Goal: Task Accomplishment & Management: Use online tool/utility

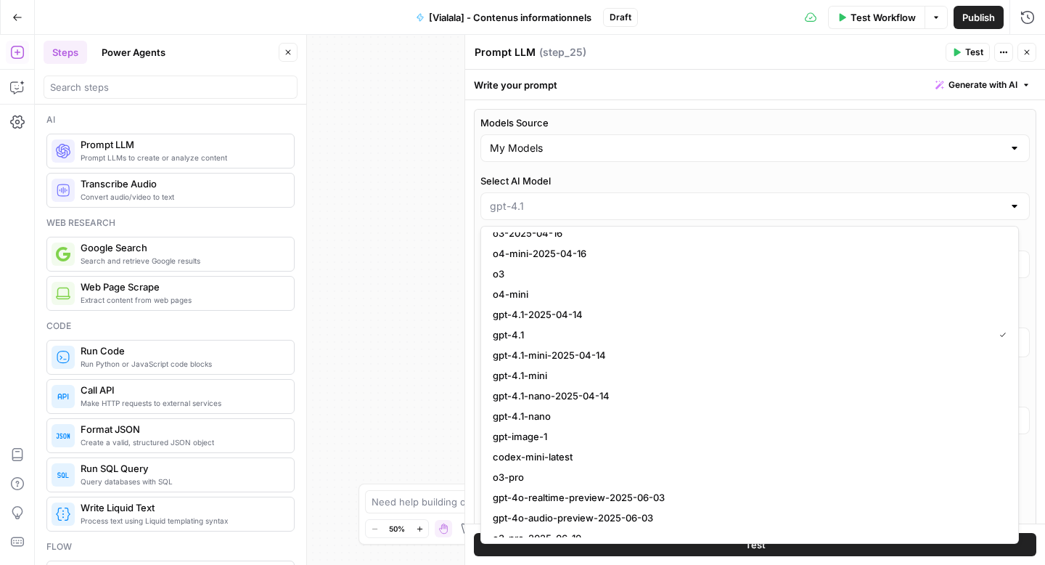
scroll to position [1135, 0]
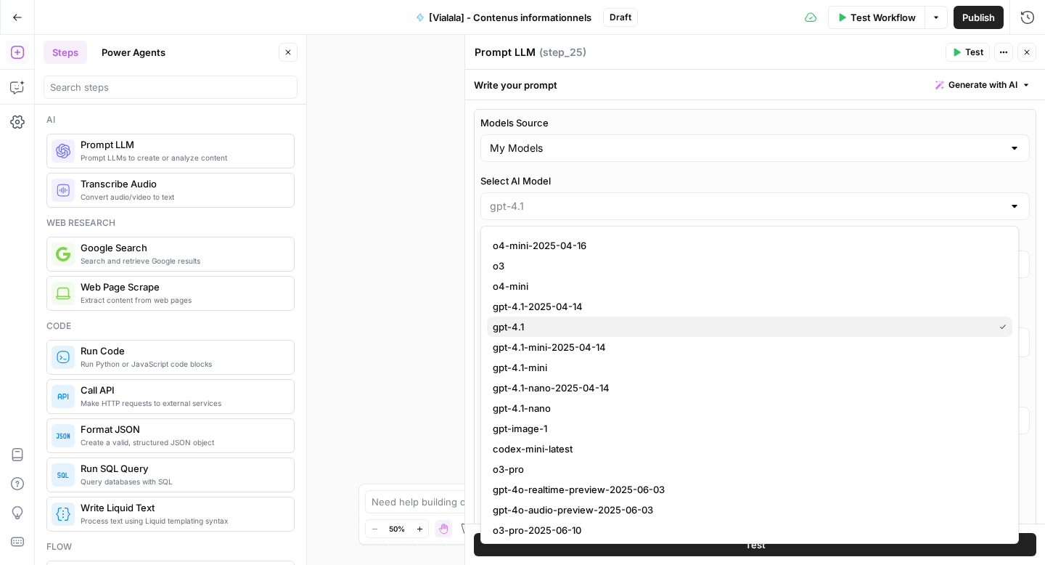
click at [536, 325] on span "gpt-4.1" at bounding box center [740, 326] width 495 height 15
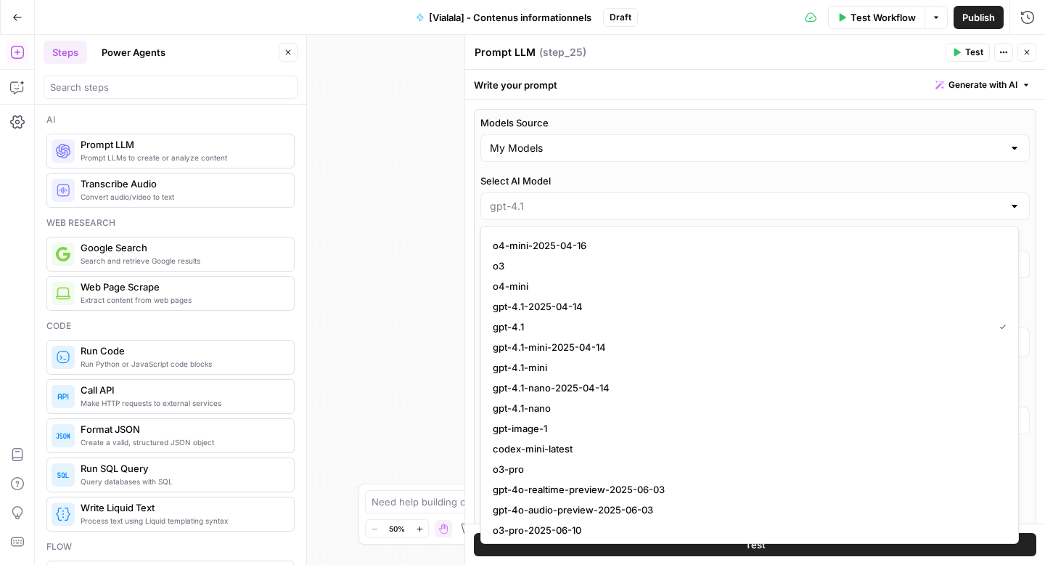
type input "gpt-4.1"
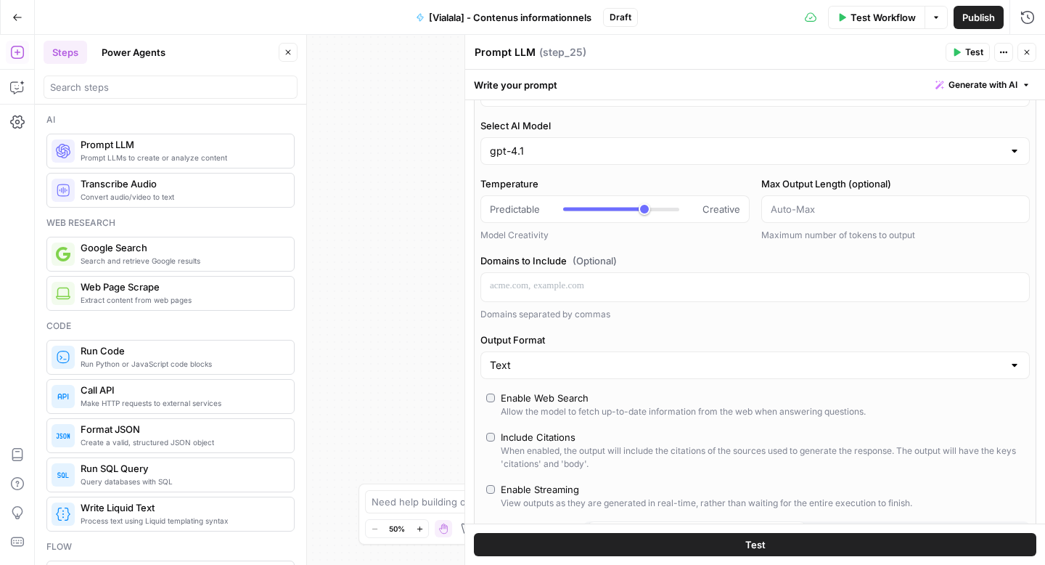
scroll to position [56, 0]
type input "*"
drag, startPoint x: 645, startPoint y: 208, endPoint x: 542, endPoint y: 208, distance: 103.1
click at [542, 208] on div "Predictable Creative" at bounding box center [615, 208] width 250 height 15
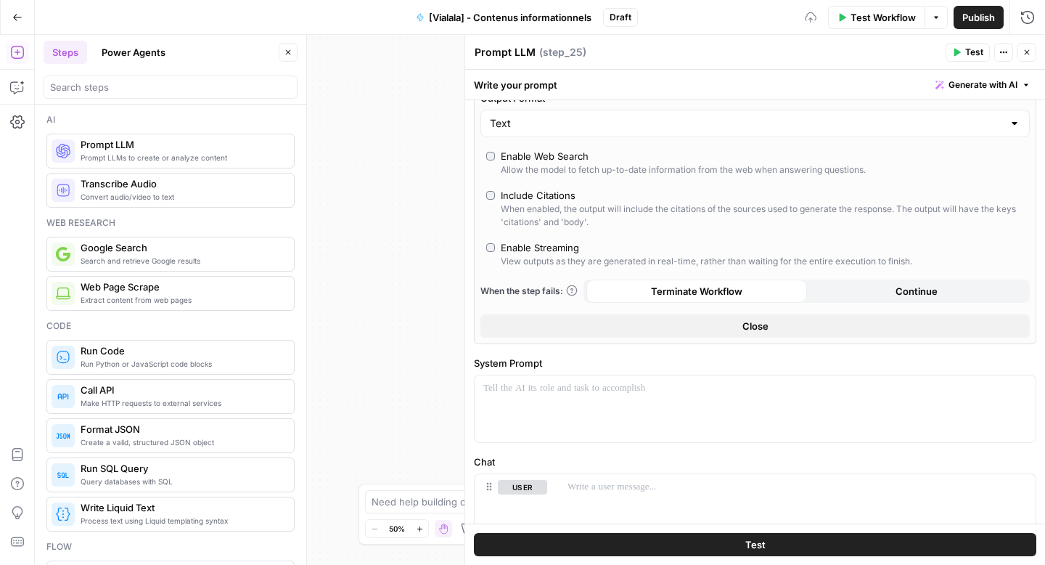
scroll to position [504, 0]
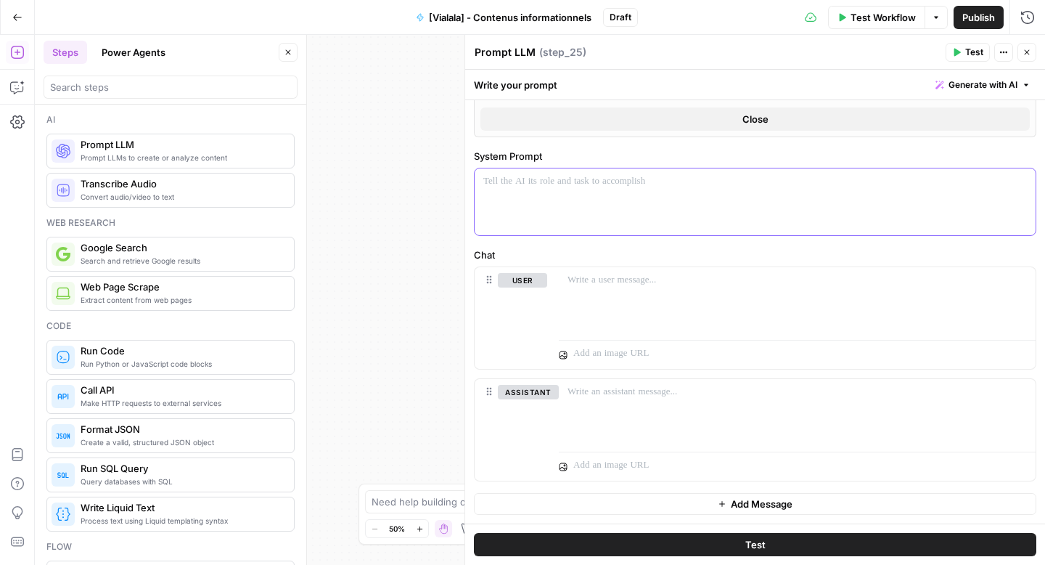
click at [582, 223] on div at bounding box center [755, 201] width 561 height 67
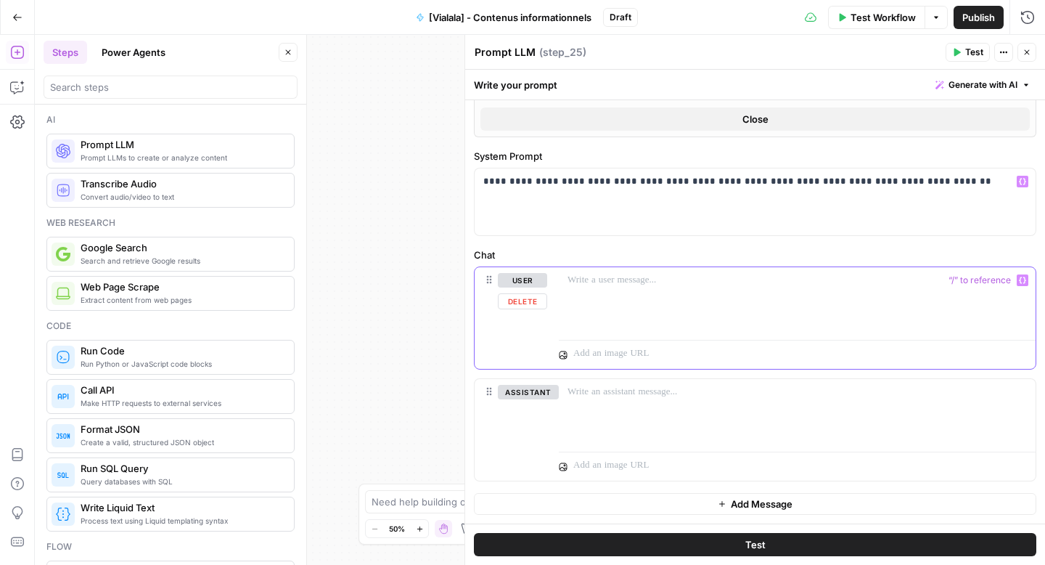
click at [616, 291] on div at bounding box center [797, 300] width 477 height 67
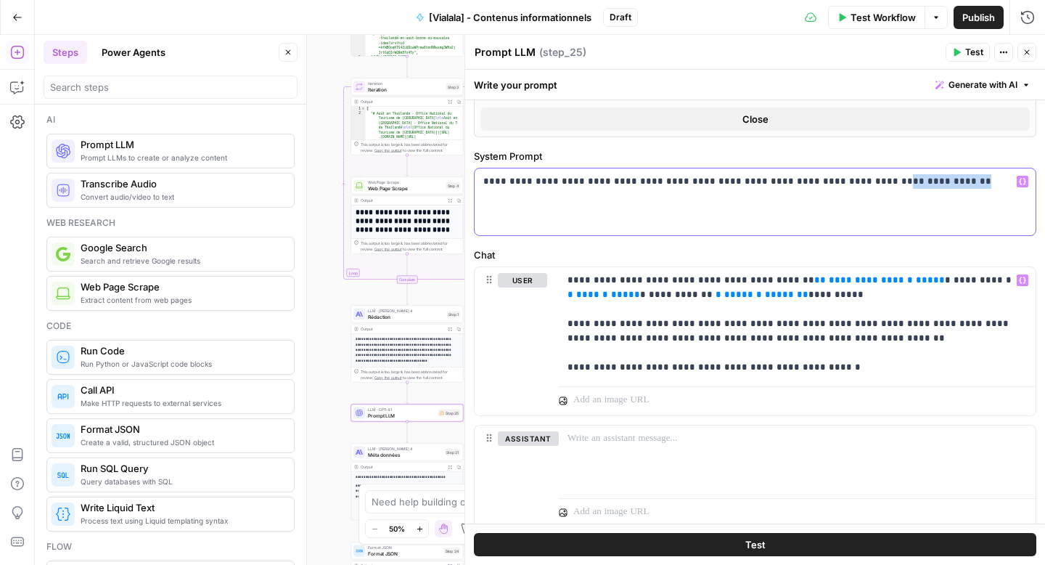
drag, startPoint x: 919, startPoint y: 184, endPoint x: 854, endPoint y: 182, distance: 65.4
click at [854, 182] on p "**********" at bounding box center [750, 181] width 533 height 15
drag, startPoint x: 959, startPoint y: 185, endPoint x: 852, endPoint y: 185, distance: 106.7
click at [852, 185] on p "**********" at bounding box center [750, 181] width 533 height 15
copy p "**********"
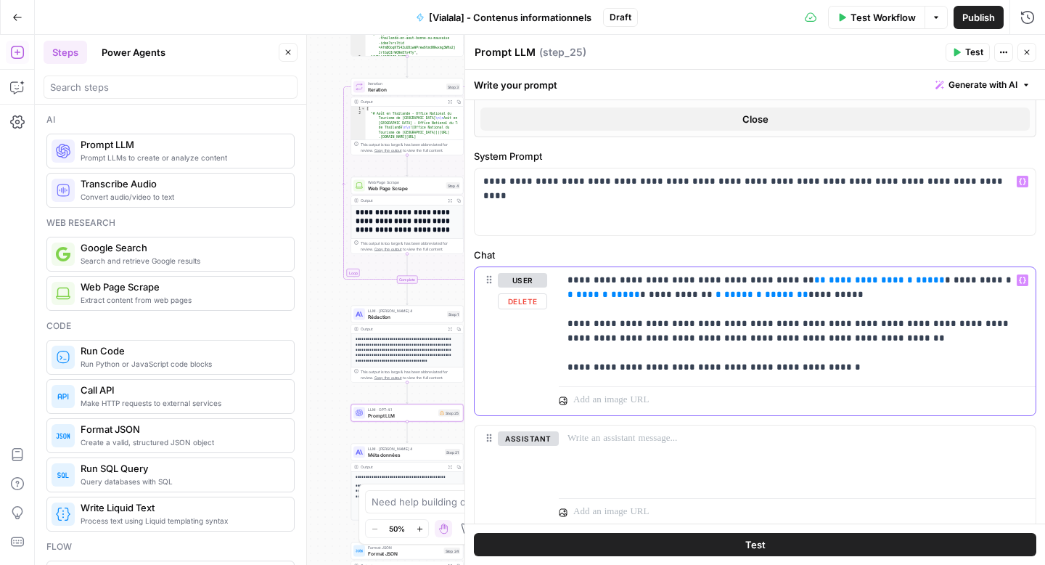
click at [710, 280] on p "**********" at bounding box center [792, 324] width 449 height 102
click at [624, 279] on p "**********" at bounding box center [792, 324] width 449 height 102
click at [608, 278] on p "**********" at bounding box center [792, 324] width 449 height 102
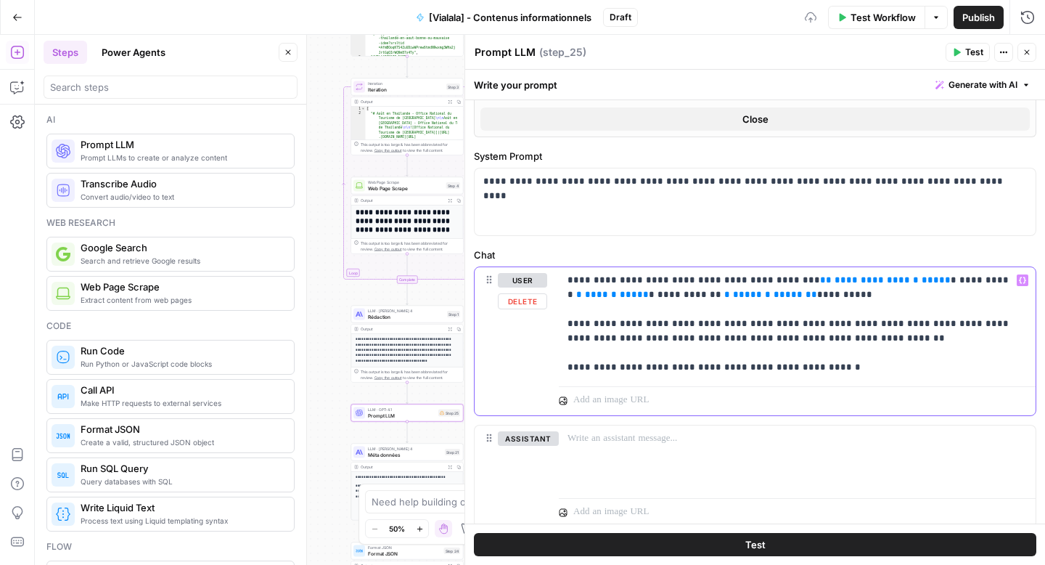
click at [738, 283] on p "**********" at bounding box center [792, 324] width 449 height 102
click at [700, 295] on p "**********" at bounding box center [792, 324] width 449 height 102
click at [835, 279] on span "**********" at bounding box center [873, 279] width 76 height 9
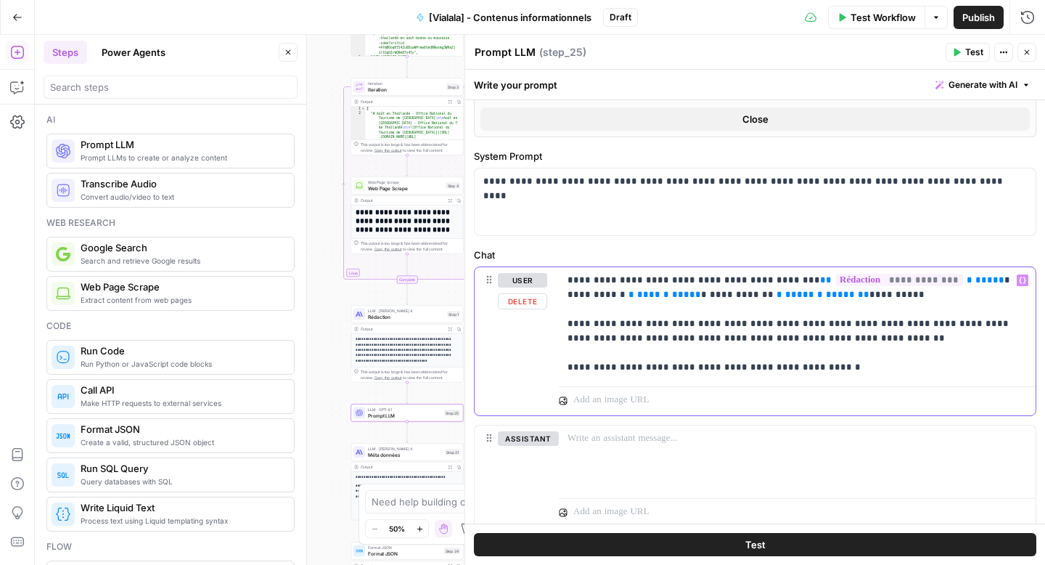
click at [626, 290] on span "**********" at bounding box center [597, 294] width 58 height 9
click at [763, 293] on p "**********" at bounding box center [792, 324] width 449 height 102
click at [710, 295] on span "**********" at bounding box center [742, 294] width 64 height 9
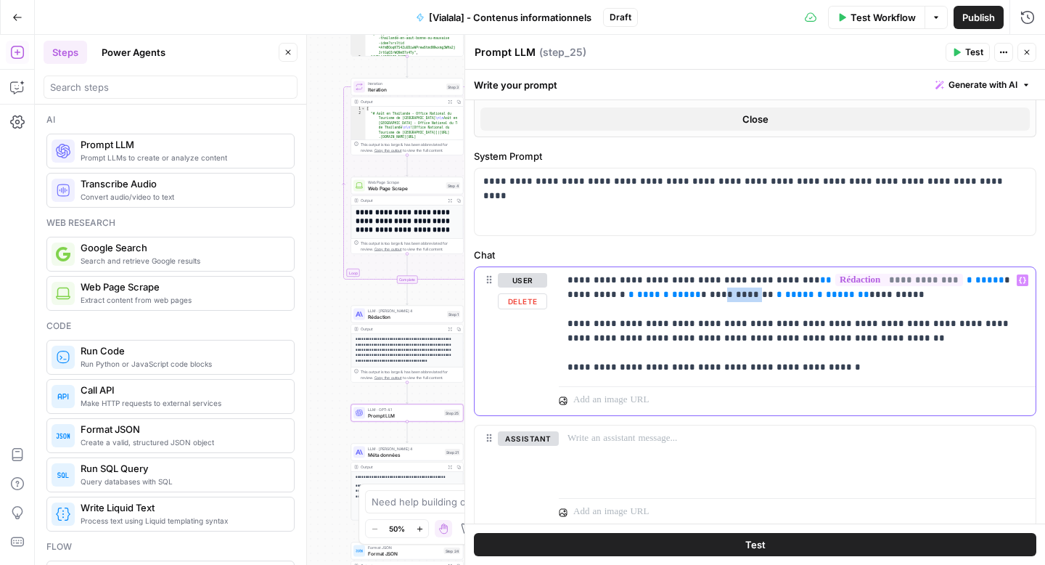
click at [710, 295] on span "**********" at bounding box center [742, 294] width 64 height 9
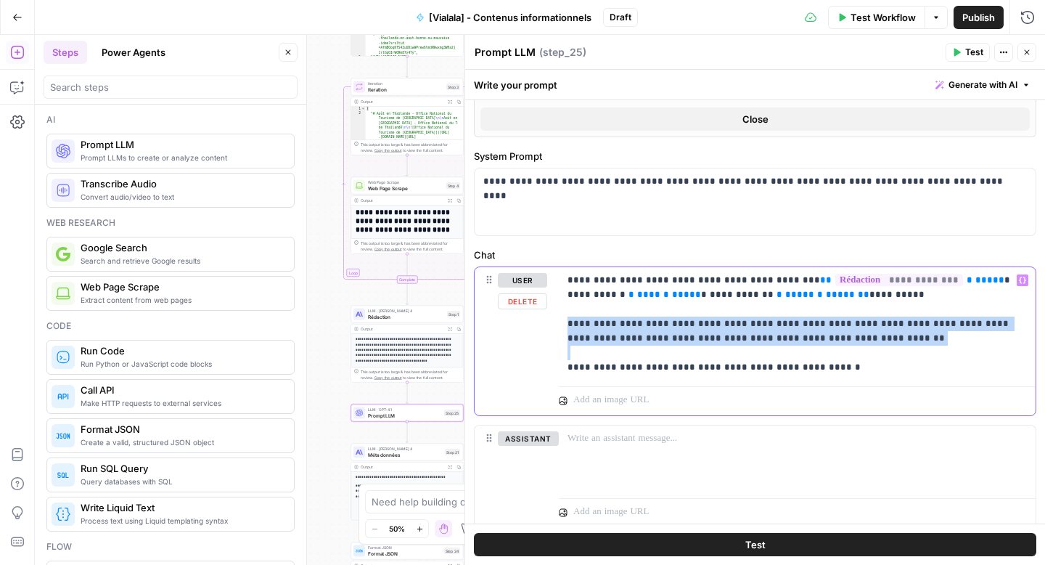
drag, startPoint x: 568, startPoint y: 367, endPoint x: 565, endPoint y: 324, distance: 43.7
click at [565, 324] on div "**********" at bounding box center [797, 323] width 477 height 113
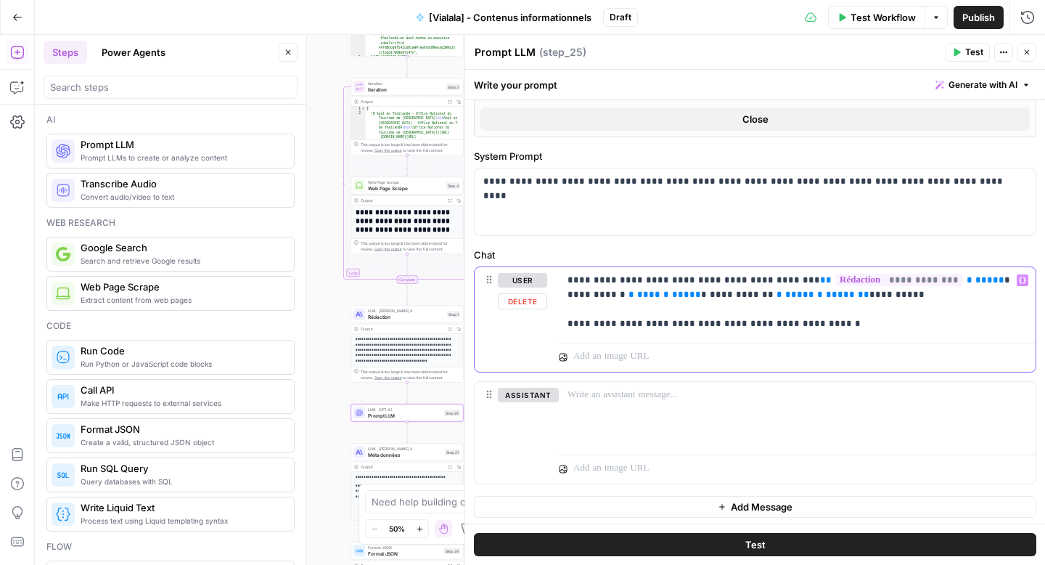
click at [726, 323] on p "**********" at bounding box center [792, 302] width 449 height 58
click at [754, 330] on p "**********" at bounding box center [792, 302] width 449 height 58
click at [796, 330] on p "**********" at bounding box center [792, 302] width 449 height 58
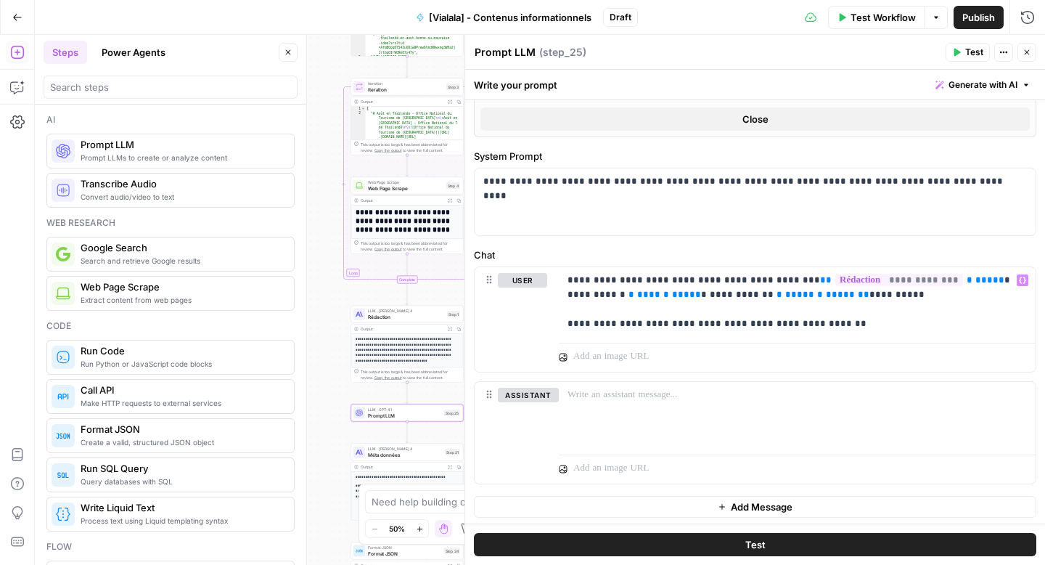
click at [704, 542] on button "Test" at bounding box center [755, 544] width 563 height 23
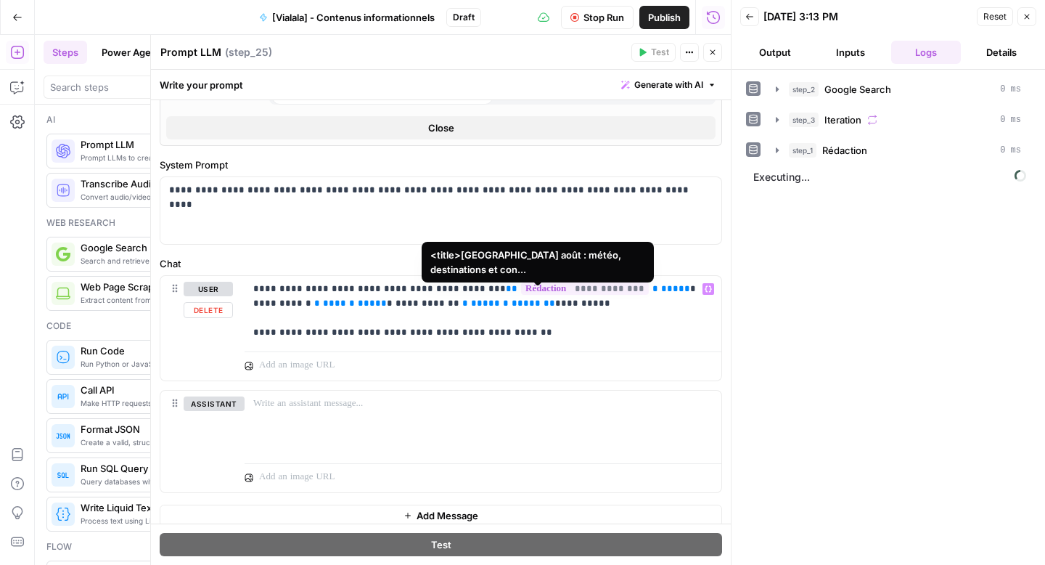
scroll to position [488, 0]
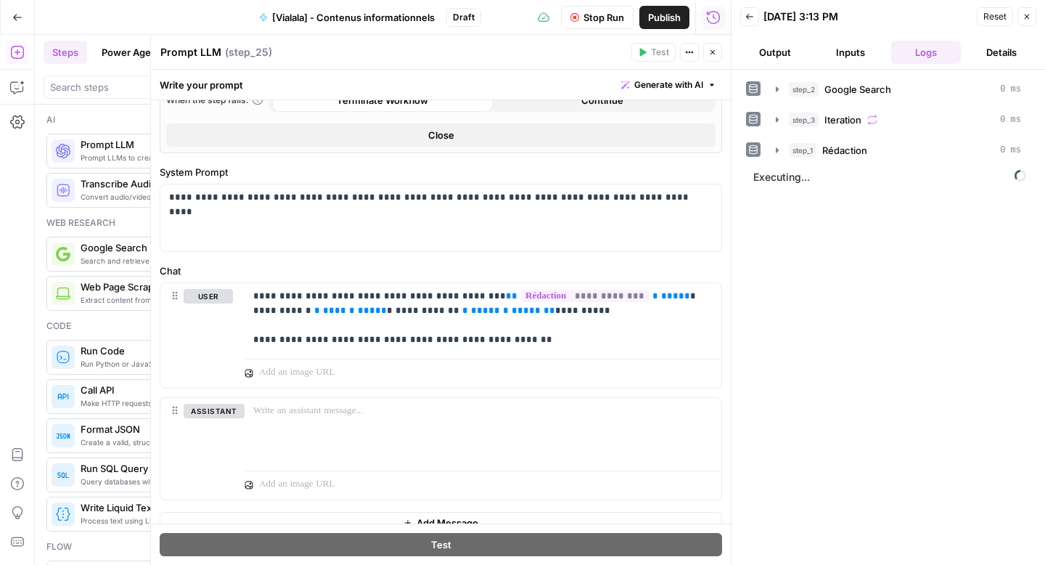
click at [714, 60] on button "Close" at bounding box center [712, 52] width 19 height 19
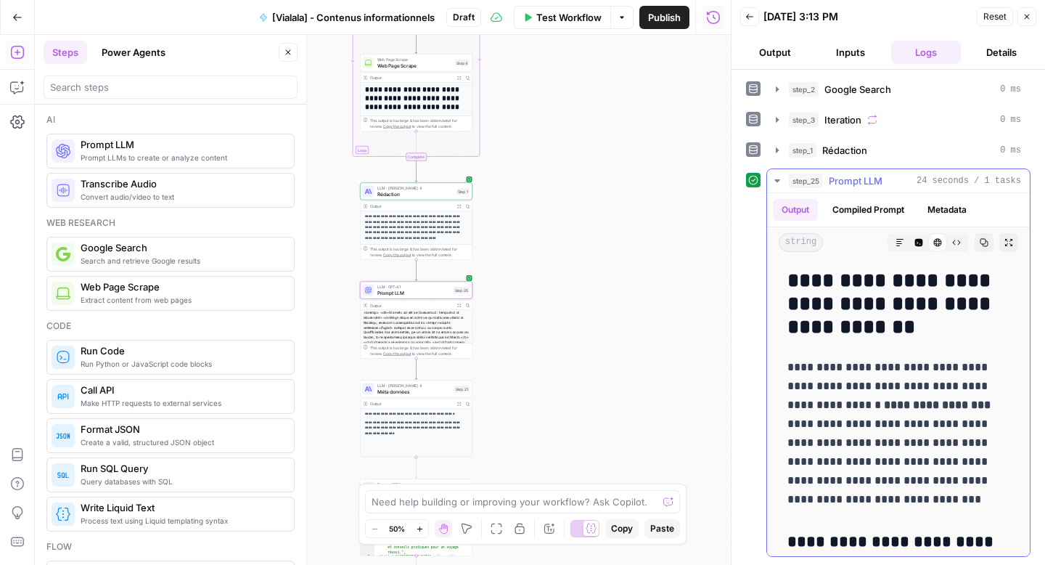
click at [953, 244] on icon "button" at bounding box center [957, 242] width 9 height 9
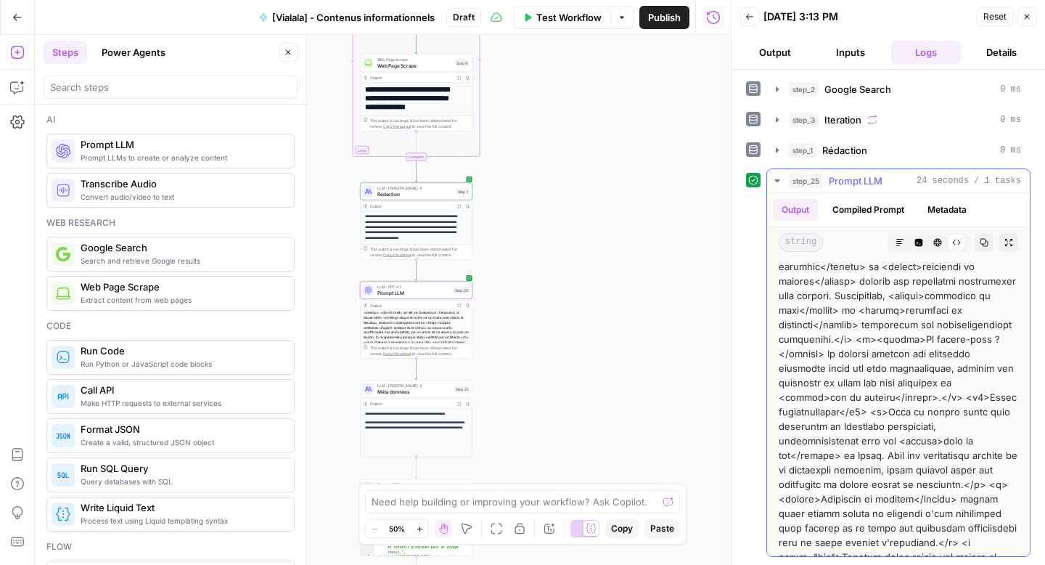
scroll to position [2690, 0]
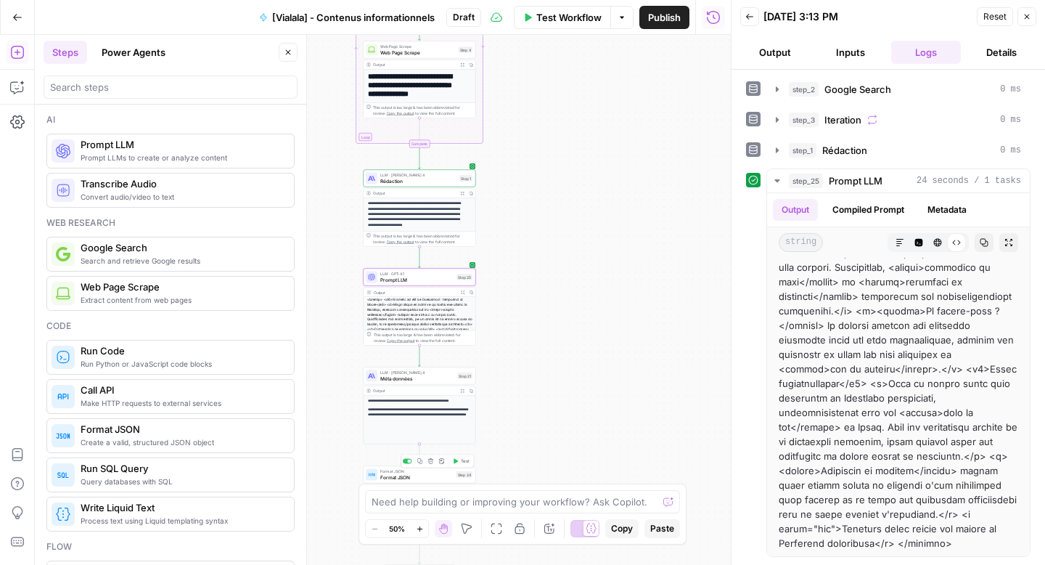
click at [420, 481] on div "Format JSON Format JSON Step 24 Copy step Delete step Add Note Test" at bounding box center [420, 474] width 113 height 17
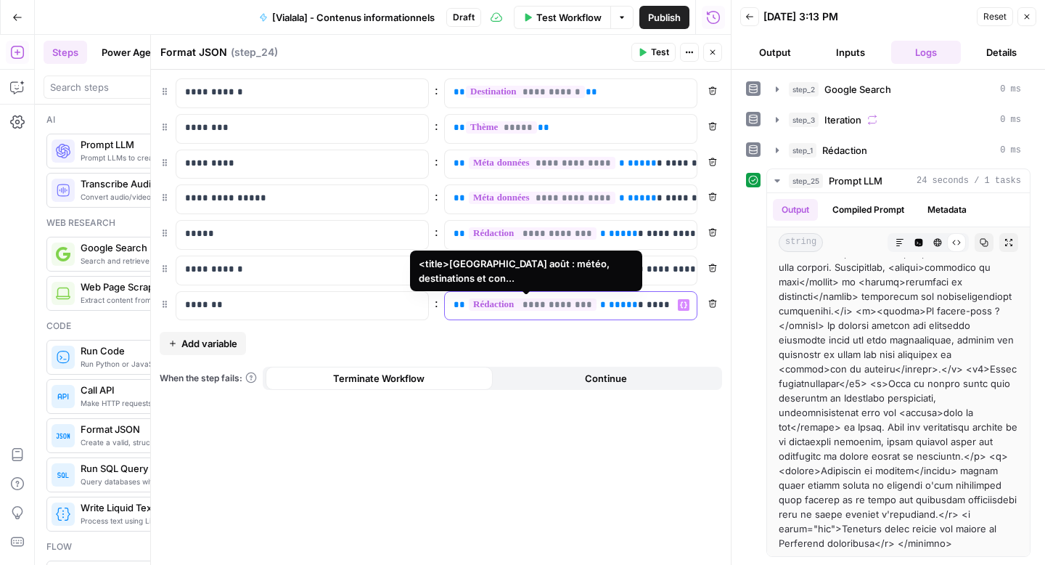
click at [553, 306] on span "**********" at bounding box center [533, 304] width 128 height 12
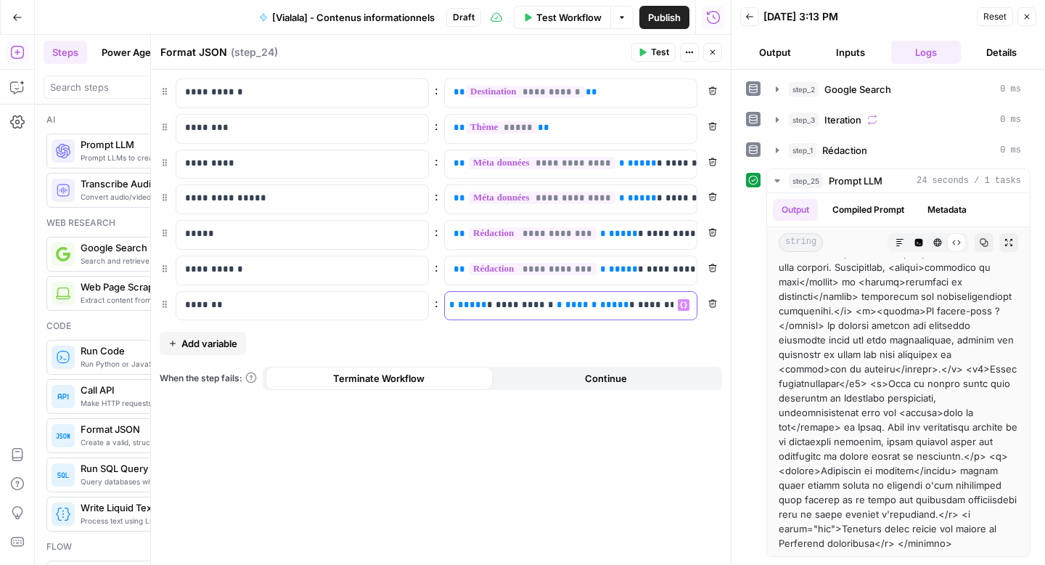
scroll to position [0, 189]
click at [715, 57] on button "Close" at bounding box center [712, 52] width 19 height 19
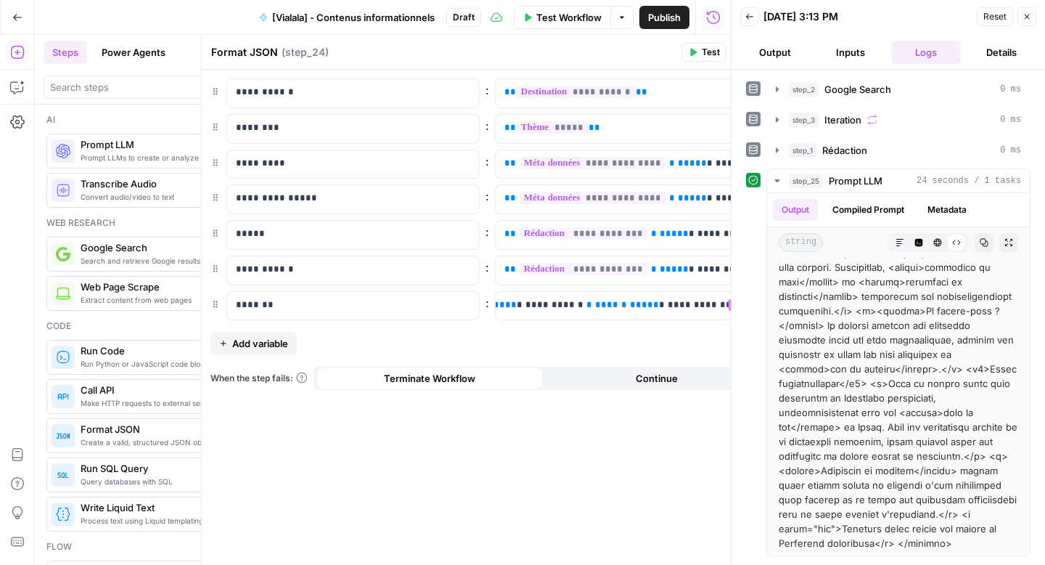
scroll to position [0, 166]
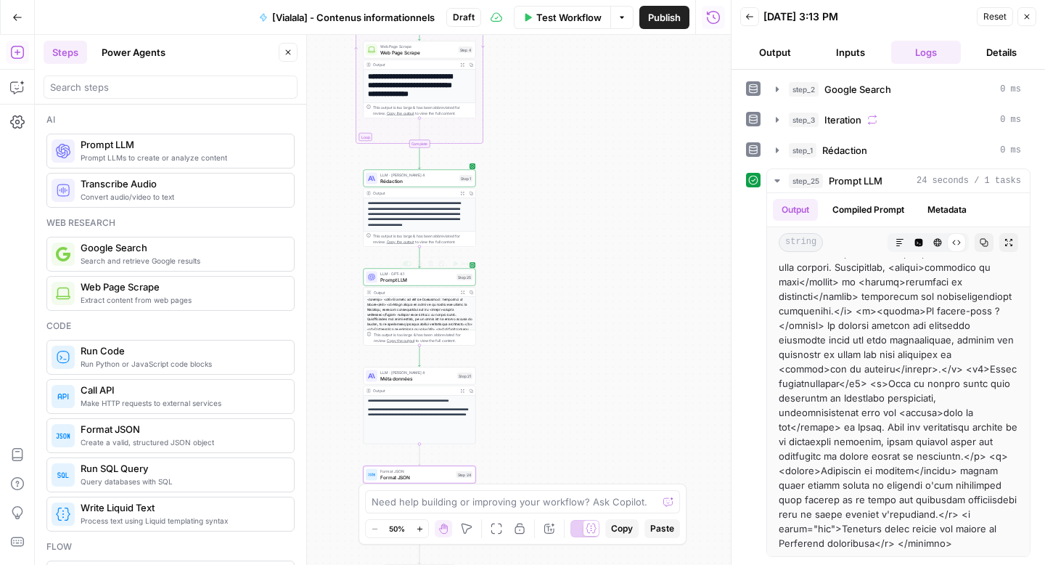
click at [393, 282] on span "Prompt LLM" at bounding box center [416, 279] width 73 height 7
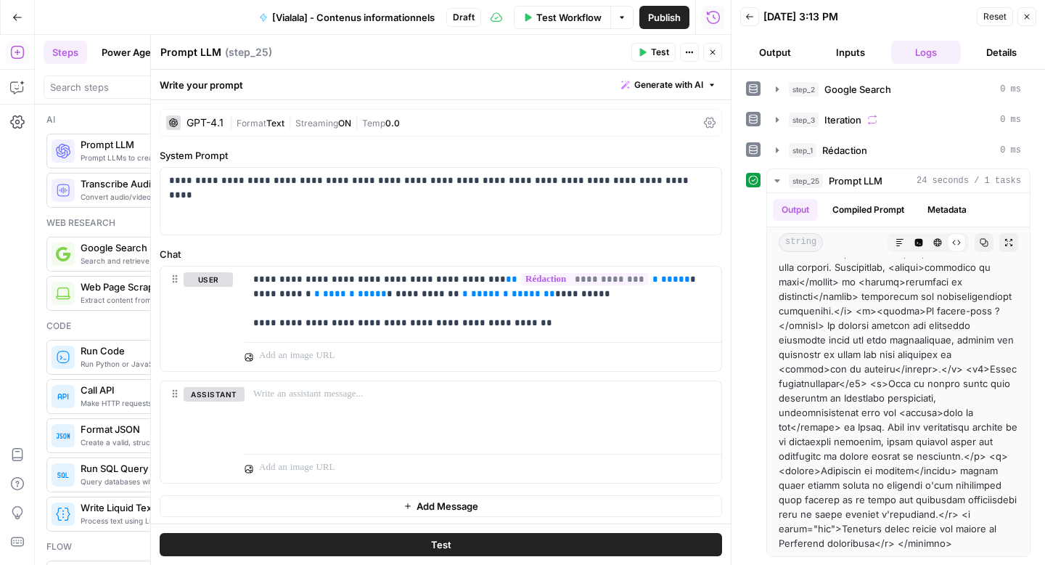
click at [204, 45] on textarea "Prompt LLM" at bounding box center [190, 52] width 61 height 15
type textarea "Balisage HTML"
click at [711, 49] on icon "button" at bounding box center [713, 52] width 9 height 9
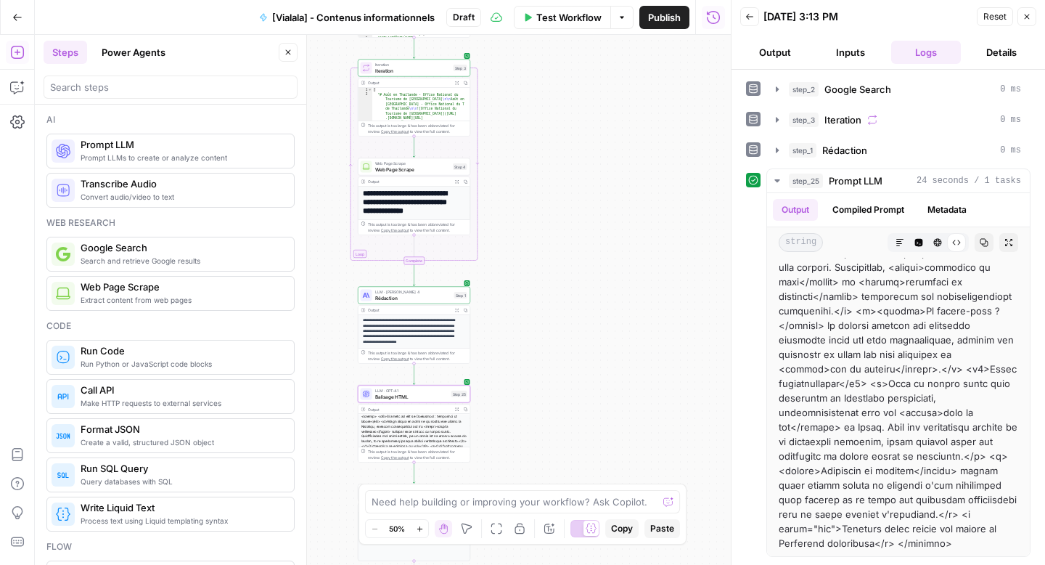
click at [571, 21] on span "Test Workflow" at bounding box center [569, 17] width 65 height 15
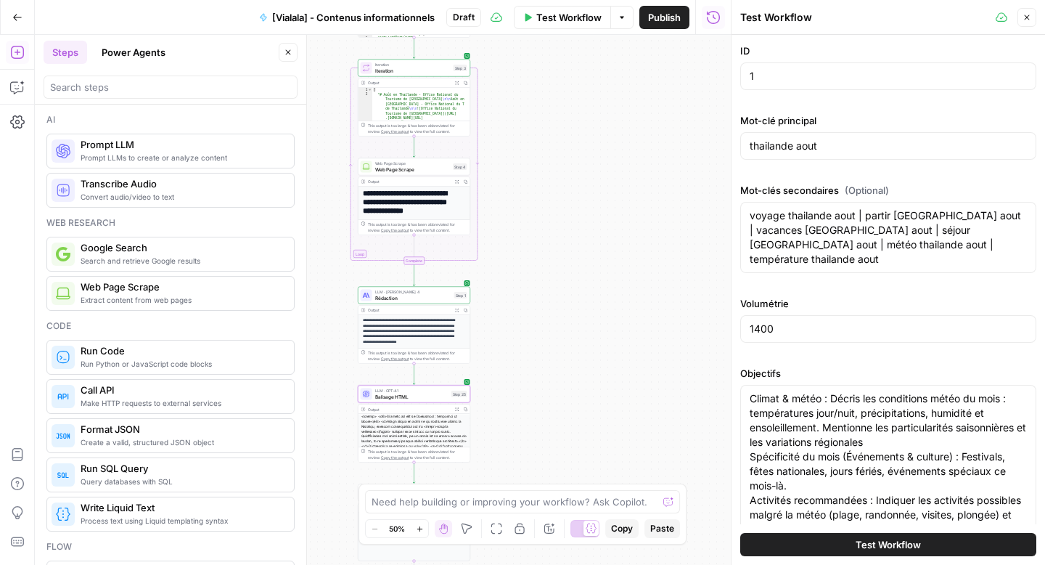
click at [812, 542] on button "Test Workflow" at bounding box center [889, 544] width 296 height 23
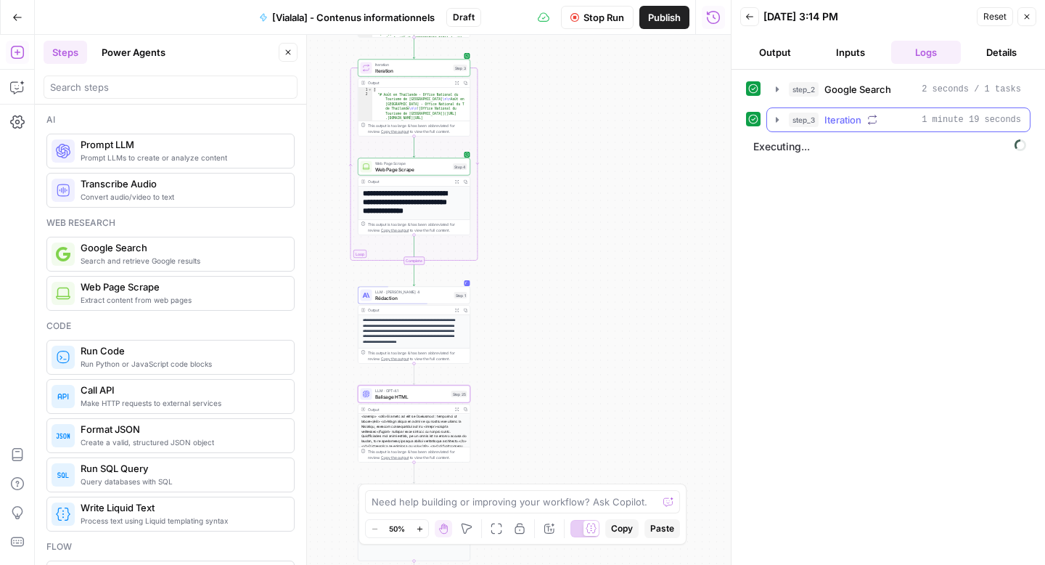
click at [773, 121] on icon "button" at bounding box center [778, 120] width 12 height 12
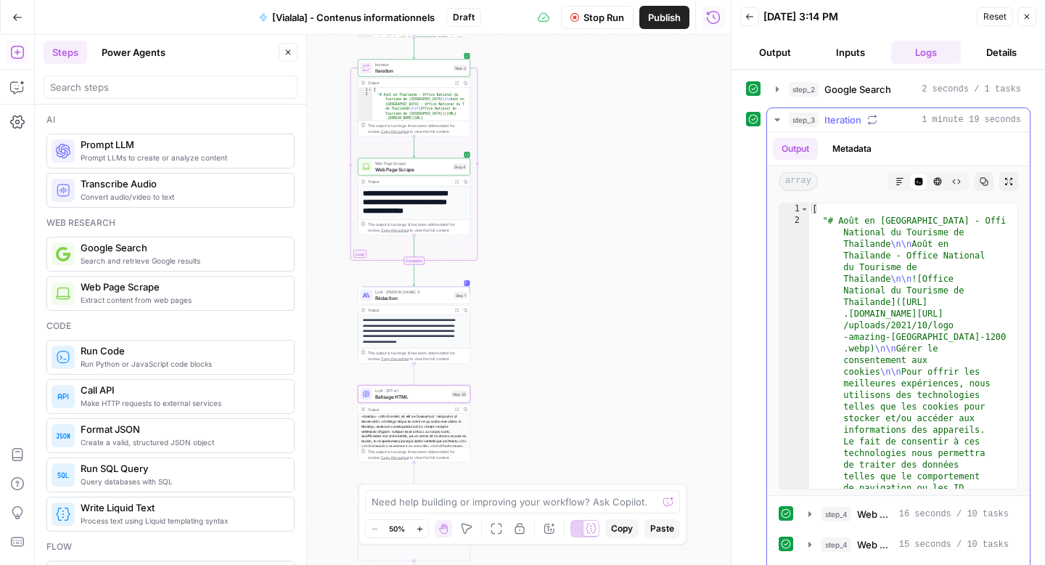
click at [778, 120] on icon "button" at bounding box center [777, 119] width 5 height 3
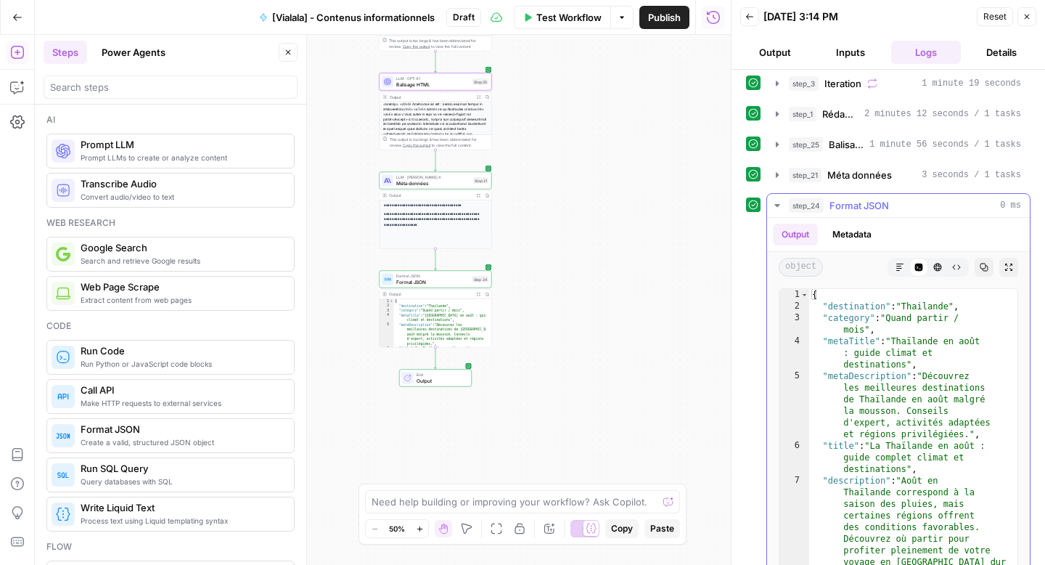
scroll to position [60, 0]
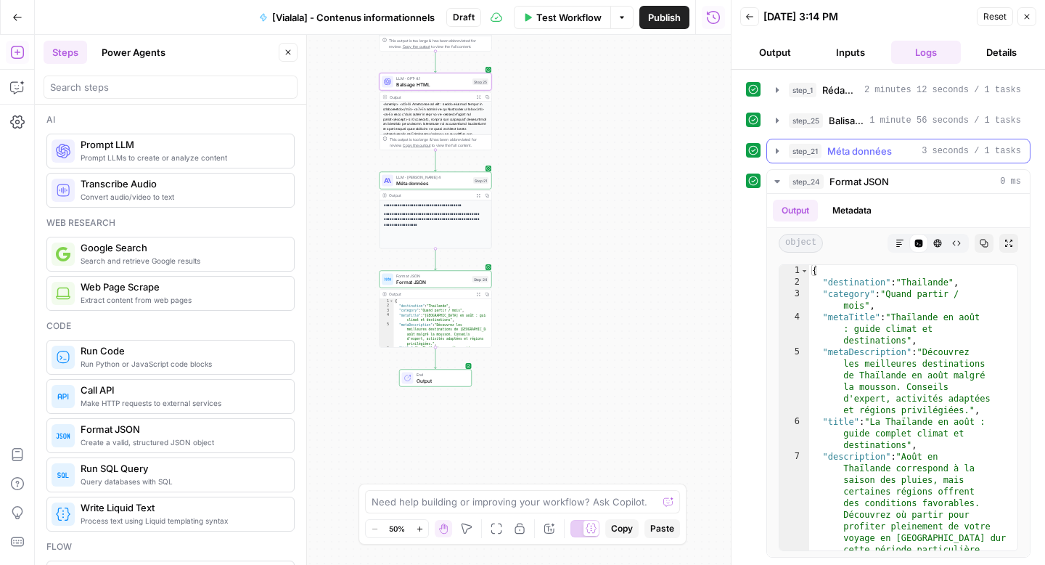
click at [776, 149] on icon "button" at bounding box center [777, 150] width 3 height 5
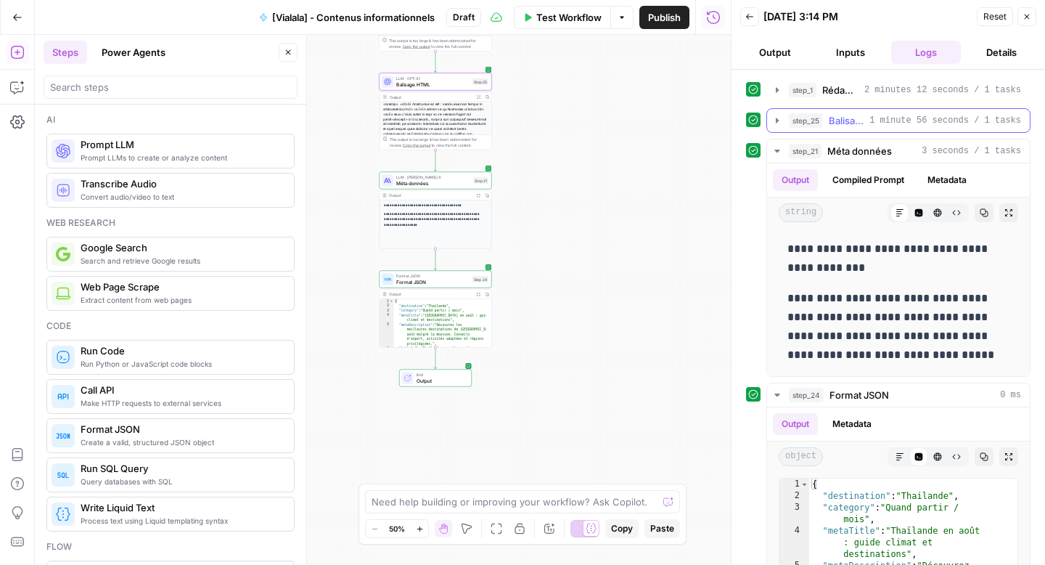
click at [779, 119] on icon "button" at bounding box center [778, 121] width 12 height 12
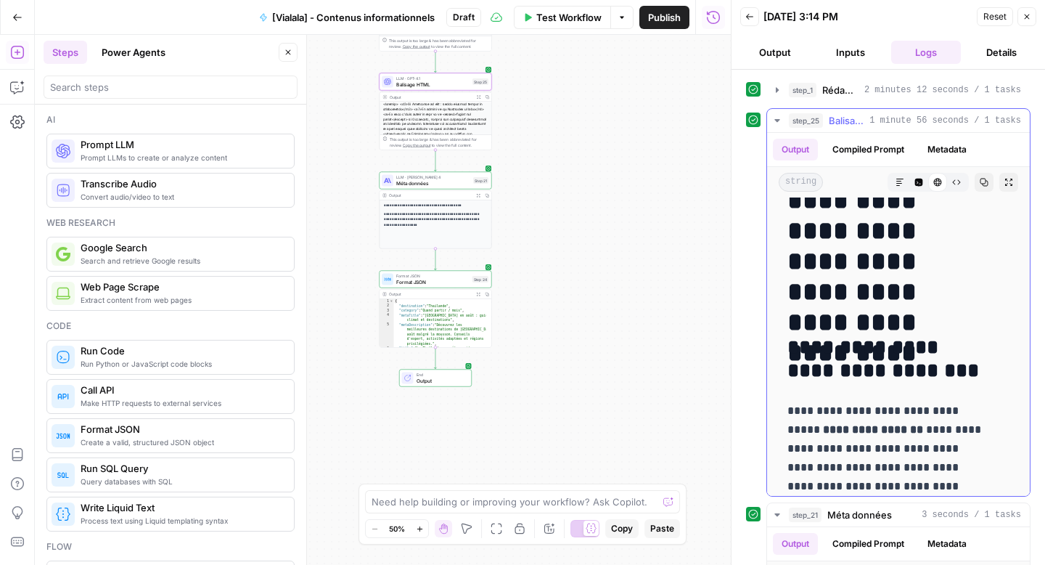
scroll to position [0, 0]
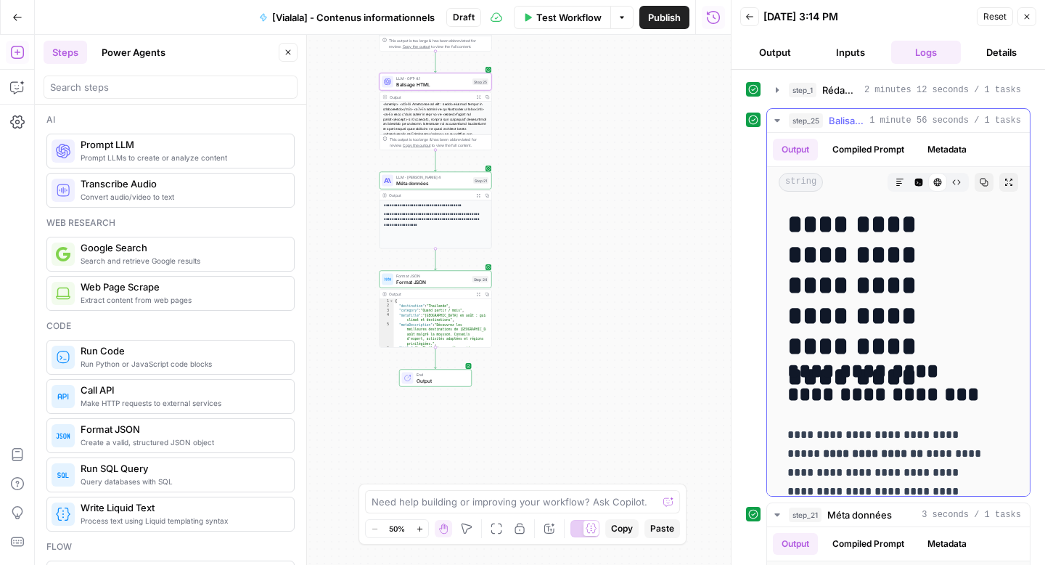
click at [947, 187] on button "Raw Output" at bounding box center [956, 182] width 19 height 19
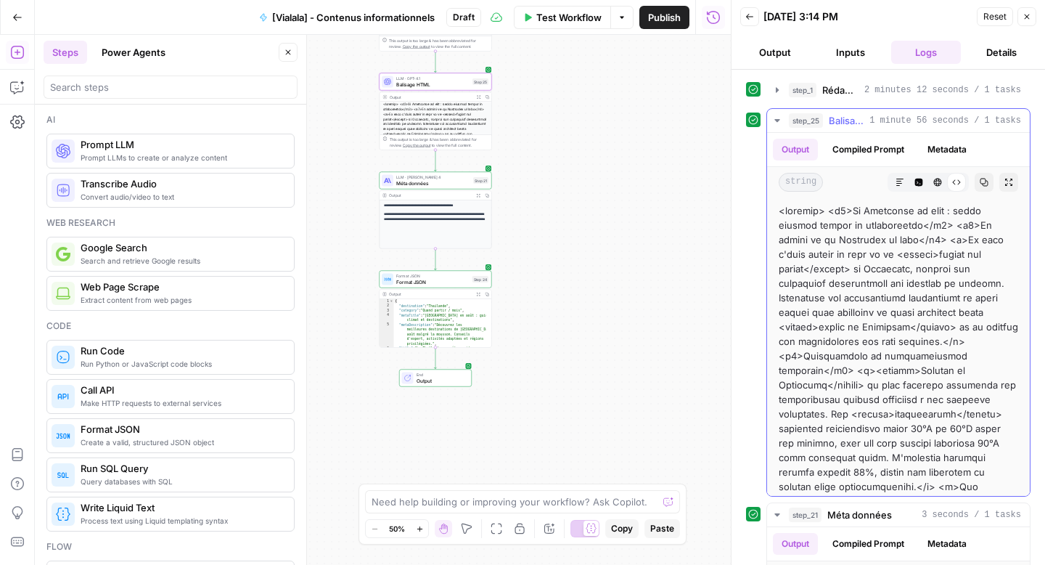
click at [780, 122] on icon "button" at bounding box center [778, 121] width 12 height 12
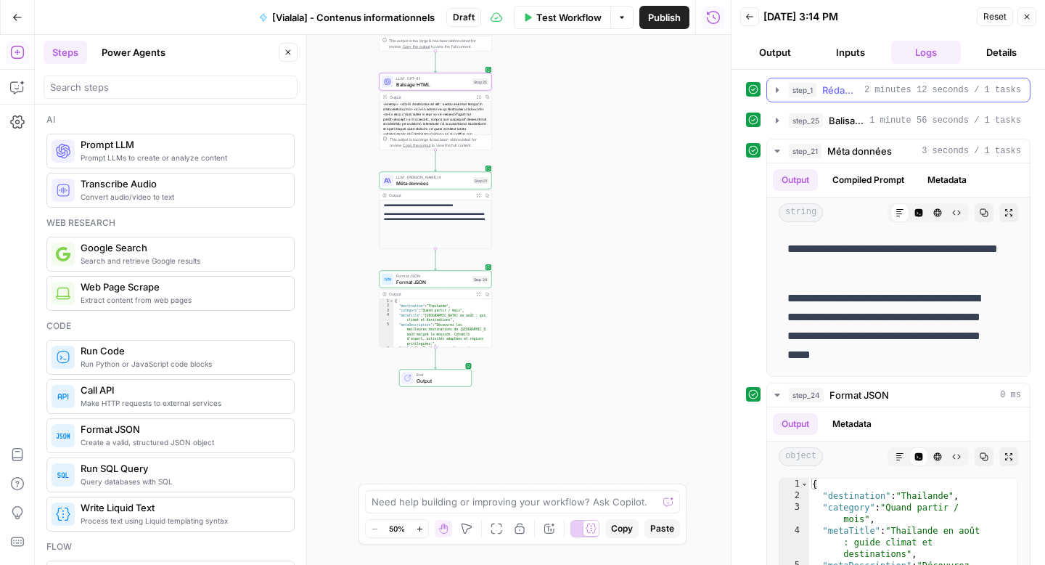
click at [779, 96] on button "step_1 Rédaction 2 minutes 12 seconds / 1 tasks" at bounding box center [898, 89] width 263 height 23
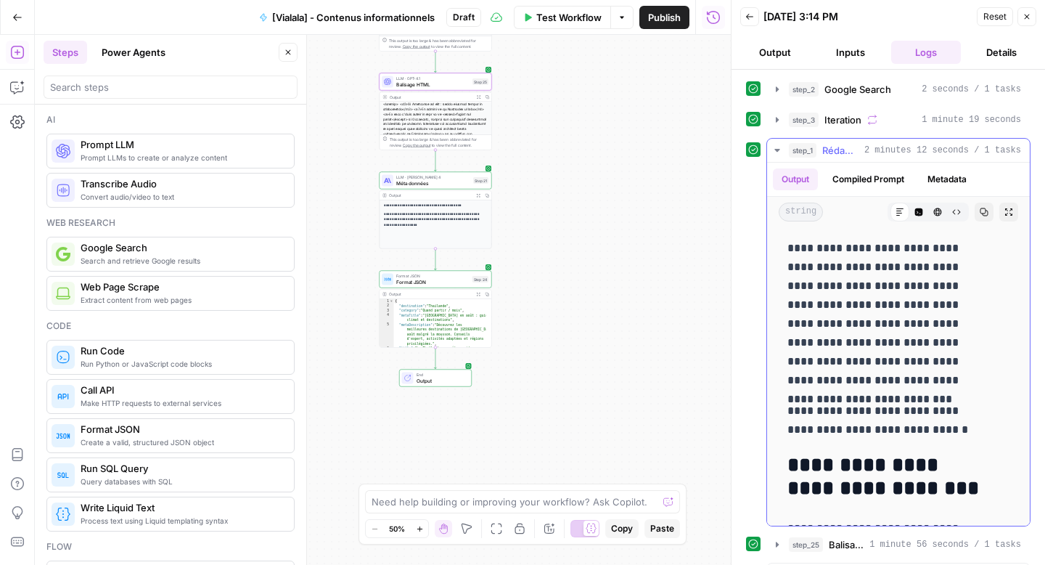
click at [947, 217] on button "Raw Output" at bounding box center [956, 212] width 19 height 19
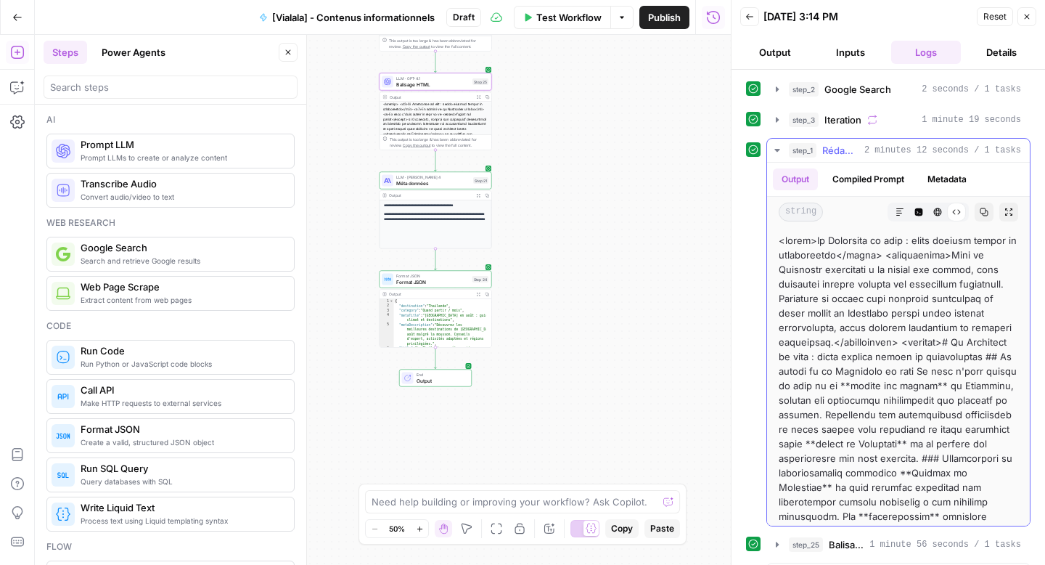
click at [891, 213] on button "Markdown" at bounding box center [900, 212] width 19 height 19
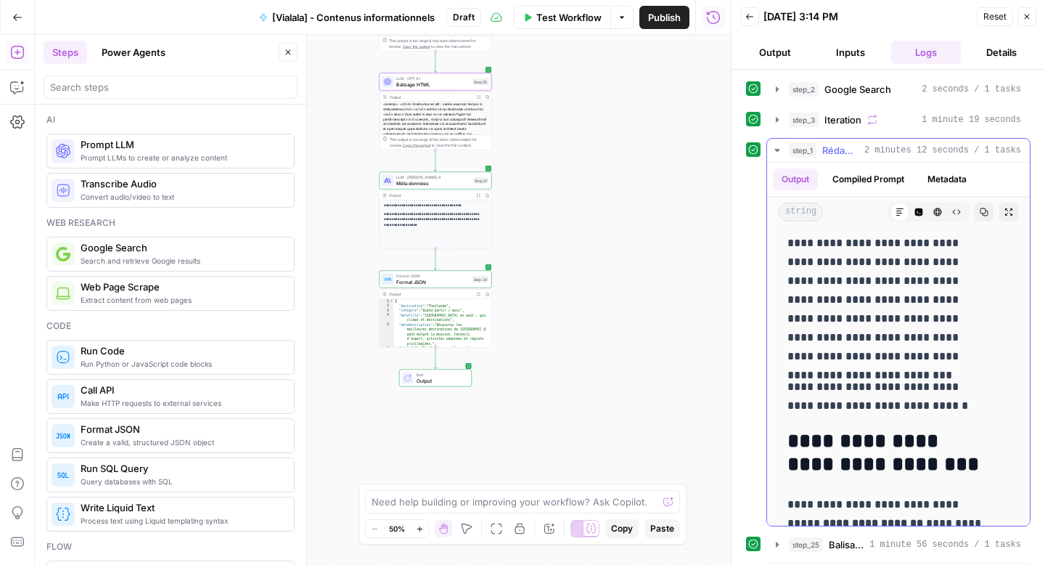
scroll to position [27, 0]
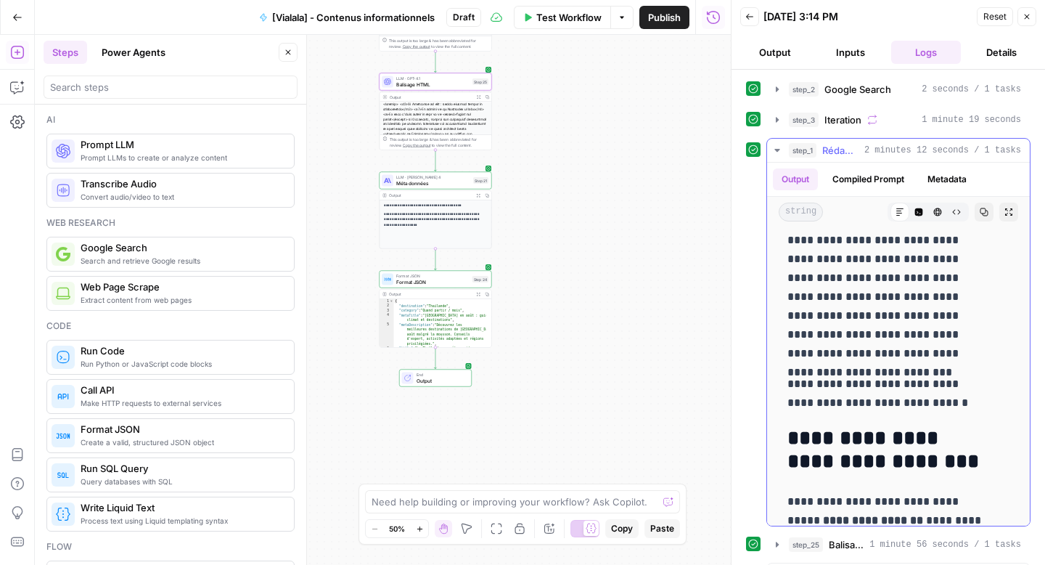
click at [953, 214] on icon "button" at bounding box center [957, 212] width 9 height 9
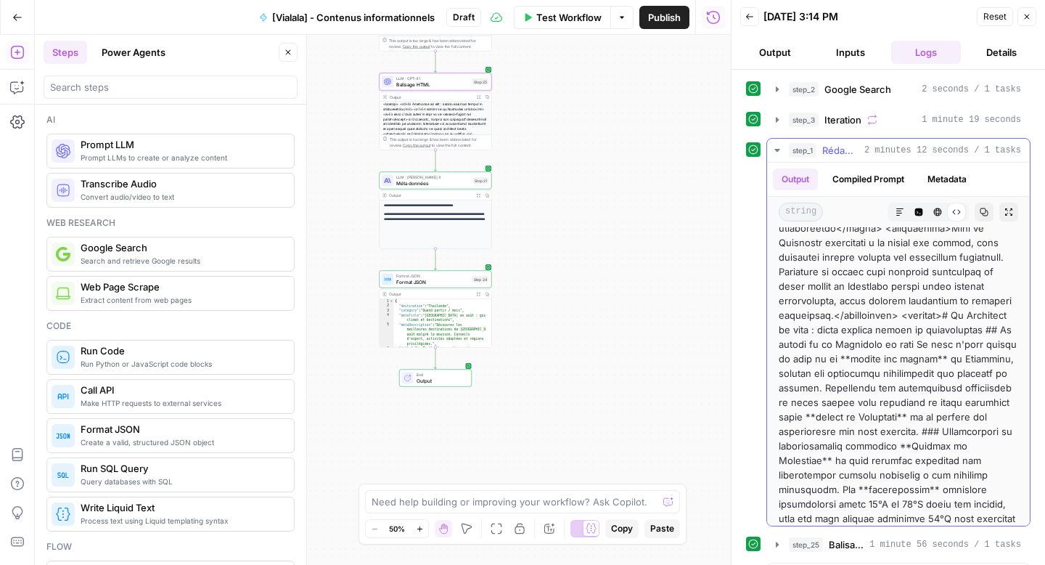
scroll to position [0, 0]
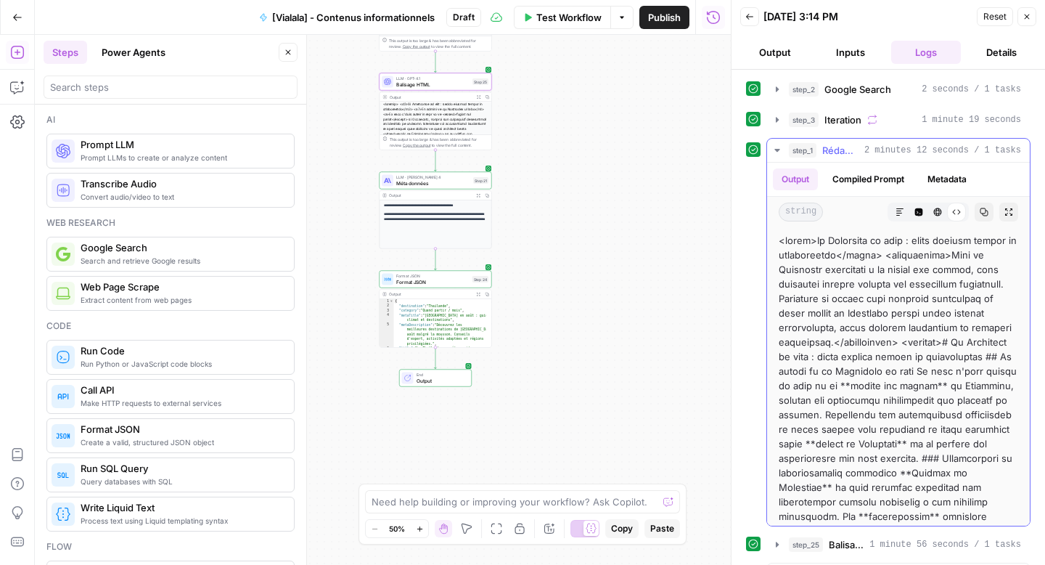
click at [896, 214] on icon "button" at bounding box center [900, 212] width 9 height 9
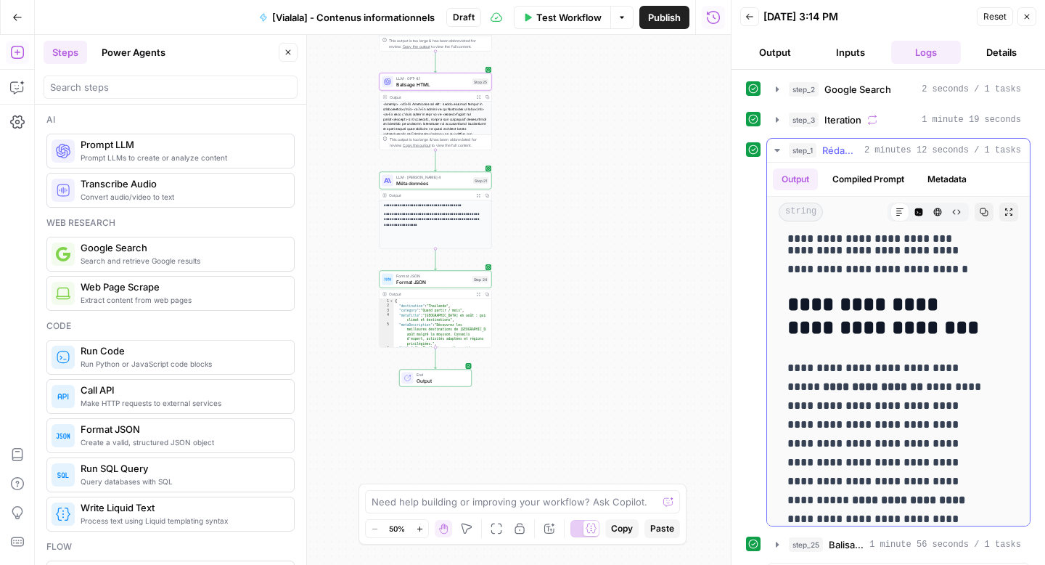
scroll to position [187, 0]
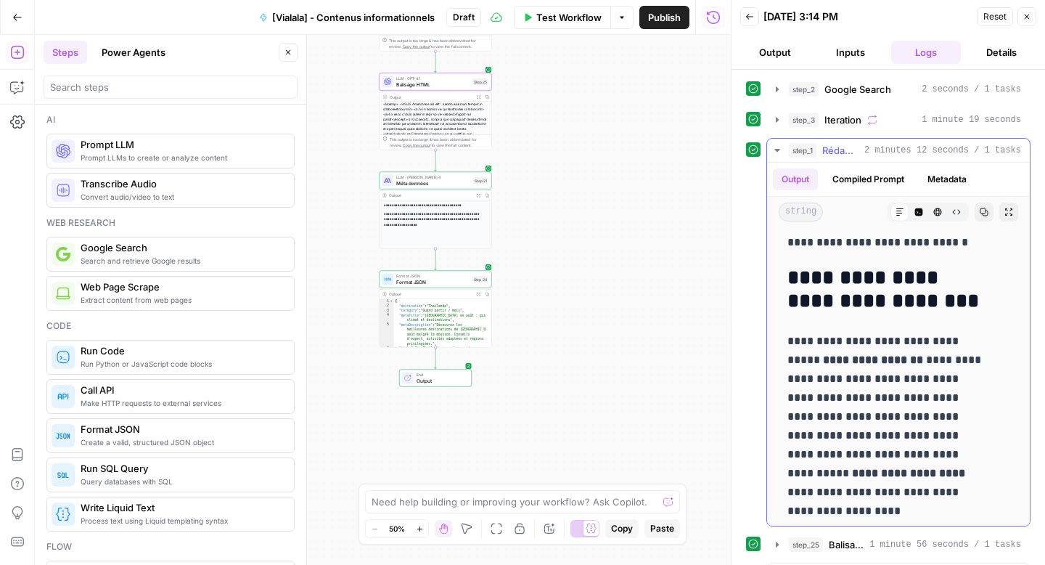
click at [980, 216] on icon "button" at bounding box center [984, 212] width 9 height 9
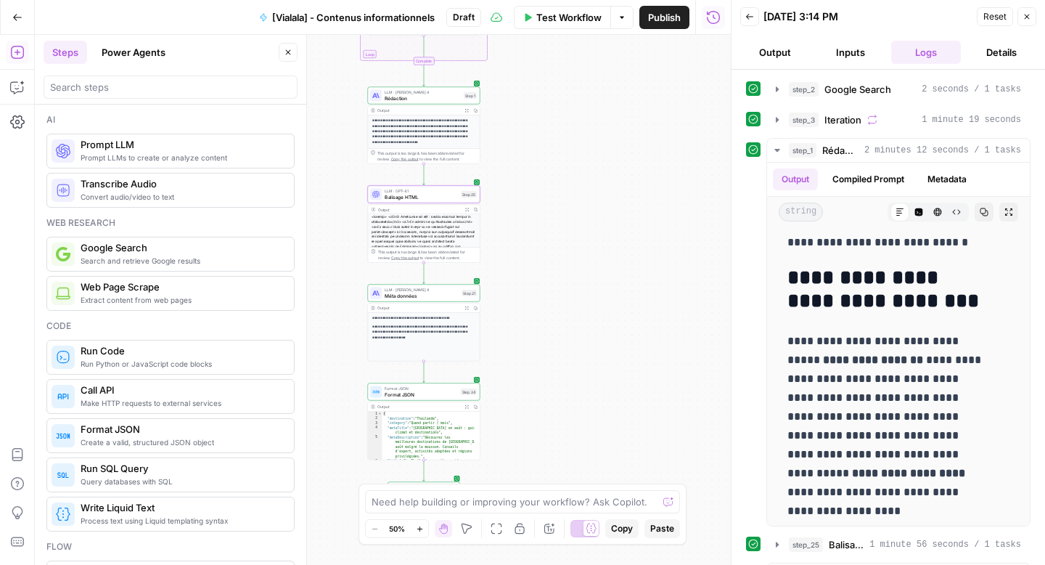
click at [414, 393] on span "Format JSON" at bounding box center [421, 394] width 73 height 7
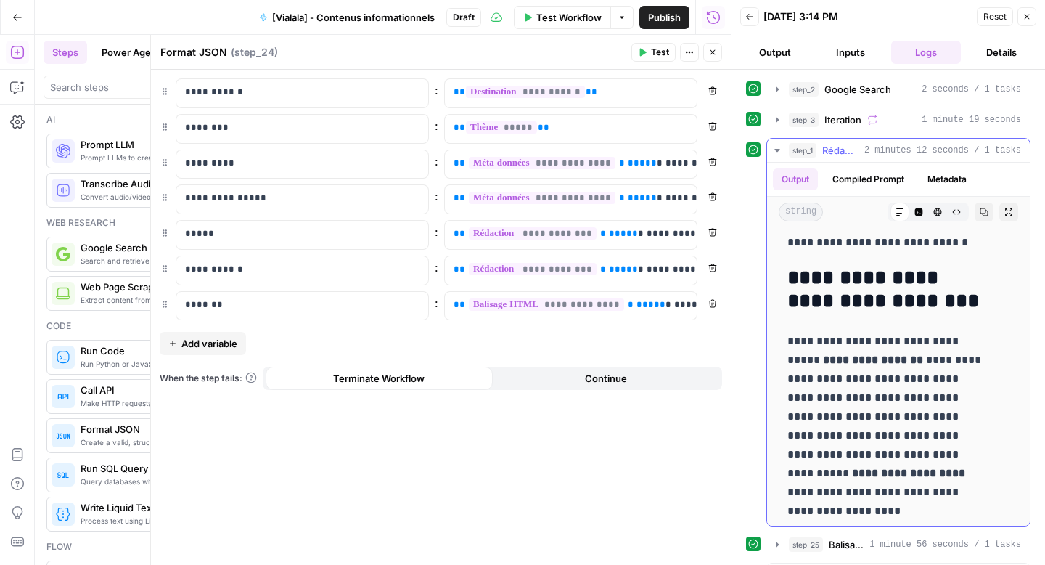
click at [775, 151] on icon "button" at bounding box center [778, 150] width 12 height 12
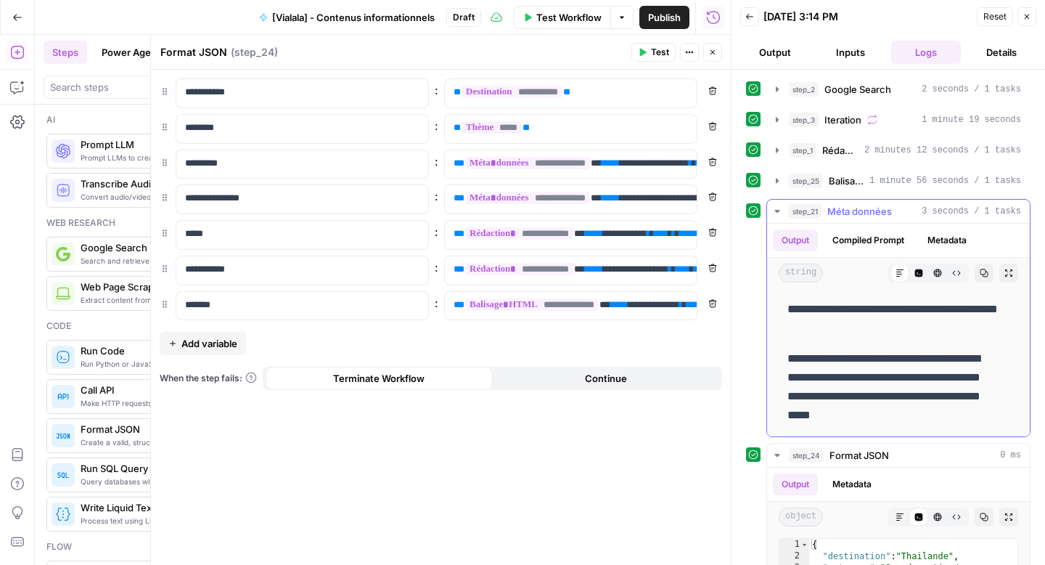
click at [775, 212] on icon "button" at bounding box center [778, 211] width 12 height 12
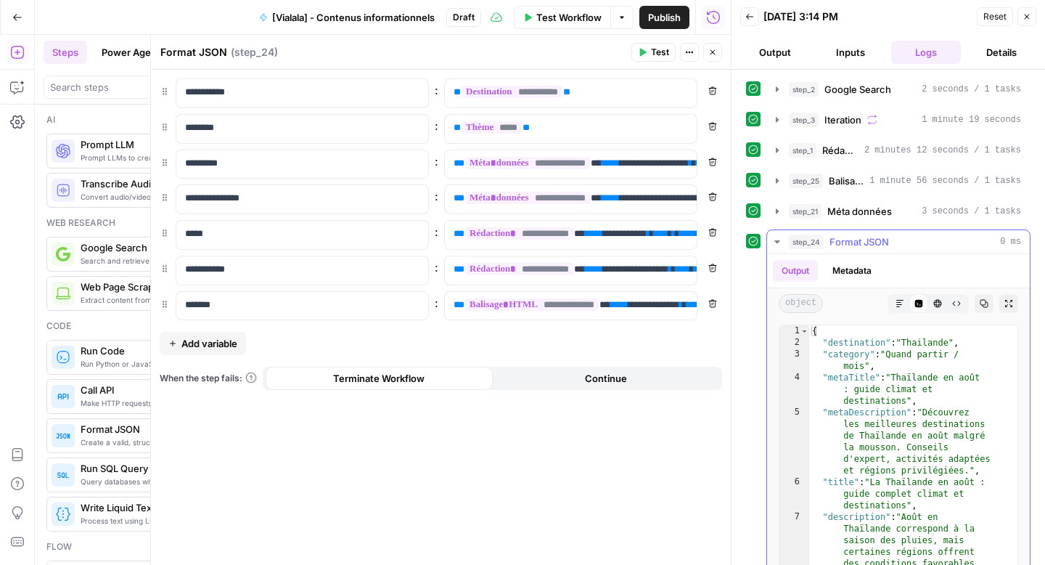
click at [773, 242] on icon "button" at bounding box center [778, 242] width 12 height 12
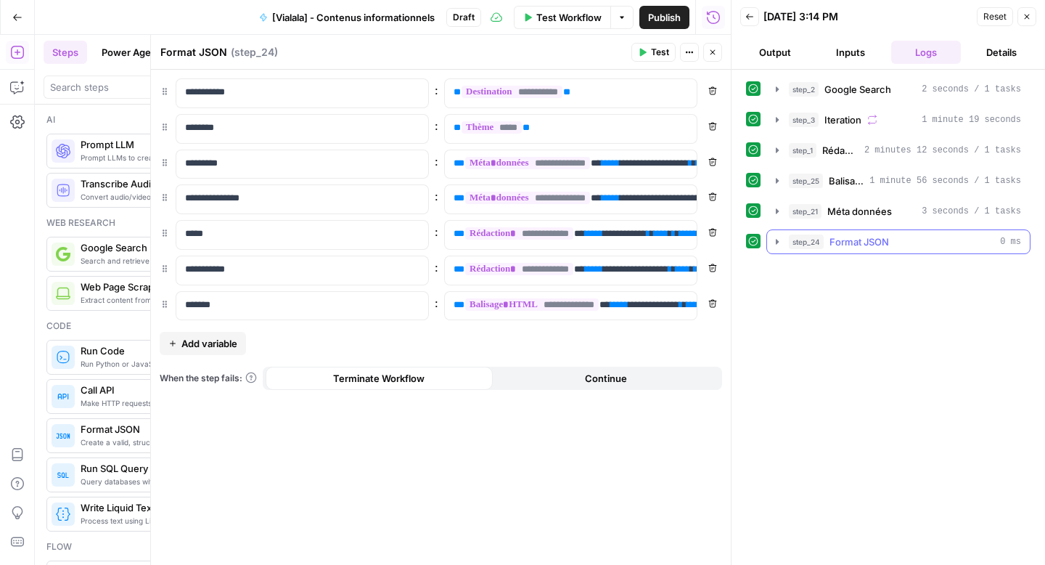
click at [772, 241] on icon "button" at bounding box center [778, 242] width 12 height 12
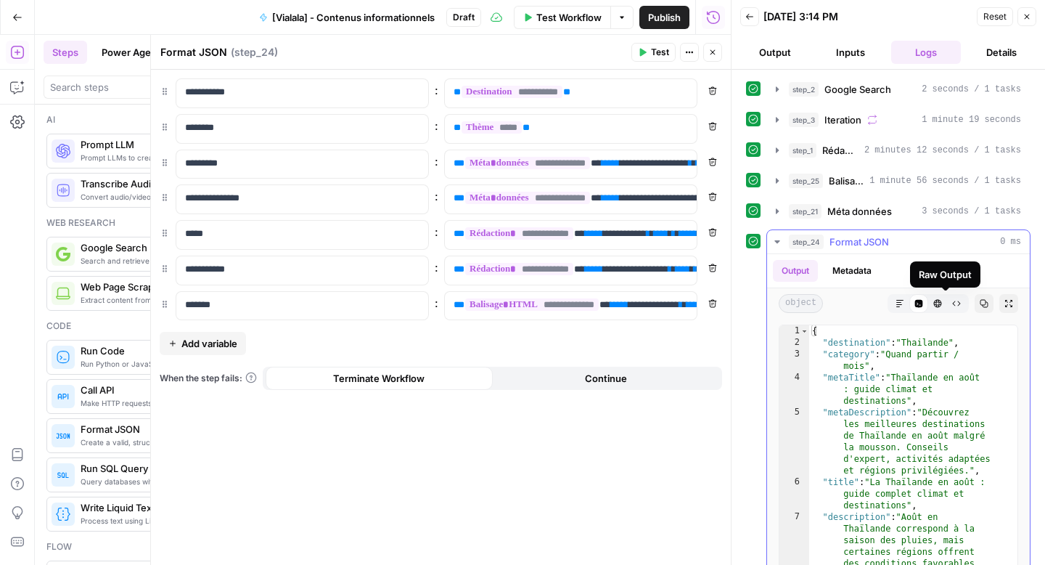
click at [980, 306] on icon "button" at bounding box center [984, 303] width 9 height 9
click at [715, 55] on div "Remove" at bounding box center [714, 62] width 36 height 14
click at [709, 51] on icon "button" at bounding box center [713, 52] width 9 height 9
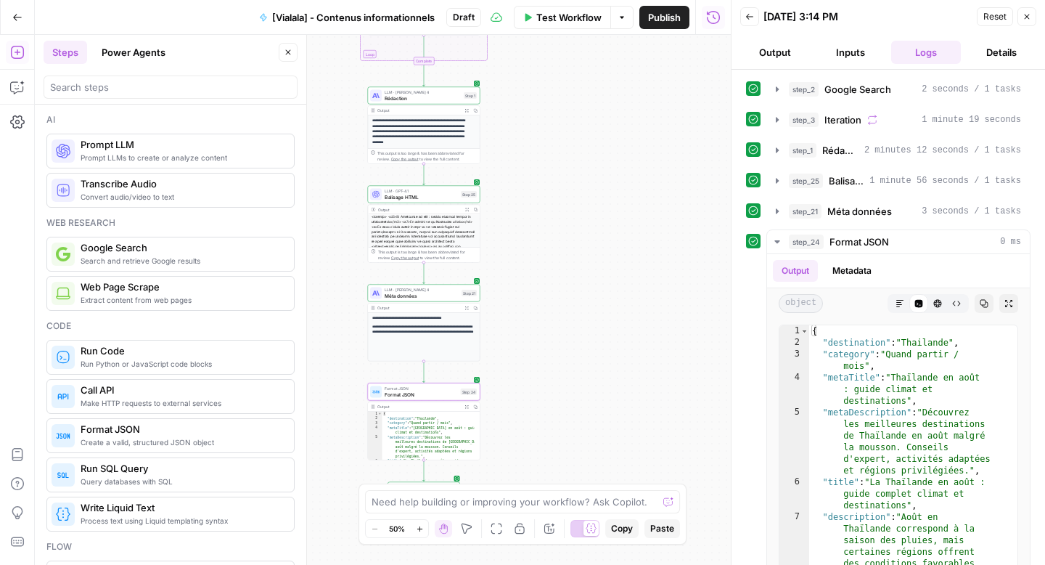
click at [409, 97] on span "Rédaction" at bounding box center [423, 97] width 76 height 7
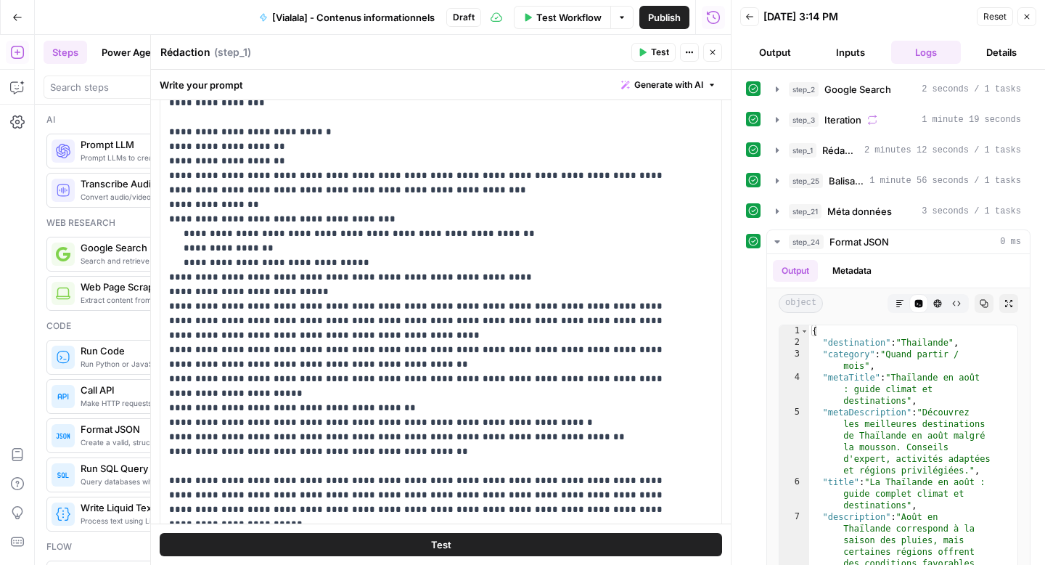
scroll to position [168, 0]
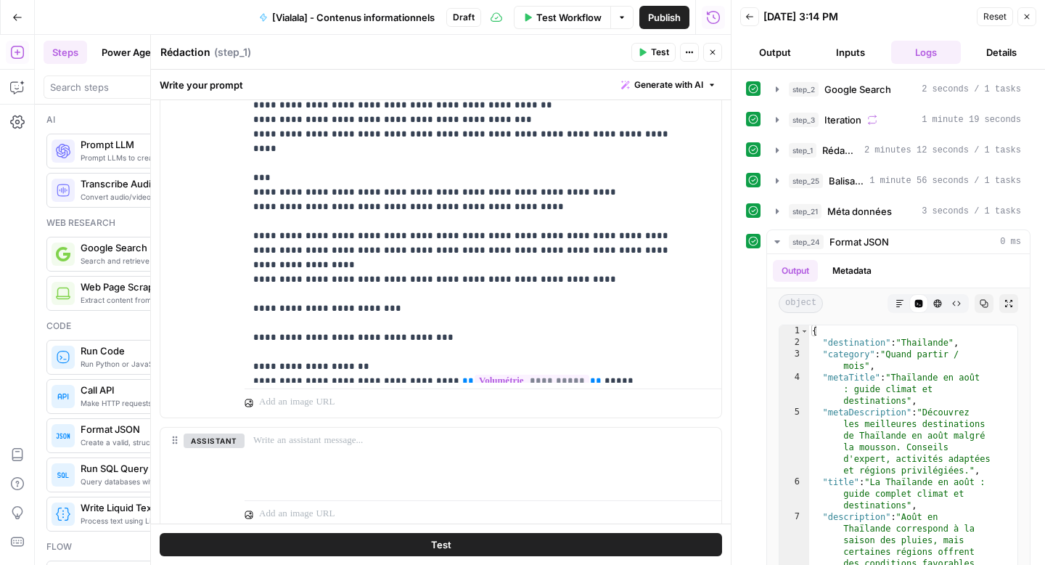
scroll to position [325, 0]
drag, startPoint x: 428, startPoint y: 295, endPoint x: 350, endPoint y: 297, distance: 78.4
click at [350, 297] on p "**********" at bounding box center [472, 96] width 438 height 1249
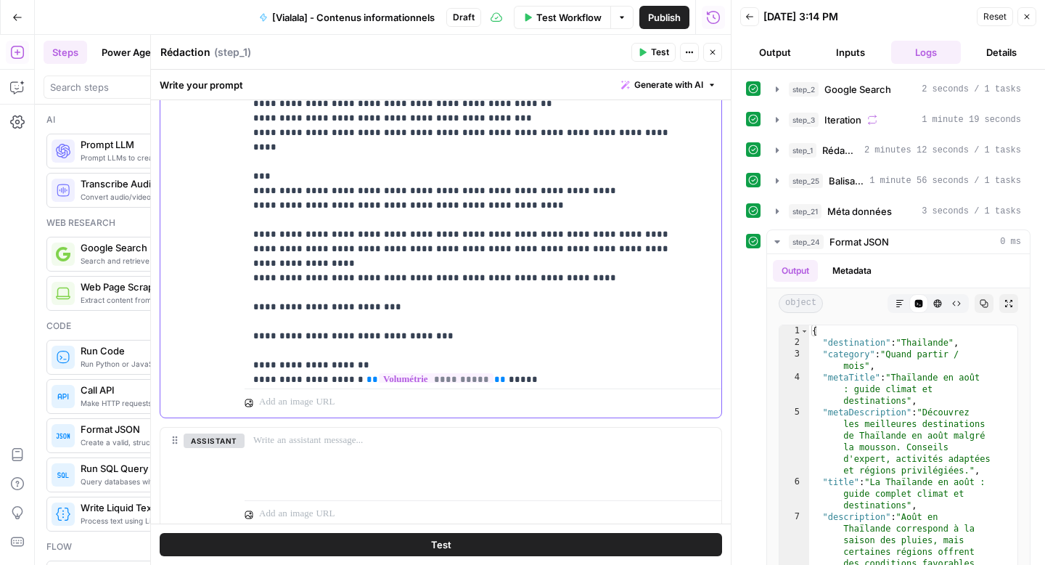
click at [500, 290] on p "**********" at bounding box center [472, 96] width 438 height 1249
click at [481, 552] on button "Test" at bounding box center [441, 544] width 563 height 23
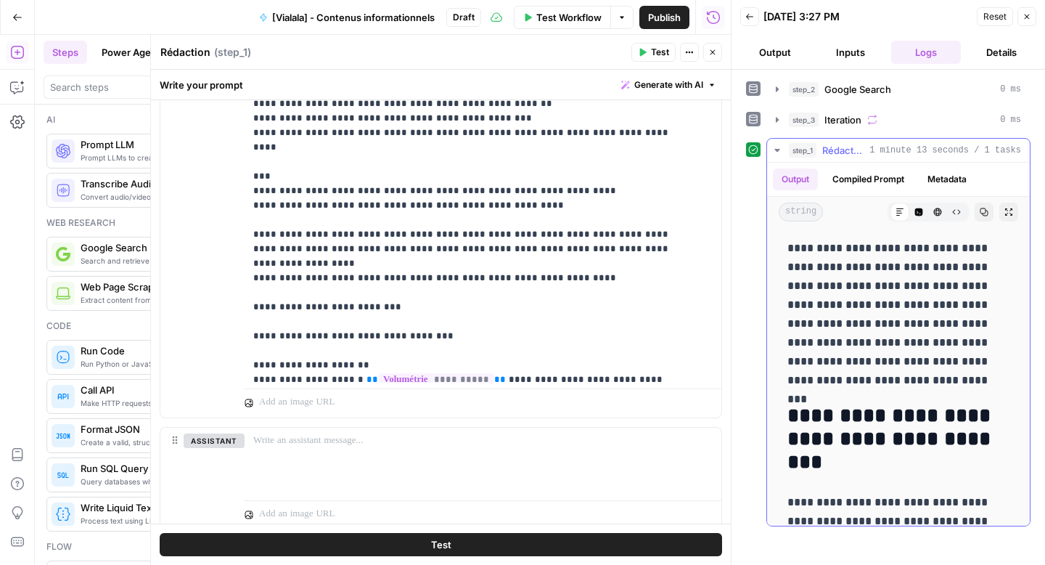
click at [980, 212] on icon "button" at bounding box center [984, 212] width 9 height 9
click at [581, 14] on span "Test Workflow" at bounding box center [569, 17] width 65 height 15
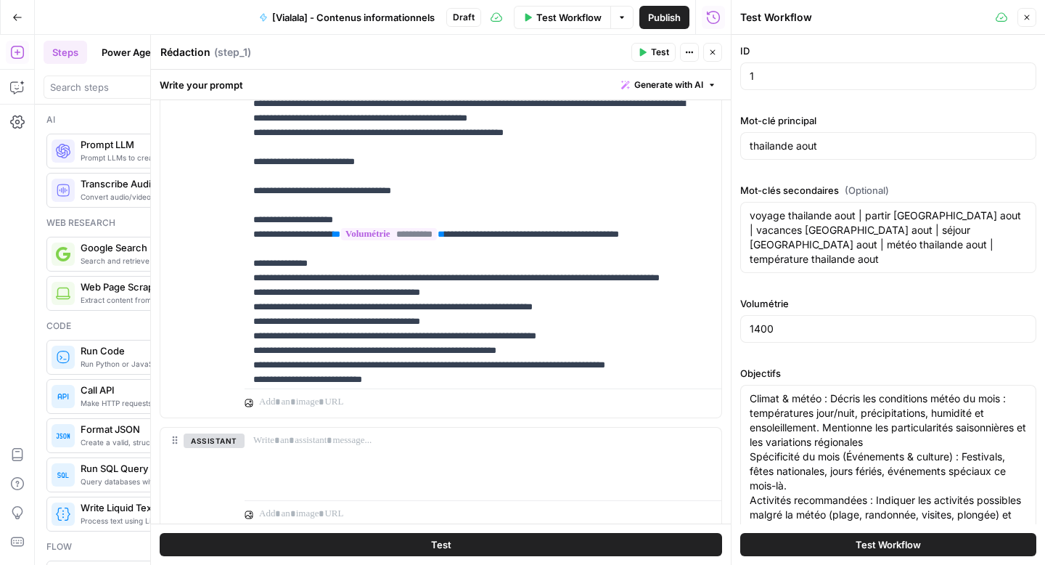
click at [765, 91] on div "ID 1" at bounding box center [889, 70] width 296 height 52
click at [765, 83] on div "1" at bounding box center [889, 76] width 296 height 28
type input "5"
click at [790, 147] on input "thailande aout" at bounding box center [888, 146] width 277 height 15
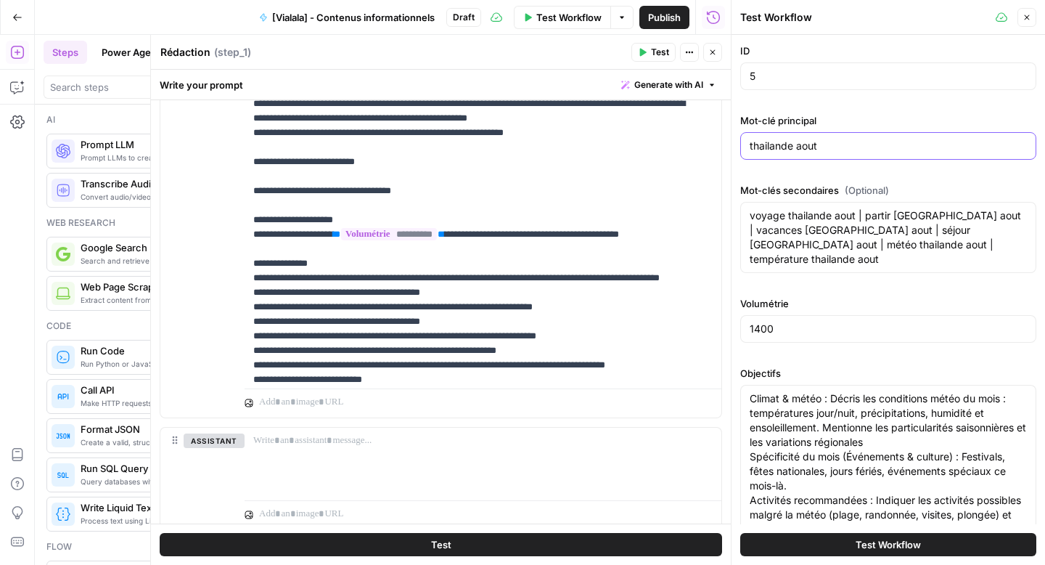
click at [790, 147] on input "thailande aout" at bounding box center [888, 146] width 277 height 15
paste input "surf thailande"
type input "surf thailande"
click at [770, 216] on textarea "voyage thailande aout | partir thailande aout | vacances thailande aout | séjou…" at bounding box center [888, 237] width 277 height 58
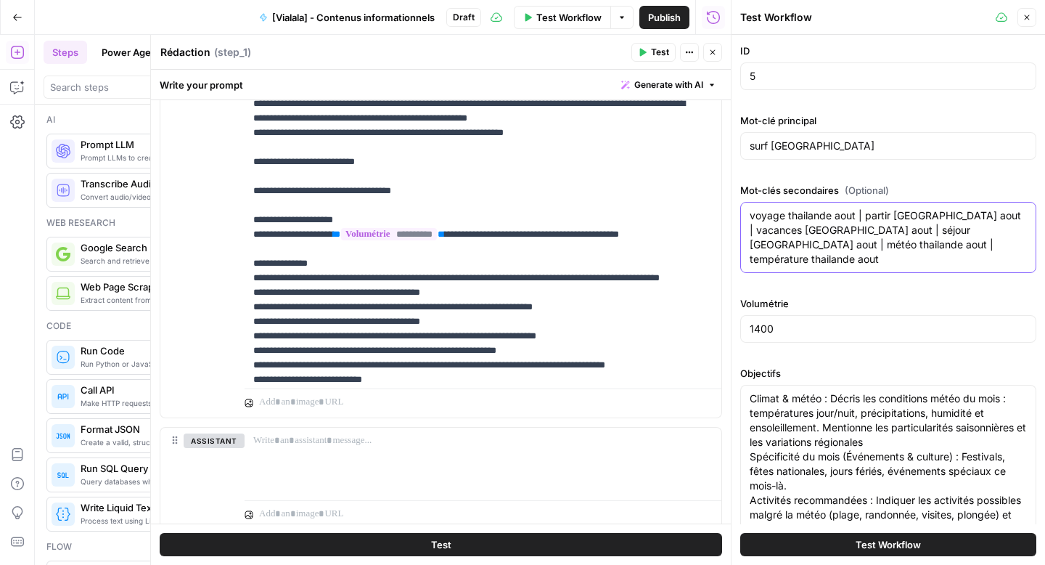
click at [770, 216] on textarea "voyage thailande aout | partir thailande aout | vacances thailande aout | séjou…" at bounding box center [888, 237] width 277 height 58
paste textarea "séjour surf Test | spot surf Tes"
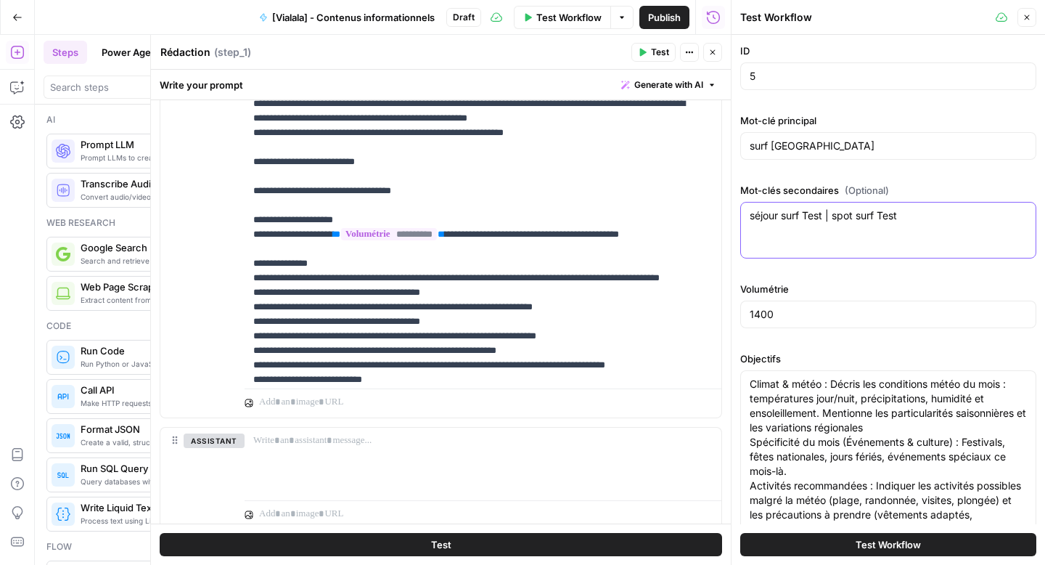
type textarea "séjour surf Test | spot surf Test"
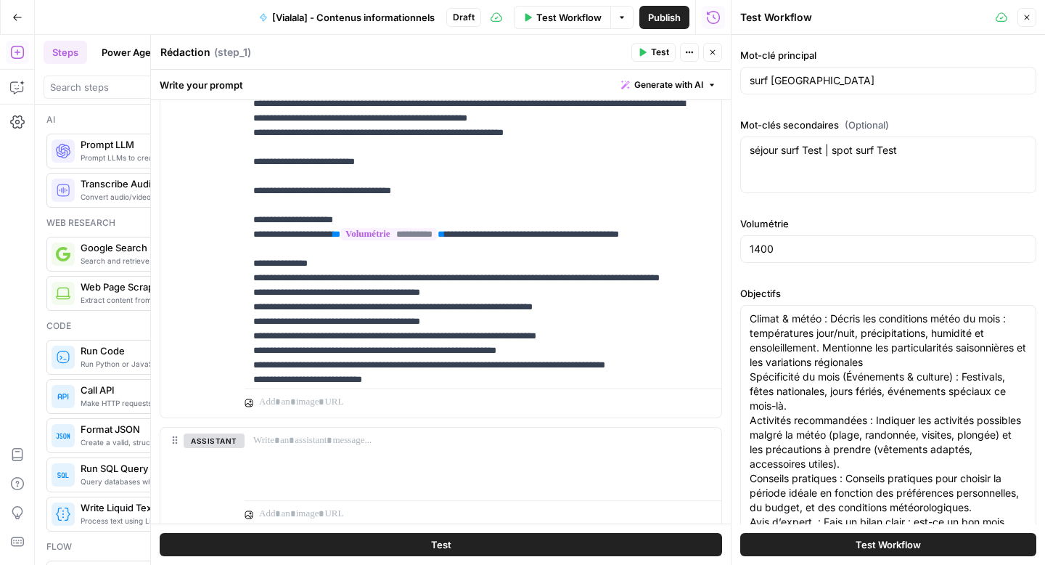
scroll to position [90, 0]
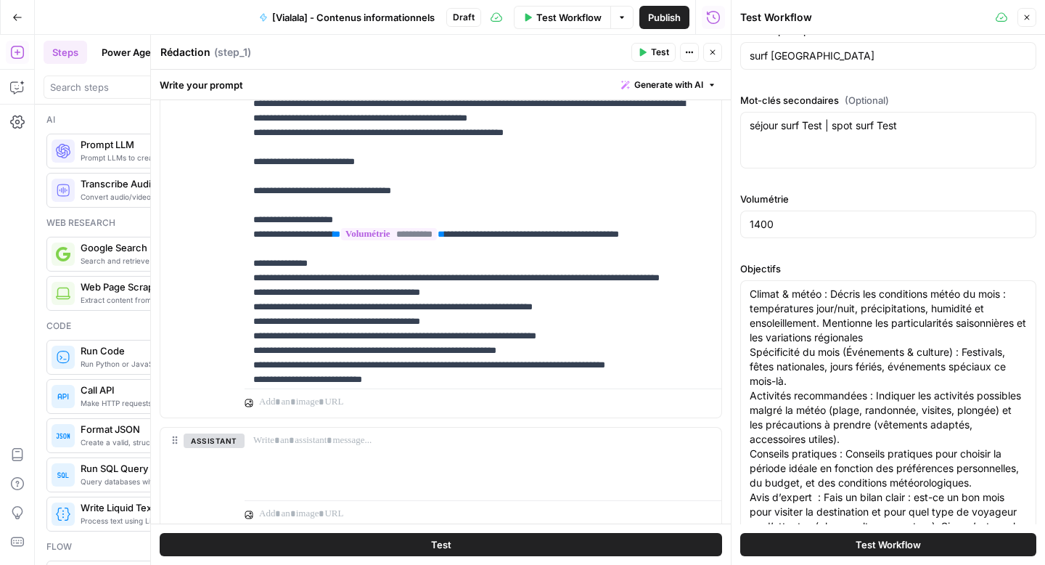
click at [796, 140] on div "séjour surf Test | spot surf Test séjour surf Test | spot surf Test" at bounding box center [889, 140] width 296 height 57
click at [794, 119] on textarea "séjour surf Test | spot surf Test" at bounding box center [888, 125] width 277 height 15
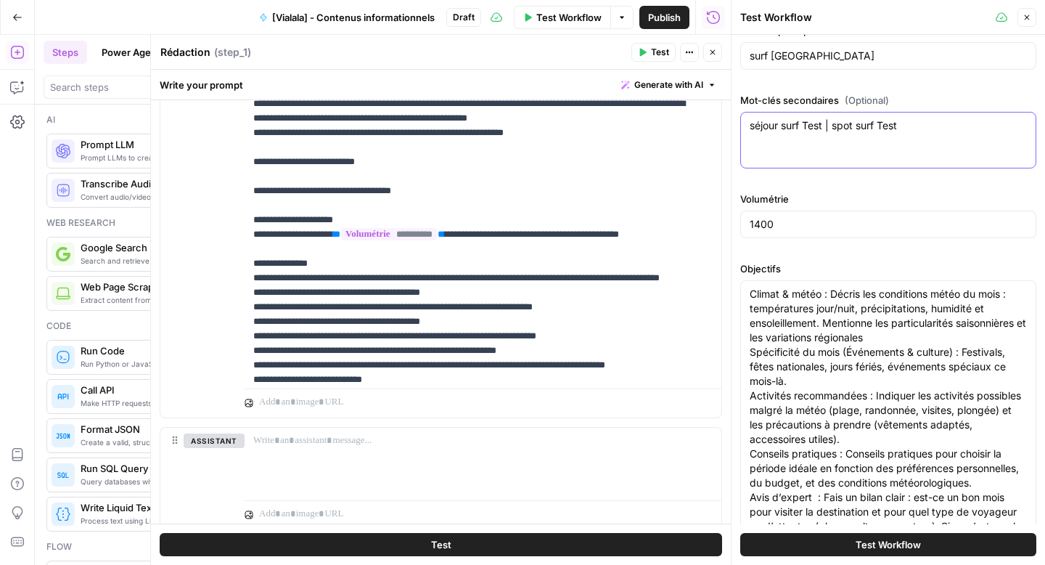
click at [794, 119] on textarea "séjour surf Test | spot surf Test" at bounding box center [888, 125] width 277 height 15
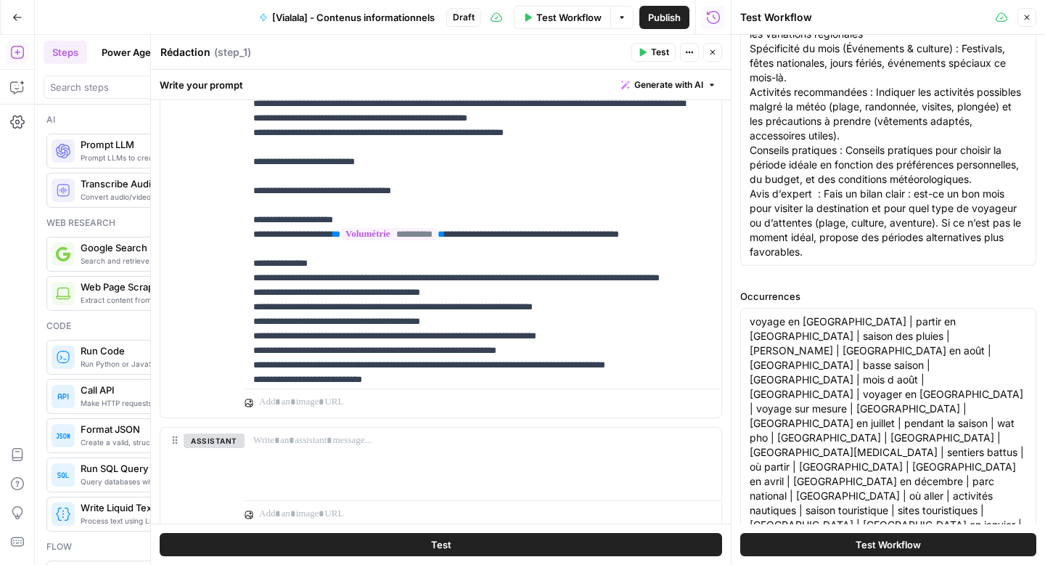
scroll to position [411, 0]
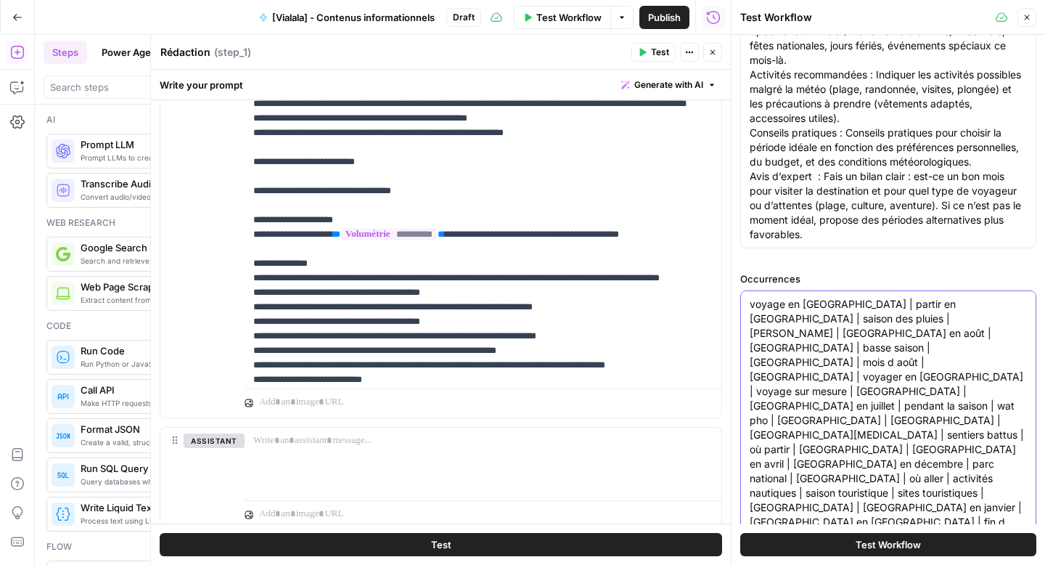
click at [787, 409] on textarea "voyage en thaïlande | partir en thaïlande | saison des pluies | hua hin | thaïl…" at bounding box center [888, 486] width 277 height 378
paste textarea "kata beach | spots de surf | surfer en thaïlande | écoles de surf | surf en tha…"
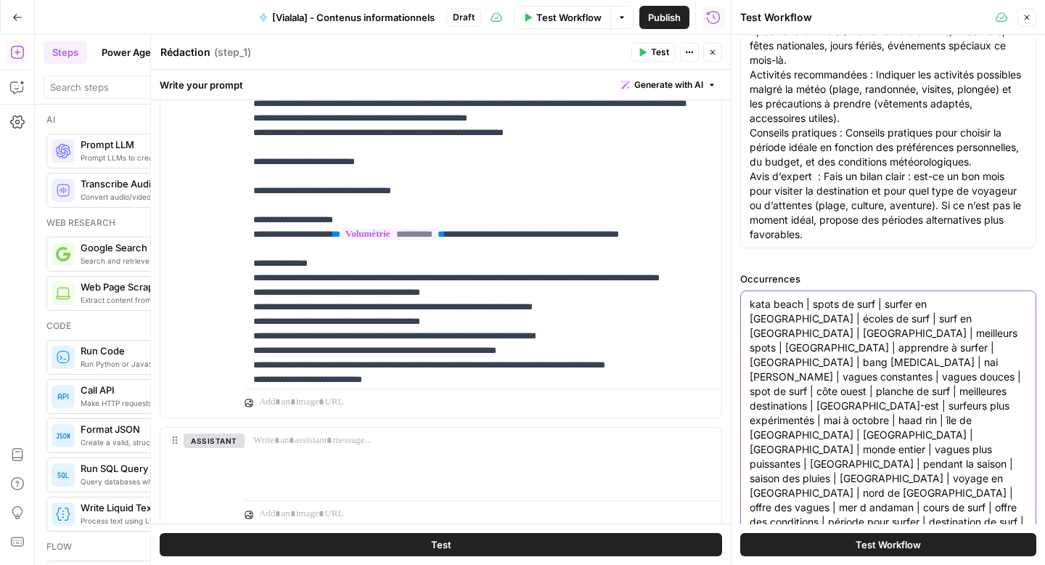
type textarea "kata beach | spots de surf | surfer en thaïlande | écoles de surf | surf en tha…"
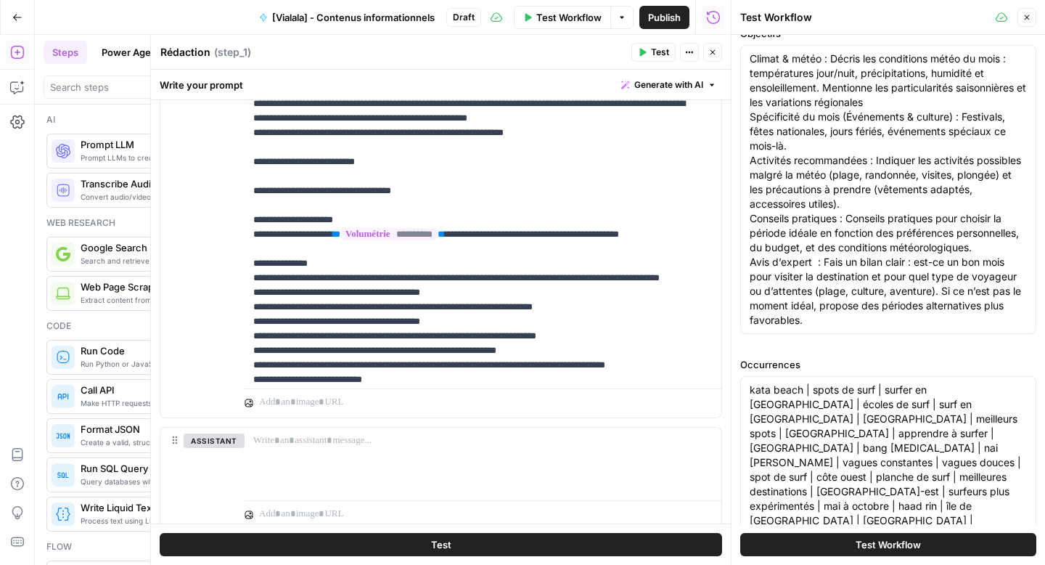
scroll to position [303, 0]
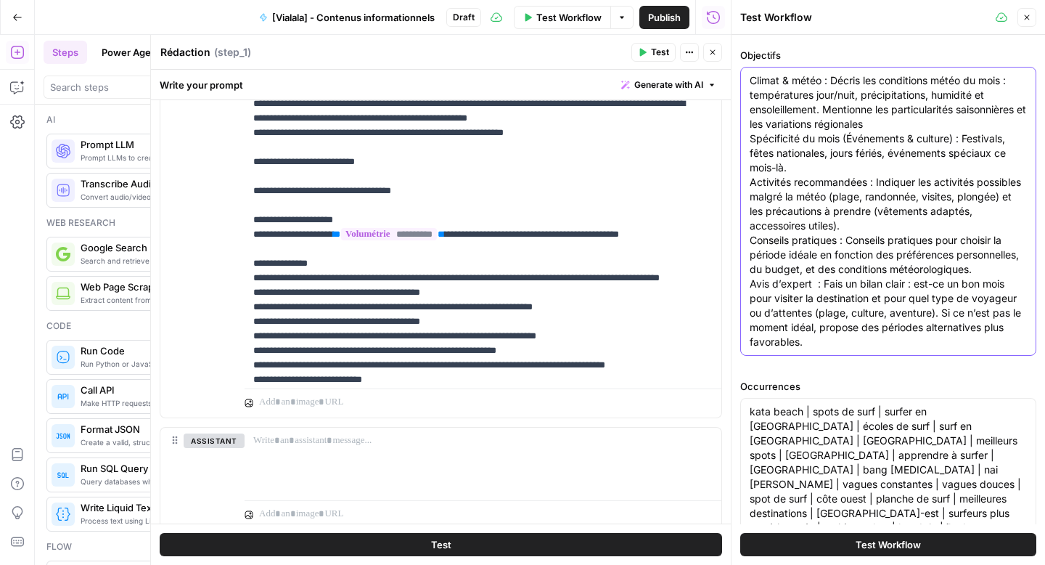
click at [820, 249] on textarea "Climat & météo : Décris les conditions météo du mois : températures jour/nuit, …" at bounding box center [888, 211] width 277 height 276
paste textarea ""Quel type d’activités domineront, pour quel public, ce qui rend ces activités …"
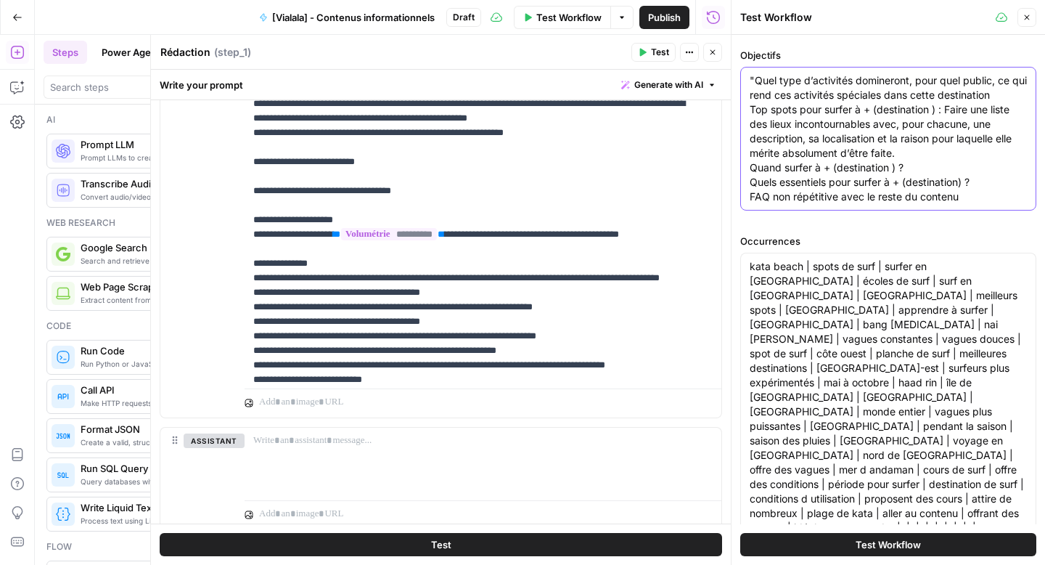
click at [755, 81] on textarea ""Quel type d’activités domineront, pour quel public, ce qui rend ces activités …" at bounding box center [888, 138] width 277 height 131
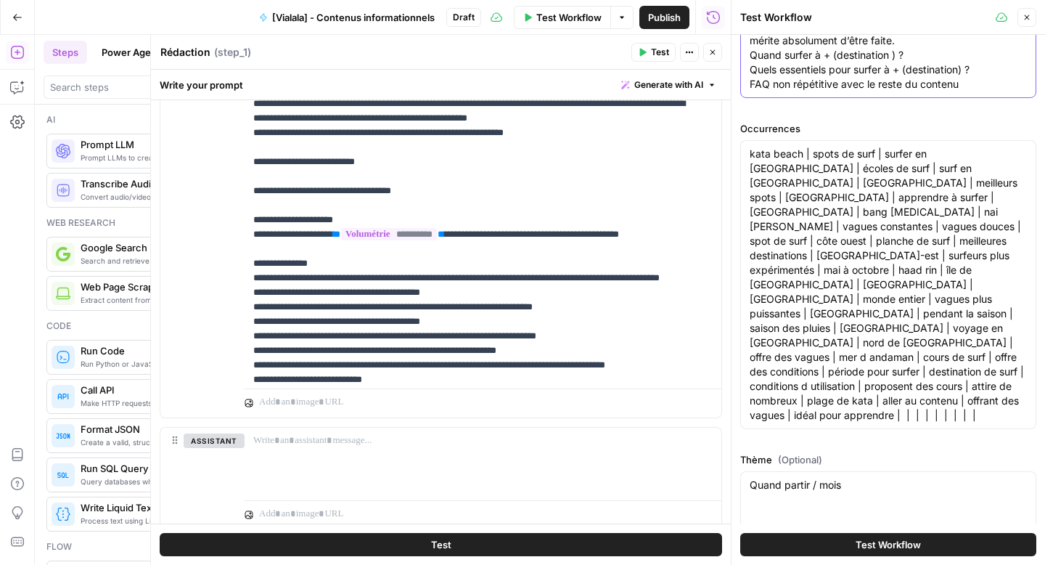
scroll to position [455, 0]
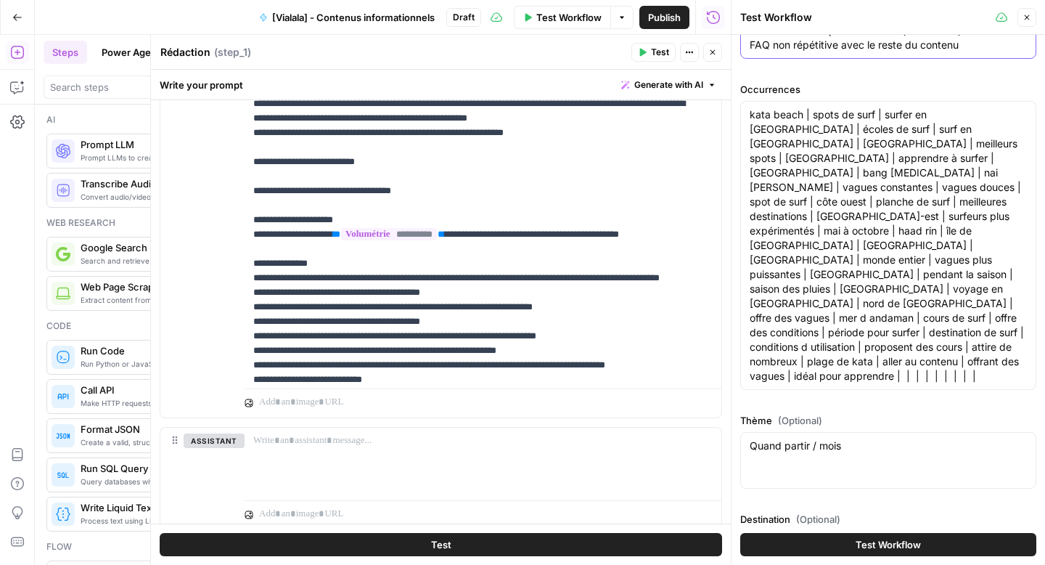
type textarea "Quel type d’activités domineront, pour quel public, ce qui rend ces activités s…"
drag, startPoint x: 947, startPoint y: 334, endPoint x: 852, endPoint y: 333, distance: 94.4
click at [852, 333] on textarea "kata beach | spots de surf | surfer en thaïlande | écoles de surf | surf en tha…" at bounding box center [888, 245] width 277 height 276
type textarea "kata beach | spots de surf | surfer en thaïlande | écoles de surf | surf en tha…"
click at [799, 432] on div "Quand partir / mois Quand partir / mois" at bounding box center [889, 460] width 296 height 57
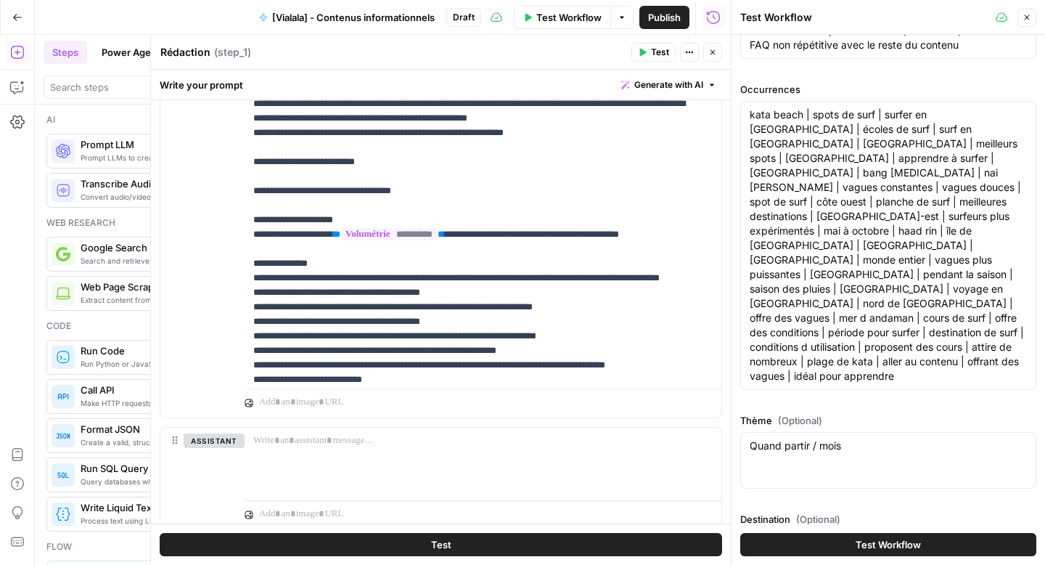
click at [799, 432] on div "Quand partir / mois Quand partir / mois" at bounding box center [889, 460] width 296 height 57
click at [793, 439] on textarea "Quand partir / mois" at bounding box center [888, 446] width 277 height 15
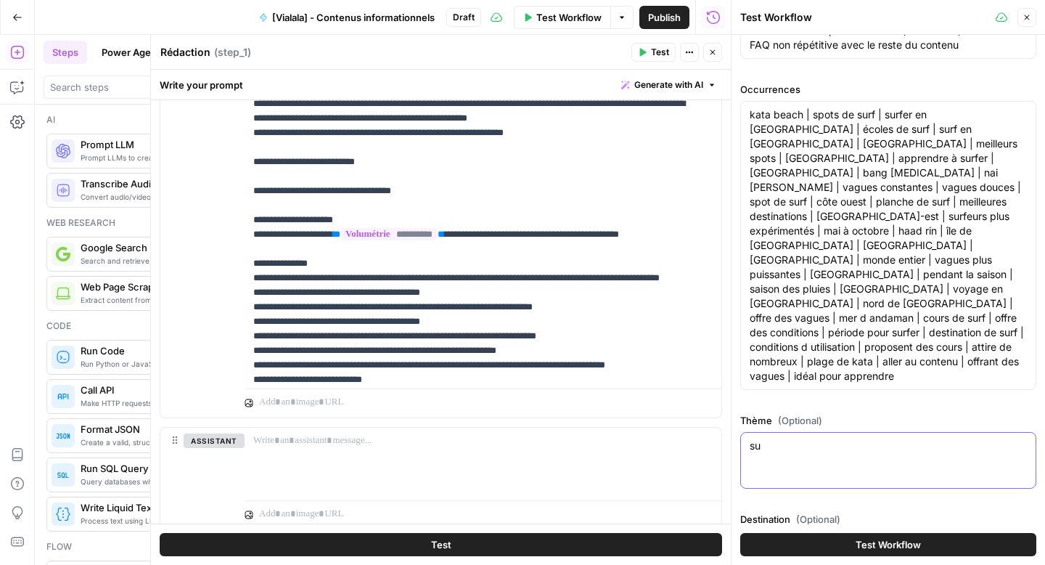
type textarea "s"
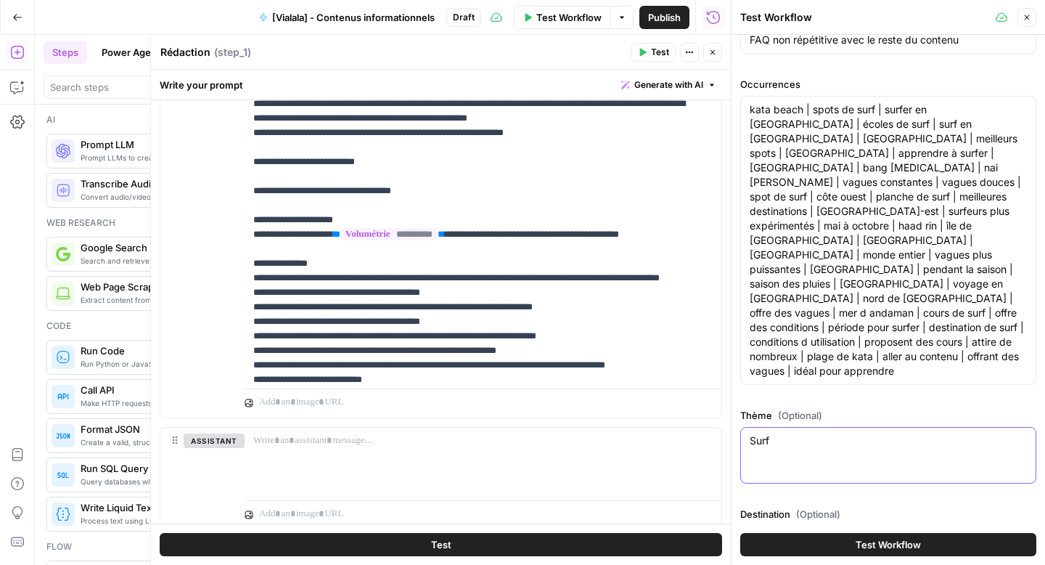
type textarea "Surf"
click at [832, 550] on button "Test Workflow" at bounding box center [889, 544] width 296 height 23
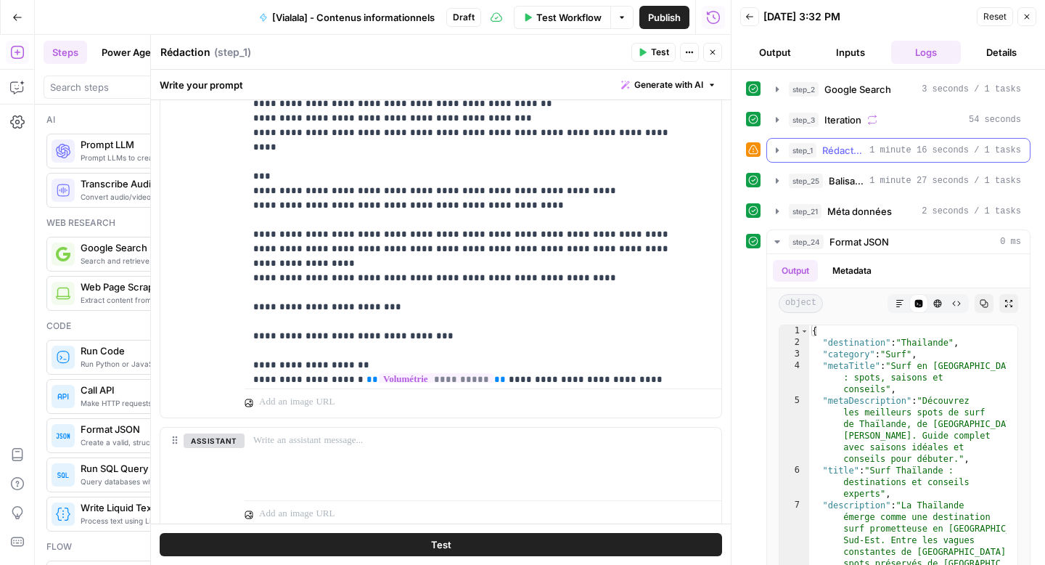
click at [778, 149] on icon "button" at bounding box center [777, 149] width 3 height 5
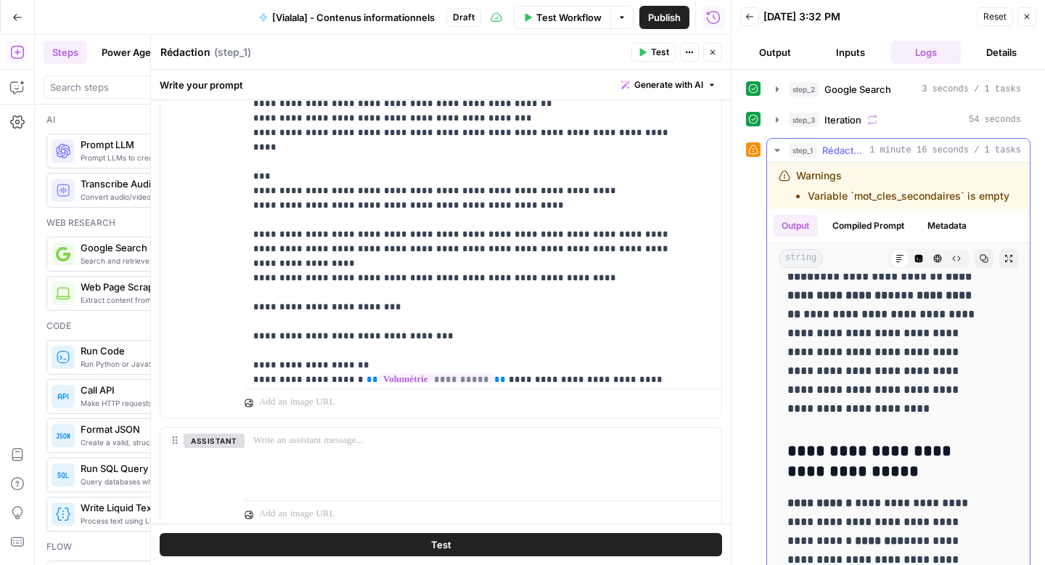
scroll to position [992, 0]
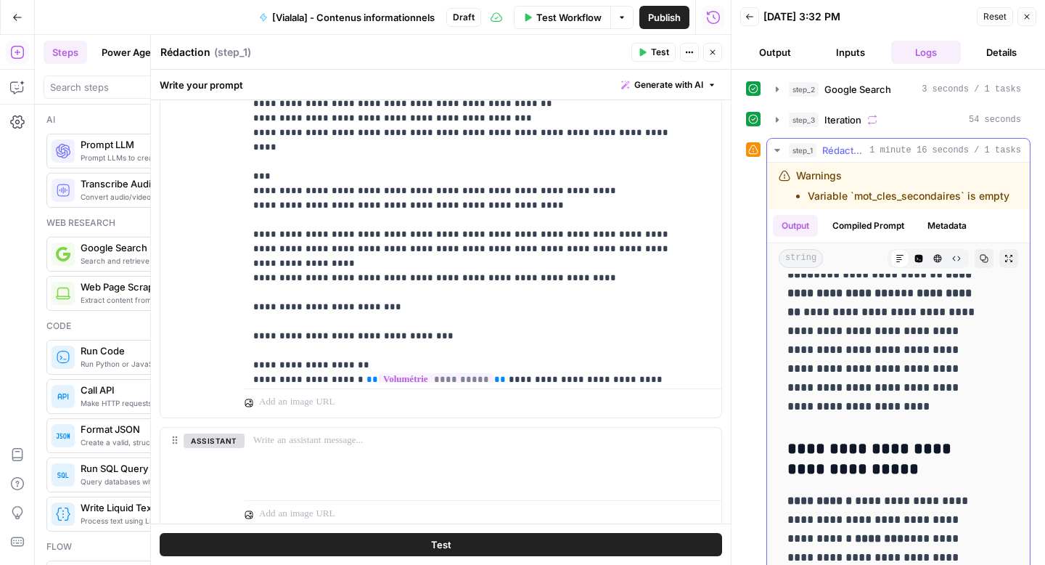
click at [975, 268] on button "Copy" at bounding box center [984, 258] width 19 height 19
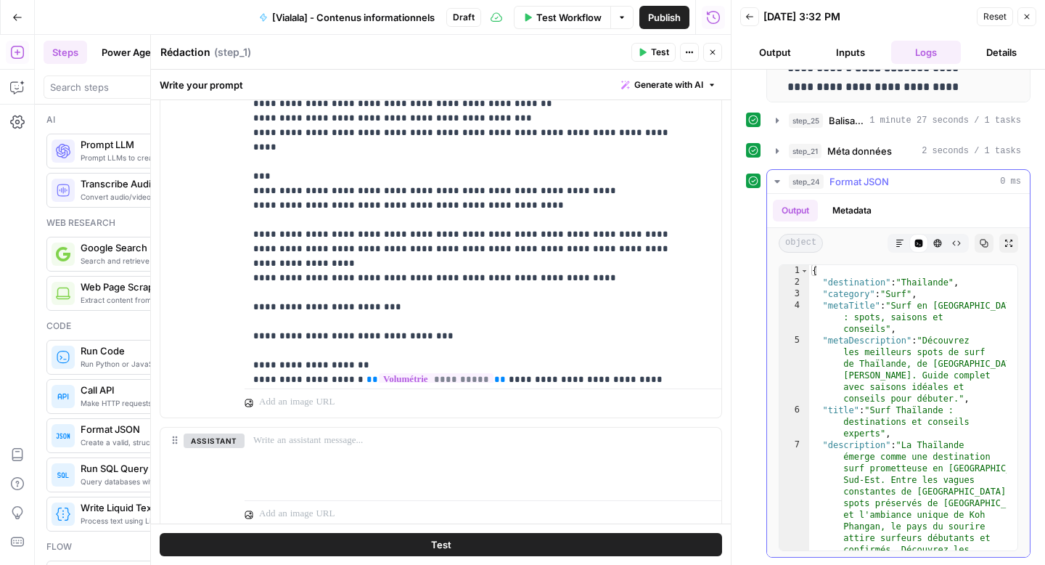
click at [778, 179] on icon "button" at bounding box center [778, 182] width 12 height 12
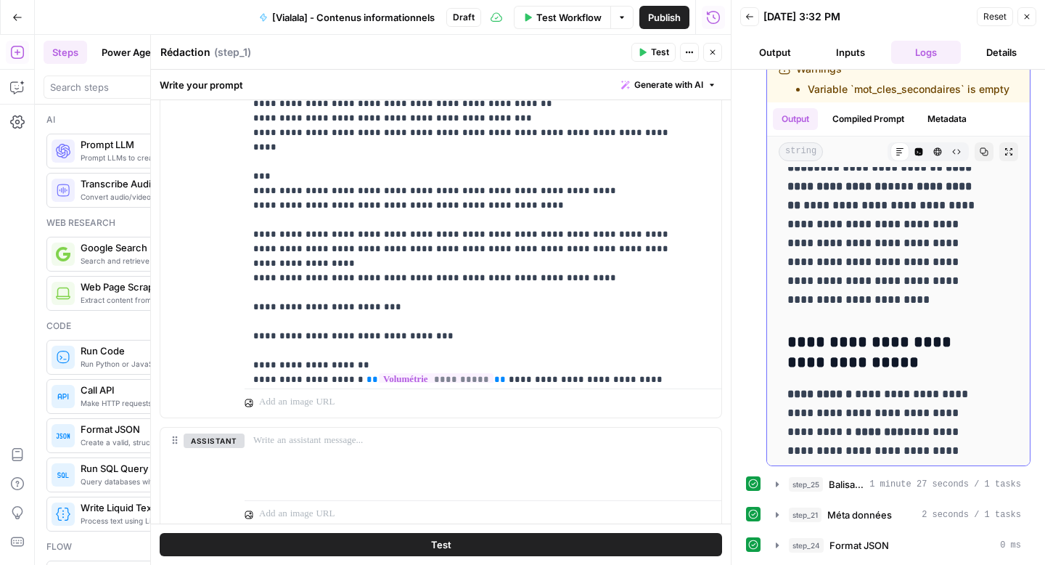
scroll to position [0, 0]
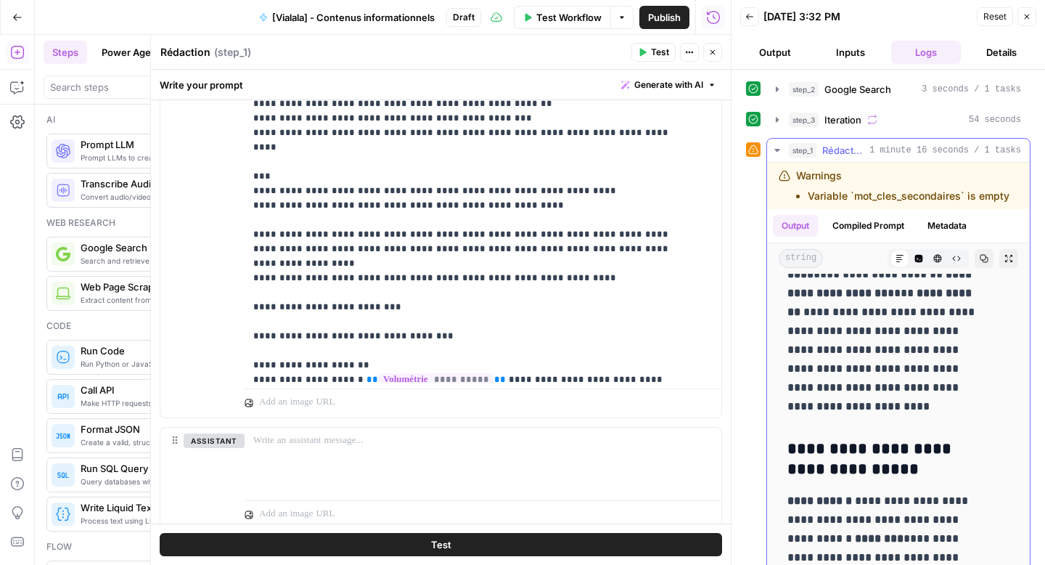
click at [781, 150] on icon "button" at bounding box center [778, 150] width 12 height 12
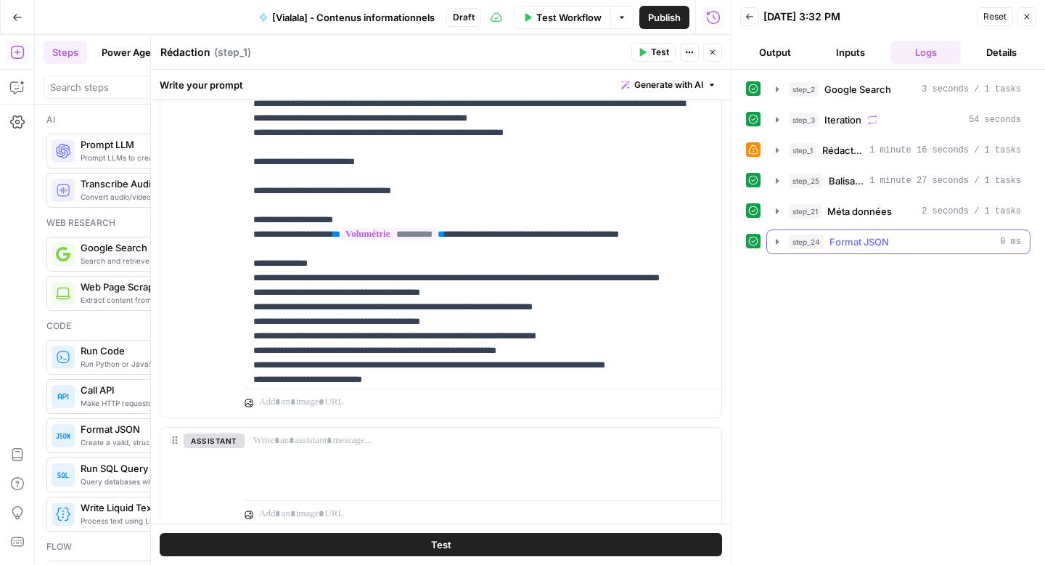
click at [773, 243] on icon "button" at bounding box center [778, 242] width 12 height 12
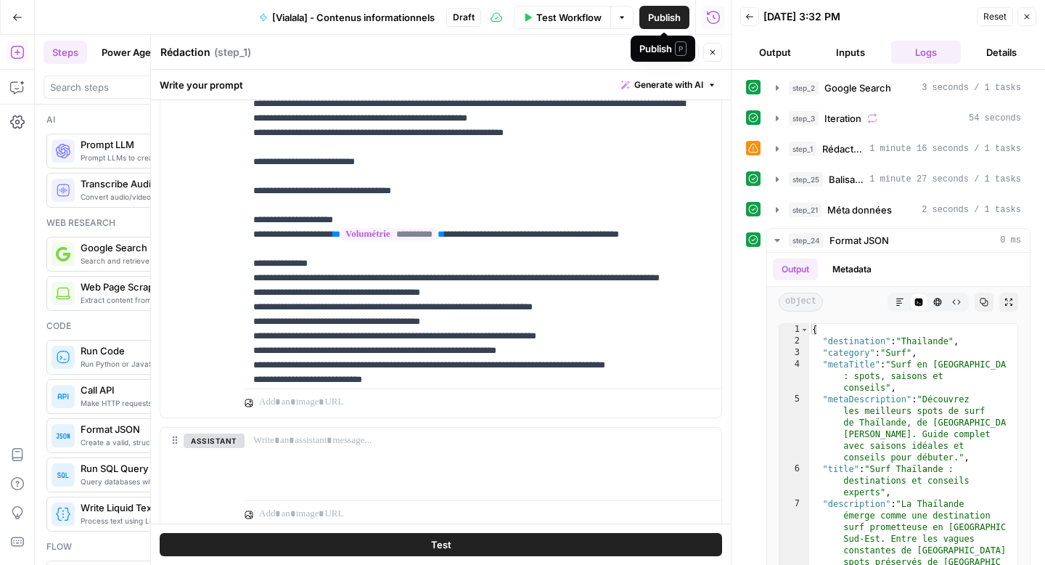
click at [661, 21] on span "Publish" at bounding box center [664, 17] width 33 height 15
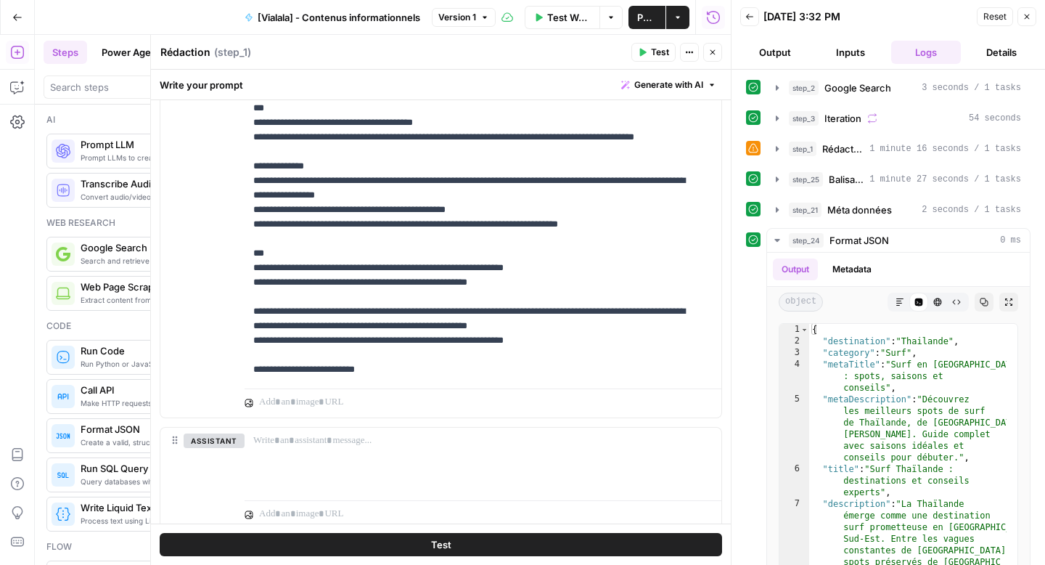
scroll to position [117, 0]
click at [449, 167] on p "**********" at bounding box center [472, 312] width 438 height 1263
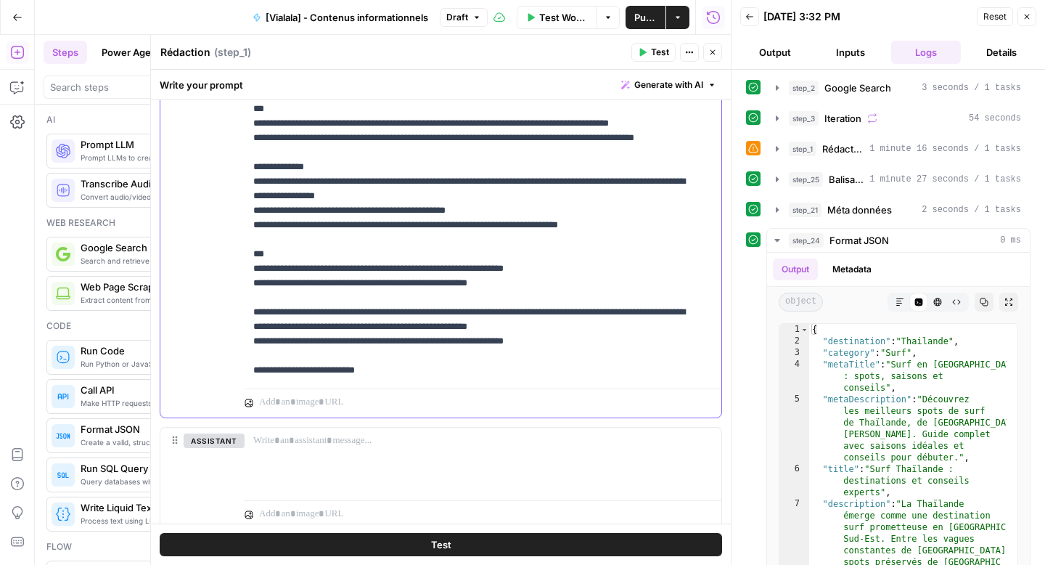
click at [583, 168] on p "**********" at bounding box center [472, 312] width 438 height 1263
click at [294, 330] on p "**********" at bounding box center [472, 312] width 438 height 1263
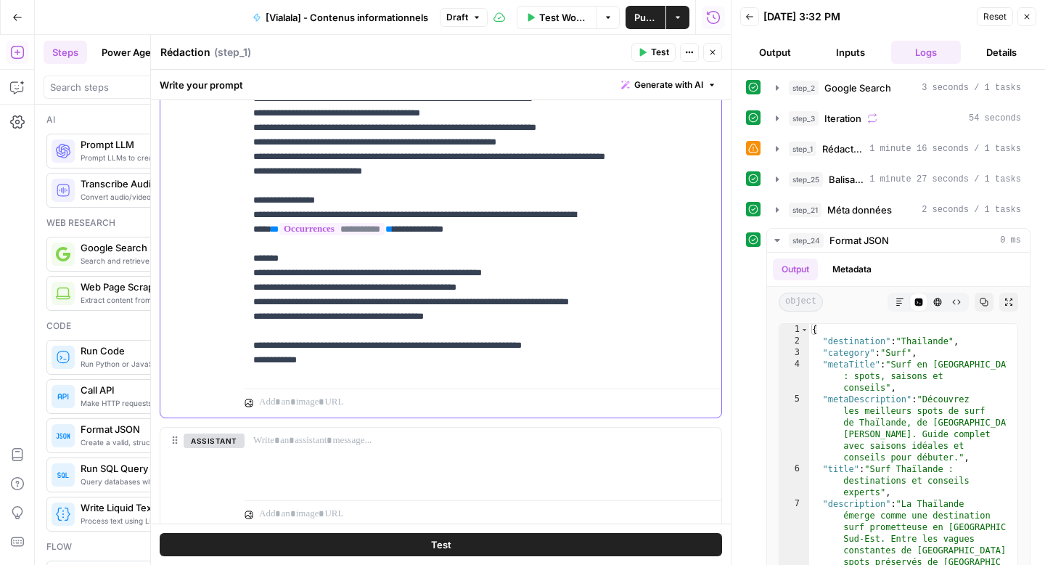
scroll to position [698, 0]
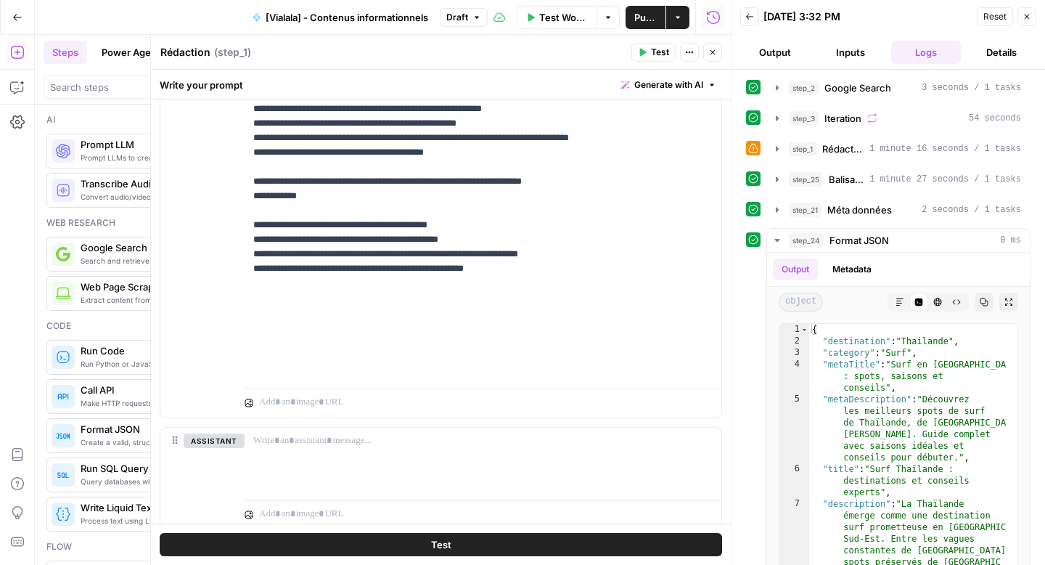
click at [712, 58] on button "Close" at bounding box center [712, 52] width 19 height 19
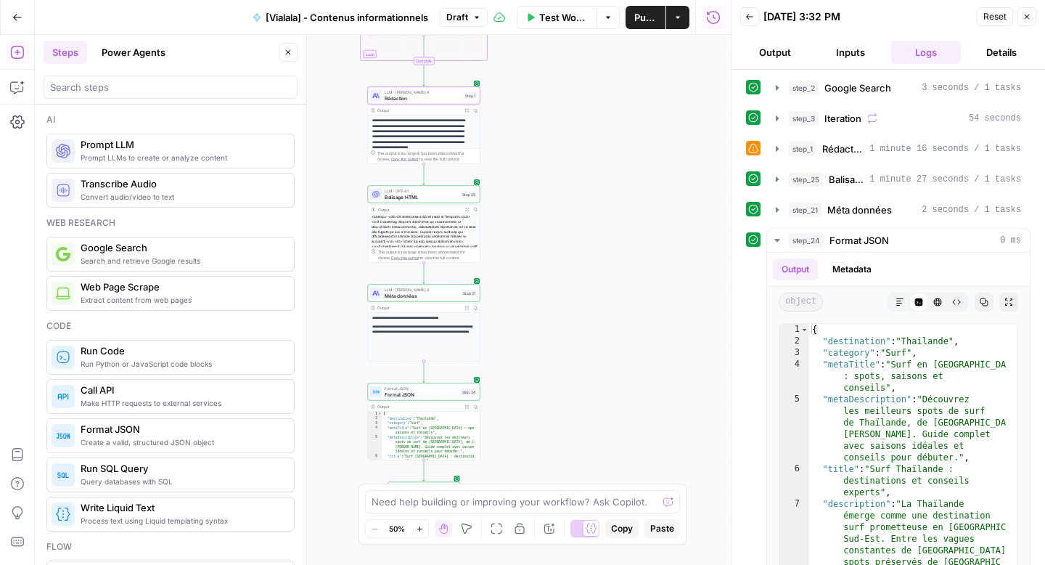
click at [431, 294] on span "Méta données" at bounding box center [422, 295] width 74 height 7
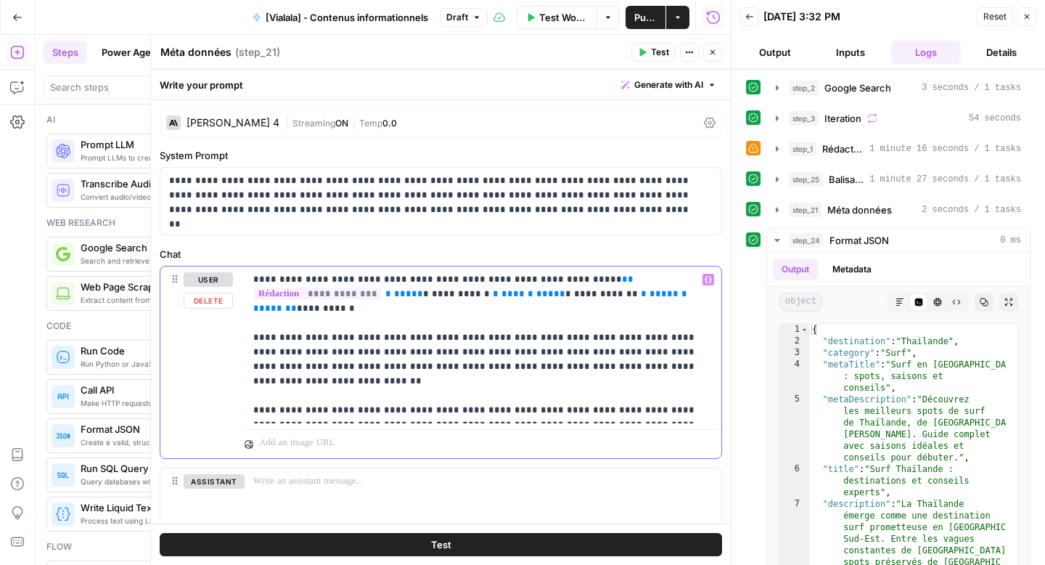
click at [701, 354] on p "**********" at bounding box center [477, 344] width 449 height 145
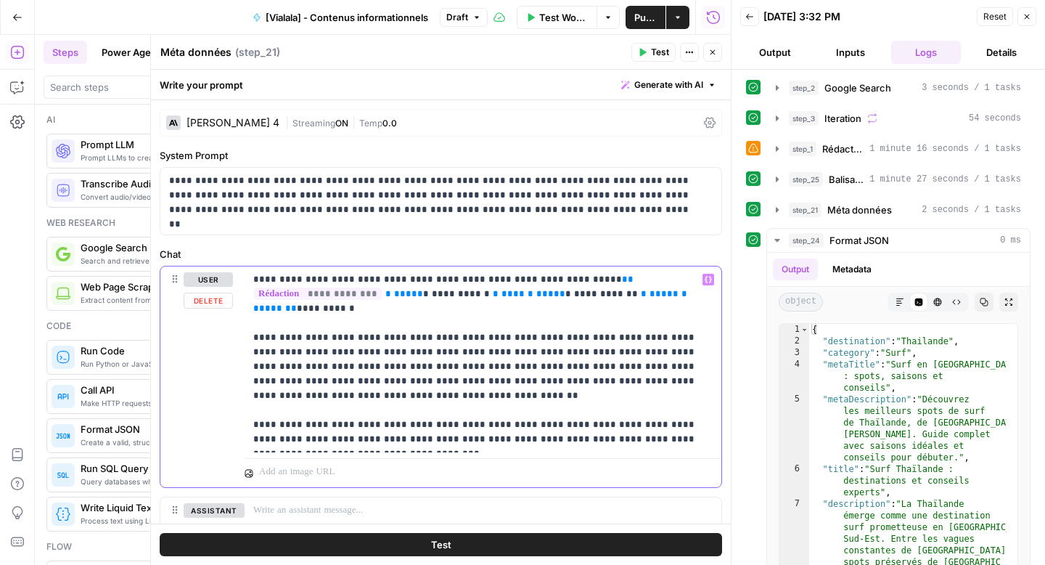
drag, startPoint x: 637, startPoint y: 294, endPoint x: 575, endPoint y: 283, distance: 63.4
click at [575, 283] on p "**********" at bounding box center [477, 359] width 449 height 174
copy p "**********"
click at [273, 383] on p "**********" at bounding box center [477, 359] width 449 height 174
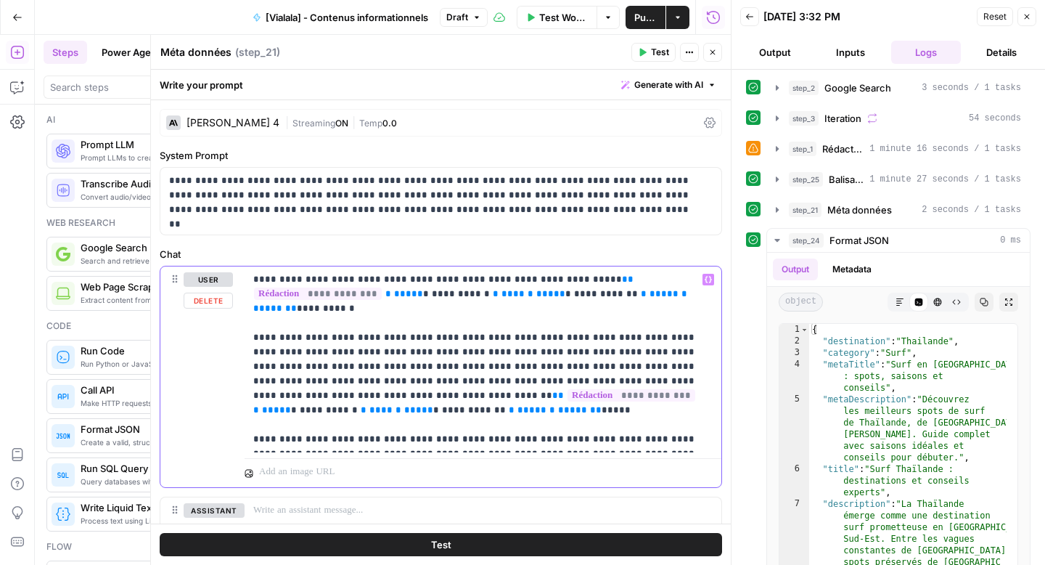
click at [358, 405] on span "**********" at bounding box center [329, 409] width 58 height 9
click at [497, 405] on span "**********" at bounding box center [465, 409] width 64 height 9
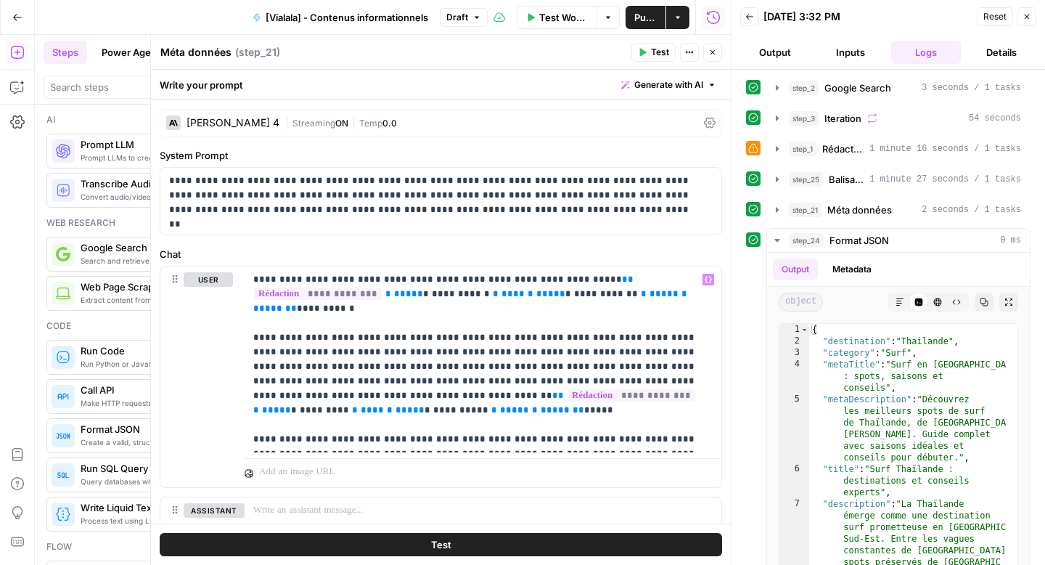
click at [528, 550] on button "Test" at bounding box center [441, 544] width 563 height 23
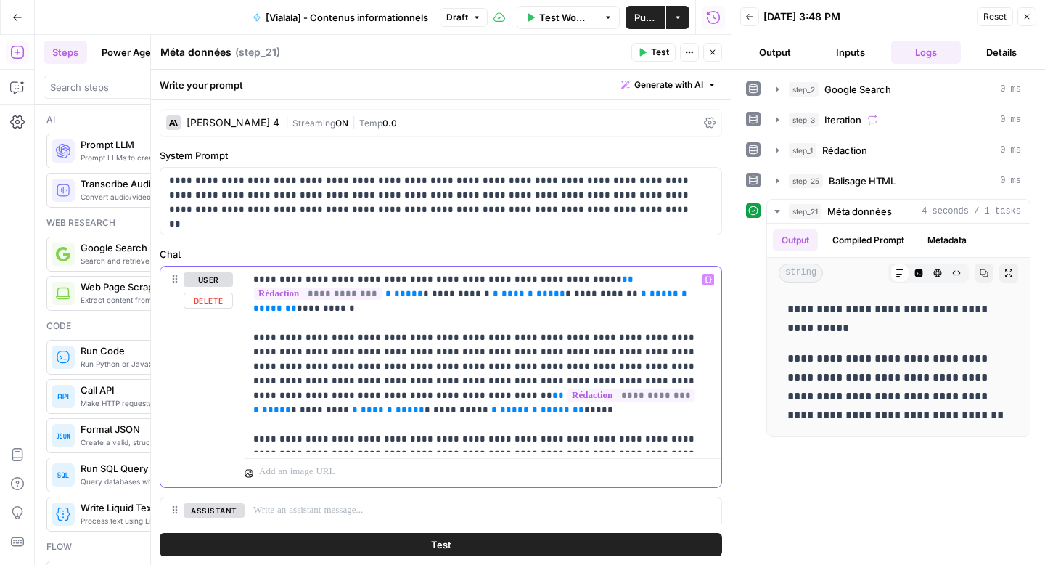
click at [356, 366] on p "**********" at bounding box center [477, 359] width 449 height 174
drag, startPoint x: 527, startPoint y: 370, endPoint x: 356, endPoint y: 365, distance: 171.4
click at [356, 365] on p "**********" at bounding box center [477, 359] width 449 height 174
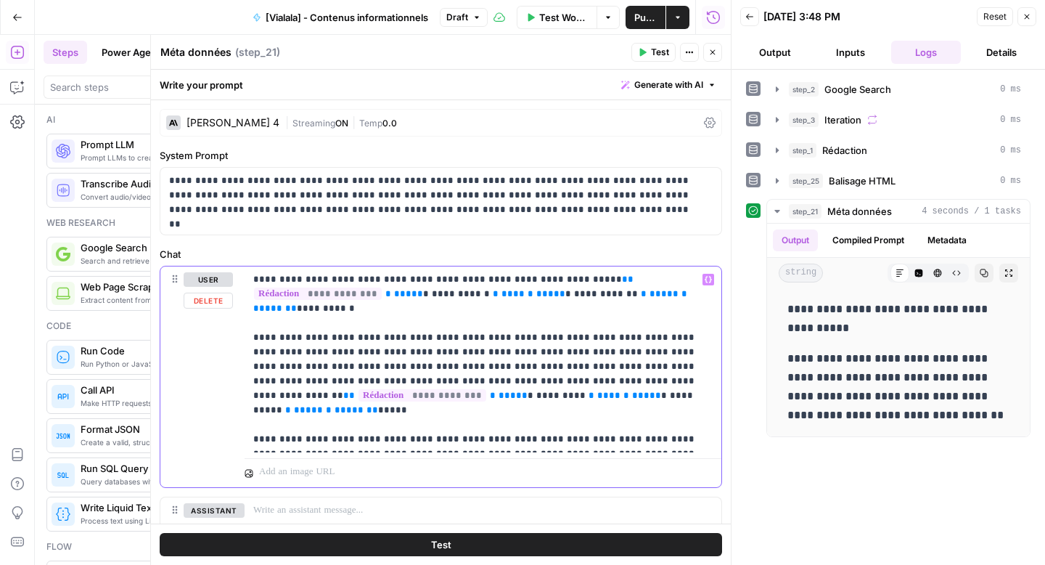
click at [514, 367] on p "**********" at bounding box center [477, 359] width 449 height 174
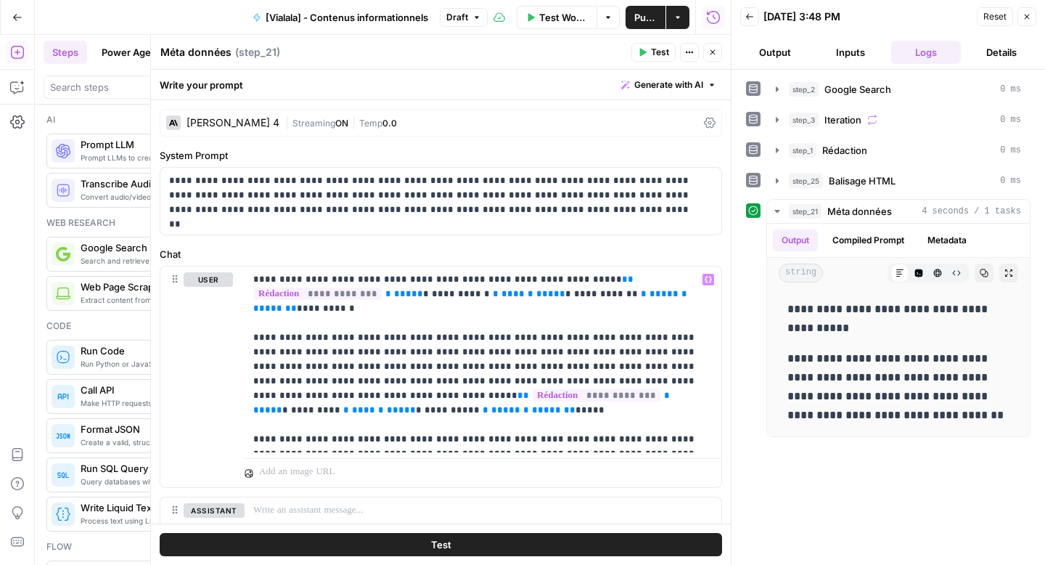
click at [469, 550] on button "Test" at bounding box center [441, 544] width 563 height 23
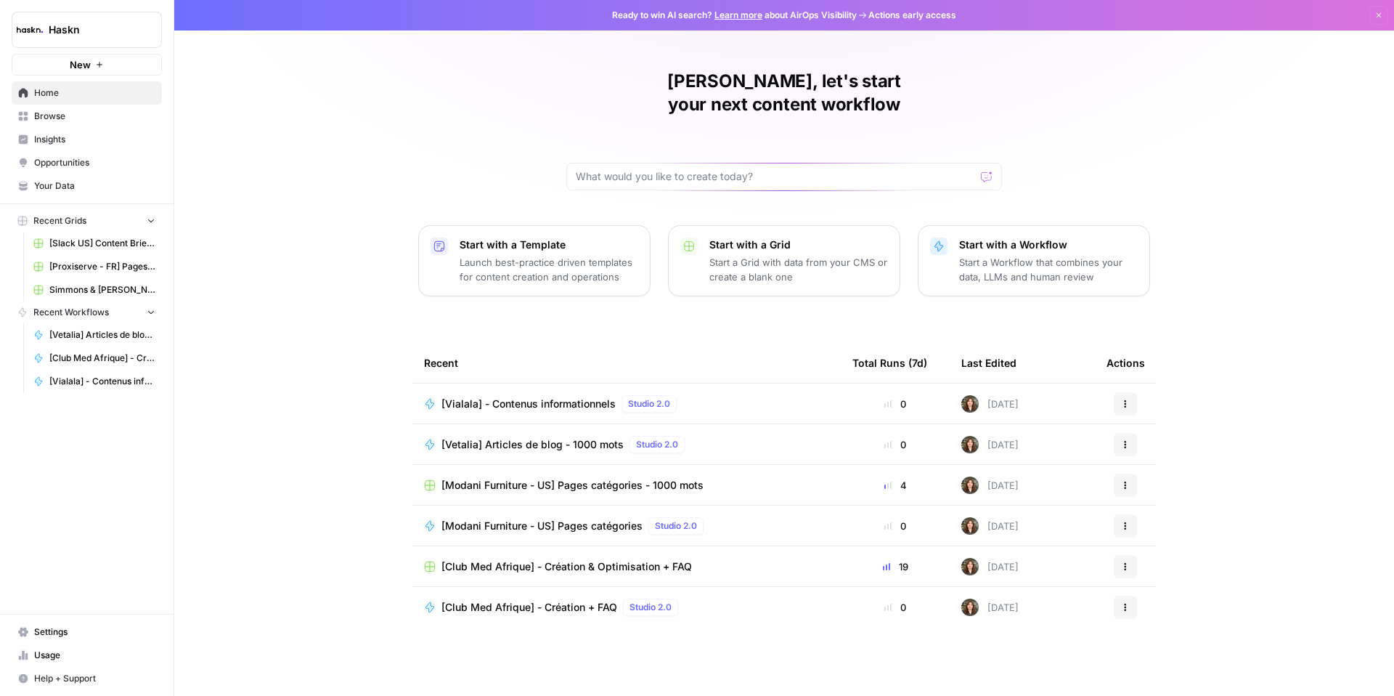
click at [52, 218] on span "Recent Grids" at bounding box center [59, 220] width 53 height 13
click at [55, 114] on span "Browse" at bounding box center [94, 116] width 121 height 13
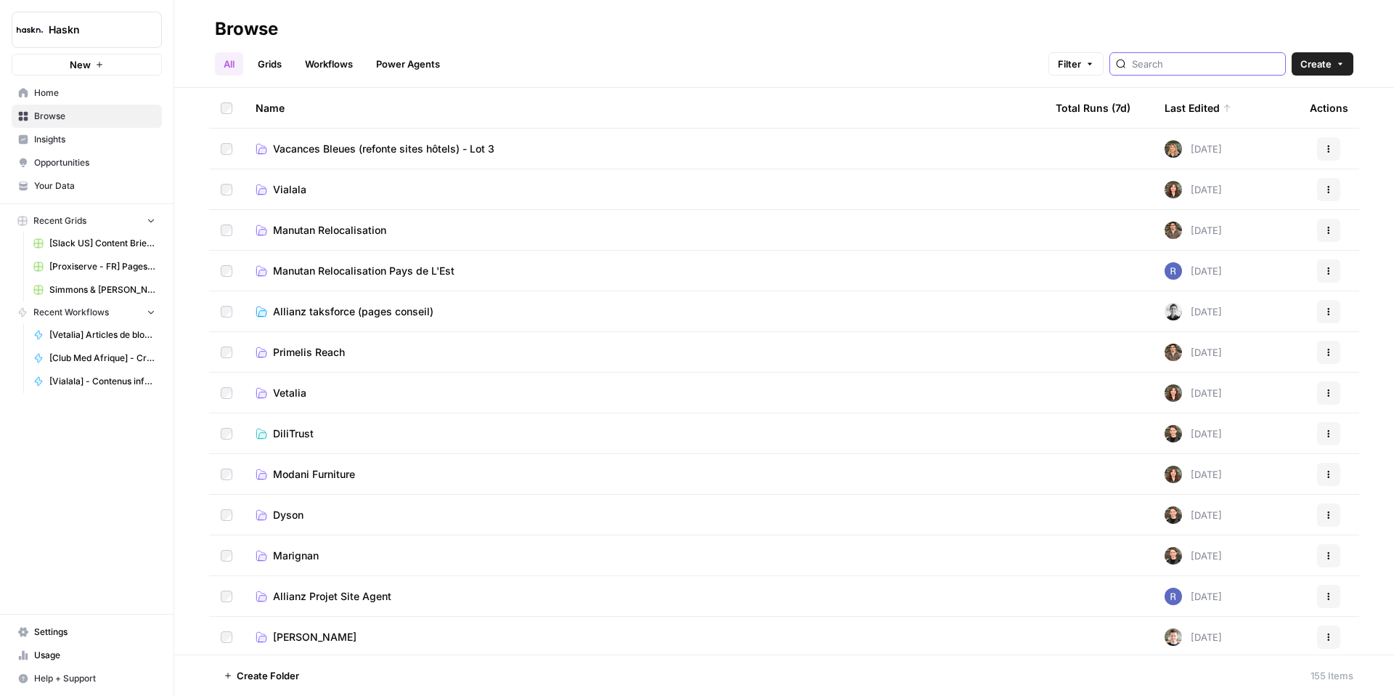
click at [1189, 67] on input "search" at bounding box center [1205, 64] width 147 height 15
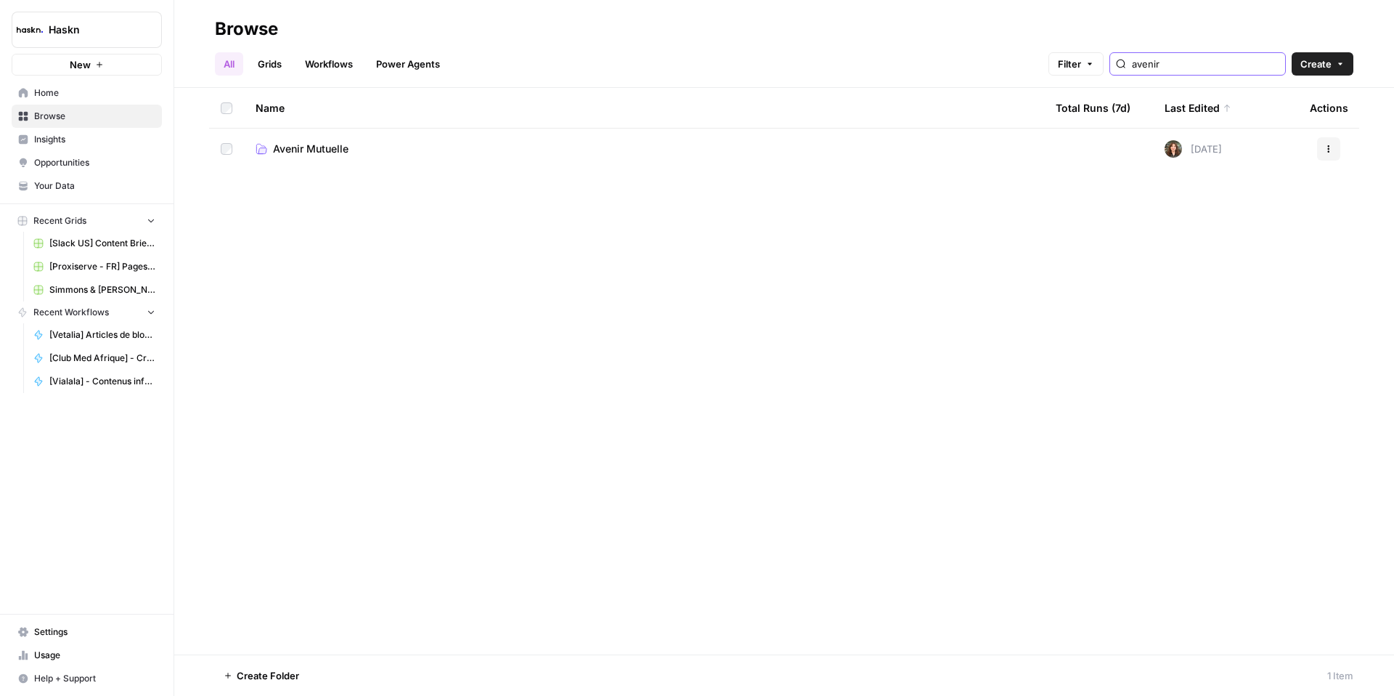
type input "avenir"
click at [315, 148] on span "Avenir Mutuelle" at bounding box center [311, 149] width 76 height 15
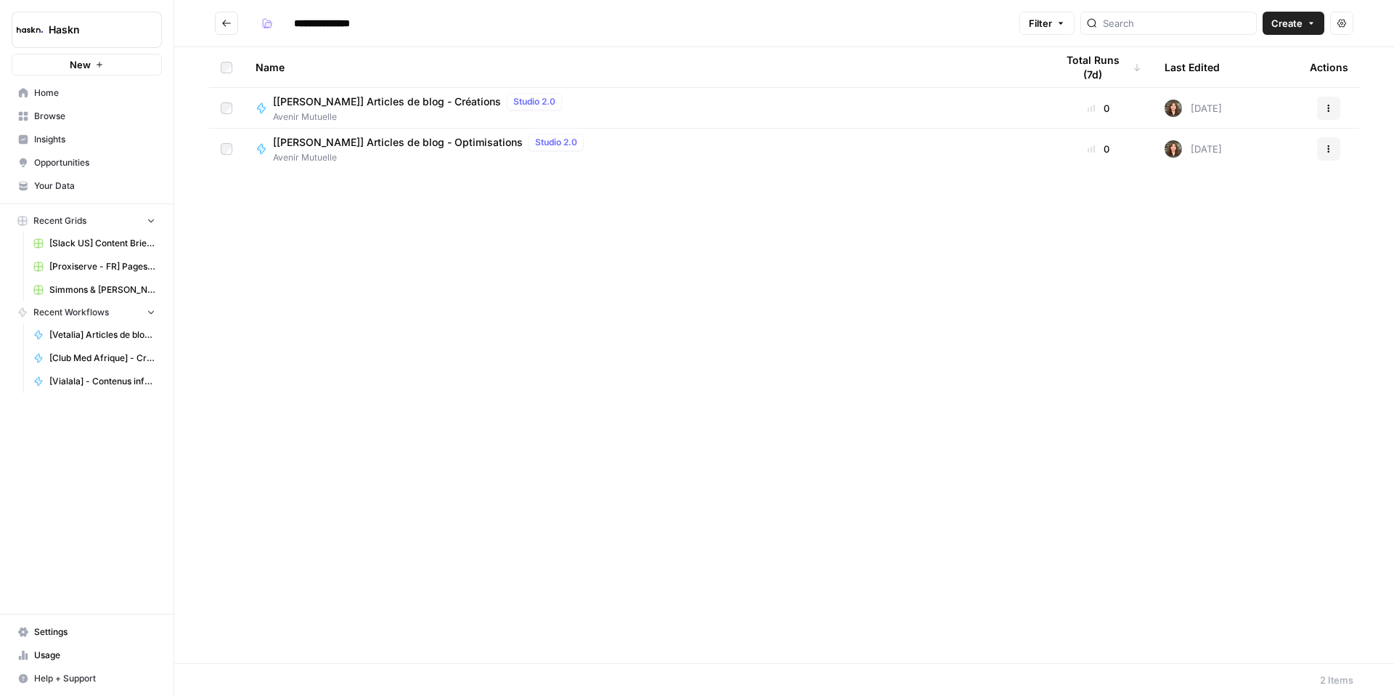
click at [401, 106] on span "[[PERSON_NAME]] Articles de blog - Créations" at bounding box center [387, 101] width 228 height 15
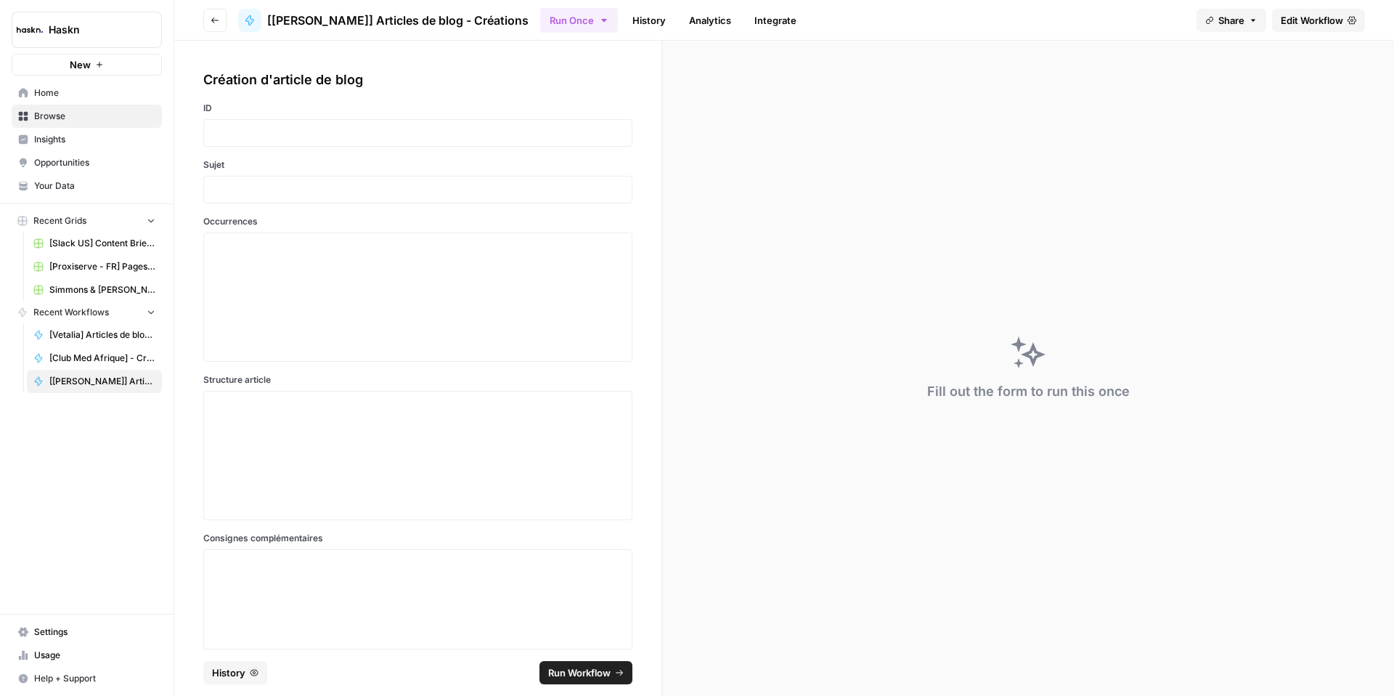
click at [1304, 13] on span "Edit Workflow" at bounding box center [1312, 20] width 62 height 15
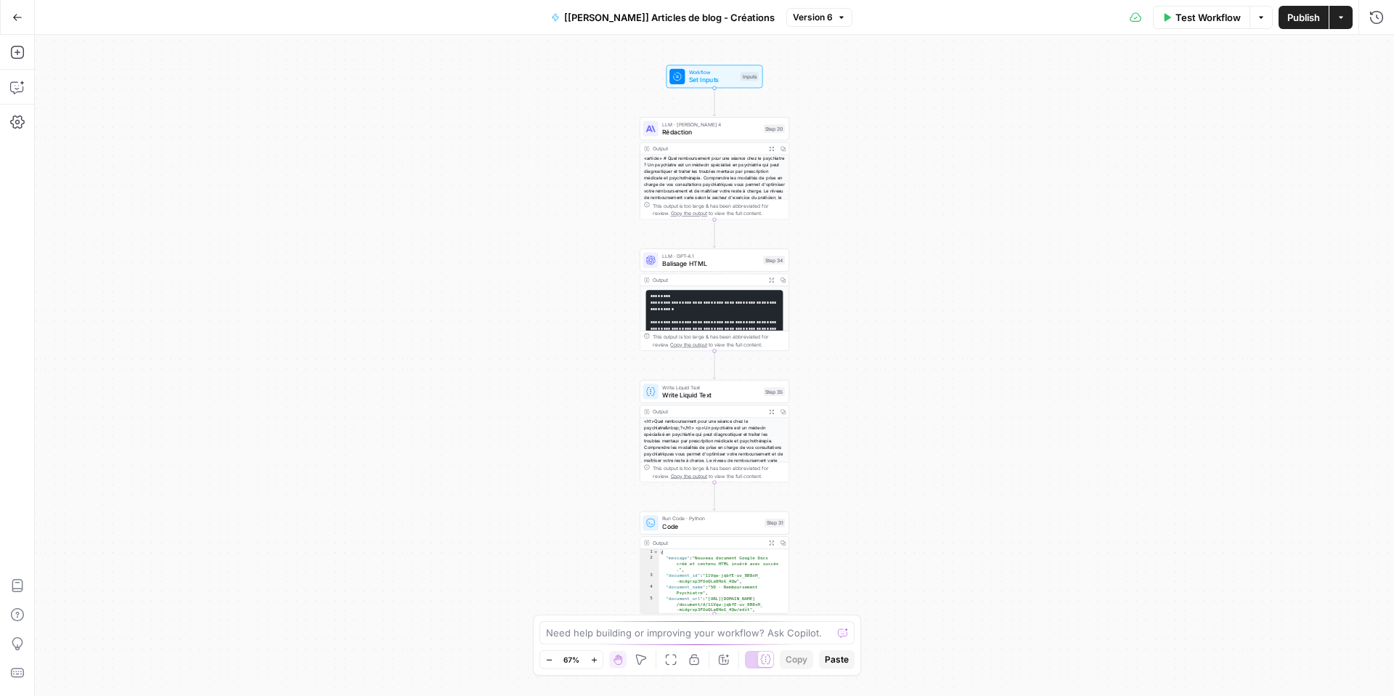
click at [709, 262] on span "Balisage HTML" at bounding box center [710, 262] width 97 height 9
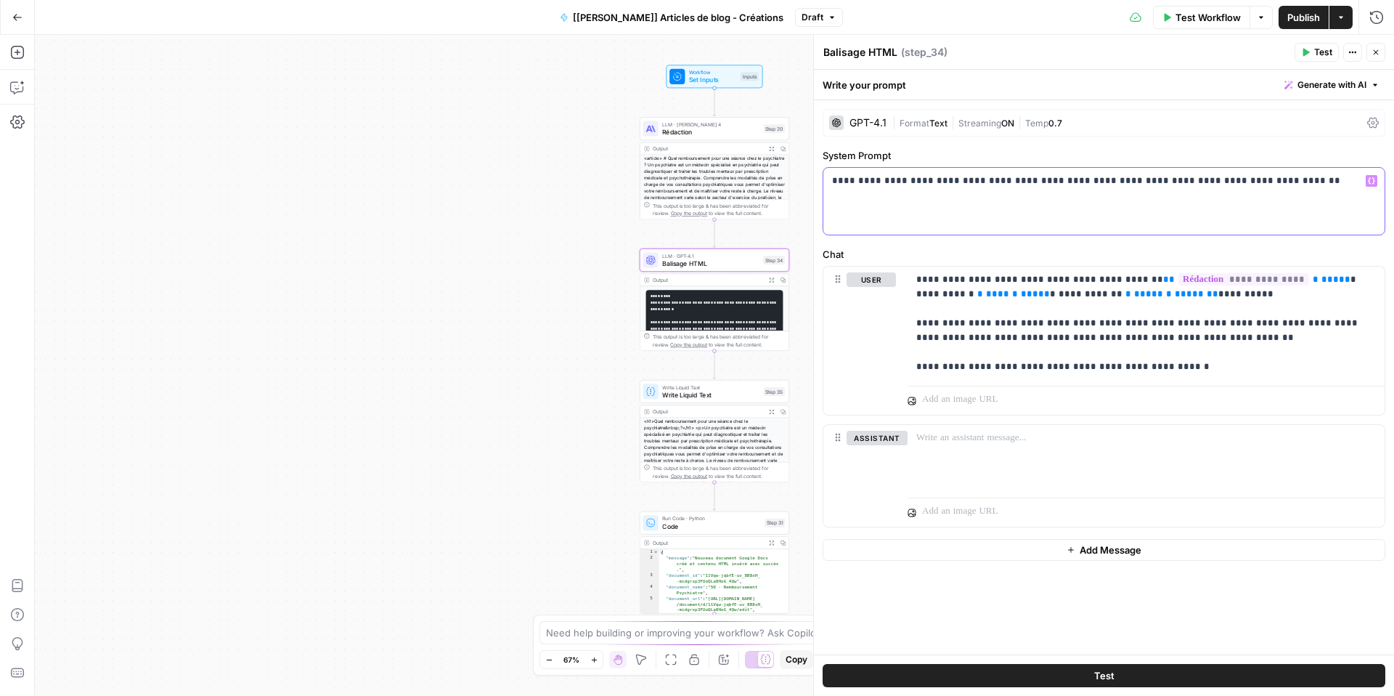
click at [916, 184] on p "**********" at bounding box center [1104, 181] width 544 height 15
copy p "**********"
click at [1370, 124] on icon at bounding box center [1373, 123] width 12 height 12
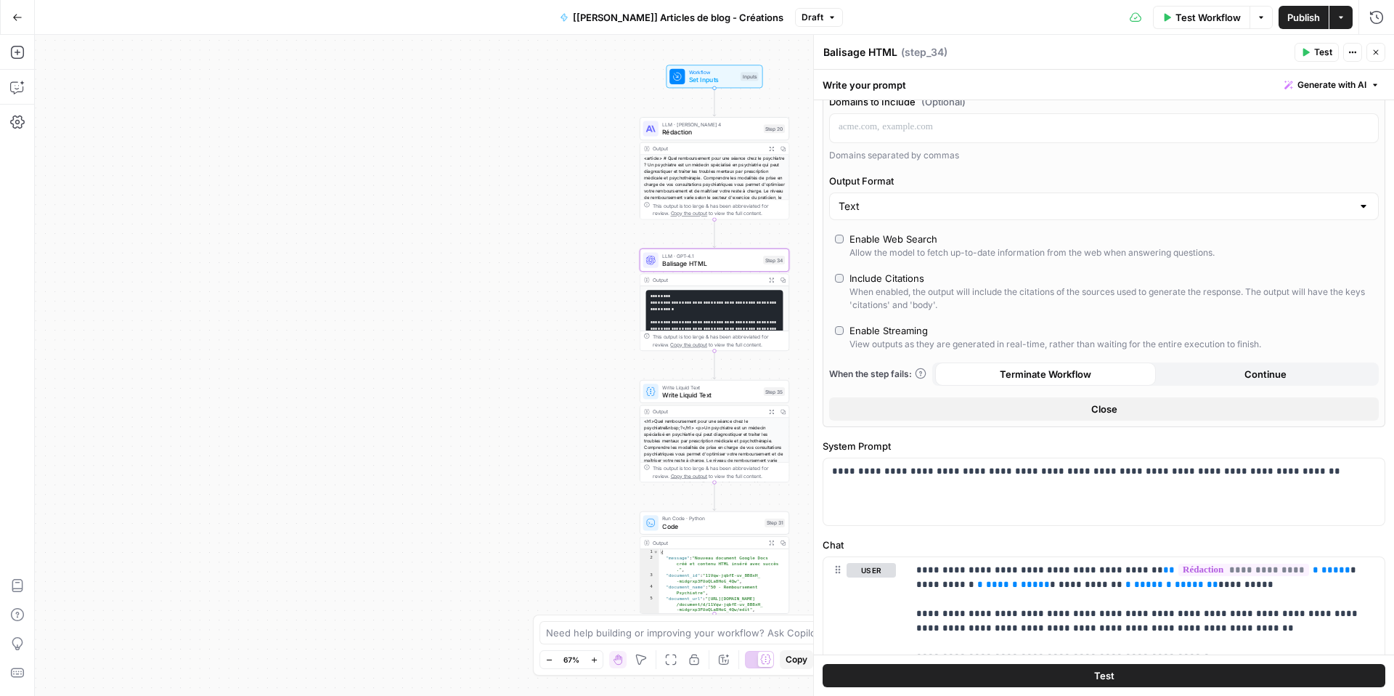
scroll to position [343, 0]
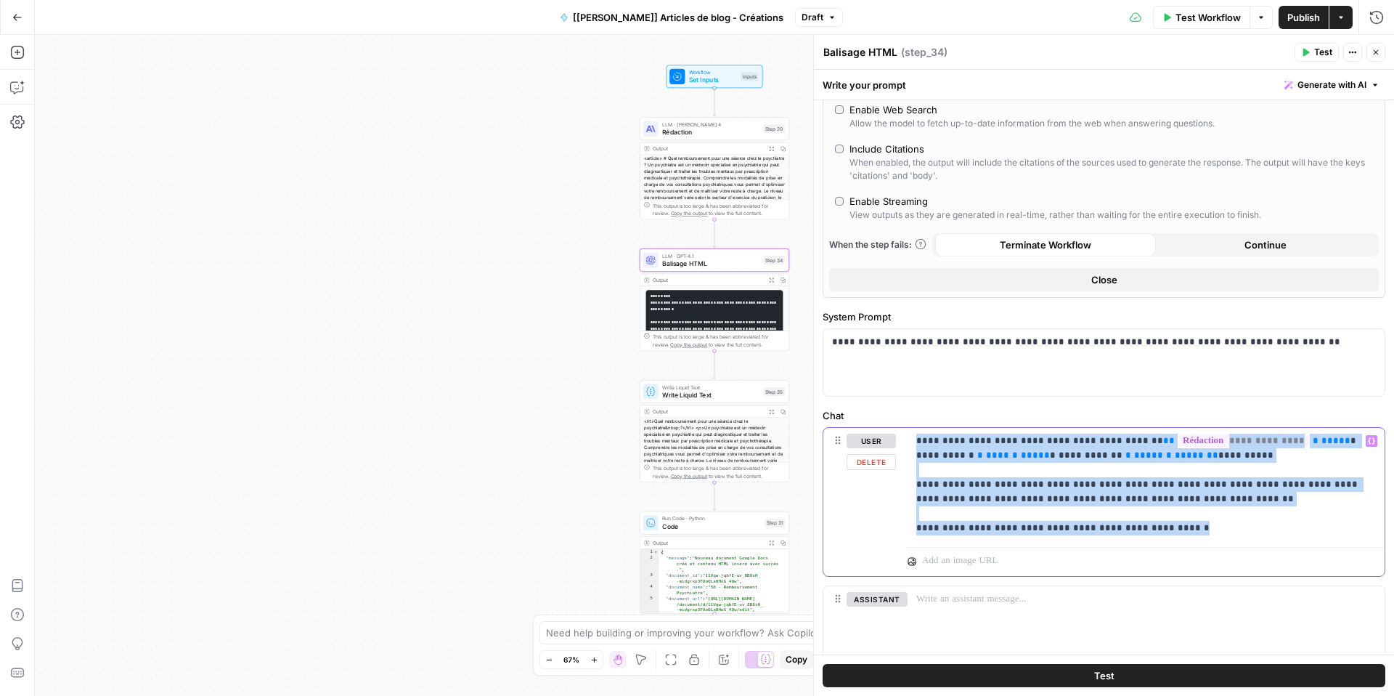
drag, startPoint x: 1171, startPoint y: 526, endPoint x: 907, endPoint y: 445, distance: 276.3
click at [908, 445] on div "**********" at bounding box center [1146, 484] width 477 height 113
copy p "**********"
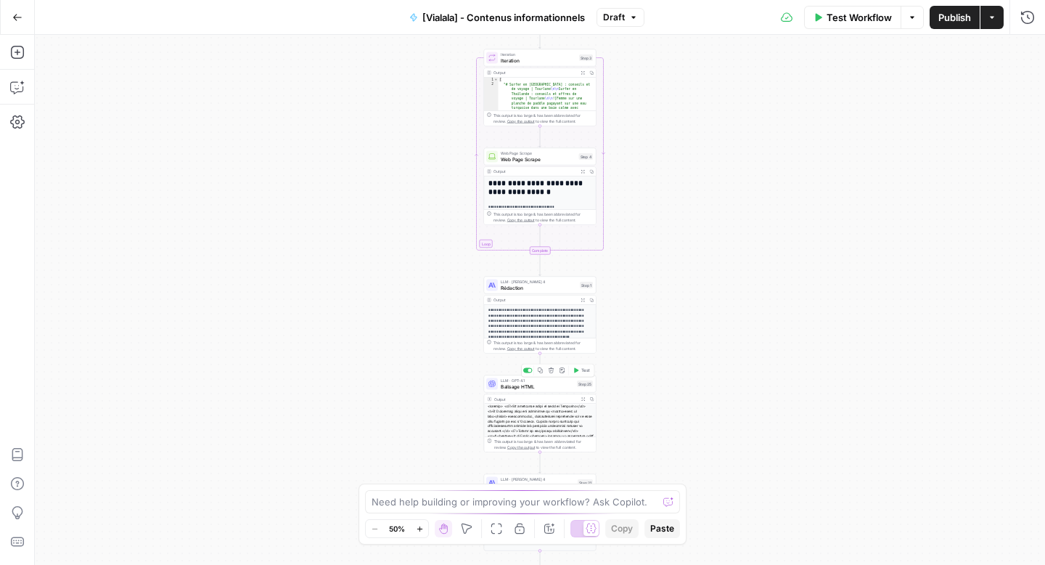
scroll to position [108, 0]
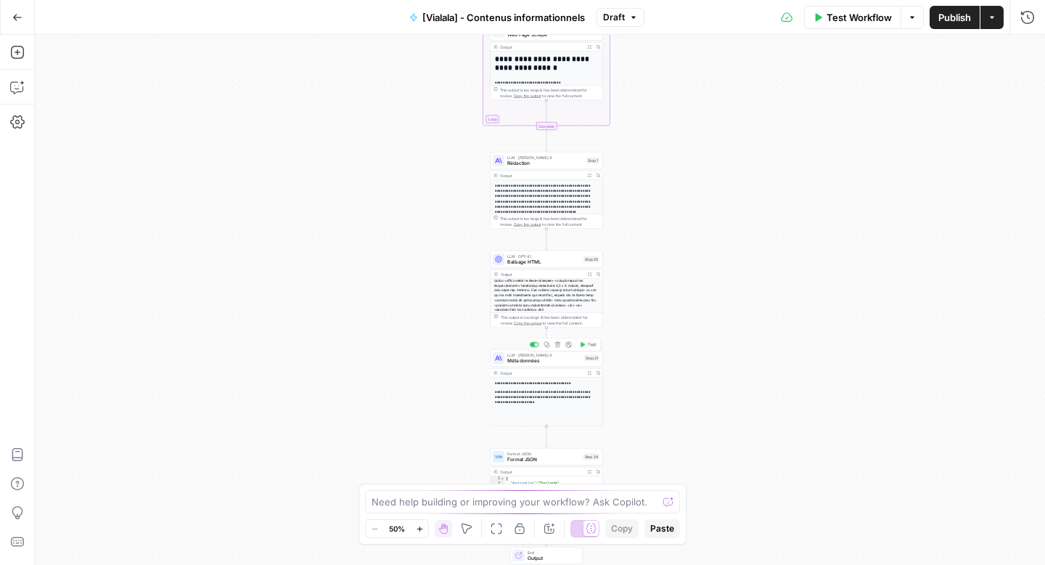
click at [537, 362] on span "Méta données" at bounding box center [544, 360] width 74 height 7
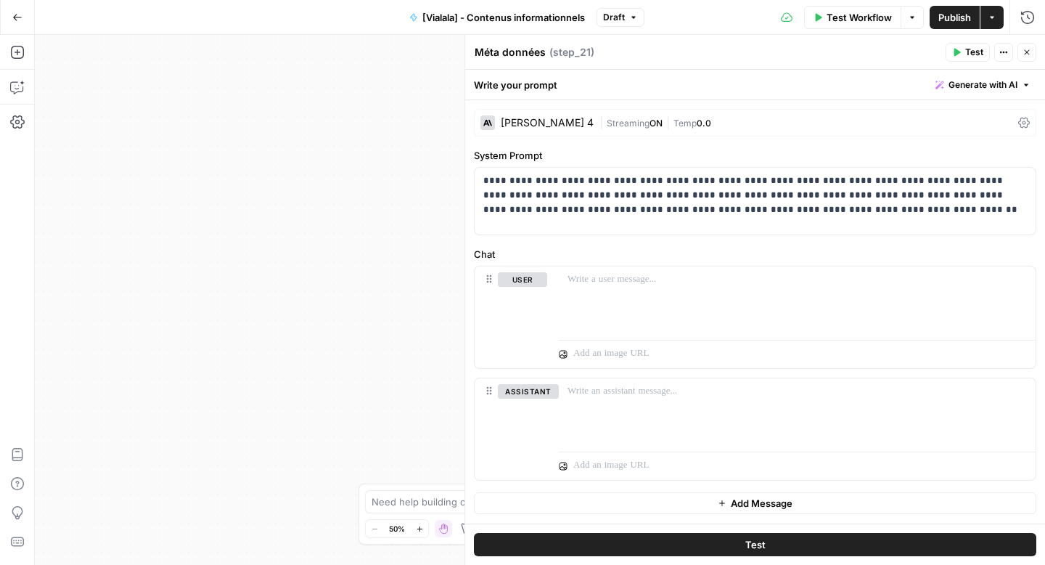
click at [632, 21] on icon "button" at bounding box center [633, 17] width 9 height 9
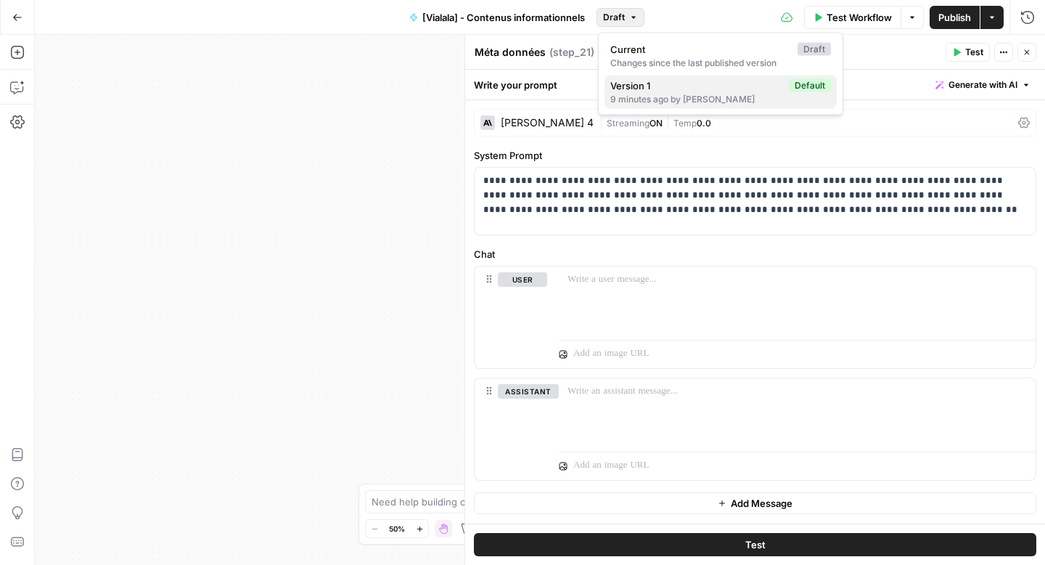
click at [693, 89] on span "Version 1" at bounding box center [697, 85] width 173 height 15
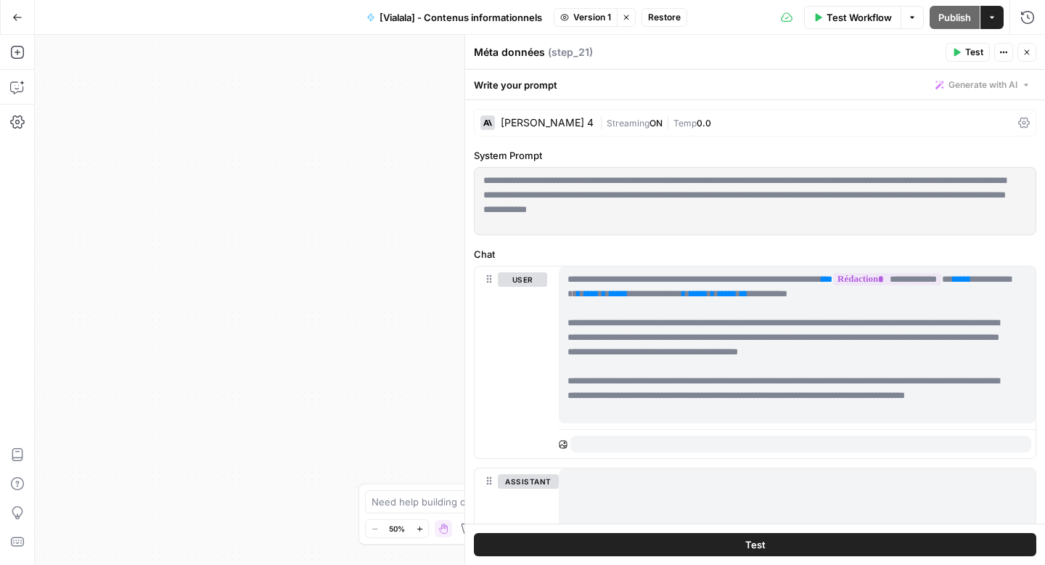
click at [671, 20] on span "Restore" at bounding box center [664, 17] width 33 height 13
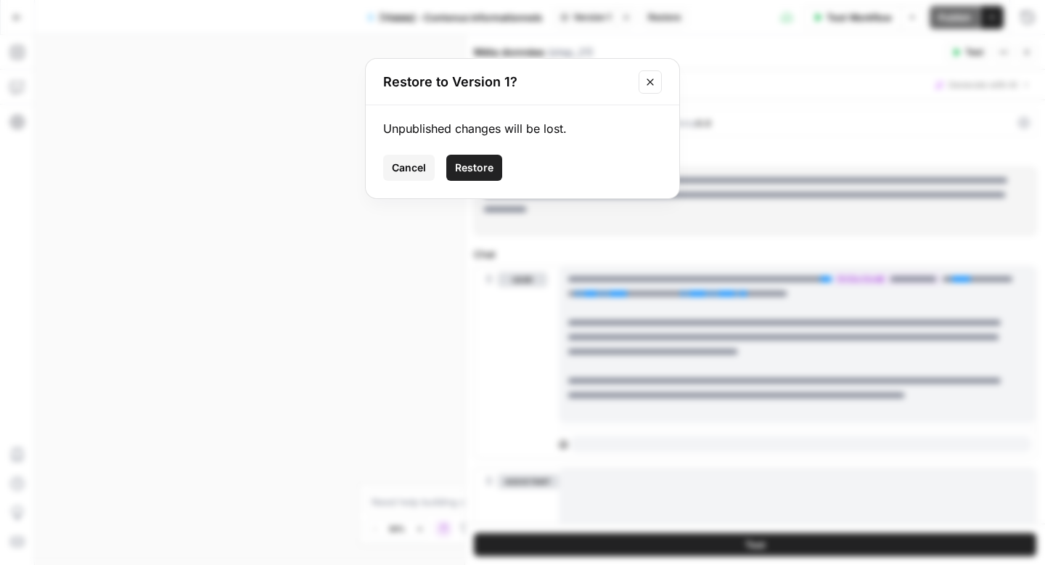
click at [486, 158] on button "Restore" at bounding box center [474, 168] width 56 height 26
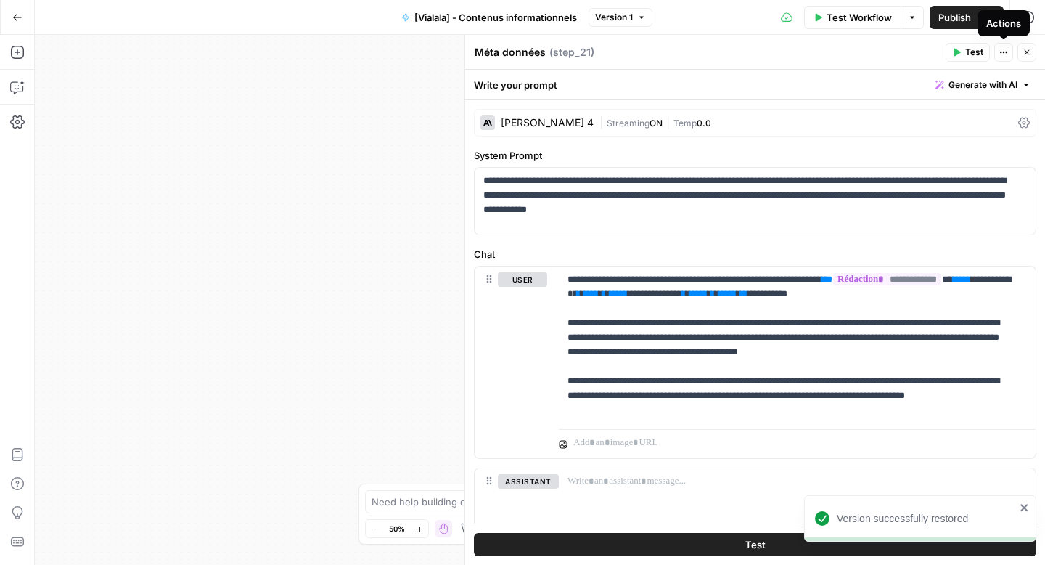
click at [1019, 50] on button "Close" at bounding box center [1027, 52] width 19 height 19
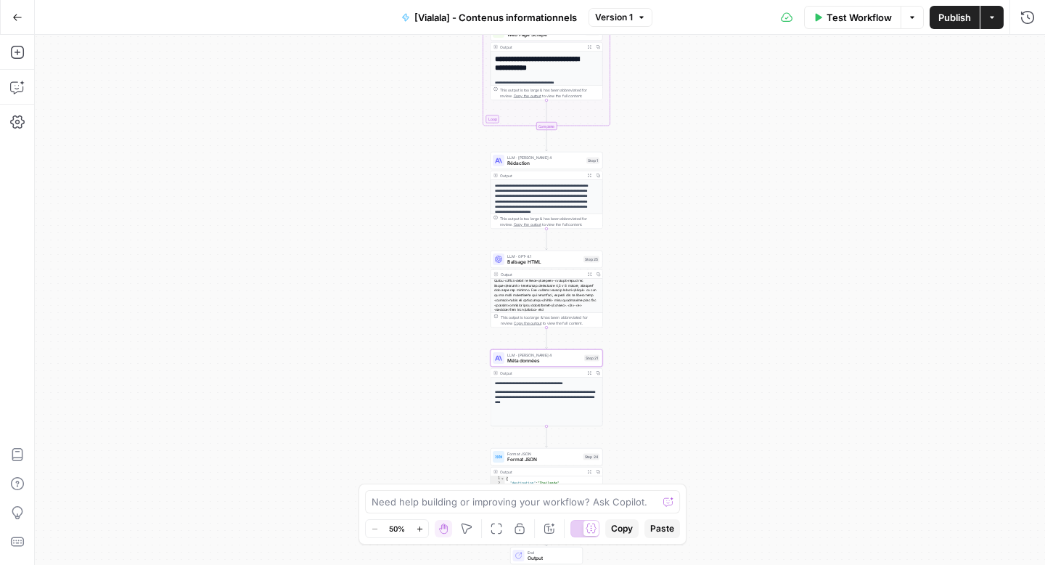
click at [540, 160] on span "Rédaction" at bounding box center [545, 163] width 76 height 7
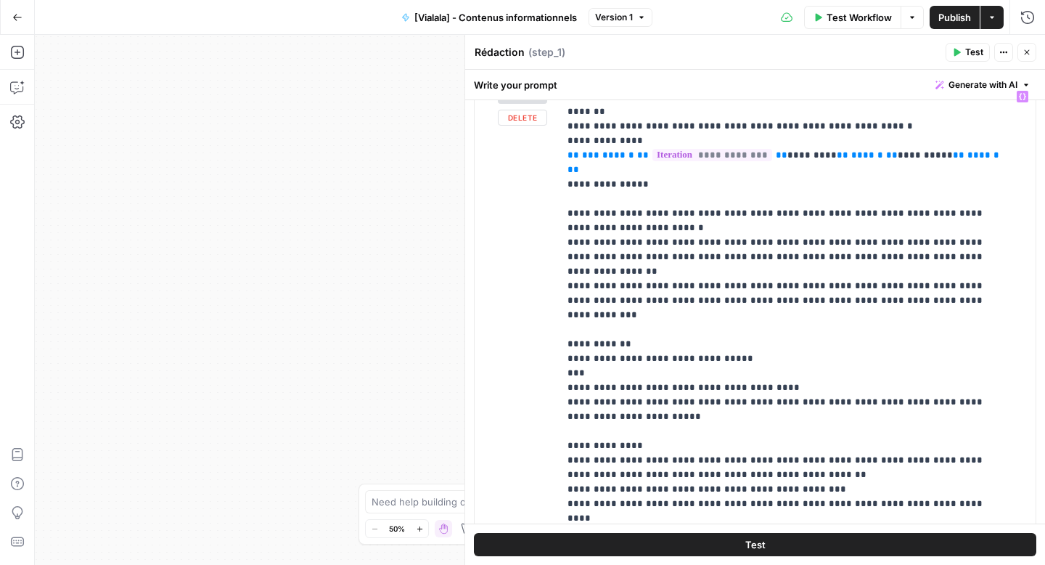
scroll to position [248, 0]
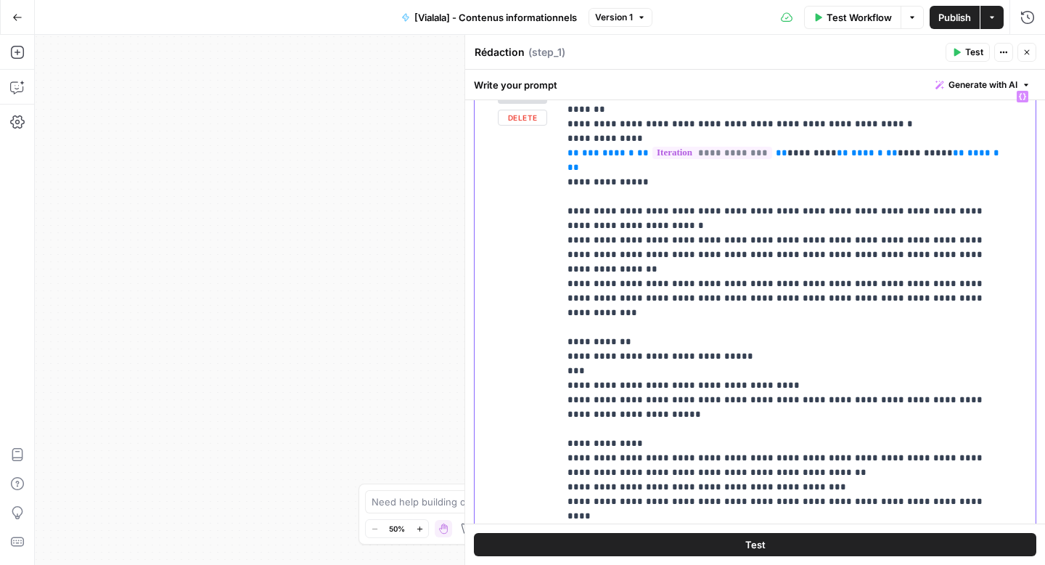
click at [770, 324] on p "**********" at bounding box center [787, 472] width 438 height 1263
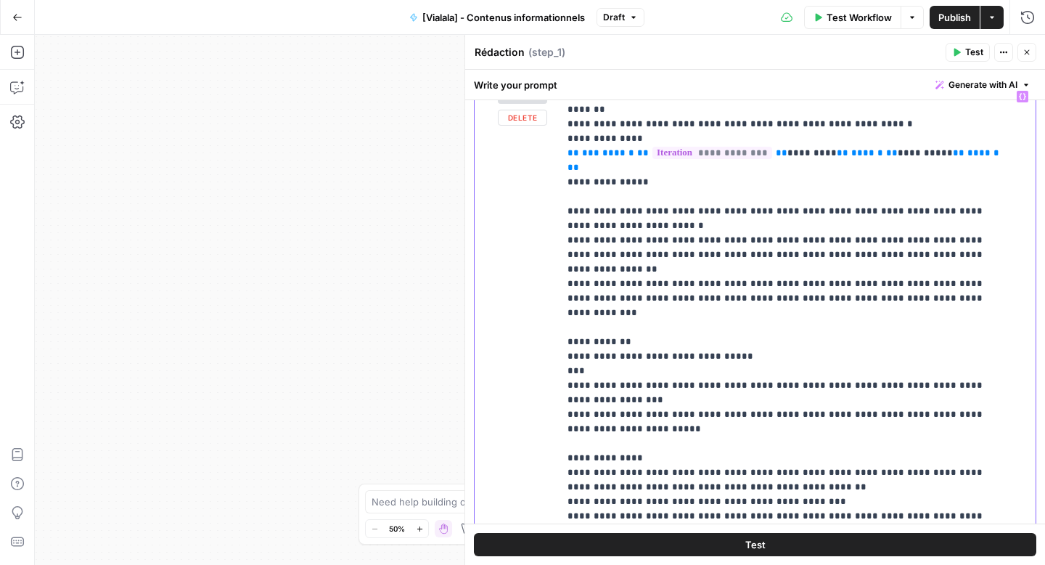
click at [897, 331] on p "**********" at bounding box center [787, 472] width 438 height 1263
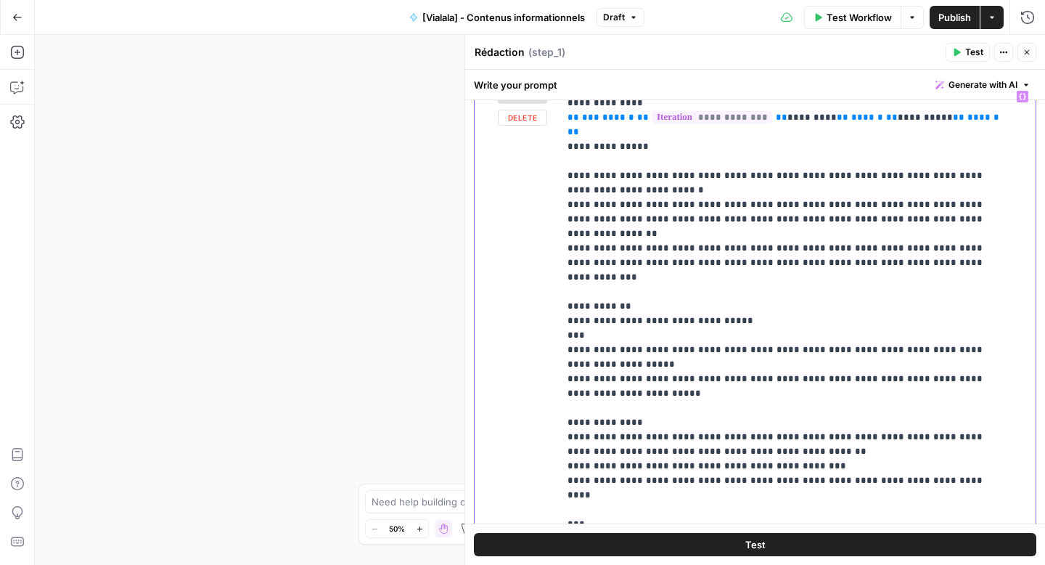
scroll to position [290, 0]
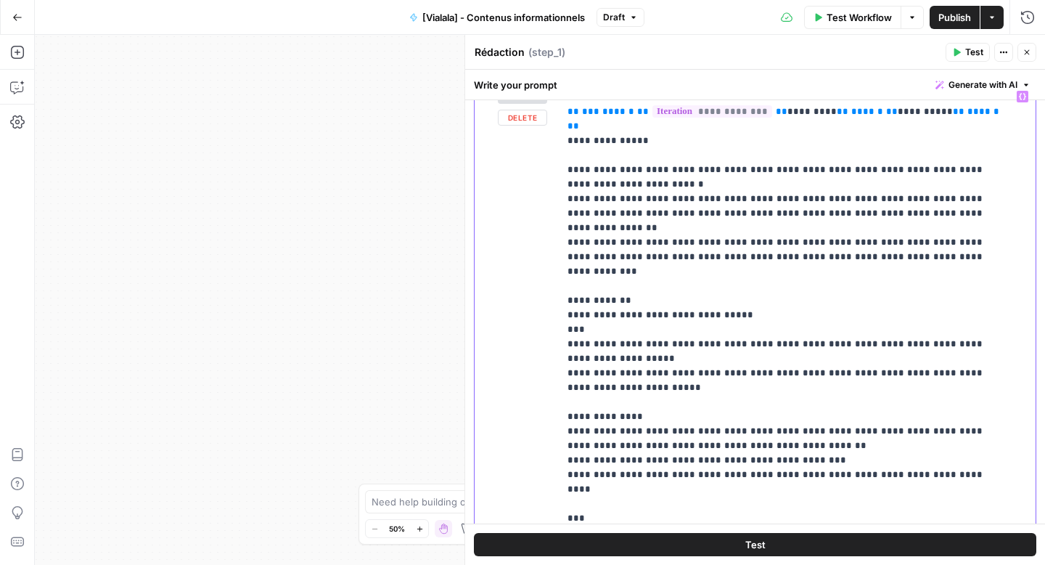
click at [610, 444] on p "**********" at bounding box center [787, 431] width 438 height 1263
click at [709, 551] on button "Test" at bounding box center [755, 544] width 563 height 23
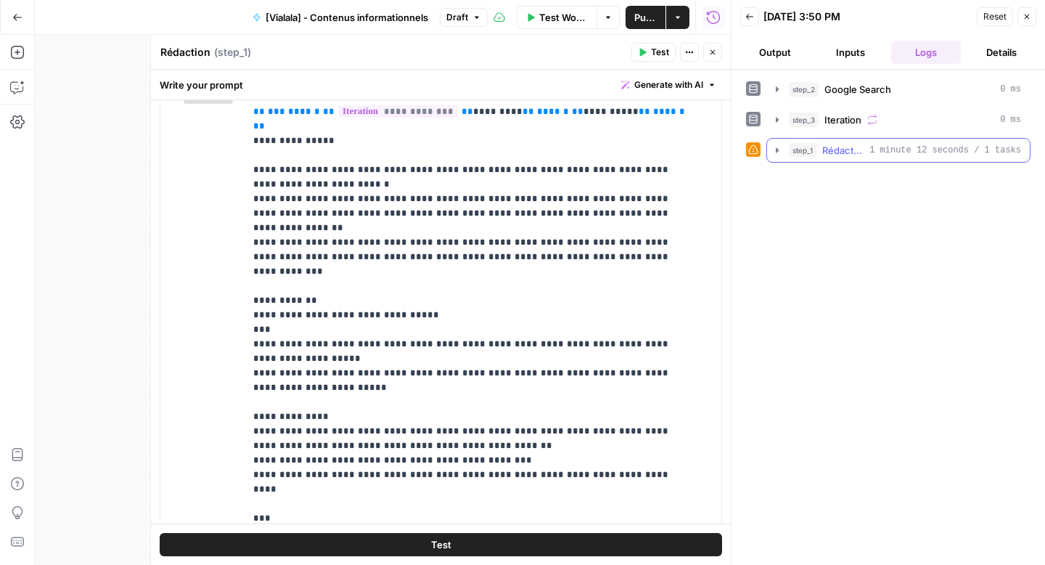
click at [775, 145] on icon "button" at bounding box center [778, 150] width 12 height 12
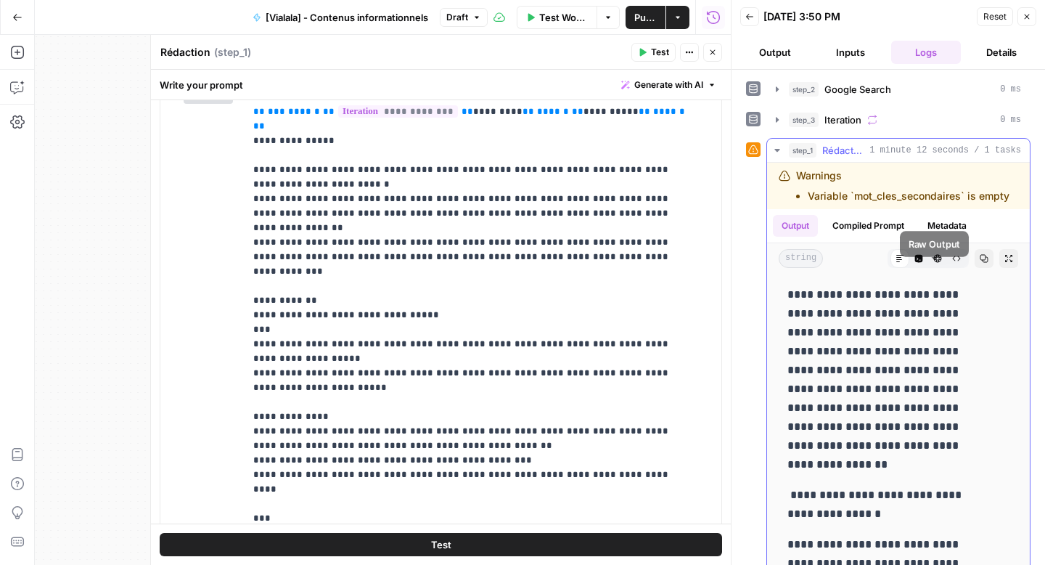
click at [953, 263] on icon "button" at bounding box center [957, 258] width 9 height 9
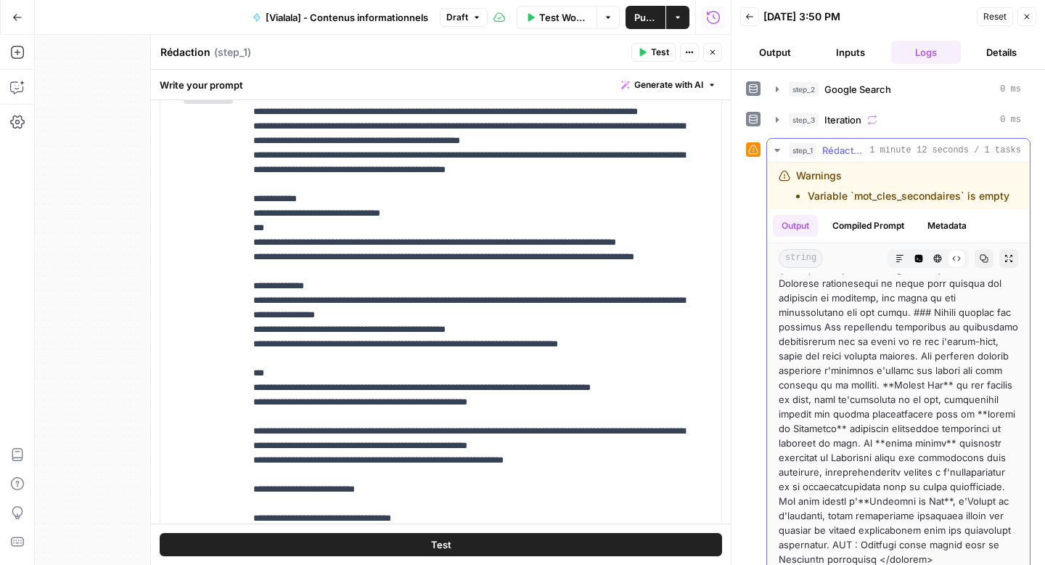
scroll to position [30, 0]
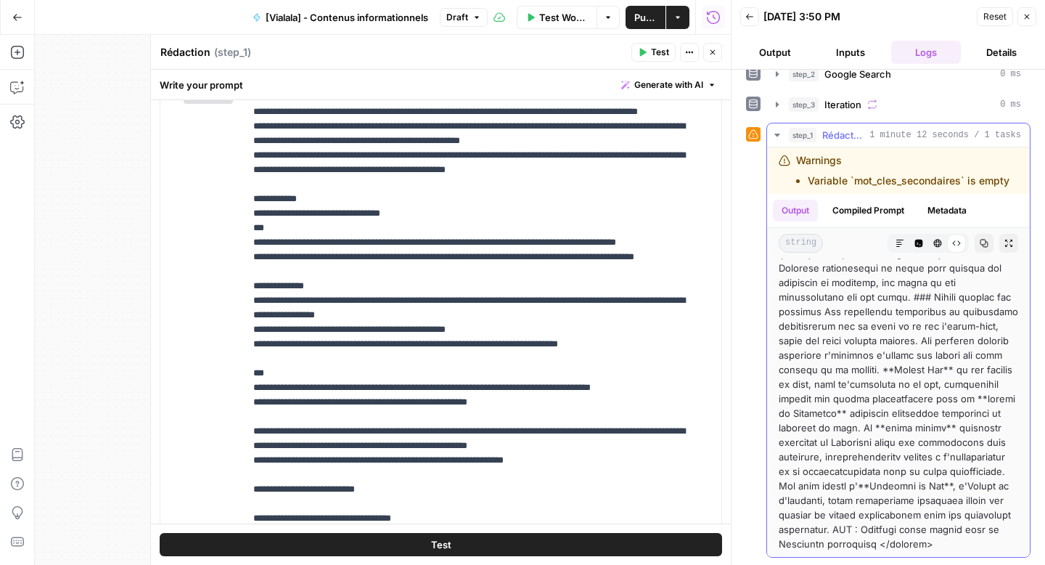
click at [891, 245] on button "Markdown" at bounding box center [900, 243] width 19 height 19
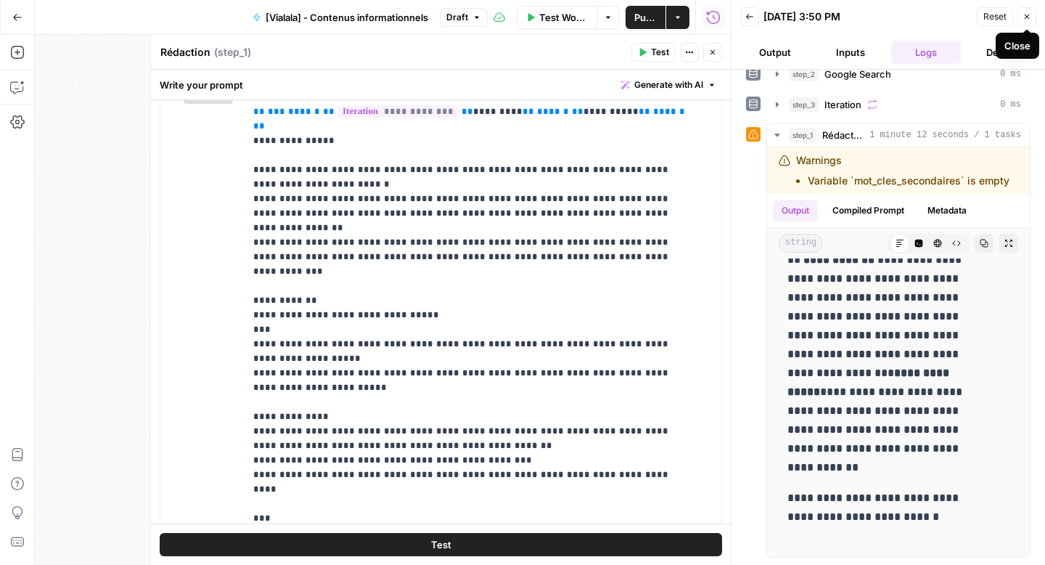
click at [1028, 22] on button "Close" at bounding box center [1027, 16] width 19 height 19
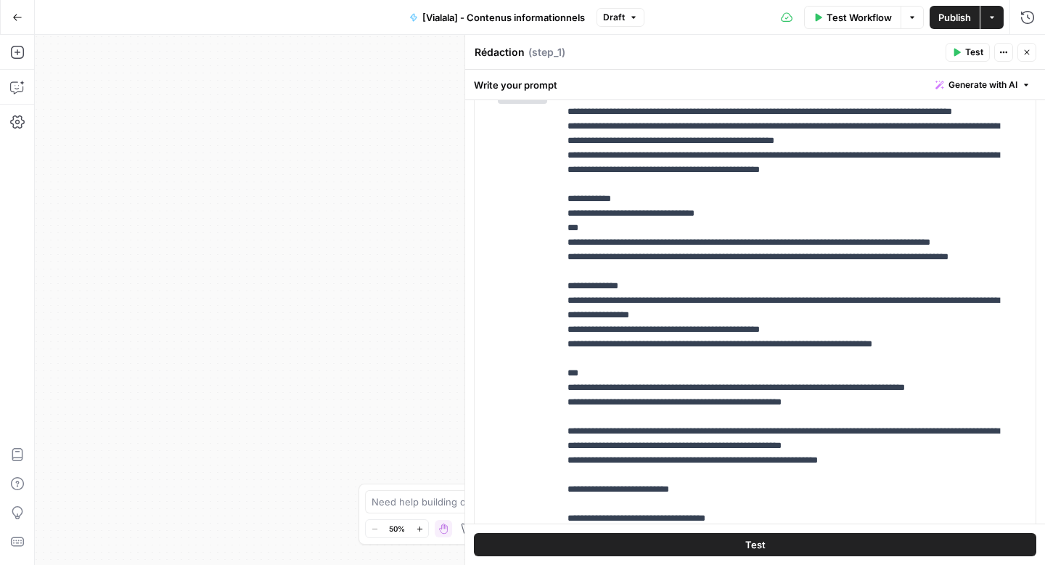
click at [1023, 52] on icon "button" at bounding box center [1027, 52] width 9 height 9
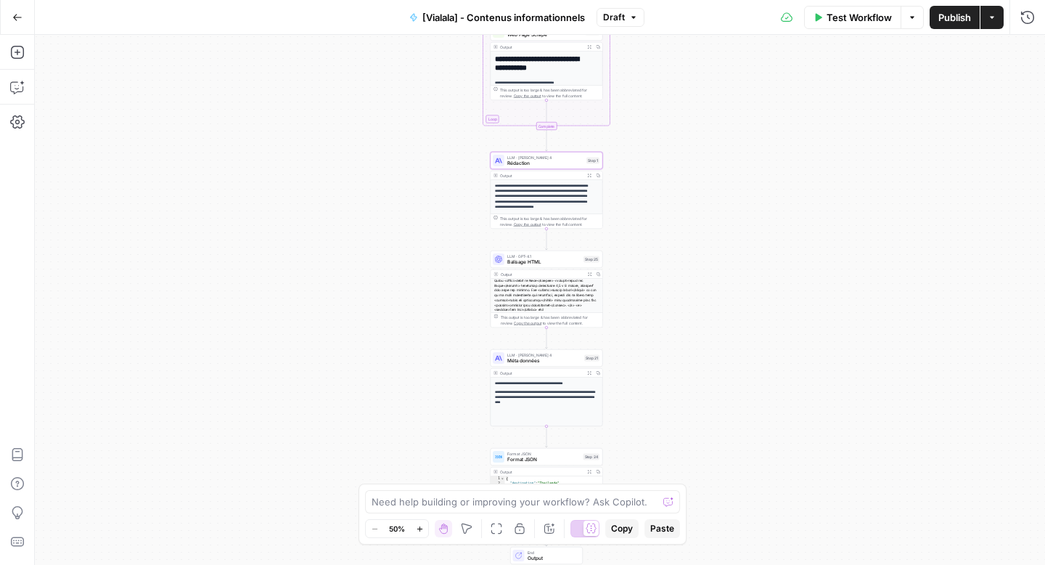
click at [836, 26] on button "Test Workflow" at bounding box center [852, 17] width 97 height 23
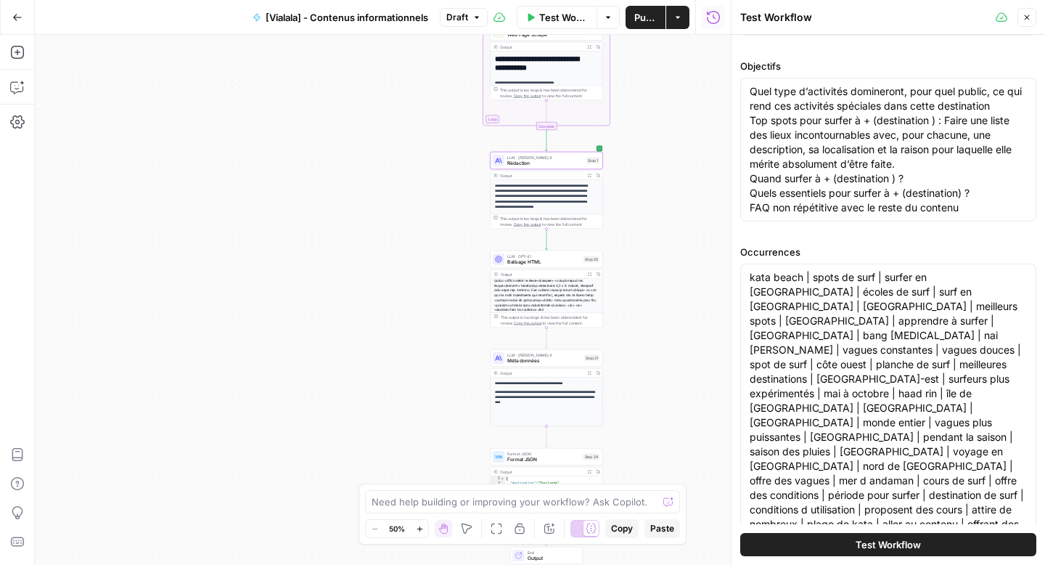
scroll to position [216, 0]
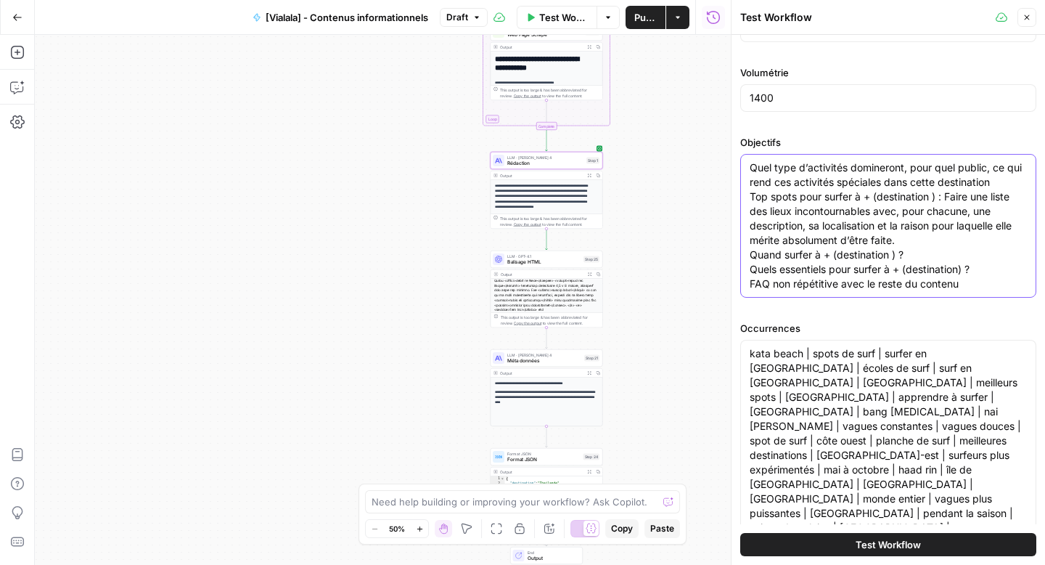
click at [759, 287] on textarea "Quel type d’activités domineront, pour quel public, ce qui rend ces activités s…" at bounding box center [888, 225] width 277 height 131
click at [751, 286] on textarea "Quel type d’activités domineront, pour quel public, ce qui rend ces activités s…" at bounding box center [888, 225] width 277 height 131
click at [841, 282] on textarea "Quel type d’activités domineront, pour quel public, ce qui rend ces activités s…" at bounding box center [888, 225] width 277 height 131
click at [773, 284] on textarea "Quel type d’activités domineront, pour quel public, ce qui rend ces activités s…" at bounding box center [888, 225] width 277 height 131
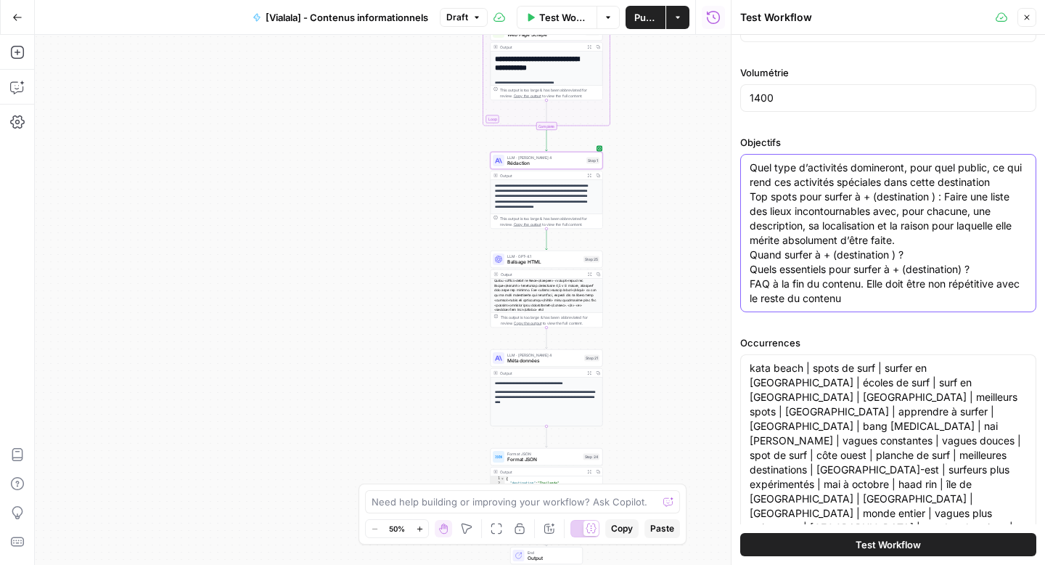
click at [886, 302] on textarea "Quel type d’activités domineront, pour quel public, ce qui rend ces activités s…" at bounding box center [888, 232] width 277 height 145
click at [841, 276] on textarea "Quel type d’activités domineront, pour quel public, ce qui rend ces activités s…" at bounding box center [888, 232] width 277 height 145
click at [866, 289] on textarea "Quel type d’activités domineront, pour quel public, ce qui rend ces activités s…" at bounding box center [888, 232] width 277 height 145
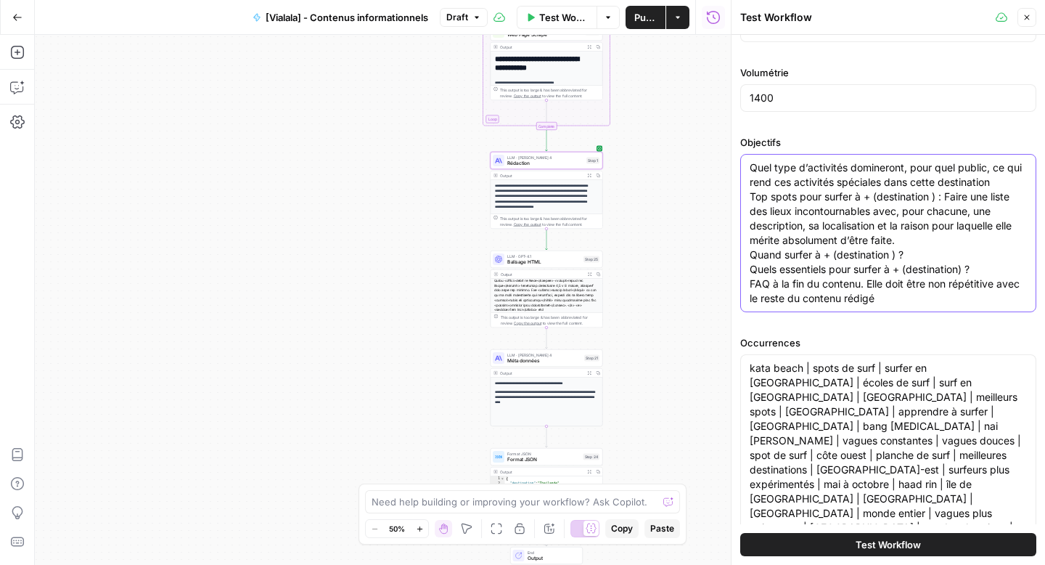
click at [866, 289] on textarea "Quel type d’activités domineront, pour quel public, ce qui rend ces activités s…" at bounding box center [888, 232] width 277 height 145
type textarea "Quel type d’activités domineront, pour quel public, ce qui rend ces activités s…"
click at [645, 18] on span "Publish" at bounding box center [646, 17] width 23 height 15
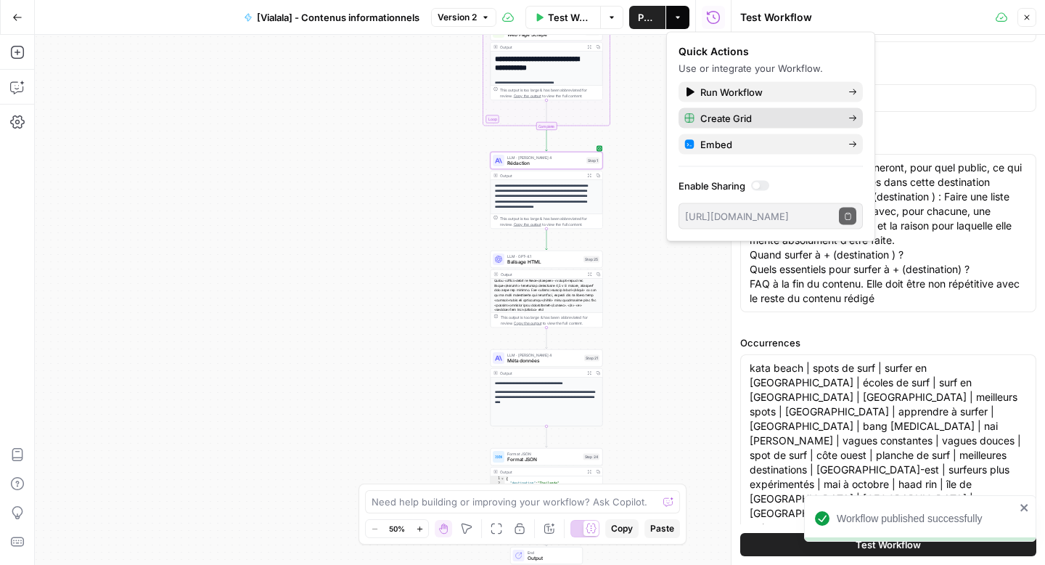
click at [703, 123] on span "Create Grid" at bounding box center [769, 118] width 136 height 15
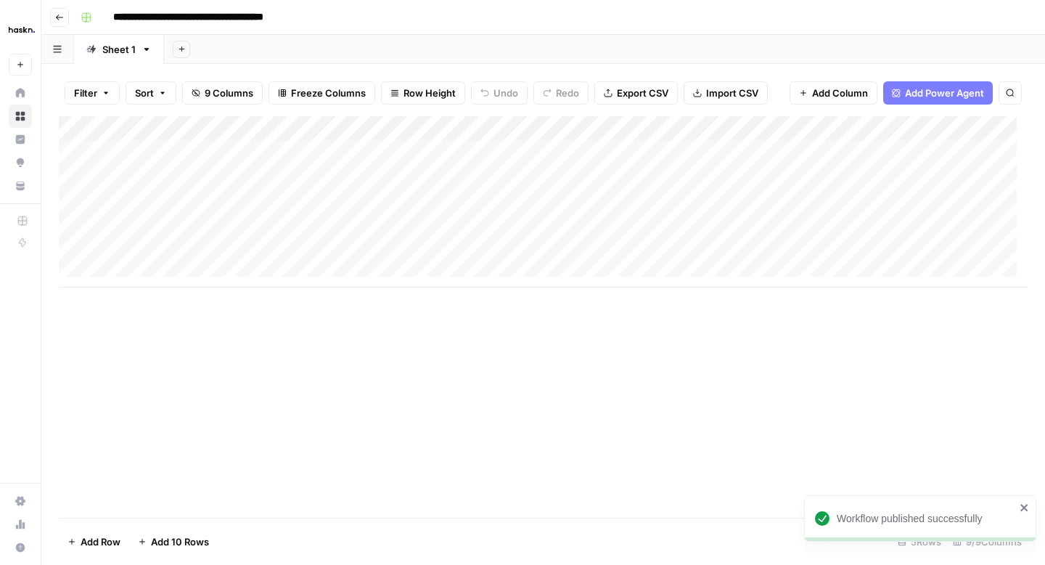
click at [287, 20] on input "**********" at bounding box center [214, 17] width 214 height 23
click at [303, 18] on input "**********" at bounding box center [214, 17] width 214 height 23
click at [127, 58] on link "Sheet 1" at bounding box center [119, 49] width 90 height 29
type input "**********"
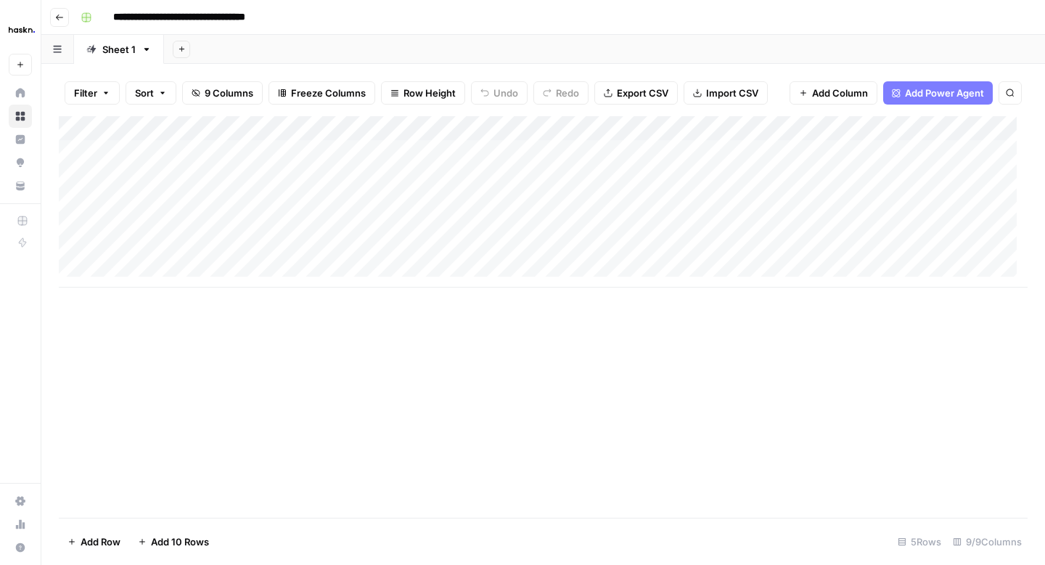
click at [134, 46] on div "Sheet 1" at bounding box center [118, 49] width 33 height 15
click at [144, 51] on icon "button" at bounding box center [147, 49] width 10 height 10
click at [164, 70] on div "Rename Sheet" at bounding box center [198, 77] width 91 height 15
type input "*"
type input "*****"
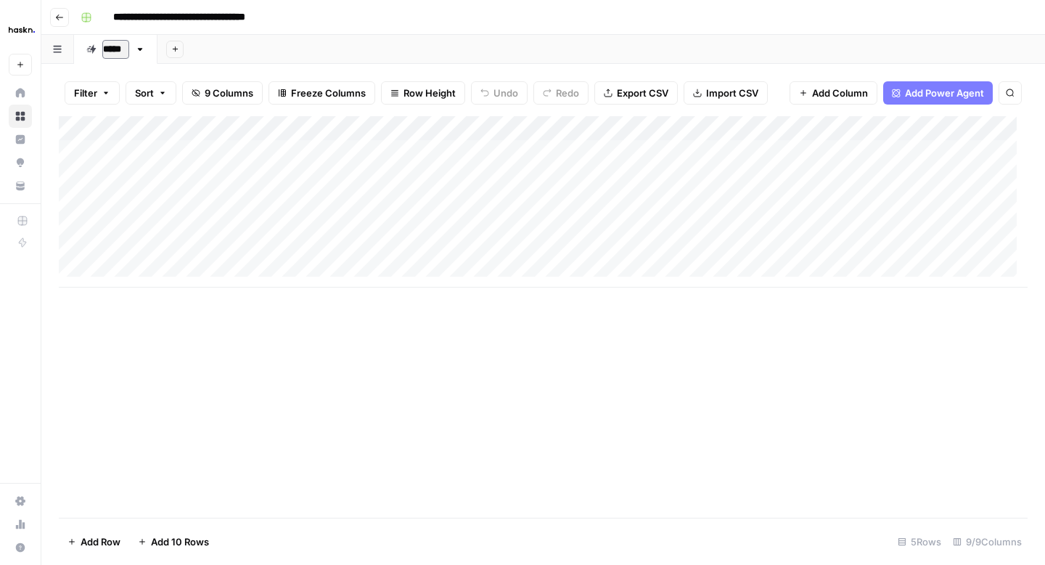
click at [192, 150] on div "Add Column" at bounding box center [543, 201] width 969 height 171
click at [245, 201] on div "Add Column" at bounding box center [543, 201] width 969 height 171
click at [238, 152] on div "Add Column" at bounding box center [543, 201] width 969 height 171
click at [416, 150] on div "Add Column" at bounding box center [543, 201] width 969 height 171
click at [616, 146] on div "Add Column" at bounding box center [543, 201] width 969 height 171
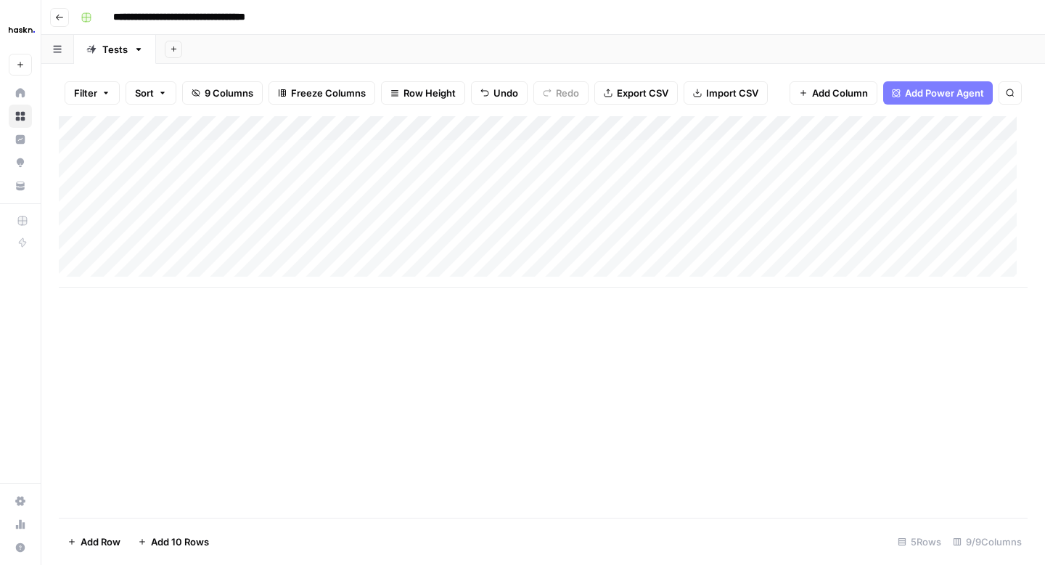
click at [606, 152] on div "Add Column" at bounding box center [543, 201] width 969 height 171
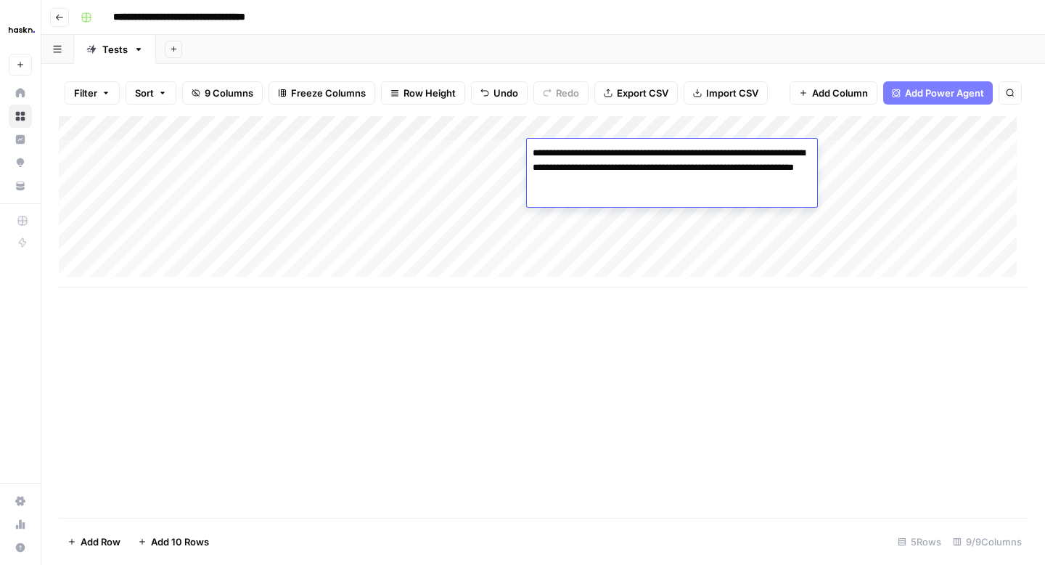
click at [594, 198] on div "Add Column" at bounding box center [543, 201] width 969 height 171
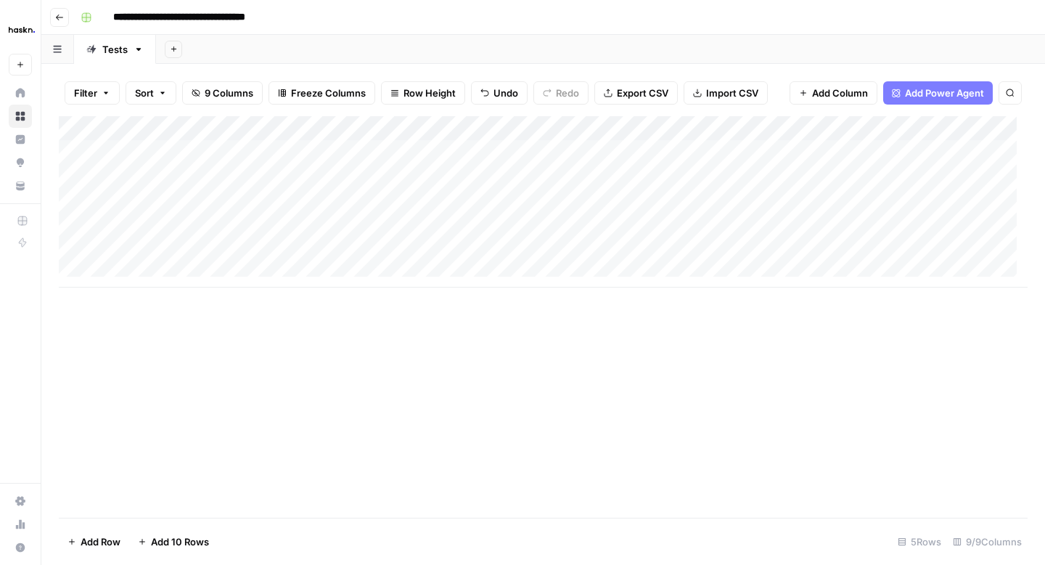
click at [577, 173] on div "Add Column" at bounding box center [543, 201] width 969 height 171
click at [590, 176] on textarea "**********" at bounding box center [646, 178] width 238 height 20
click at [592, 216] on div "Add Column" at bounding box center [543, 201] width 969 height 171
click at [589, 173] on div "Add Column" at bounding box center [543, 201] width 969 height 171
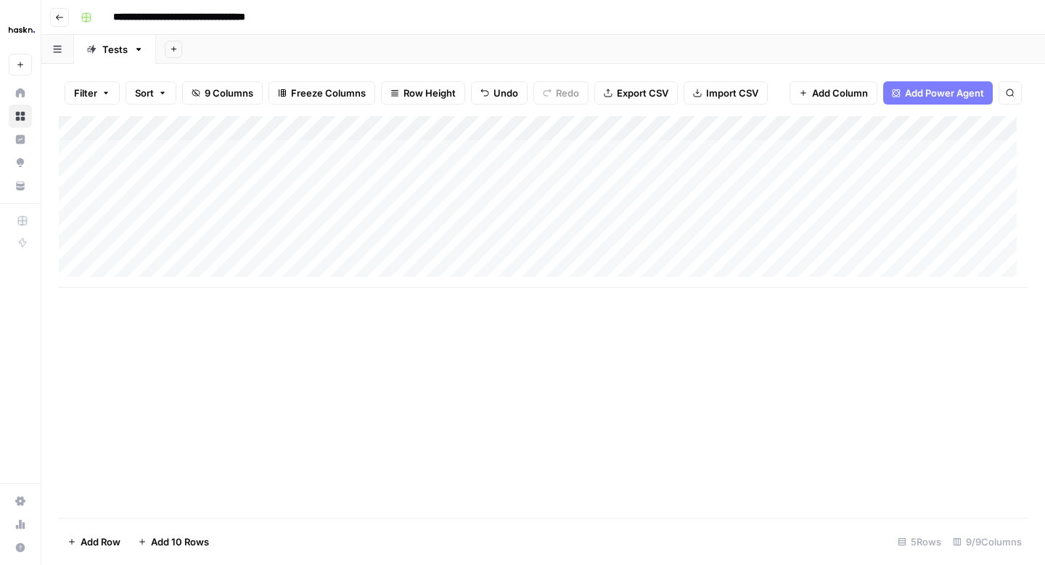
click at [576, 195] on div "Add Column" at bounding box center [543, 201] width 969 height 171
click at [583, 233] on div "Add Column" at bounding box center [543, 201] width 969 height 171
click at [583, 198] on div "Add Column" at bounding box center [543, 201] width 969 height 171
click at [587, 229] on div "Add Column" at bounding box center [543, 201] width 969 height 171
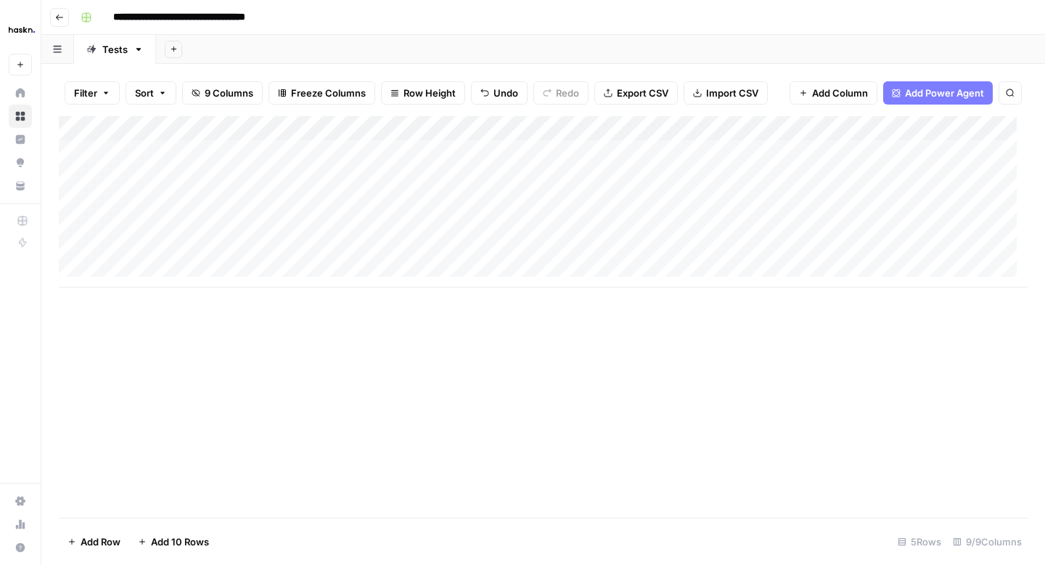
click at [587, 229] on div "Add Column" at bounding box center [543, 201] width 969 height 171
click at [481, 248] on div "Add Column" at bounding box center [543, 201] width 969 height 171
click at [512, 152] on div "Add Column" at bounding box center [543, 201] width 969 height 171
click at [503, 176] on div "Add Column" at bounding box center [543, 201] width 969 height 171
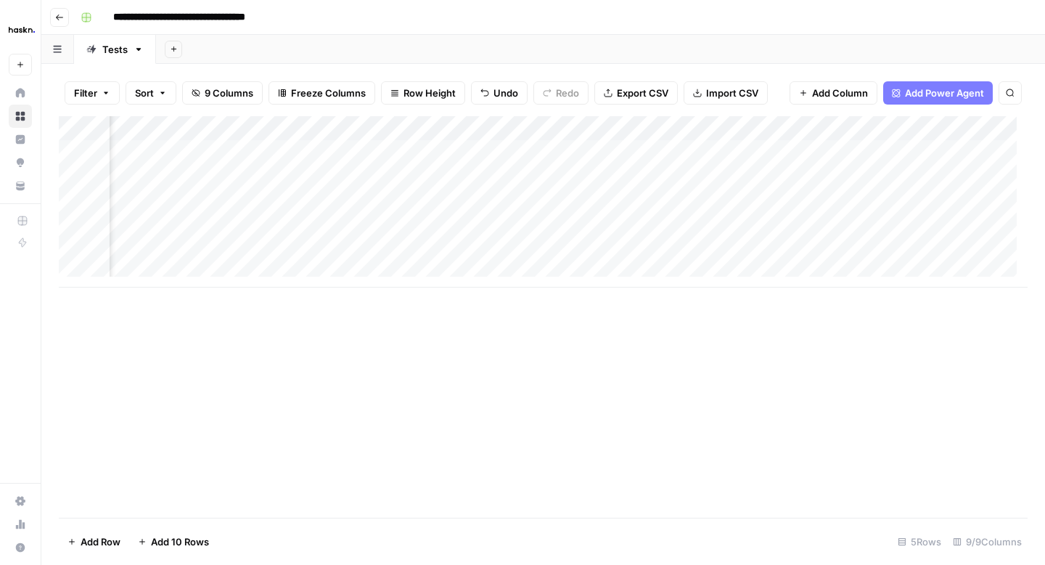
click at [503, 176] on div "Add Column" at bounding box center [543, 201] width 969 height 171
click at [500, 223] on div "Add Column" at bounding box center [543, 201] width 969 height 171
click at [445, 220] on div "Add Column" at bounding box center [543, 201] width 969 height 171
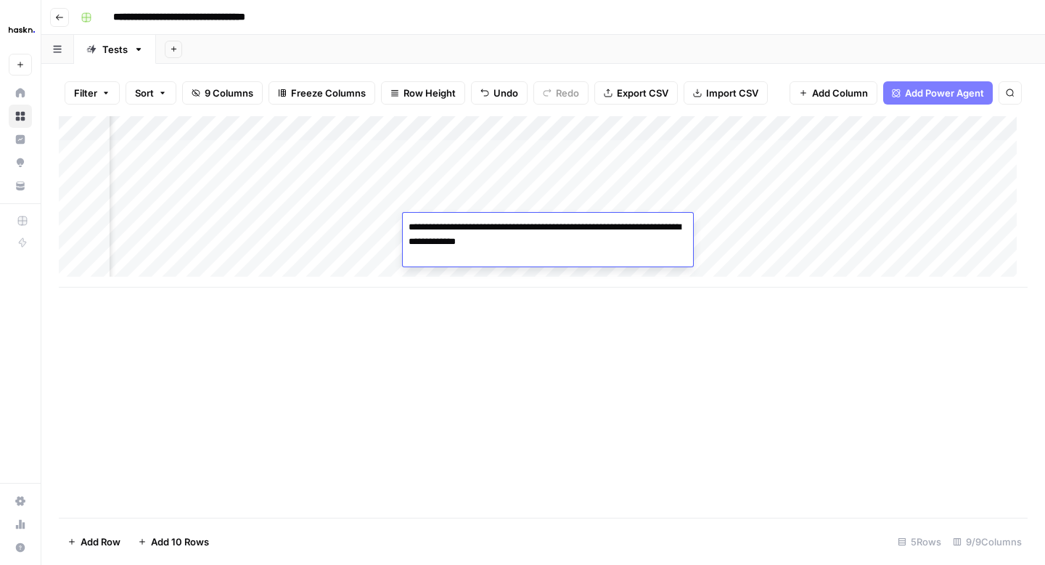
click at [445, 220] on textarea "**********" at bounding box center [548, 234] width 290 height 35
click at [428, 229] on textarea "**********" at bounding box center [548, 234] width 290 height 35
type textarea "**********"
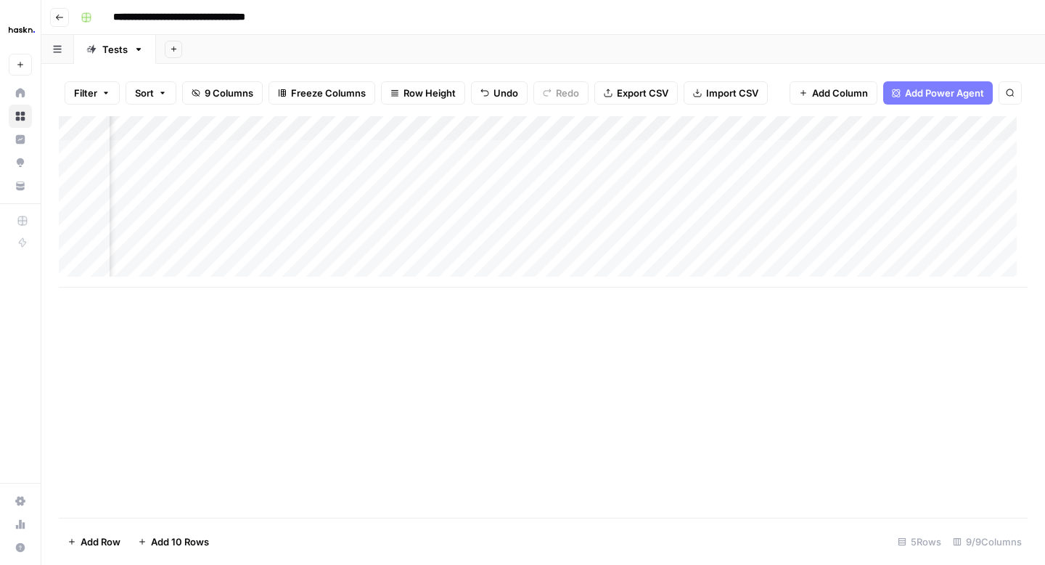
click at [507, 186] on div "Add Column" at bounding box center [543, 201] width 969 height 171
click at [473, 257] on div "Add Column" at bounding box center [543, 201] width 969 height 171
click at [478, 232] on div "Add Column" at bounding box center [543, 201] width 969 height 171
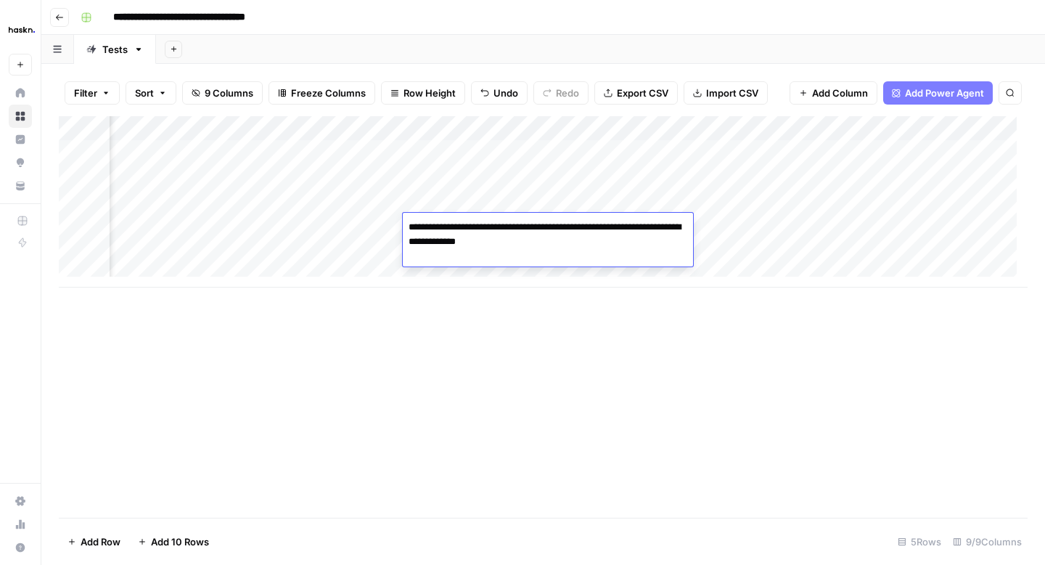
click at [473, 203] on div "Add Column" at bounding box center [543, 201] width 969 height 171
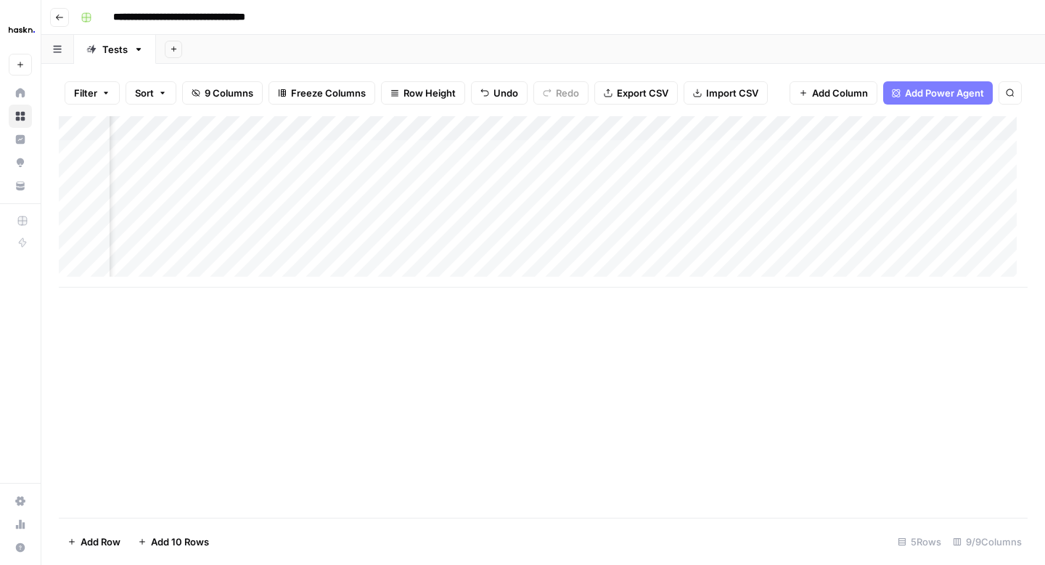
click at [473, 203] on div "Add Column" at bounding box center [543, 201] width 969 height 171
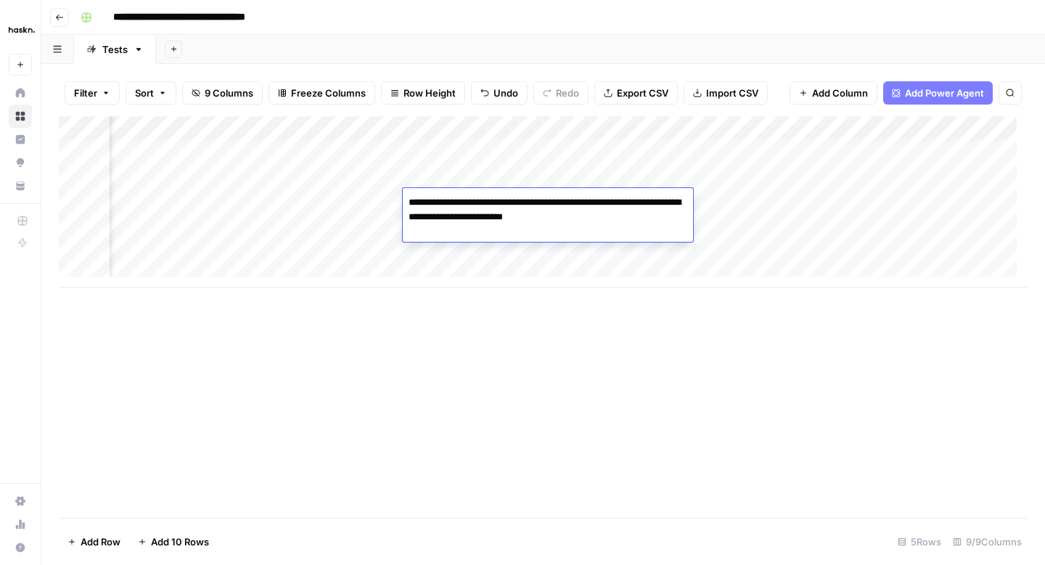
click at [521, 317] on div "Add Column" at bounding box center [543, 316] width 969 height 401
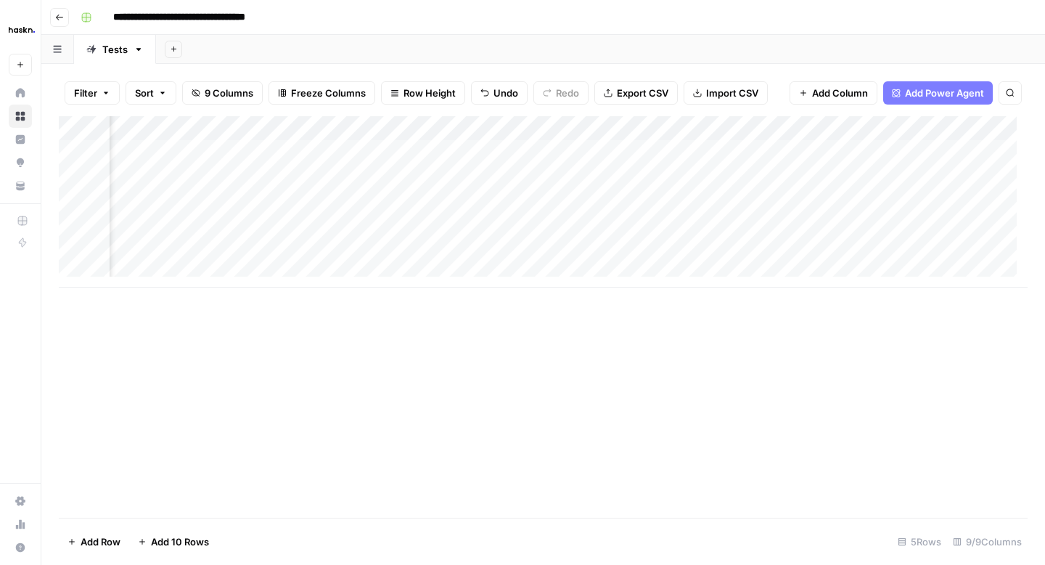
click at [714, 160] on div "Add Column" at bounding box center [543, 201] width 969 height 171
click at [849, 150] on div "Add Column" at bounding box center [543, 201] width 969 height 171
click at [706, 152] on div "Add Column" at bounding box center [543, 201] width 969 height 171
click at [901, 157] on div "Add Column" at bounding box center [543, 201] width 969 height 171
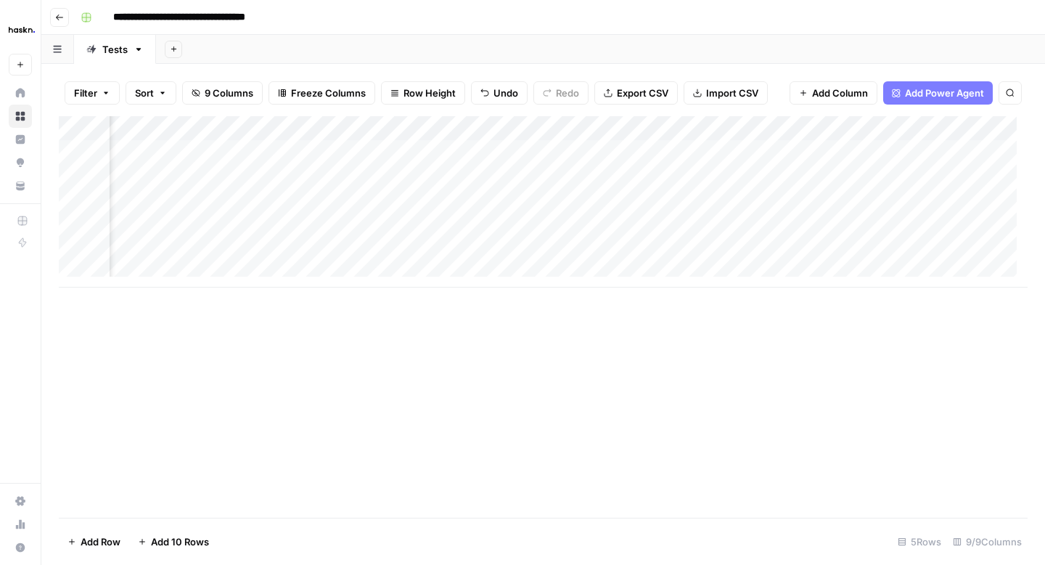
scroll to position [0, 936]
click at [671, 153] on div "Add Column" at bounding box center [543, 201] width 969 height 171
click at [926, 126] on div "Add Column" at bounding box center [543, 201] width 969 height 171
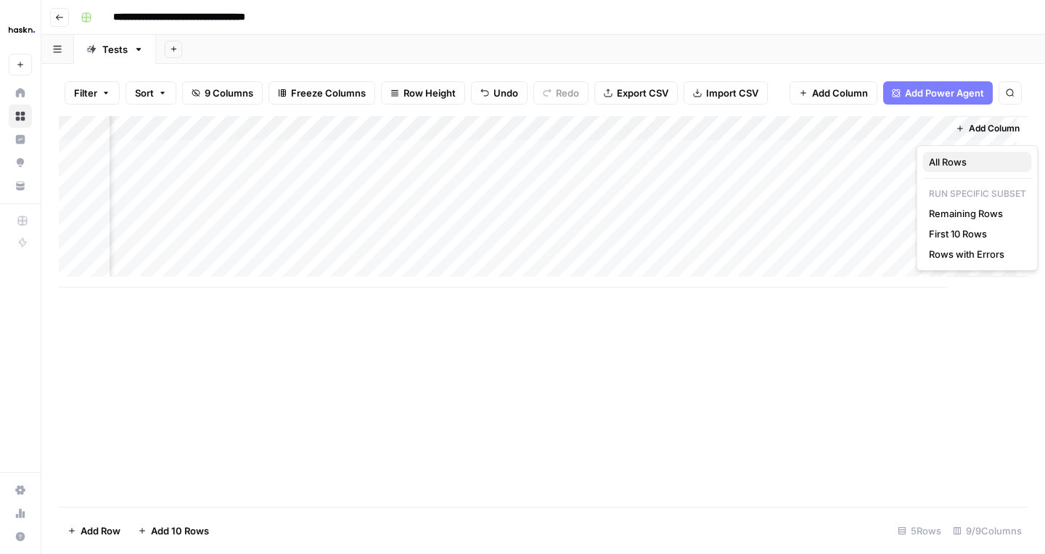
click at [932, 163] on span "All Rows" at bounding box center [974, 162] width 91 height 15
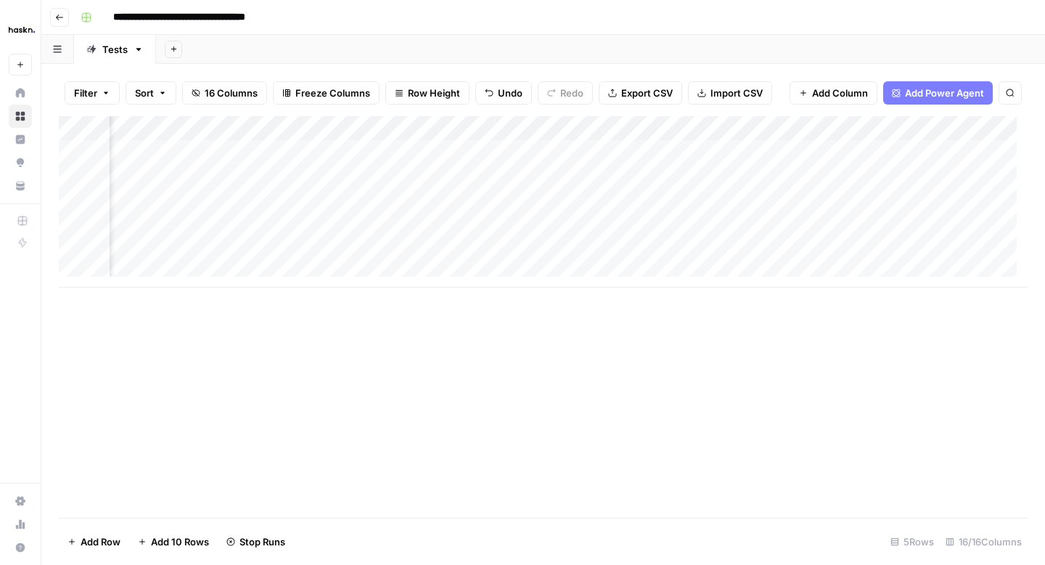
scroll to position [0, 1763]
click at [347, 126] on div "Add Column" at bounding box center [543, 201] width 969 height 171
click at [330, 166] on input "Destination (1)" at bounding box center [336, 163] width 147 height 15
type input "Destination"
click at [365, 346] on div "Add Column" at bounding box center [543, 316] width 969 height 401
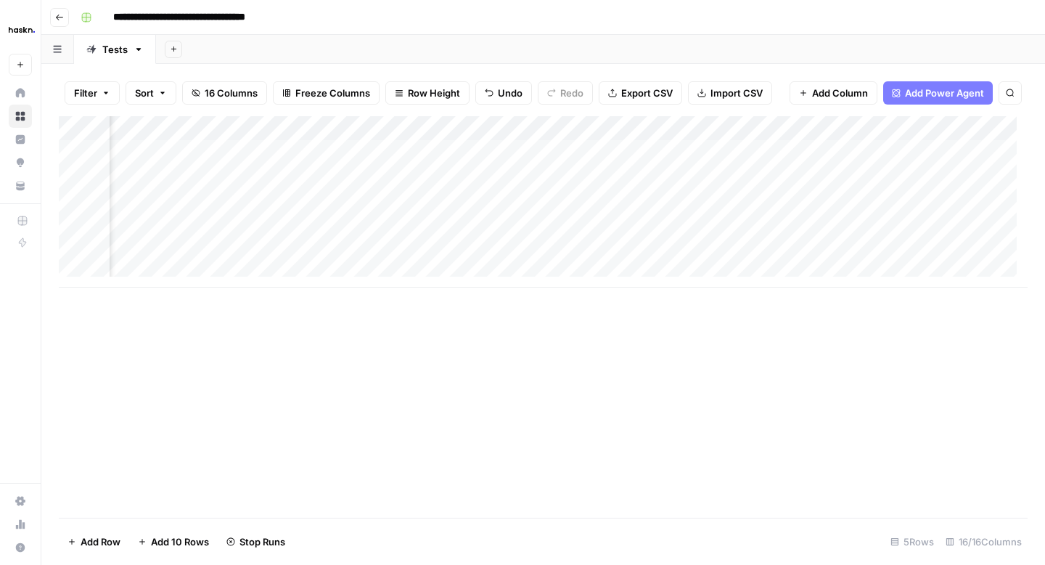
scroll to position [0, 1072]
click at [571, 126] on div "Add Column" at bounding box center [543, 201] width 969 height 171
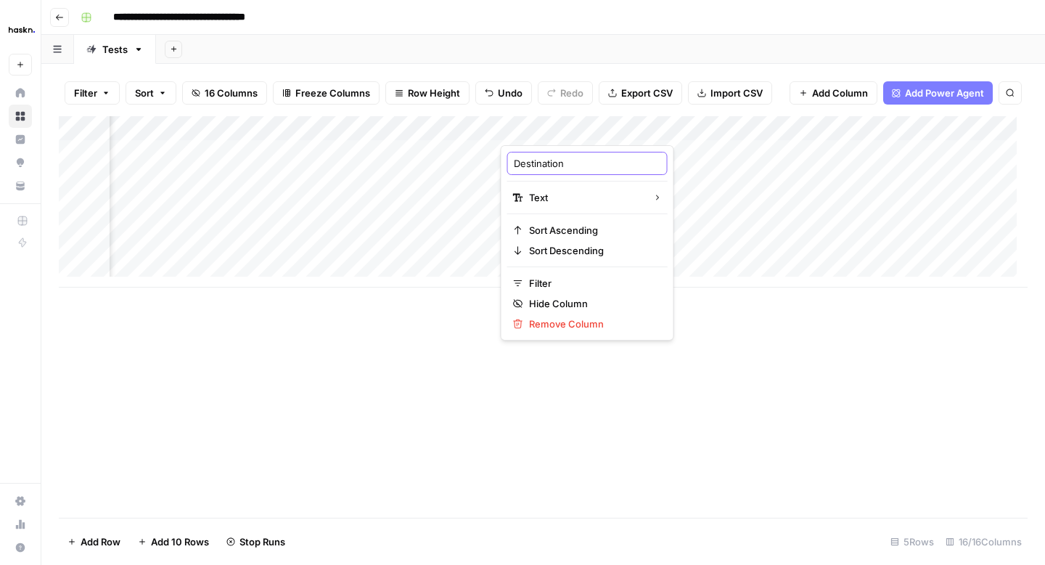
click at [568, 164] on input "Destination" at bounding box center [587, 163] width 147 height 15
type input "Destination (1)"
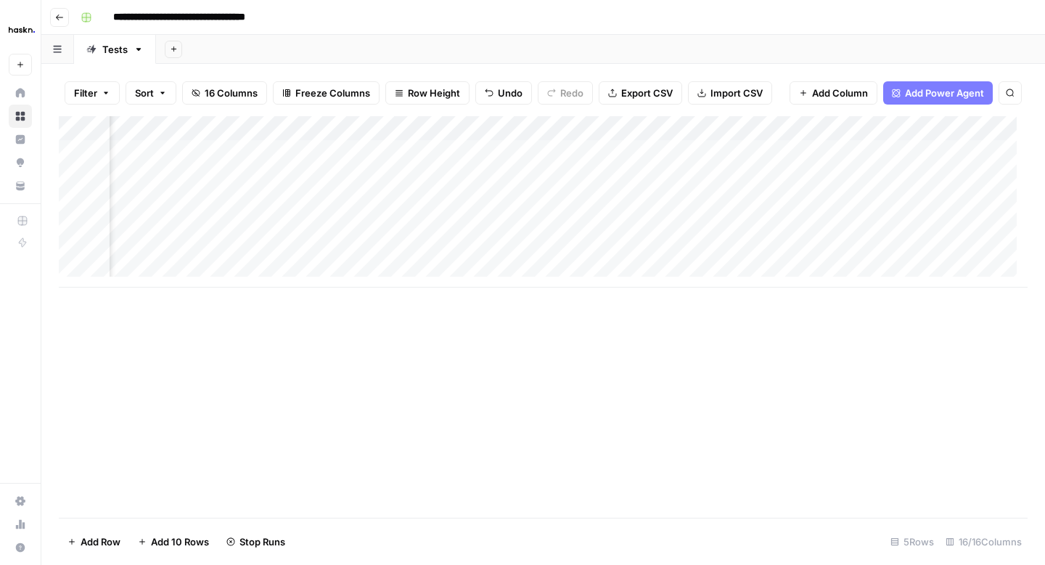
scroll to position [0, 1453]
click at [649, 125] on div "Add Column" at bounding box center [543, 201] width 969 height 171
click at [649, 159] on input "Destination (1)" at bounding box center [646, 163] width 147 height 15
type input "Destination"
click at [413, 409] on div "Add Column" at bounding box center [543, 316] width 969 height 401
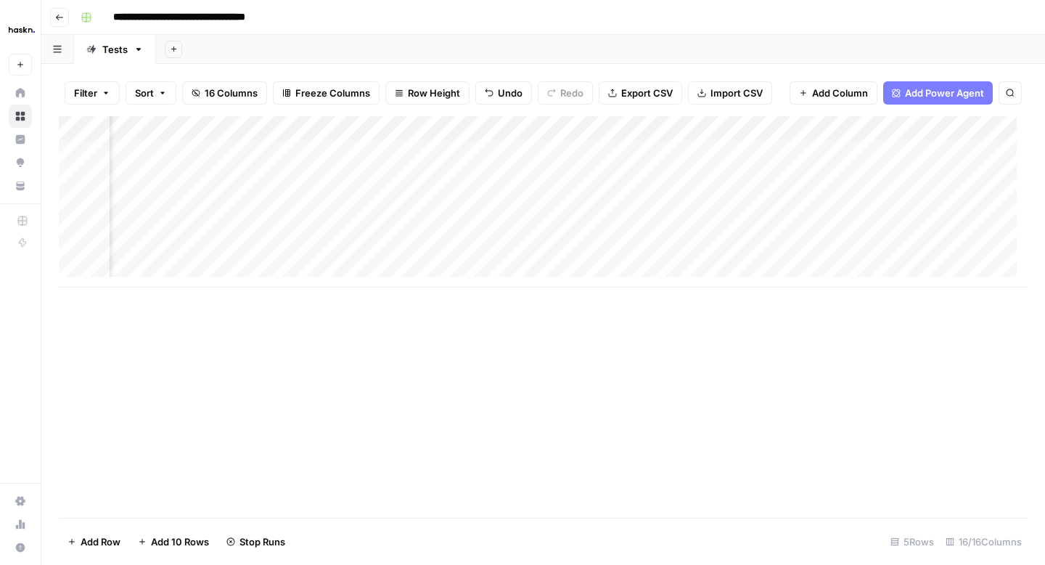
click at [248, 126] on div "Add Column" at bounding box center [543, 201] width 969 height 171
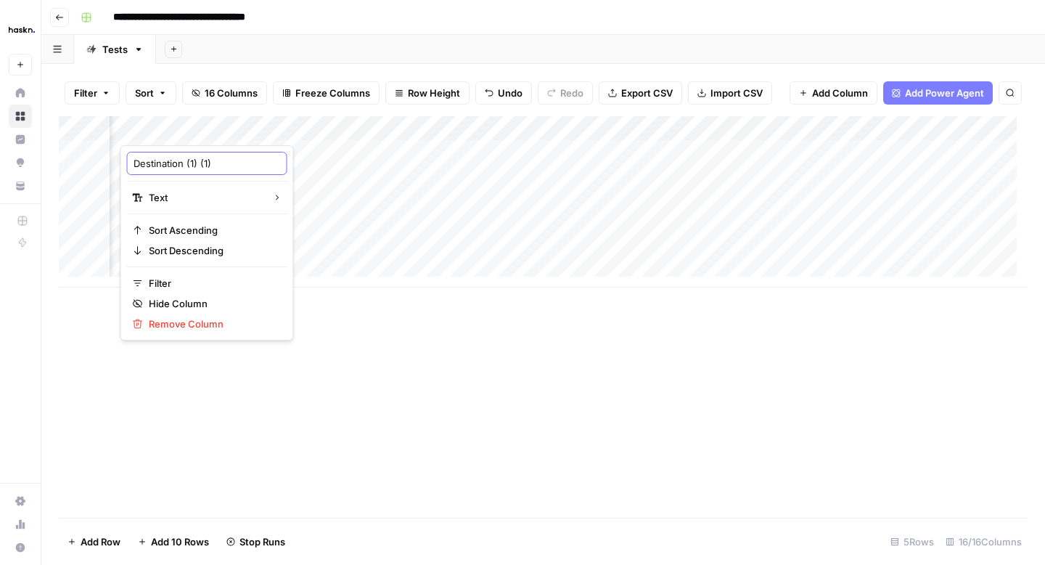
click at [218, 166] on input "Destination (1) (1)" at bounding box center [207, 163] width 147 height 15
type input "Destination (1)"
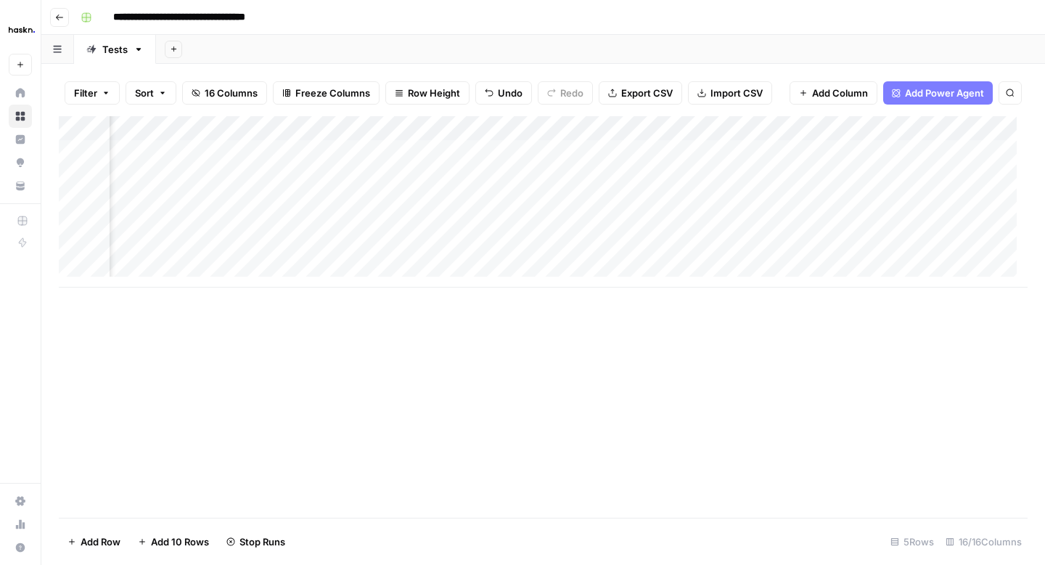
click at [325, 342] on div "Add Column" at bounding box center [543, 316] width 969 height 401
click at [449, 155] on div "Add Column" at bounding box center [543, 201] width 969 height 171
click at [452, 176] on div "Add Column" at bounding box center [543, 201] width 969 height 171
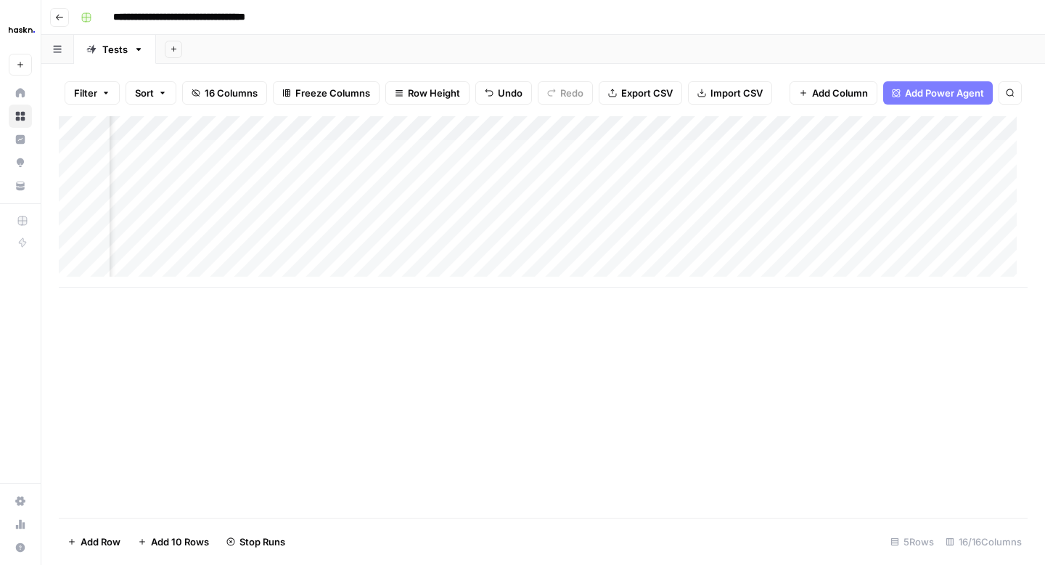
click at [452, 176] on div "Add Column" at bounding box center [543, 201] width 969 height 171
click at [445, 227] on div "Add Column" at bounding box center [543, 201] width 969 height 171
click at [436, 253] on div "Add Column" at bounding box center [543, 201] width 969 height 171
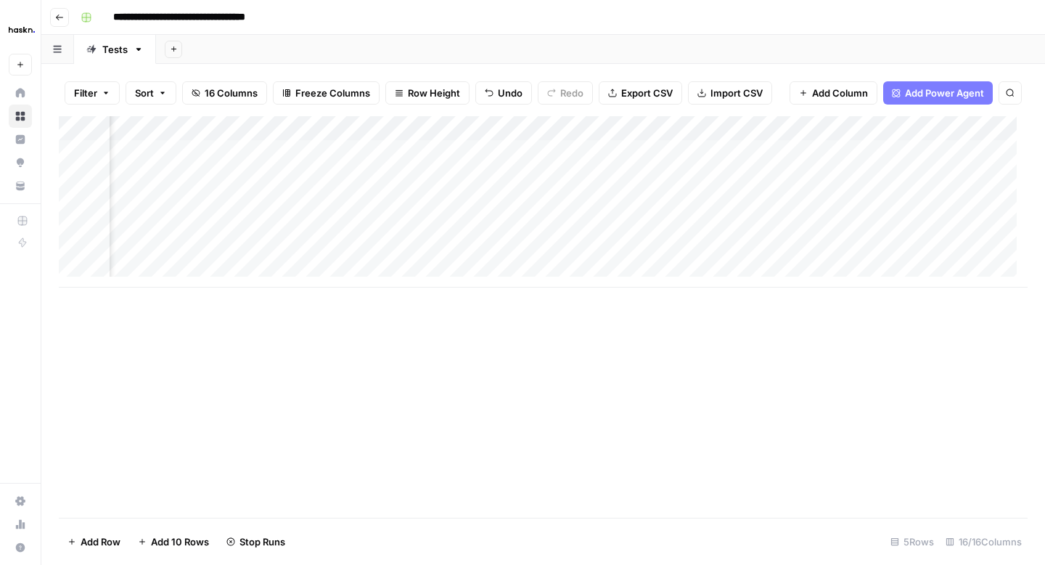
click at [439, 308] on div "Add Column" at bounding box center [543, 316] width 969 height 401
click at [461, 253] on div "Add Column" at bounding box center [543, 201] width 969 height 171
click at [465, 299] on div "Add Column" at bounding box center [543, 316] width 969 height 401
click at [434, 155] on div "Add Column" at bounding box center [543, 201] width 969 height 171
click at [454, 174] on div "Add Column" at bounding box center [543, 201] width 969 height 171
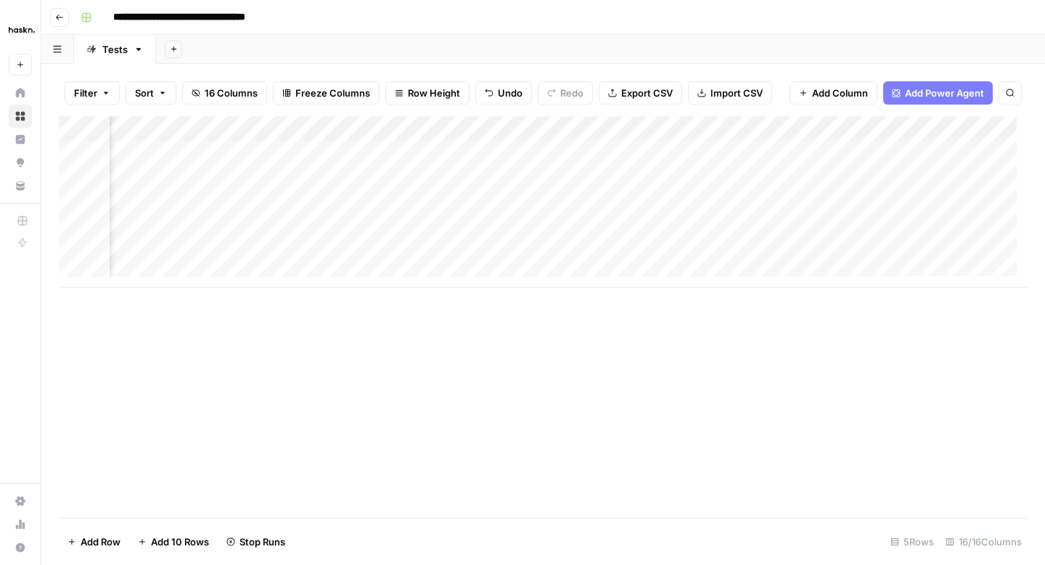
click at [407, 229] on div "Add Column" at bounding box center [543, 201] width 969 height 171
click at [424, 179] on div "Add Column" at bounding box center [543, 201] width 969 height 171
click at [442, 174] on div "Add Column" at bounding box center [543, 201] width 969 height 171
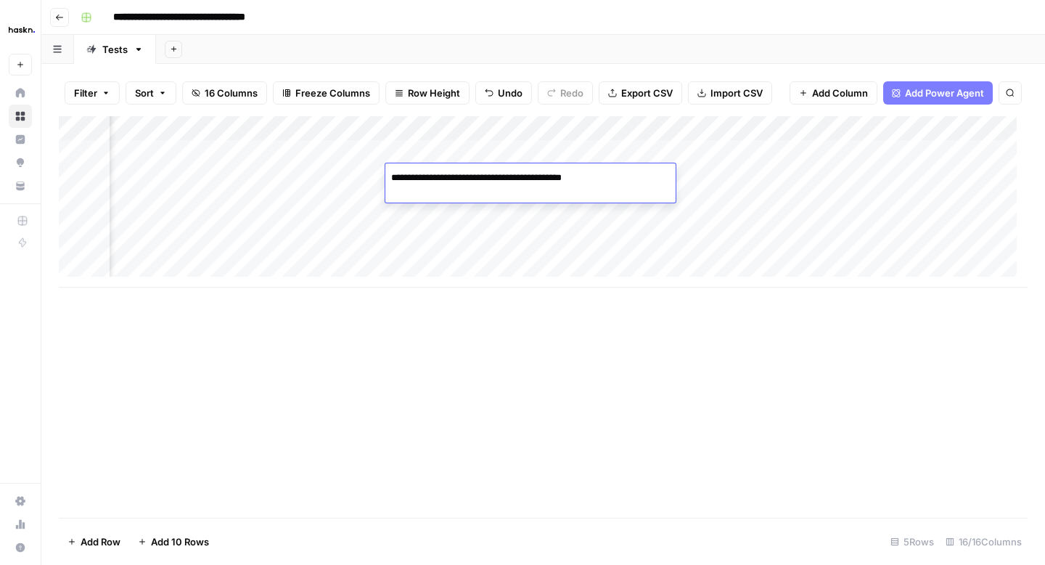
click at [442, 174] on textarea "**********" at bounding box center [531, 185] width 290 height 35
type textarea "**********"
click at [440, 201] on div "Add Column" at bounding box center [543, 201] width 969 height 171
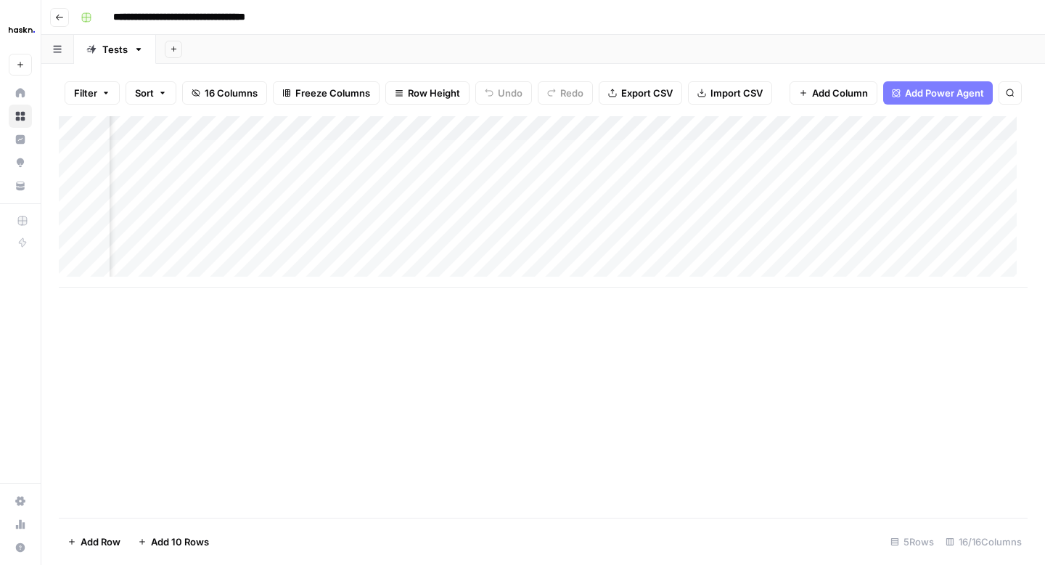
scroll to position [0, 1832]
click at [478, 195] on div "Add Column" at bounding box center [543, 201] width 969 height 171
drag, startPoint x: 488, startPoint y: 201, endPoint x: 428, endPoint y: 200, distance: 59.6
click at [428, 200] on body "**********" at bounding box center [522, 282] width 1045 height 565
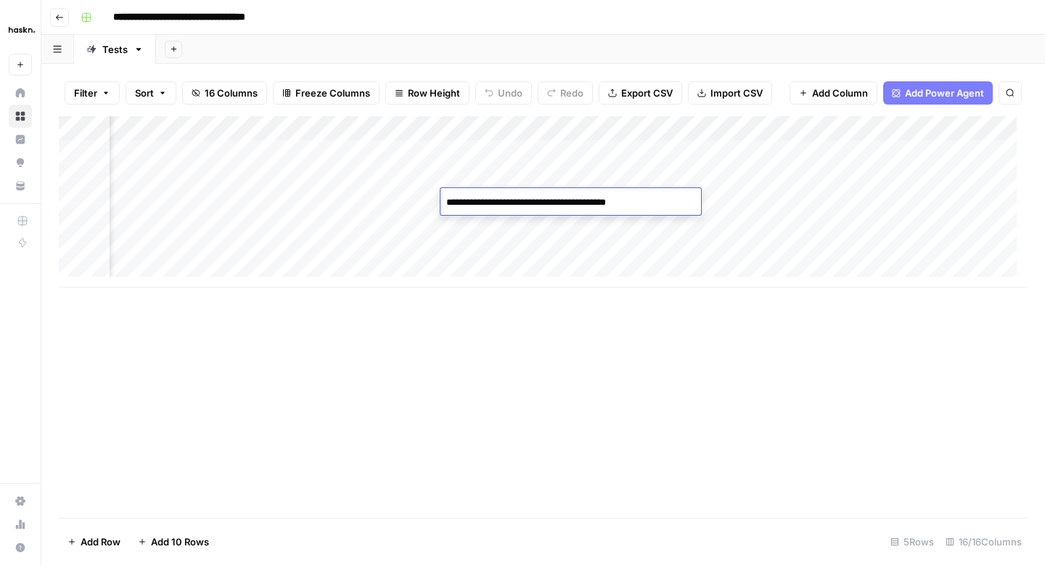
drag, startPoint x: 640, startPoint y: 205, endPoint x: 550, endPoint y: 203, distance: 90.8
click at [550, 203] on textarea "**********" at bounding box center [557, 202] width 232 height 20
click at [465, 196] on textarea "**********" at bounding box center [561, 202] width 241 height 20
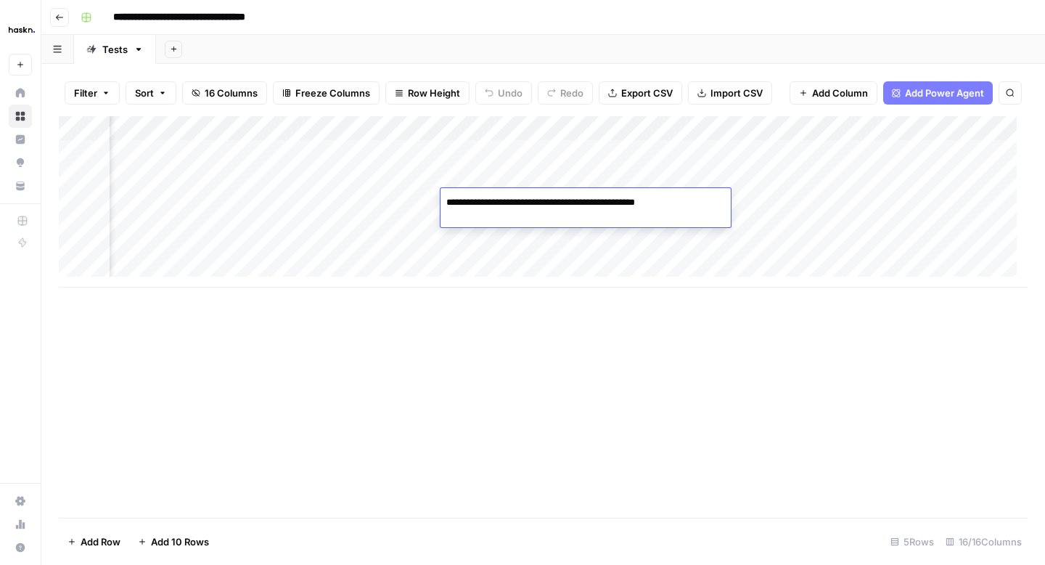
type textarea "**********"
click at [507, 225] on div "Add Column" at bounding box center [543, 201] width 969 height 171
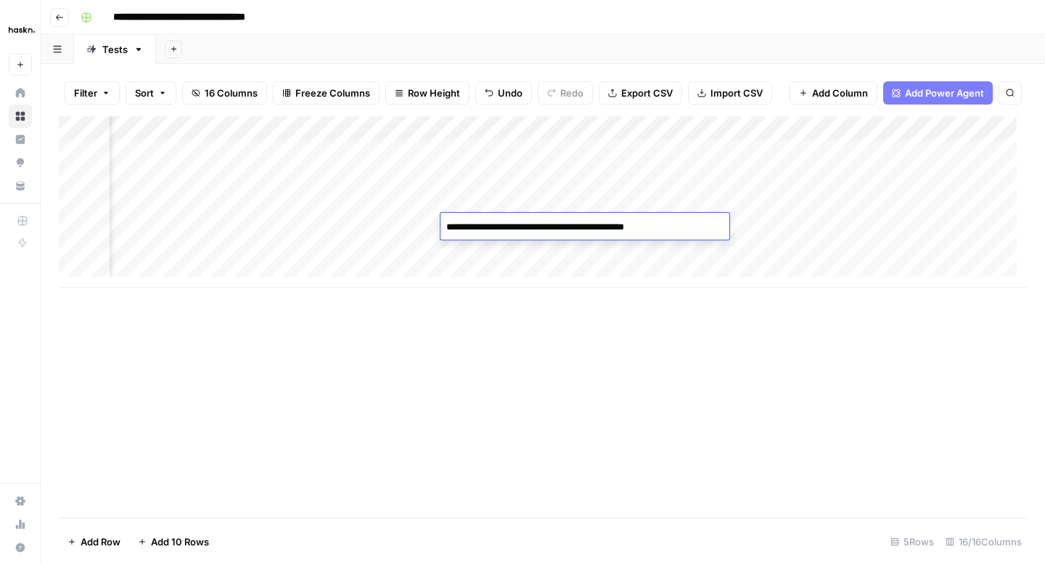
click at [502, 253] on div "Add Column" at bounding box center [543, 201] width 969 height 171
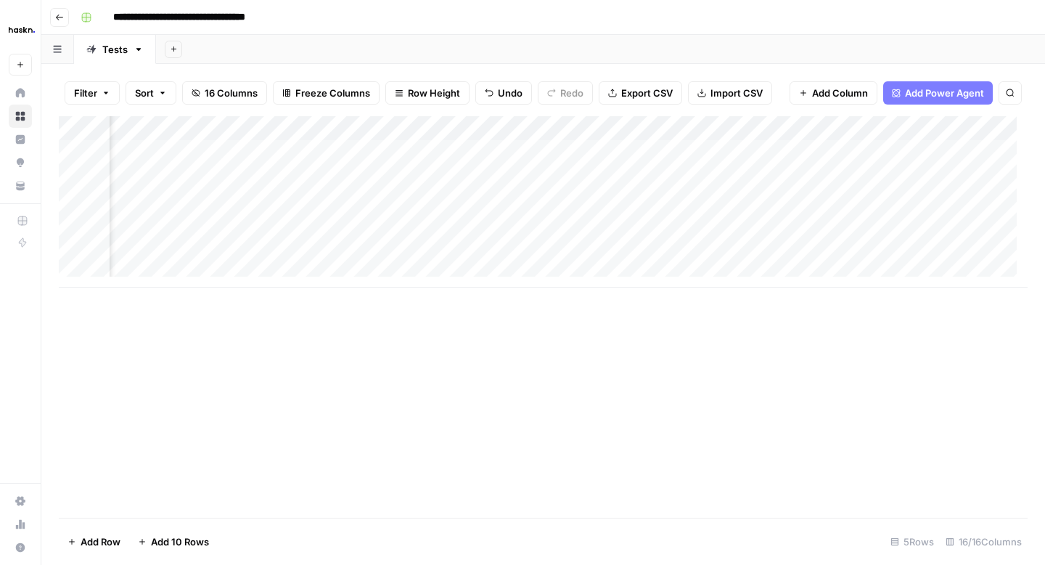
click at [465, 254] on div "Add Column" at bounding box center [543, 201] width 969 height 171
click at [465, 254] on textarea "**********" at bounding box center [557, 252] width 232 height 20
click at [468, 250] on textarea "**********" at bounding box center [557, 252] width 232 height 20
type textarea "**********"
click at [633, 147] on div "Add Column" at bounding box center [543, 201] width 969 height 171
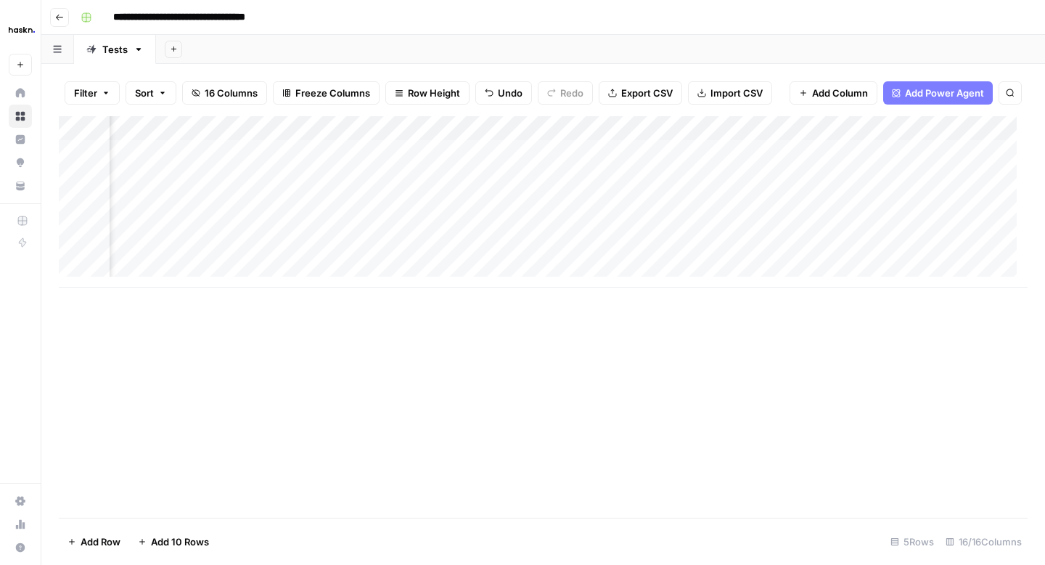
click at [638, 178] on div "Add Column" at bounding box center [543, 201] width 969 height 171
click at [619, 203] on div "Add Column" at bounding box center [543, 201] width 969 height 171
click at [632, 227] on div "Add Column" at bounding box center [543, 201] width 969 height 171
click at [605, 253] on div "Add Column" at bounding box center [543, 201] width 969 height 171
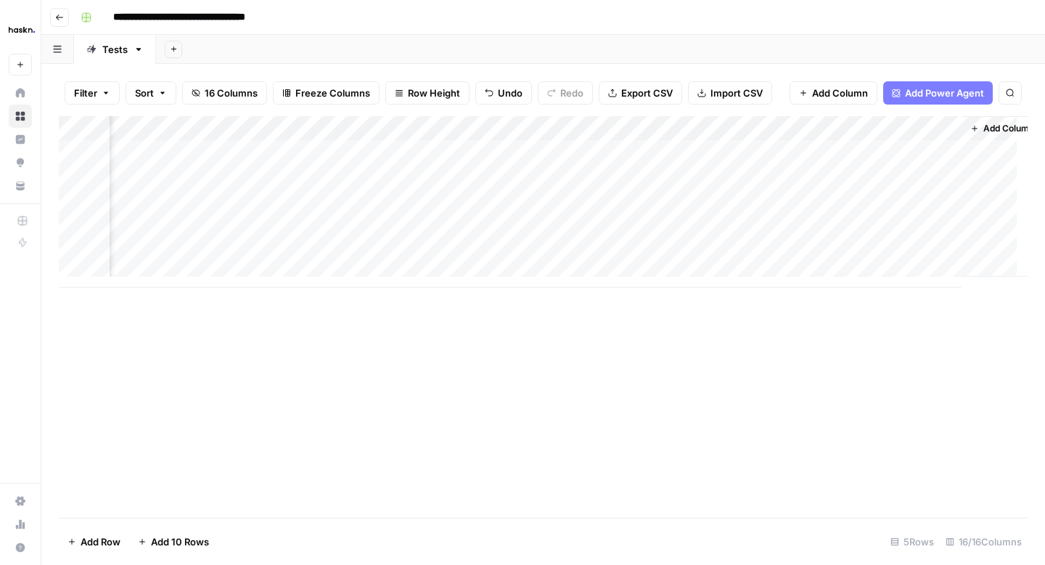
click at [607, 150] on div "Add Column" at bounding box center [543, 201] width 969 height 171
click at [664, 158] on textarea "**********" at bounding box center [685, 153] width 232 height 20
type textarea "**********"
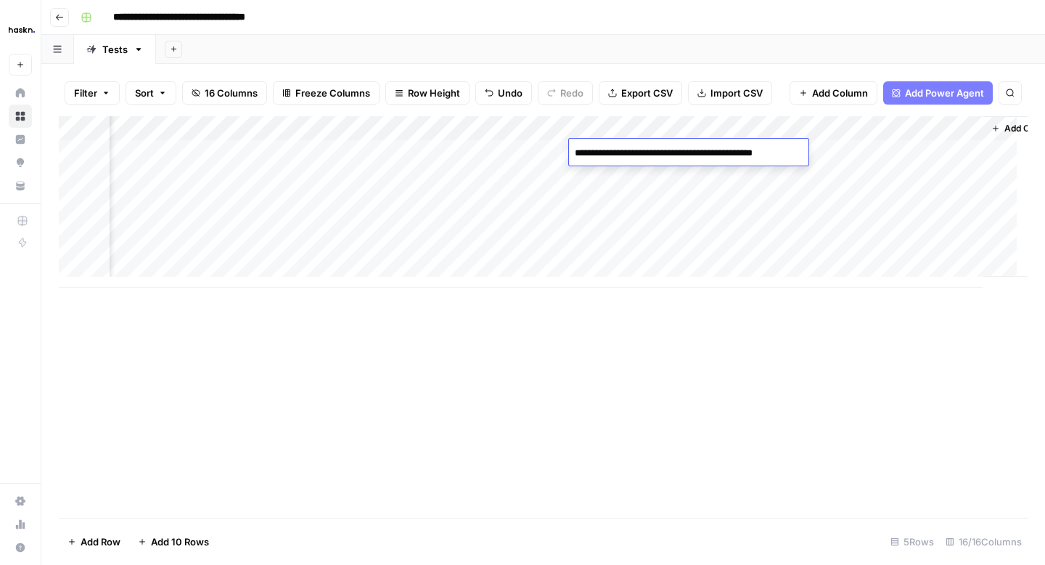
click at [640, 182] on div "Add Column" at bounding box center [543, 201] width 969 height 171
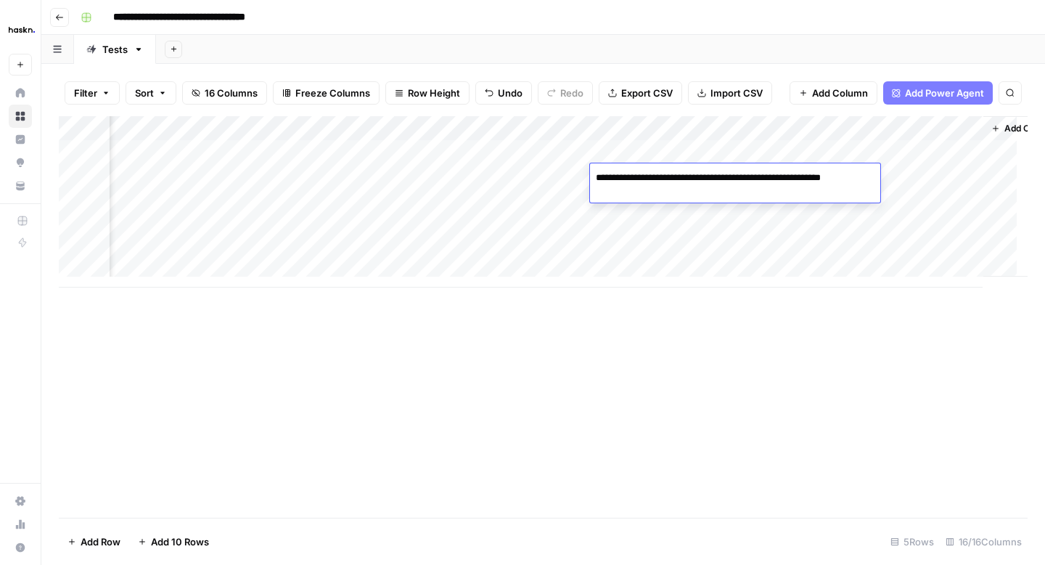
click at [640, 182] on textarea "**********" at bounding box center [735, 185] width 290 height 35
click at [643, 224] on div "Add Column" at bounding box center [543, 201] width 969 height 171
click at [642, 207] on div "Add Column" at bounding box center [543, 201] width 969 height 171
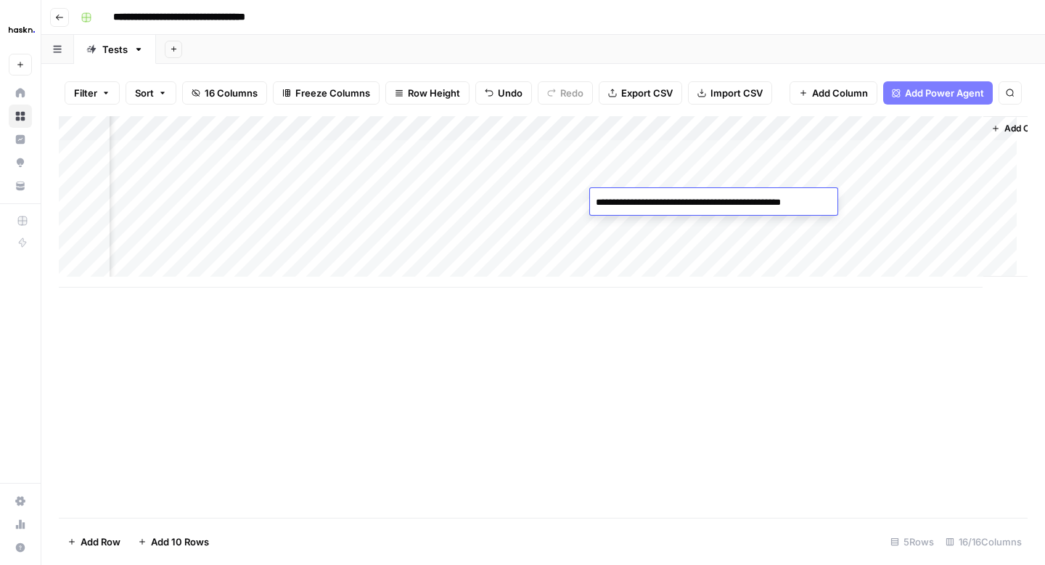
click at [629, 223] on div "Add Column" at bounding box center [543, 201] width 969 height 171
click at [651, 246] on div "Add Column" at bounding box center [543, 201] width 969 height 171
click at [741, 157] on div "Add Column" at bounding box center [543, 201] width 969 height 171
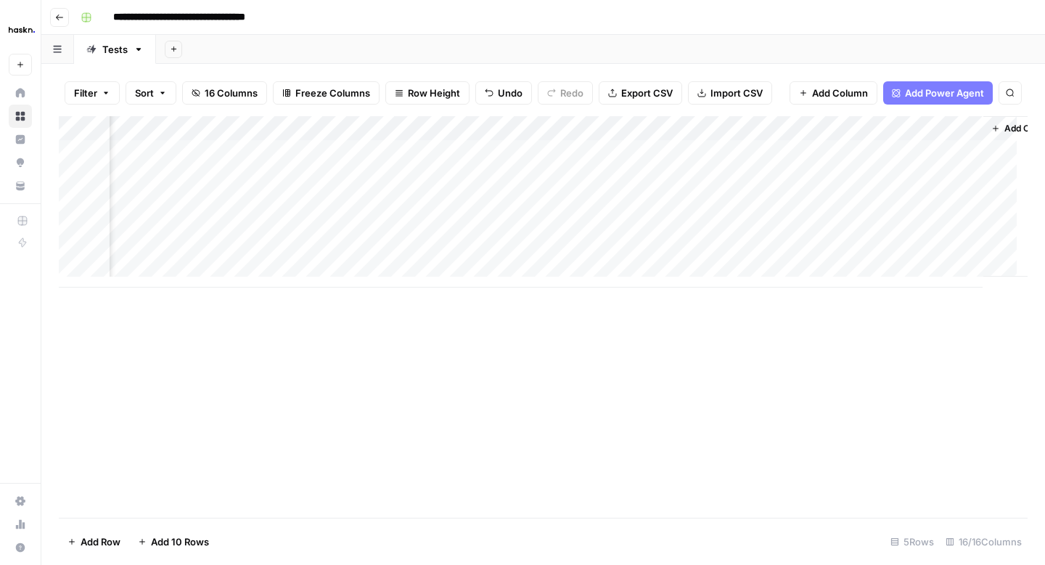
click at [769, 129] on div "Add Column" at bounding box center [543, 201] width 969 height 171
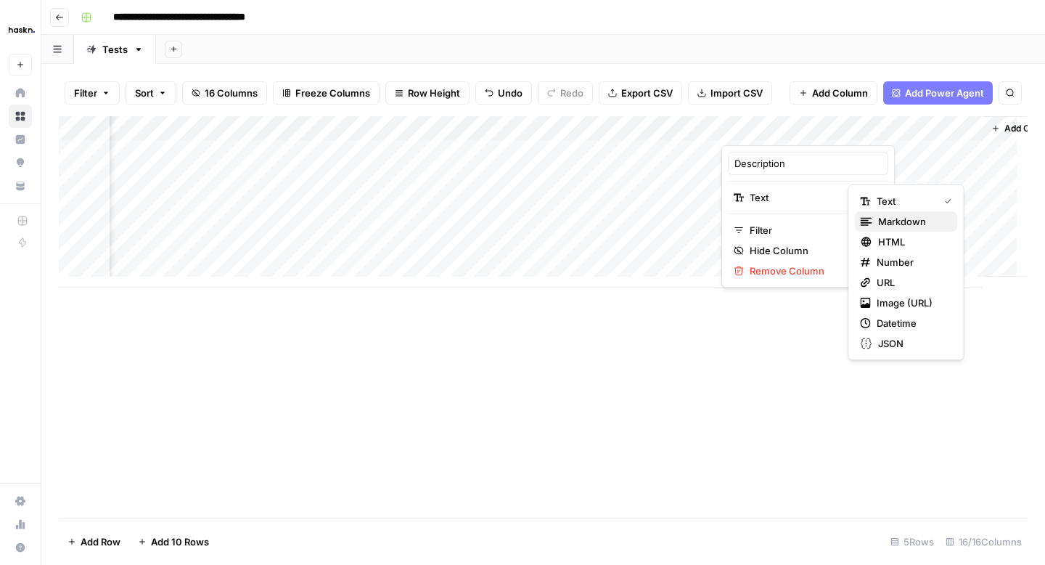
click at [873, 219] on div "Markdown" at bounding box center [906, 221] width 91 height 15
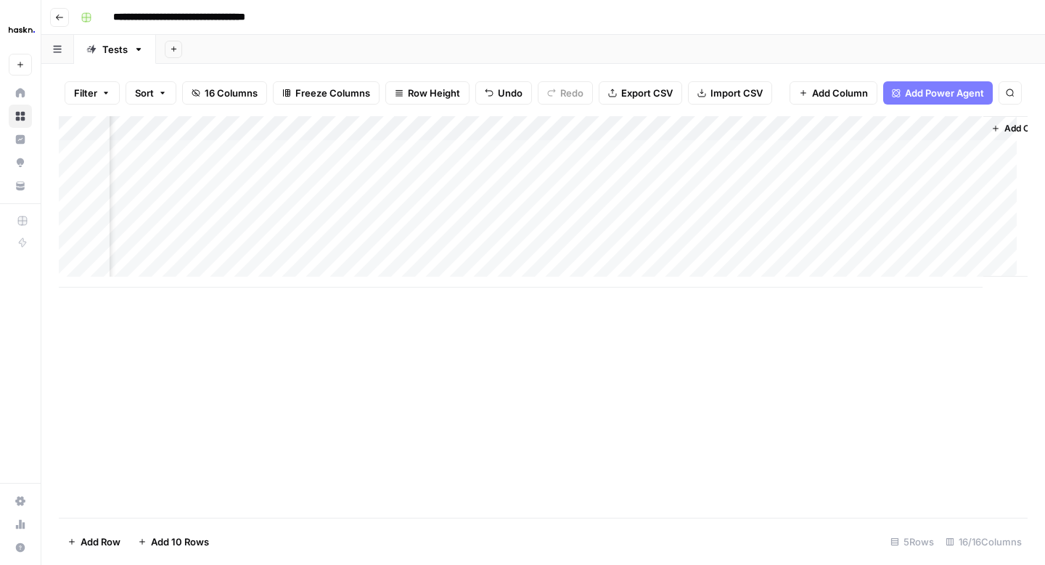
click at [777, 158] on div "Add Column" at bounding box center [543, 201] width 969 height 171
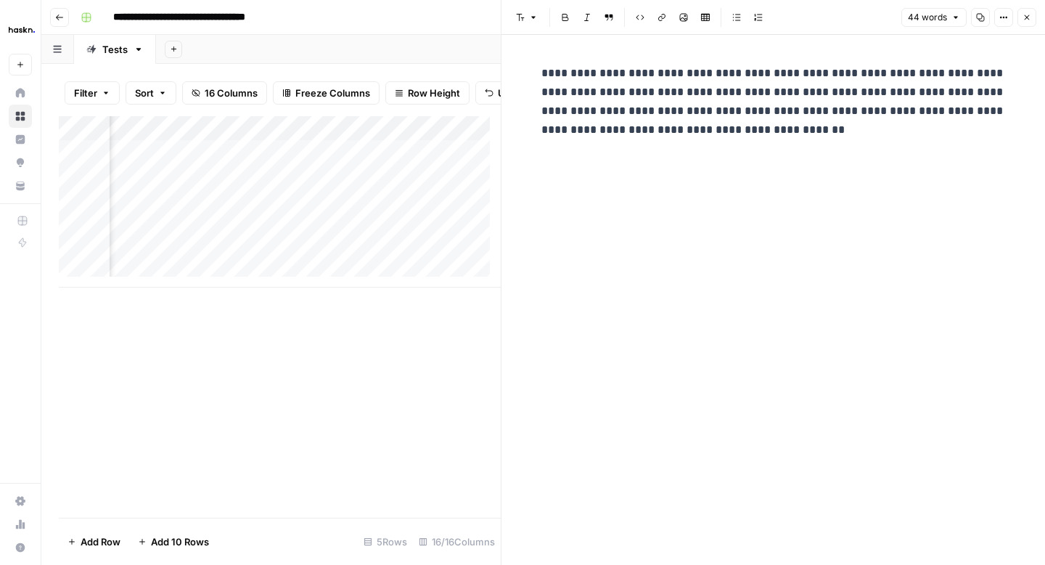
click at [1029, 21] on icon "button" at bounding box center [1027, 17] width 9 height 9
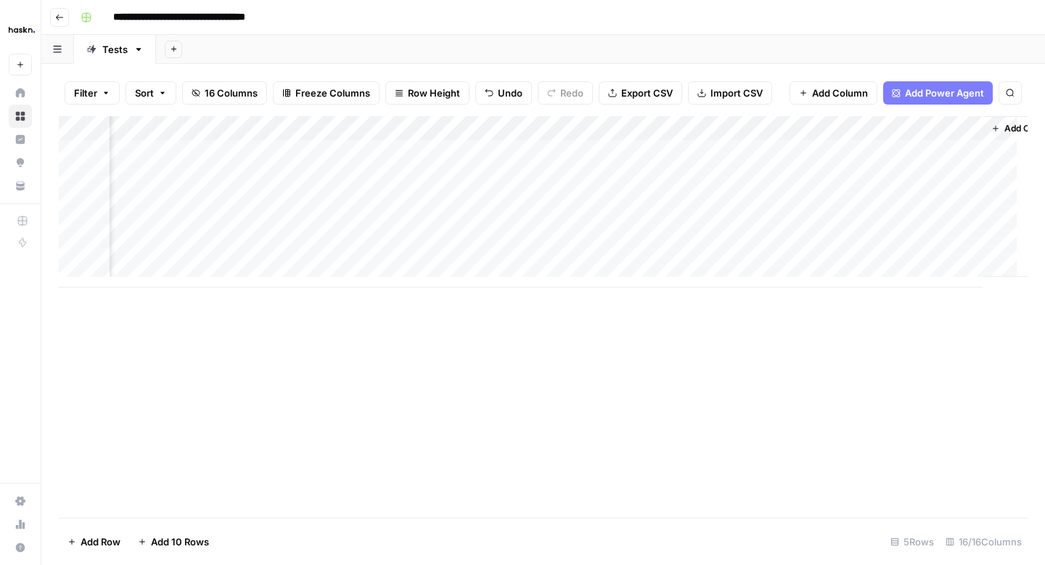
click at [773, 172] on div "Add Column" at bounding box center [543, 201] width 969 height 171
click at [773, 171] on div "Add Column" at bounding box center [543, 201] width 969 height 171
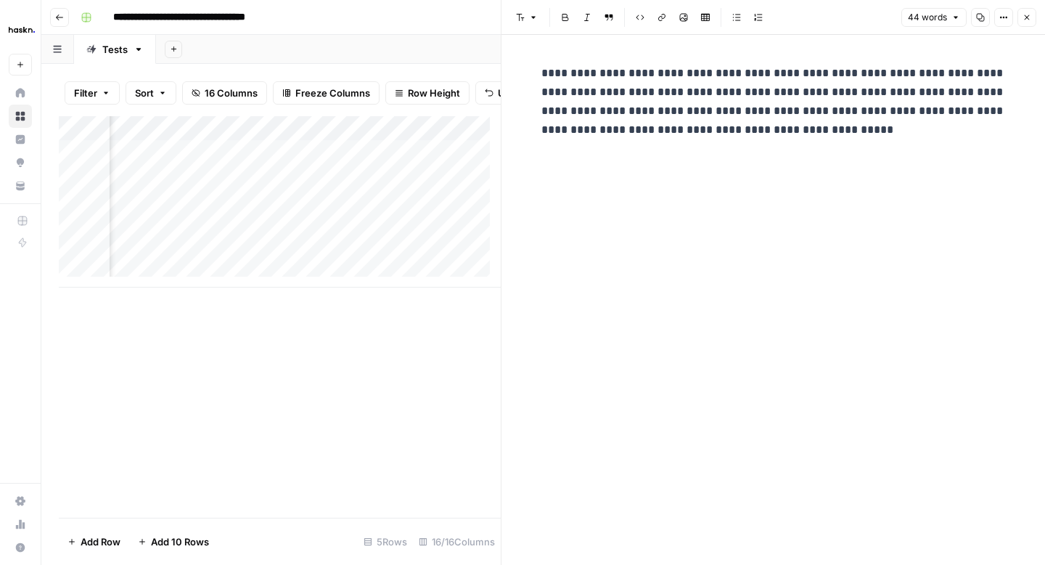
click at [1021, 22] on button "Close" at bounding box center [1027, 17] width 19 height 19
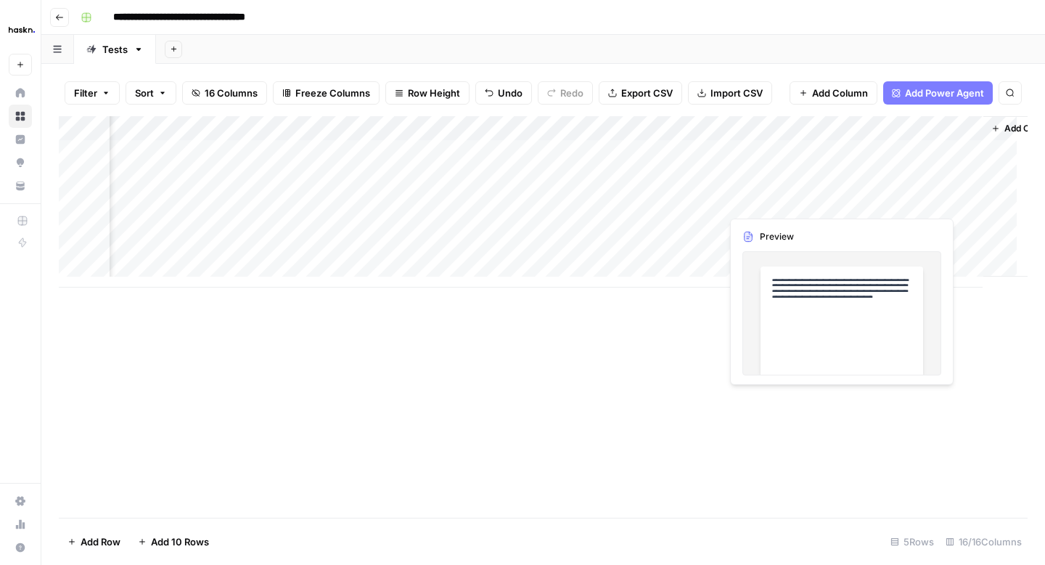
click at [736, 198] on div "Add Column" at bounding box center [543, 201] width 969 height 171
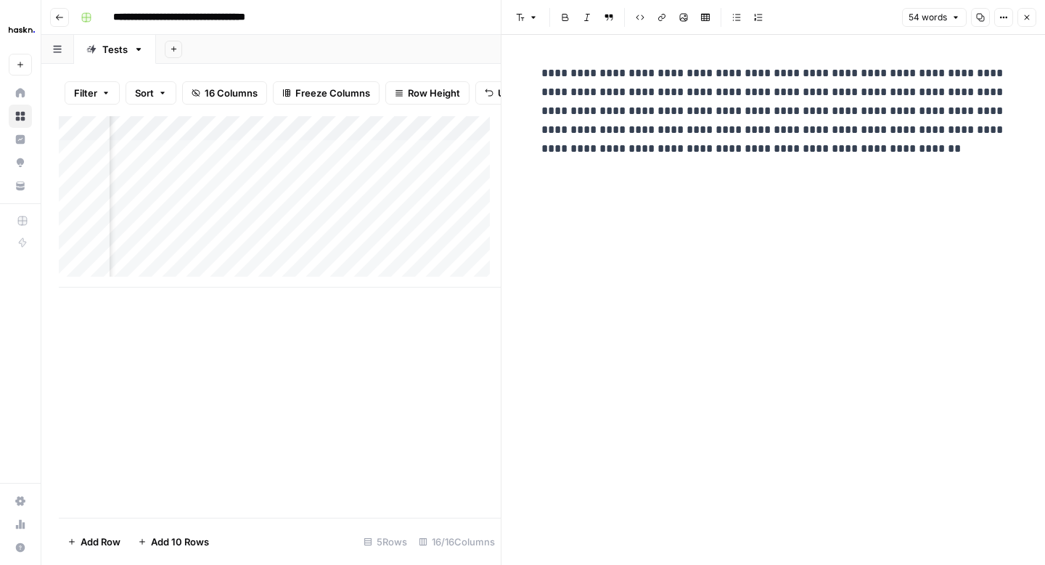
click at [1024, 24] on button "Close" at bounding box center [1027, 17] width 19 height 19
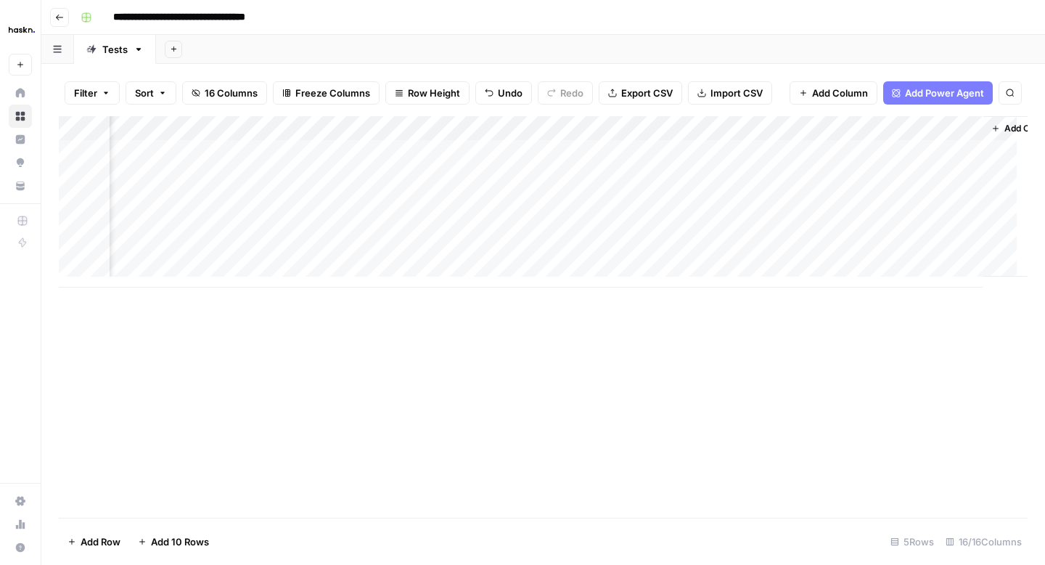
click at [730, 227] on div "Add Column" at bounding box center [543, 201] width 969 height 171
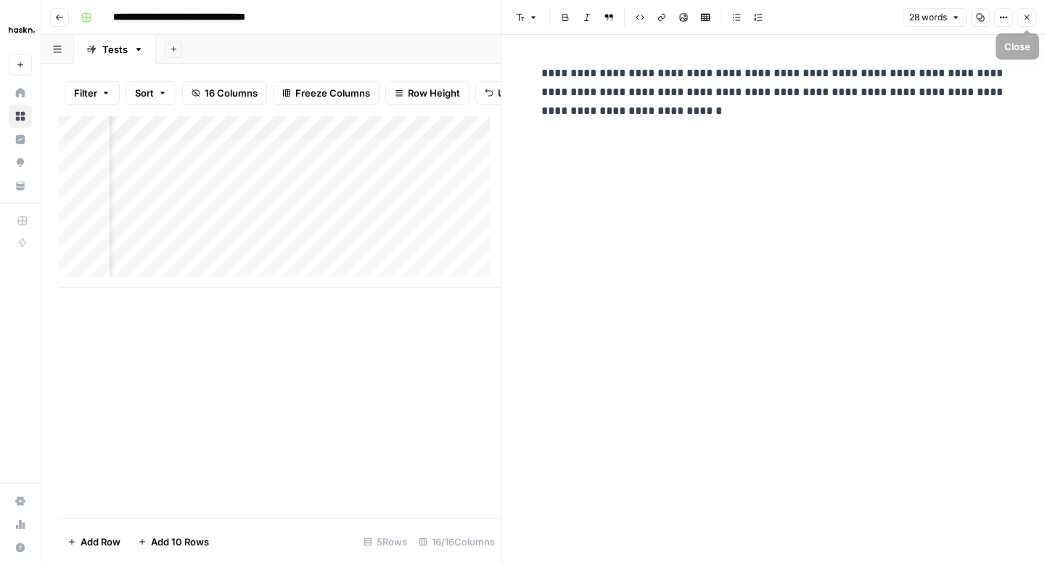
click at [1028, 15] on icon "button" at bounding box center [1027, 17] width 9 height 9
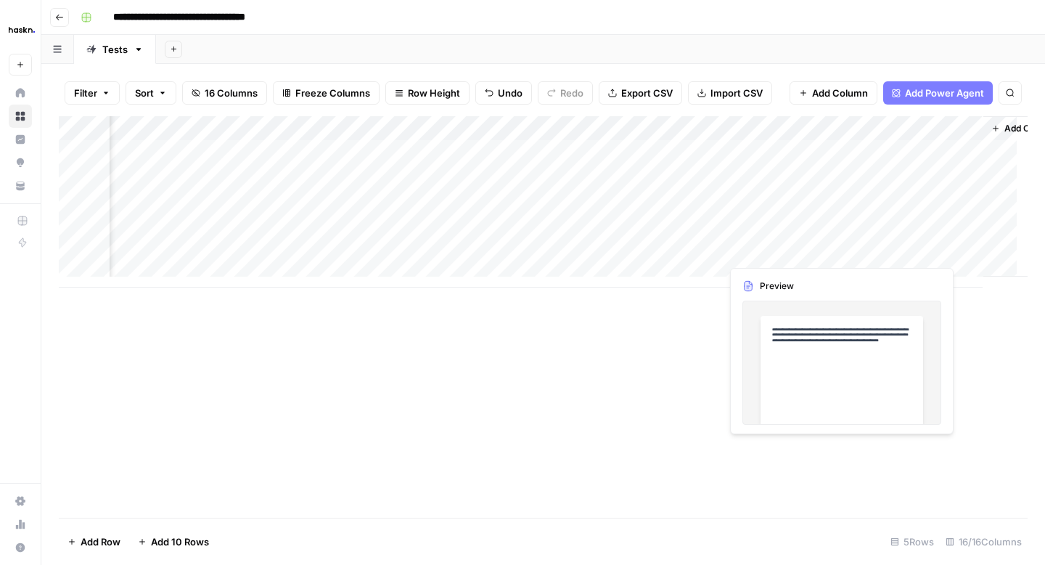
click at [778, 249] on div "Add Column" at bounding box center [543, 201] width 969 height 171
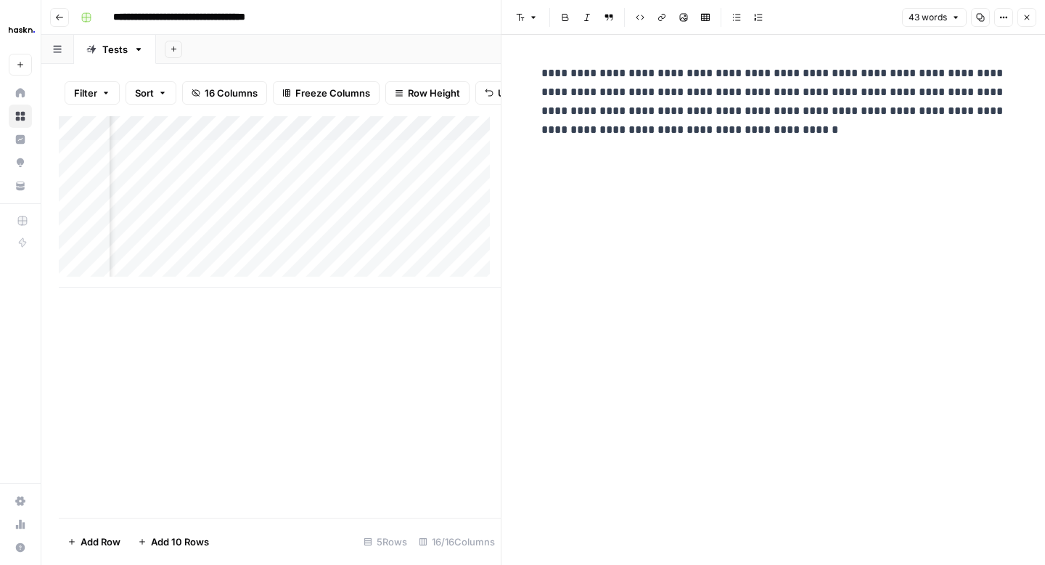
click at [1034, 18] on button "Close" at bounding box center [1027, 17] width 19 height 19
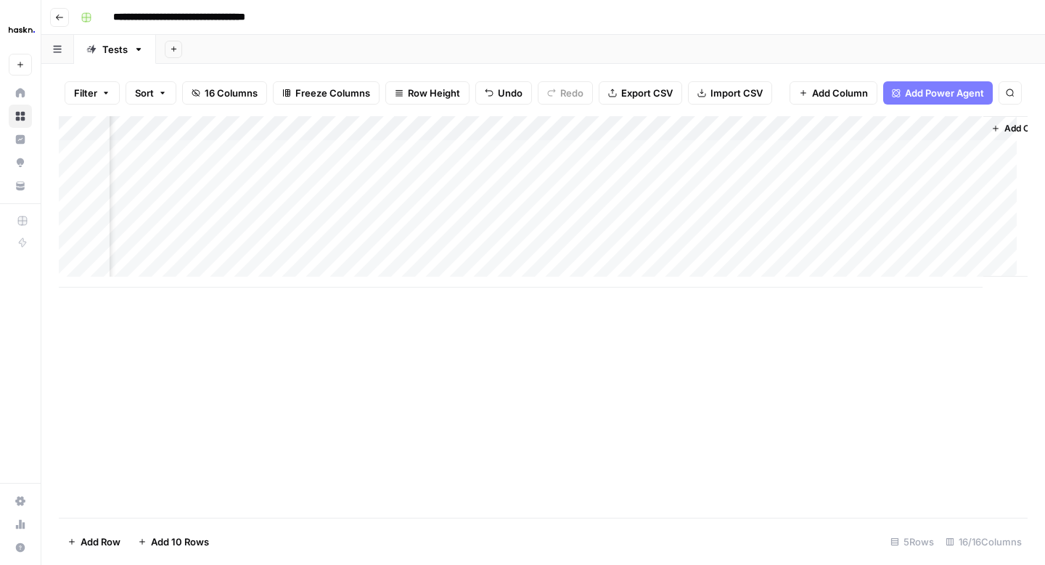
click at [887, 156] on div "Add Column" at bounding box center [543, 201] width 969 height 171
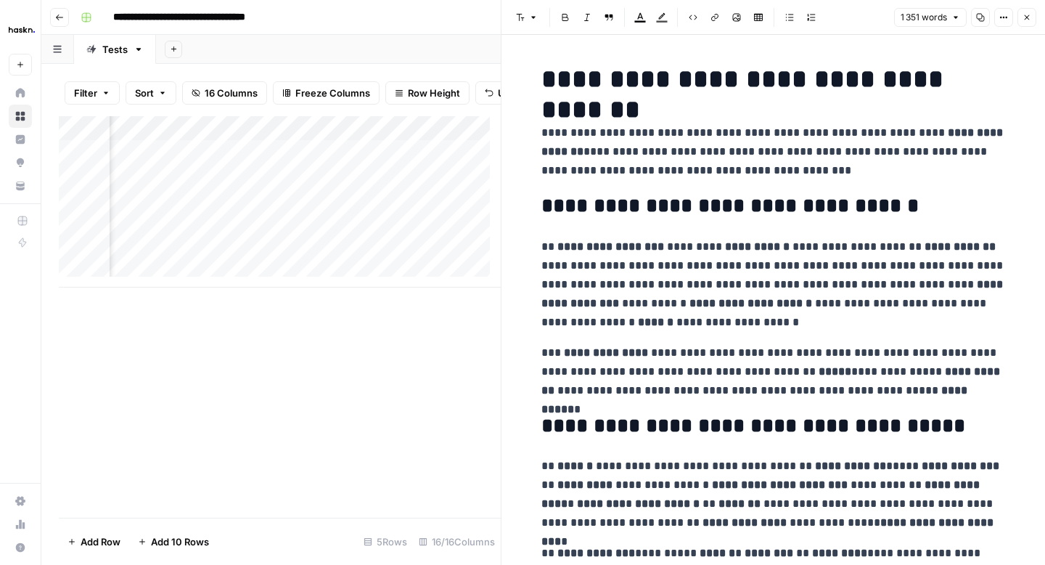
click at [1021, 18] on button "Close" at bounding box center [1027, 17] width 19 height 19
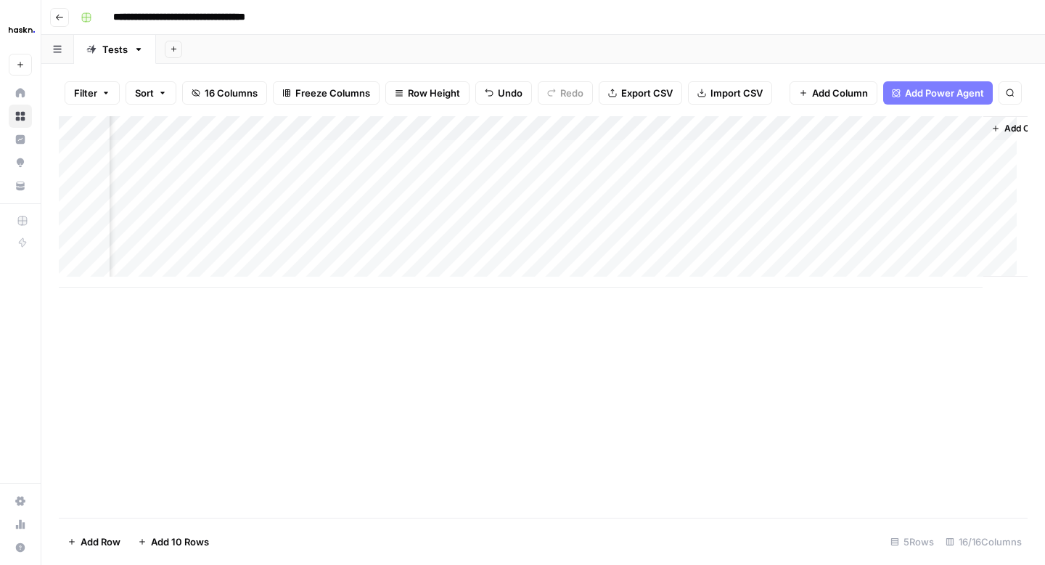
click at [949, 127] on div "Add Column" at bounding box center [543, 201] width 969 height 171
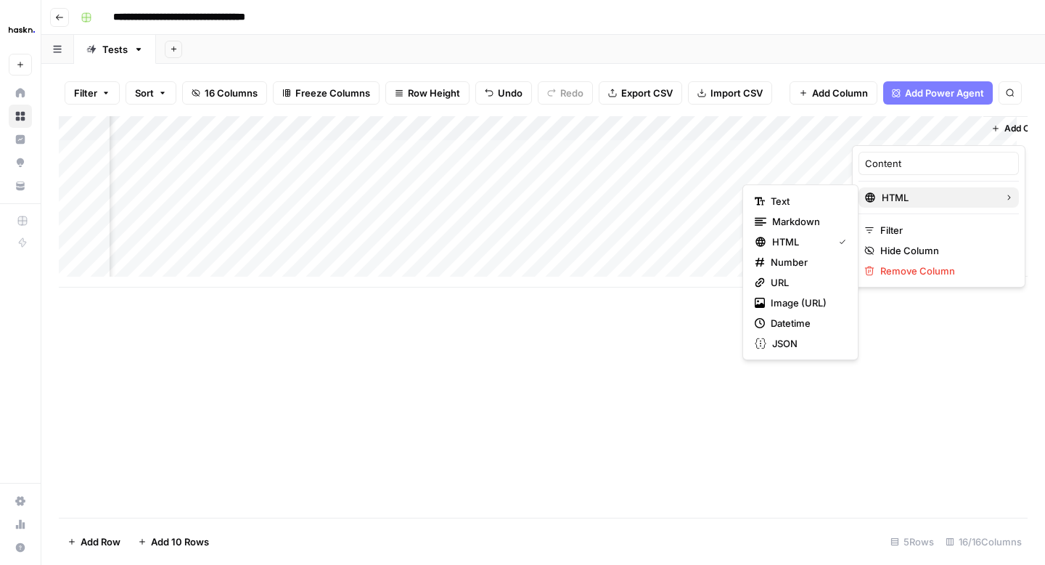
click at [914, 204] on span "HTML" at bounding box center [937, 197] width 111 height 15
click at [799, 245] on span "HTML" at bounding box center [799, 241] width 55 height 15
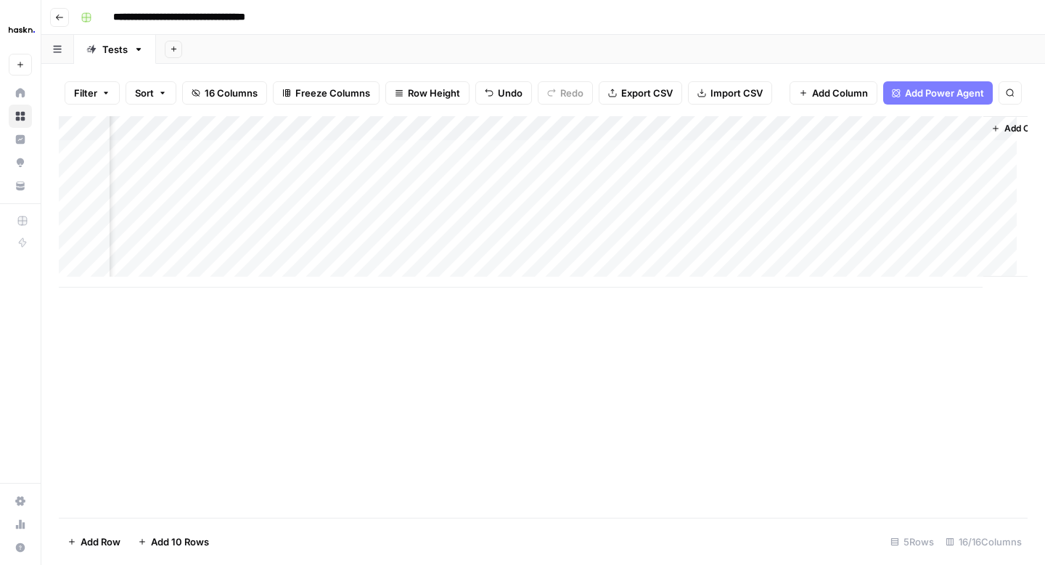
scroll to position [0, 1991]
click at [859, 129] on div "Add Column" at bounding box center [543, 201] width 969 height 171
click at [842, 191] on span "HTML" at bounding box center [890, 197] width 111 height 15
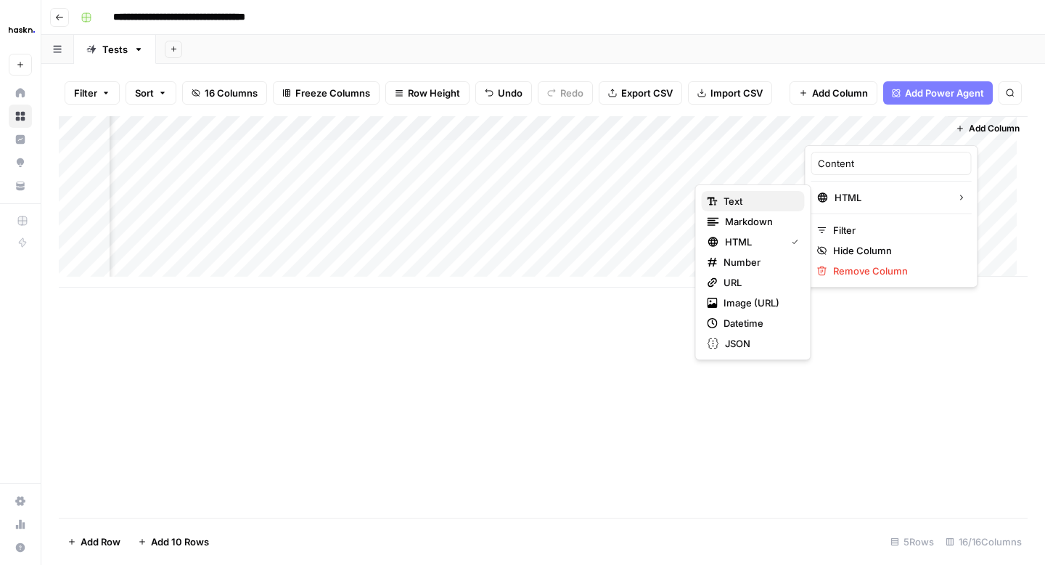
click at [762, 196] on span "Text" at bounding box center [759, 201] width 70 height 15
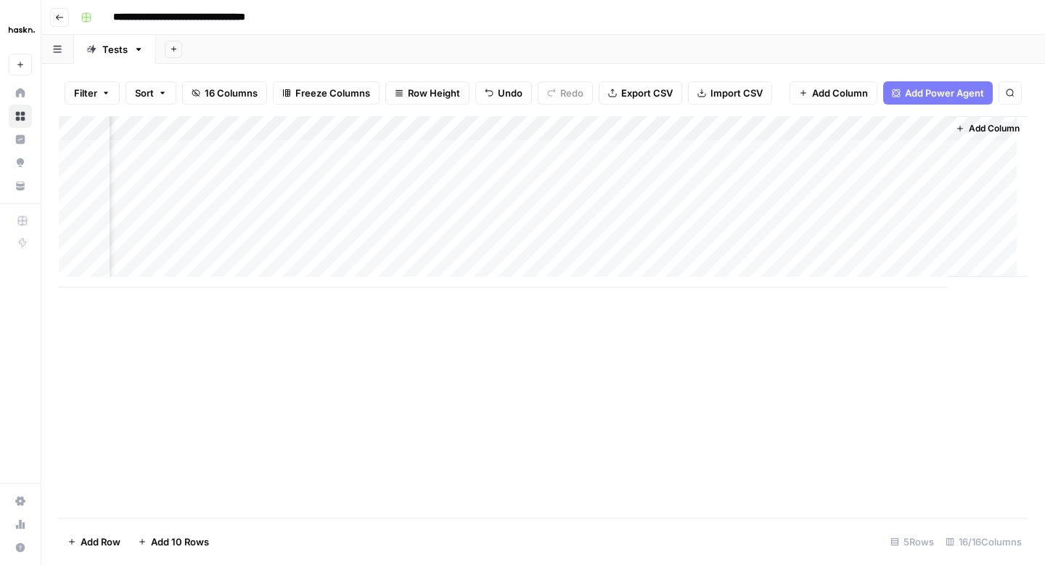
click at [862, 175] on div "Add Column" at bounding box center [543, 201] width 969 height 171
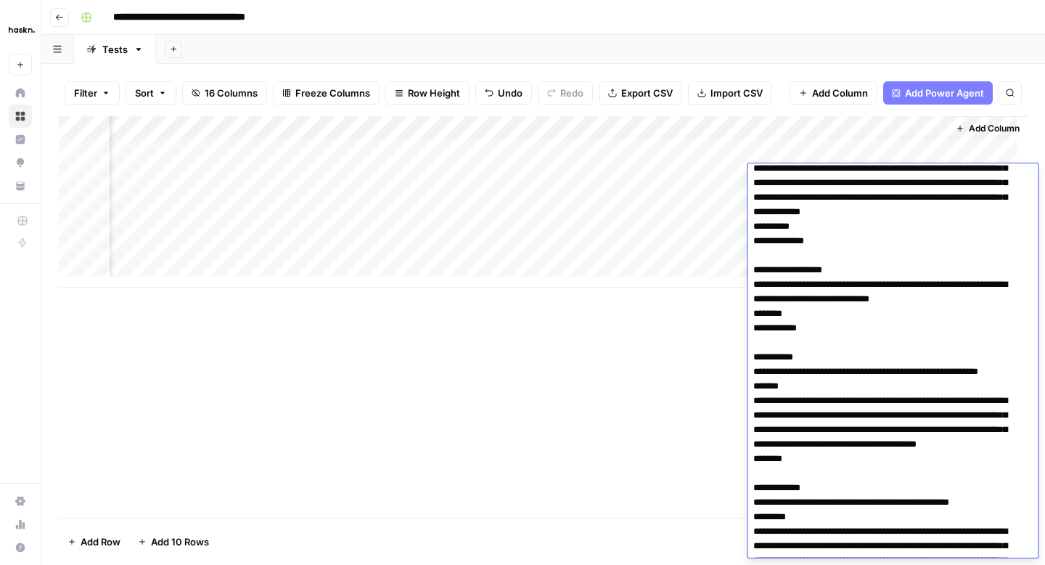
scroll to position [0, 0]
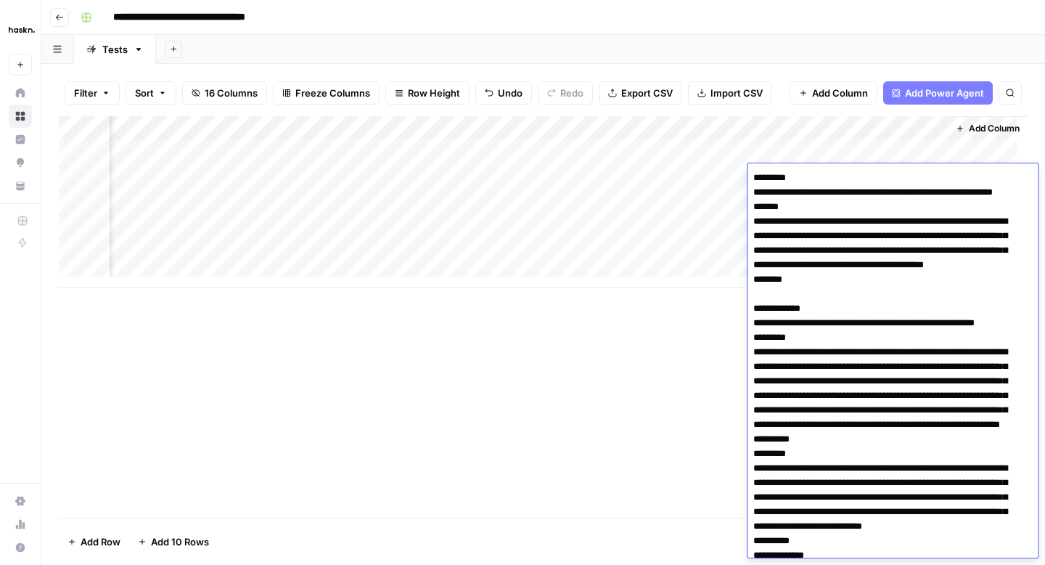
drag, startPoint x: 766, startPoint y: 195, endPoint x: 753, endPoint y: 177, distance: 21.8
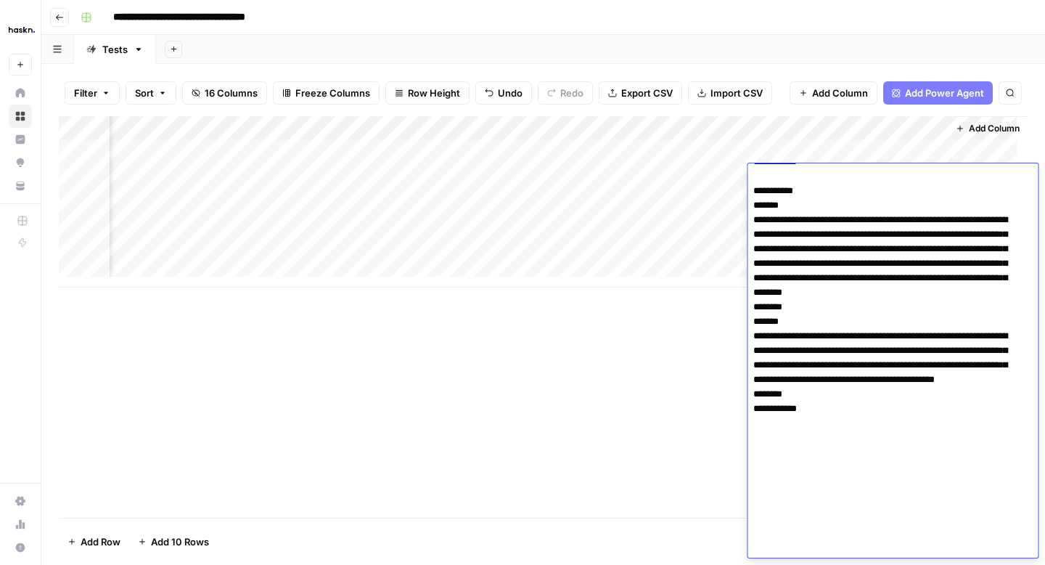
scroll to position [4306, 0]
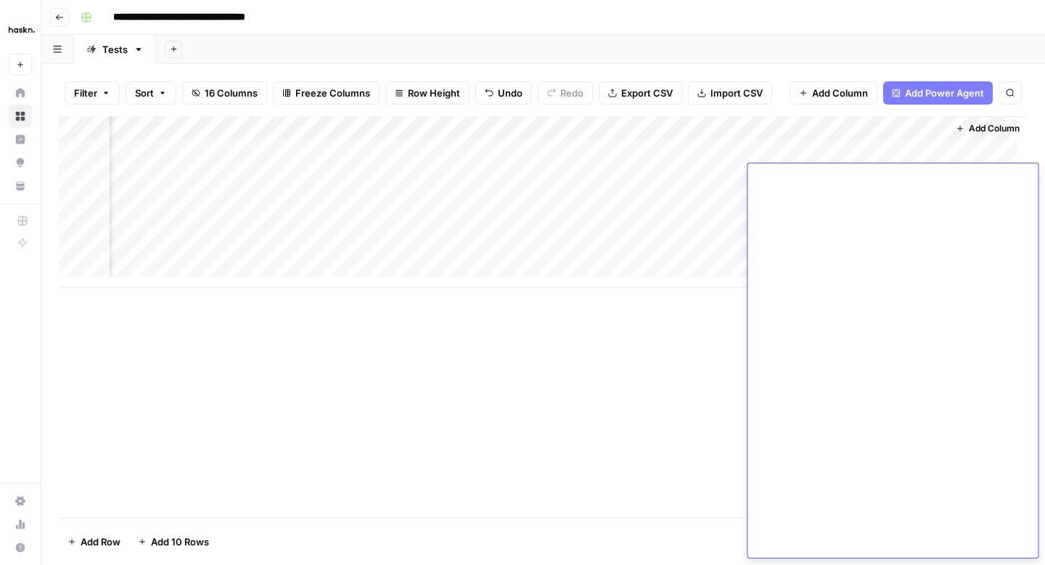
drag, startPoint x: 813, startPoint y: 546, endPoint x: 742, endPoint y: 544, distance: 71.2
click at [742, 544] on body "**********" at bounding box center [522, 282] width 1045 height 565
type textarea "**********"
click at [683, 496] on div "Add Column" at bounding box center [543, 316] width 969 height 401
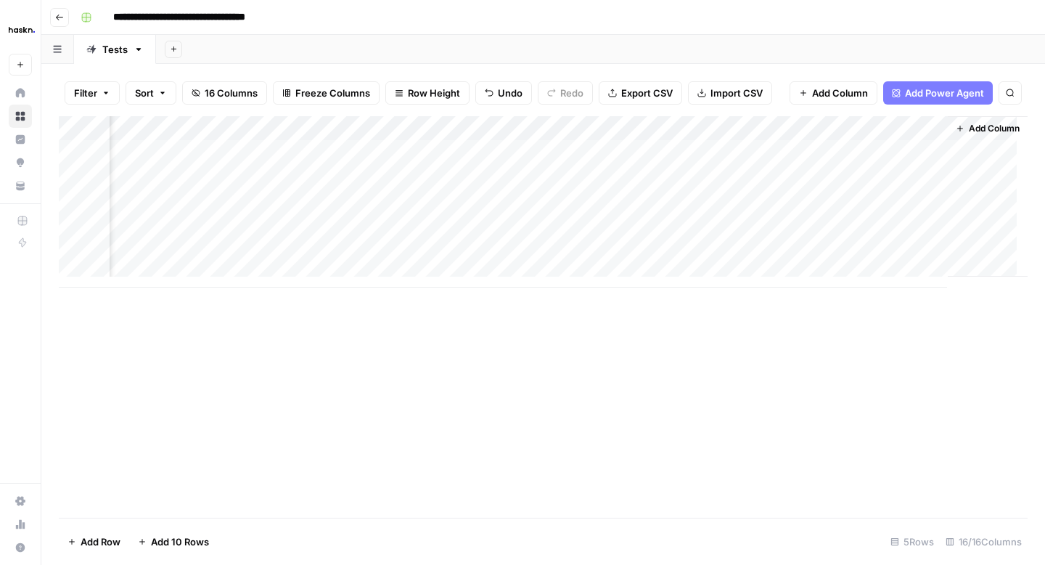
click at [839, 247] on div "Add Column" at bounding box center [543, 201] width 969 height 171
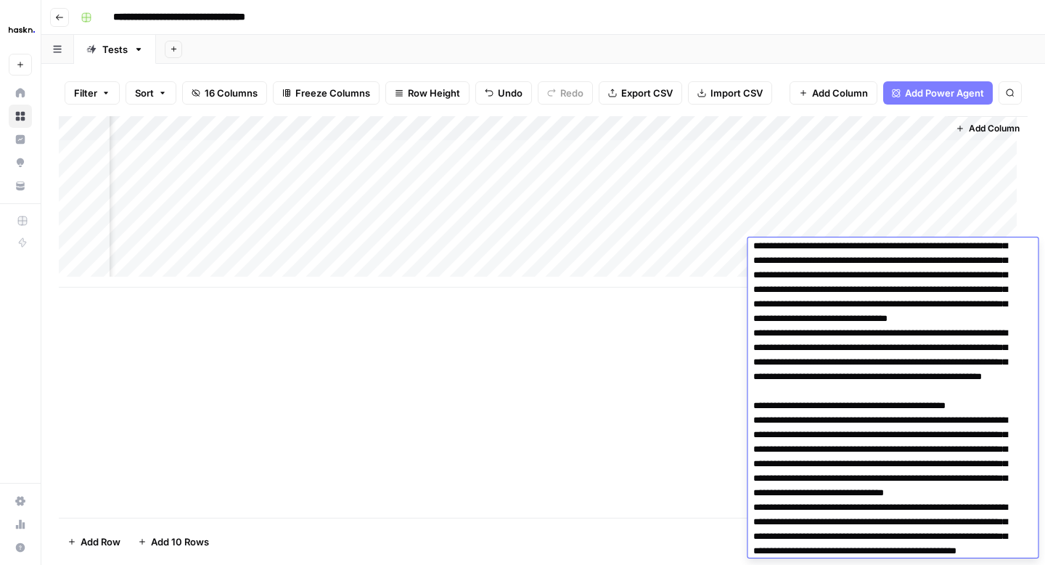
scroll to position [0, 0]
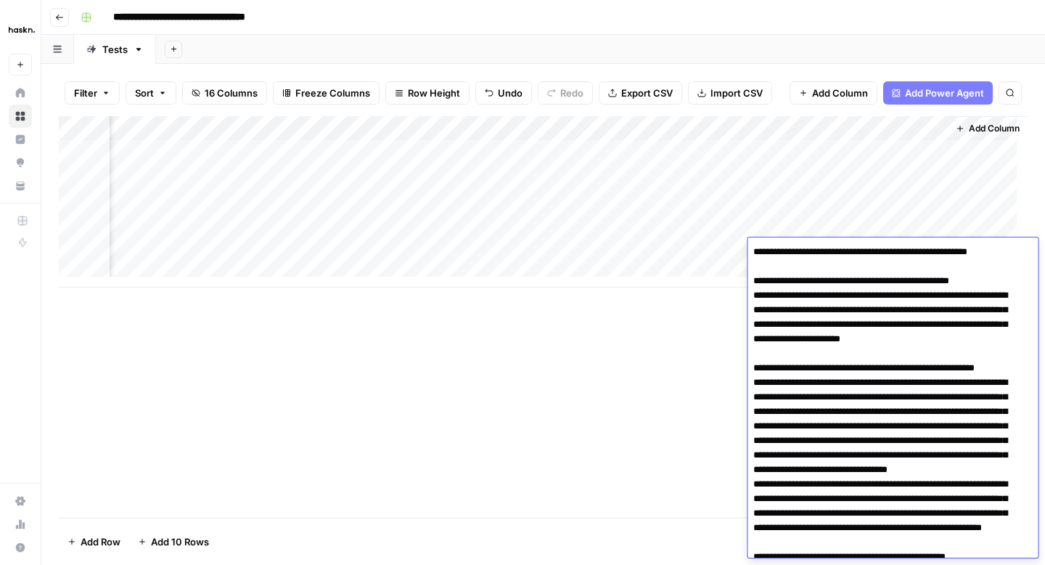
drag, startPoint x: 761, startPoint y: 296, endPoint x: 743, endPoint y: 252, distance: 47.6
click at [743, 252] on body "**********" at bounding box center [522, 282] width 1045 height 565
type textarea "**********"
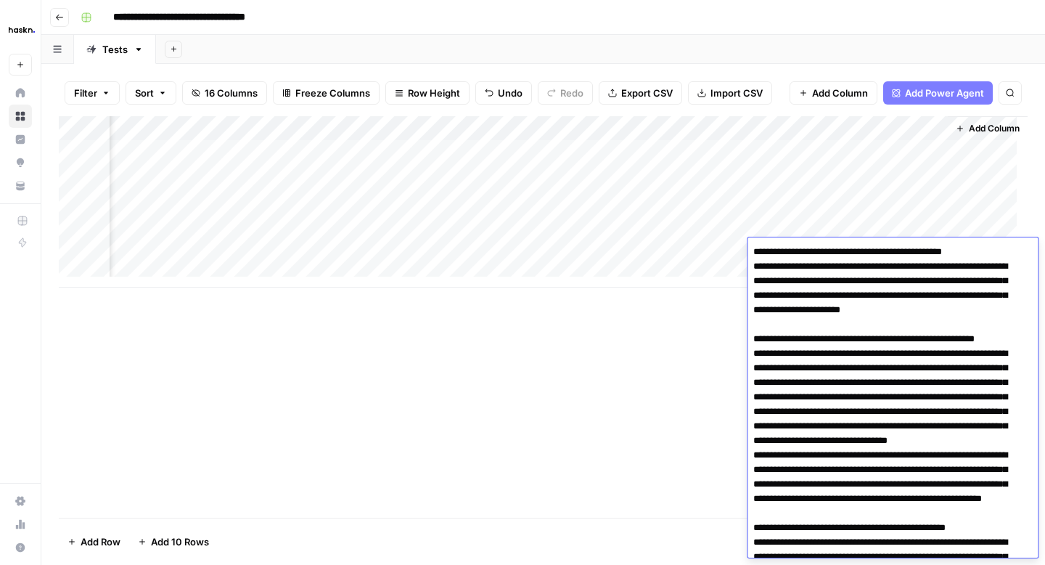
click at [735, 323] on div "Add Column" at bounding box center [543, 316] width 969 height 401
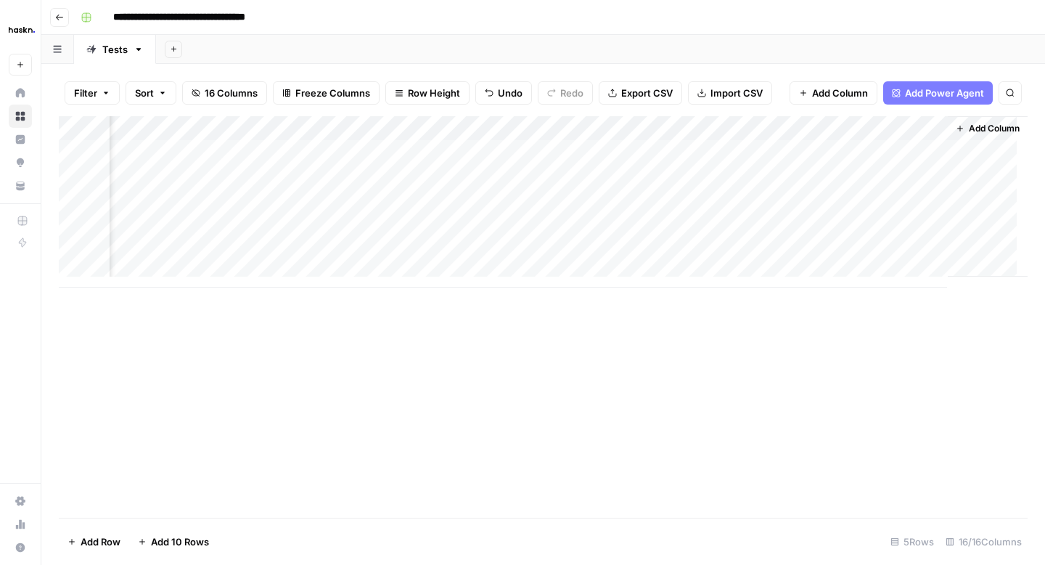
click at [821, 158] on div "Add Column" at bounding box center [543, 201] width 969 height 171
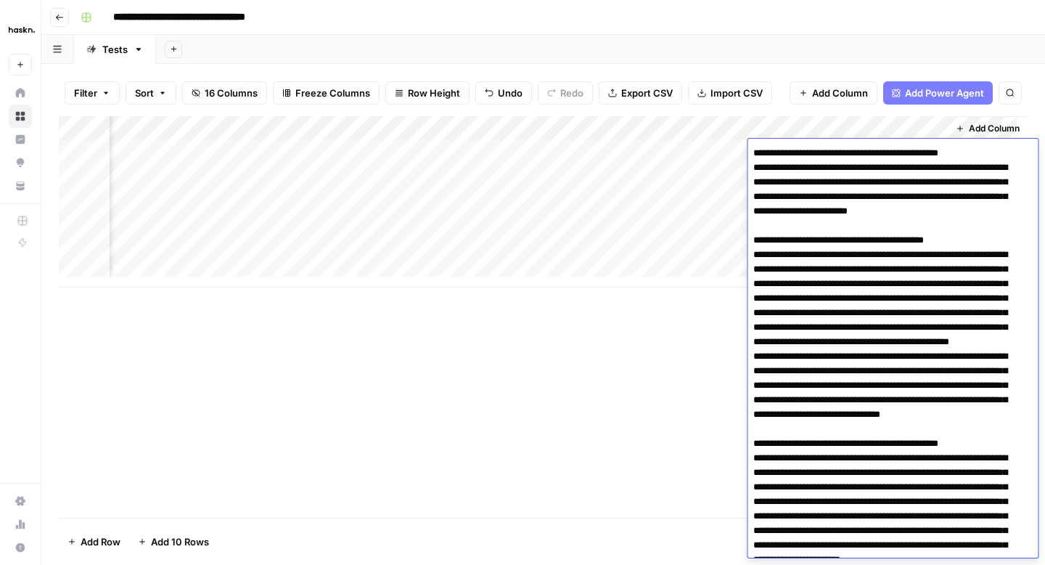
drag, startPoint x: 759, startPoint y: 169, endPoint x: 753, endPoint y: 155, distance: 15.3
click at [678, 325] on div "Add Column" at bounding box center [543, 316] width 969 height 401
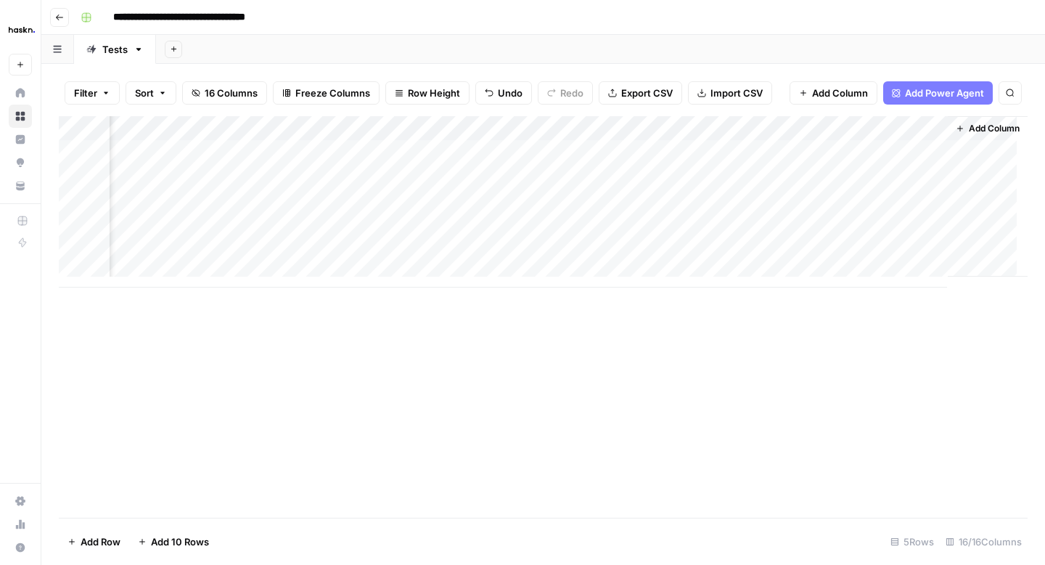
click at [849, 150] on div "Add Column" at bounding box center [543, 201] width 969 height 171
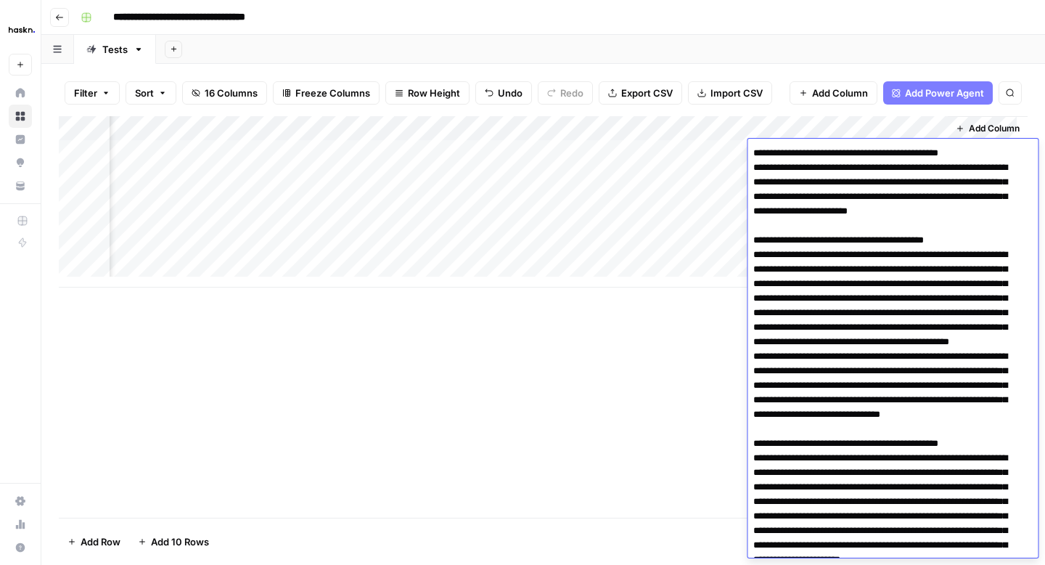
drag, startPoint x: 759, startPoint y: 254, endPoint x: 738, endPoint y: 147, distance: 108.8
click at [738, 147] on body "**********" at bounding box center [522, 282] width 1045 height 565
type textarea "**********"
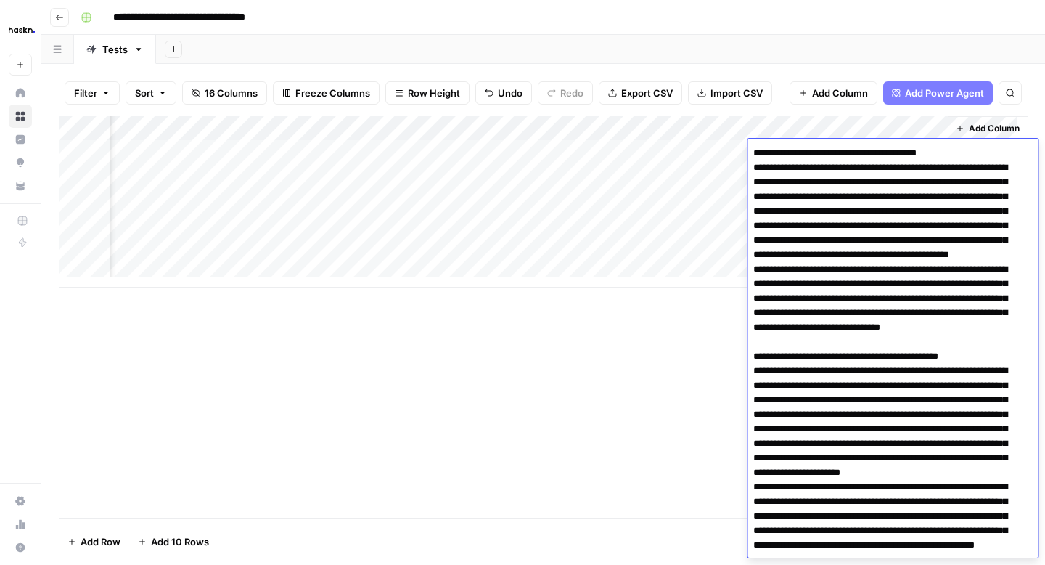
click at [704, 391] on div "Add Column" at bounding box center [543, 316] width 969 height 401
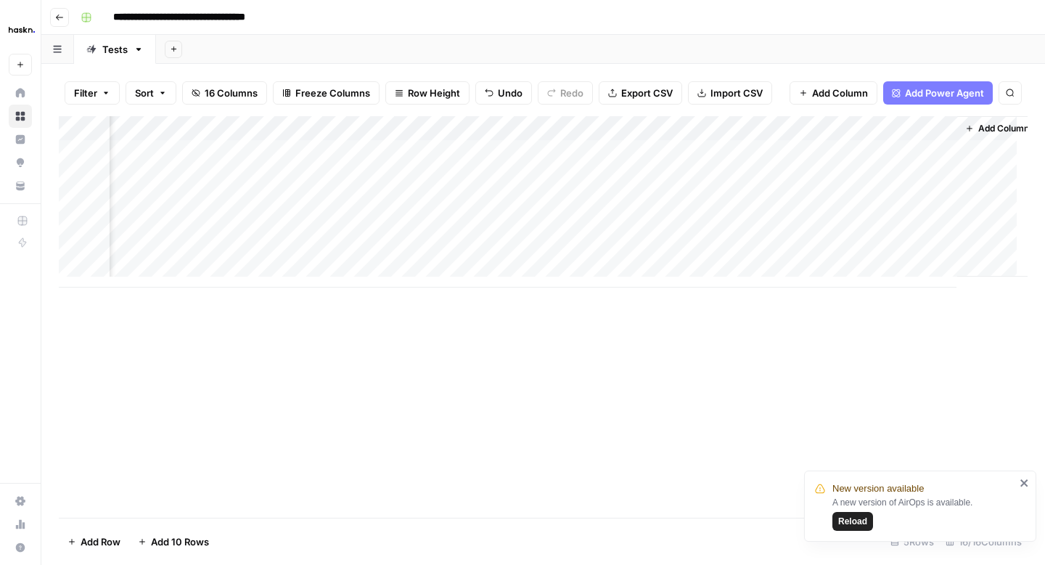
scroll to position [0, 1990]
click at [922, 151] on div "Add Column" at bounding box center [543, 201] width 969 height 171
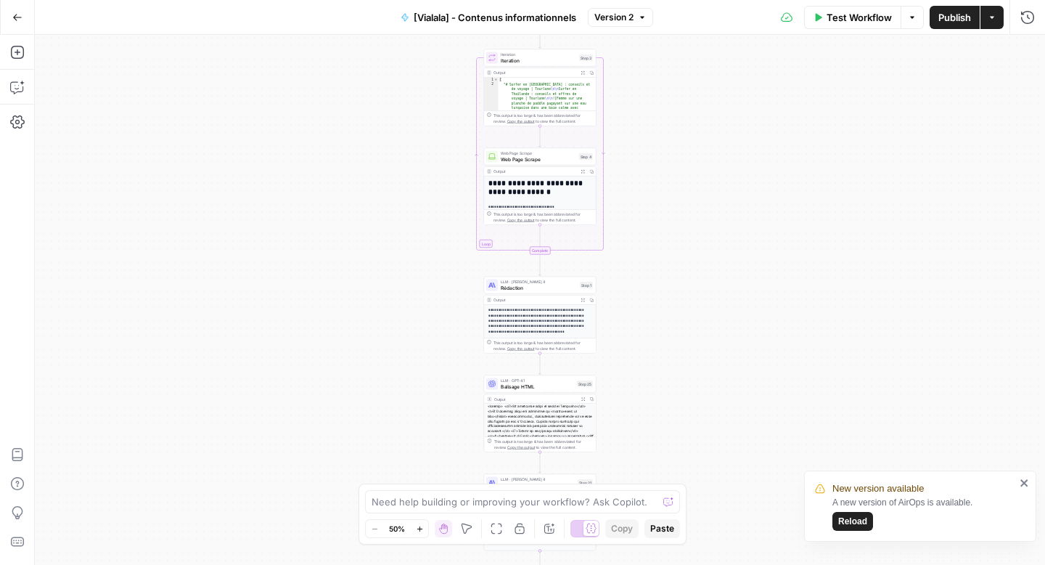
click at [522, 284] on span "Rédaction" at bounding box center [539, 287] width 76 height 7
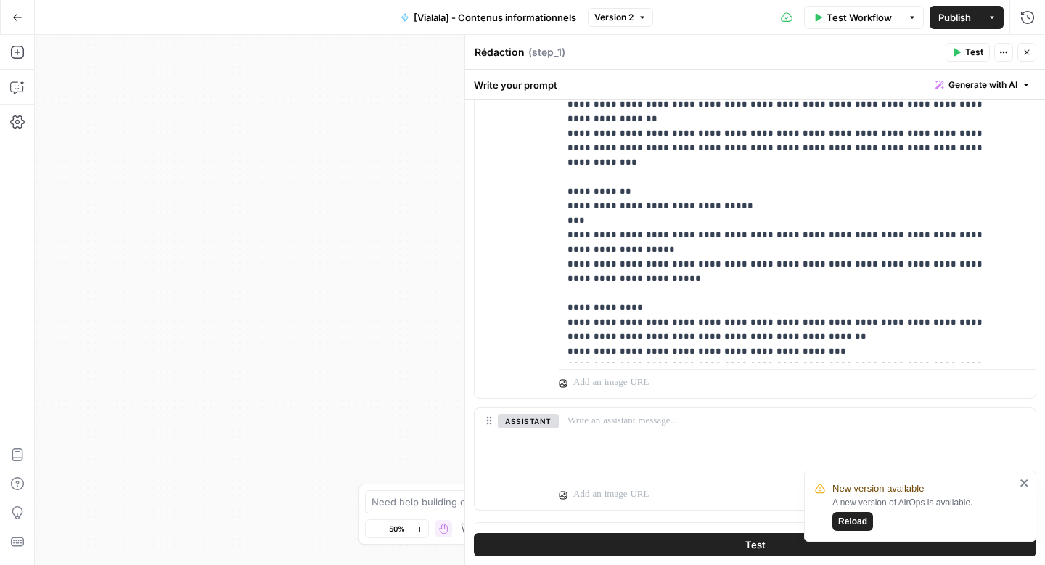
scroll to position [88, 0]
drag, startPoint x: 599, startPoint y: 250, endPoint x: 551, endPoint y: 250, distance: 47.9
click at [551, 250] on div "**********" at bounding box center [755, 85] width 561 height 626
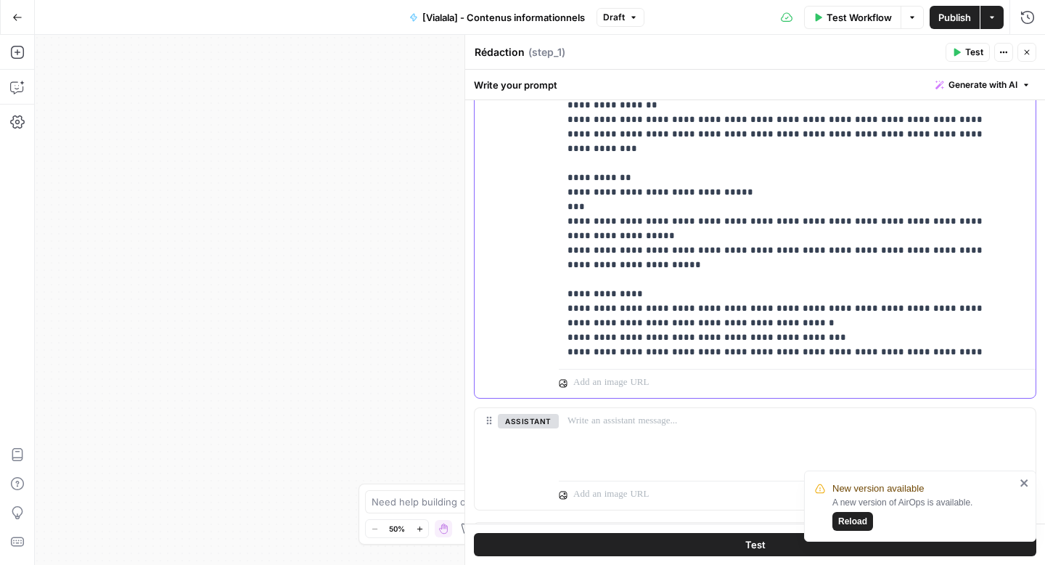
scroll to position [102, 0]
click at [944, 23] on span "Publish" at bounding box center [955, 17] width 33 height 15
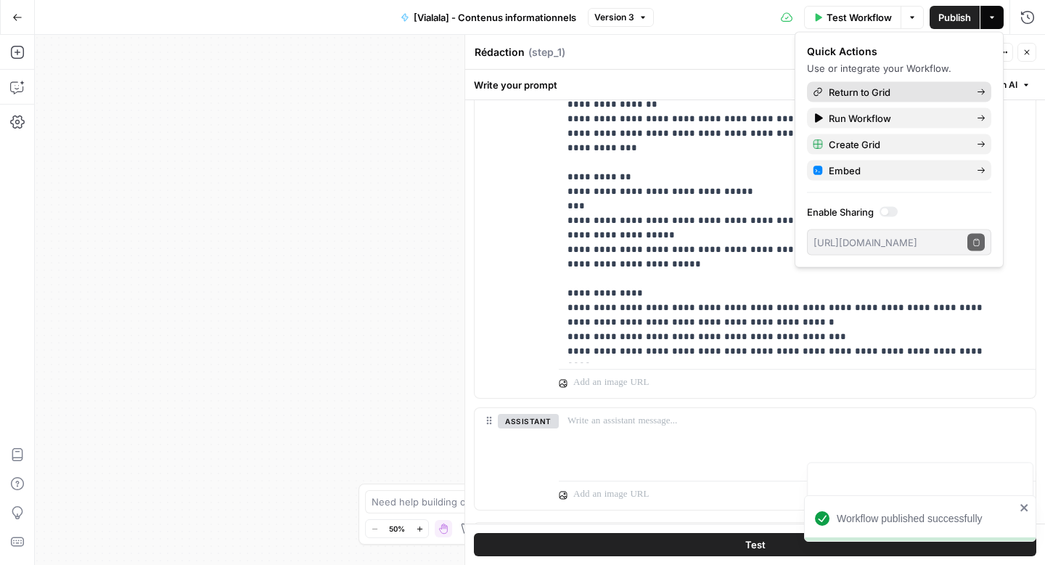
click at [844, 97] on span "Return to Grid" at bounding box center [897, 92] width 136 height 15
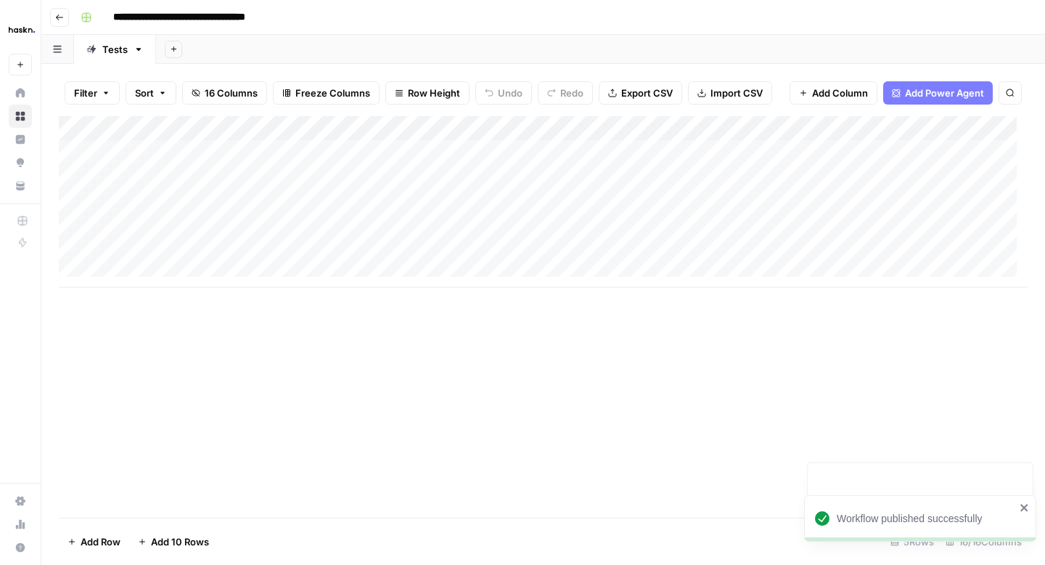
click at [152, 150] on div "Add Column" at bounding box center [543, 201] width 969 height 171
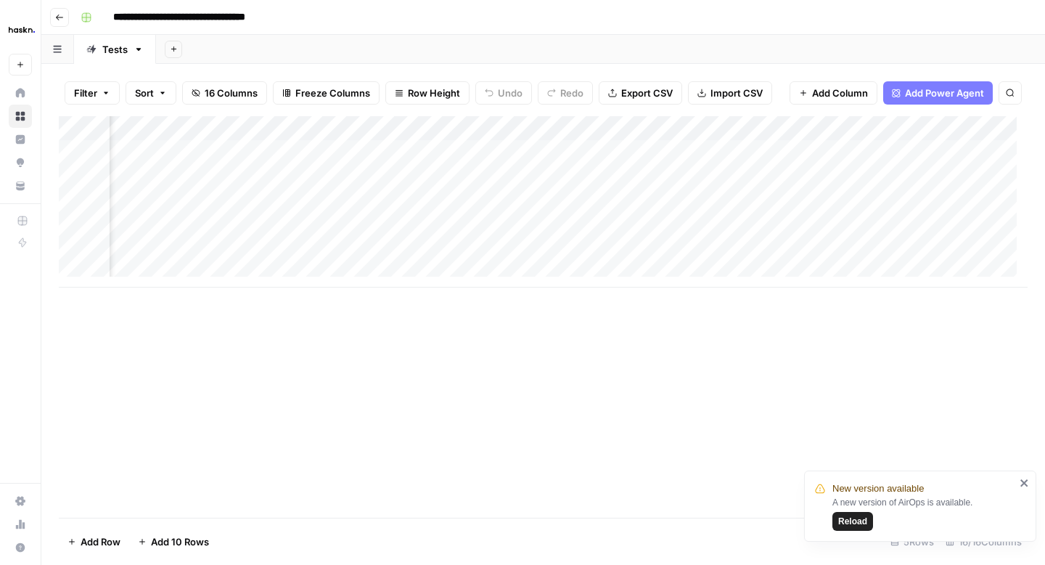
click at [492, 245] on div "Add Column" at bounding box center [543, 201] width 969 height 171
click at [175, 46] on icon "button" at bounding box center [174, 49] width 8 height 8
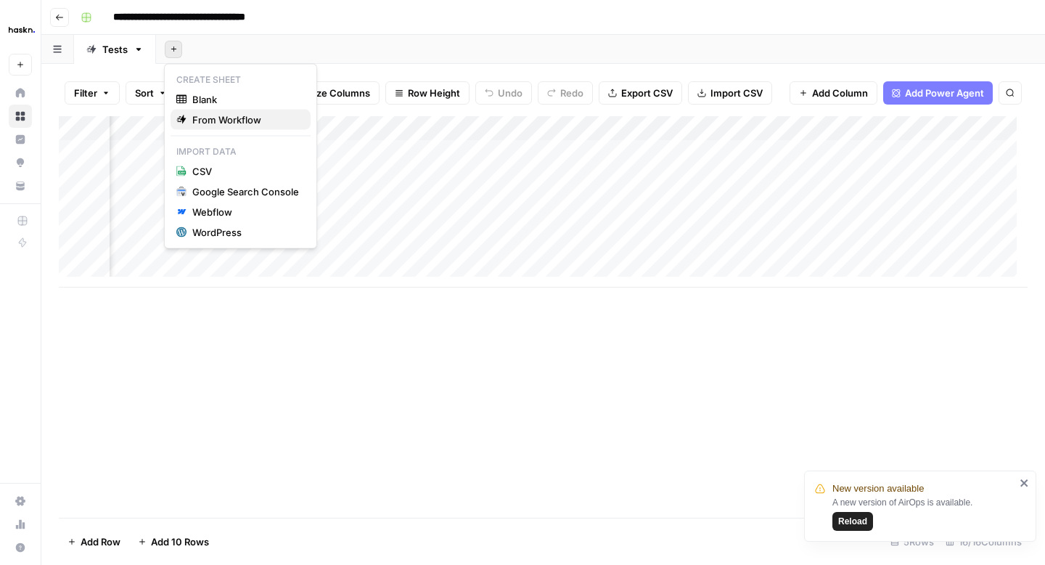
click at [211, 123] on span "From Workflow" at bounding box center [245, 120] width 107 height 15
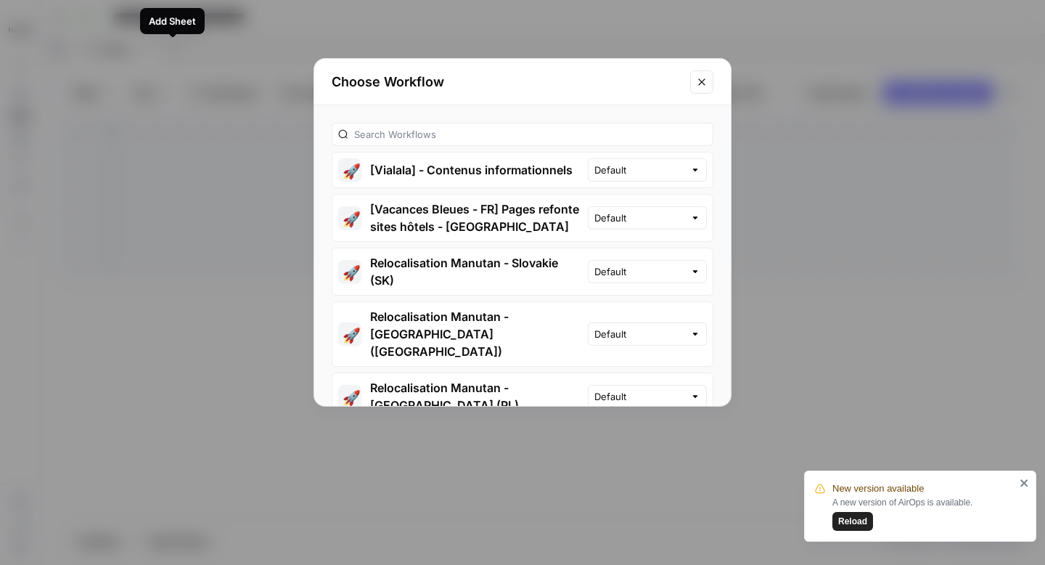
click at [407, 168] on button "🚀 [Vialala] - Contenus informationnels" at bounding box center [461, 169] width 256 height 35
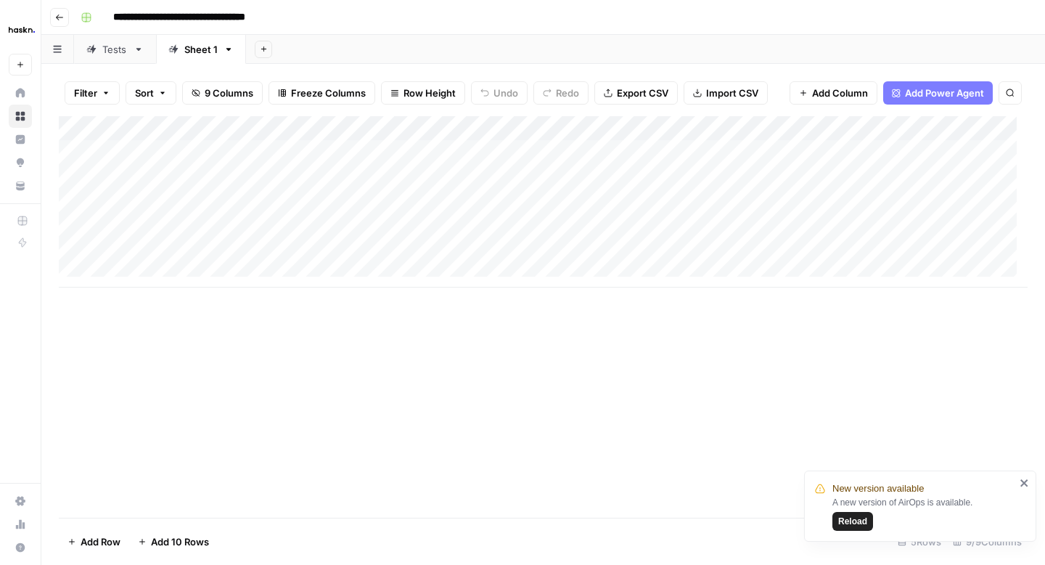
click at [213, 152] on div "Add Column" at bounding box center [543, 201] width 969 height 171
click at [921, 130] on div "Add Column" at bounding box center [543, 201] width 969 height 171
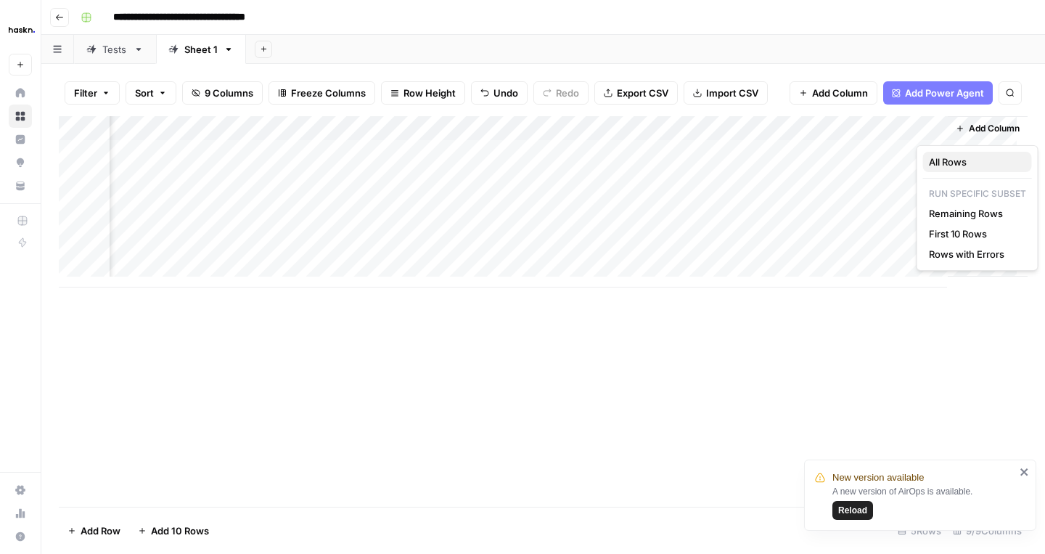
click at [935, 162] on span "All Rows" at bounding box center [974, 162] width 91 height 15
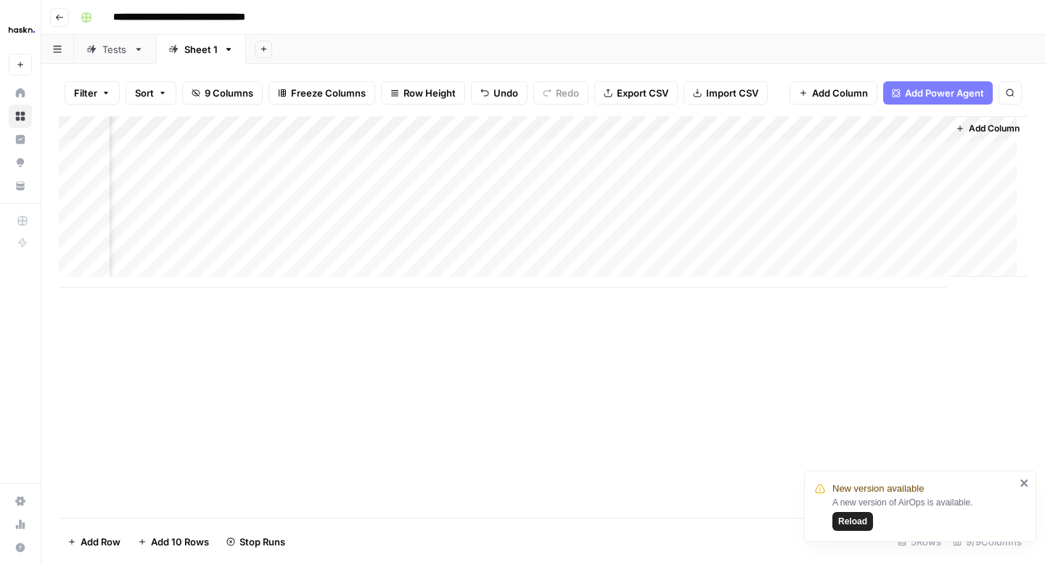
click at [113, 46] on div "Tests" at bounding box center [114, 49] width 25 height 15
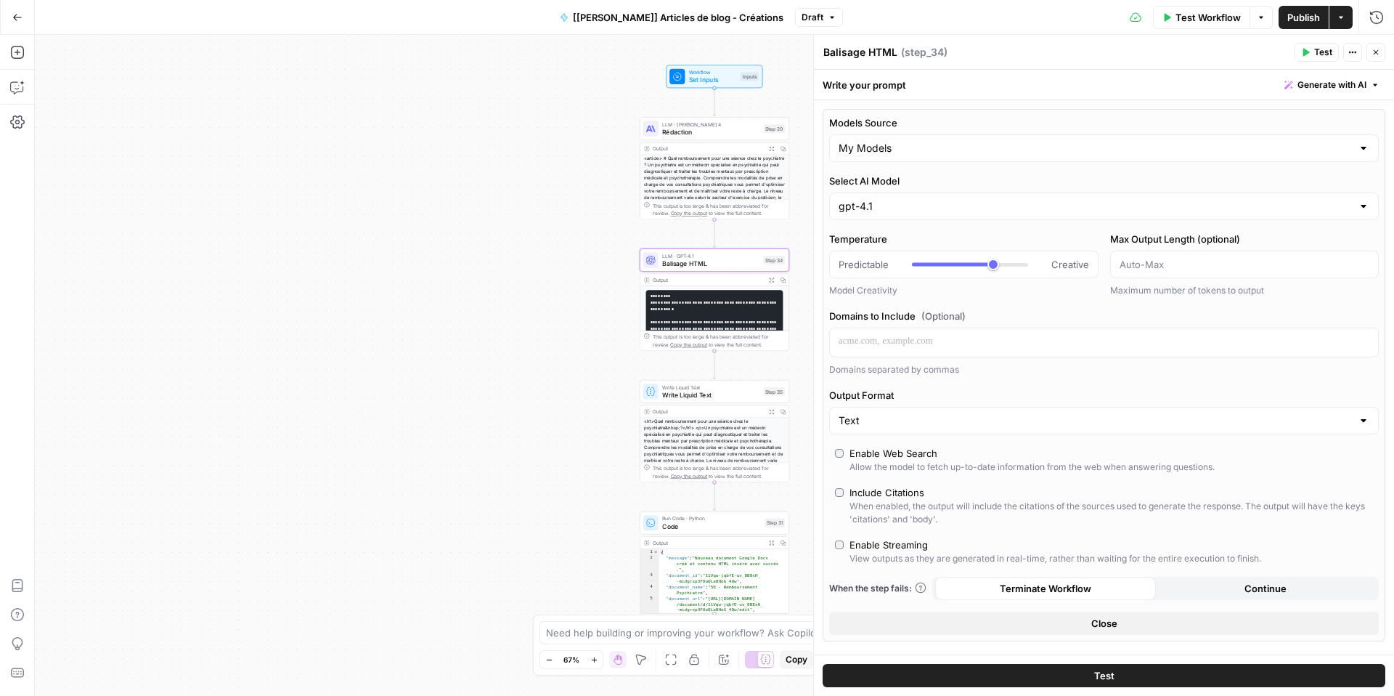
click at [966, 611] on button "Close" at bounding box center [1104, 622] width 550 height 23
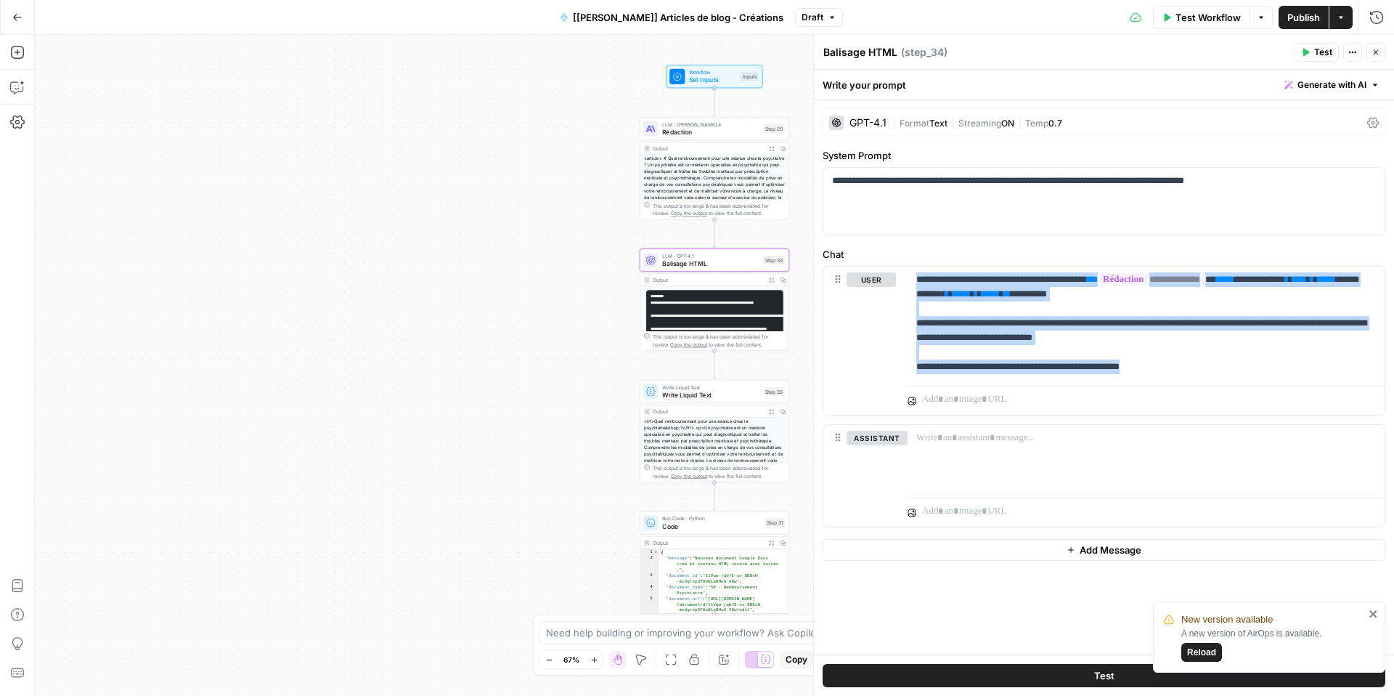
click at [716, 126] on span "LLM · [PERSON_NAME] 4" at bounding box center [710, 125] width 97 height 8
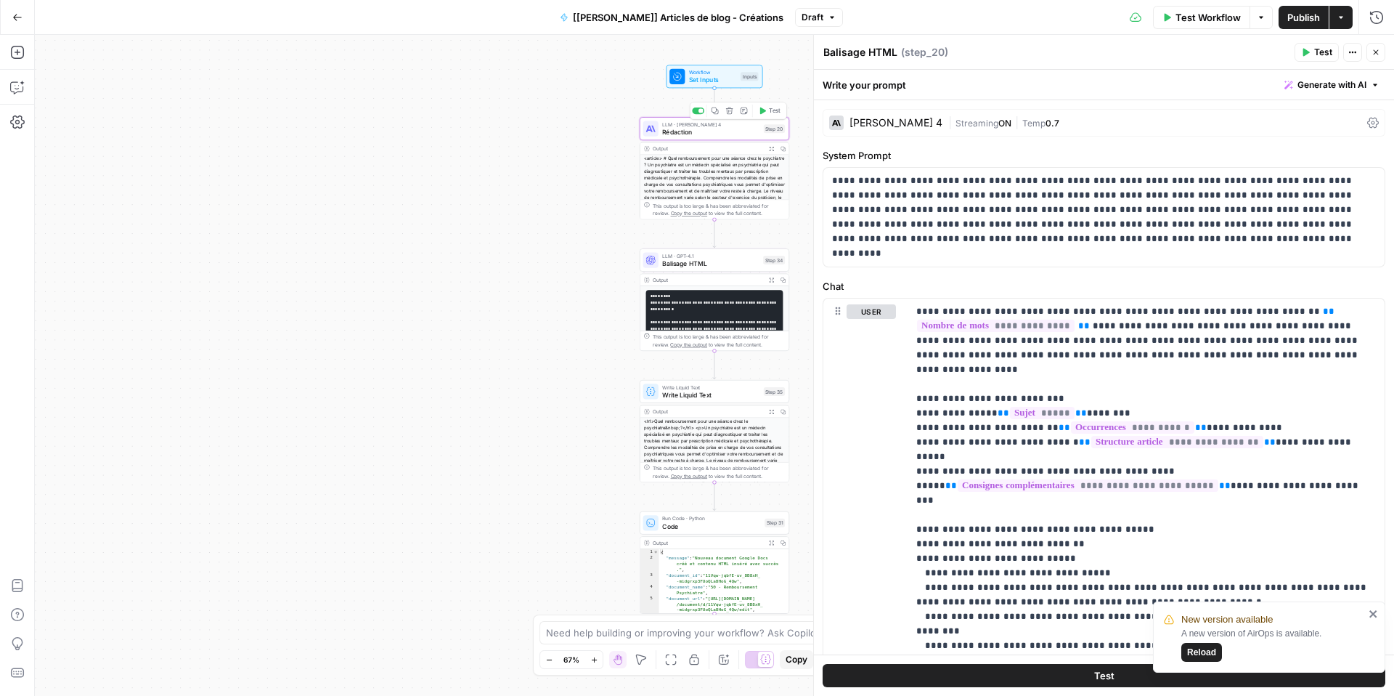
type textarea "Rédaction"
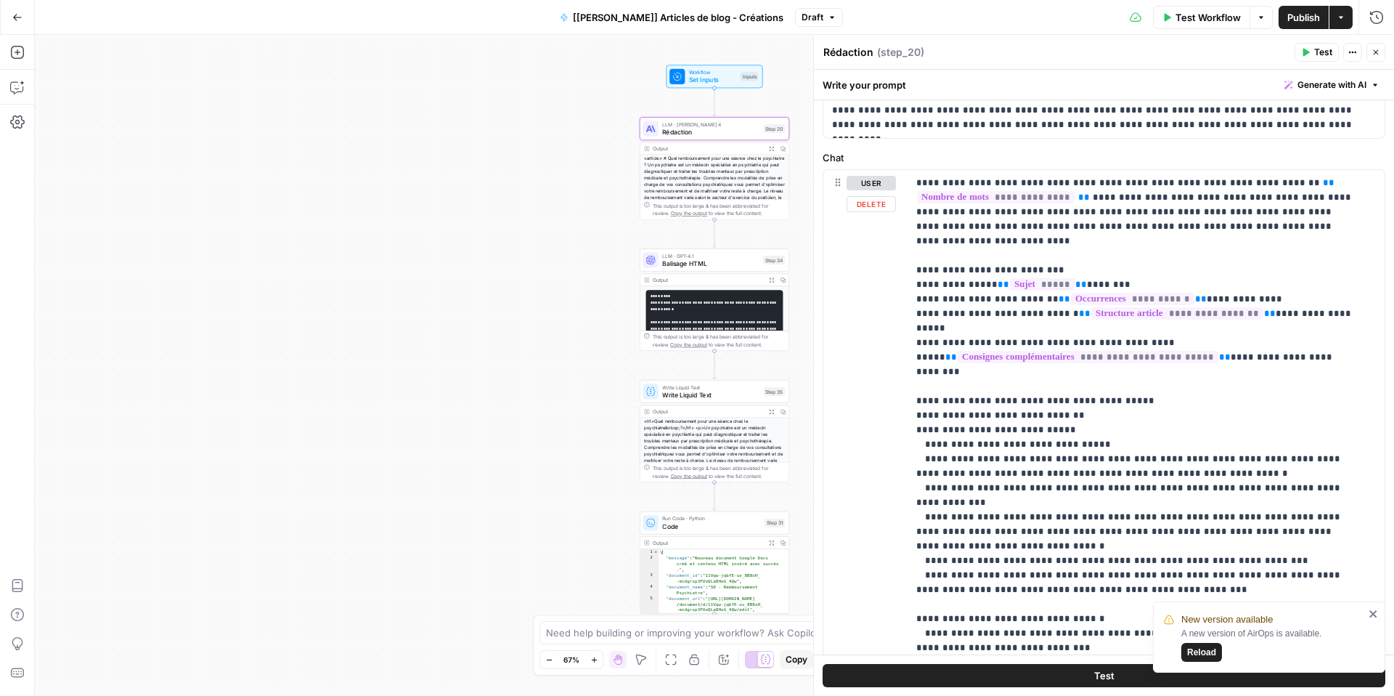
scroll to position [116, 0]
click at [20, 21] on icon "button" at bounding box center [17, 17] width 10 height 10
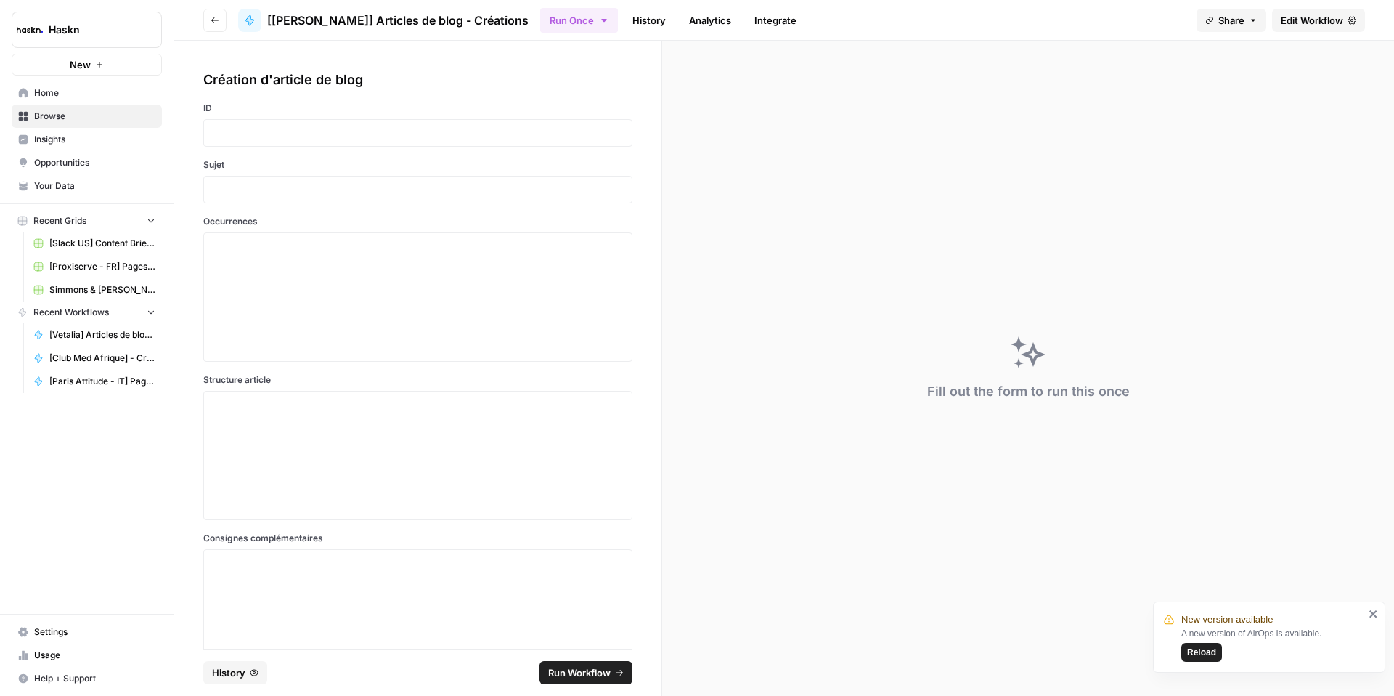
click at [216, 17] on icon "button" at bounding box center [215, 20] width 9 height 9
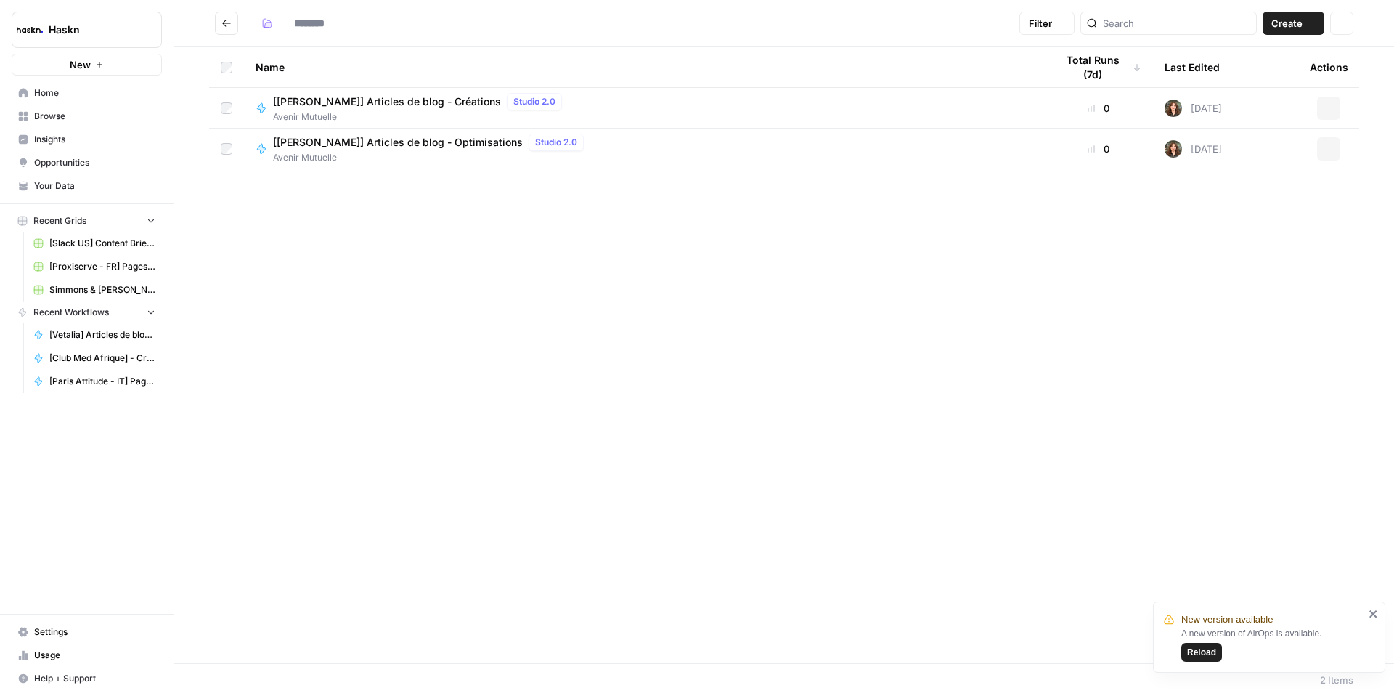
type input "**********"
click at [227, 25] on icon "Go back" at bounding box center [226, 23] width 10 height 10
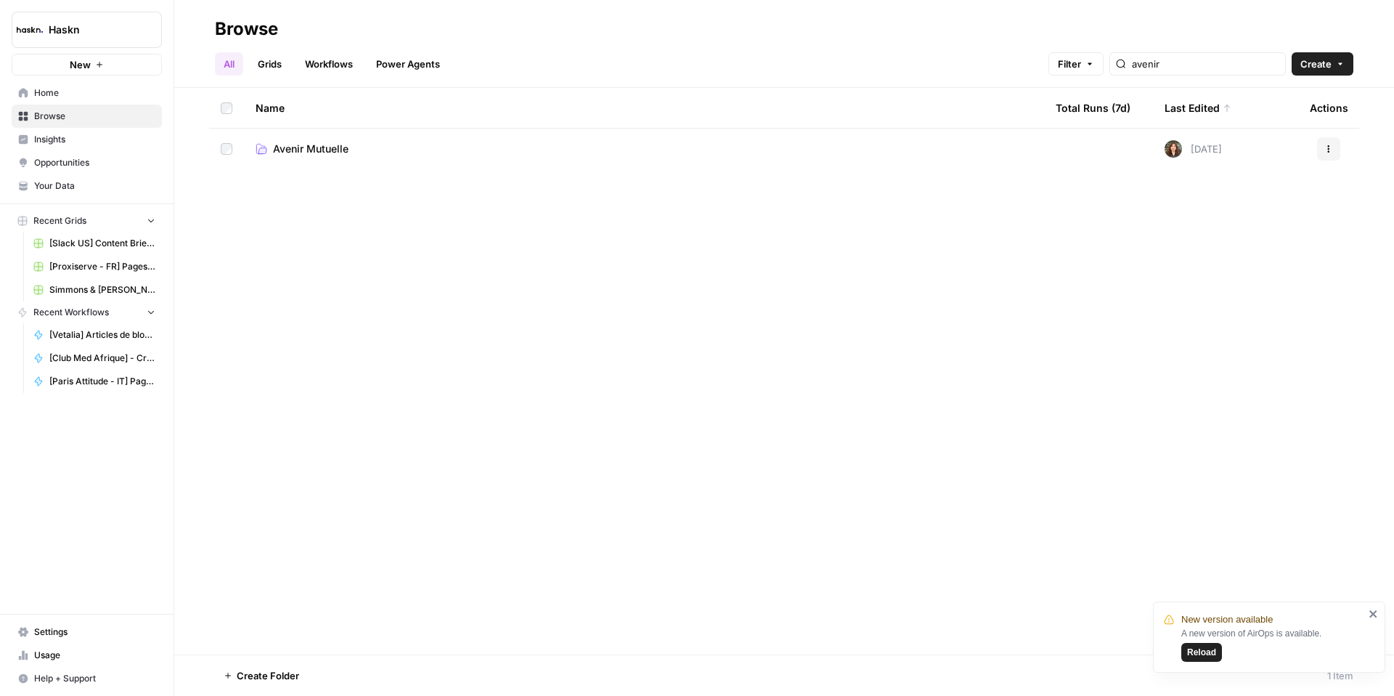
click at [1191, 54] on div "avenir" at bounding box center [1197, 63] width 176 height 23
click at [1186, 64] on input "avenir" at bounding box center [1205, 64] width 147 height 15
type input "coc"
click at [1337, 150] on button "Actions" at bounding box center [1328, 148] width 23 height 23
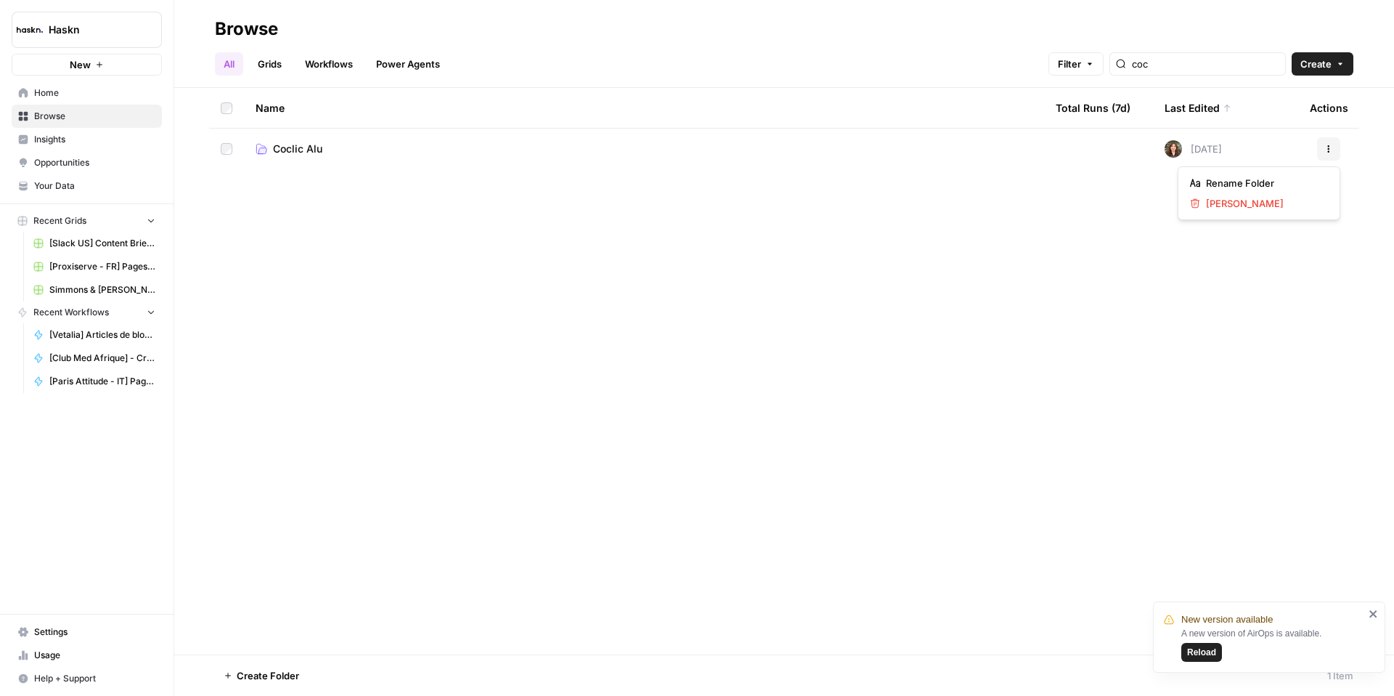
click at [943, 127] on div "Name" at bounding box center [644, 108] width 777 height 40
click at [905, 139] on td "Coclic Alu" at bounding box center [644, 149] width 800 height 41
click at [888, 142] on link "Coclic Alu" at bounding box center [644, 149] width 777 height 15
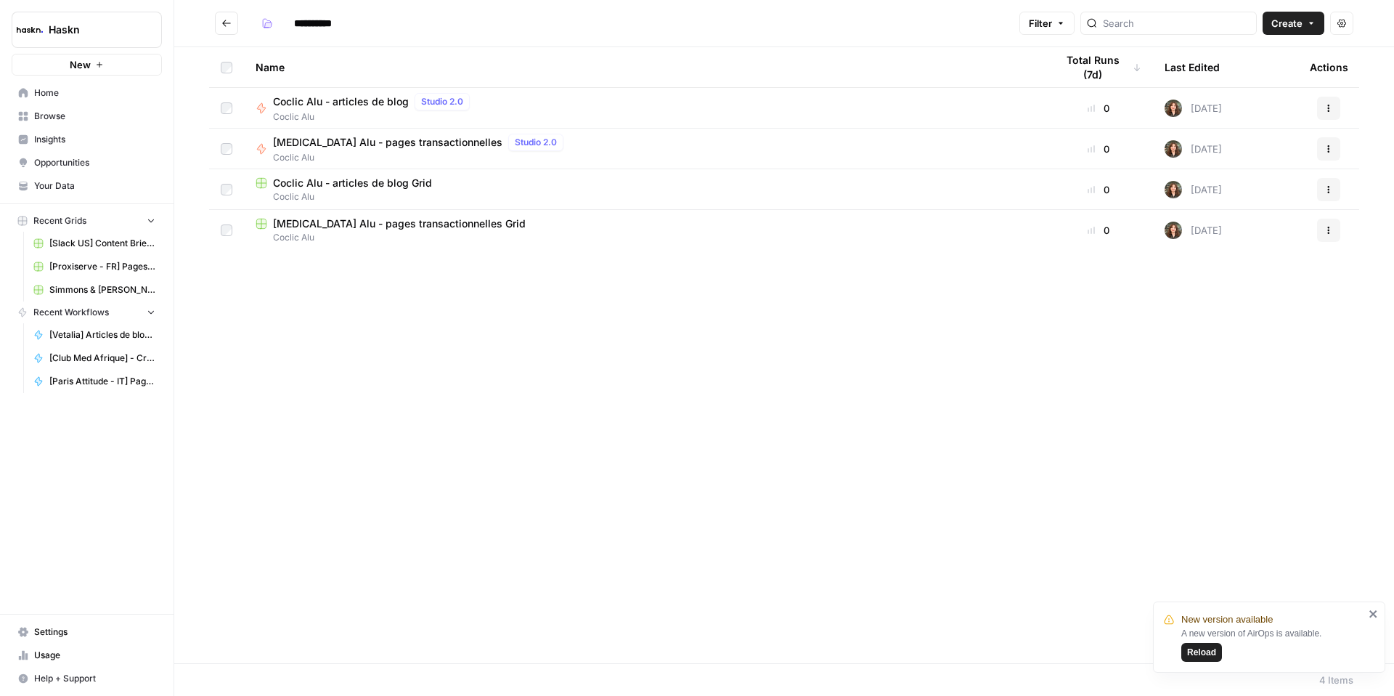
click at [287, 108] on div "Coclic Alu - articles de blog Studio 2.0" at bounding box center [374, 101] width 203 height 17
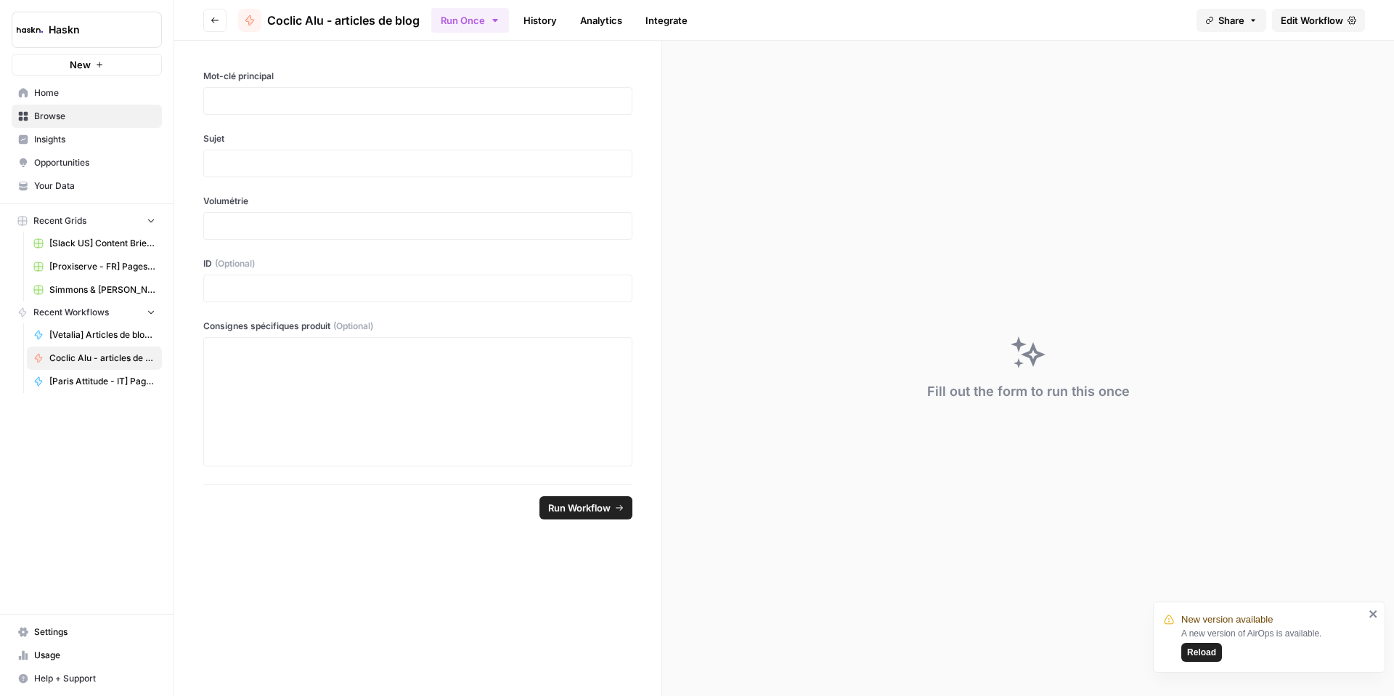
click at [221, 17] on button "Go back" at bounding box center [214, 20] width 23 height 23
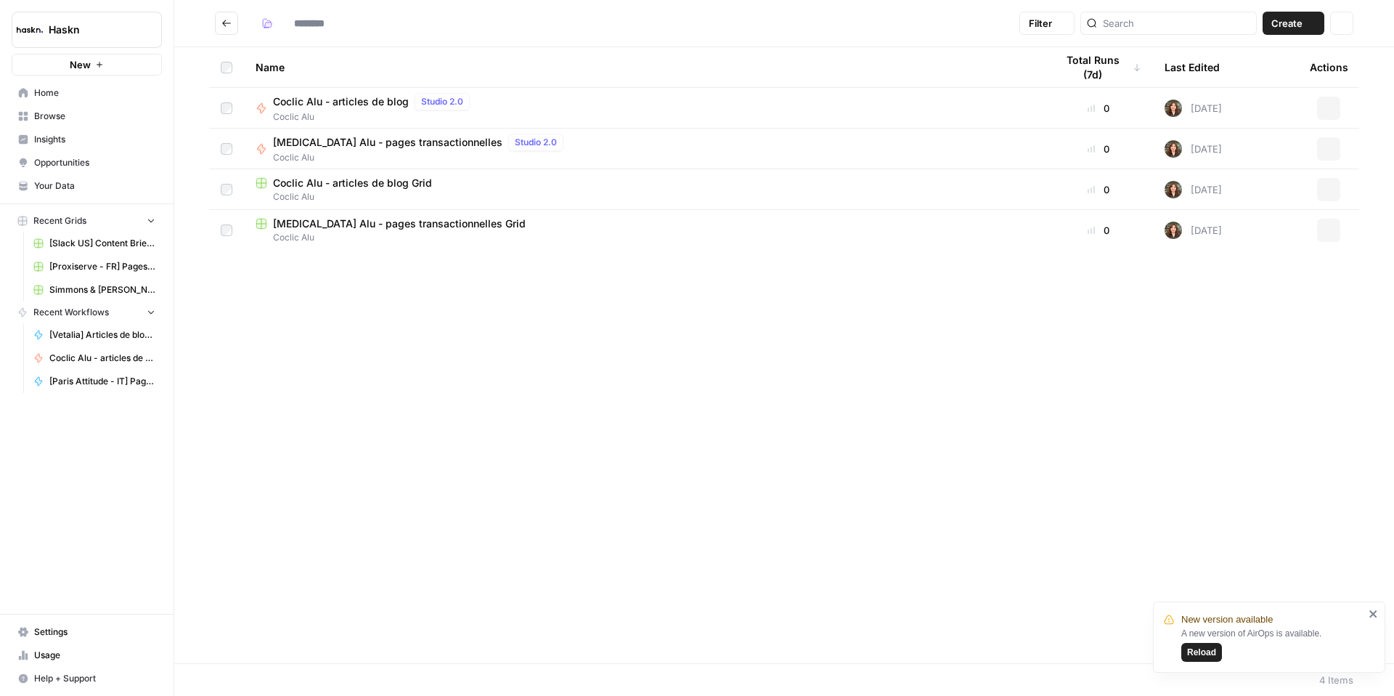
type input "**********"
click at [368, 144] on span "Colic Alu - pages transactionnelles" at bounding box center [387, 142] width 229 height 15
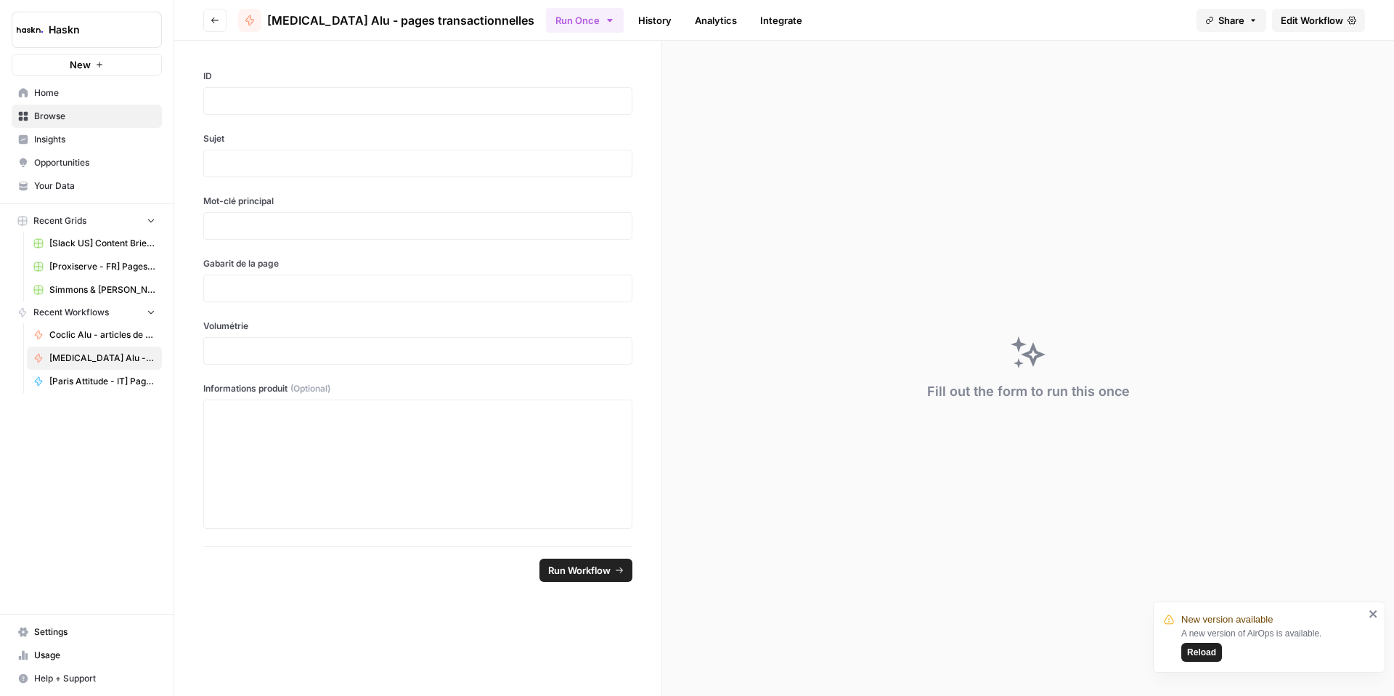
click at [1281, 16] on span "Edit Workflow" at bounding box center [1312, 20] width 62 height 15
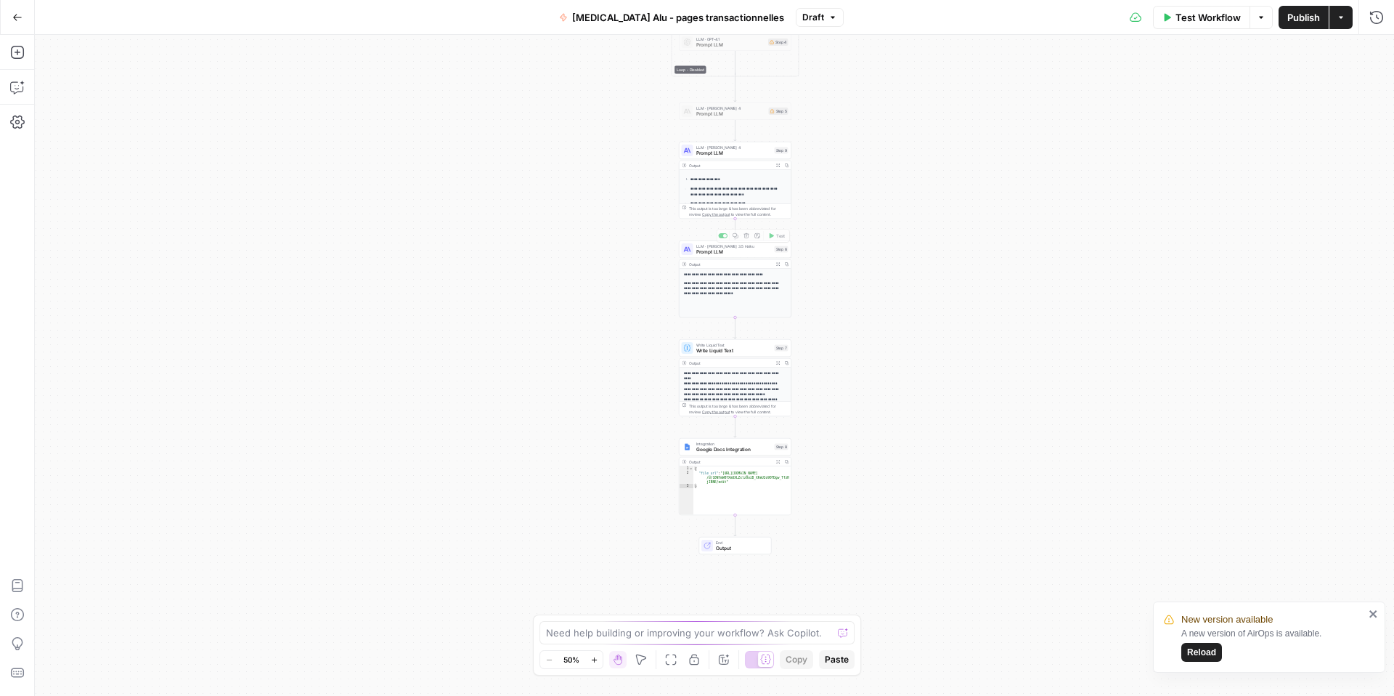
click at [703, 261] on div "Output" at bounding box center [730, 264] width 83 height 6
click at [732, 154] on span "Prompt LLM" at bounding box center [734, 153] width 76 height 7
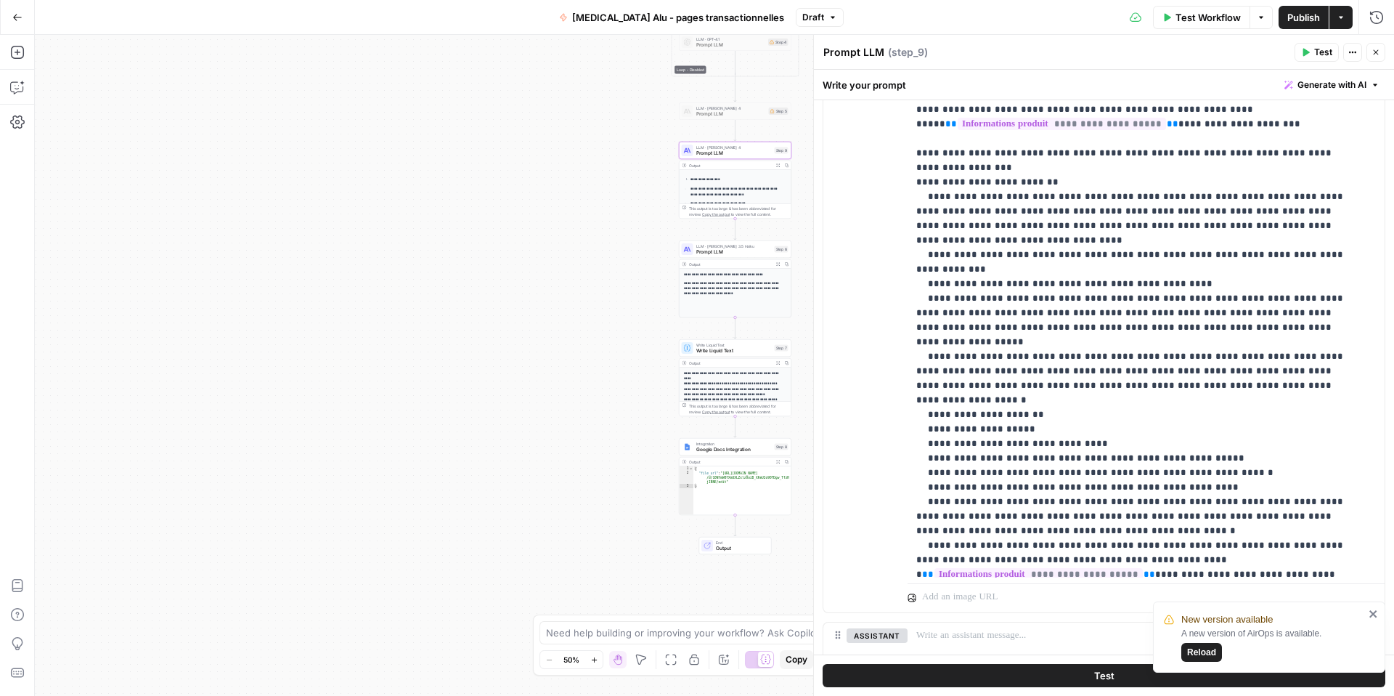
scroll to position [83, 0]
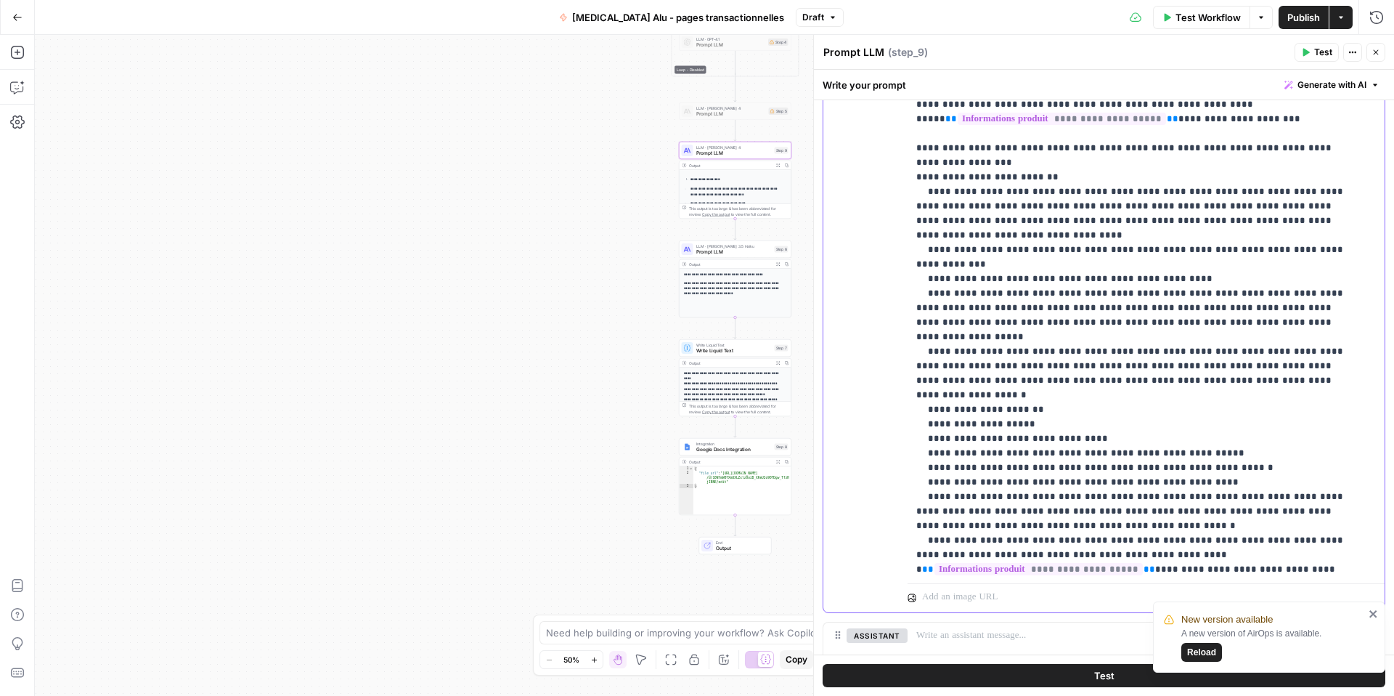
drag, startPoint x: 1167, startPoint y: 220, endPoint x: 935, endPoint y: 210, distance: 232.5
click at [935, 210] on p "**********" at bounding box center [1135, 250] width 438 height 682
click at [17, 18] on icon "button" at bounding box center [17, 17] width 10 height 10
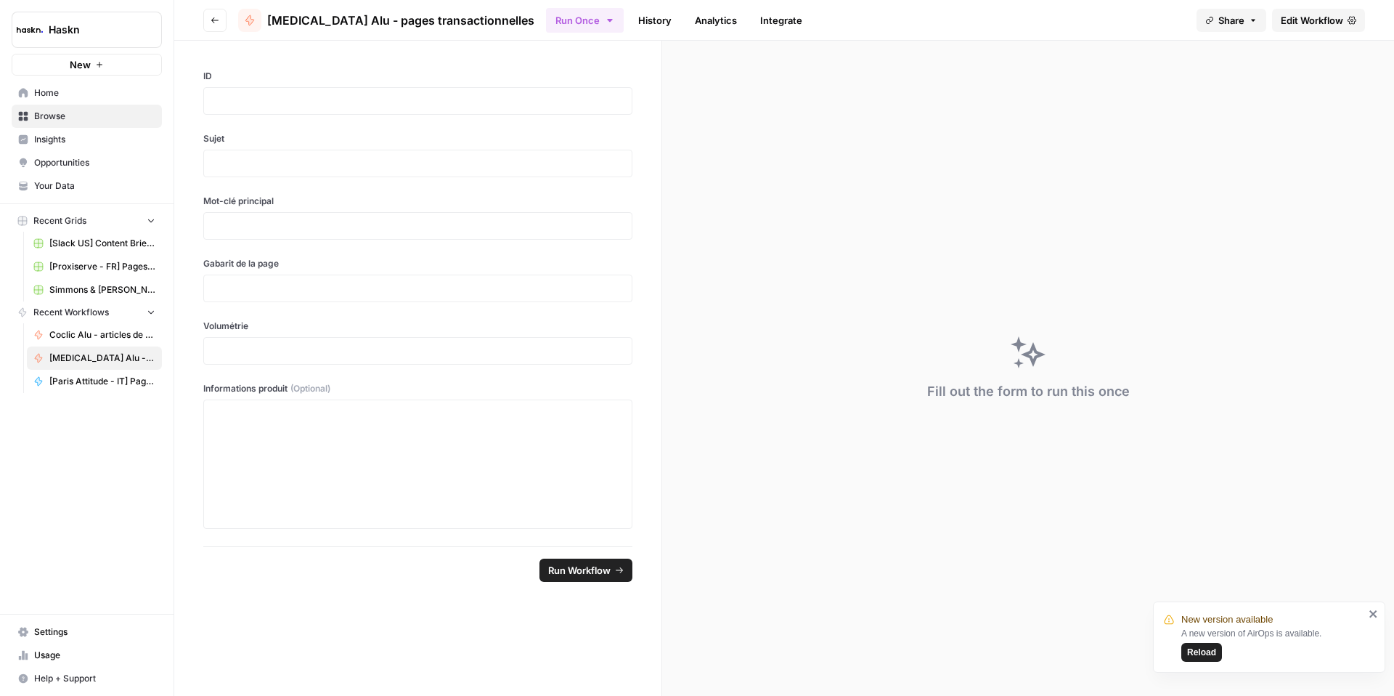
click at [204, 21] on button "Go back" at bounding box center [214, 20] width 23 height 23
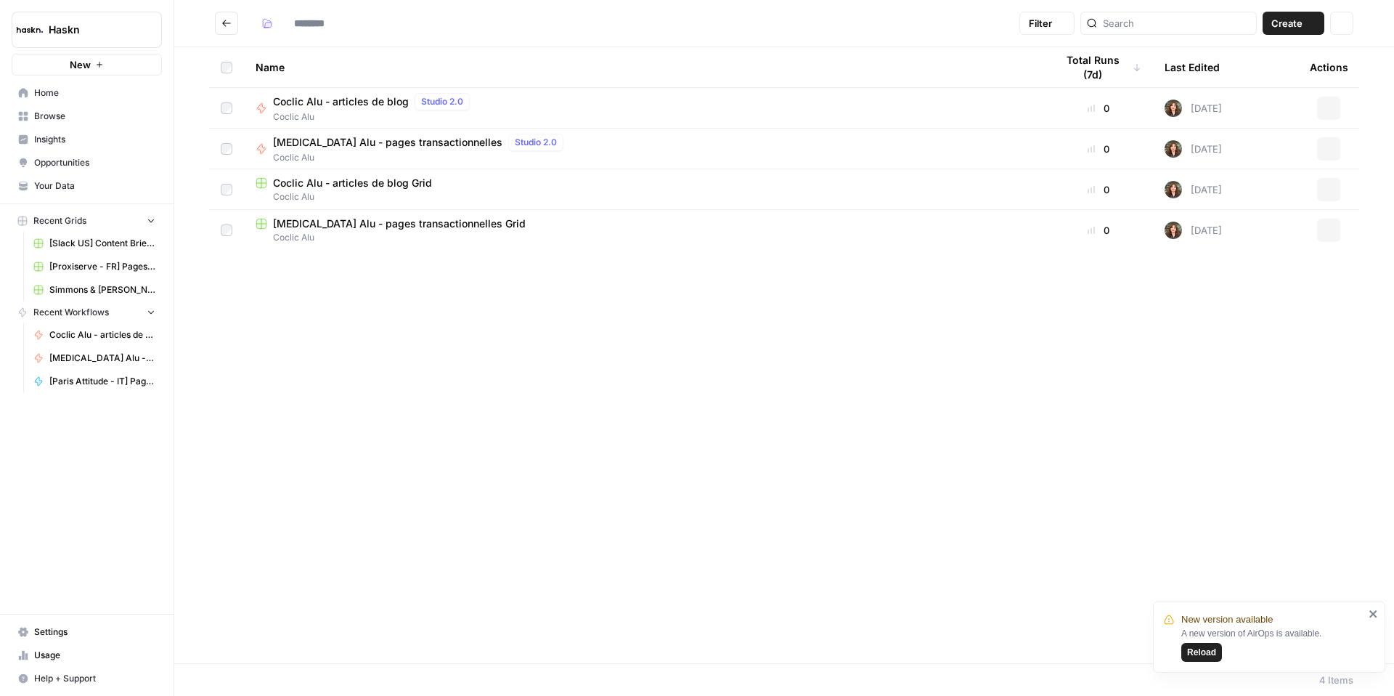
type input "**********"
click at [225, 22] on icon "Go back" at bounding box center [226, 23] width 10 height 10
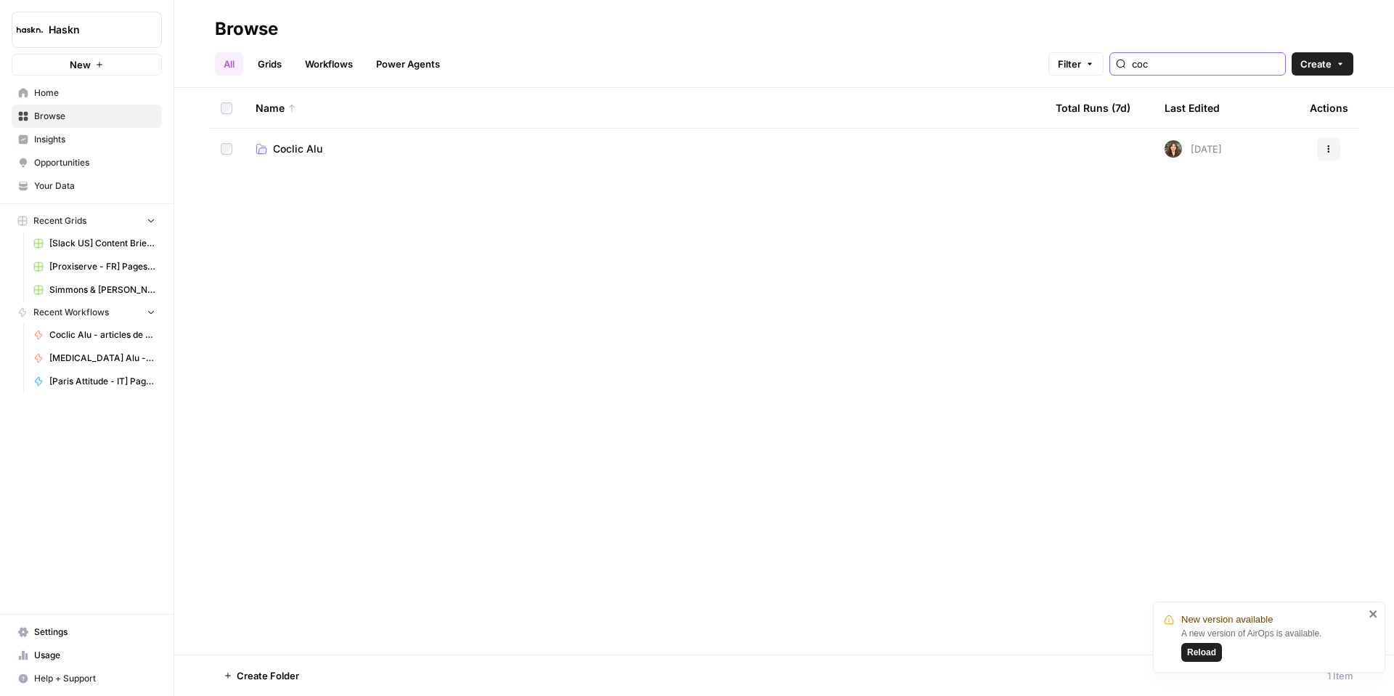
click at [1215, 61] on input "coc" at bounding box center [1205, 64] width 147 height 15
type input "coc"
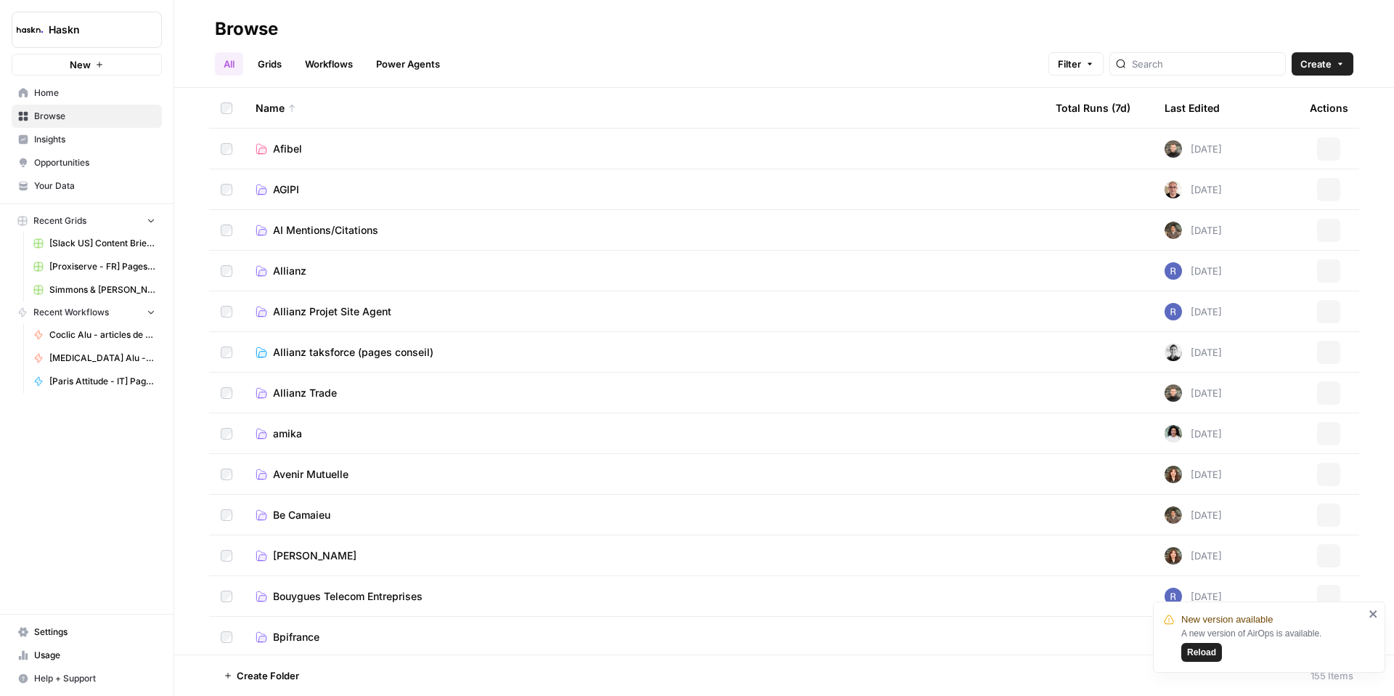
click at [947, 258] on td "Allianz" at bounding box center [644, 270] width 800 height 40
click at [333, 61] on link "Workflows" at bounding box center [328, 63] width 65 height 23
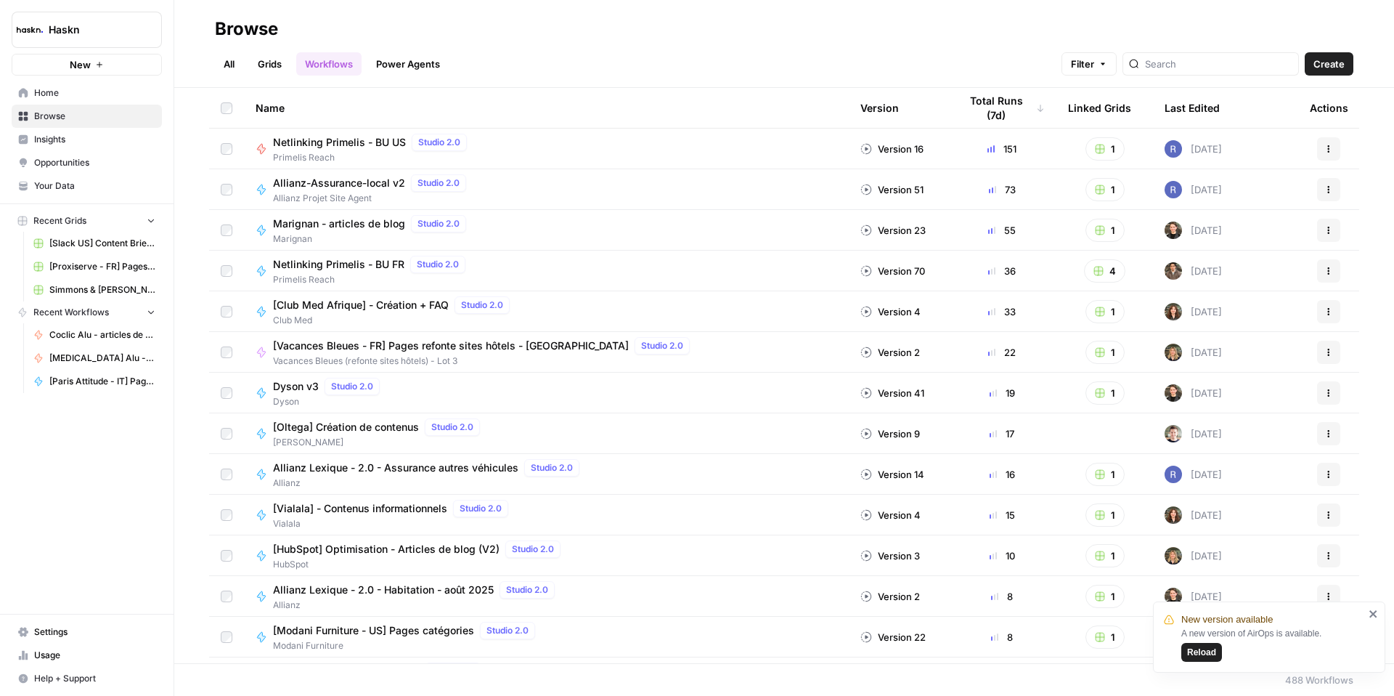
click at [386, 62] on link "Power Agents" at bounding box center [407, 63] width 81 height 23
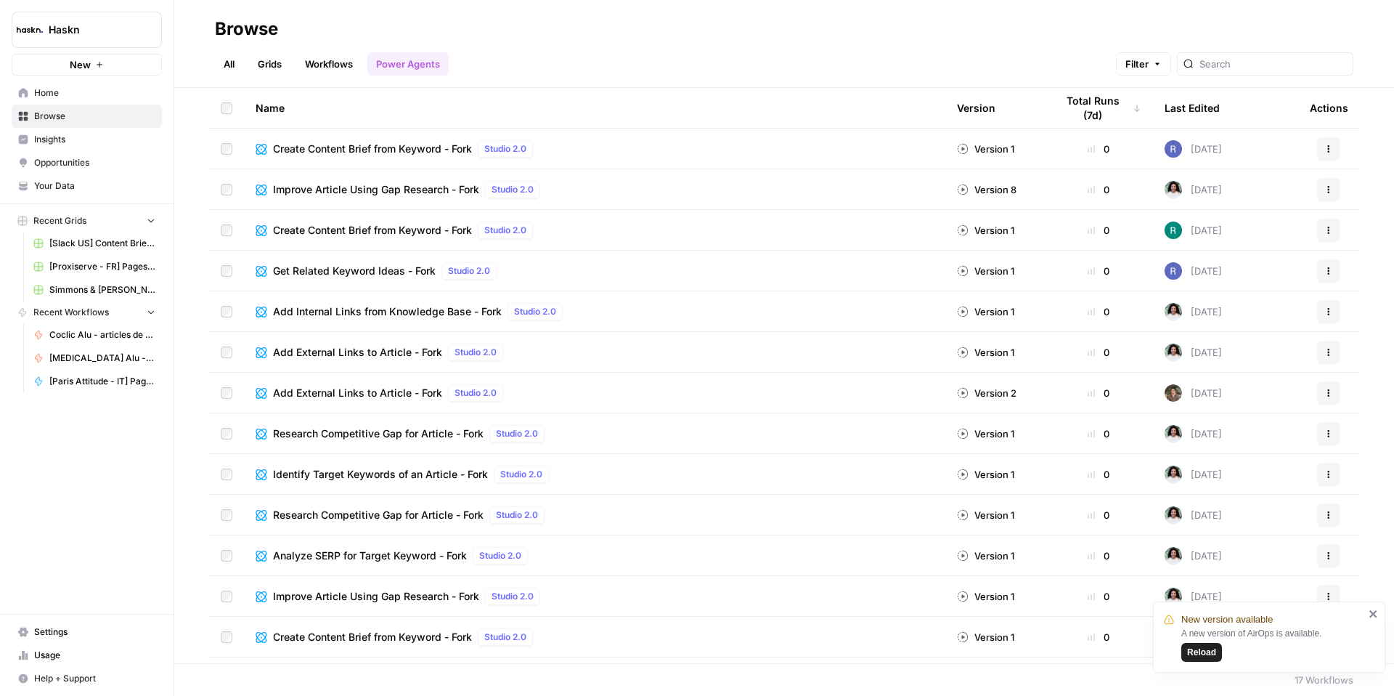
click at [62, 142] on span "Insights" at bounding box center [94, 139] width 121 height 13
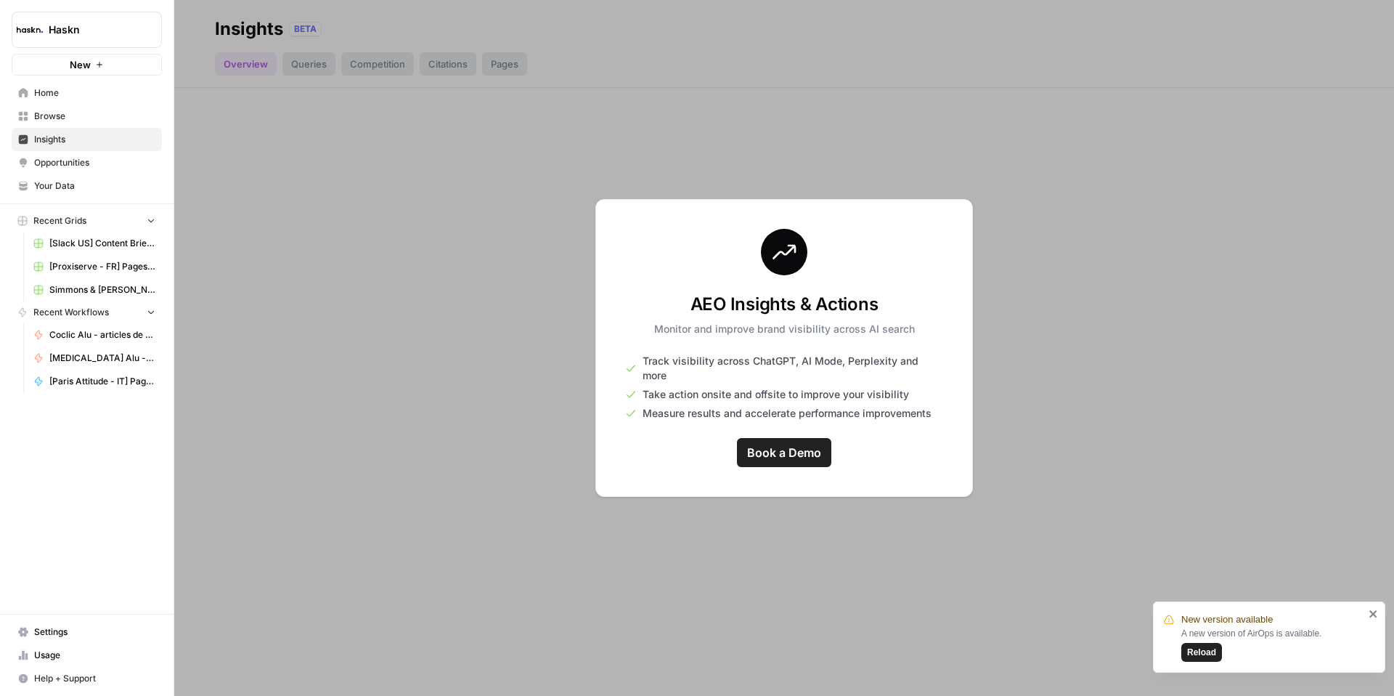
click at [73, 158] on span "Opportunities" at bounding box center [94, 162] width 121 height 13
click at [64, 179] on span "Your Data" at bounding box center [94, 185] width 121 height 13
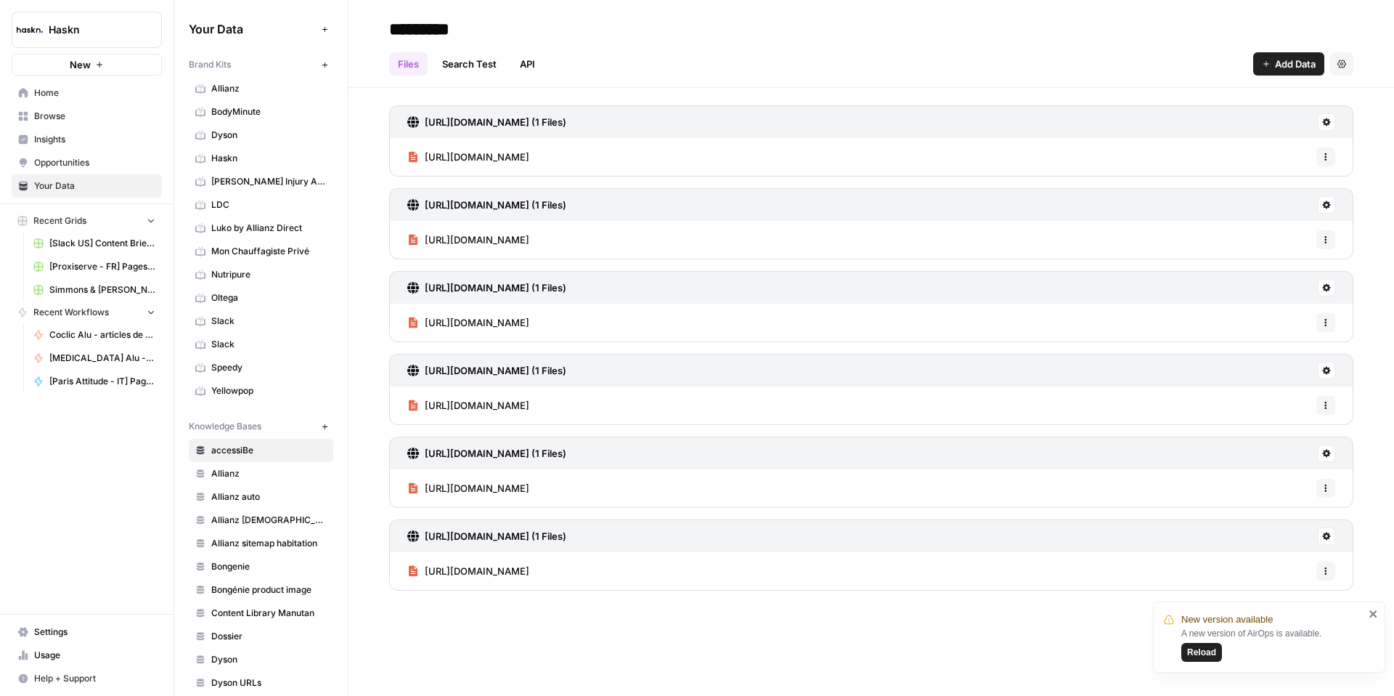
click at [54, 649] on span "Usage" at bounding box center [94, 654] width 121 height 13
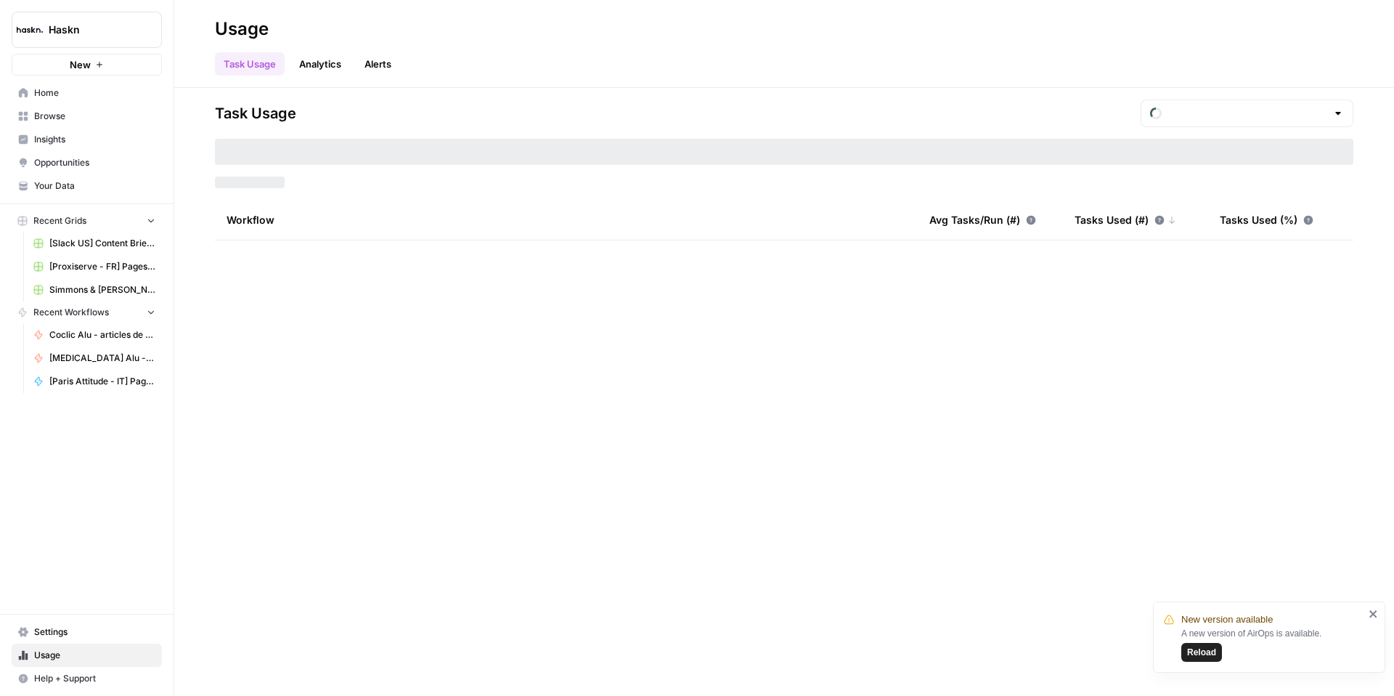
type input "September Tasks"
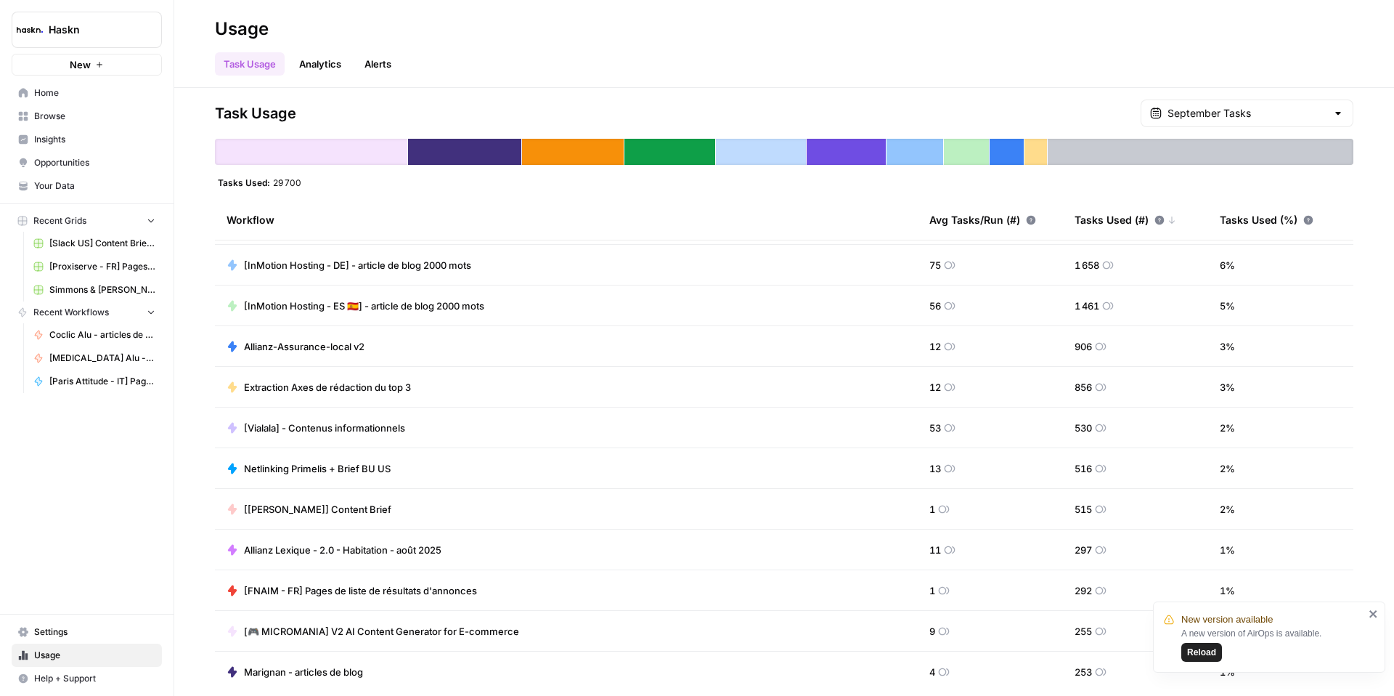
scroll to position [245, 0]
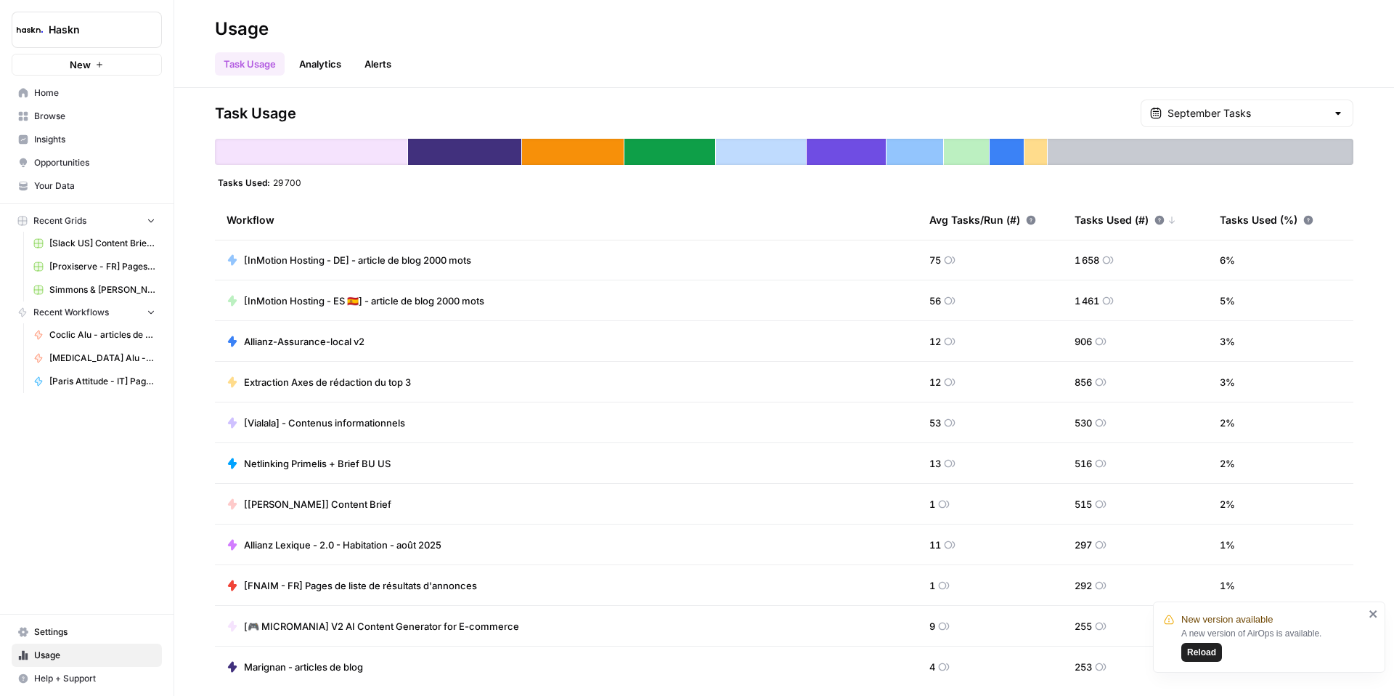
click at [269, 426] on span "[Vialala] - Contenus informationnels" at bounding box center [324, 422] width 161 height 15
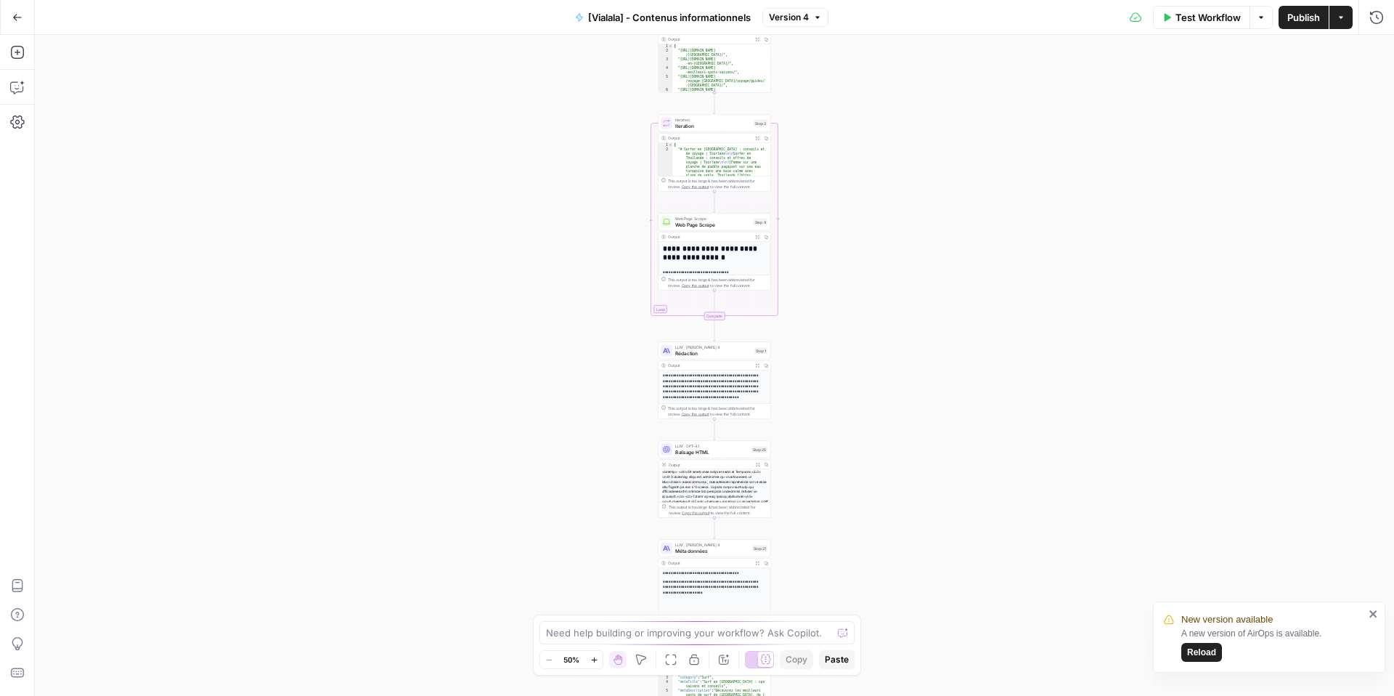
click at [703, 356] on span "Rédaction" at bounding box center [713, 352] width 76 height 7
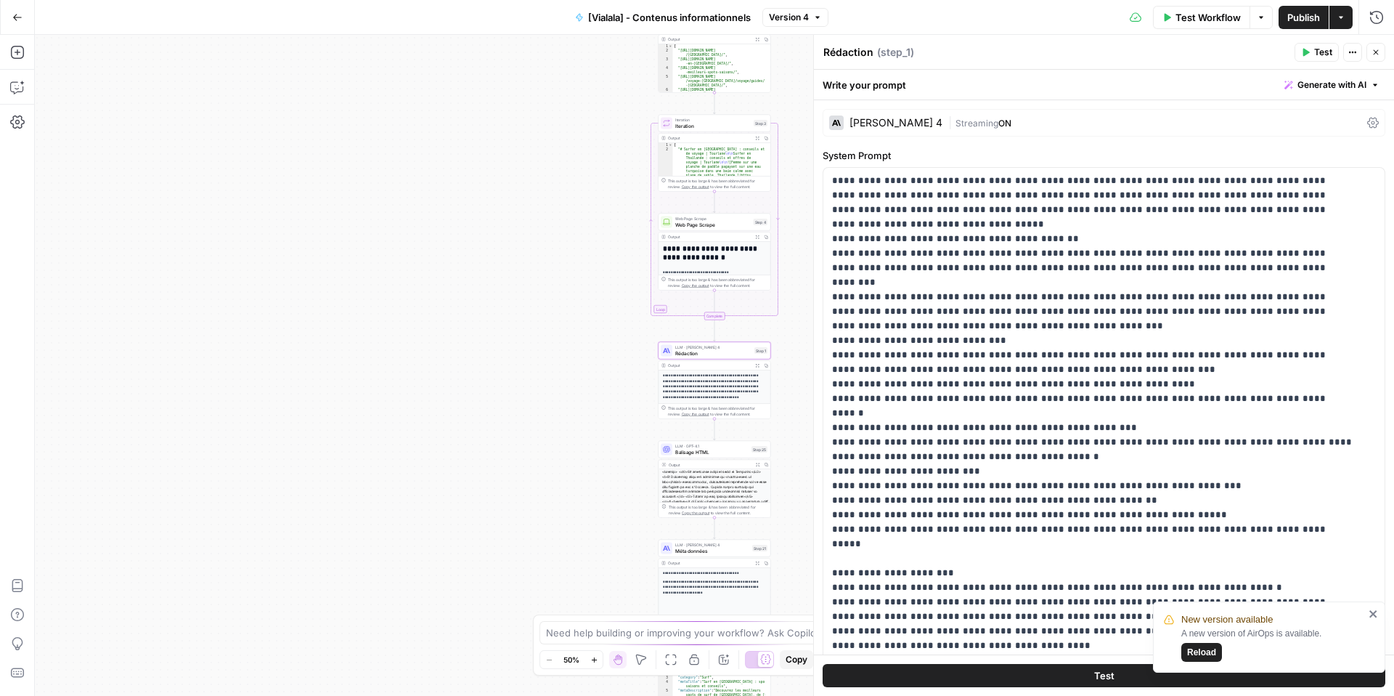
click at [1369, 129] on div "Claude Sonnet 4 | Streaming ON" at bounding box center [1104, 123] width 563 height 28
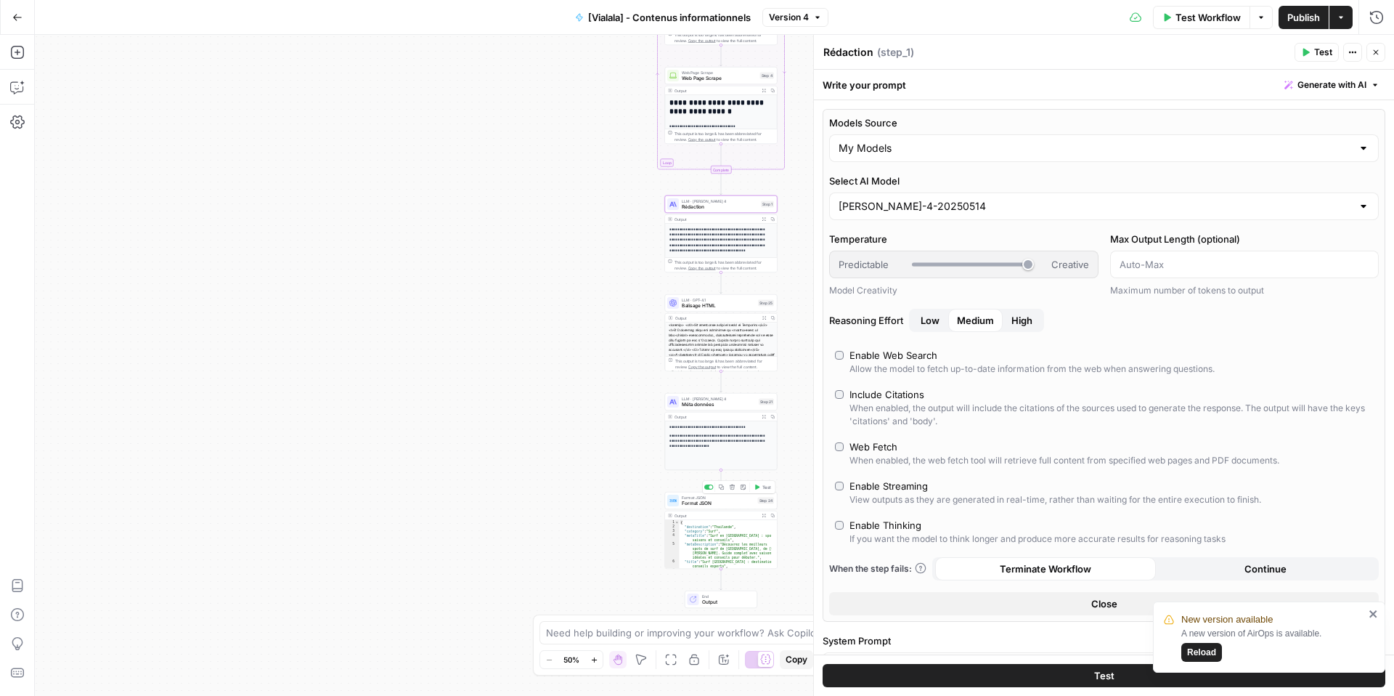
click at [690, 504] on span "Format JSON" at bounding box center [718, 502] width 73 height 7
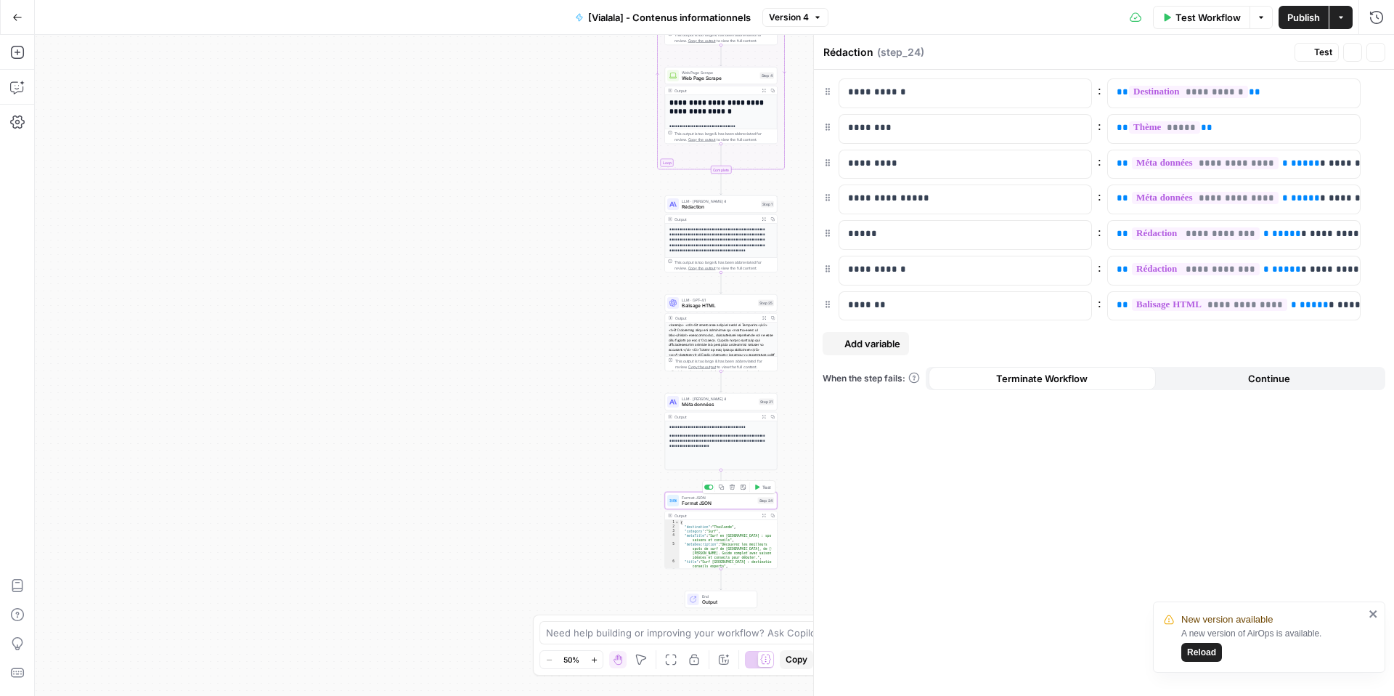
type textarea "Format JSON"
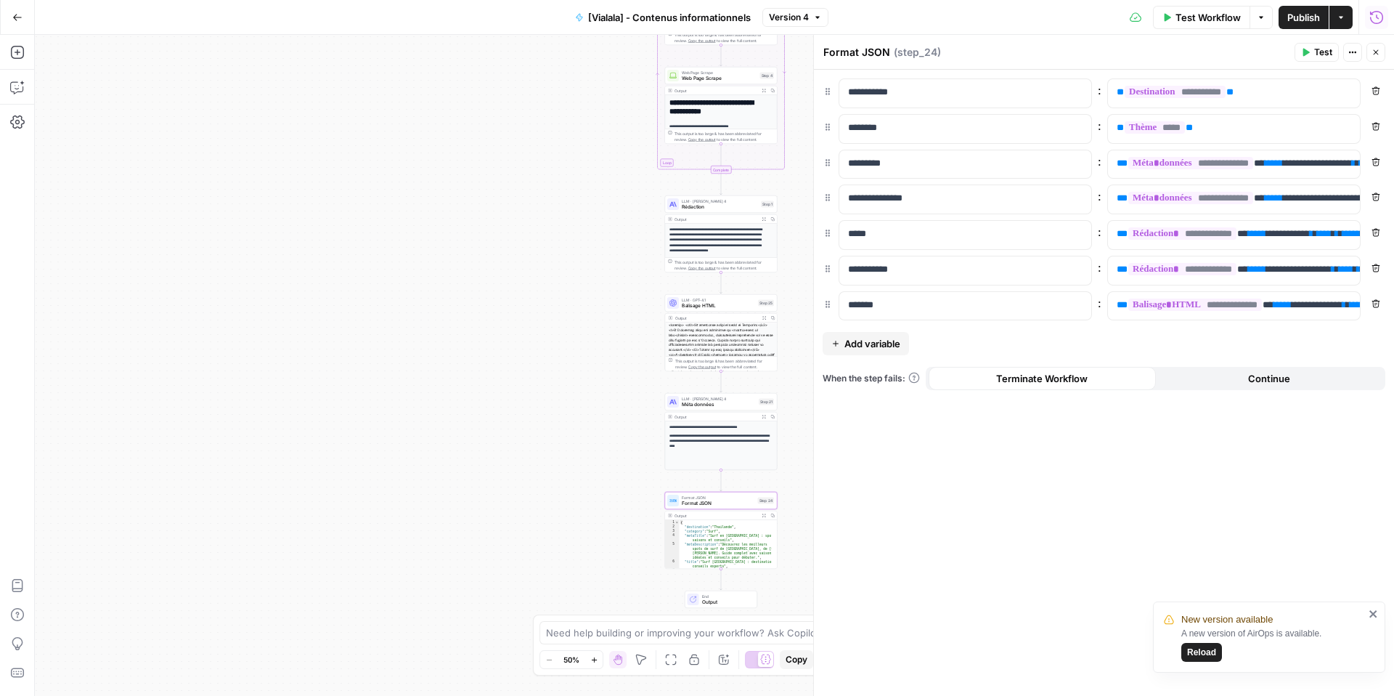
click at [1379, 16] on icon "button" at bounding box center [1376, 17] width 15 height 15
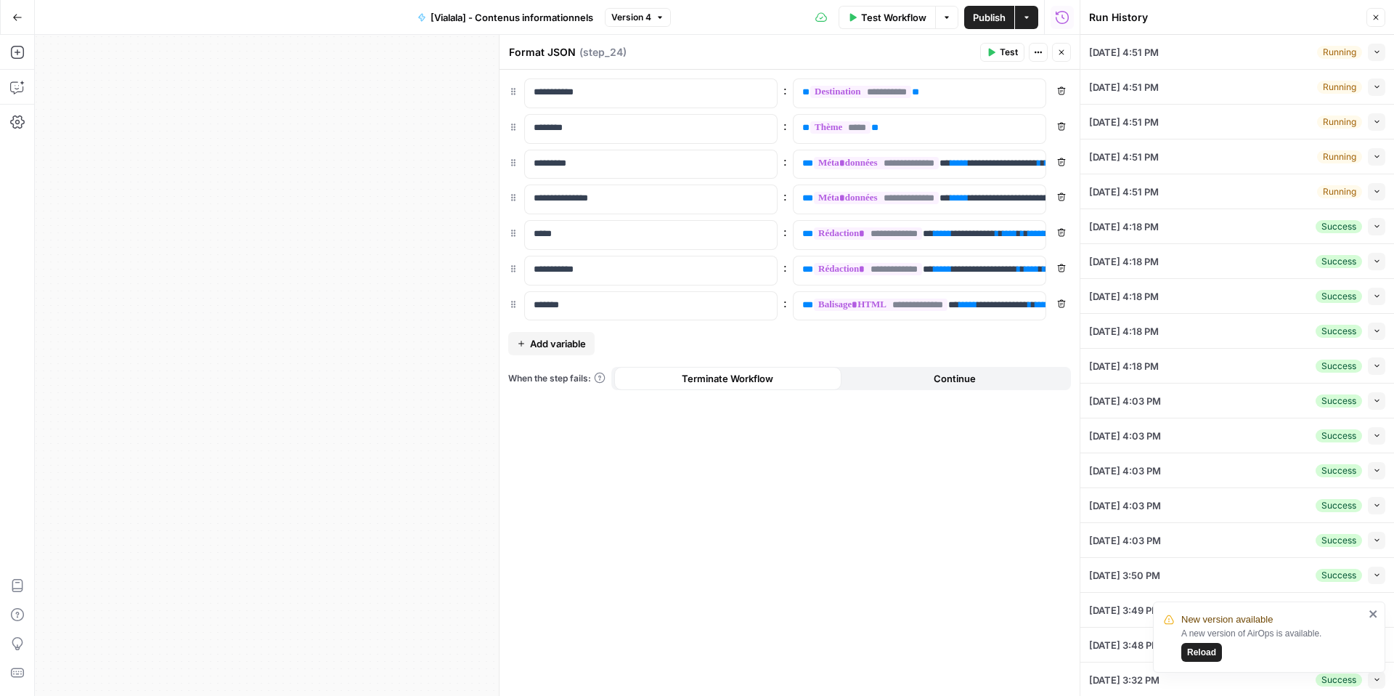
click at [1365, 234] on div "09/23/25 at 4:18 PM Success Collapse" at bounding box center [1237, 226] width 296 height 34
click at [1373, 229] on icon "button" at bounding box center [1377, 226] width 8 height 8
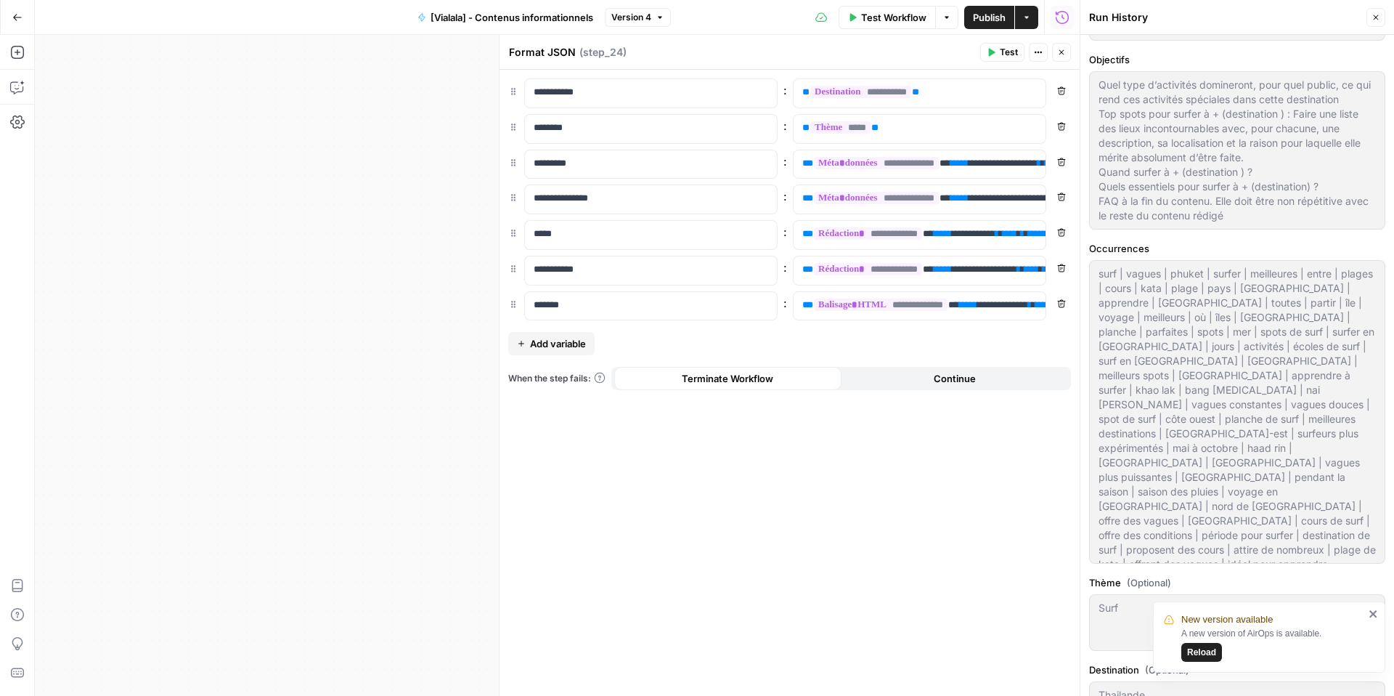
scroll to position [761, 0]
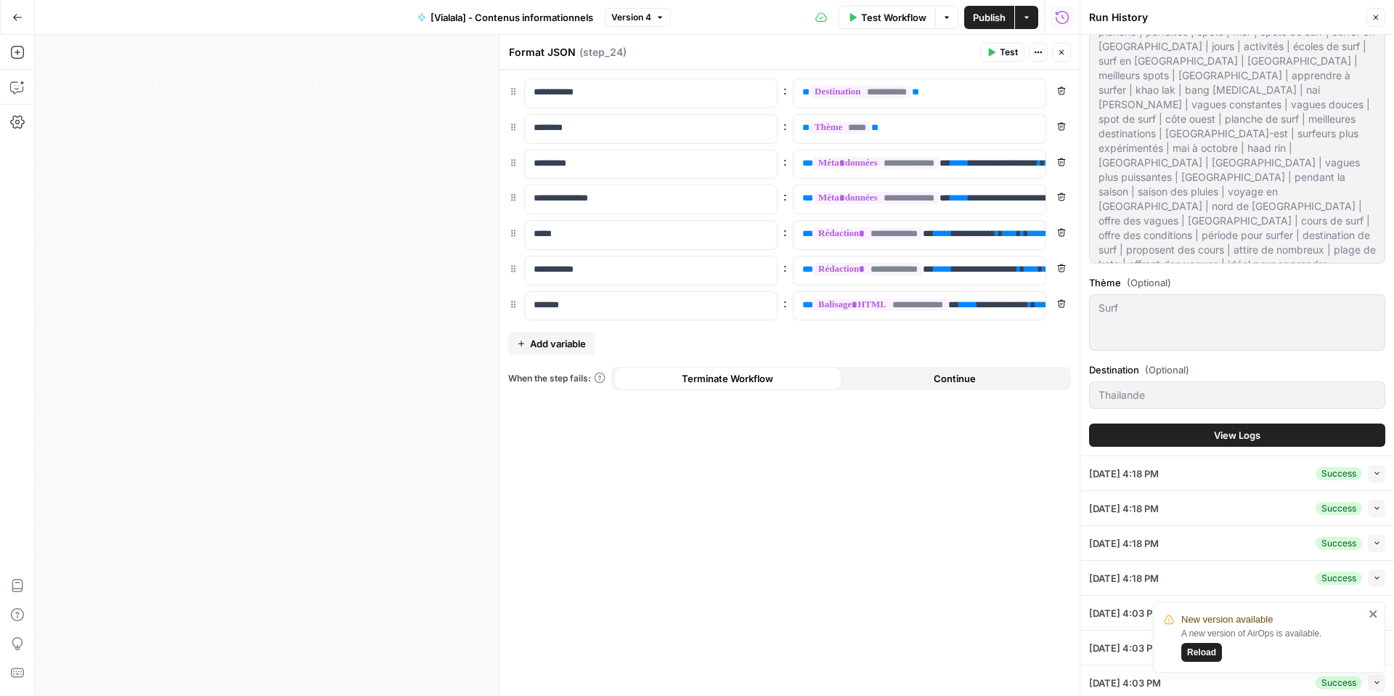
click at [1246, 423] on button "View Logs" at bounding box center [1237, 434] width 296 height 23
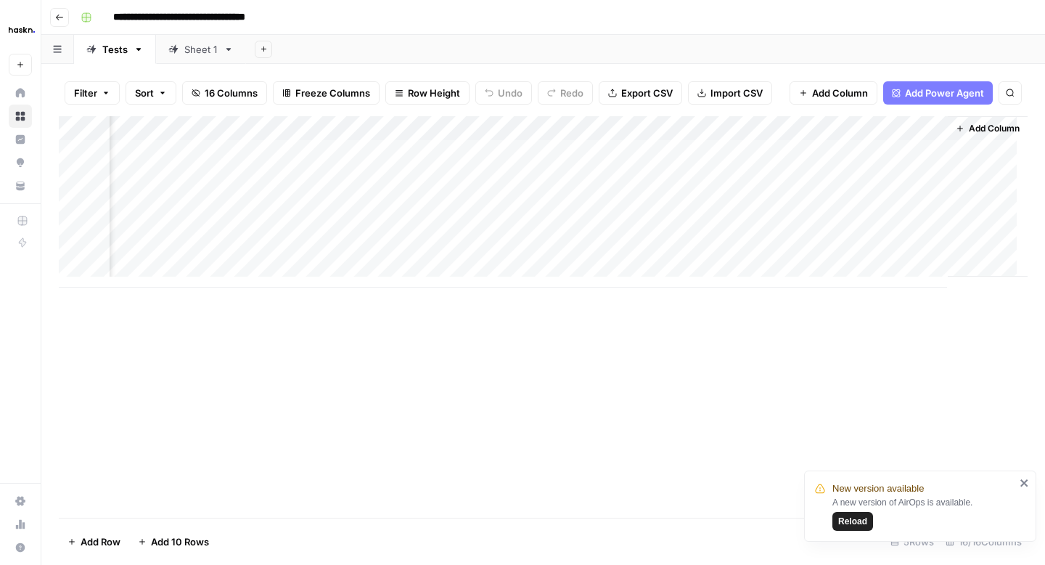
scroll to position [0, 1991]
click at [690, 150] on div "Add Column" at bounding box center [543, 201] width 969 height 171
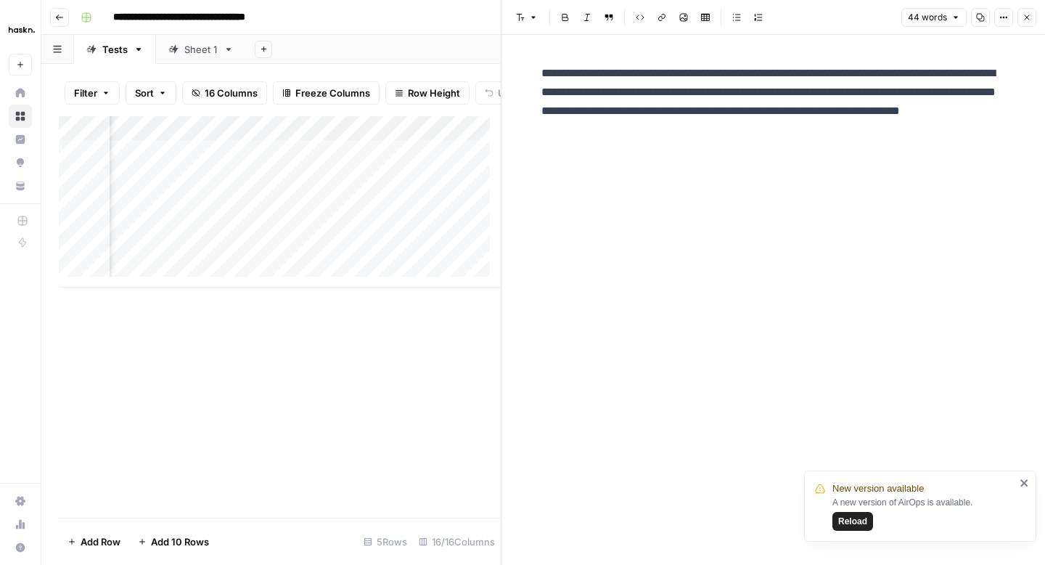
click at [1029, 14] on icon "button" at bounding box center [1027, 17] width 9 height 9
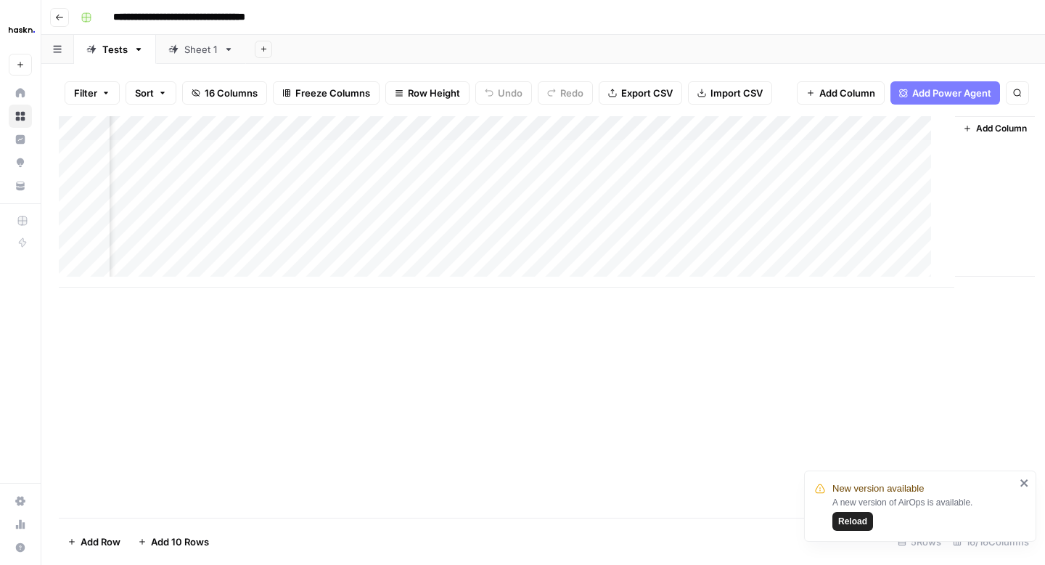
scroll to position [0, 1974]
click at [216, 56] on link "Sheet 1" at bounding box center [201, 49] width 90 height 29
click at [720, 224] on div "Add Column" at bounding box center [543, 201] width 969 height 171
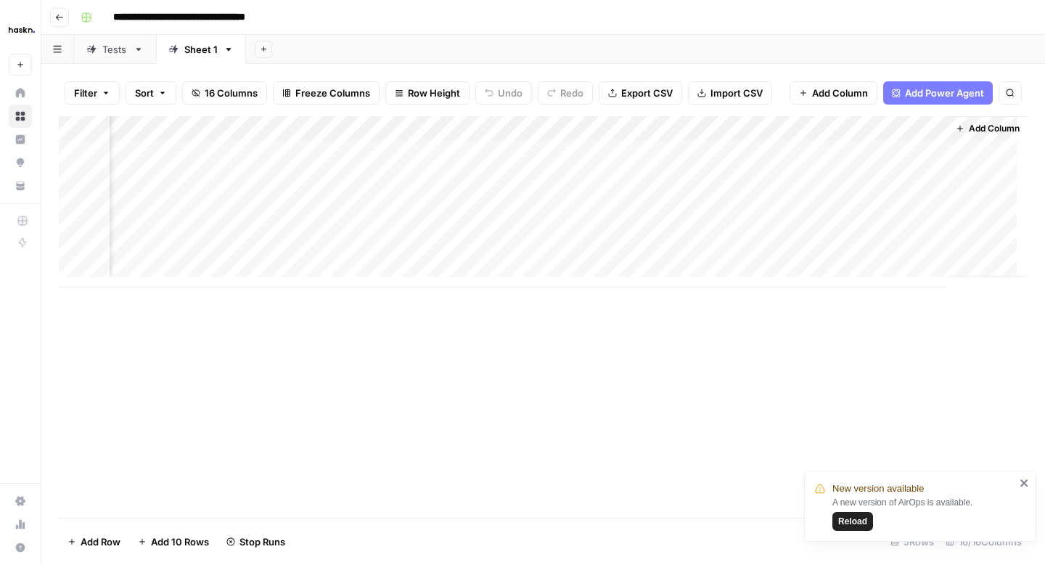
click at [677, 322] on div "Add Column" at bounding box center [543, 316] width 969 height 401
click at [318, 156] on div "Add Column" at bounding box center [543, 201] width 969 height 171
click at [325, 180] on div "Add Column" at bounding box center [543, 201] width 969 height 171
click at [128, 52] on link "Tests" at bounding box center [115, 49] width 82 height 29
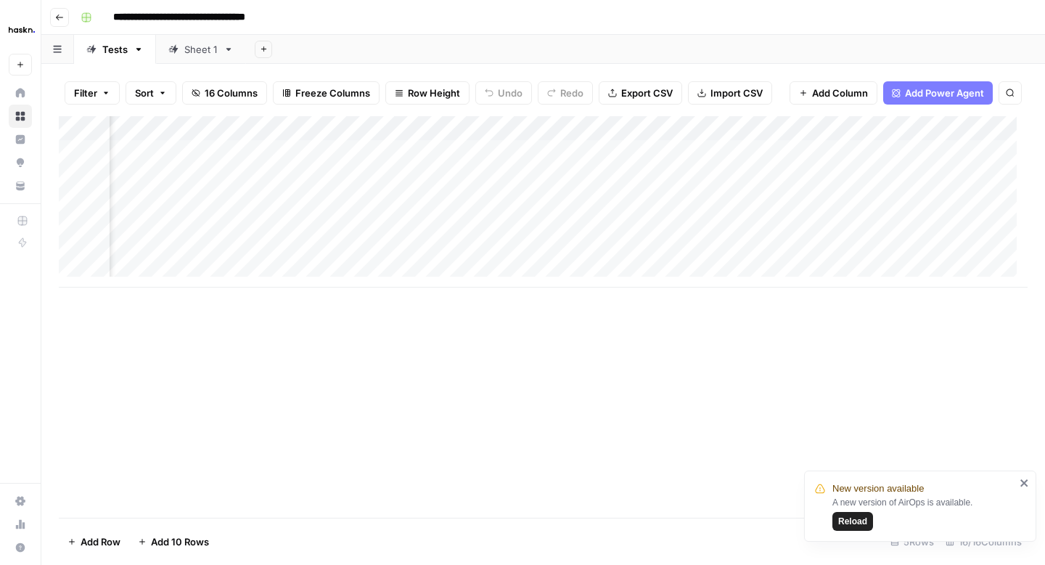
scroll to position [0, 1663]
click at [664, 160] on div "Add Column" at bounding box center [543, 201] width 969 height 171
click at [191, 45] on div "Sheet 1" at bounding box center [200, 49] width 33 height 15
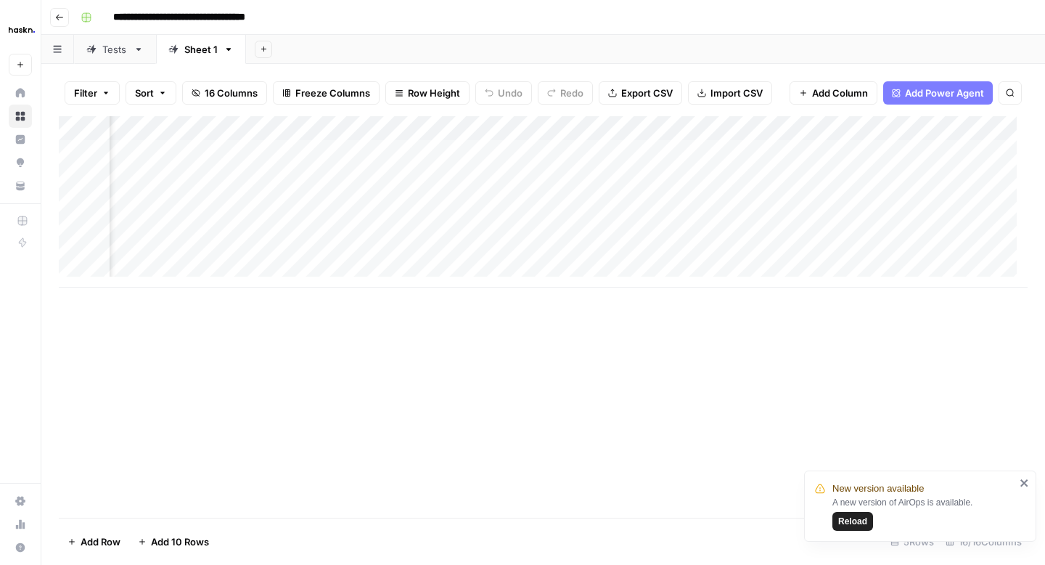
click at [577, 179] on div "Add Column" at bounding box center [543, 201] width 969 height 171
click at [119, 42] on div "Tests" at bounding box center [114, 49] width 25 height 15
click at [624, 173] on div "Add Column" at bounding box center [543, 201] width 969 height 171
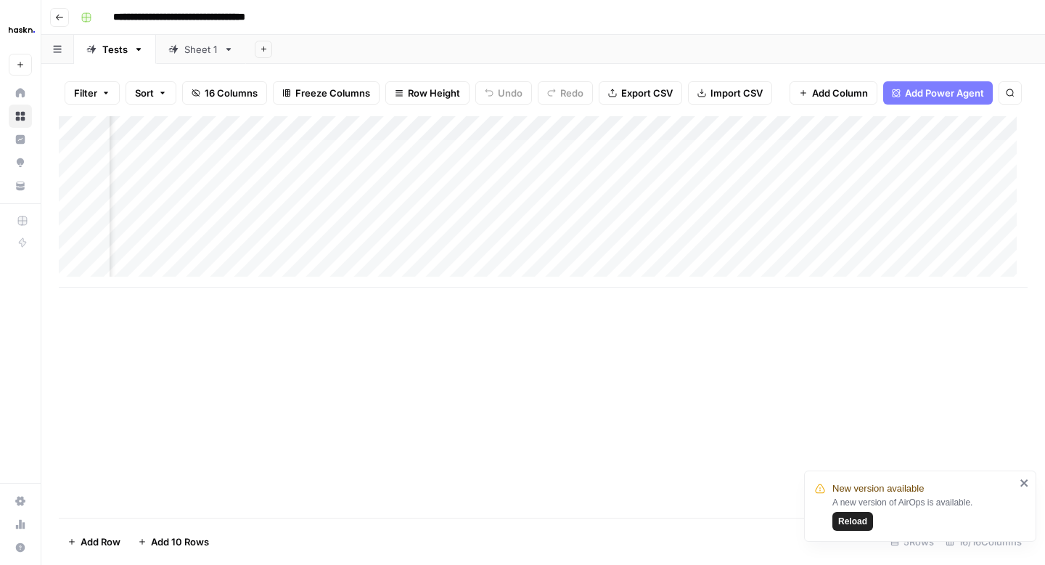
click at [484, 181] on div "Add Column" at bounding box center [543, 201] width 969 height 171
click at [193, 58] on link "Sheet 1" at bounding box center [201, 49] width 90 height 29
click at [579, 183] on div "Add Column" at bounding box center [543, 201] width 969 height 171
click at [578, 179] on div "Add Column" at bounding box center [543, 201] width 969 height 171
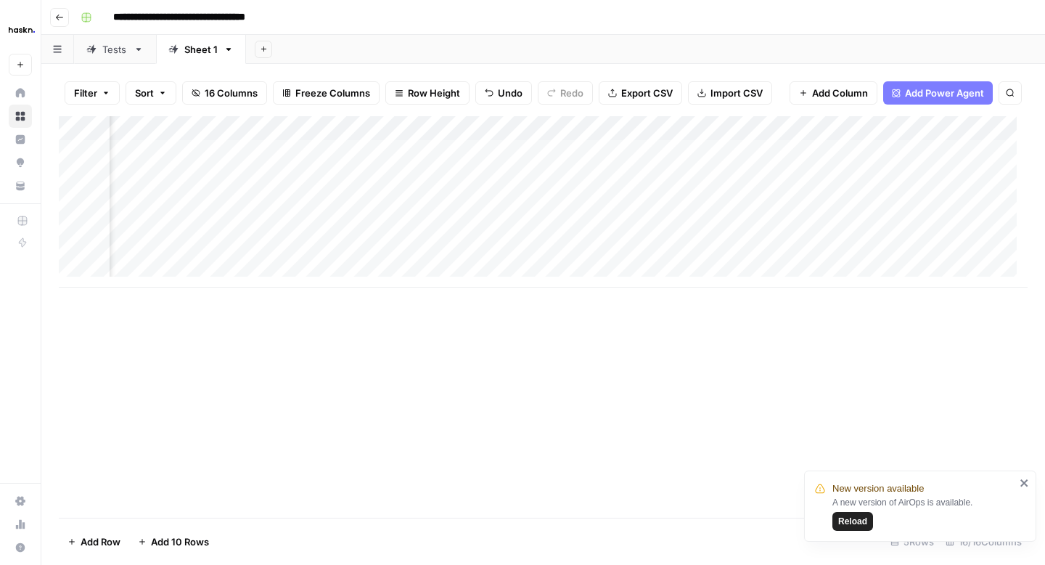
click at [583, 202] on div "Add Column" at bounding box center [543, 201] width 969 height 171
click at [598, 202] on textarea "**********" at bounding box center [667, 202] width 232 height 20
type textarea "**********"
click at [599, 229] on div "Add Column" at bounding box center [543, 201] width 969 height 171
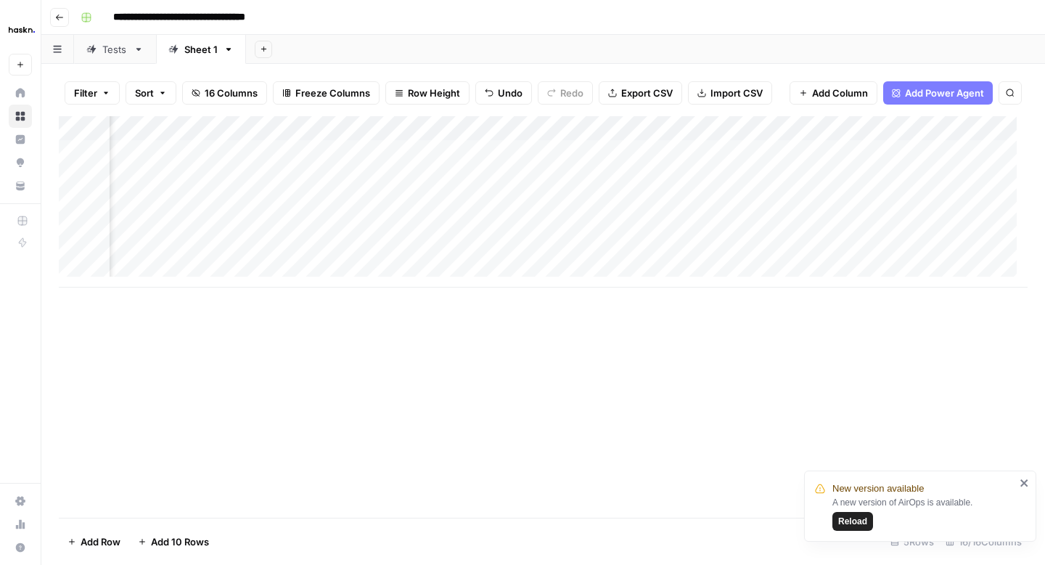
click at [599, 229] on div "Add Column" at bounding box center [543, 201] width 969 height 171
click at [735, 224] on textarea "**********" at bounding box center [667, 227] width 232 height 20
click at [120, 57] on link "Tests" at bounding box center [115, 49] width 82 height 29
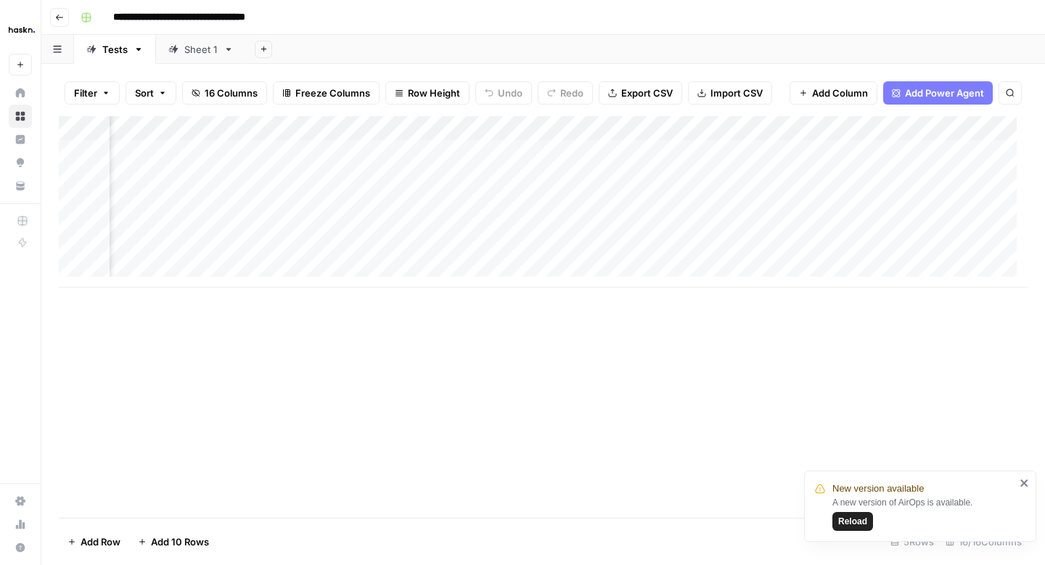
click at [610, 227] on div "Add Column" at bounding box center [543, 201] width 969 height 171
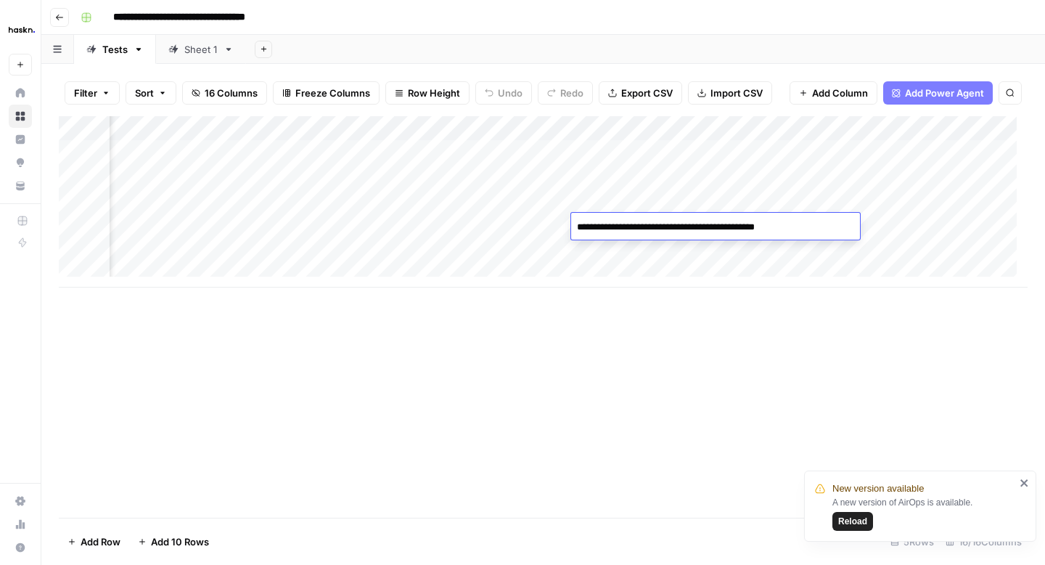
click at [612, 227] on textarea "**********" at bounding box center [687, 227] width 232 height 20
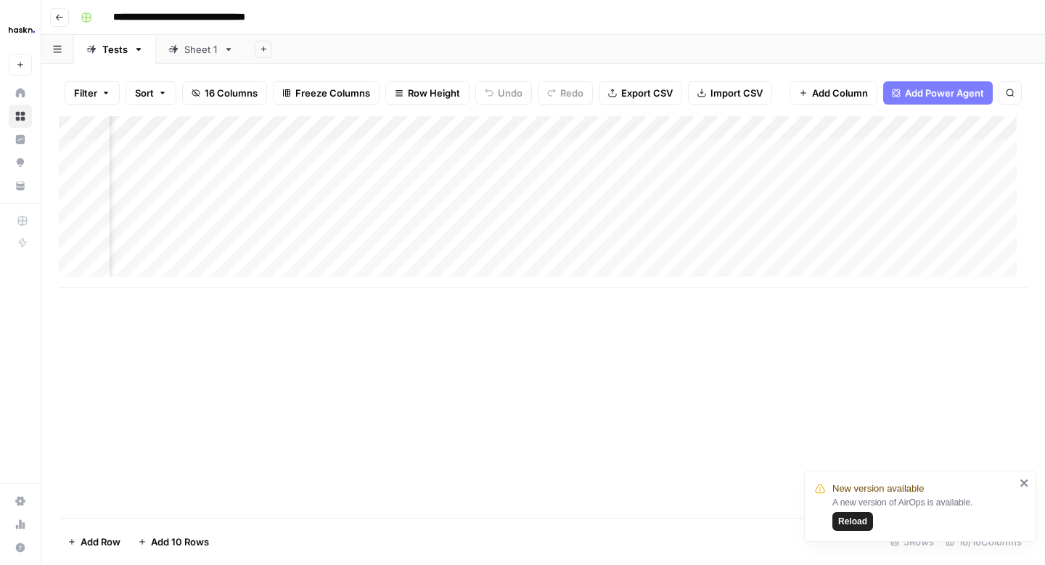
click at [196, 48] on div "Sheet 1" at bounding box center [200, 49] width 33 height 15
click at [410, 227] on div "Add Column" at bounding box center [543, 201] width 969 height 171
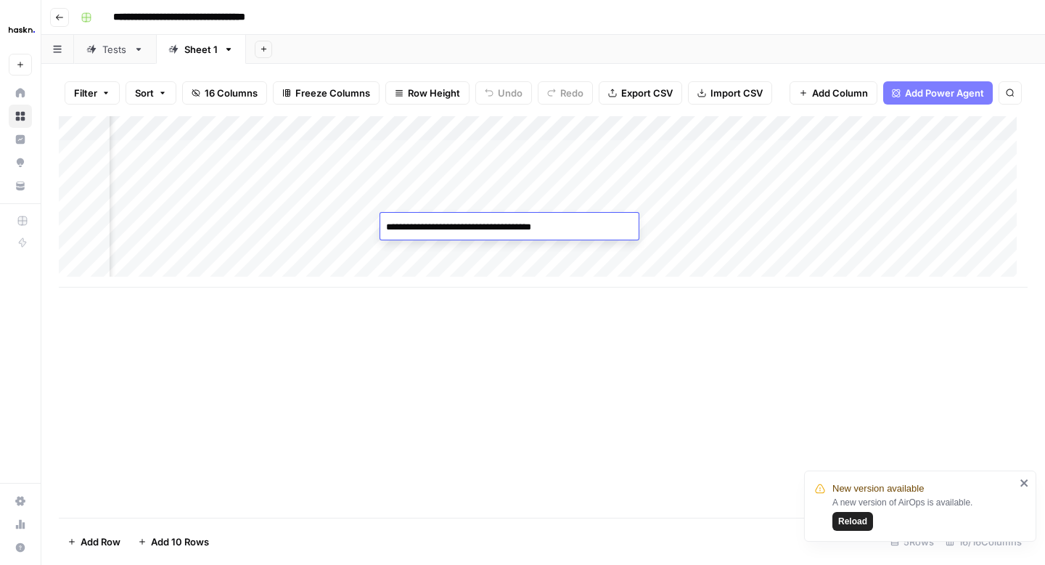
click at [410, 227] on textarea "**********" at bounding box center [496, 227] width 232 height 20
type textarea "**********"
click at [415, 248] on div "Add Column" at bounding box center [543, 201] width 969 height 171
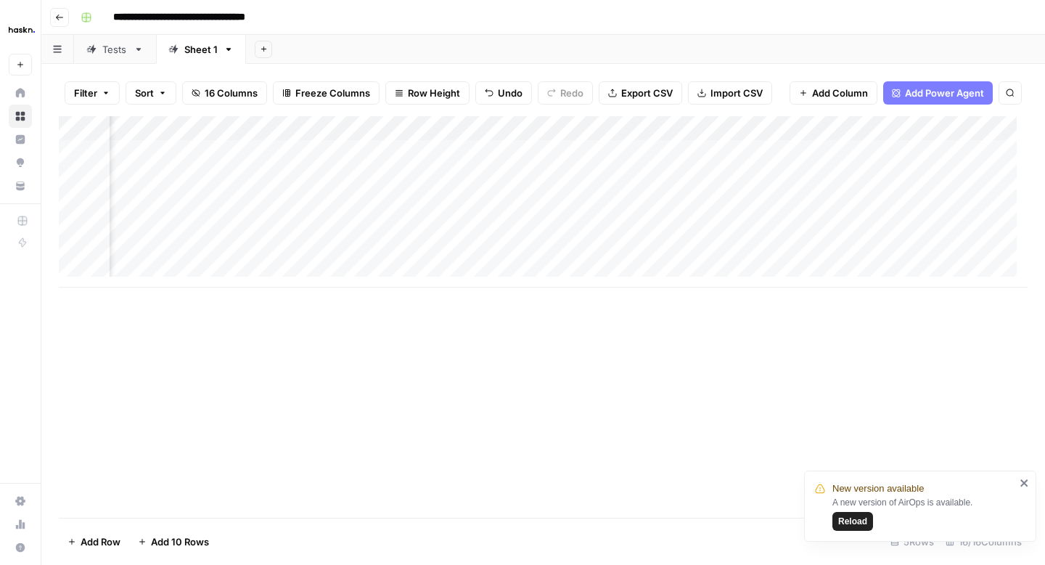
click at [415, 248] on div "Add Column" at bounding box center [543, 201] width 969 height 171
click at [417, 287] on div "Add Column" at bounding box center [543, 316] width 969 height 401
click at [554, 156] on div "Add Column" at bounding box center [543, 201] width 969 height 171
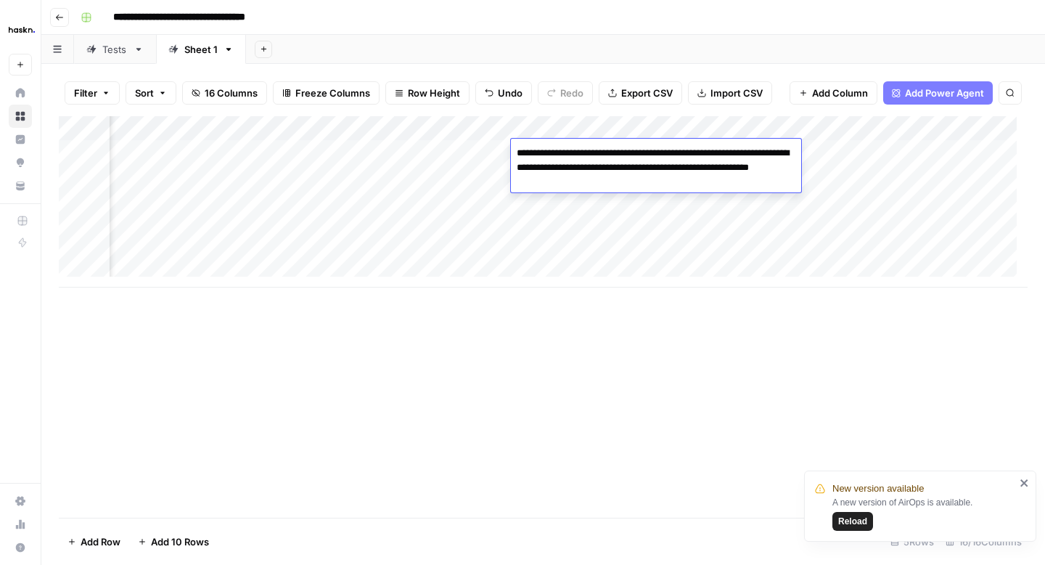
click at [564, 166] on textarea "**********" at bounding box center [656, 167] width 290 height 49
click at [560, 239] on div "Add Column" at bounding box center [543, 201] width 969 height 171
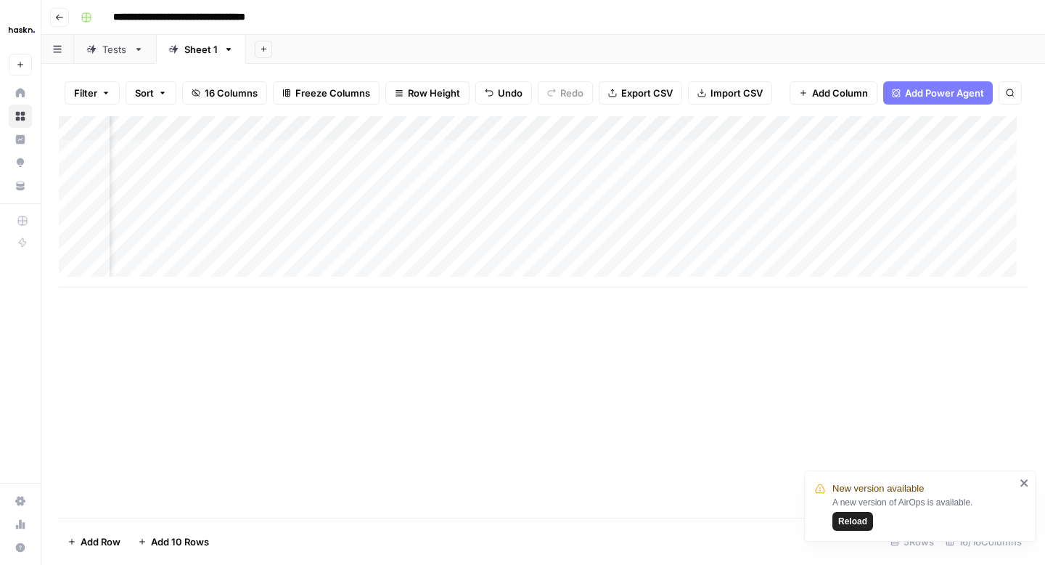
click at [556, 154] on div "Add Column" at bounding box center [543, 201] width 969 height 171
click at [539, 176] on div "Add Column" at bounding box center [543, 201] width 969 height 171
click at [544, 203] on div "Add Column" at bounding box center [543, 201] width 969 height 171
click at [584, 201] on div "Add Column" at bounding box center [543, 201] width 969 height 171
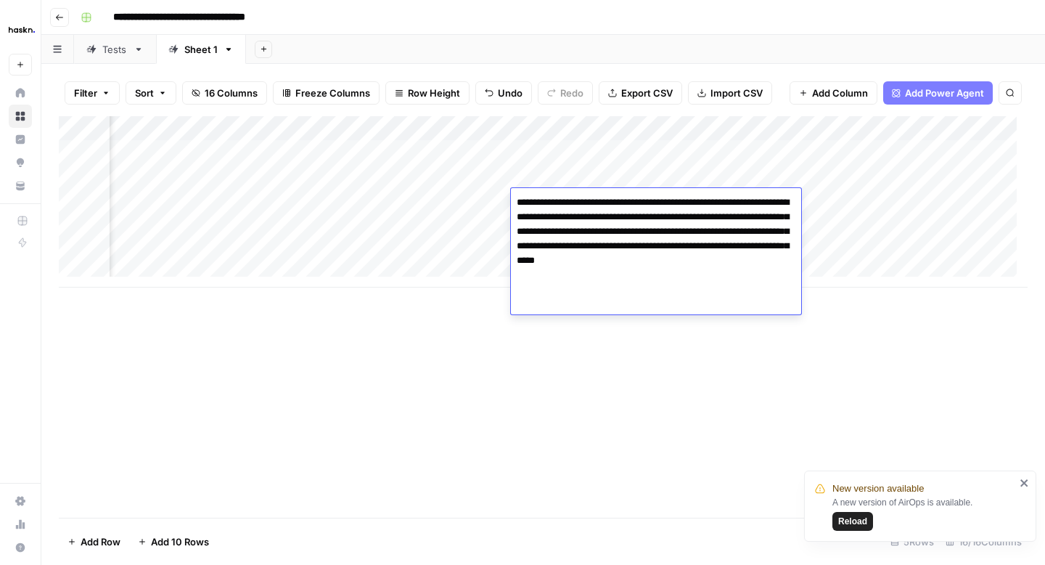
click at [578, 221] on textarea "**********" at bounding box center [656, 238] width 290 height 93
type textarea "**********"
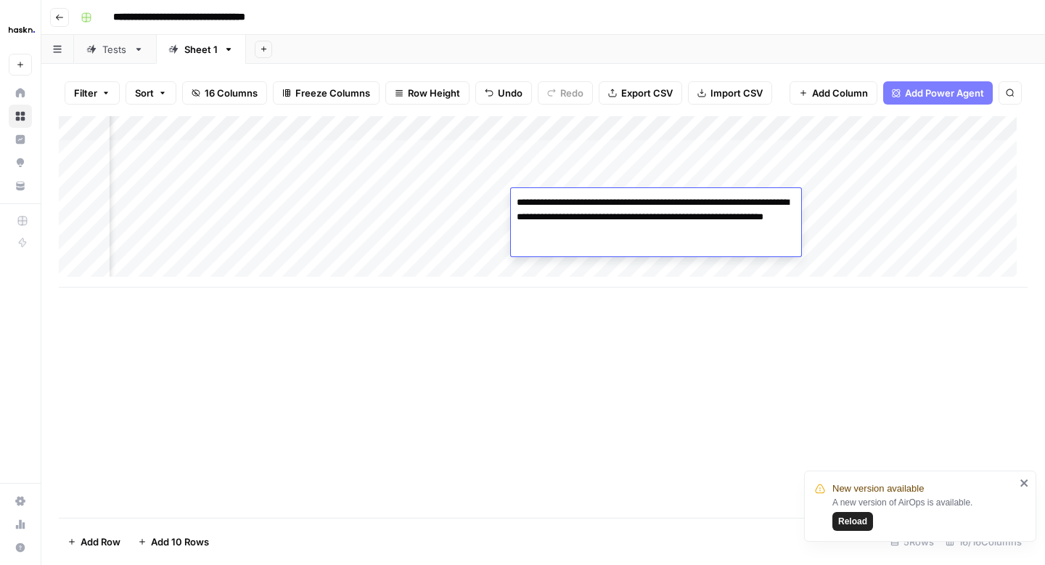
click at [534, 321] on div "Add Column" at bounding box center [543, 316] width 969 height 401
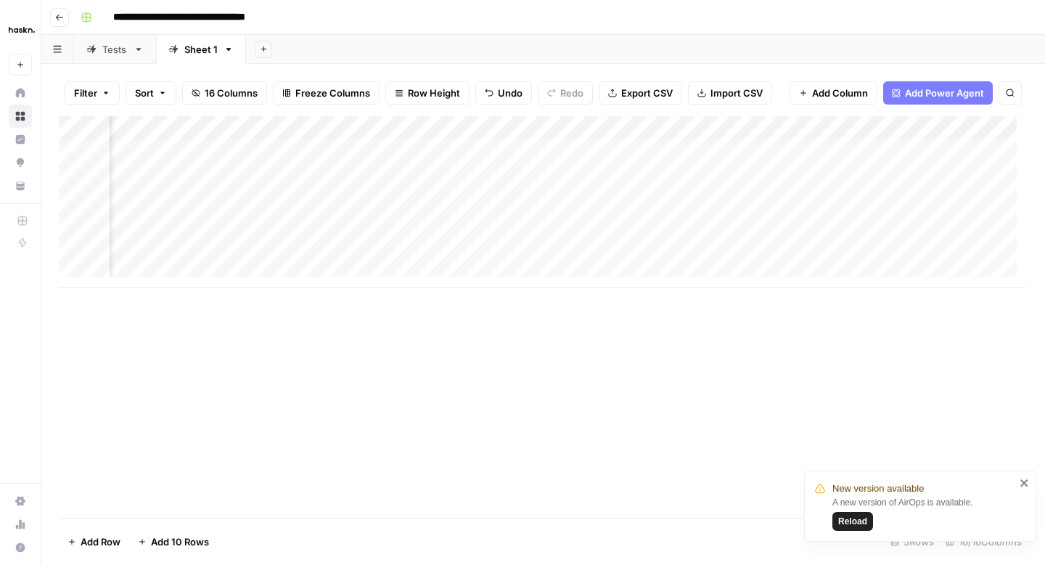
click at [563, 232] on div "Add Column" at bounding box center [543, 201] width 969 height 171
click at [576, 245] on div "Add Column" at bounding box center [543, 201] width 969 height 171
click at [570, 219] on div "Add Column" at bounding box center [543, 201] width 969 height 171
click at [568, 251] on div "Add Column" at bounding box center [543, 201] width 969 height 171
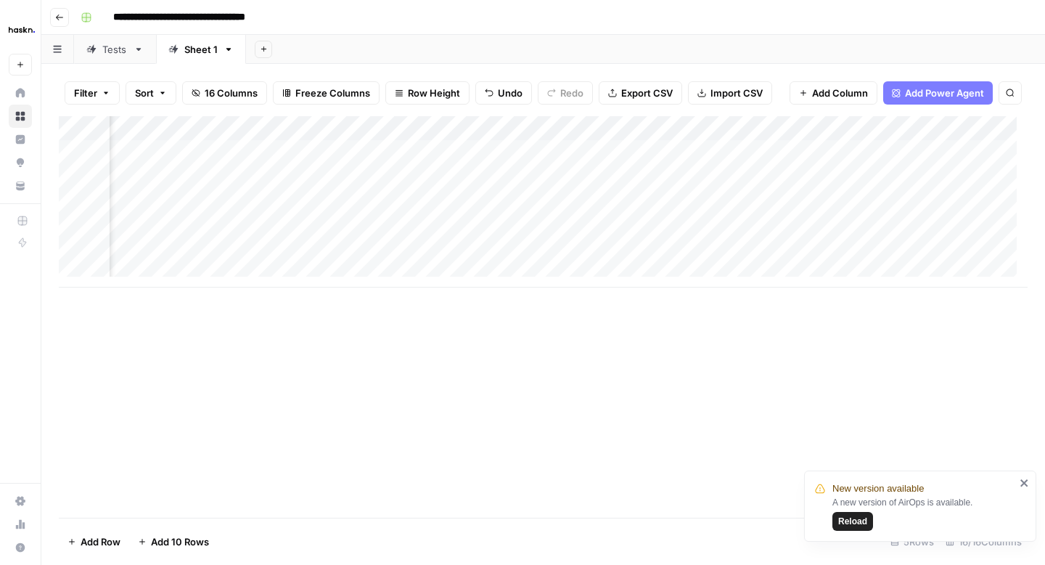
click at [563, 364] on div "Add Column" at bounding box center [543, 316] width 969 height 401
click at [566, 247] on div "Add Column" at bounding box center [543, 201] width 969 height 171
click at [644, 351] on div "Add Column" at bounding box center [543, 316] width 969 height 401
click at [684, 251] on div "Add Column" at bounding box center [543, 201] width 969 height 171
click at [591, 258] on div "Add Column" at bounding box center [543, 201] width 969 height 171
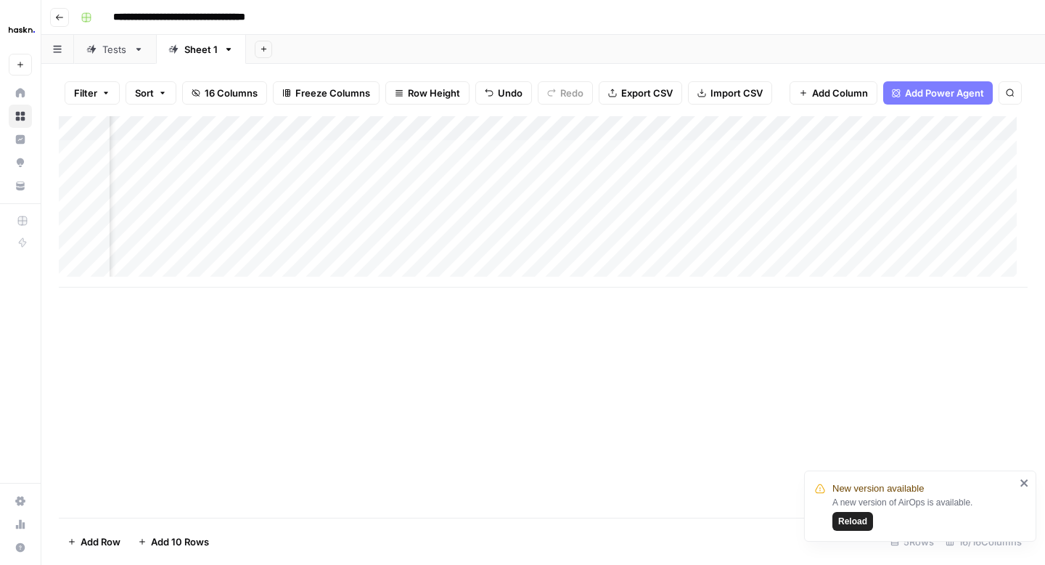
click at [698, 152] on div "Add Column" at bounding box center [543, 201] width 969 height 171
click at [703, 175] on div "Add Column" at bounding box center [543, 201] width 969 height 171
click at [577, 174] on div "Add Column" at bounding box center [543, 201] width 969 height 171
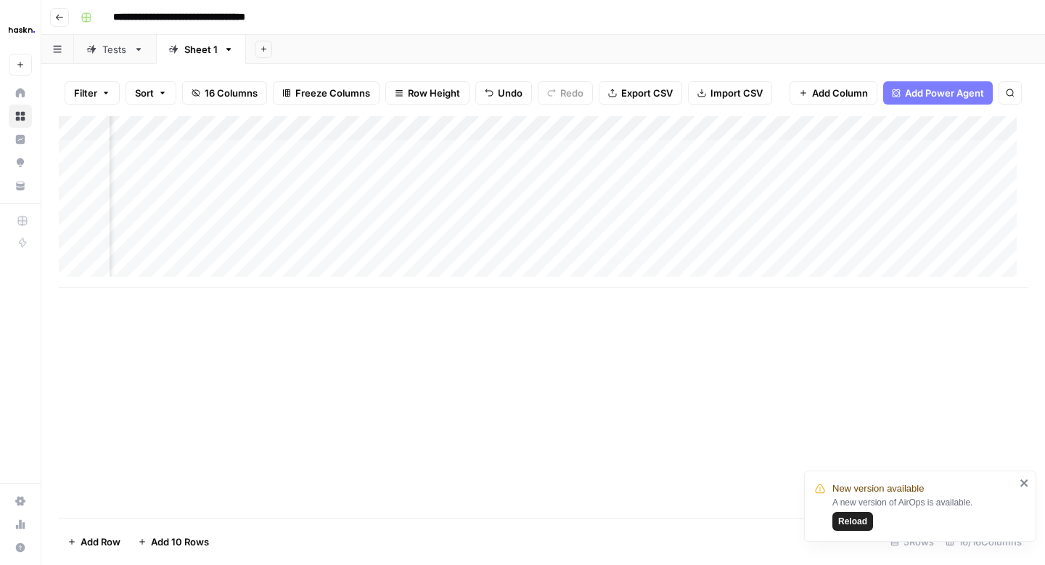
click at [687, 204] on div "Add Column" at bounding box center [543, 201] width 969 height 171
click at [690, 203] on textarea "**********" at bounding box center [783, 202] width 282 height 20
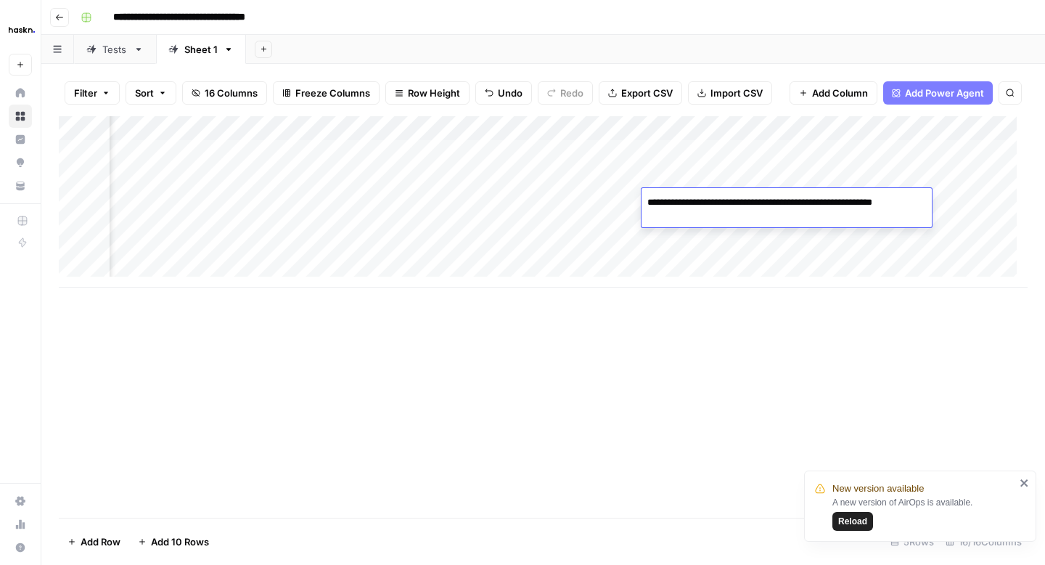
click at [759, 206] on textarea "**********" at bounding box center [787, 209] width 290 height 35
type textarea "**********"
click at [713, 182] on div "Add Column" at bounding box center [543, 201] width 969 height 171
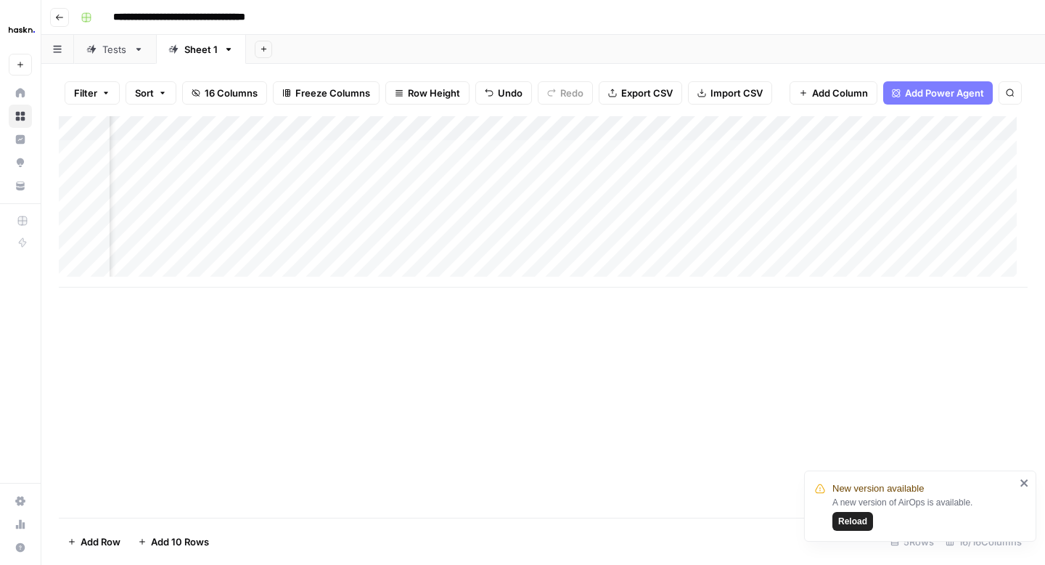
click at [713, 182] on div "Add Column" at bounding box center [543, 201] width 969 height 171
click at [699, 221] on div "Add Column" at bounding box center [543, 201] width 969 height 171
click at [690, 228] on div "Add Column" at bounding box center [543, 201] width 969 height 171
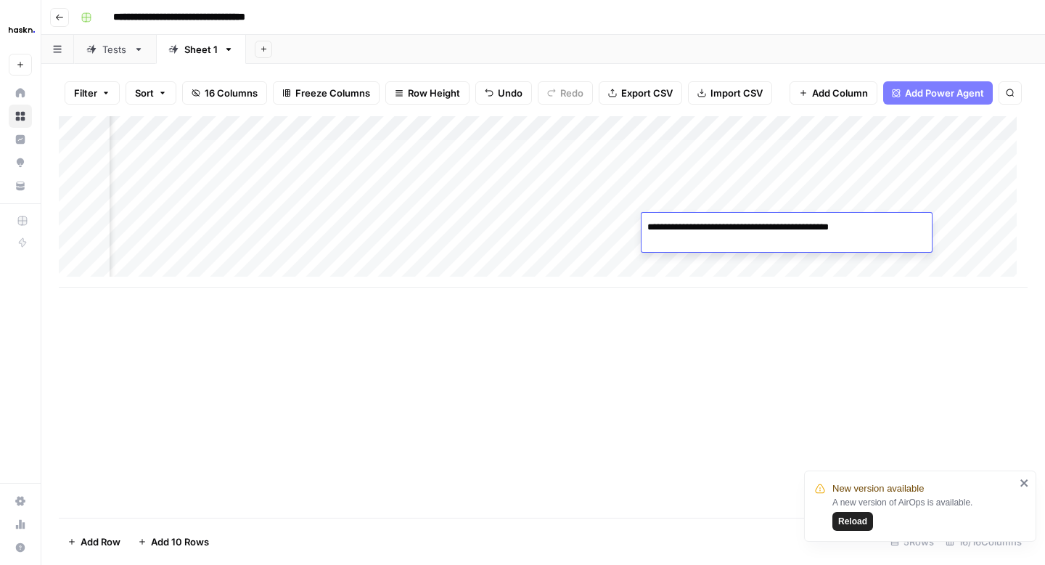
click at [690, 228] on textarea "**********" at bounding box center [767, 227] width 250 height 20
click at [680, 246] on div "Add Column" at bounding box center [543, 201] width 969 height 171
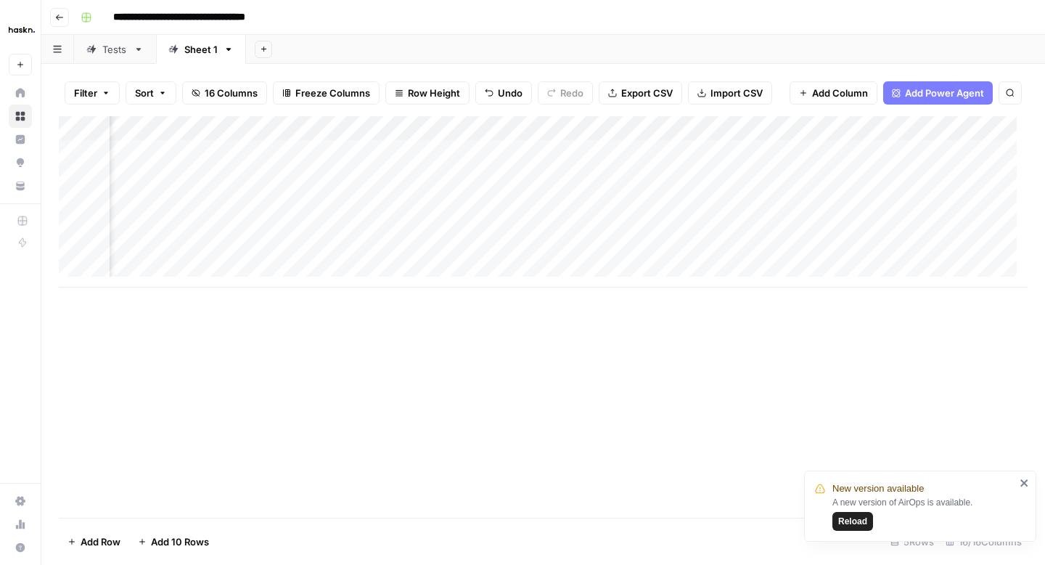
click at [680, 246] on div "Add Column" at bounding box center [543, 201] width 969 height 171
click at [727, 253] on textarea "**********" at bounding box center [761, 252] width 239 height 20
type textarea "**********"
click at [717, 153] on div "Add Column" at bounding box center [543, 201] width 969 height 171
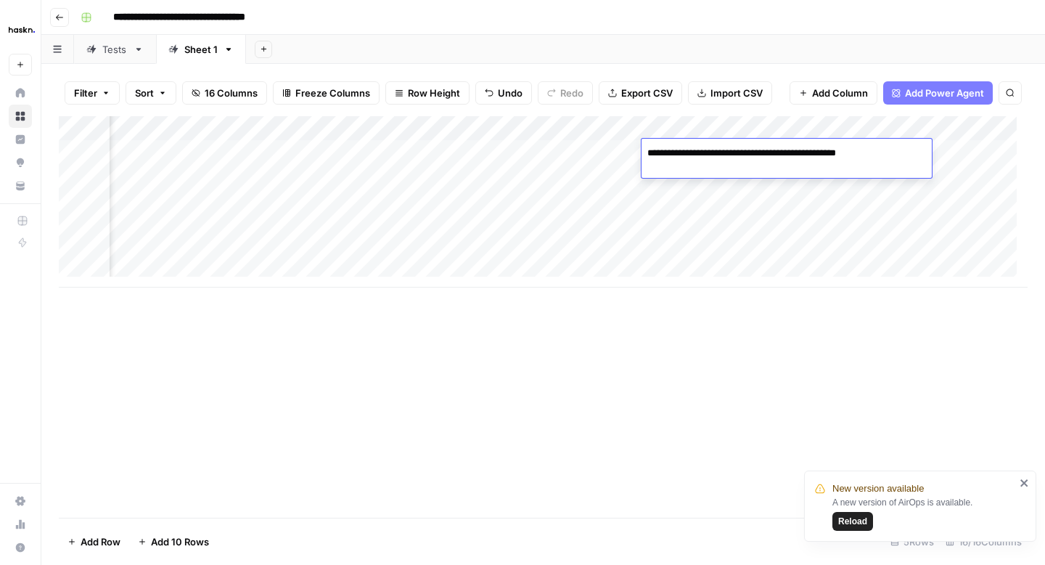
click at [709, 178] on div "Add Column" at bounding box center [543, 201] width 969 height 171
click at [707, 219] on div "Add Column" at bounding box center [543, 201] width 969 height 171
click at [123, 50] on div "Tests" at bounding box center [114, 49] width 25 height 15
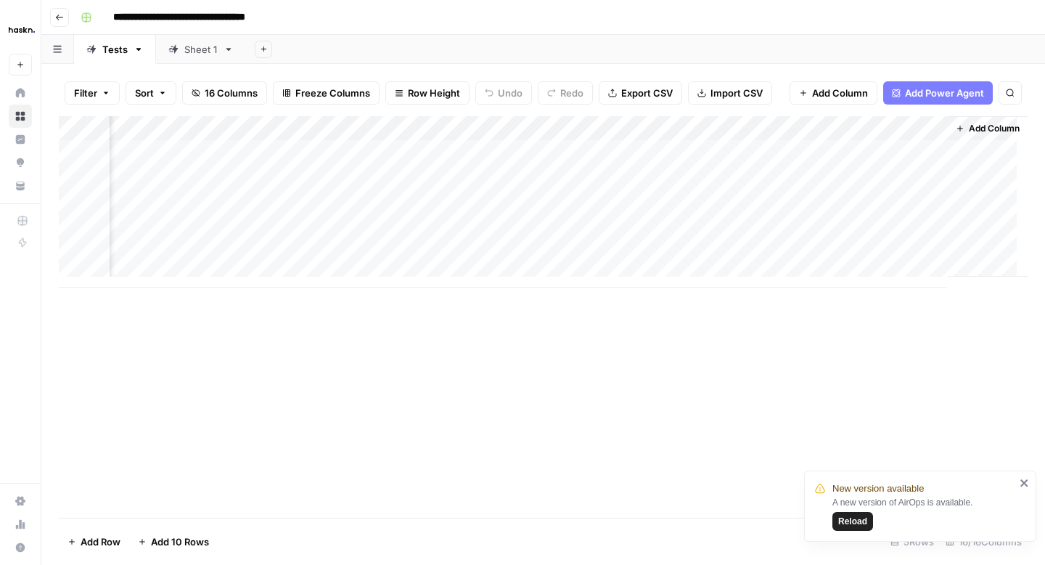
scroll to position [0, 1991]
click at [619, 227] on div "Add Column" at bounding box center [543, 201] width 969 height 171
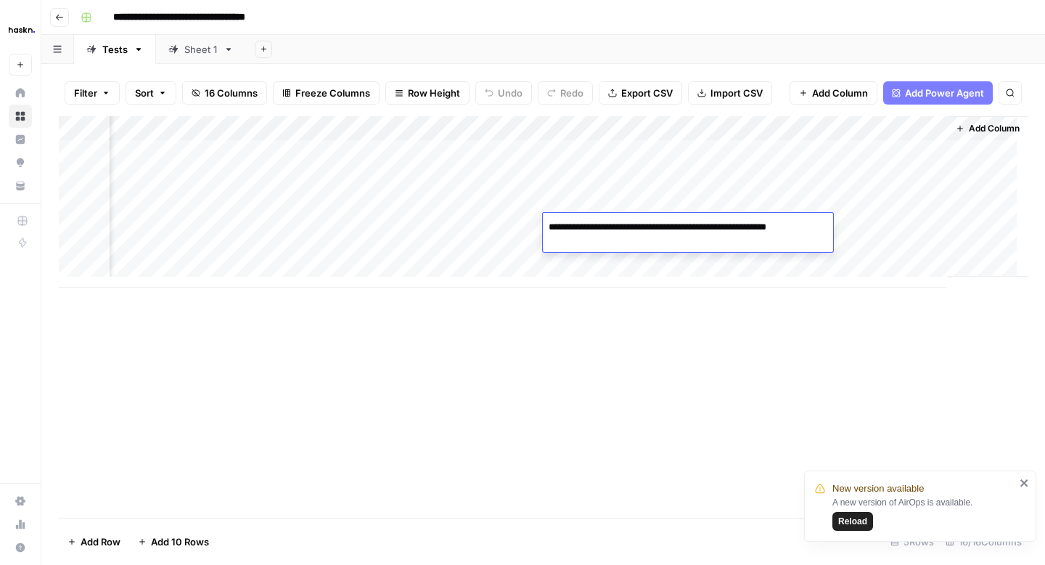
click at [612, 205] on div "Add Column" at bounding box center [543, 201] width 969 height 171
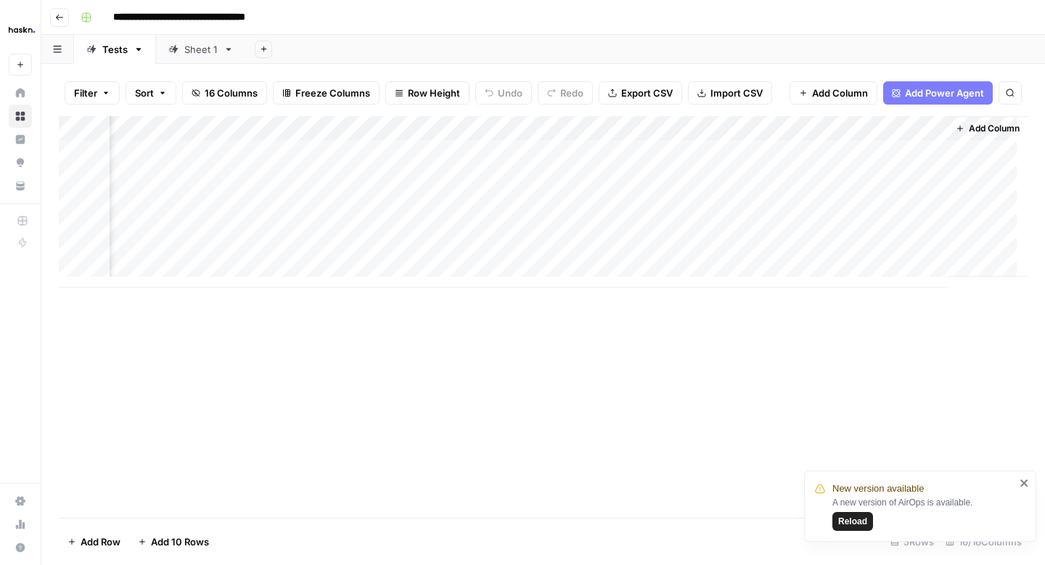
click at [612, 205] on div "Add Column" at bounding box center [543, 201] width 969 height 171
click at [606, 171] on div "Add Column" at bounding box center [543, 201] width 969 height 171
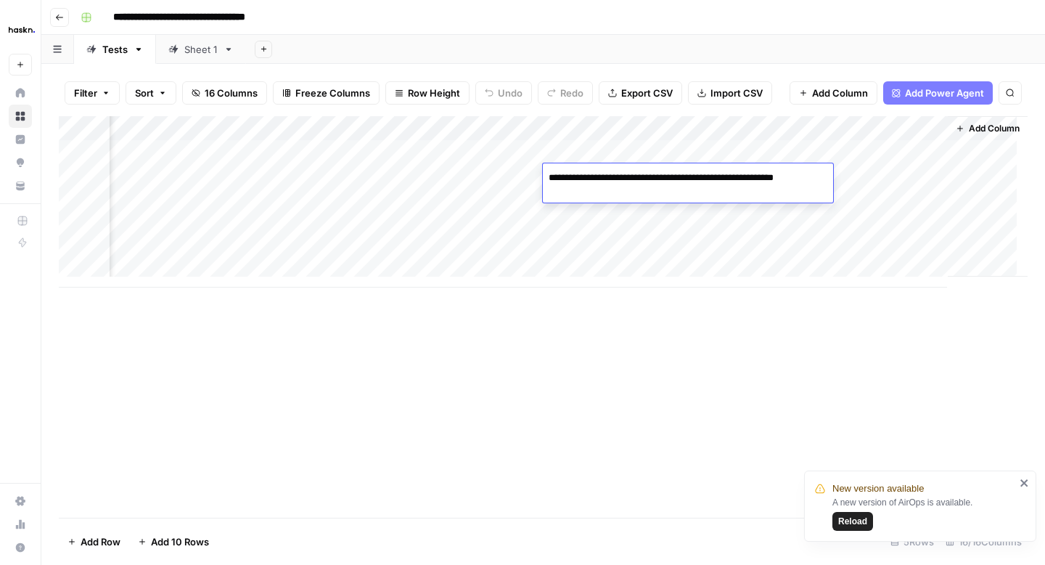
click at [202, 44] on div "Sheet 1" at bounding box center [200, 49] width 33 height 15
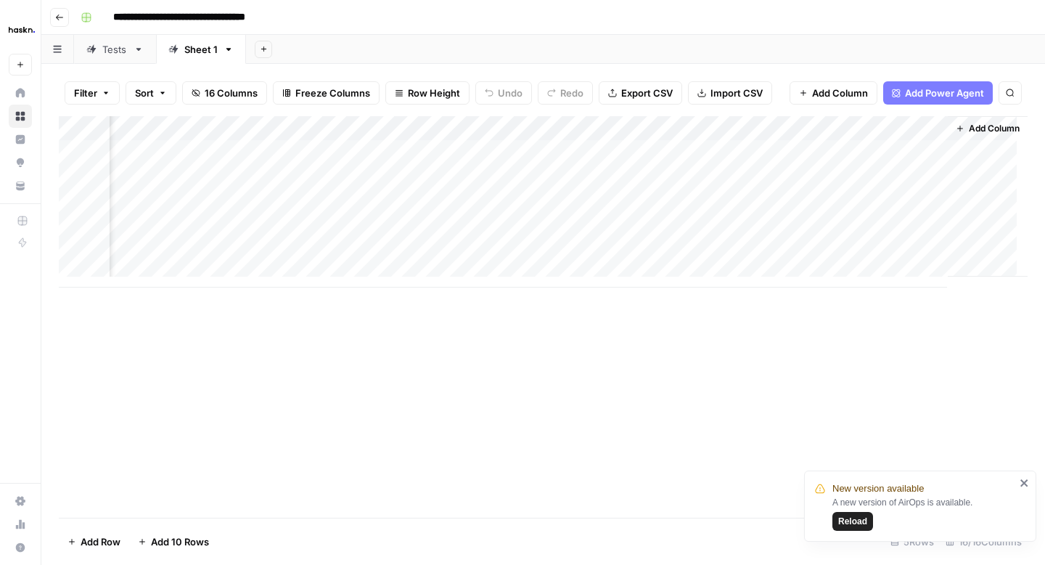
scroll to position [0, 1991]
click at [711, 150] on div "Add Column" at bounding box center [543, 201] width 969 height 171
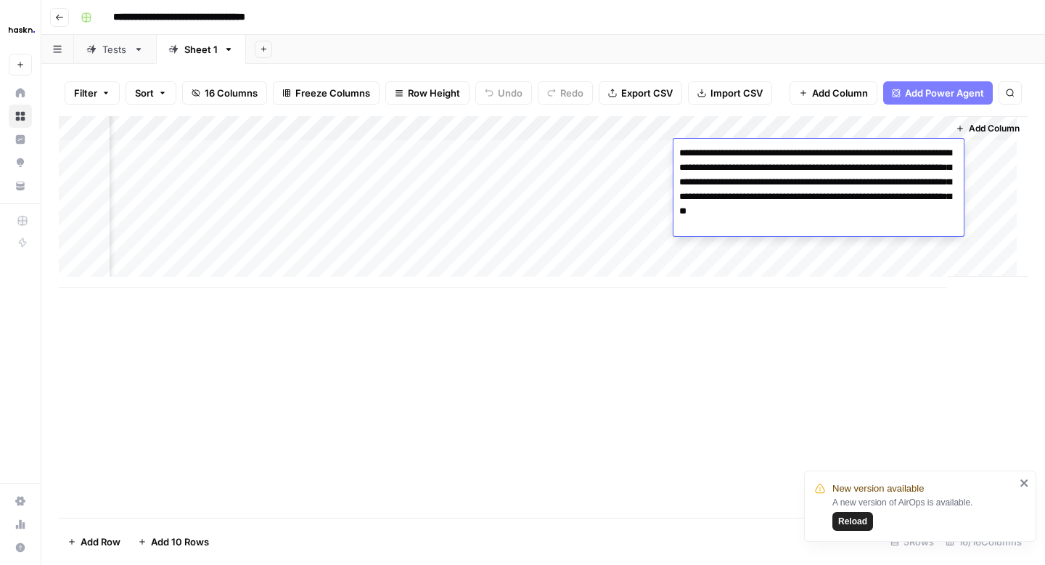
click at [710, 126] on div "Add Column" at bounding box center [543, 201] width 969 height 171
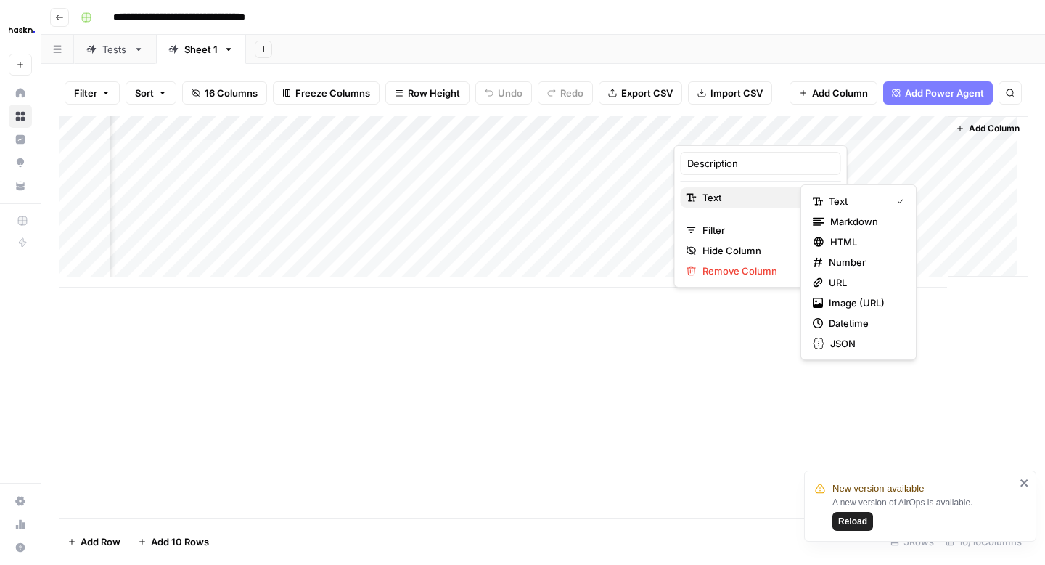
click at [707, 202] on span "Text" at bounding box center [759, 197] width 113 height 15
click at [844, 223] on span "Markdown" at bounding box center [865, 221] width 68 height 15
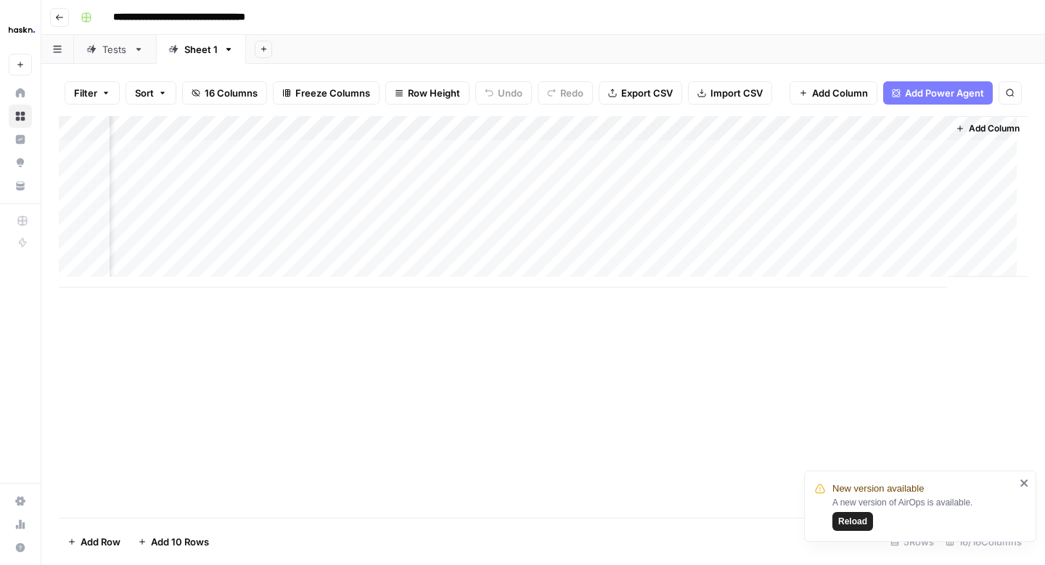
click at [727, 147] on div "Add Column" at bounding box center [543, 201] width 969 height 171
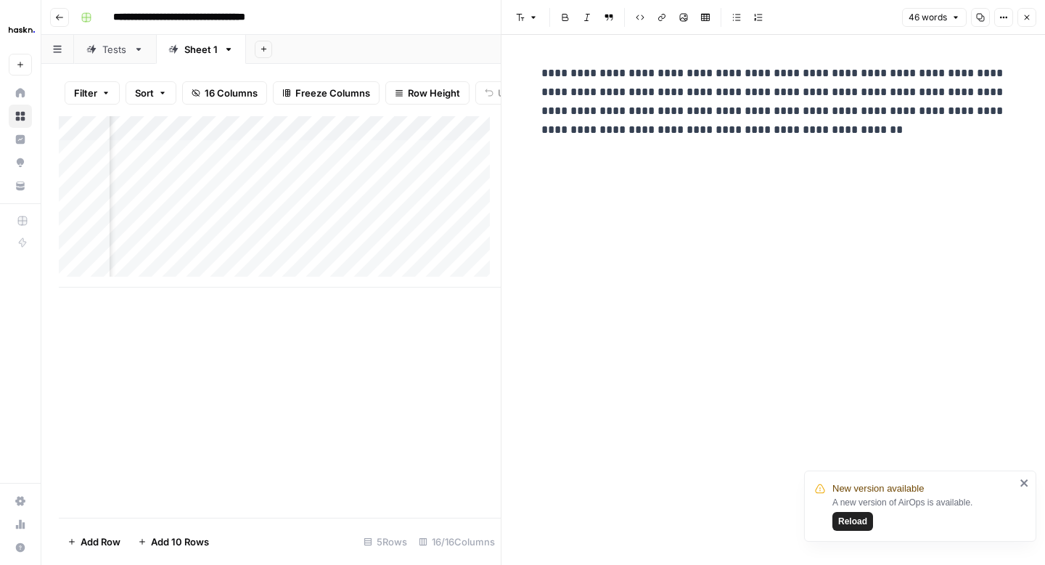
click at [452, 219] on div "Add Column" at bounding box center [280, 201] width 442 height 171
click at [1029, 13] on icon "button" at bounding box center [1027, 17] width 9 height 9
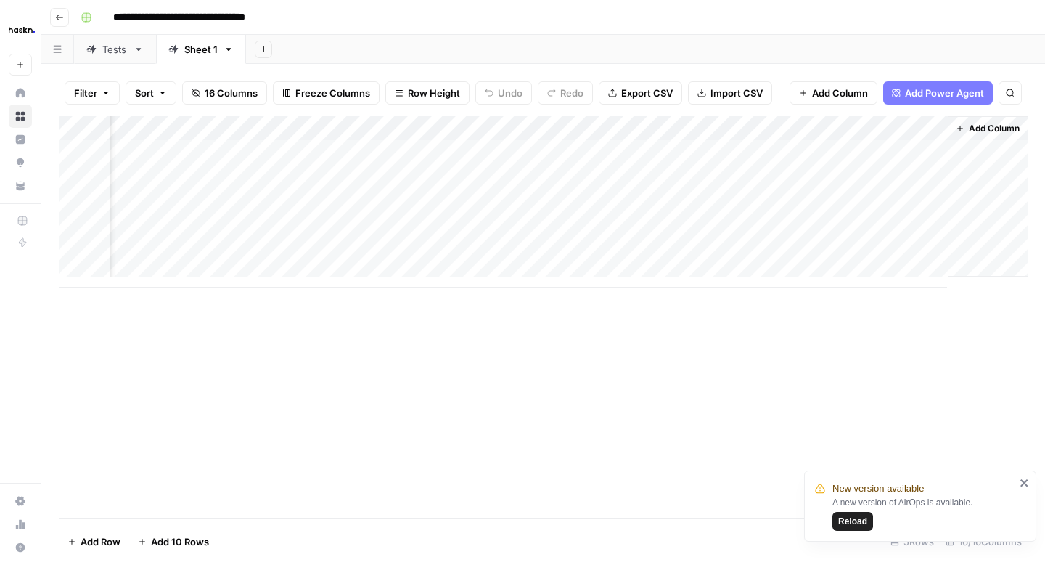
scroll to position [0, 1974]
click at [738, 173] on div "Add Column" at bounding box center [543, 201] width 969 height 171
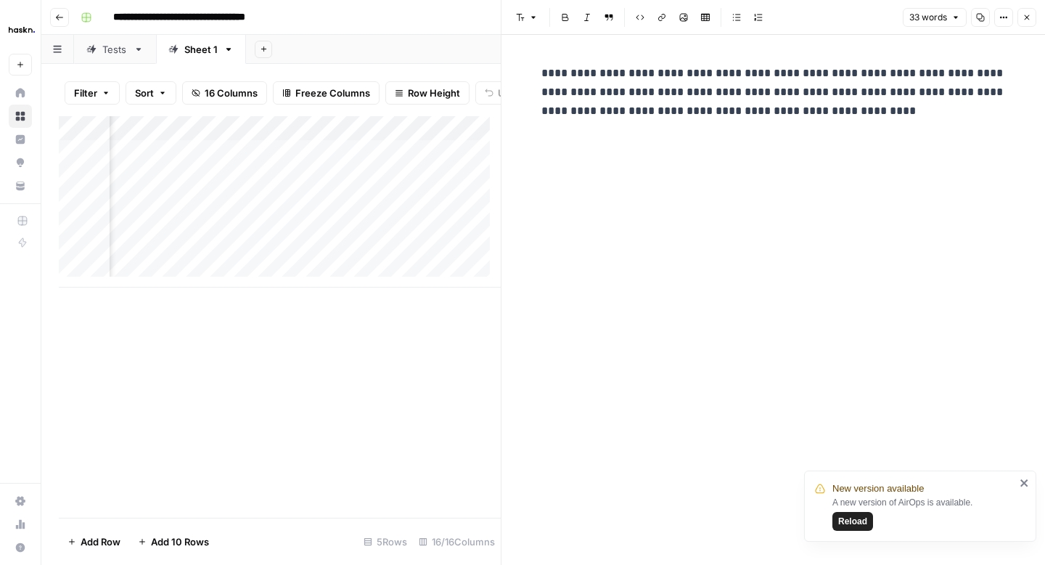
click at [403, 256] on div "Add Column" at bounding box center [280, 201] width 442 height 171
click at [361, 251] on div "Add Column" at bounding box center [280, 201] width 442 height 171
click at [348, 206] on div "Add Column" at bounding box center [280, 201] width 442 height 171
click at [338, 375] on div "Add Column" at bounding box center [280, 316] width 442 height 401
click at [1021, 9] on button "Close" at bounding box center [1027, 17] width 19 height 19
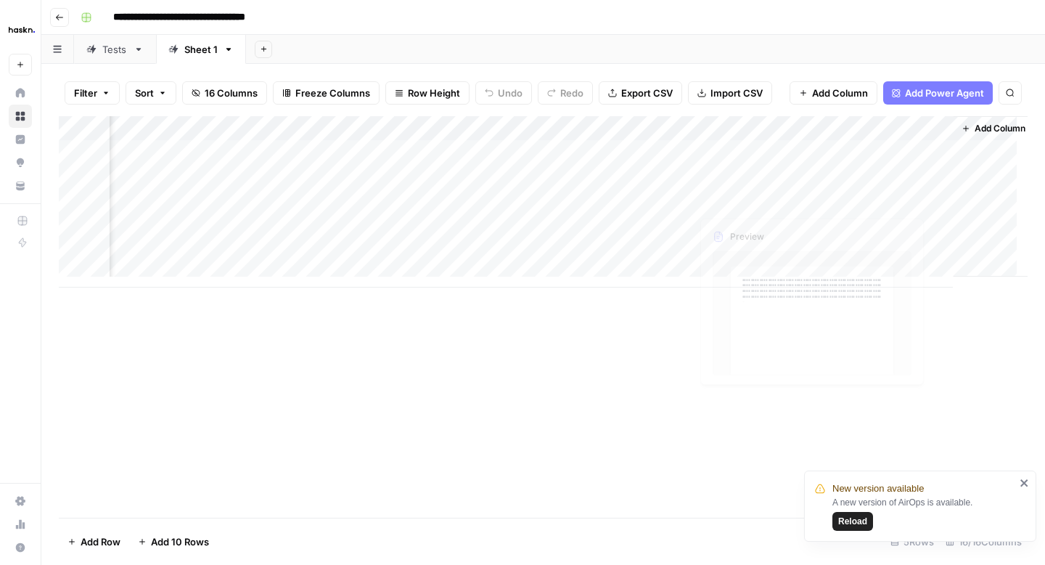
click at [722, 195] on div "Add Column" at bounding box center [543, 201] width 969 height 171
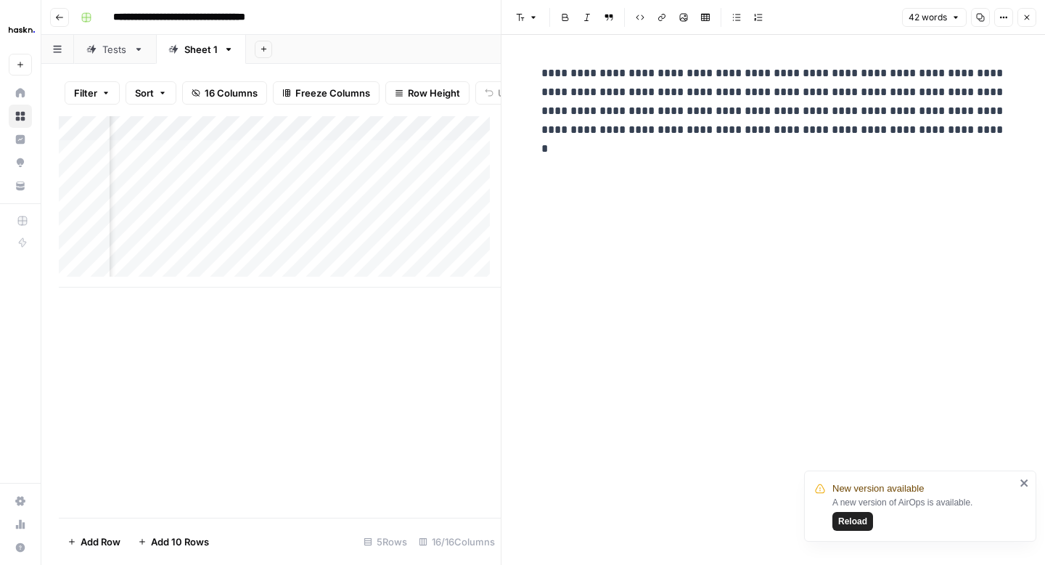
click at [1029, 19] on icon "button" at bounding box center [1027, 17] width 9 height 9
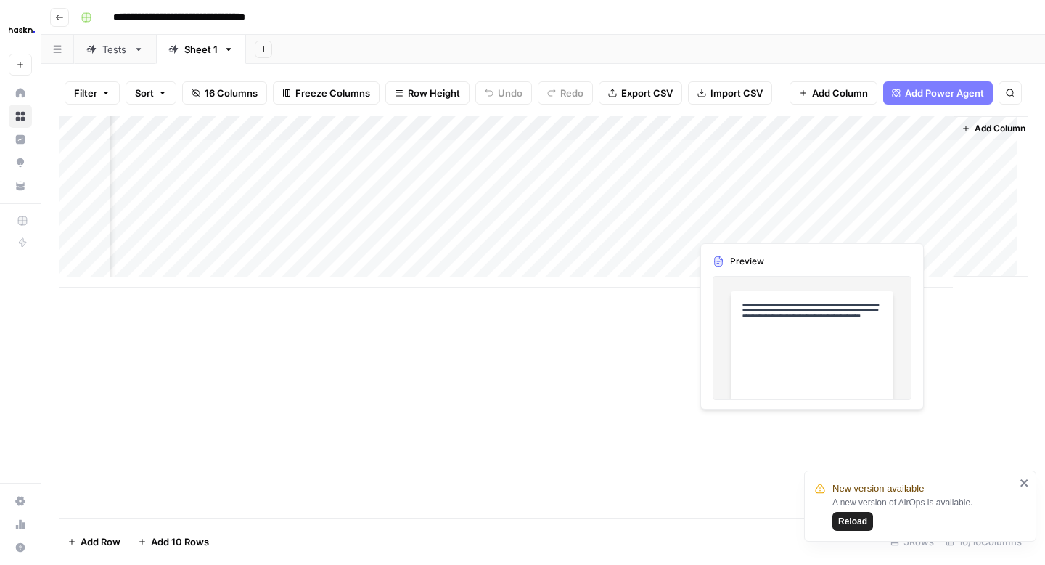
click at [746, 223] on div "Add Column" at bounding box center [543, 201] width 969 height 171
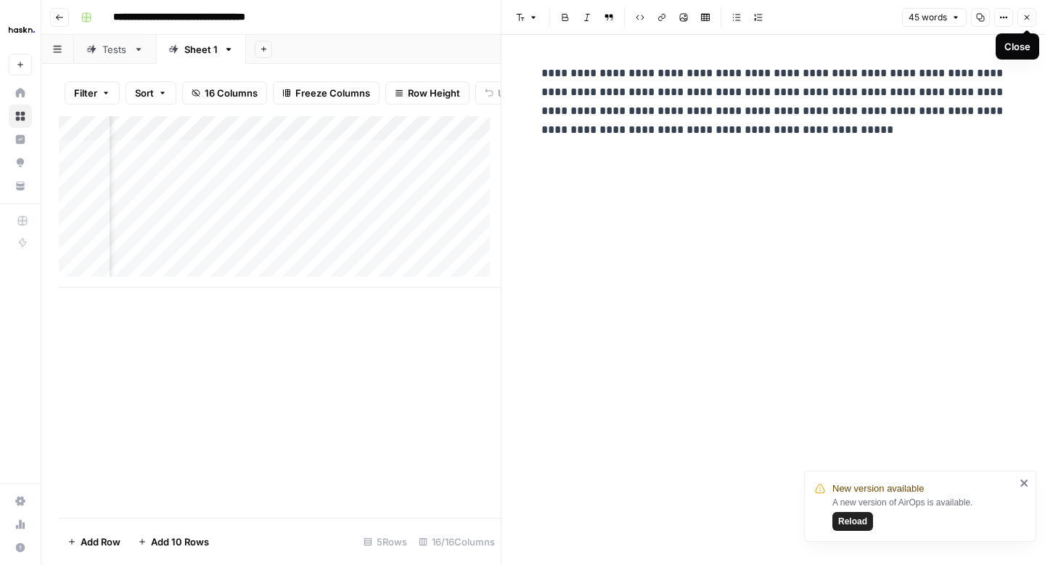
click at [1028, 16] on icon "button" at bounding box center [1027, 17] width 5 height 5
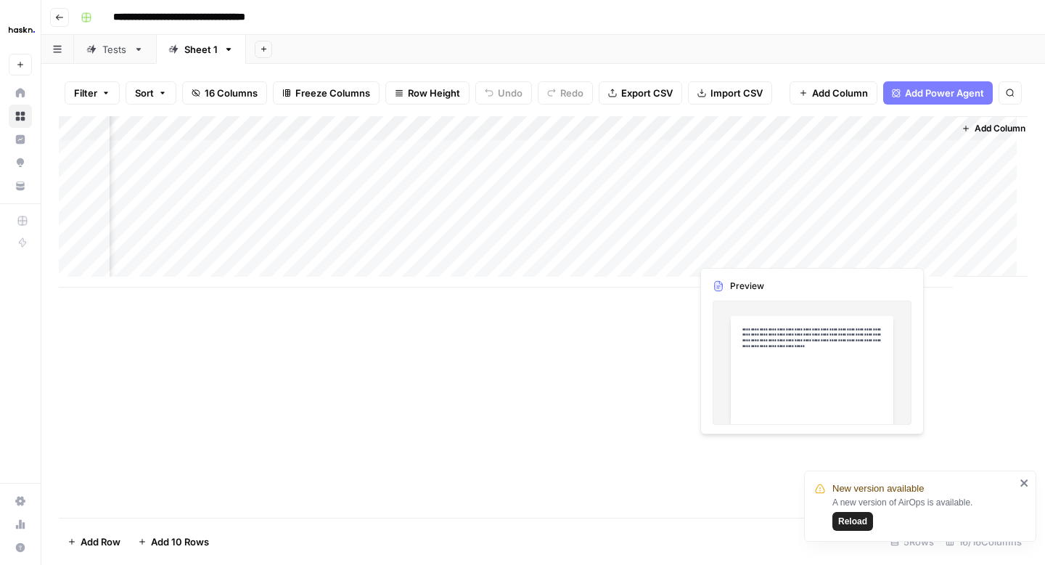
click at [739, 249] on div "Add Column" at bounding box center [543, 201] width 969 height 171
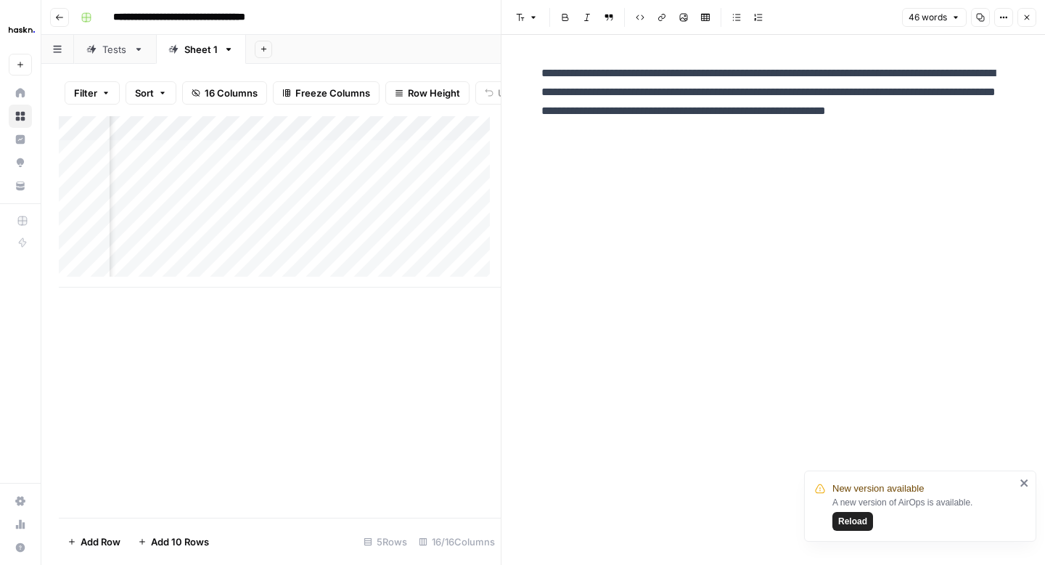
click at [1025, 20] on icon "button" at bounding box center [1027, 17] width 9 height 9
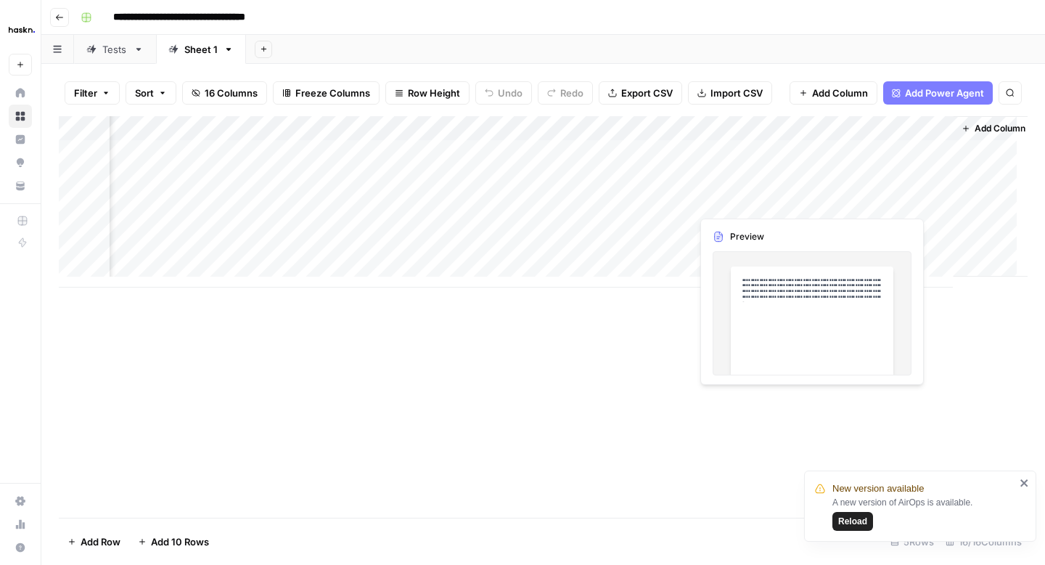
scroll to position [0, 1991]
click at [870, 130] on div "Add Column" at bounding box center [543, 201] width 969 height 171
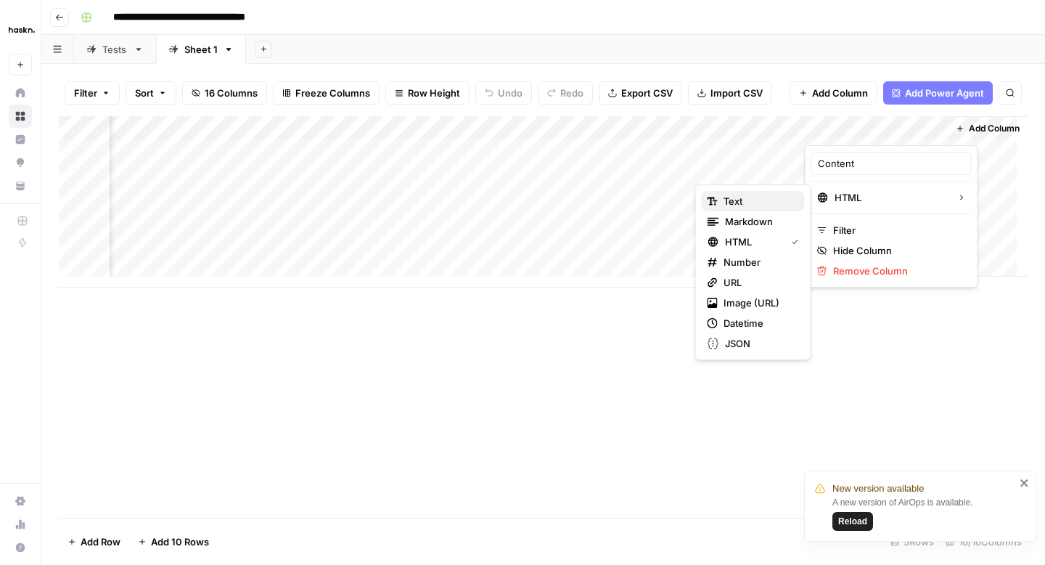
click at [768, 202] on span "Text" at bounding box center [759, 201] width 70 height 15
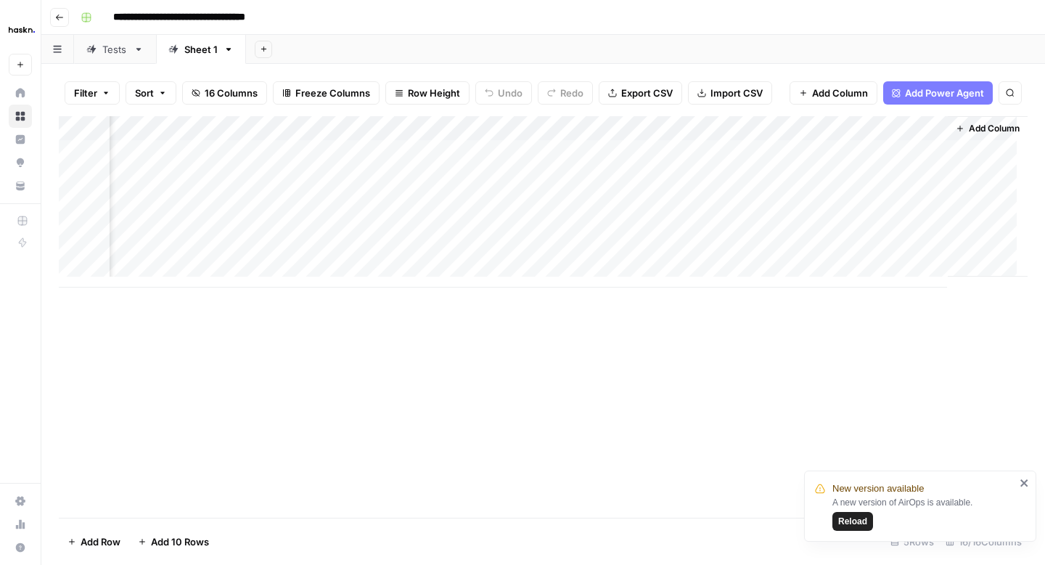
click at [839, 175] on div "Add Column" at bounding box center [543, 201] width 969 height 171
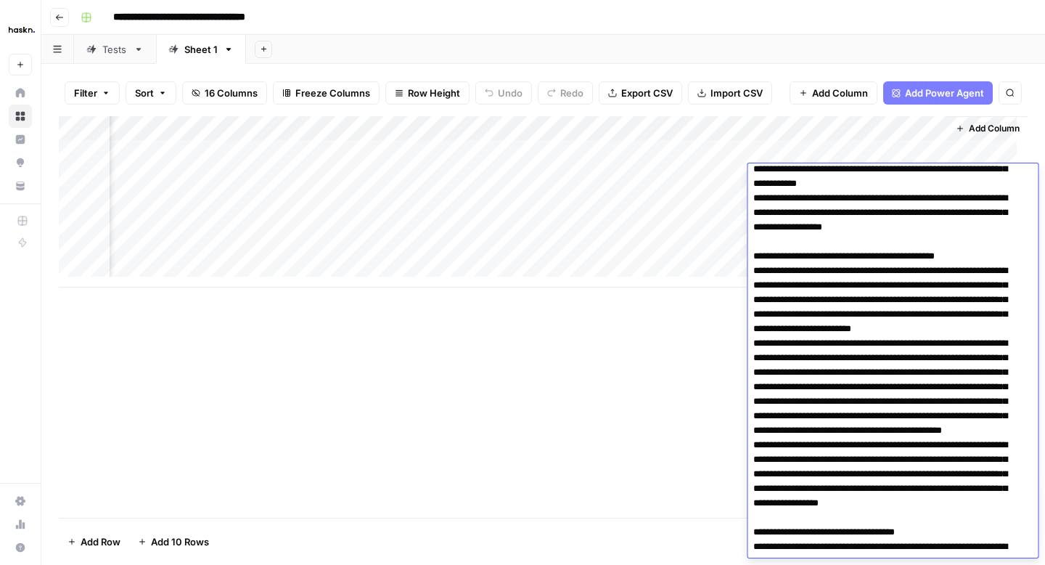
scroll to position [0, 0]
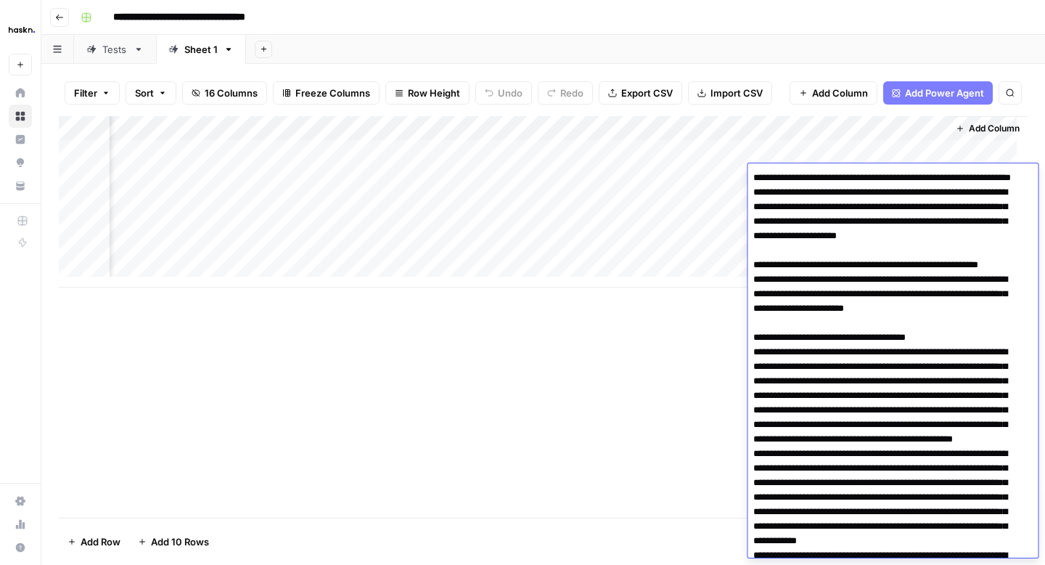
drag, startPoint x: 825, startPoint y: 266, endPoint x: 753, endPoint y: 182, distance: 111.3
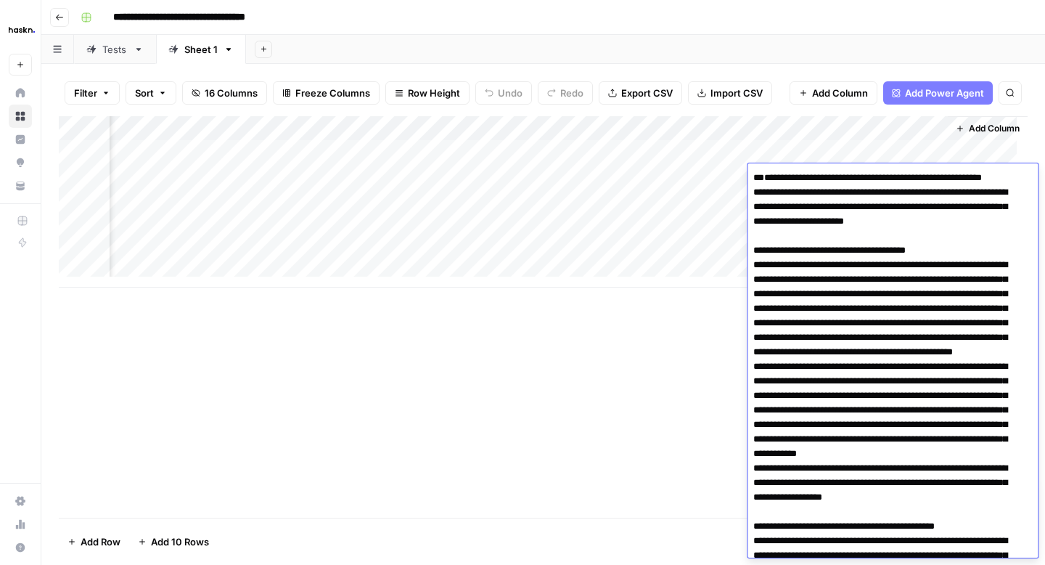
type textarea "**********"
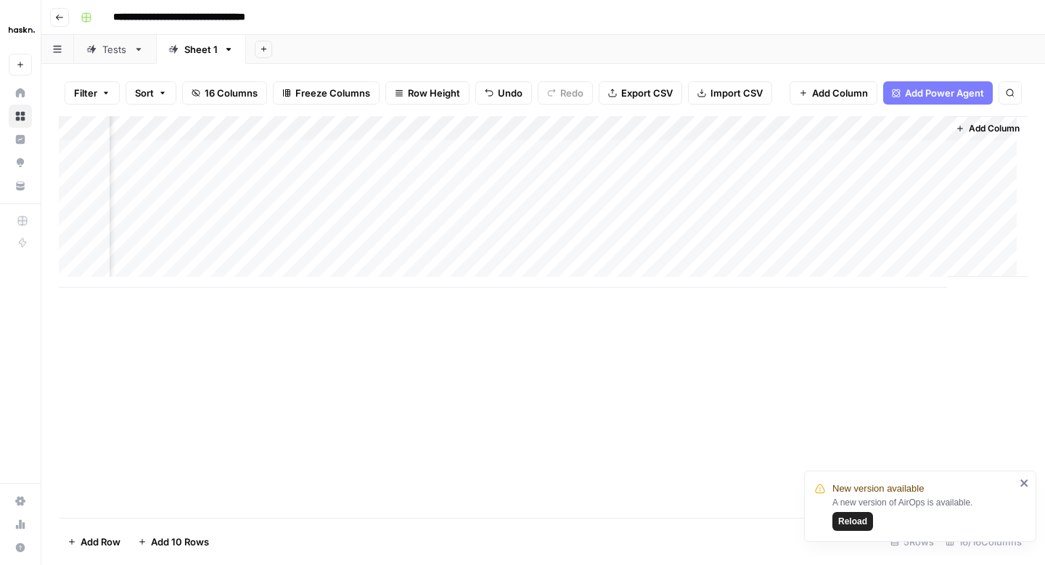
click at [692, 351] on div "Add Column" at bounding box center [543, 316] width 969 height 401
click at [821, 177] on div "Add Column" at bounding box center [543, 201] width 969 height 171
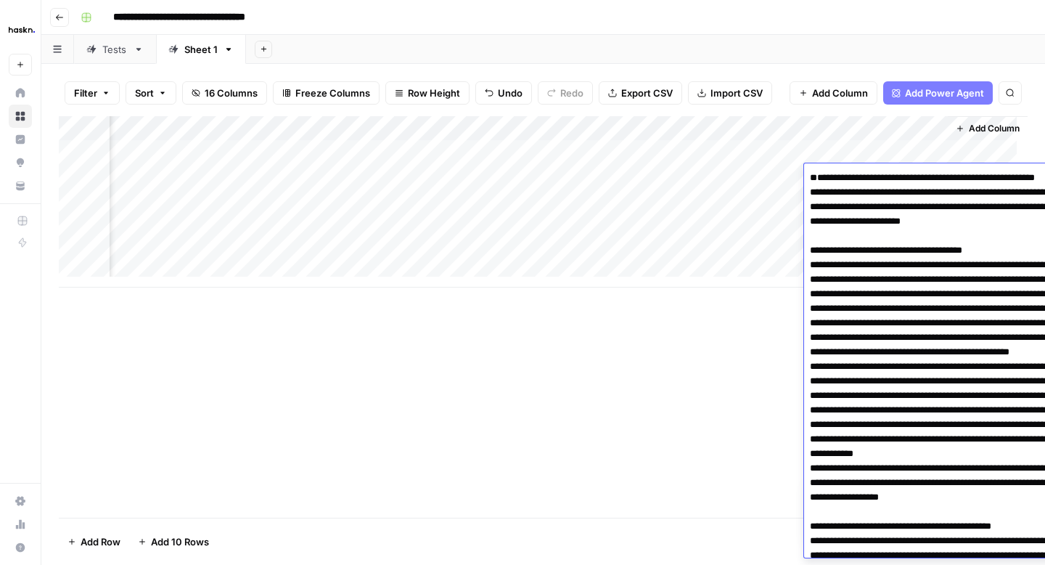
scroll to position [5439, 0]
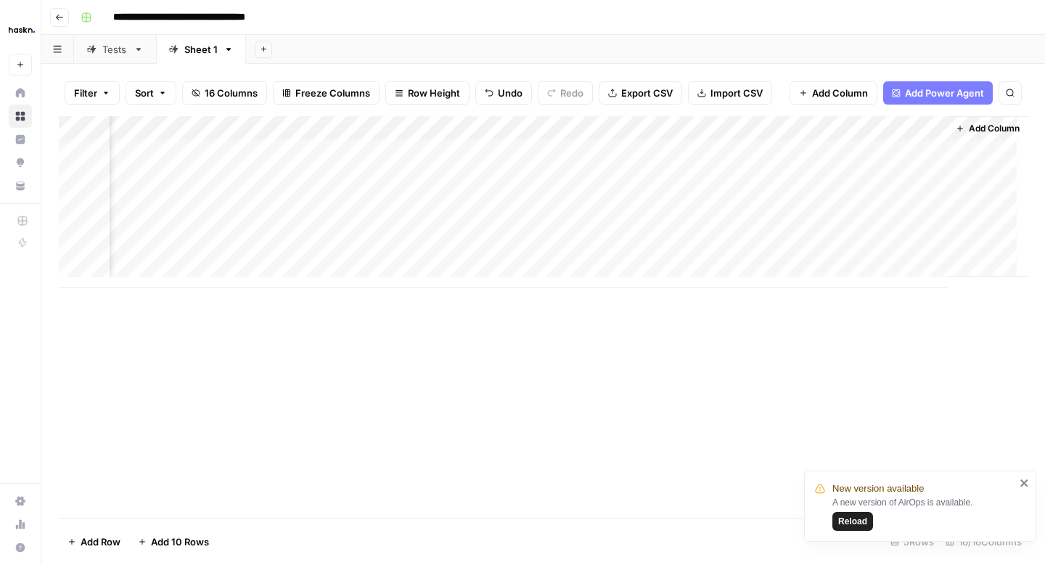
click at [692, 364] on div "Add Column" at bounding box center [543, 316] width 969 height 401
click at [844, 203] on div "Add Column" at bounding box center [543, 201] width 969 height 171
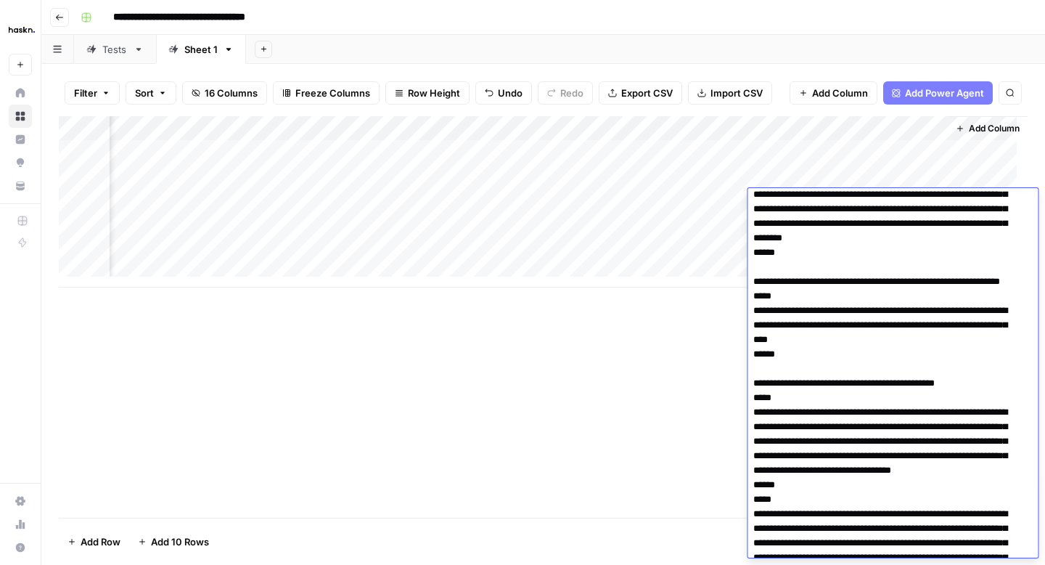
scroll to position [1720, 0]
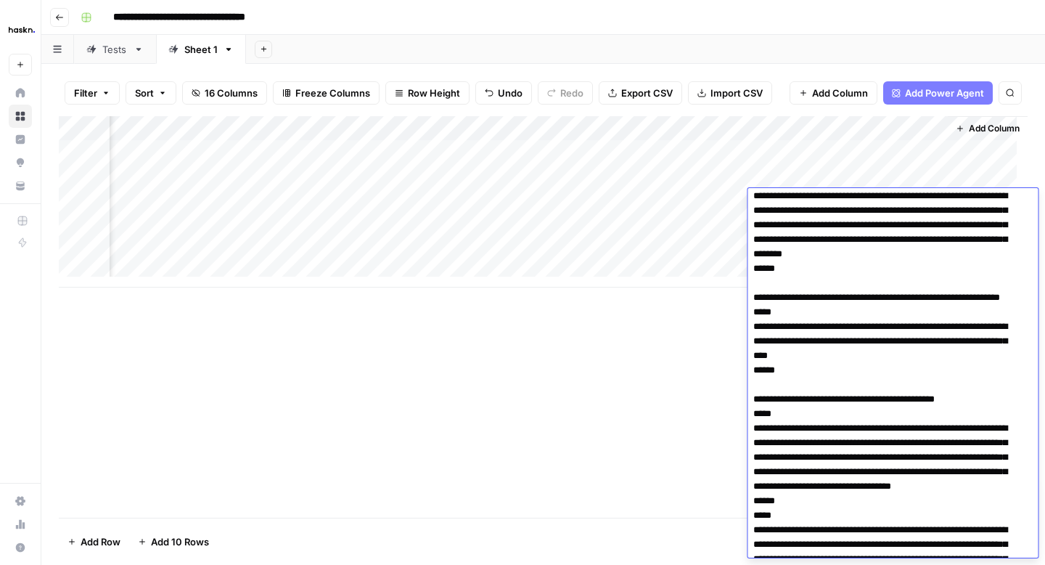
click at [657, 393] on div "Add Column" at bounding box center [543, 316] width 969 height 401
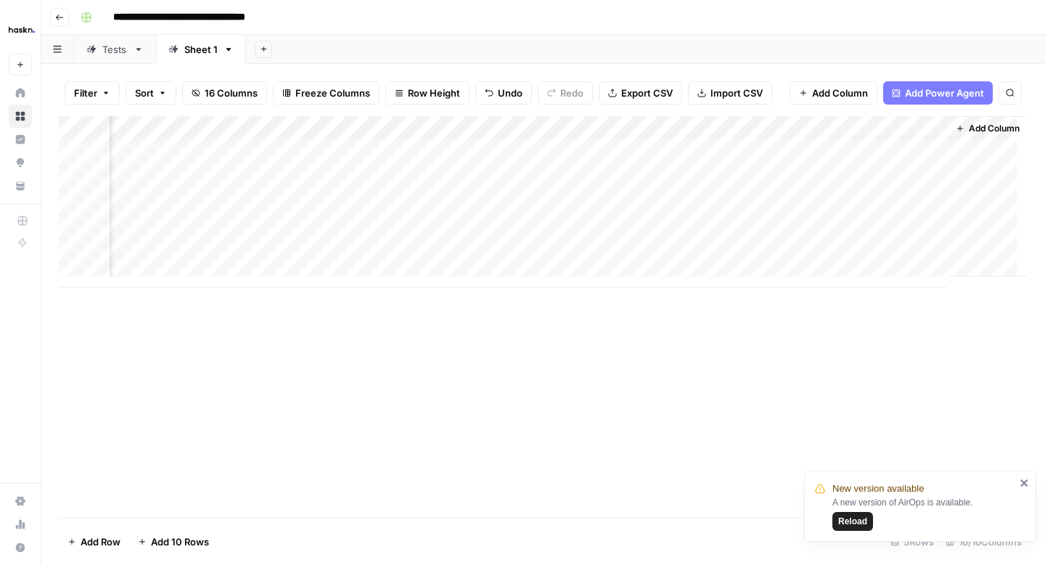
click at [841, 254] on div "Add Column" at bounding box center [543, 201] width 969 height 171
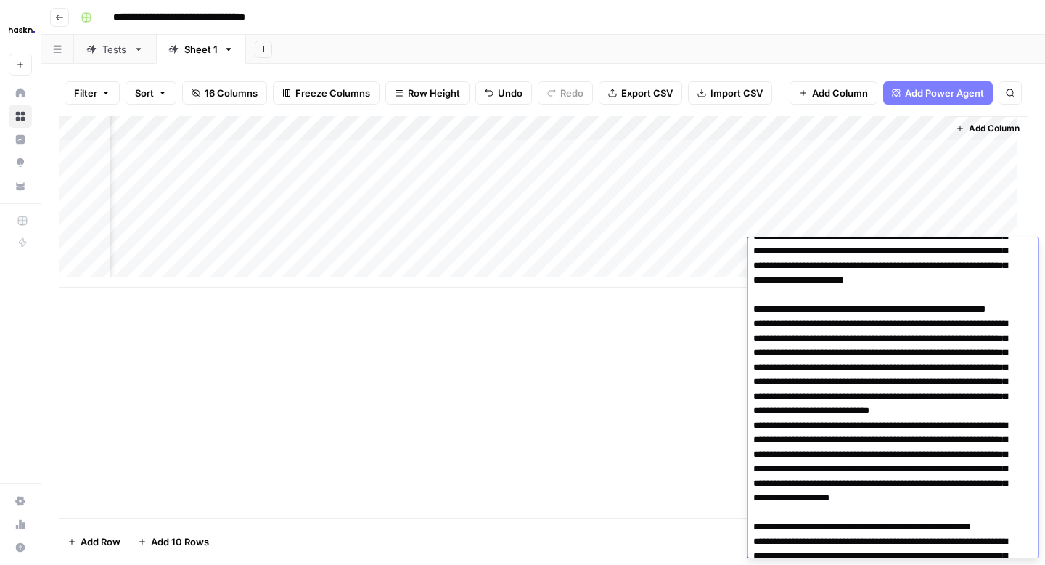
scroll to position [0, 0]
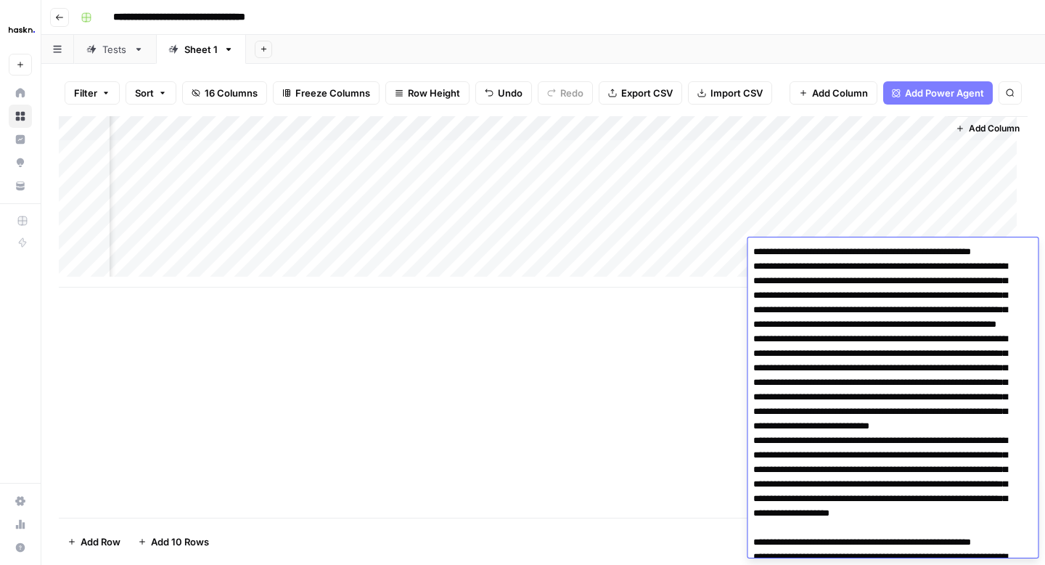
type textarea "**********"
click at [700, 340] on div "Add Column" at bounding box center [543, 316] width 969 height 401
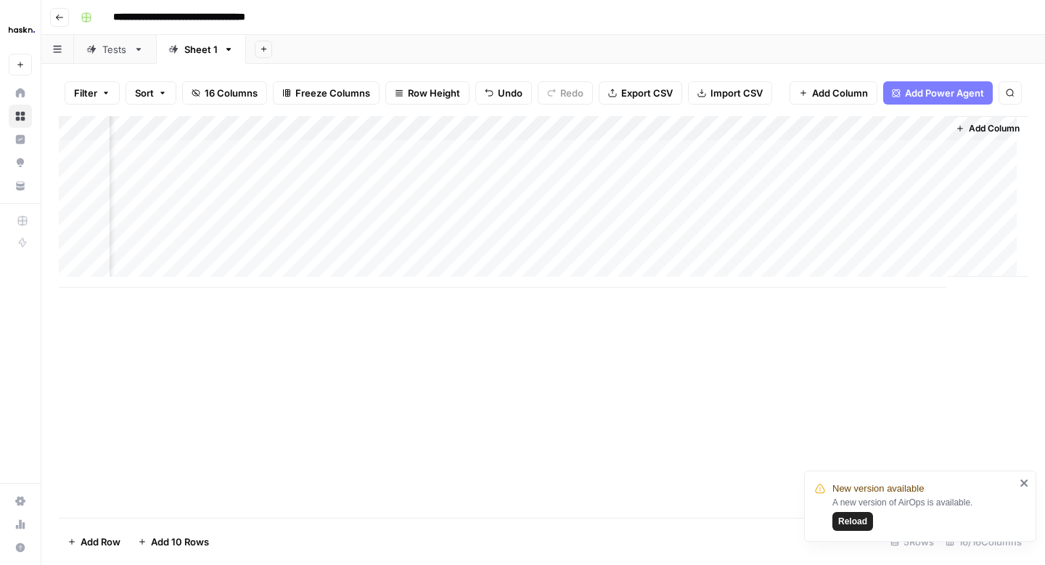
click at [924, 245] on div "Add Column" at bounding box center [543, 201] width 969 height 171
click at [860, 250] on div "Add Column" at bounding box center [543, 201] width 969 height 171
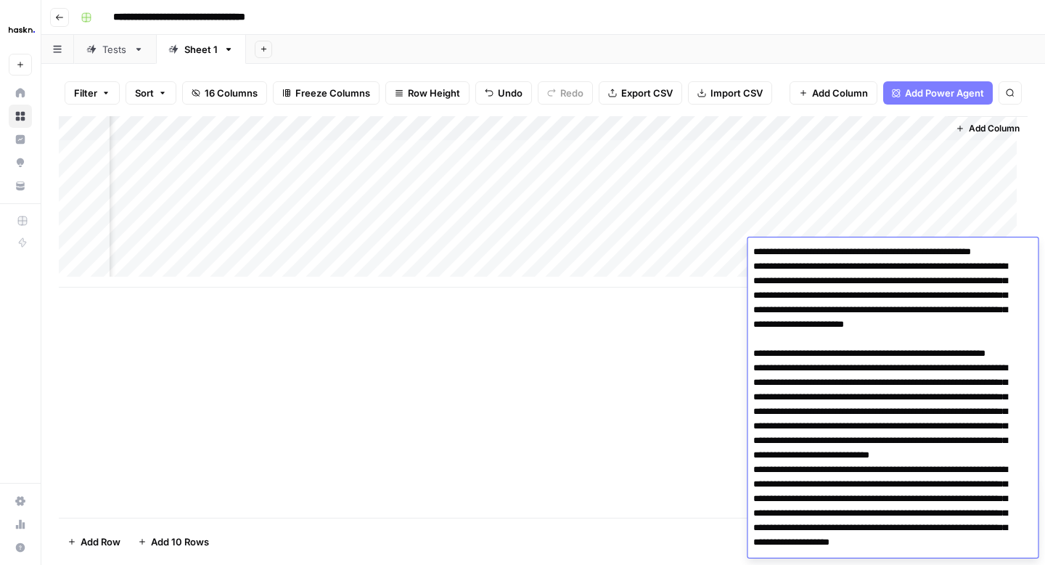
scroll to position [4598, 0]
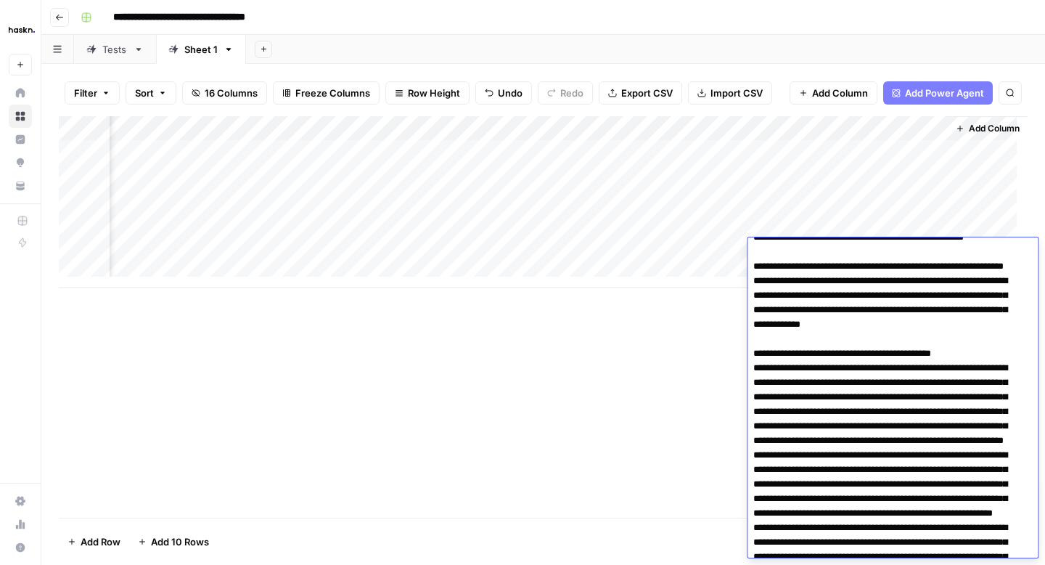
scroll to position [705, 0]
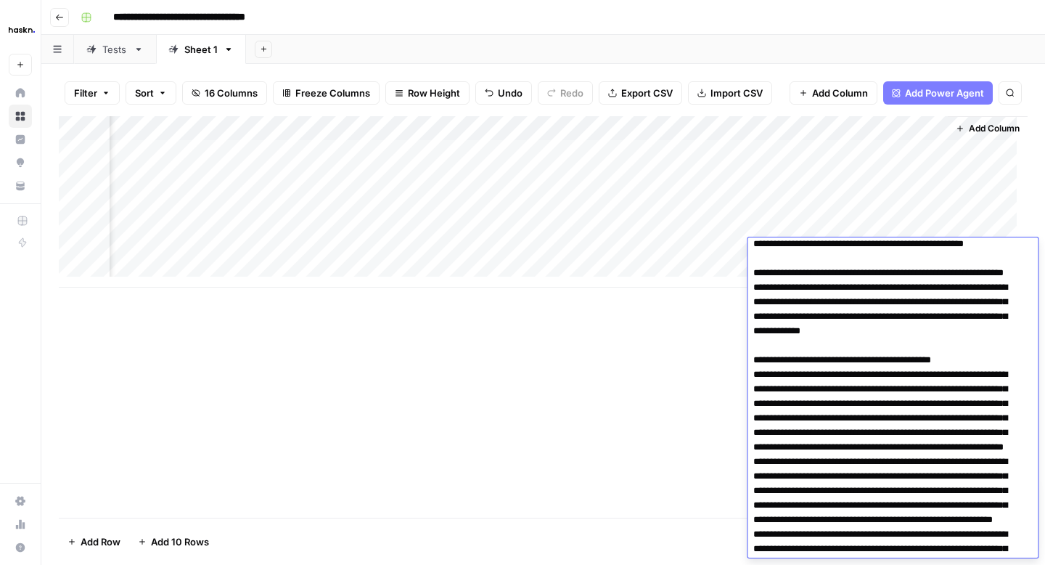
click at [706, 390] on div "Add Column" at bounding box center [543, 316] width 969 height 401
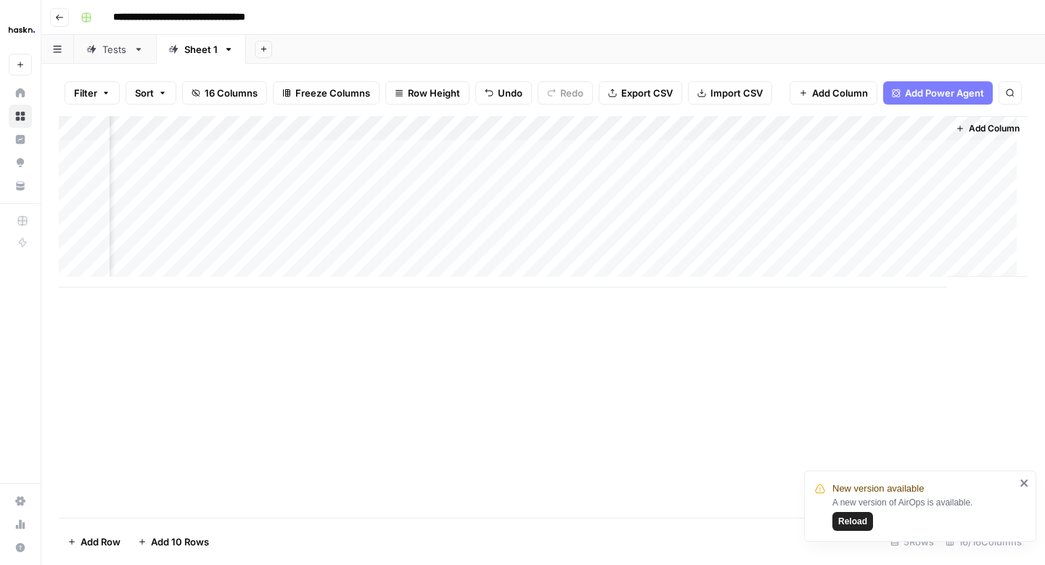
click at [853, 152] on div "Add Column" at bounding box center [543, 201] width 969 height 171
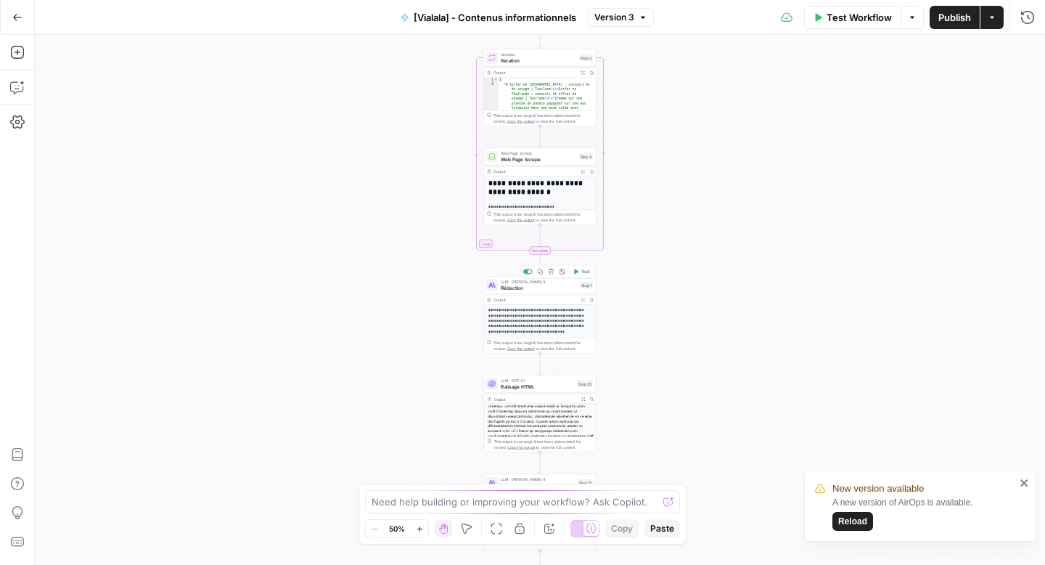
click at [522, 292] on div "LLM · Claude Sonnet 4 Rédaction Step 1 Copy step Delete step Add Note Test" at bounding box center [540, 285] width 113 height 17
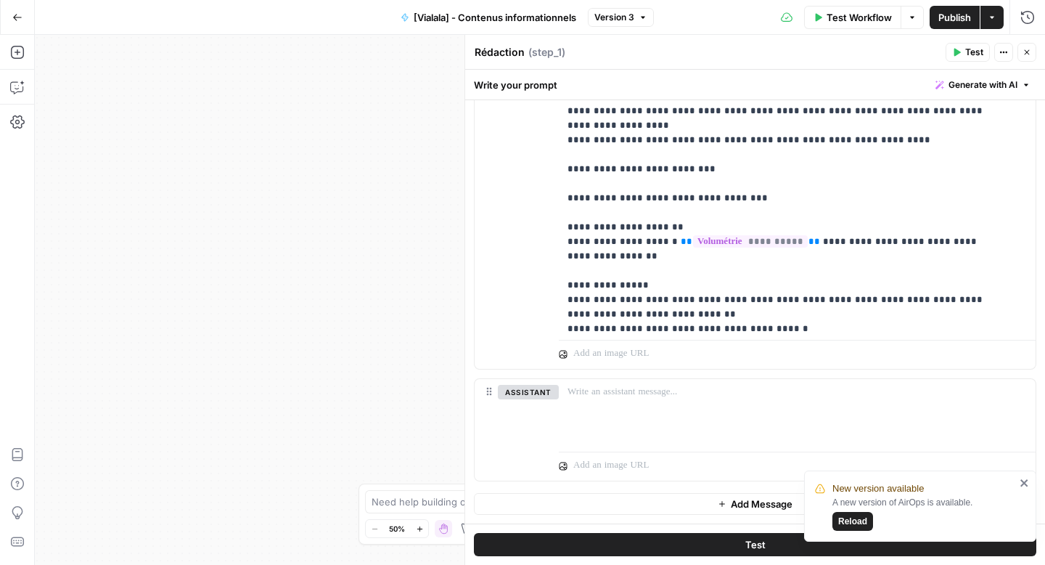
scroll to position [448, 0]
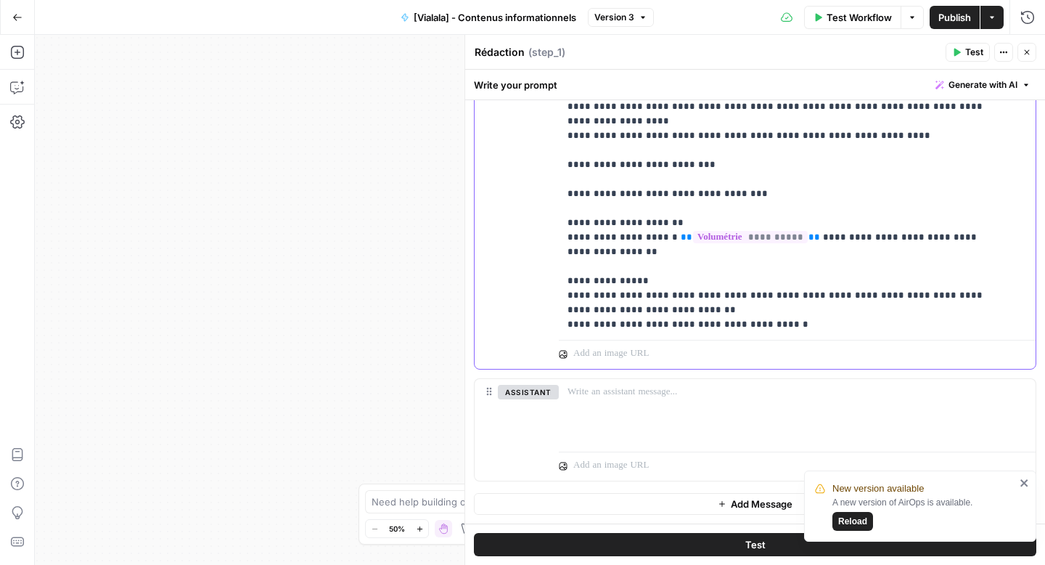
paste div
click at [564, 295] on div "**********" at bounding box center [792, 39] width 466 height 592
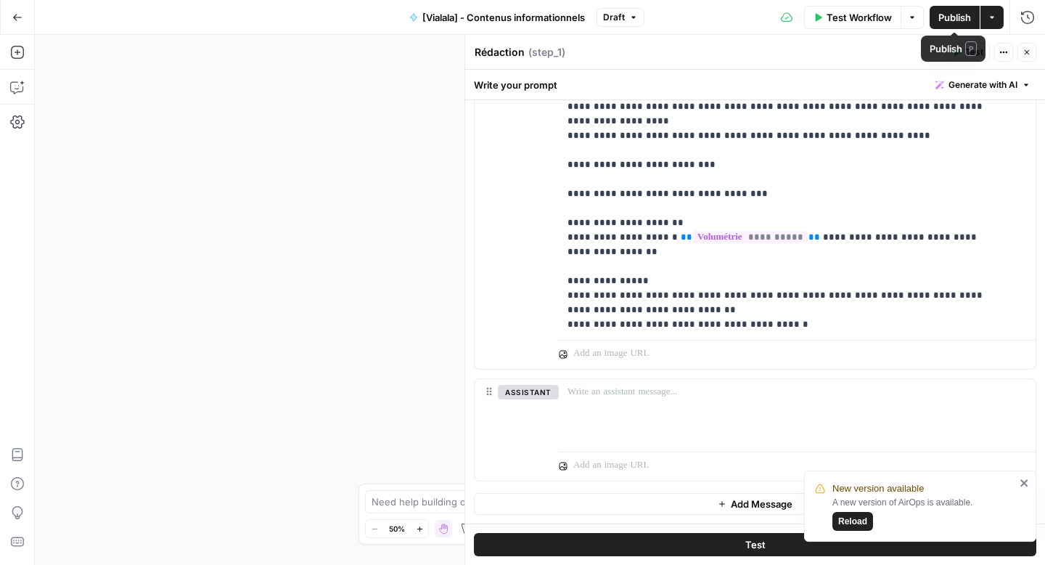
click at [943, 23] on span "Publish" at bounding box center [955, 17] width 33 height 15
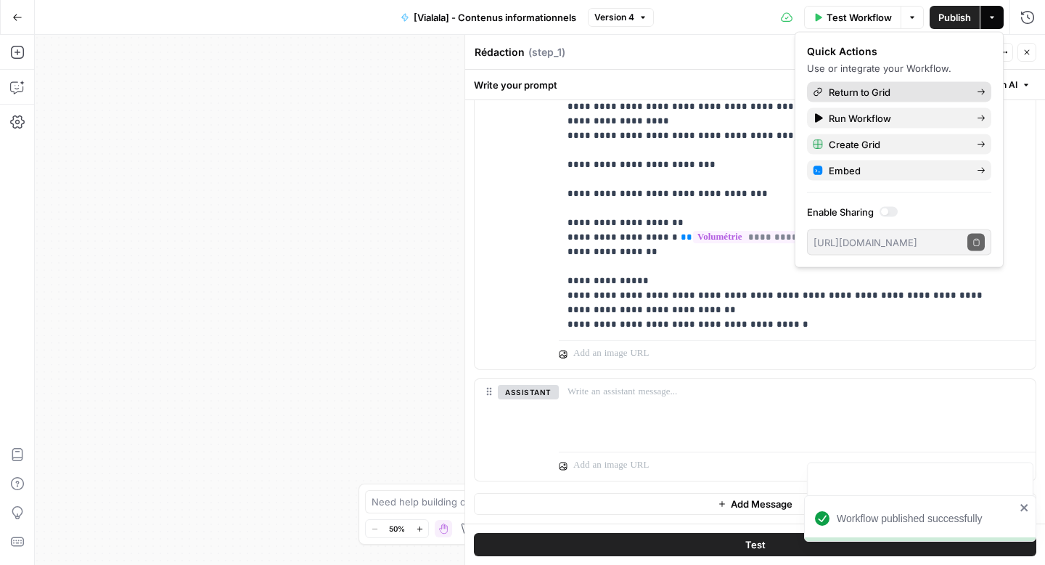
click at [865, 91] on span "Return to Grid" at bounding box center [897, 92] width 136 height 15
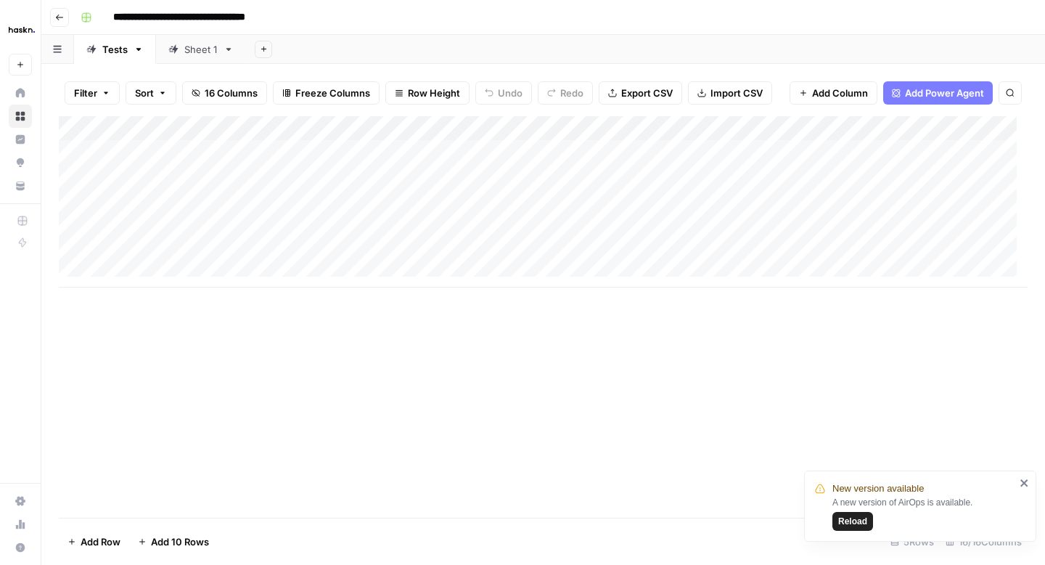
click at [148, 154] on div "Add Column" at bounding box center [543, 201] width 969 height 171
click at [190, 249] on div "Add Column" at bounding box center [543, 201] width 969 height 171
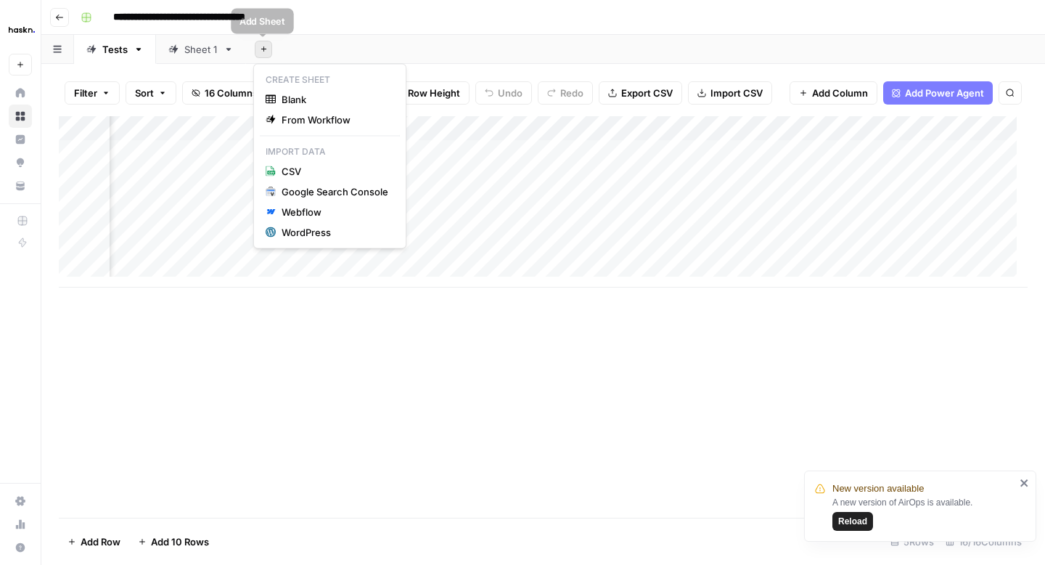
click at [264, 52] on icon "button" at bounding box center [264, 49] width 8 height 8
click at [285, 124] on span "From Workflow" at bounding box center [335, 120] width 107 height 15
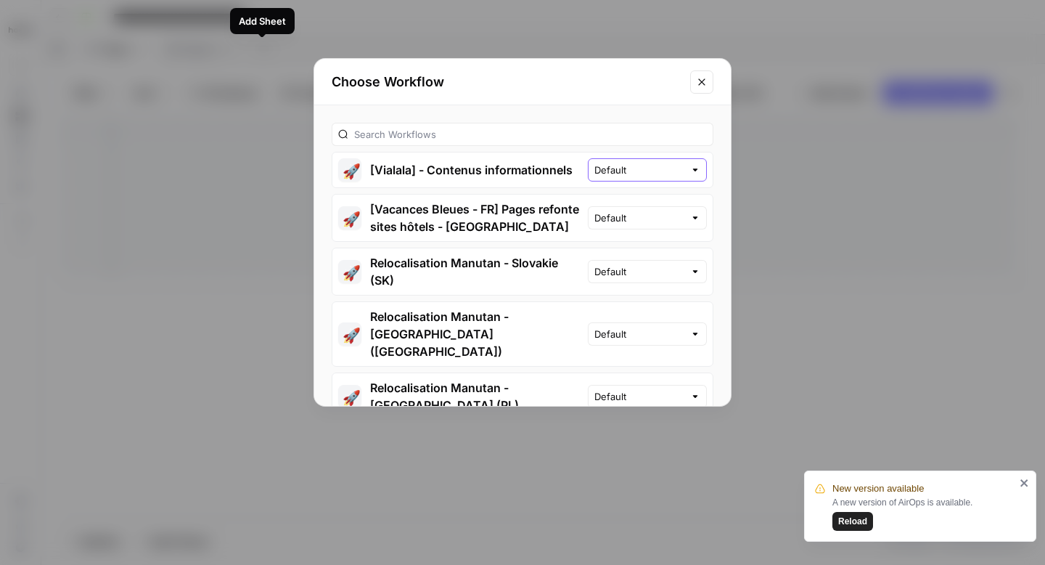
click at [633, 171] on input "Default" at bounding box center [640, 170] width 90 height 15
click at [626, 216] on button "Version 4" at bounding box center [647, 224] width 85 height 20
type input "Version 4"
click at [512, 167] on button "🚀 [Vialala] - Contenus informationnels" at bounding box center [461, 169] width 256 height 35
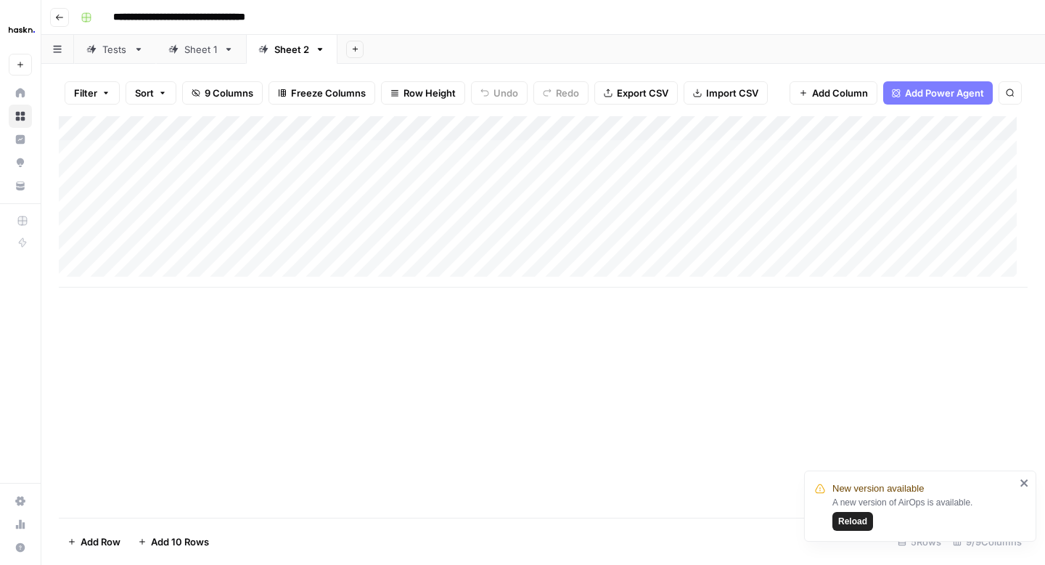
click at [234, 154] on div "Add Column" at bounding box center [543, 201] width 969 height 171
click at [927, 127] on div "Add Column" at bounding box center [543, 201] width 969 height 171
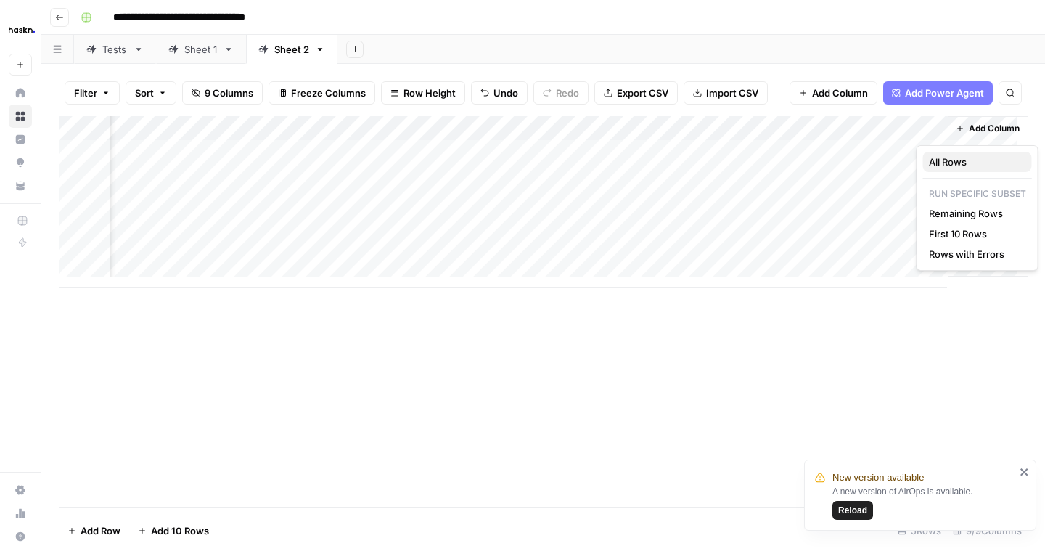
click at [938, 164] on span "All Rows" at bounding box center [974, 162] width 91 height 15
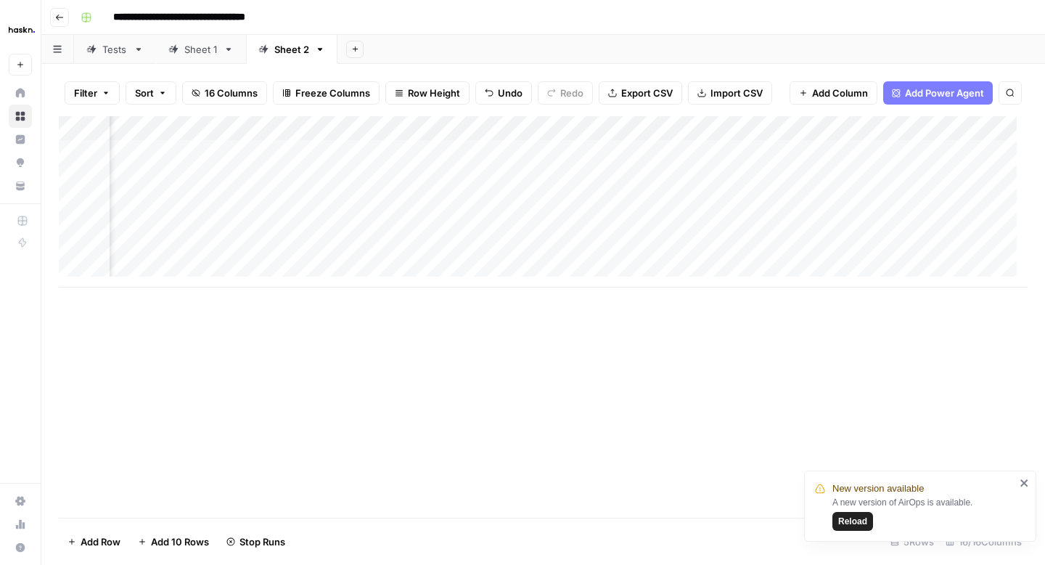
scroll to position [1, 1926]
click at [439, 227] on div "Add Column" at bounding box center [543, 201] width 969 height 171
click at [317, 221] on div "Add Column" at bounding box center [543, 201] width 969 height 171
click at [393, 228] on div "Add Column" at bounding box center [543, 201] width 969 height 171
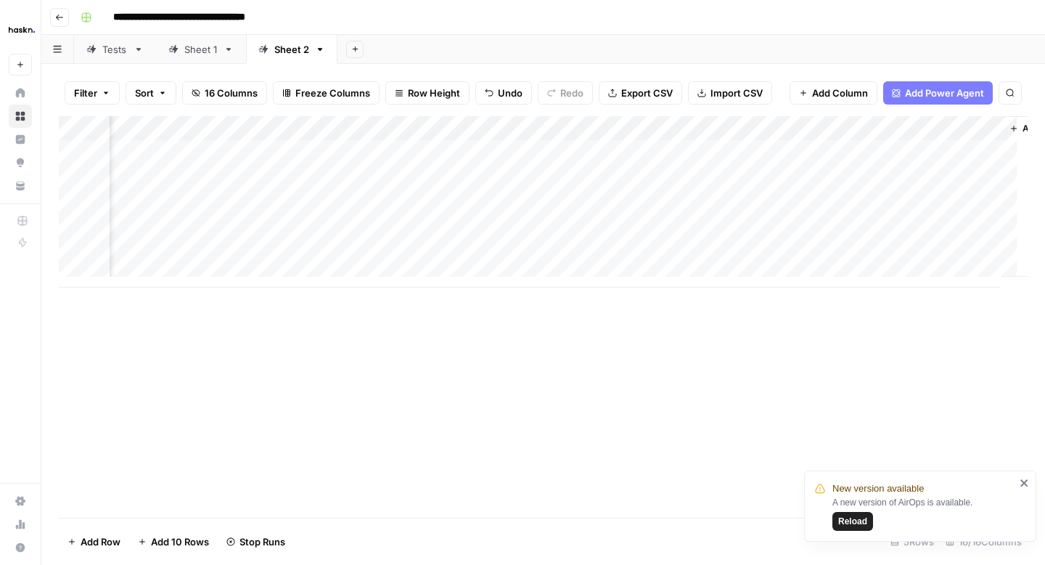
click at [393, 228] on div "Add Column" at bounding box center [543, 201] width 969 height 171
click at [201, 52] on div "Sheet 1" at bounding box center [200, 49] width 33 height 15
click at [491, 221] on div "Add Column" at bounding box center [543, 201] width 969 height 171
click at [296, 49] on div "Sheet 2" at bounding box center [291, 49] width 35 height 15
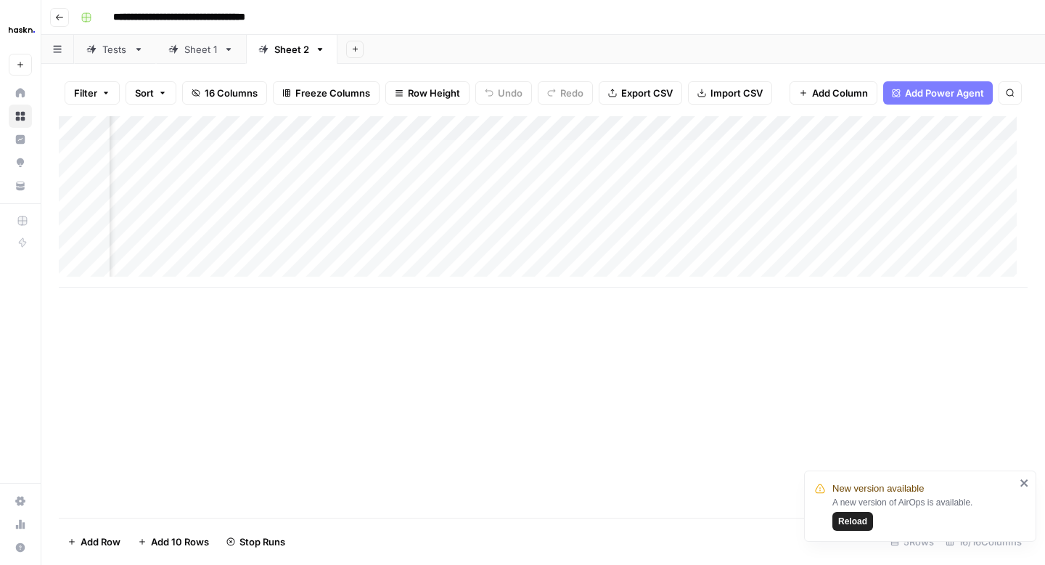
scroll to position [0, 1658]
click at [653, 224] on div "Add Column" at bounding box center [543, 201] width 969 height 171
click at [779, 227] on div "Add Column" at bounding box center [543, 201] width 969 height 171
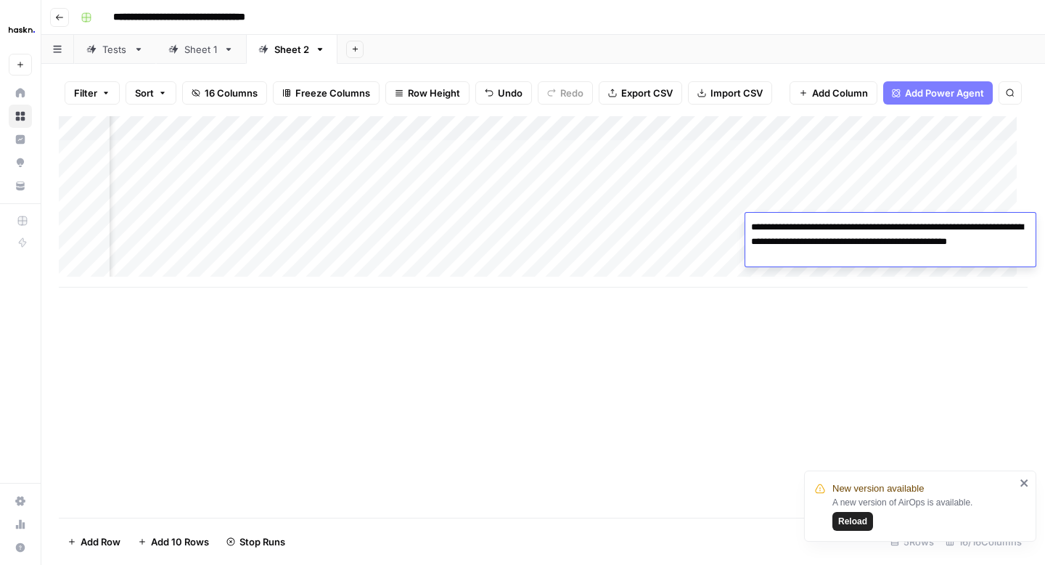
click at [783, 234] on textarea "**********" at bounding box center [891, 241] width 290 height 49
click at [682, 223] on div "Add Column" at bounding box center [543, 201] width 969 height 171
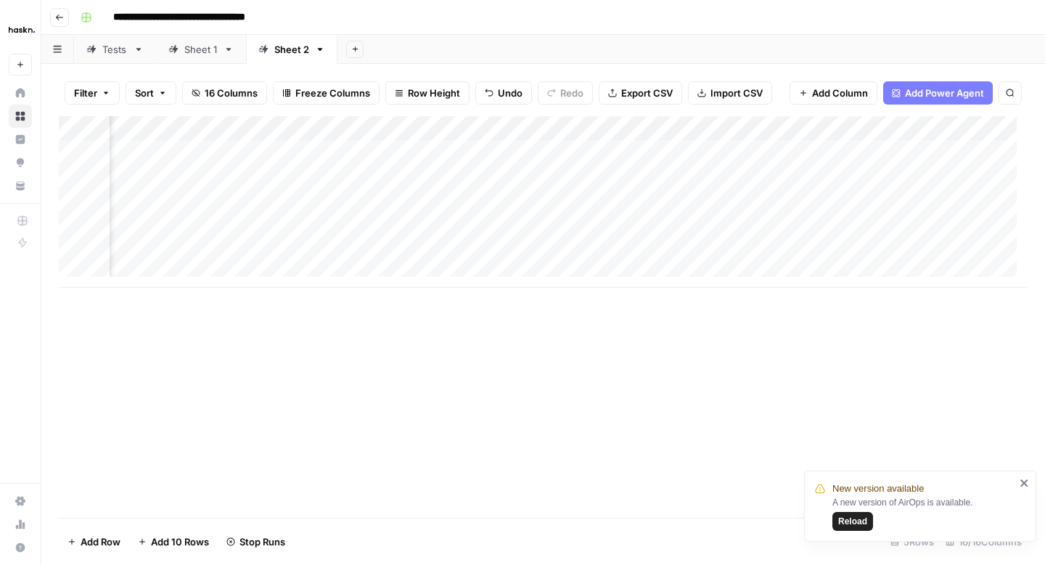
scroll to position [0, 1879]
click at [709, 226] on div "Add Column" at bounding box center [543, 201] width 969 height 171
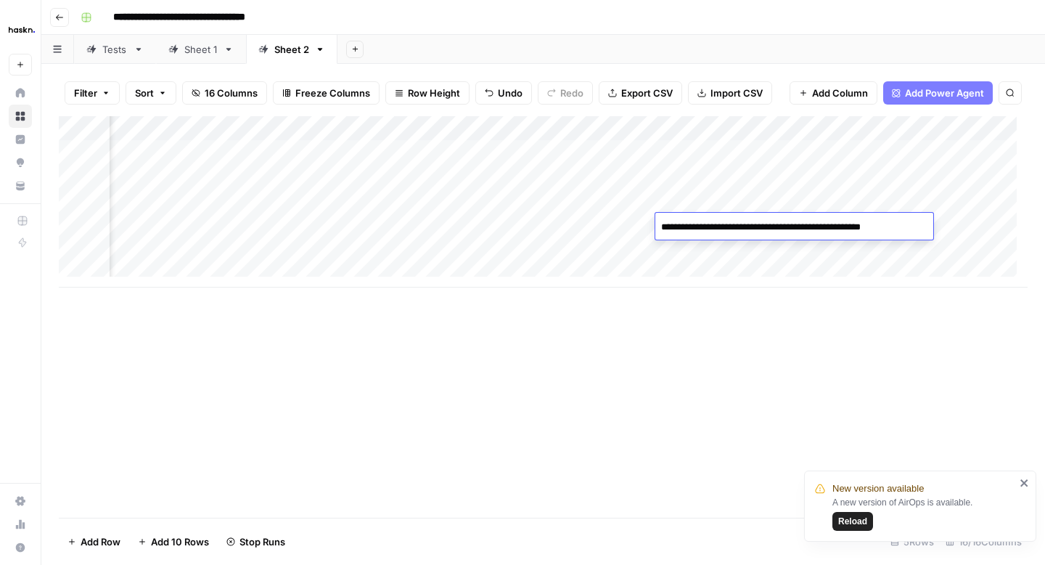
click at [208, 46] on div "Sheet 1" at bounding box center [200, 49] width 33 height 15
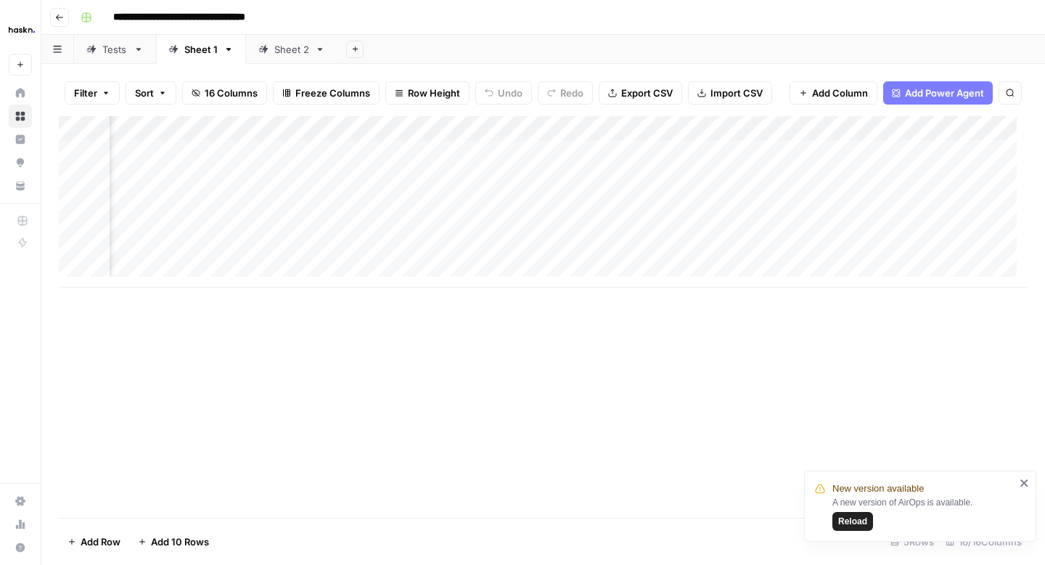
scroll to position [0, 1832]
click at [295, 48] on div "Sheet 2" at bounding box center [291, 49] width 35 height 15
click at [733, 220] on div "Add Column" at bounding box center [543, 201] width 969 height 171
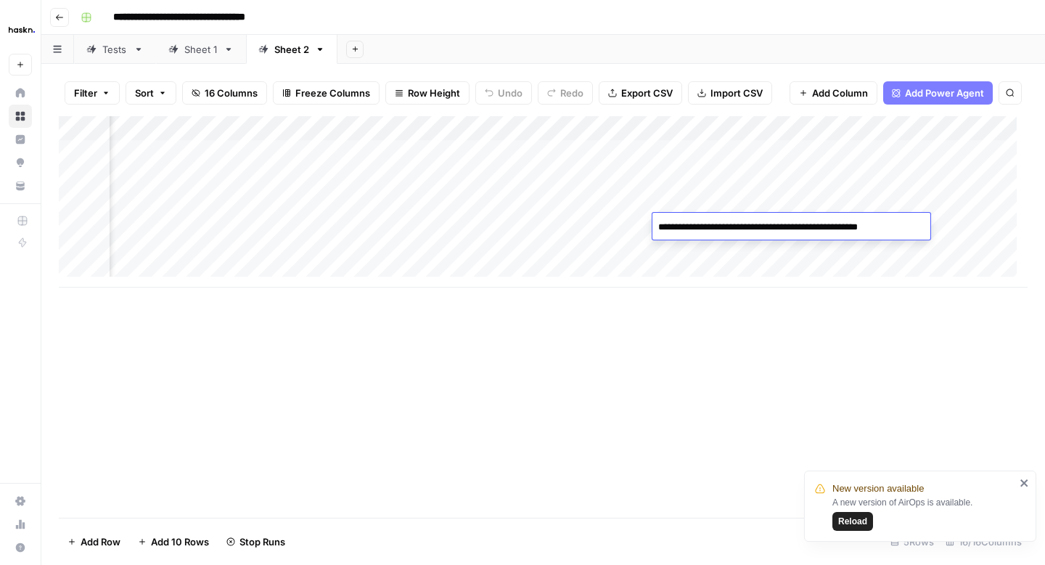
click at [611, 225] on div "Add Column" at bounding box center [543, 201] width 969 height 171
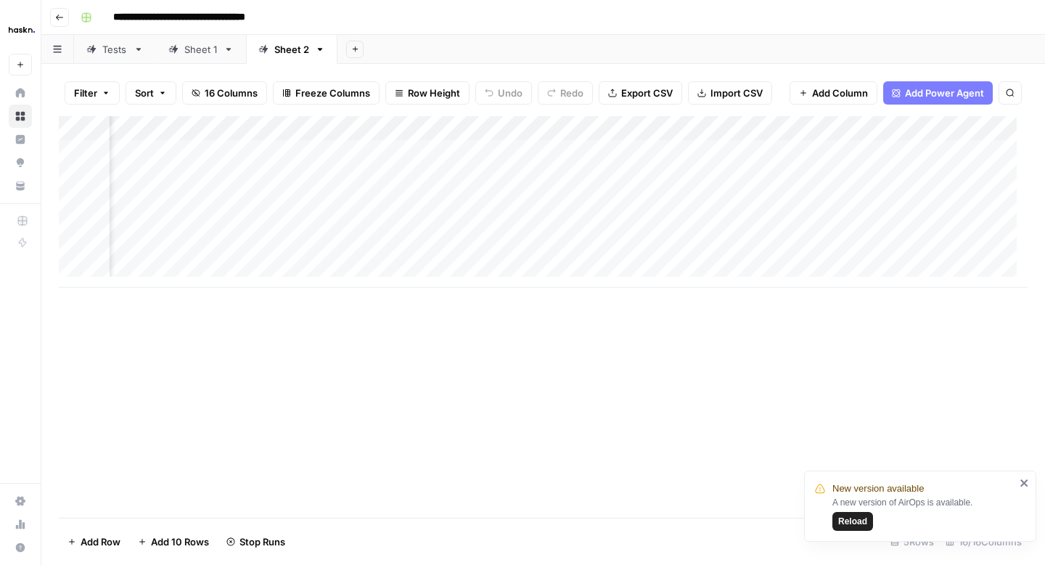
click at [693, 224] on div "Add Column" at bounding box center [543, 201] width 969 height 171
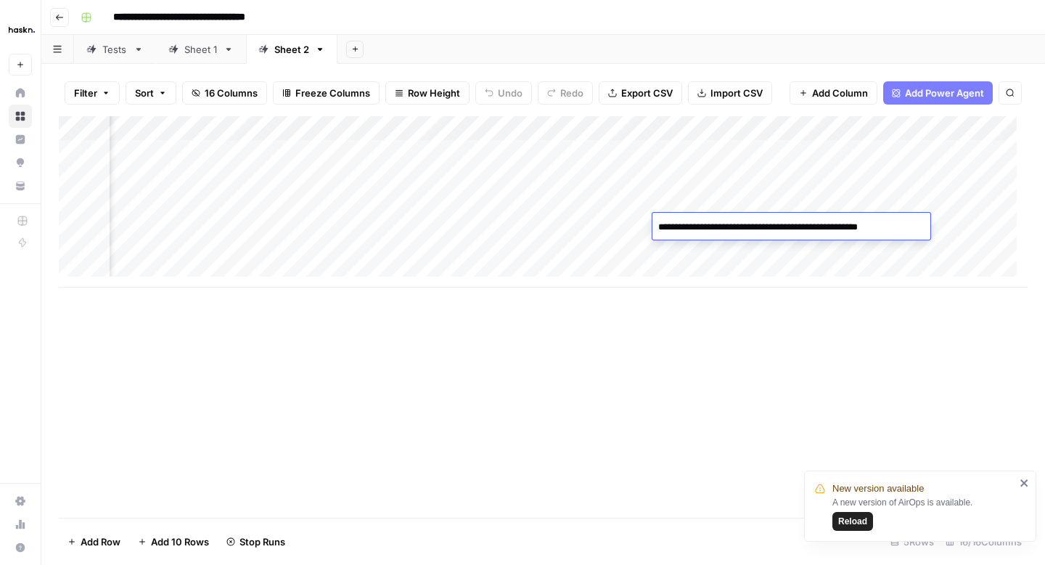
click at [689, 221] on textarea "**********" at bounding box center [789, 227] width 273 height 20
click at [715, 229] on textarea "**********" at bounding box center [798, 234] width 290 height 35
click at [711, 227] on textarea "**********" at bounding box center [798, 234] width 290 height 35
type textarea "**********"
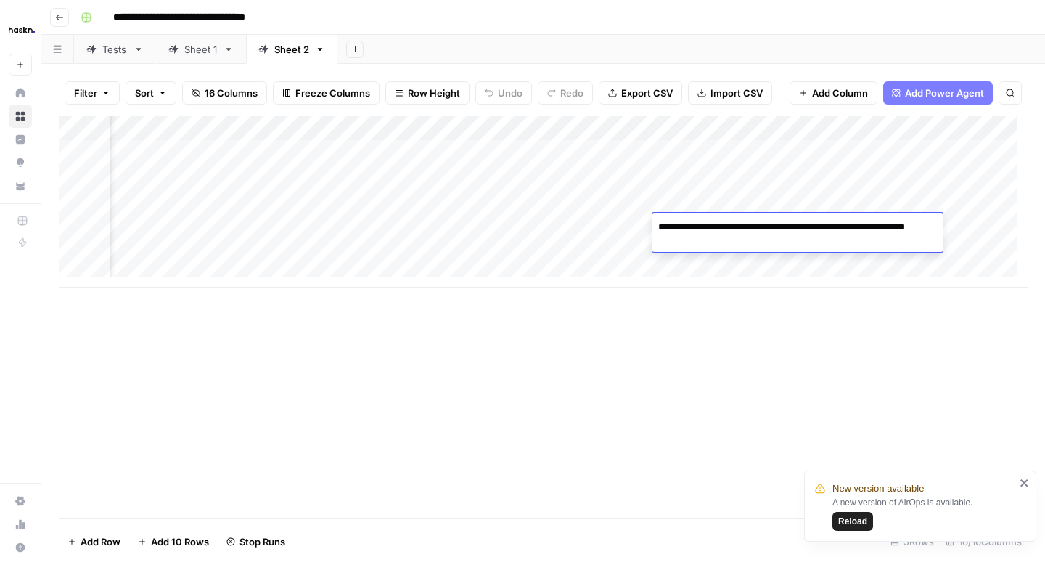
click at [609, 221] on div "Add Column" at bounding box center [543, 201] width 969 height 171
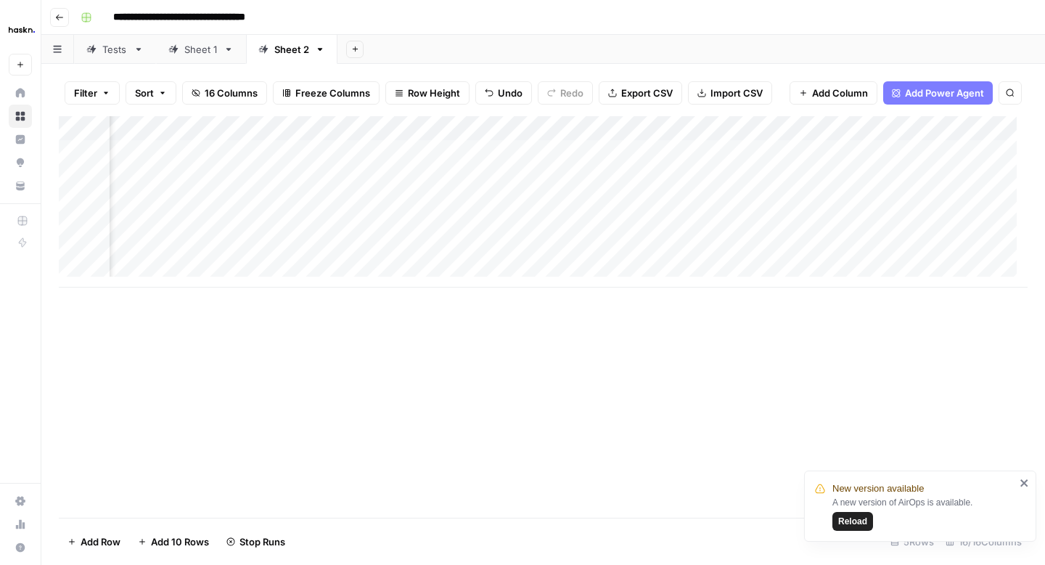
scroll to position [0, 1991]
click at [693, 224] on div "Add Column" at bounding box center [543, 201] width 969 height 171
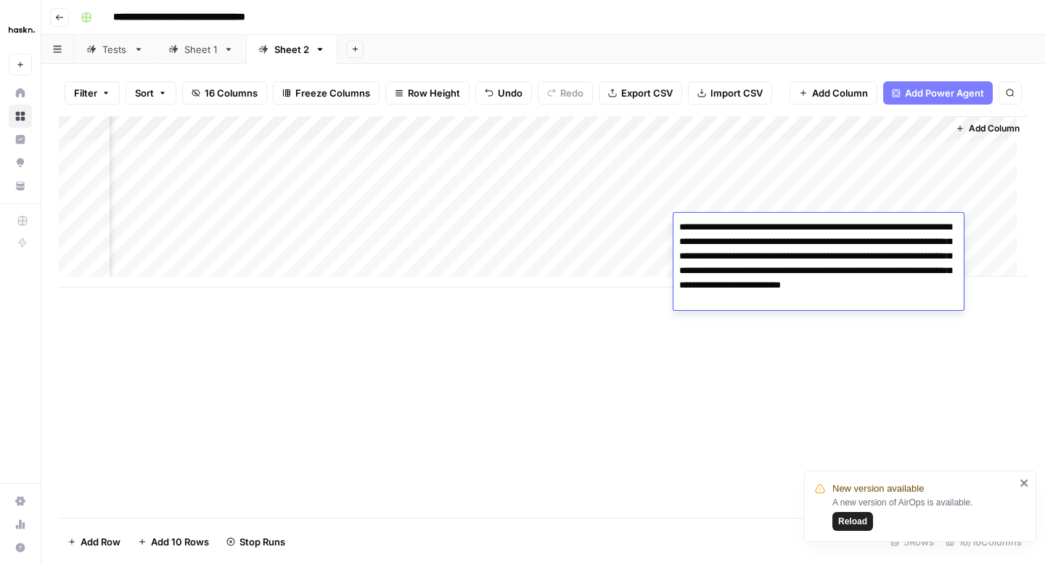
click at [616, 227] on div "Add Column" at bounding box center [543, 201] width 969 height 171
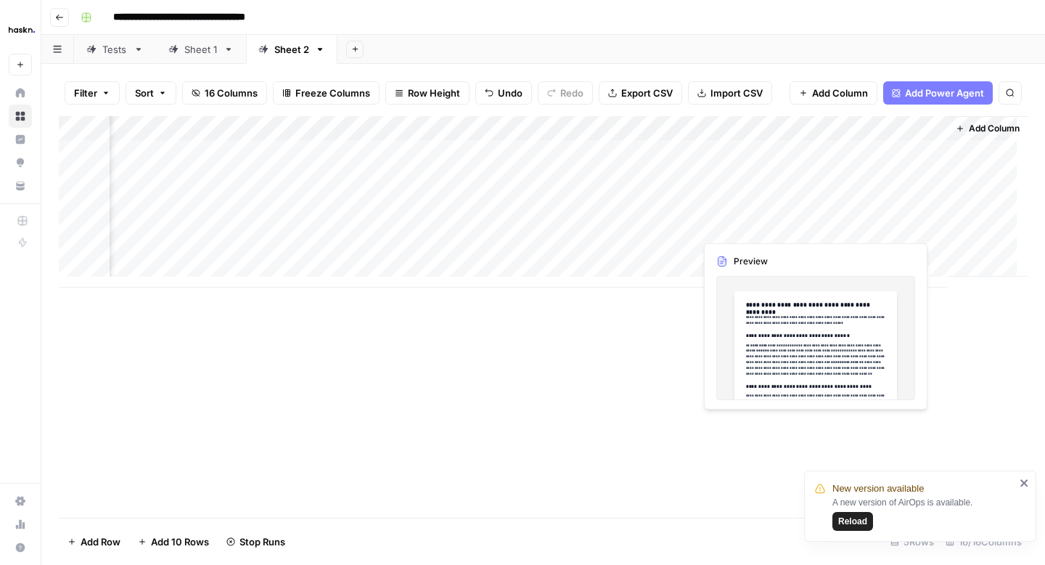
click at [836, 224] on div "Add Column" at bounding box center [543, 201] width 969 height 171
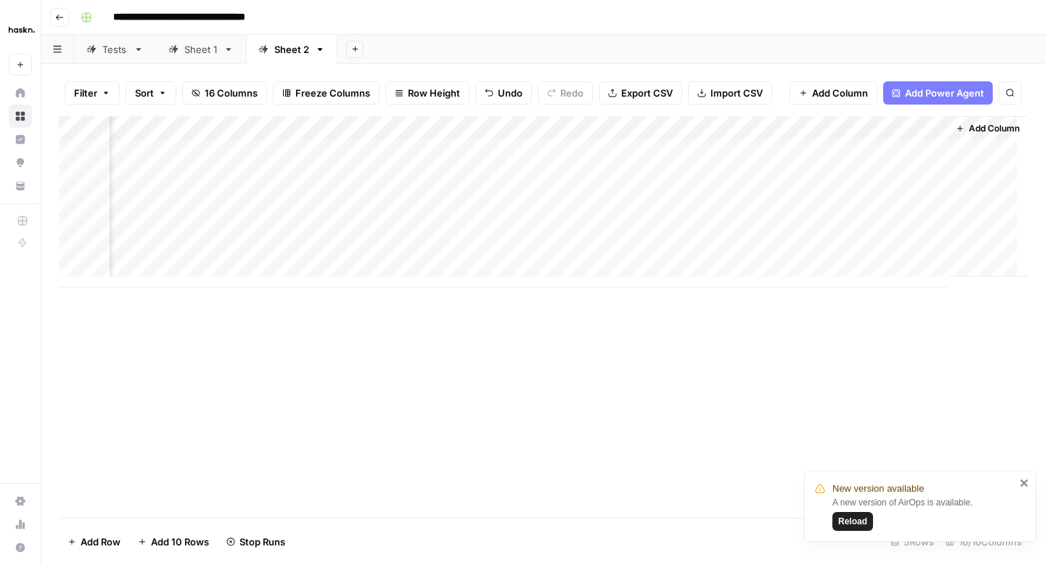
click at [846, 131] on div "Add Column" at bounding box center [543, 201] width 969 height 171
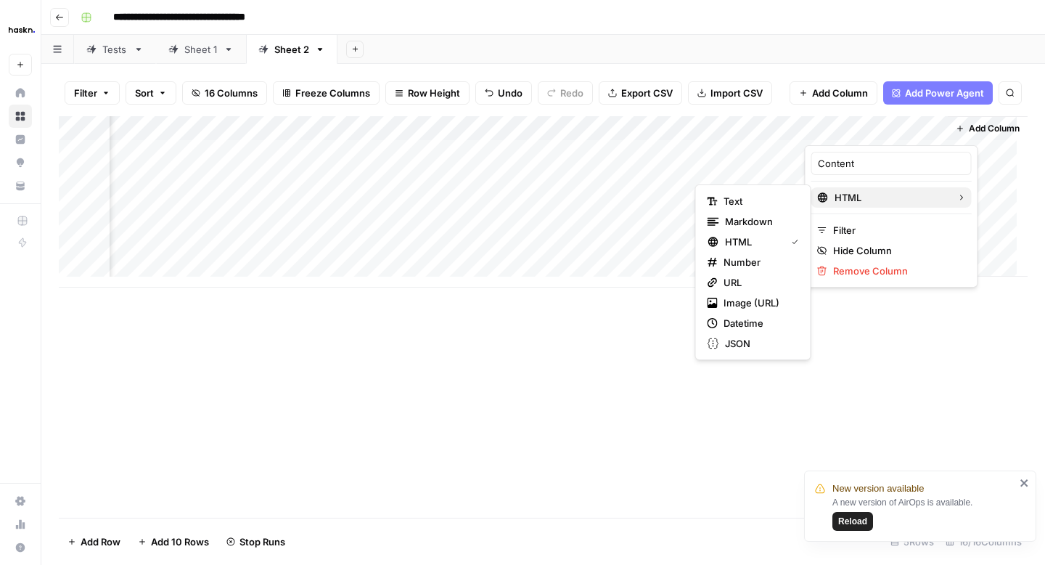
click at [842, 200] on span "HTML" at bounding box center [890, 197] width 111 height 15
click at [760, 194] on span "Text" at bounding box center [759, 201] width 70 height 15
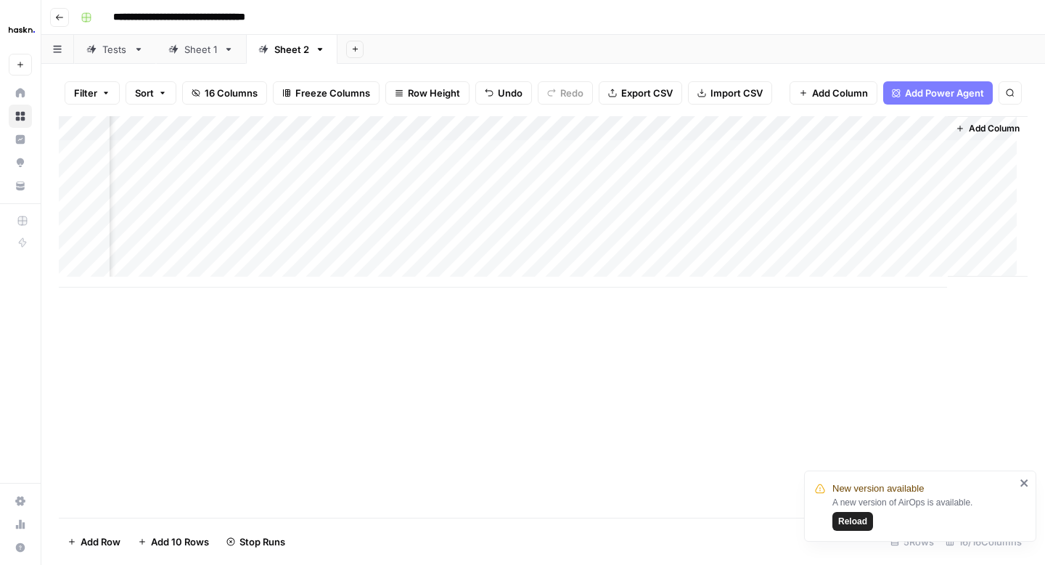
click at [834, 229] on div "Add Column" at bounding box center [543, 201] width 969 height 171
click at [848, 229] on div "Add Column" at bounding box center [543, 201] width 969 height 171
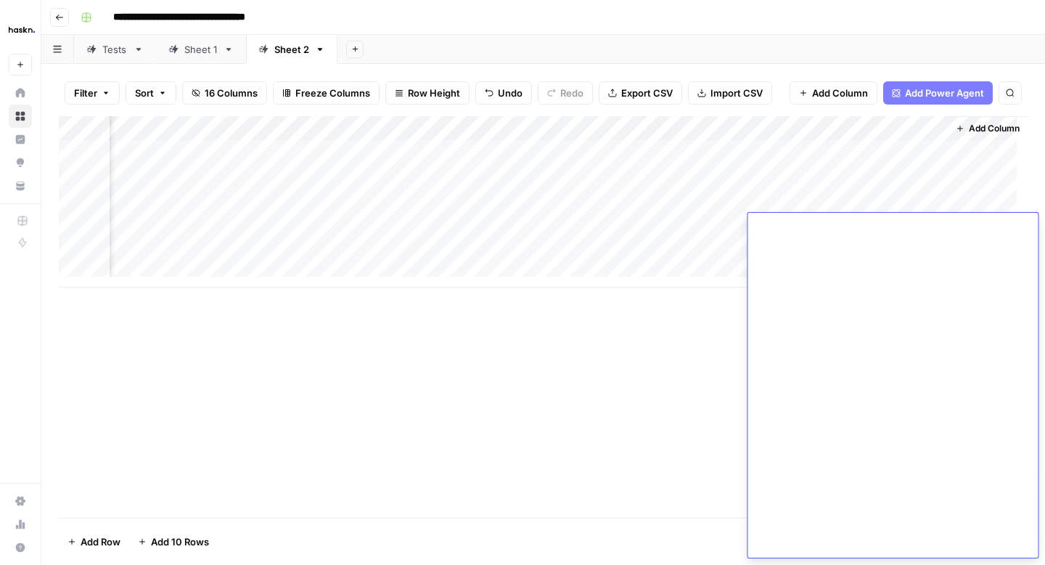
drag, startPoint x: 860, startPoint y: 460, endPoint x: 817, endPoint y: 460, distance: 42.8
drag, startPoint x: 812, startPoint y: 446, endPoint x: 772, endPoint y: 446, distance: 39.9
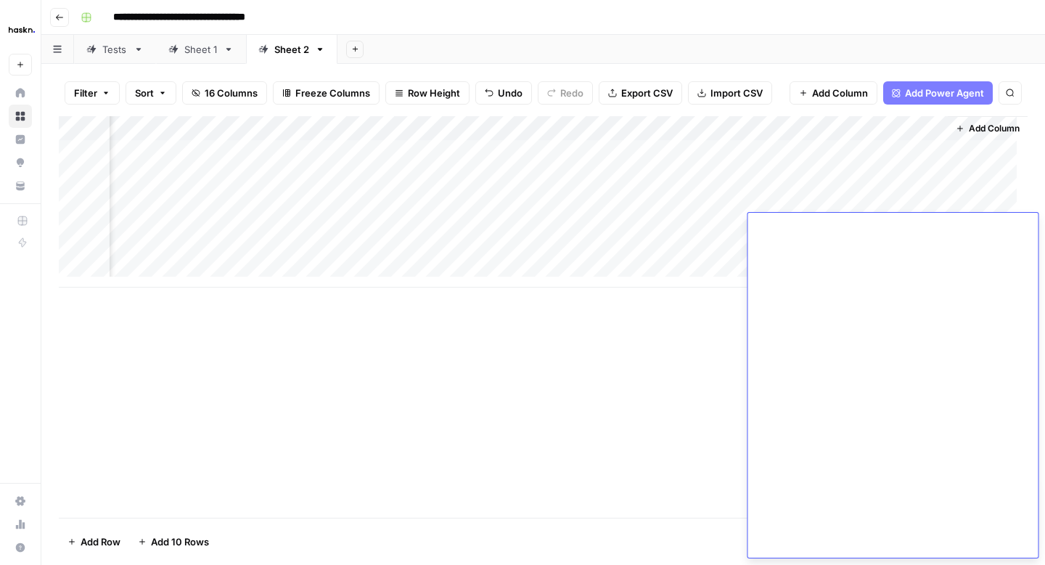
type textarea "**********"
click at [648, 461] on div "Add Column" at bounding box center [543, 316] width 969 height 401
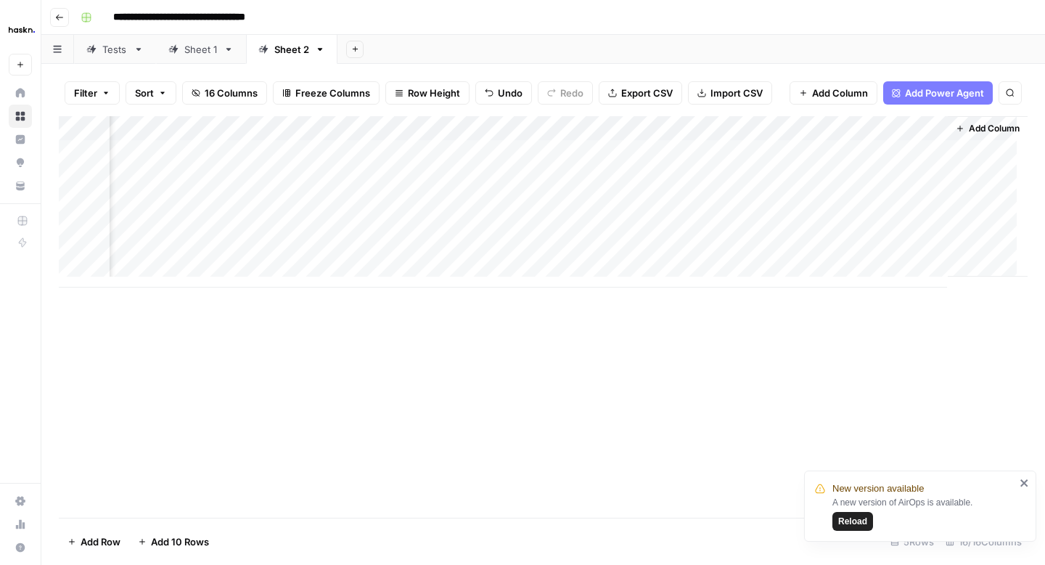
click at [367, 151] on div "Add Column" at bounding box center [543, 201] width 969 height 171
click at [348, 172] on div "Add Column" at bounding box center [543, 201] width 969 height 171
click at [336, 199] on div "Add Column" at bounding box center [543, 201] width 969 height 171
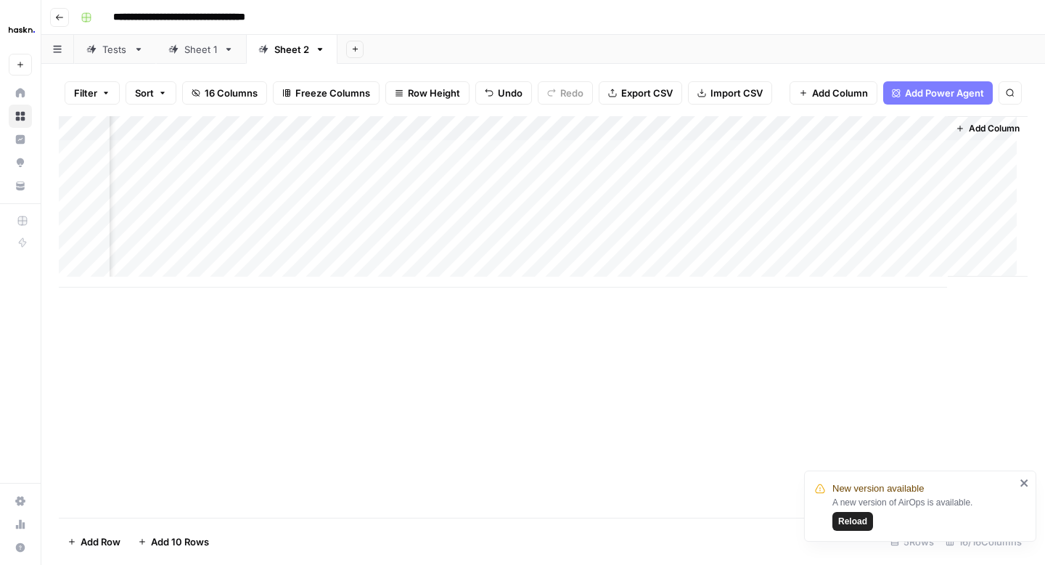
click at [318, 176] on div "Add Column" at bounding box center [543, 201] width 969 height 171
click at [288, 176] on textarea "**********" at bounding box center [398, 178] width 232 height 20
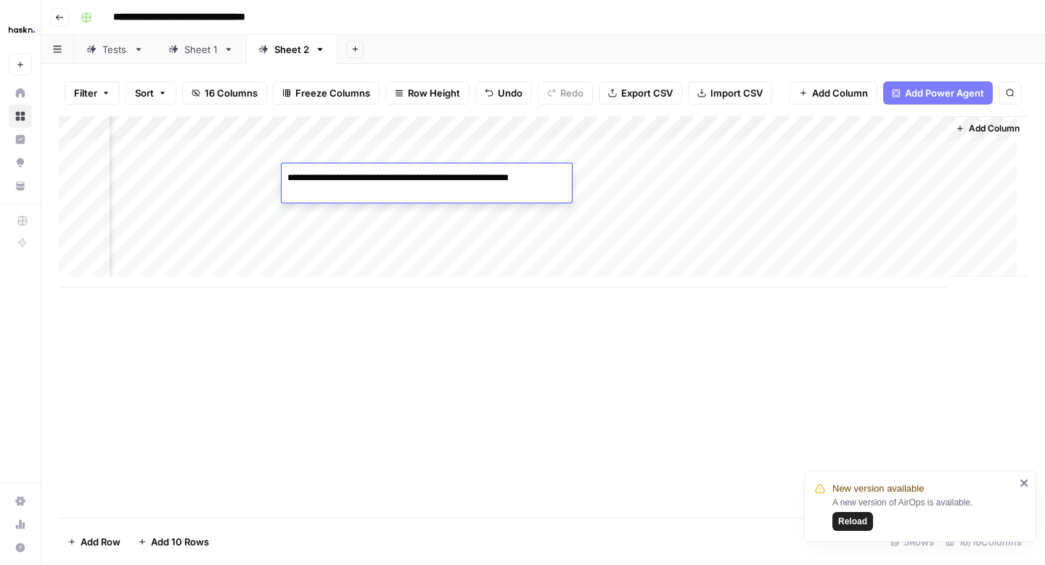
type textarea "**********"
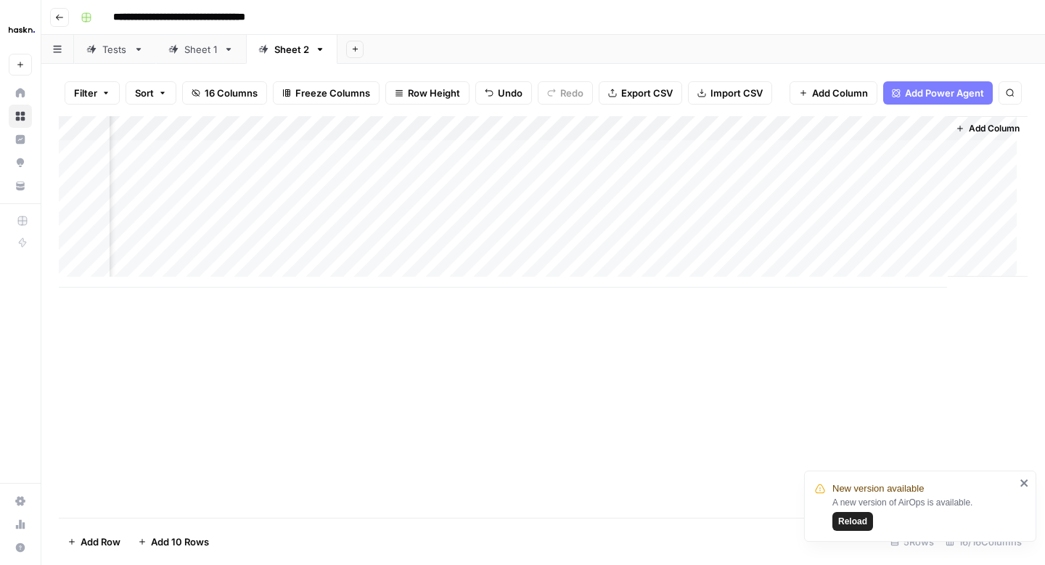
click at [200, 46] on div "Sheet 1" at bounding box center [200, 49] width 33 height 15
click at [455, 166] on div "Add Column" at bounding box center [543, 201] width 969 height 171
click at [280, 51] on div "Sheet 2" at bounding box center [291, 49] width 35 height 15
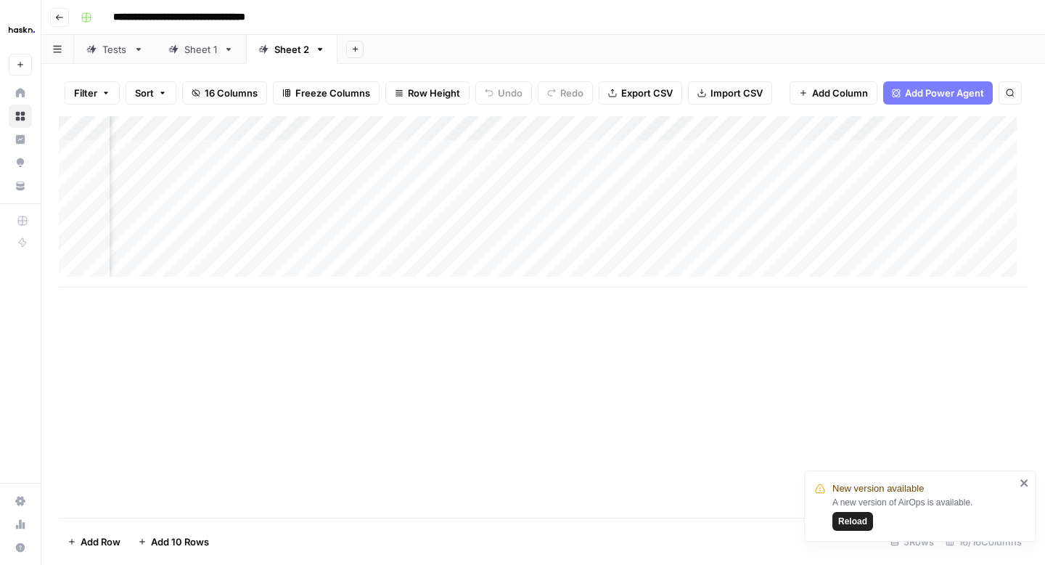
click at [483, 184] on div "Add Column" at bounding box center [543, 201] width 969 height 171
click at [478, 202] on div "Add Column" at bounding box center [543, 201] width 969 height 171
click at [481, 203] on textarea "**********" at bounding box center [558, 202] width 252 height 20
type textarea "**********"
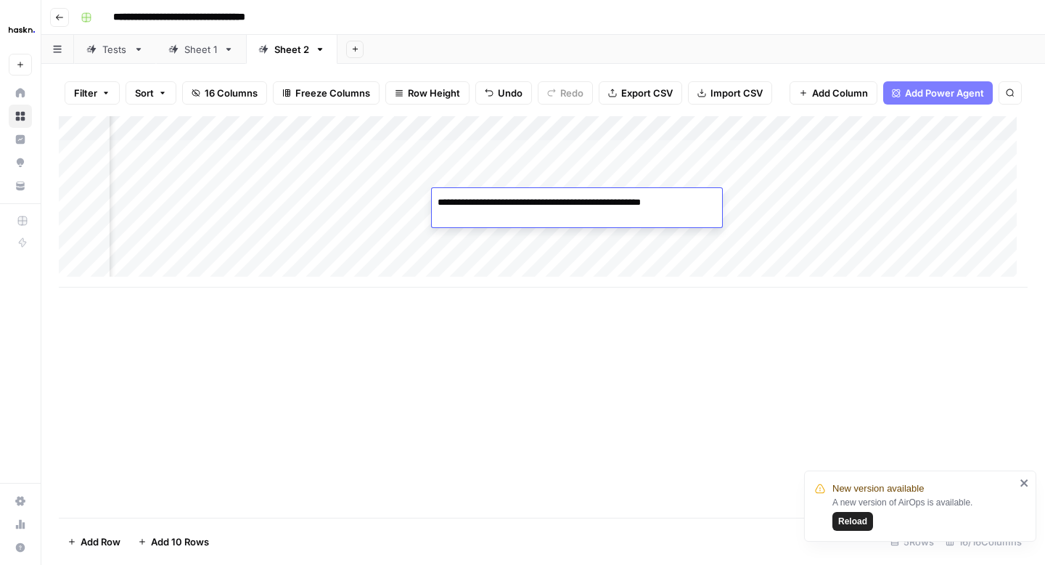
click at [468, 229] on div "Add Column" at bounding box center [543, 201] width 969 height 171
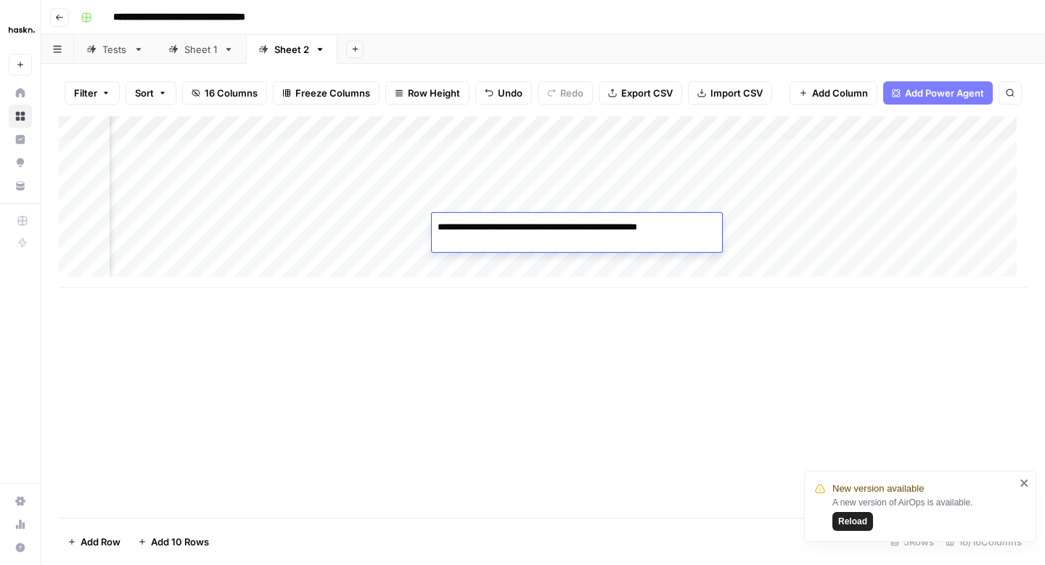
click at [466, 250] on div "Add Column" at bounding box center [543, 201] width 969 height 171
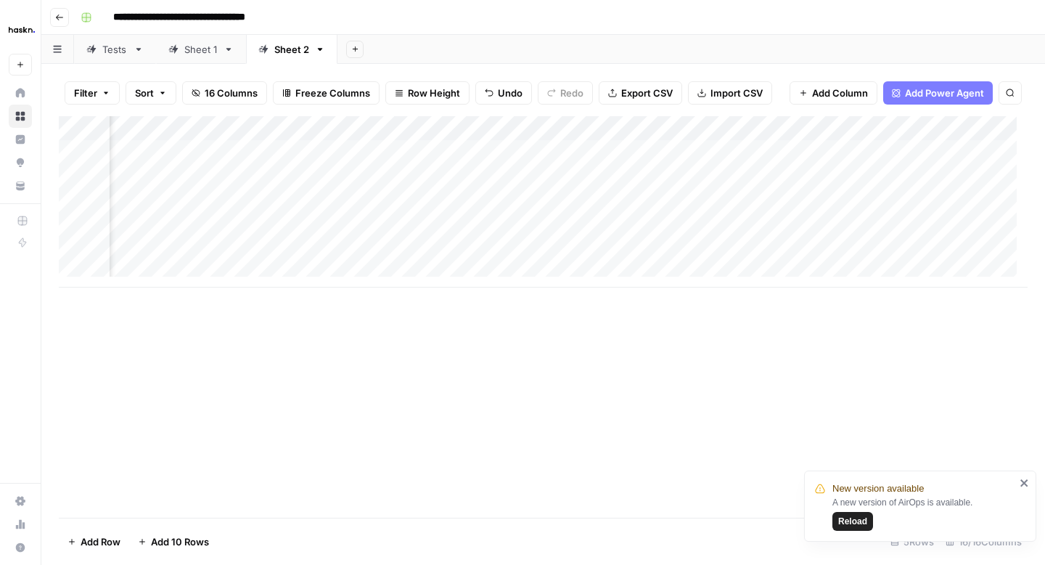
click at [466, 250] on div "Add Column" at bounding box center [543, 201] width 969 height 171
click at [467, 202] on div "Add Column" at bounding box center [543, 201] width 969 height 171
click at [593, 155] on div "Add Column" at bounding box center [543, 201] width 969 height 171
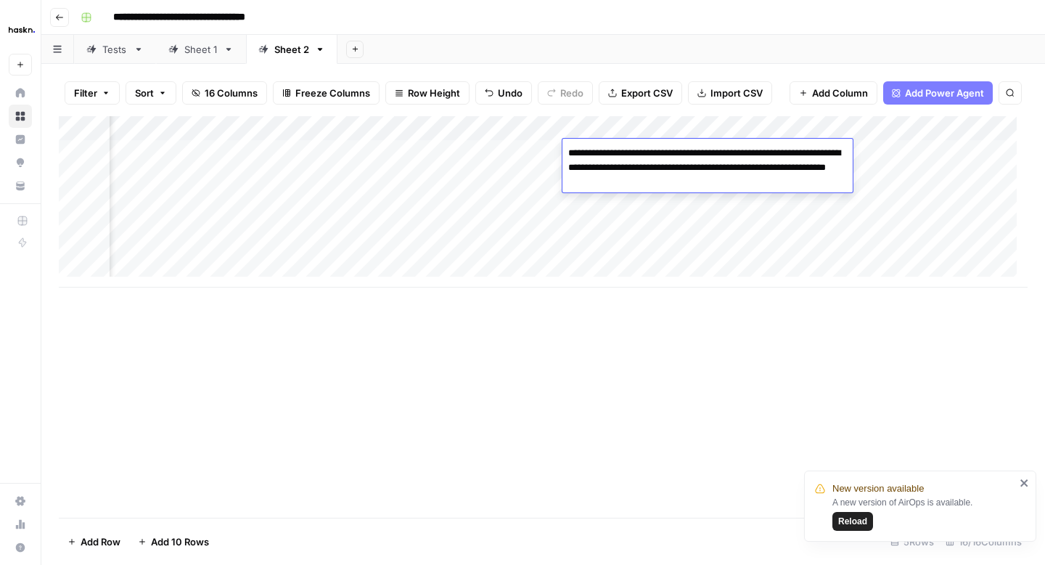
click at [620, 220] on div "Add Column" at bounding box center [543, 201] width 969 height 171
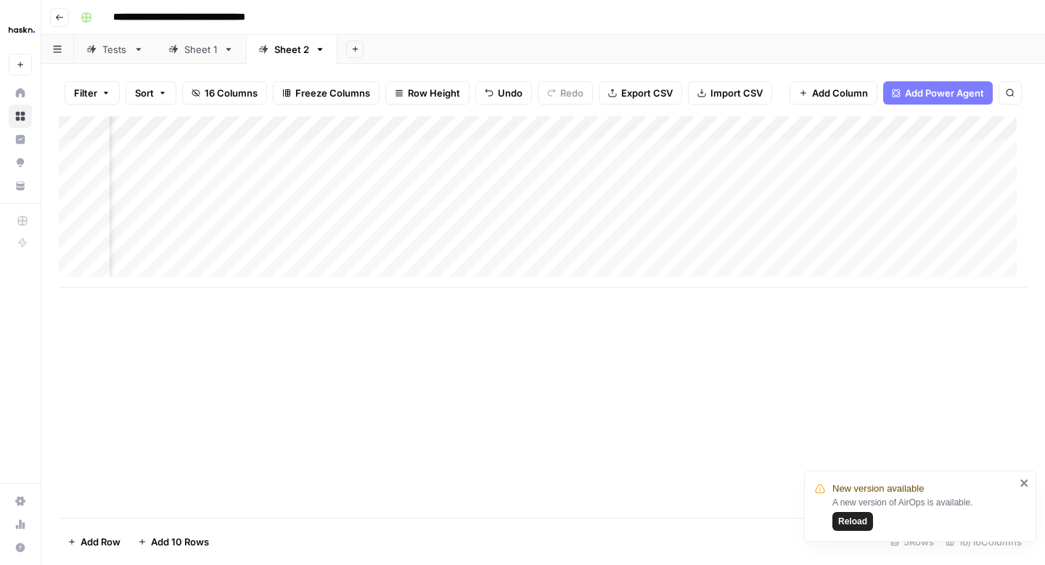
click at [619, 152] on div "Add Column" at bounding box center [543, 201] width 969 height 171
click at [618, 179] on div "Add Column" at bounding box center [543, 201] width 969 height 171
click at [630, 179] on div "Add Column" at bounding box center [543, 201] width 969 height 171
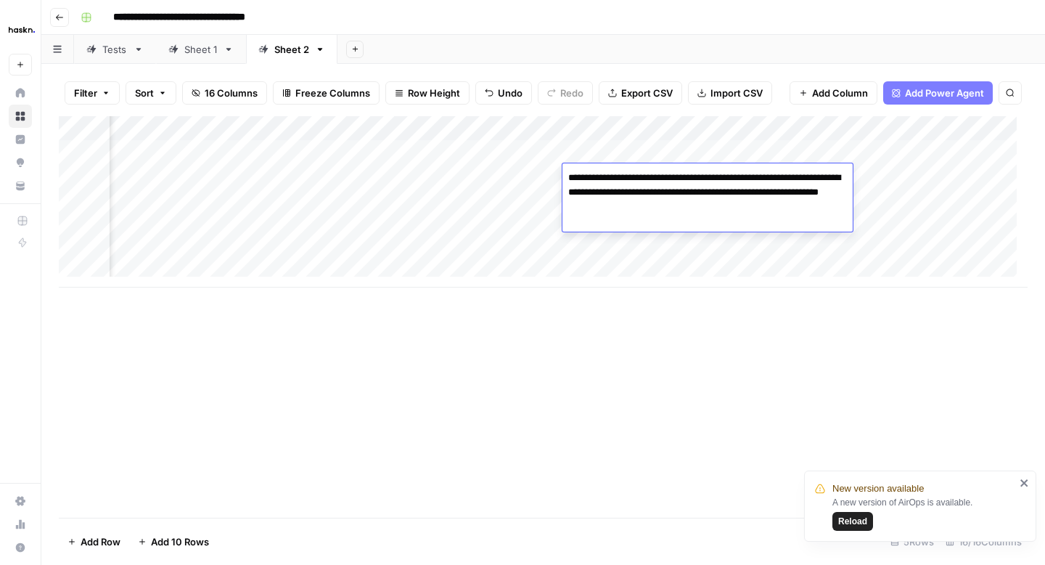
drag, startPoint x: 703, startPoint y: 206, endPoint x: 630, endPoint y: 205, distance: 73.3
click at [630, 205] on textarea "**********" at bounding box center [708, 192] width 290 height 49
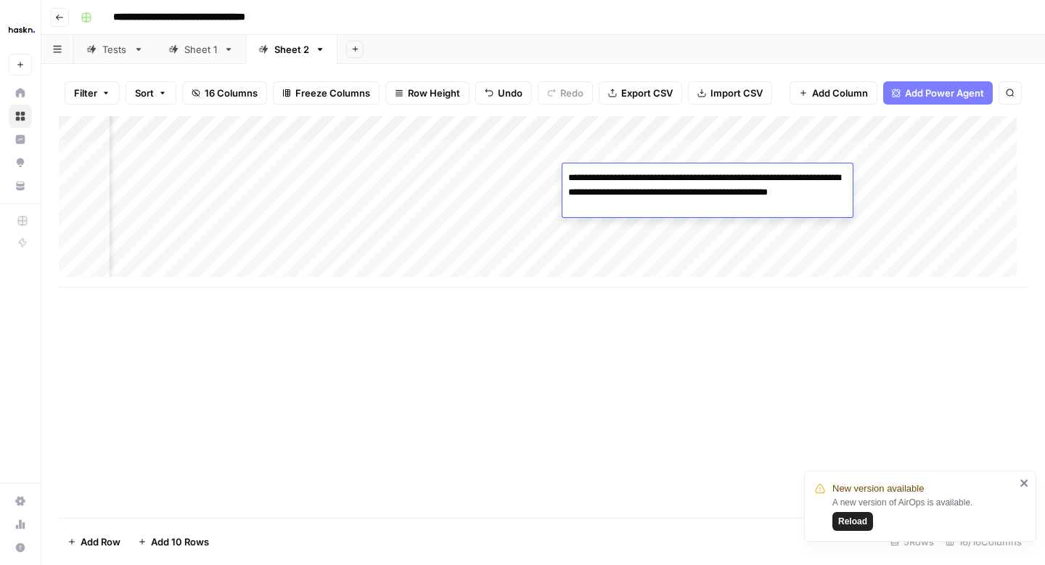
type textarea "**********"
click at [616, 232] on div "Add Column" at bounding box center [543, 201] width 969 height 171
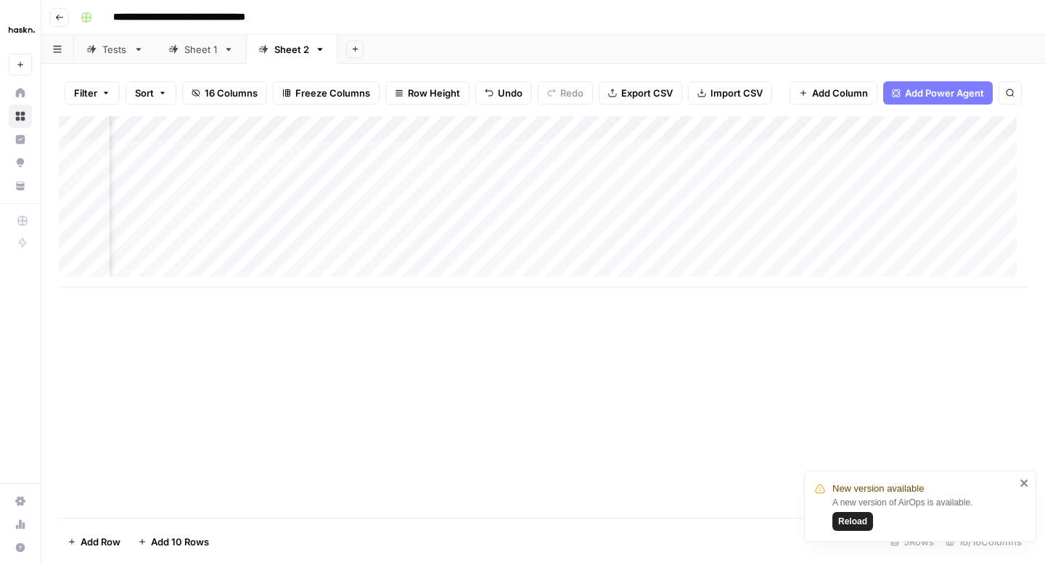
click at [613, 205] on div "Add Column" at bounding box center [543, 201] width 969 height 171
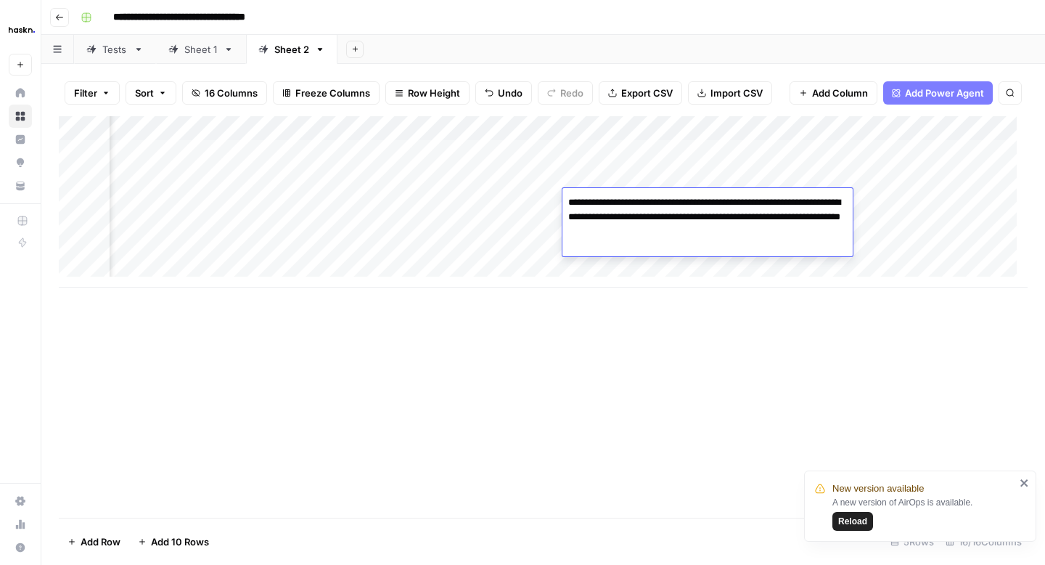
click at [639, 253] on div "Add Column" at bounding box center [543, 201] width 969 height 171
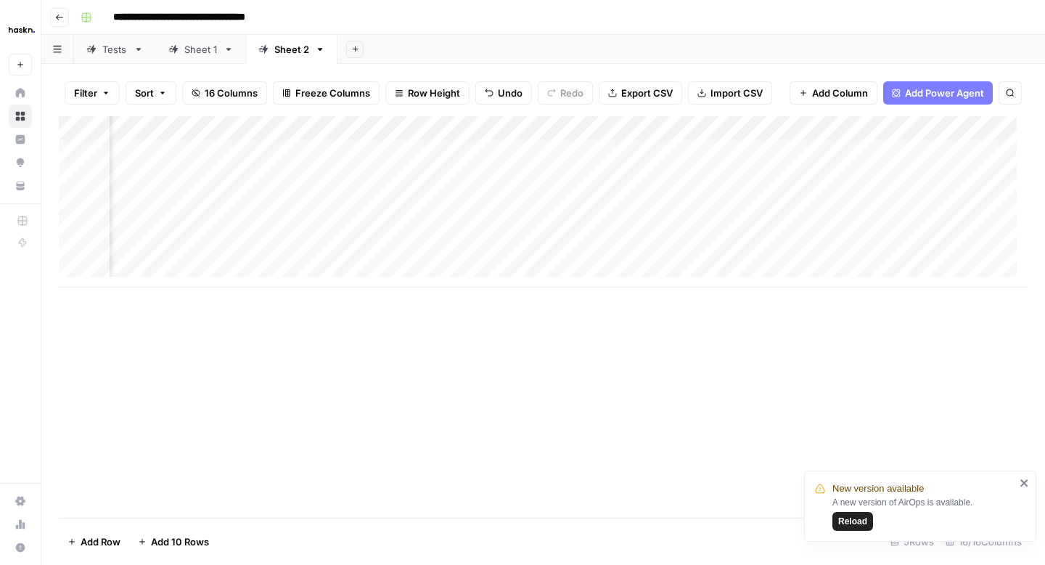
click at [624, 247] on div "Add Column" at bounding box center [543, 201] width 969 height 171
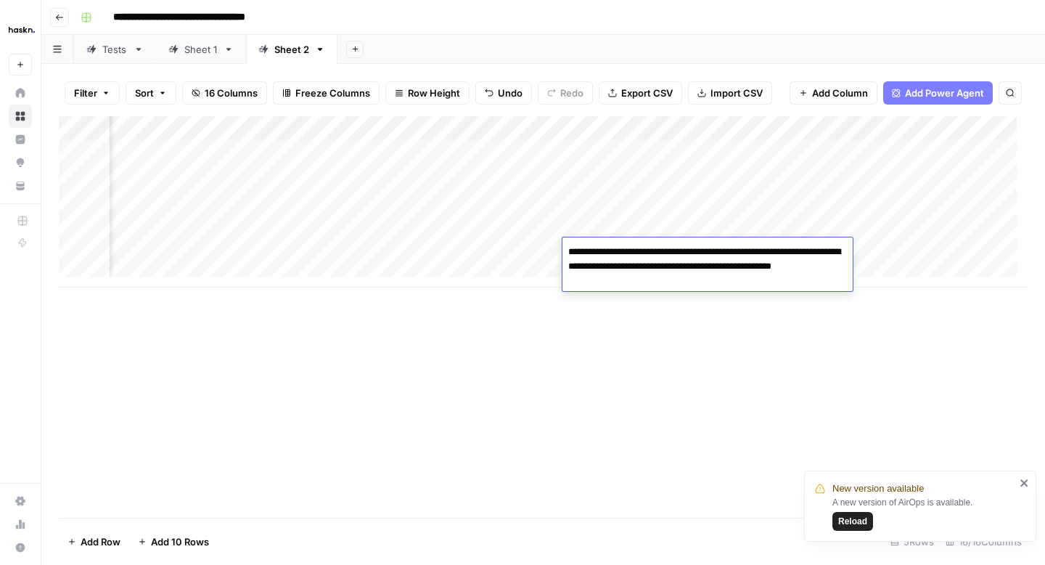
click at [612, 318] on div "Add Column" at bounding box center [543, 316] width 969 height 401
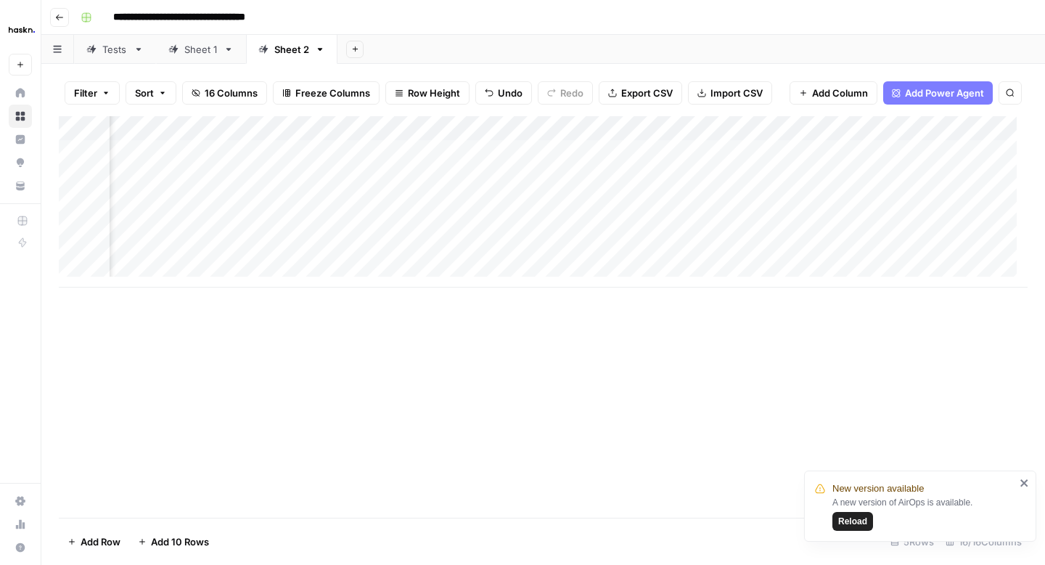
click at [731, 149] on div "Add Column" at bounding box center [543, 201] width 969 height 171
click at [514, 152] on div "Add Column" at bounding box center [543, 201] width 969 height 171
click at [208, 53] on div "Sheet 1" at bounding box center [200, 49] width 33 height 15
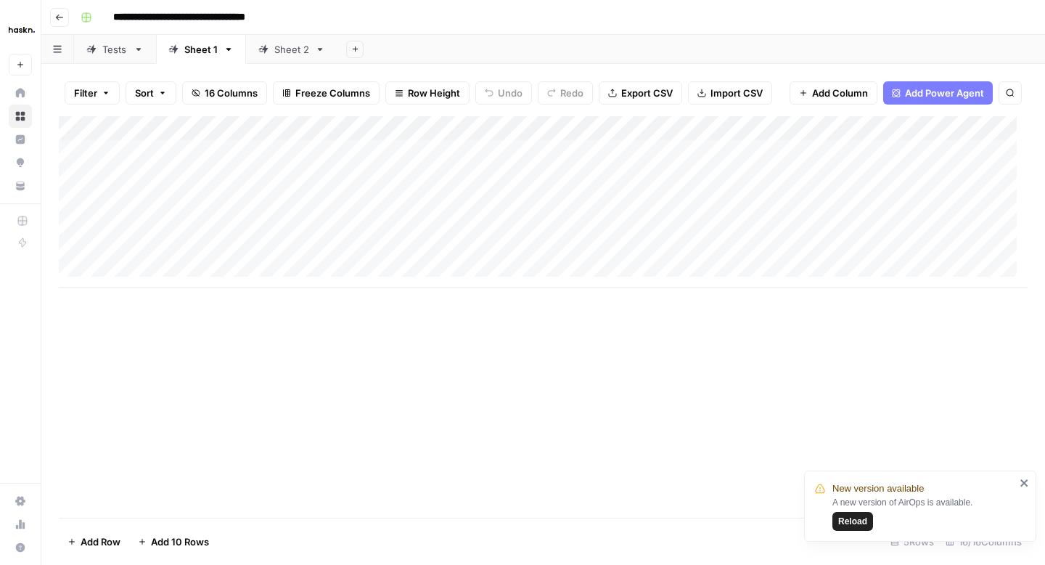
click at [294, 57] on link "Sheet 2" at bounding box center [291, 49] width 91 height 29
click at [777, 154] on div "Add Column" at bounding box center [543, 201] width 969 height 171
click at [834, 155] on textarea "**********" at bounding box center [866, 153] width 250 height 20
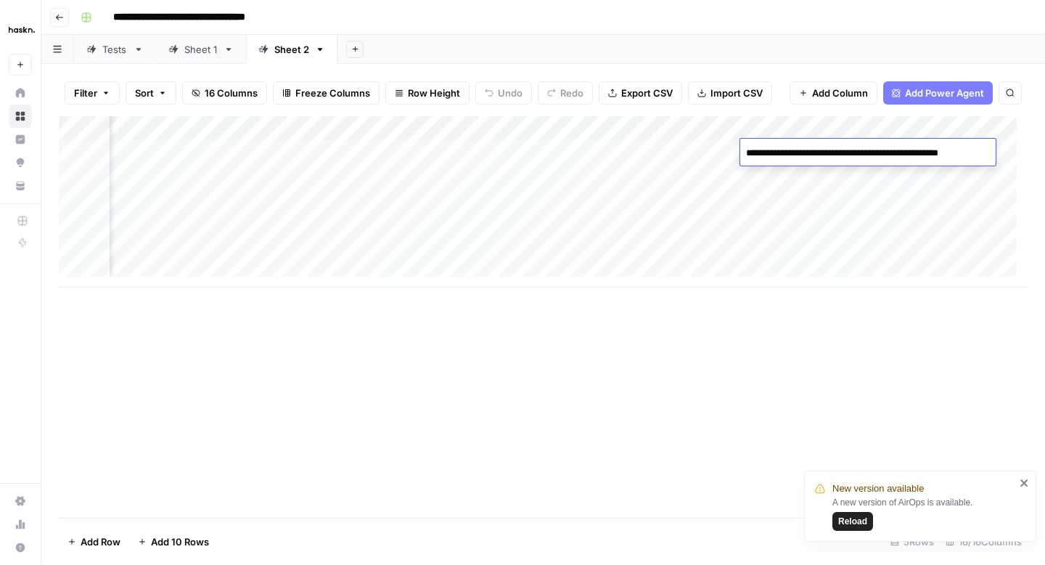
type textarea "**********"
click at [793, 189] on div "Add Column" at bounding box center [543, 201] width 969 height 171
click at [786, 177] on div "Add Column" at bounding box center [543, 201] width 969 height 171
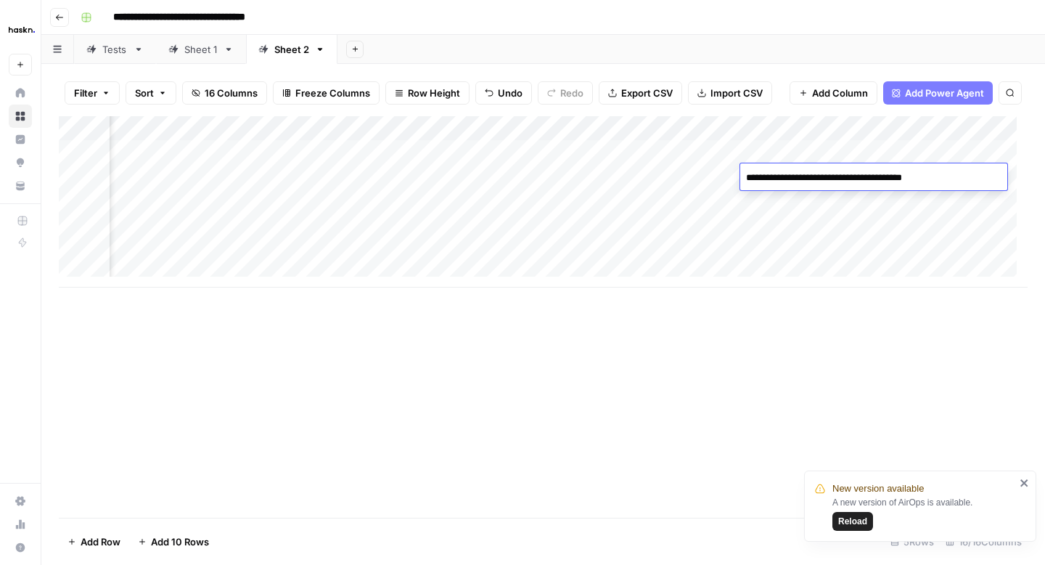
click at [786, 177] on textarea "**********" at bounding box center [857, 178] width 232 height 20
click at [200, 46] on div "Sheet 1" at bounding box center [200, 49] width 33 height 15
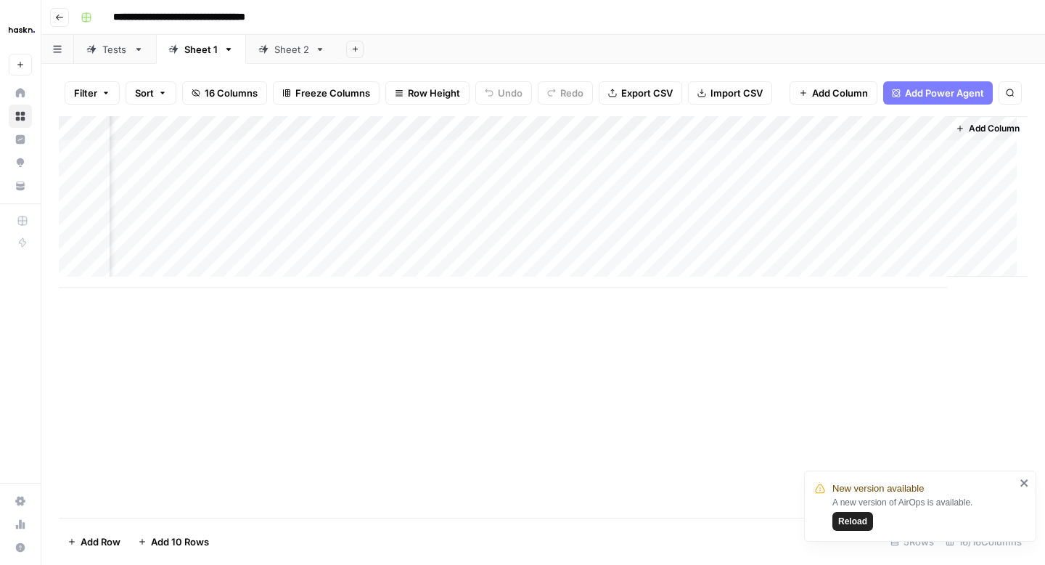
click at [595, 176] on div "Add Column" at bounding box center [543, 201] width 969 height 171
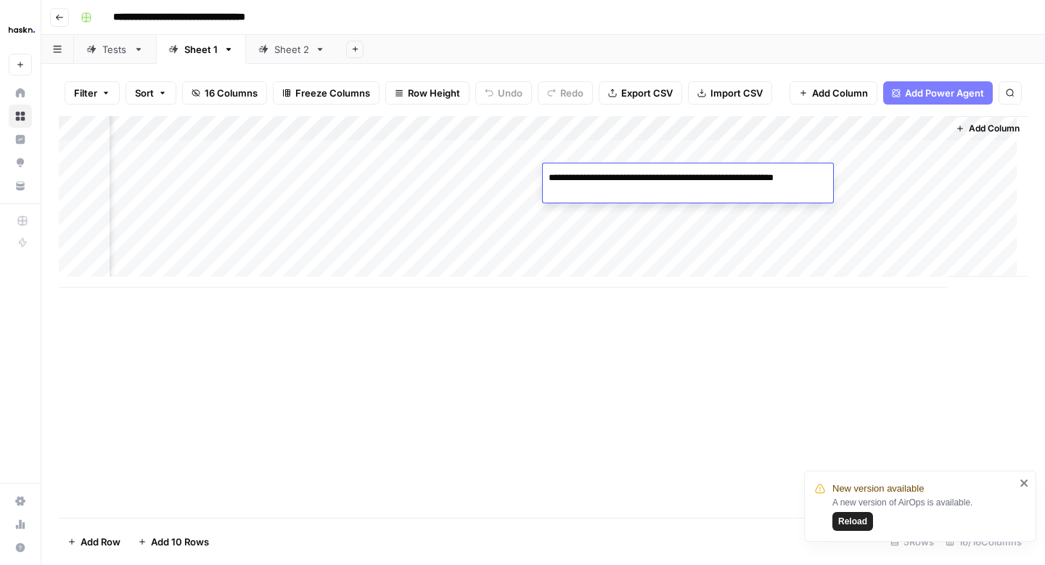
click at [590, 184] on textarea "**********" at bounding box center [688, 185] width 290 height 35
click at [282, 49] on div "Sheet 2" at bounding box center [291, 49] width 35 height 15
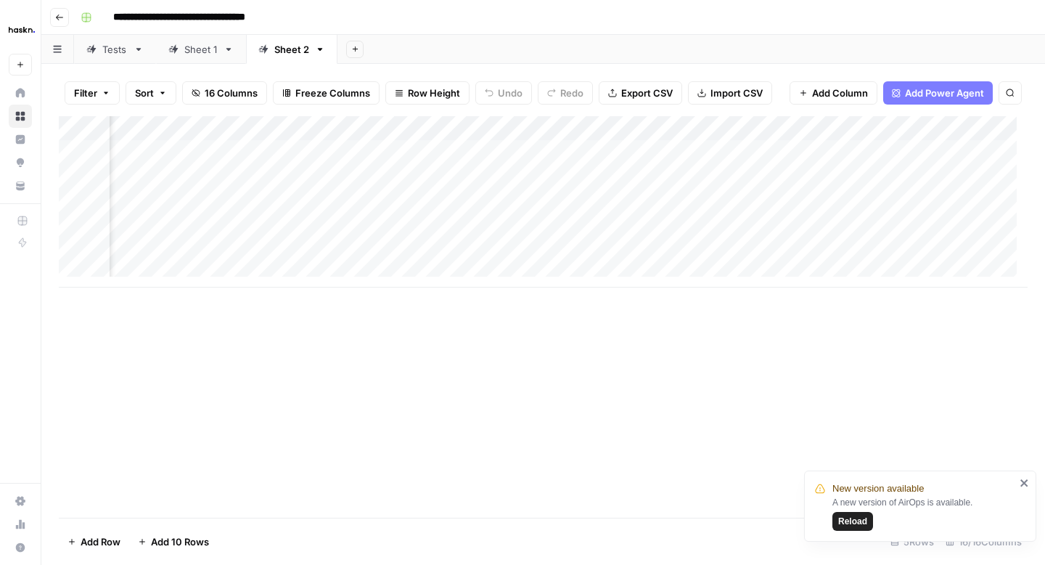
scroll to position [0, 1991]
click at [725, 176] on div "Add Column" at bounding box center [543, 201] width 969 height 171
click at [627, 174] on div "Add Column" at bounding box center [543, 201] width 969 height 171
click at [660, 176] on textarea "**********" at bounding box center [659, 178] width 232 height 20
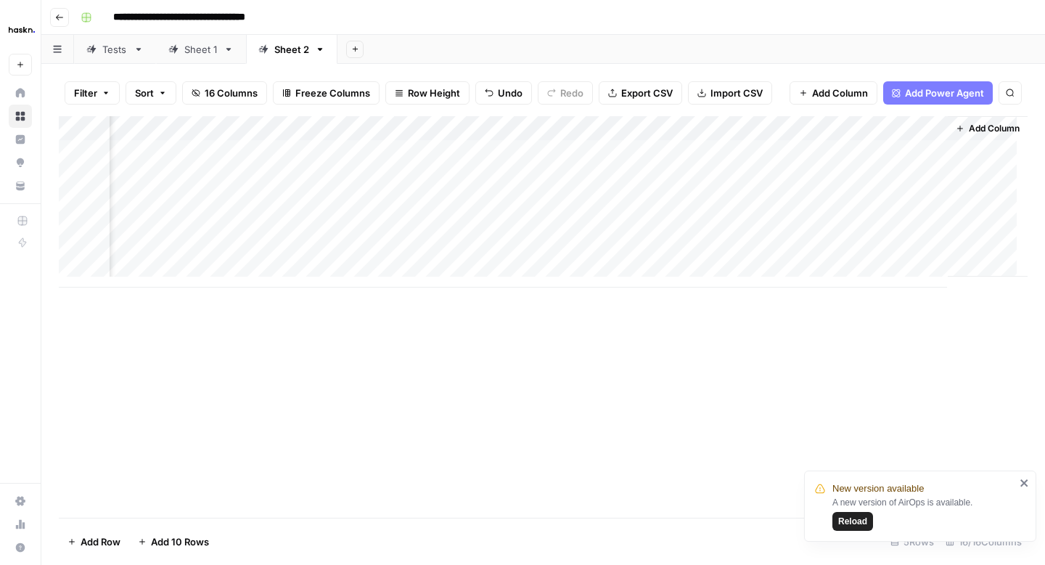
click at [614, 205] on div "Add Column" at bounding box center [543, 201] width 969 height 171
click at [605, 181] on div "Add Column" at bounding box center [543, 201] width 969 height 171
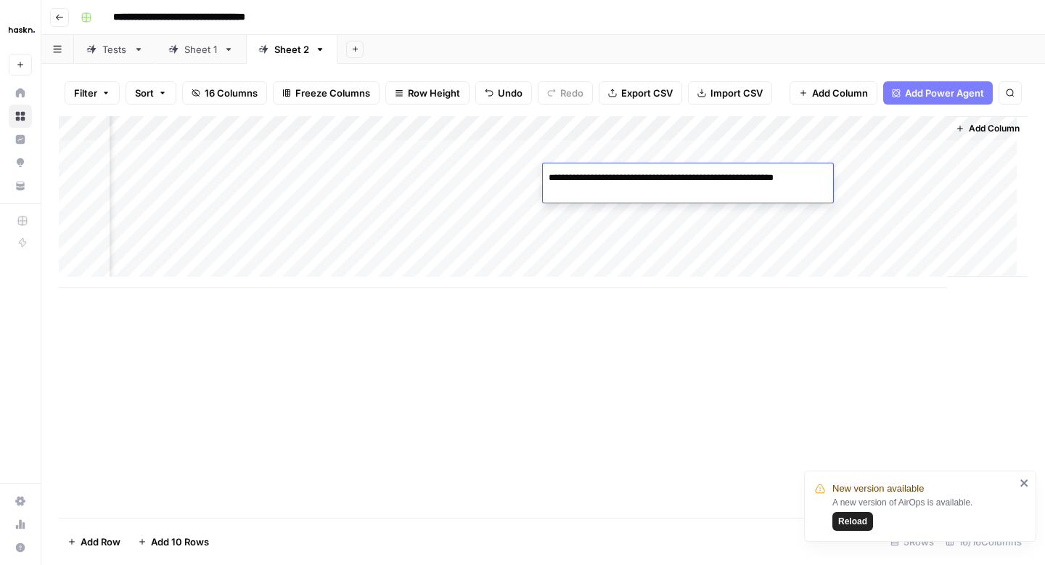
click at [659, 176] on textarea "**********" at bounding box center [688, 185] width 290 height 35
type textarea "**********"
click at [627, 218] on div "Add Column" at bounding box center [543, 201] width 969 height 171
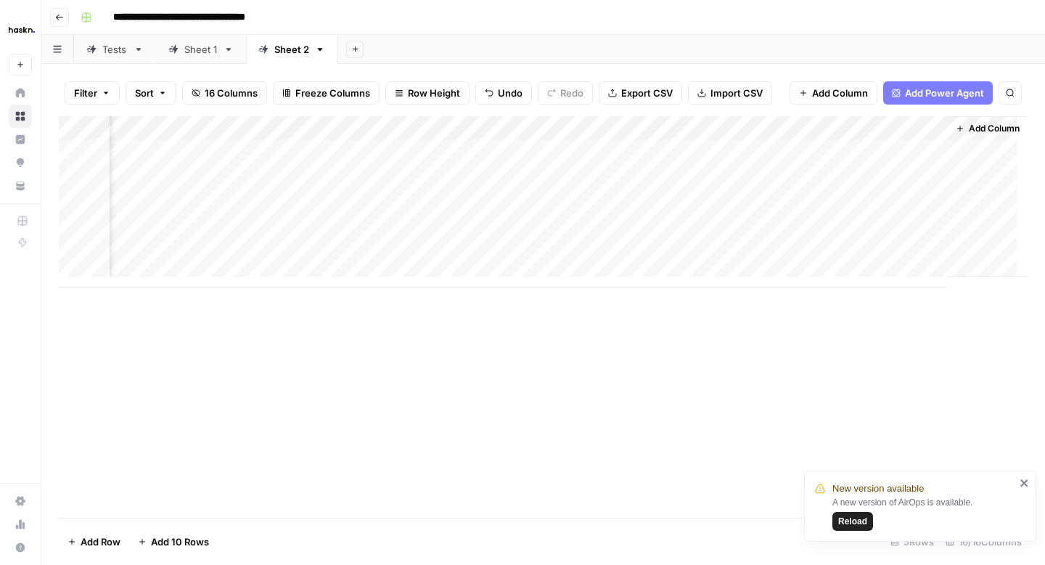
click at [601, 200] on div "Add Column" at bounding box center [543, 201] width 969 height 171
click at [590, 237] on div "Add Column" at bounding box center [543, 201] width 969 height 171
click at [590, 235] on div "Add Column" at bounding box center [543, 201] width 969 height 171
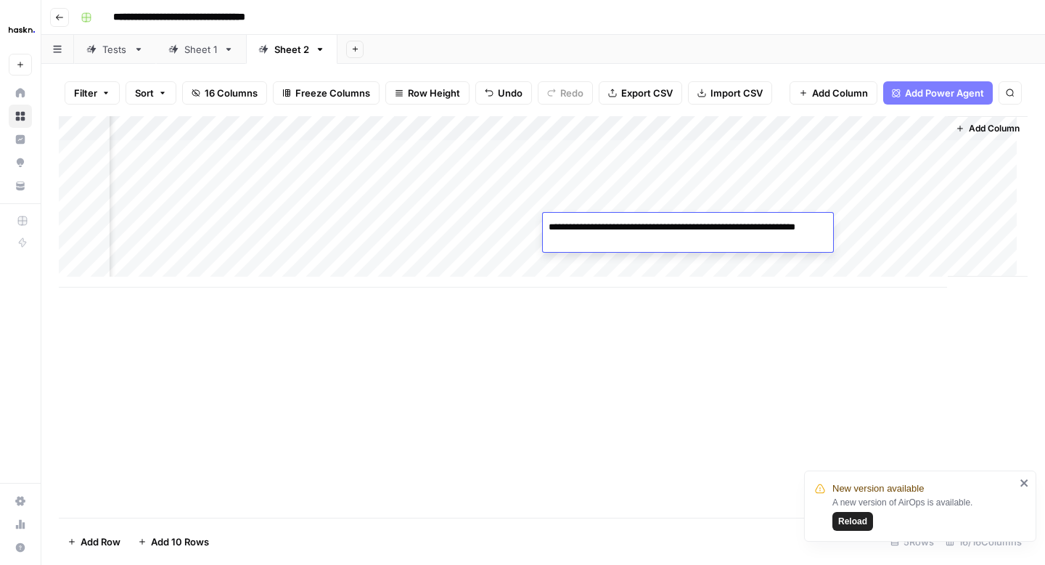
click at [590, 235] on textarea "**********" at bounding box center [688, 234] width 290 height 35
click at [579, 257] on div "Add Column" at bounding box center [543, 201] width 969 height 171
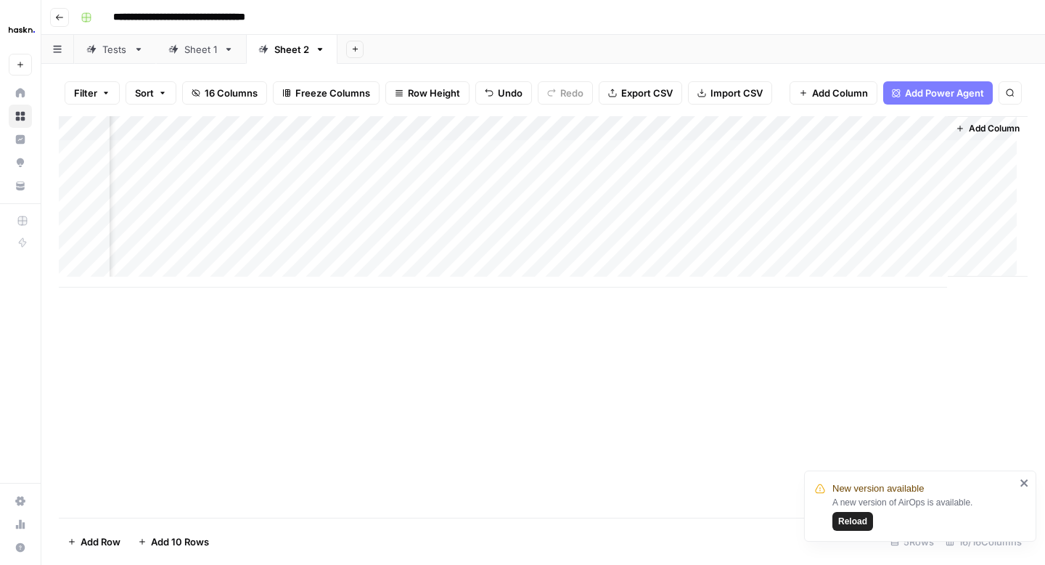
click at [575, 255] on div "Add Column" at bounding box center [543, 201] width 969 height 171
click at [216, 53] on div "Sheet 1" at bounding box center [200, 49] width 33 height 15
click at [584, 254] on div "Add Column" at bounding box center [543, 201] width 969 height 171
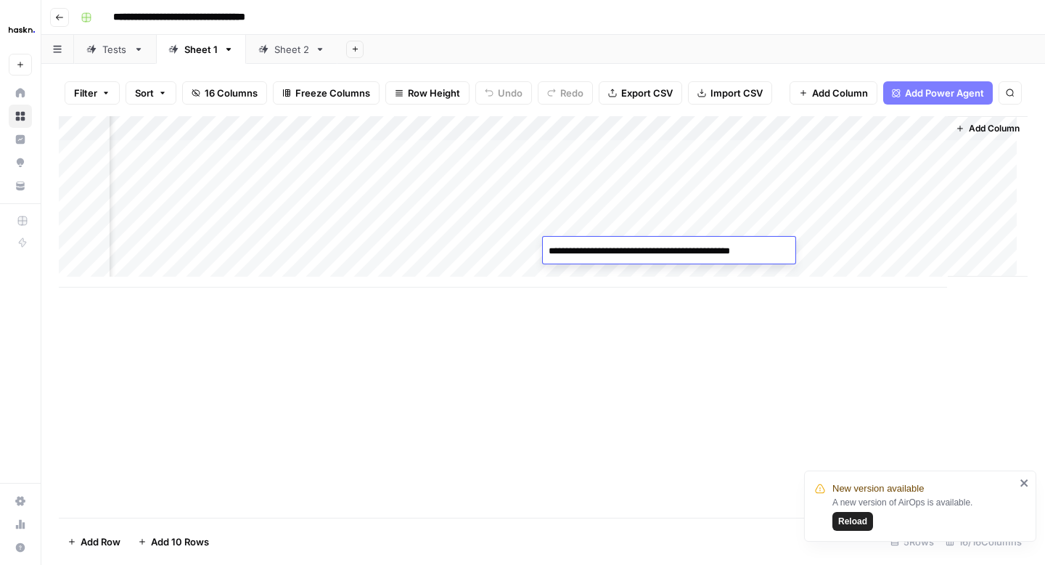
click at [301, 53] on div "Sheet 2" at bounding box center [291, 49] width 35 height 15
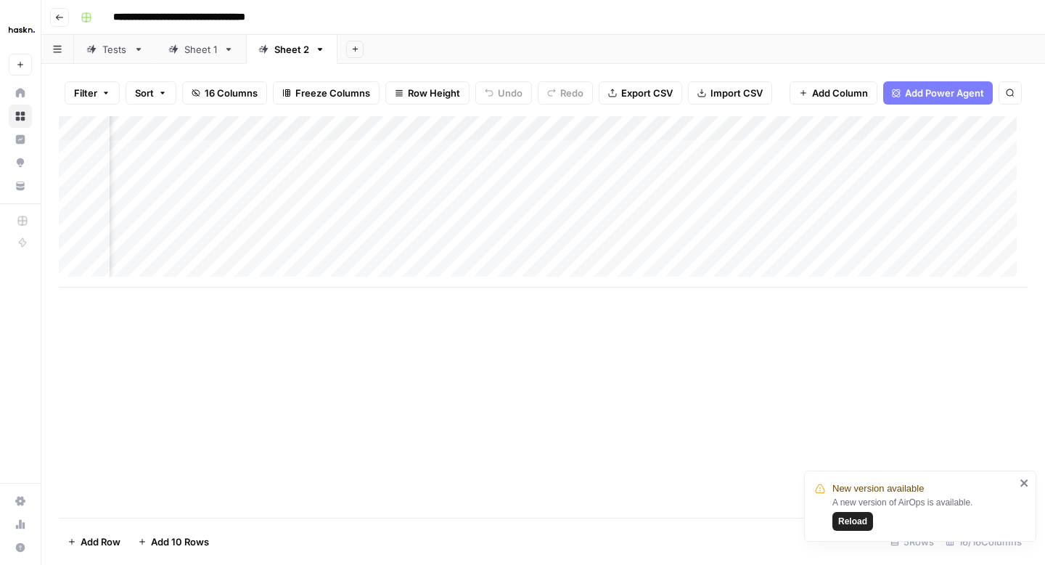
scroll to position [0, 1991]
click at [608, 250] on div "Add Column" at bounding box center [543, 201] width 969 height 171
click at [366, 252] on div "Add Column" at bounding box center [543, 201] width 969 height 171
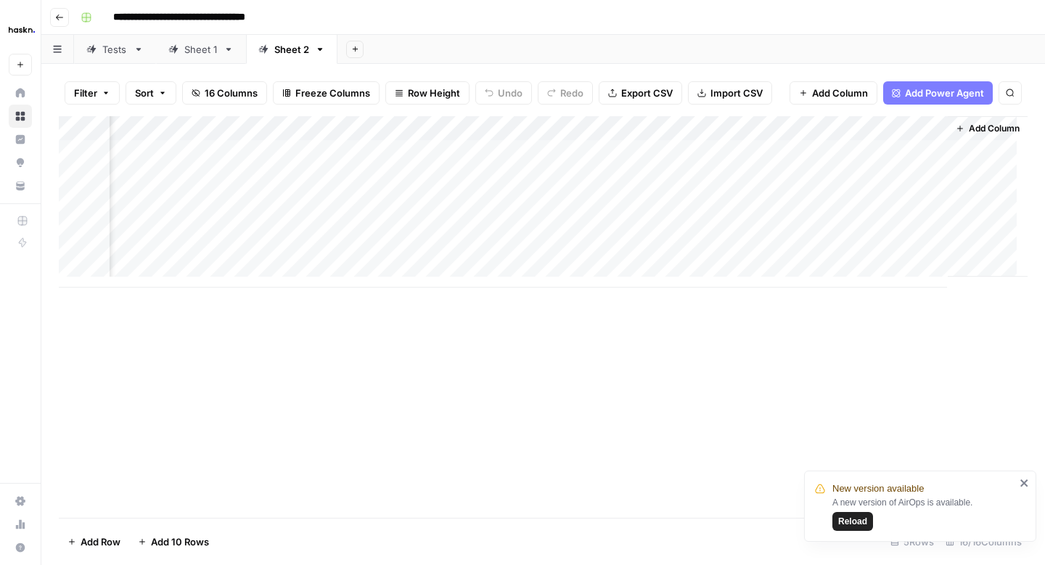
click at [399, 317] on div "Add Column" at bounding box center [543, 316] width 969 height 401
click at [717, 153] on div "Add Column" at bounding box center [543, 201] width 969 height 171
click at [718, 253] on div "Add Column" at bounding box center [543, 201] width 969 height 171
click at [721, 171] on div "Add Column" at bounding box center [543, 201] width 969 height 171
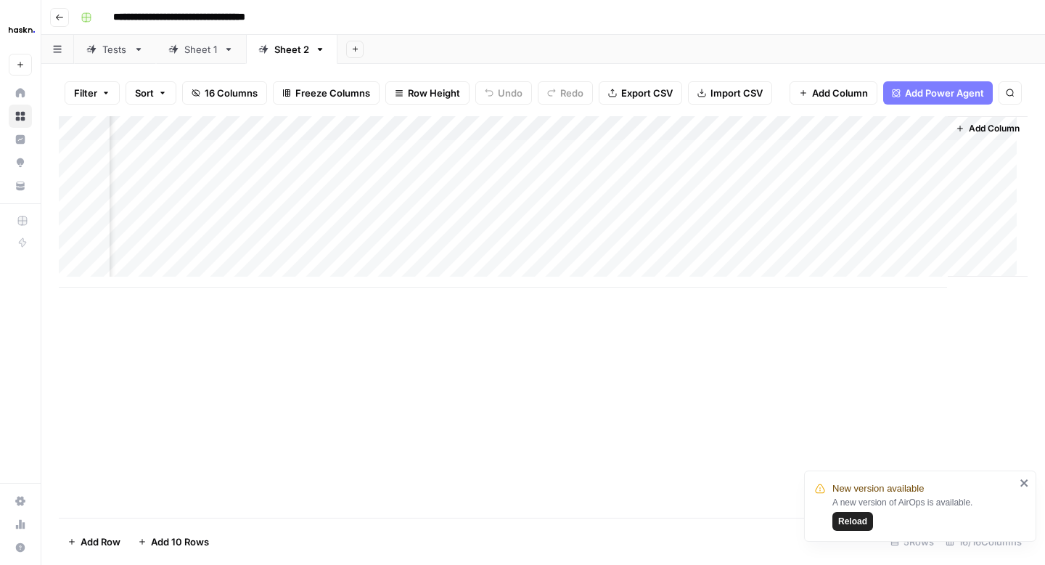
click at [721, 171] on div "Add Column" at bounding box center [543, 201] width 969 height 171
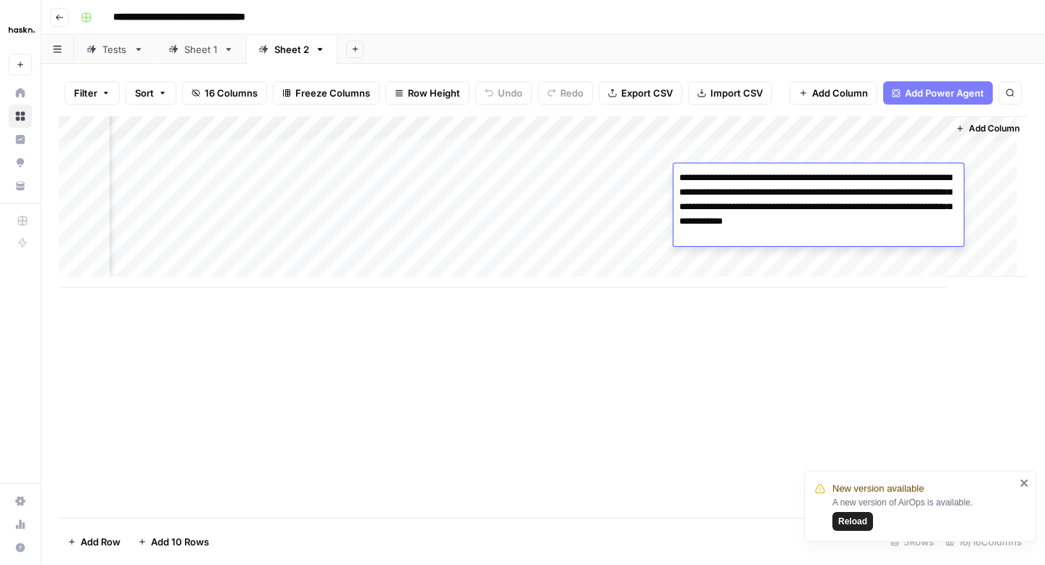
click at [712, 252] on div "Add Column" at bounding box center [543, 201] width 969 height 171
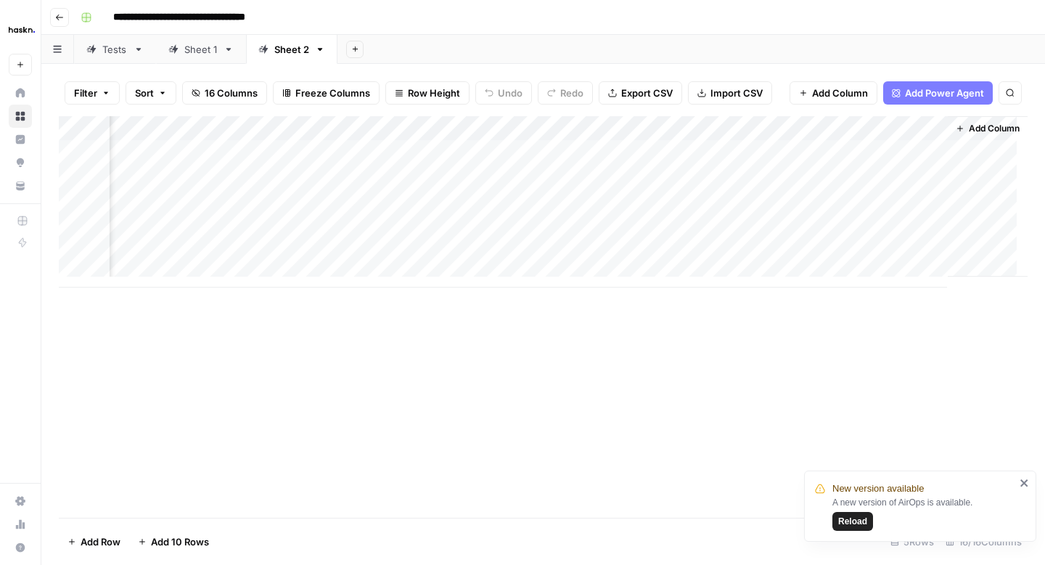
click at [715, 200] on div "Add Column" at bounding box center [543, 201] width 969 height 171
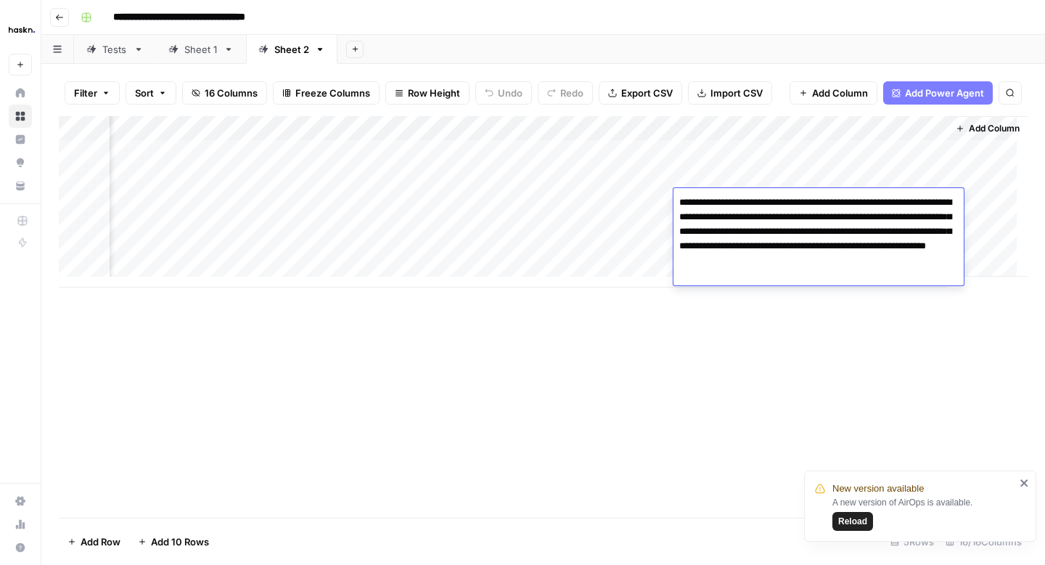
click at [680, 310] on div "Add Column" at bounding box center [543, 316] width 969 height 401
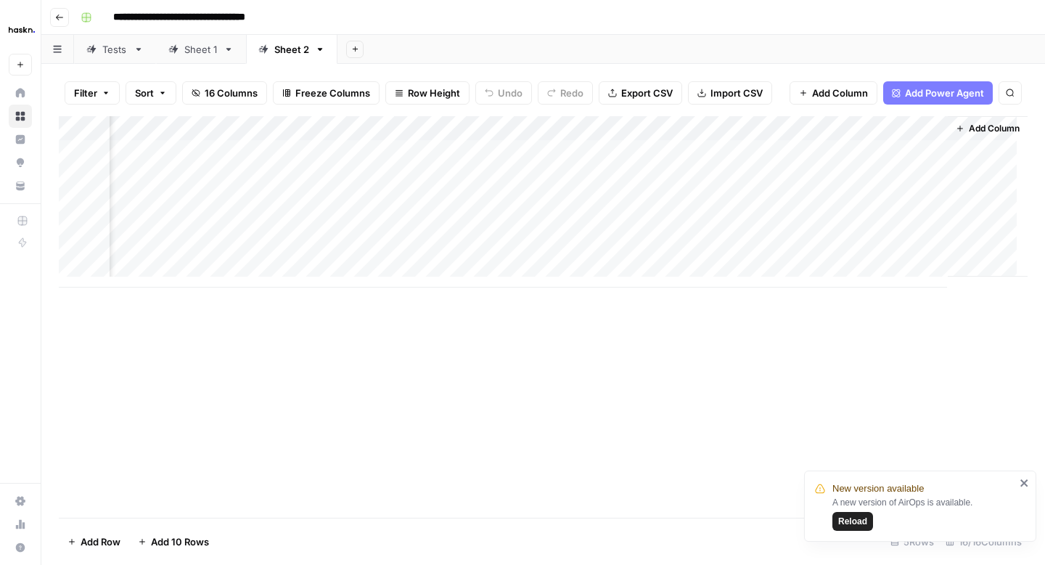
click at [704, 253] on div "Add Column" at bounding box center [543, 201] width 969 height 171
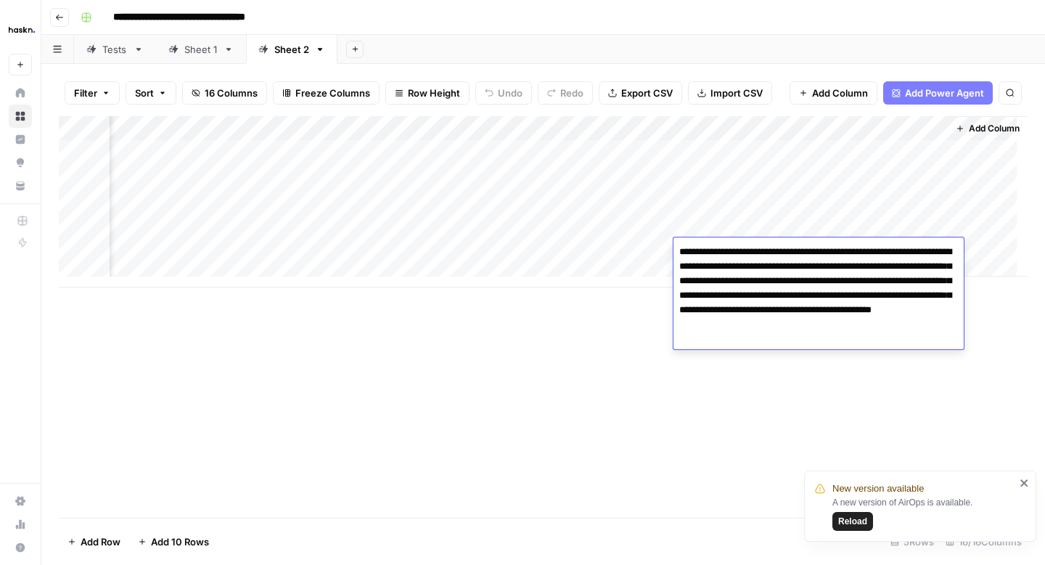
click at [791, 280] on textarea "**********" at bounding box center [819, 295] width 290 height 107
type textarea "**********"
click at [604, 338] on div "Add Column" at bounding box center [543, 316] width 969 height 401
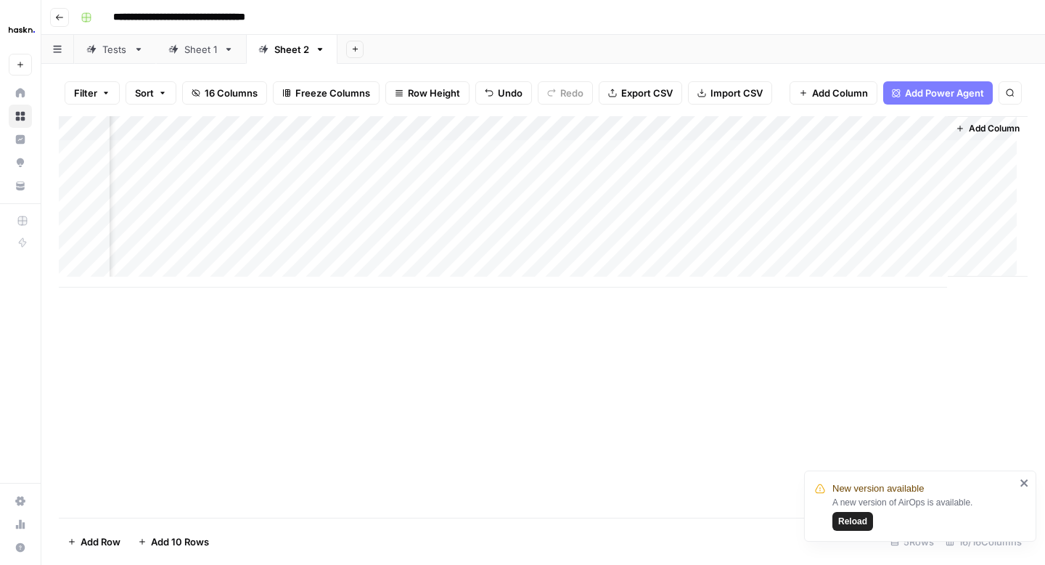
click at [830, 152] on div "Add Column" at bounding box center [543, 201] width 969 height 171
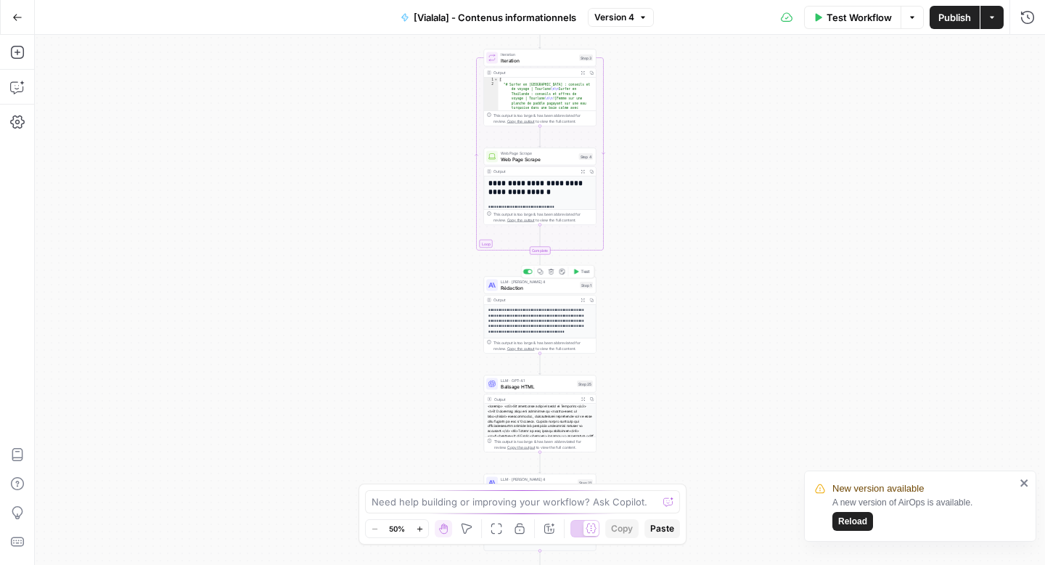
click at [510, 284] on span "Rédaction" at bounding box center [539, 287] width 76 height 7
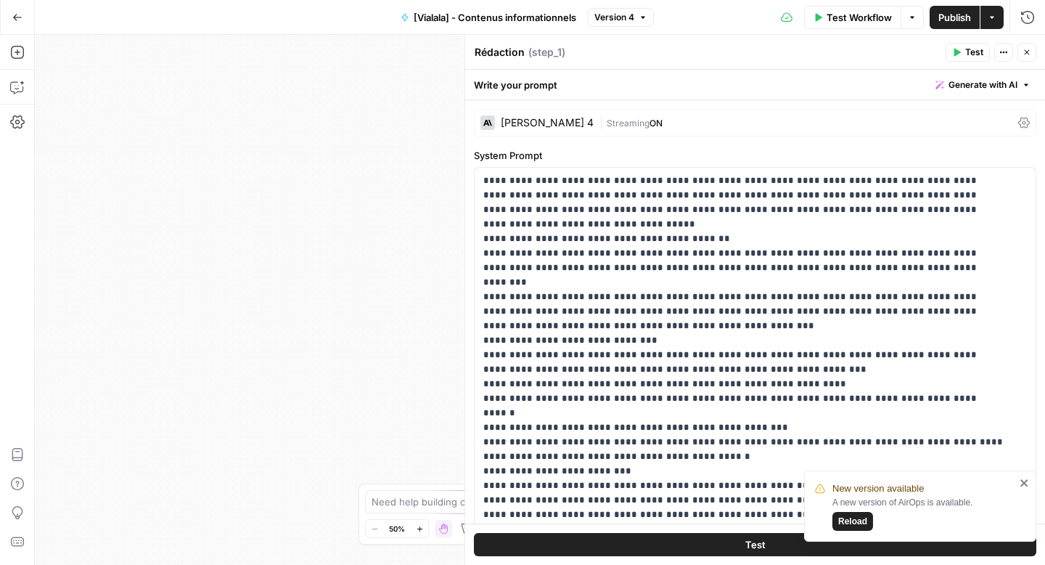
click at [1005, 125] on div "[PERSON_NAME] 4 | Streaming ON" at bounding box center [755, 123] width 563 height 28
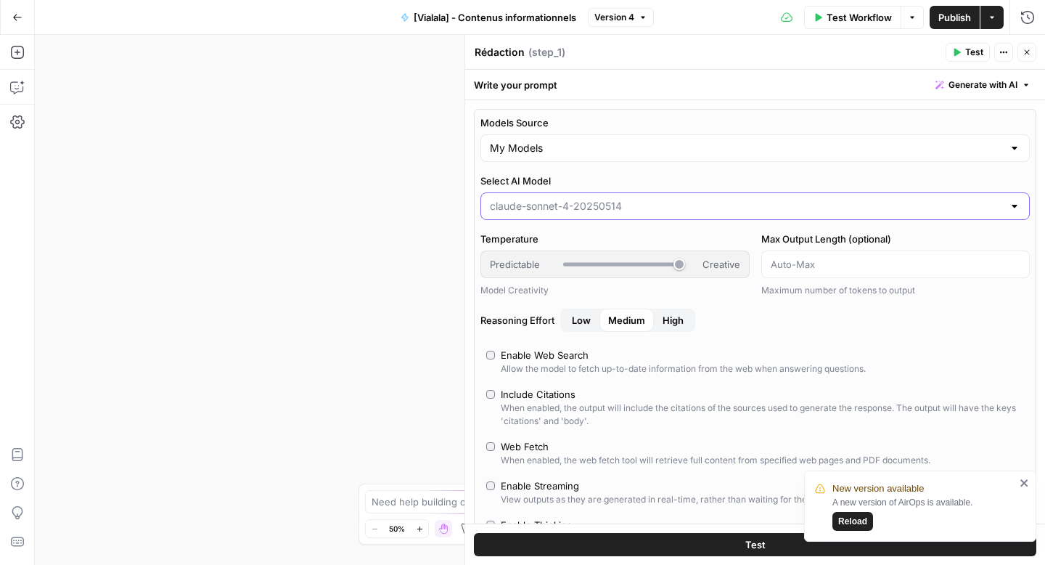
click at [985, 199] on input "Select AI Model" at bounding box center [746, 206] width 513 height 15
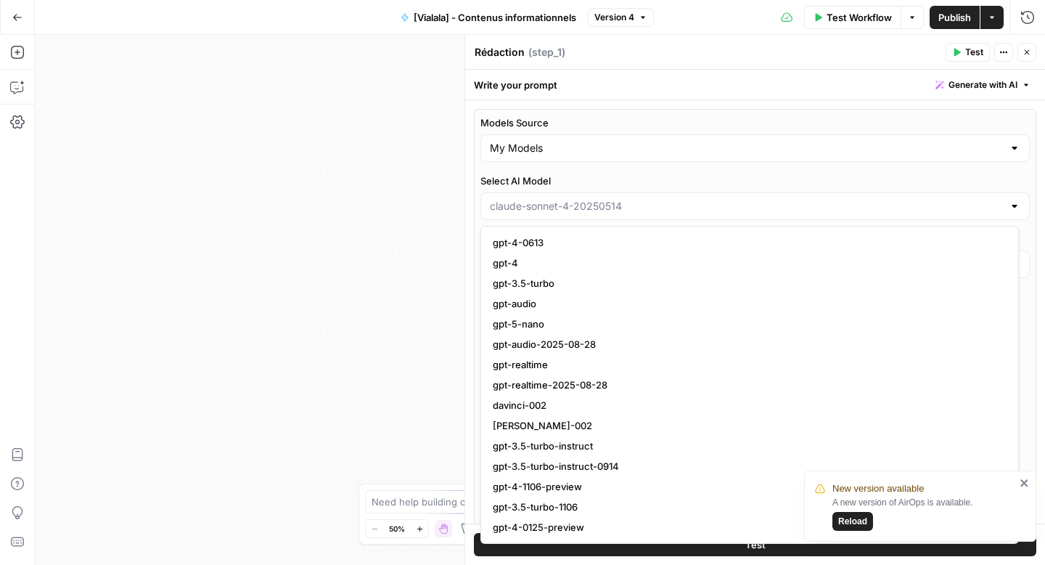
click at [1011, 207] on div at bounding box center [756, 206] width 550 height 28
click at [1009, 208] on div at bounding box center [1015, 206] width 12 height 15
type input "[PERSON_NAME]-4-20250514"
click at [966, 177] on label "Select AI Model" at bounding box center [756, 181] width 550 height 15
click at [966, 199] on input "[PERSON_NAME]-4-20250514" at bounding box center [746, 206] width 513 height 15
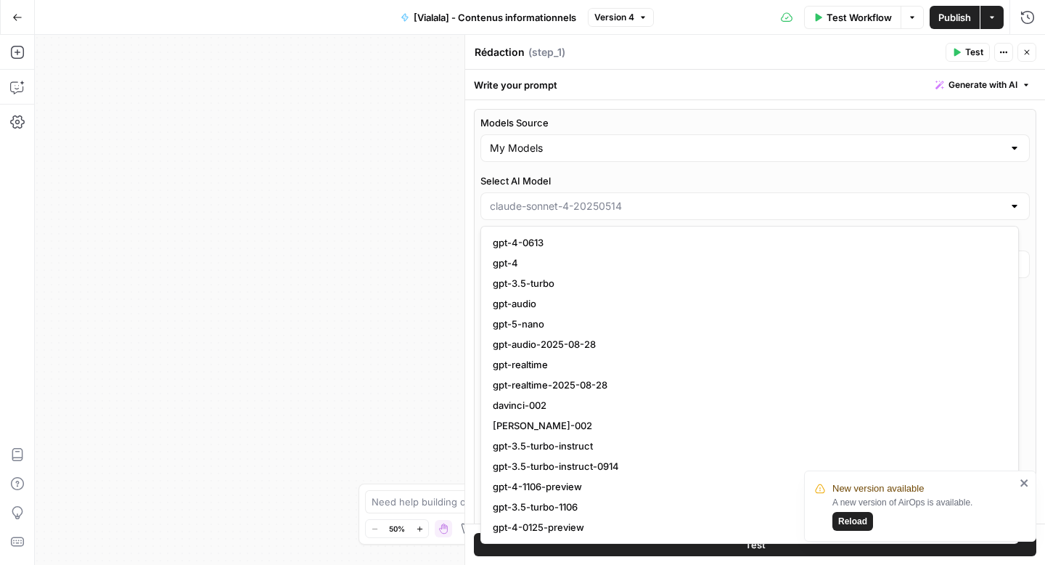
type input "[PERSON_NAME]-4-20250514"
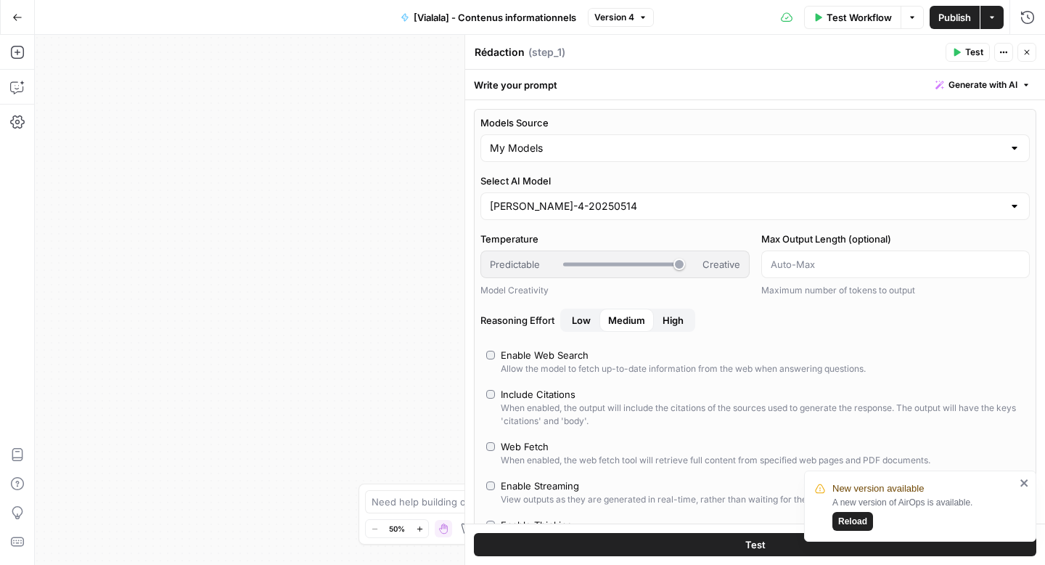
click at [938, 168] on div "Models Source My Models Select AI Model [PERSON_NAME]-sonnet-4-20250514 Tempera…" at bounding box center [755, 365] width 563 height 513
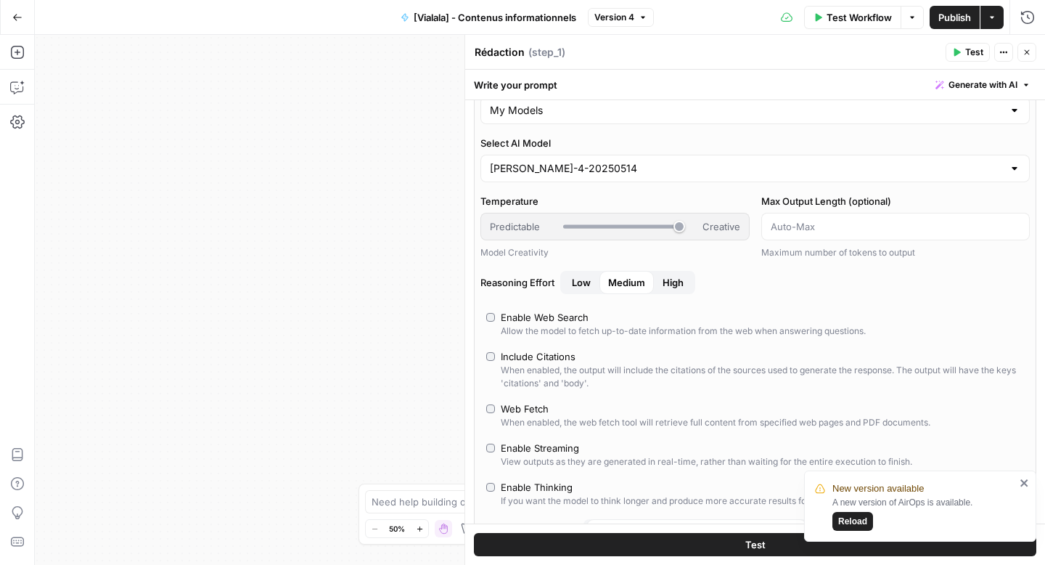
scroll to position [39, 0]
click at [985, 166] on input "Select AI Model" at bounding box center [746, 167] width 513 height 15
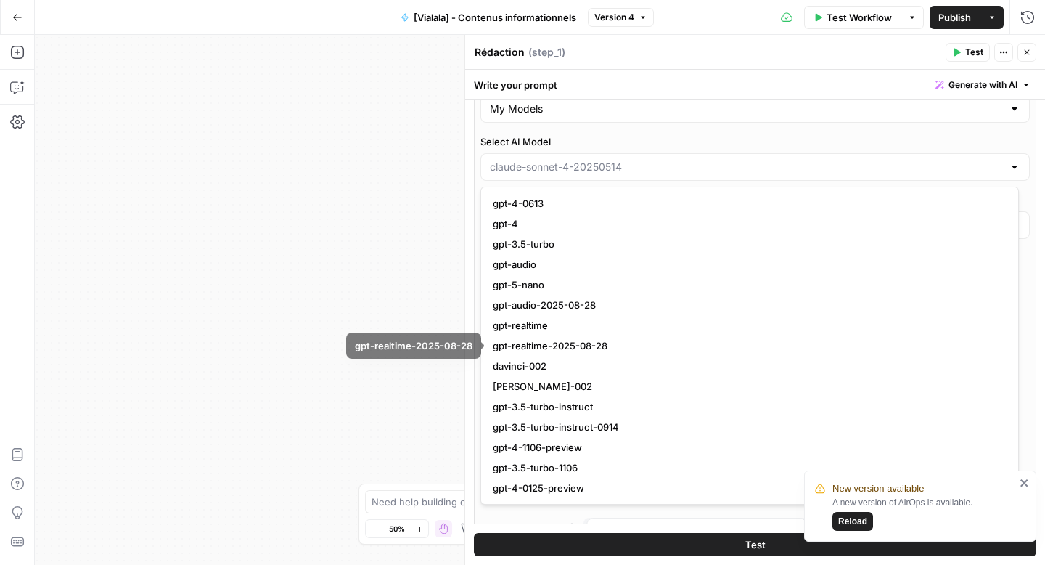
type input "[PERSON_NAME]-4-20250514"
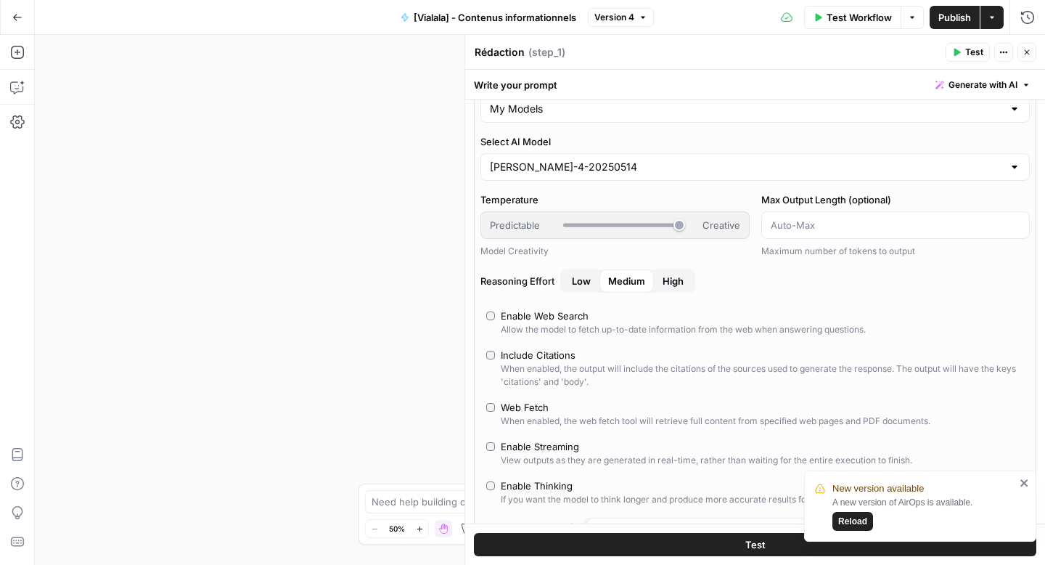
click at [887, 127] on div "Models Source My Models Select AI Model [PERSON_NAME]-sonnet-4-20250514 Tempera…" at bounding box center [755, 326] width 563 height 513
click at [884, 161] on input "Select AI Model" at bounding box center [746, 167] width 513 height 15
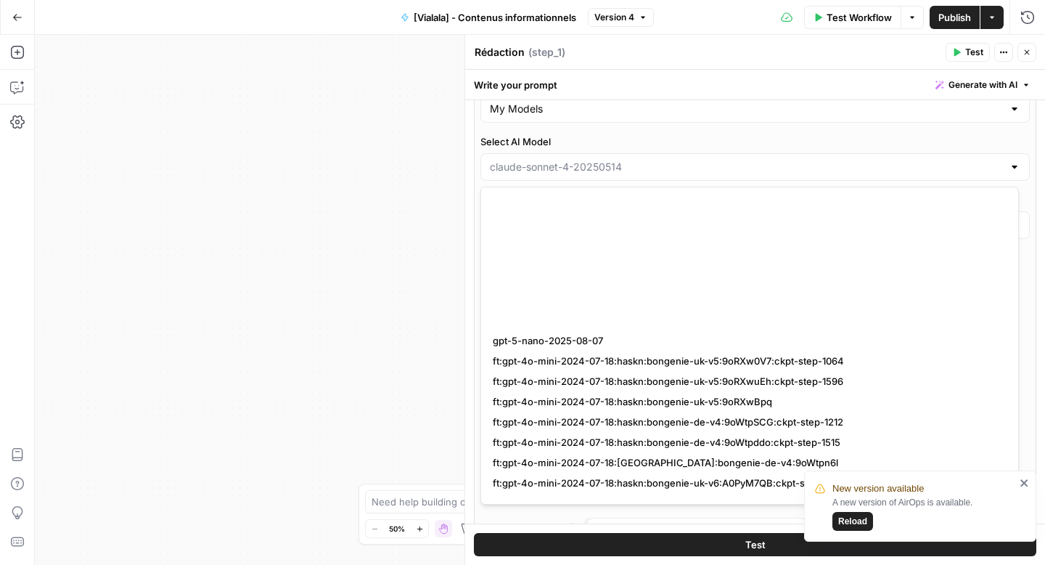
scroll to position [1870, 0]
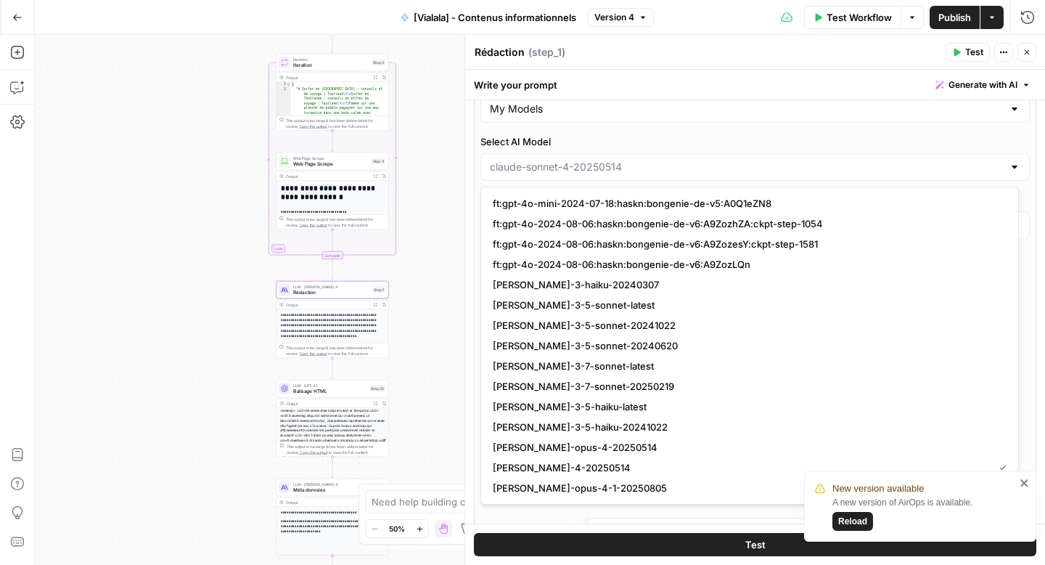
type input "[PERSON_NAME]-4-20250514"
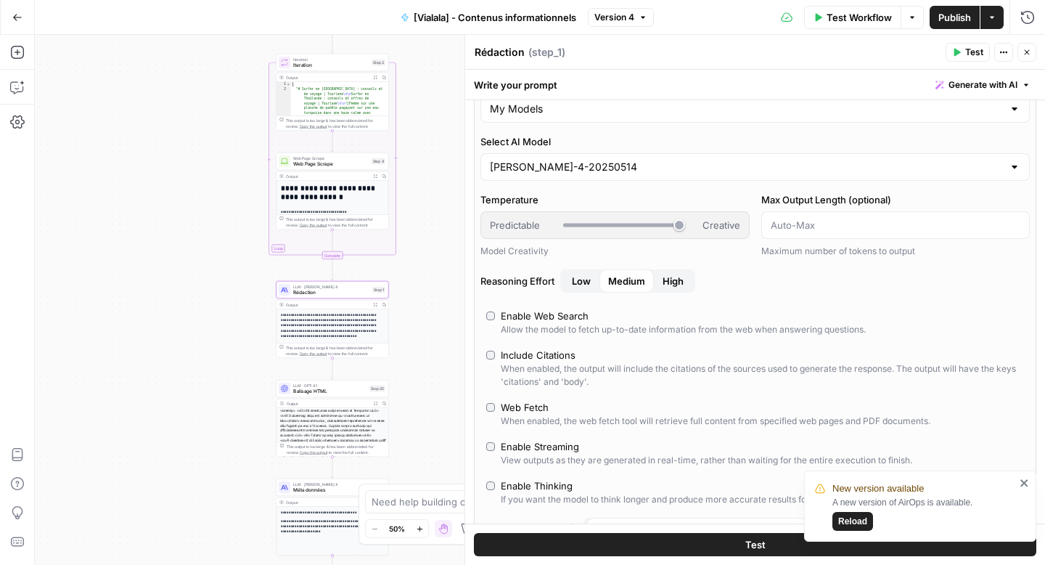
click at [1027, 51] on icon "button" at bounding box center [1027, 52] width 9 height 9
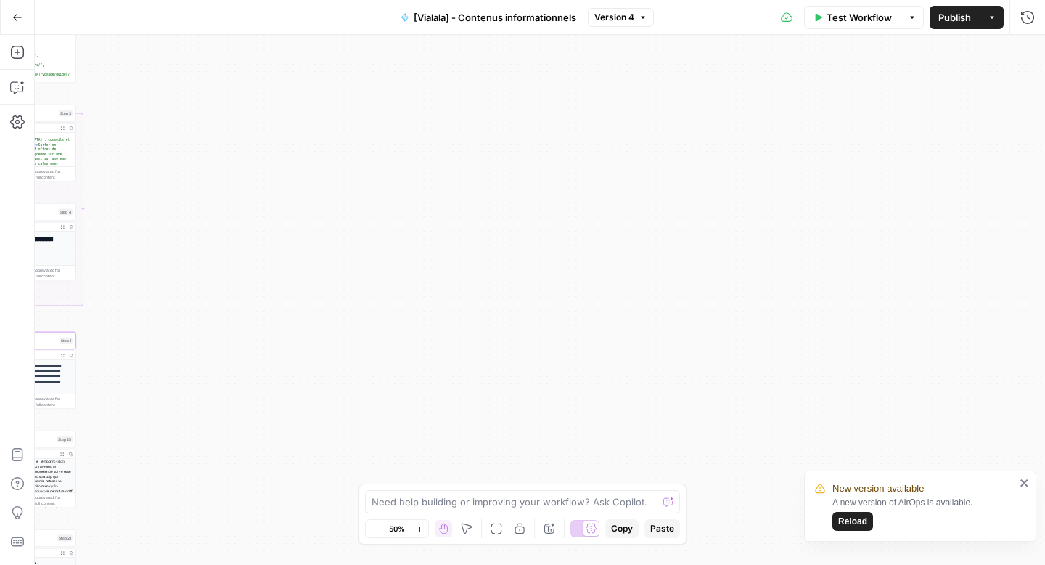
click at [994, 23] on button "Actions" at bounding box center [992, 17] width 23 height 23
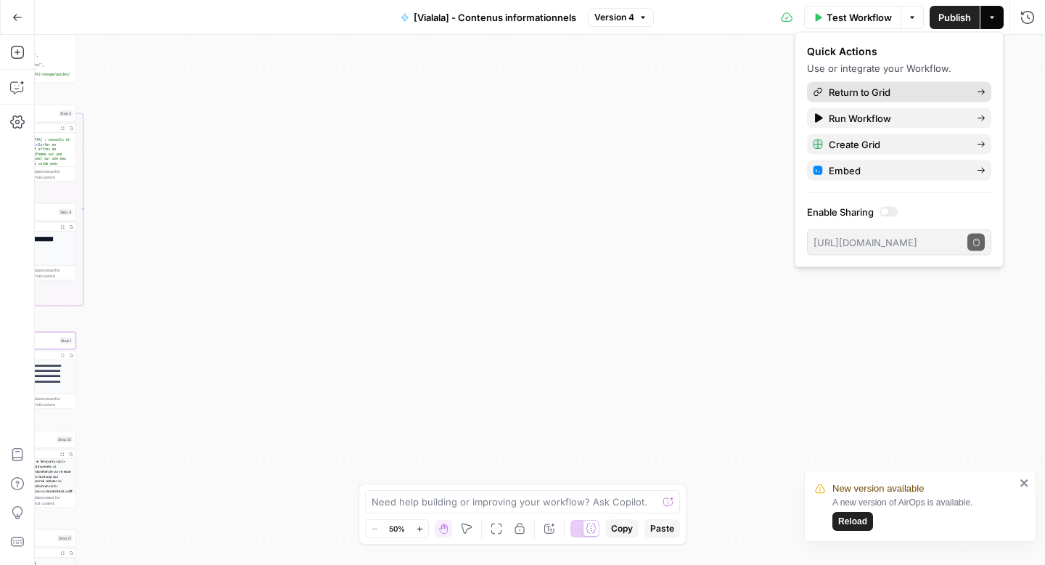
click at [915, 92] on span "Return to Grid" at bounding box center [897, 92] width 136 height 15
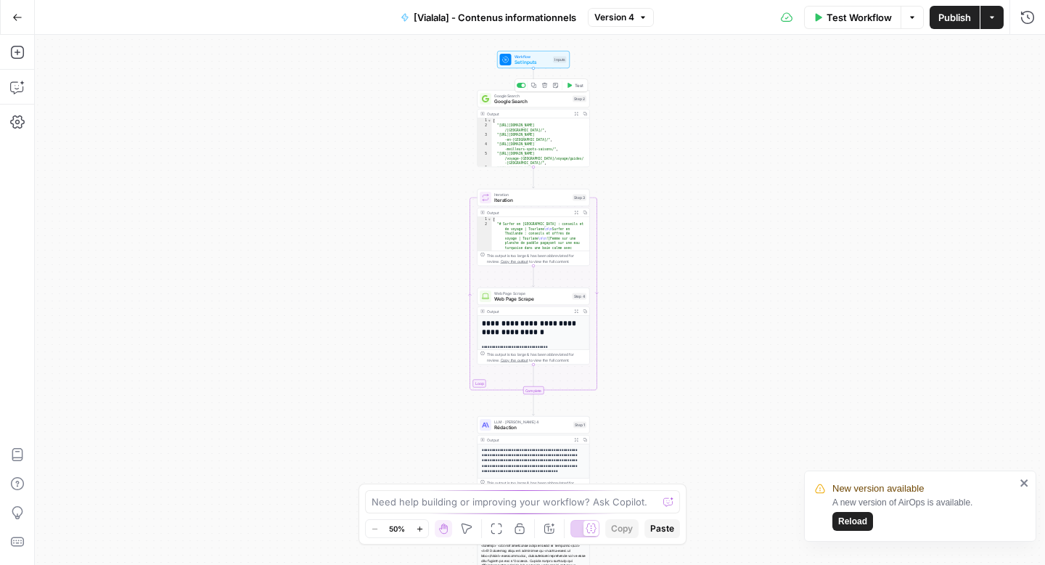
click at [514, 103] on span "Google Search" at bounding box center [532, 101] width 76 height 7
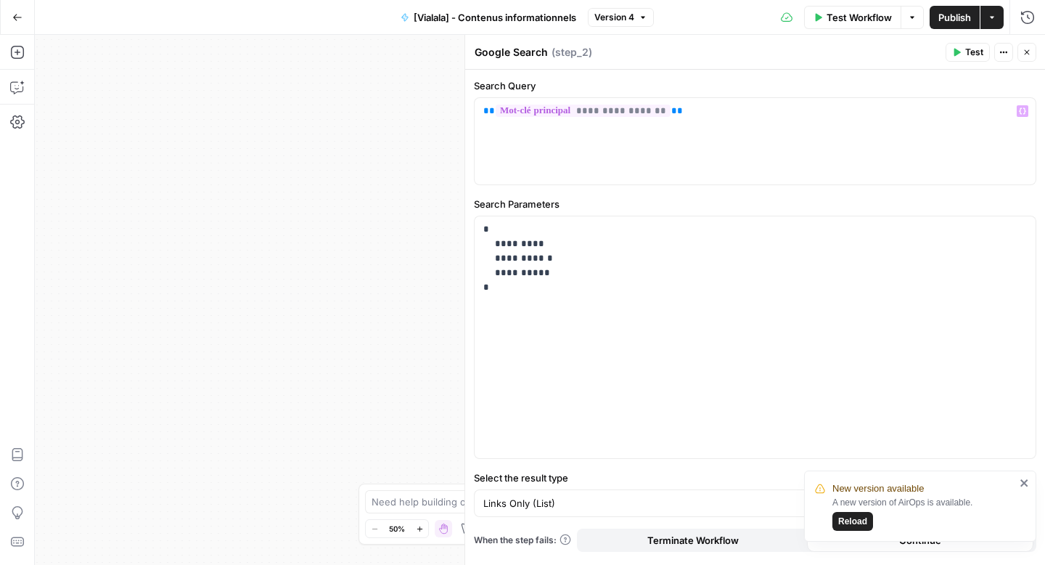
click at [407, 182] on div "Workflow Set Inputs Inputs Google Search Google Search Step 2 Output Expand Out…" at bounding box center [540, 300] width 1011 height 530
click at [1033, 54] on button "Close" at bounding box center [1027, 52] width 19 height 19
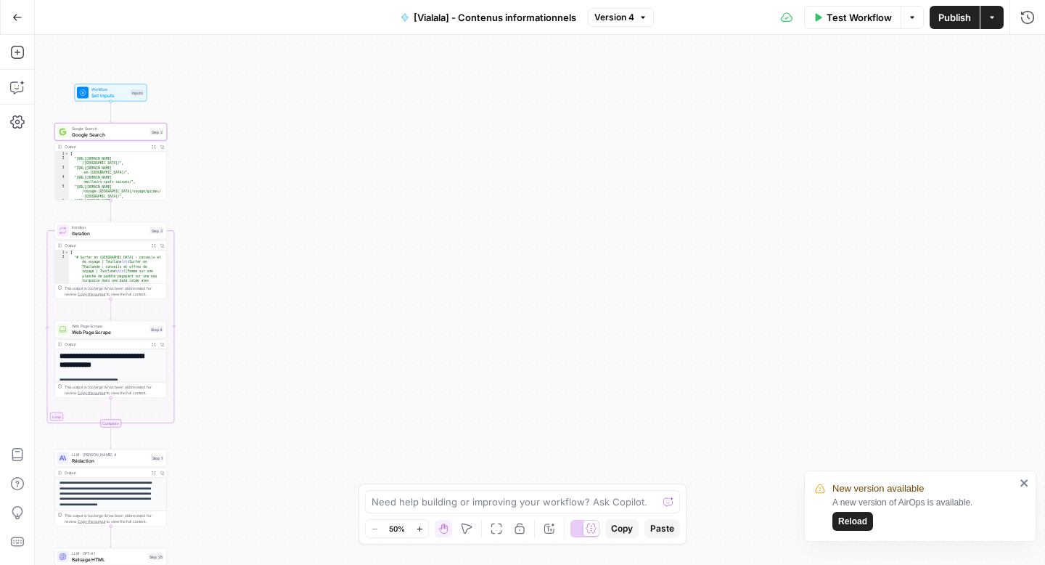
click at [995, 22] on button "Actions" at bounding box center [992, 17] width 23 height 23
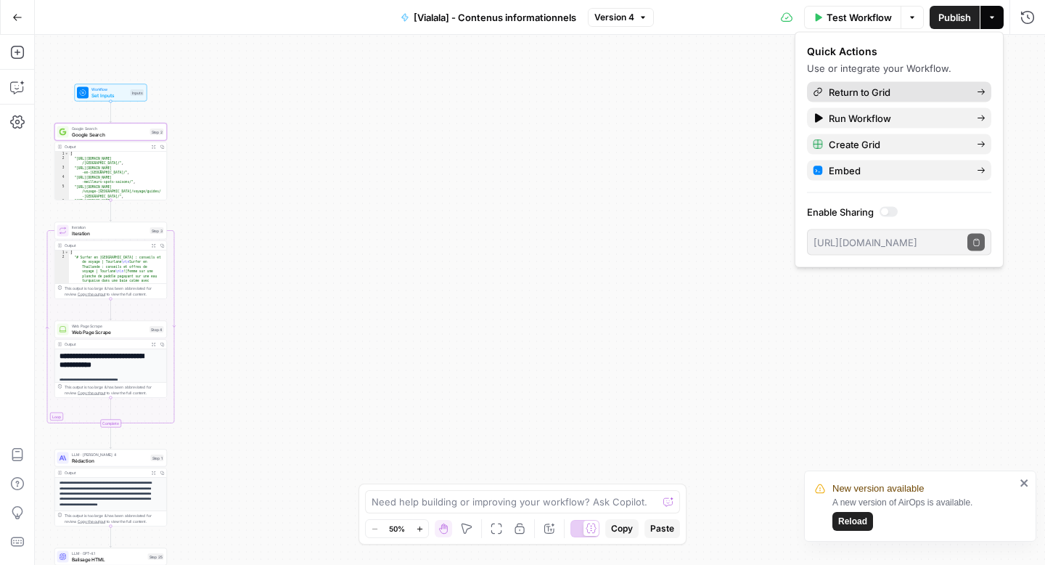
click at [910, 93] on span "Return to Grid" at bounding box center [897, 92] width 136 height 15
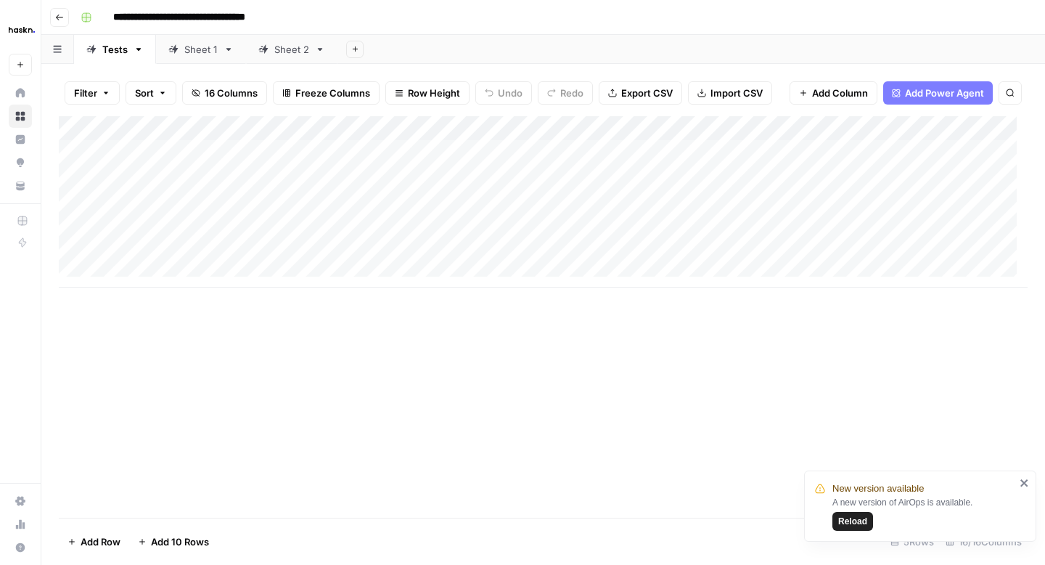
click at [455, 147] on div "Add Column" at bounding box center [543, 201] width 969 height 171
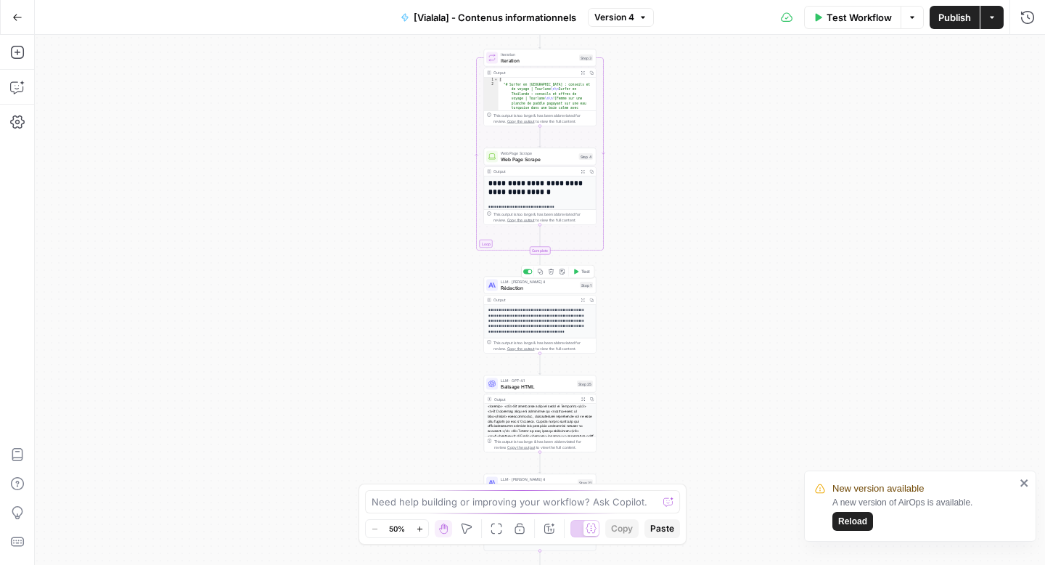
click at [519, 288] on span "Rédaction" at bounding box center [539, 287] width 76 height 7
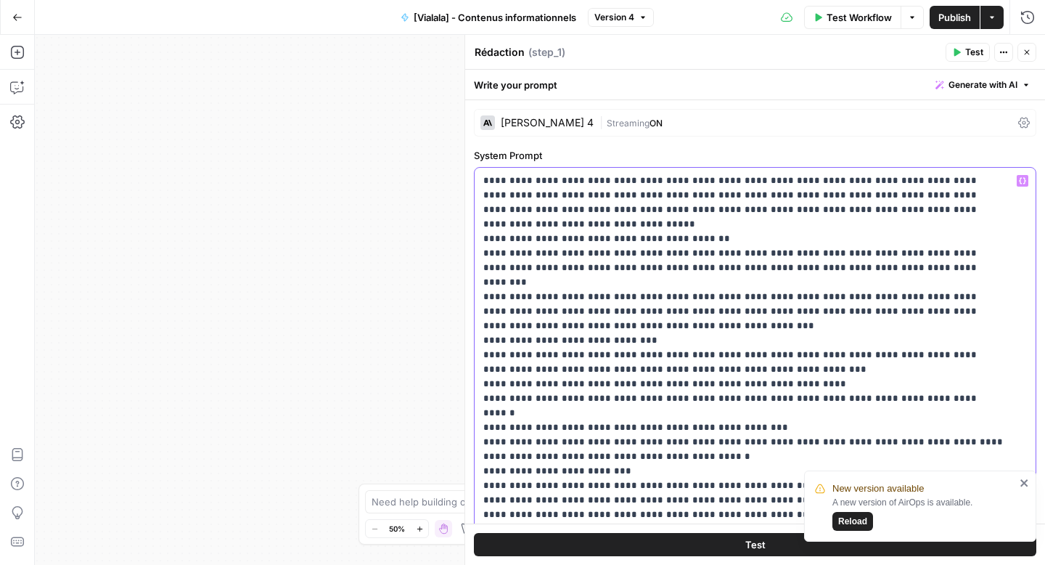
drag, startPoint x: 632, startPoint y: 213, endPoint x: 651, endPoint y: 197, distance: 24.2
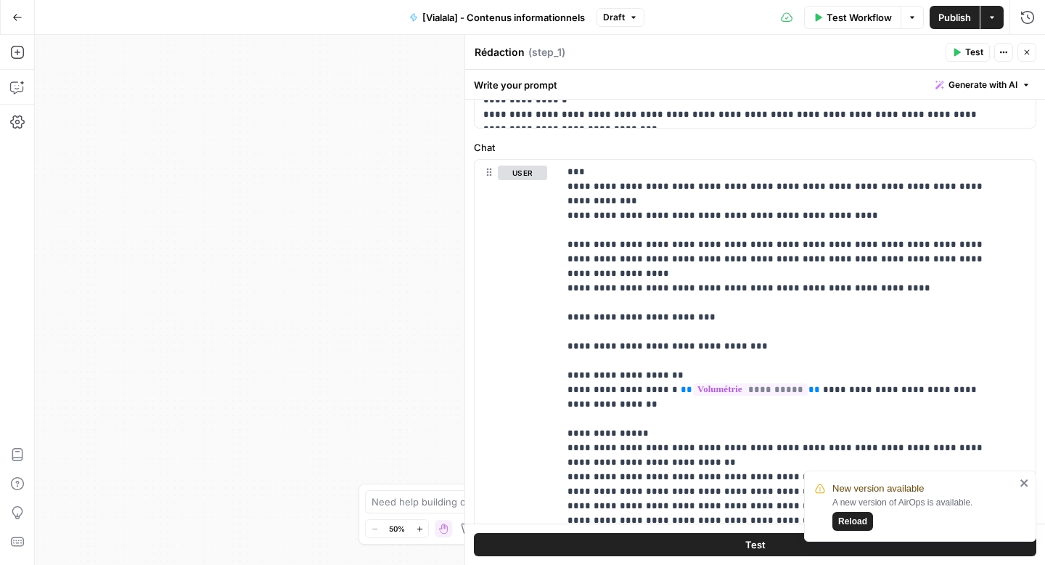
scroll to position [635, 0]
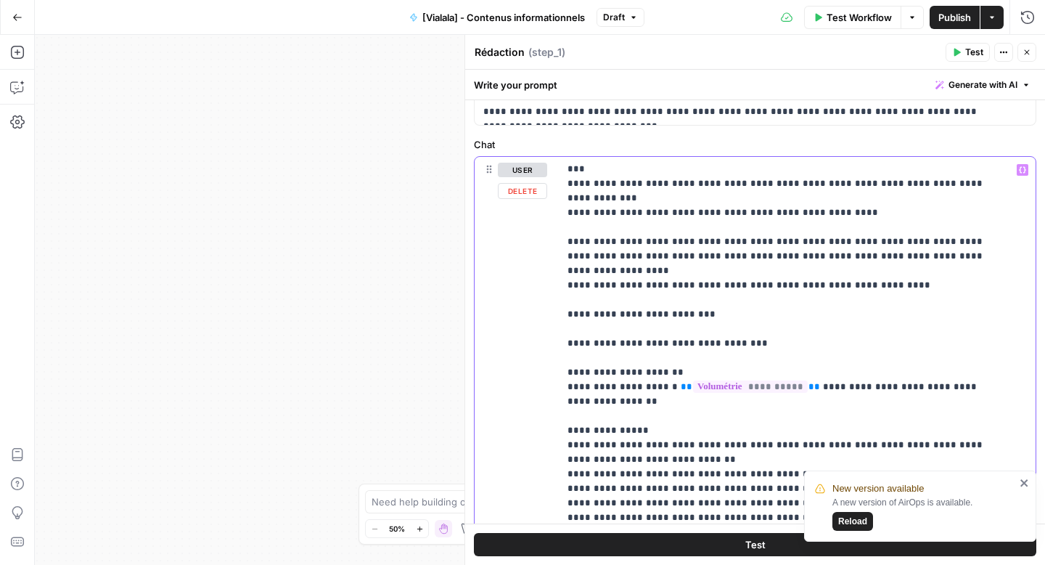
click at [749, 434] on p "**********" at bounding box center [787, 96] width 438 height 1292
click at [755, 433] on p "**********" at bounding box center [787, 96] width 438 height 1292
drag, startPoint x: 987, startPoint y: 429, endPoint x: 562, endPoint y: 429, distance: 425.4
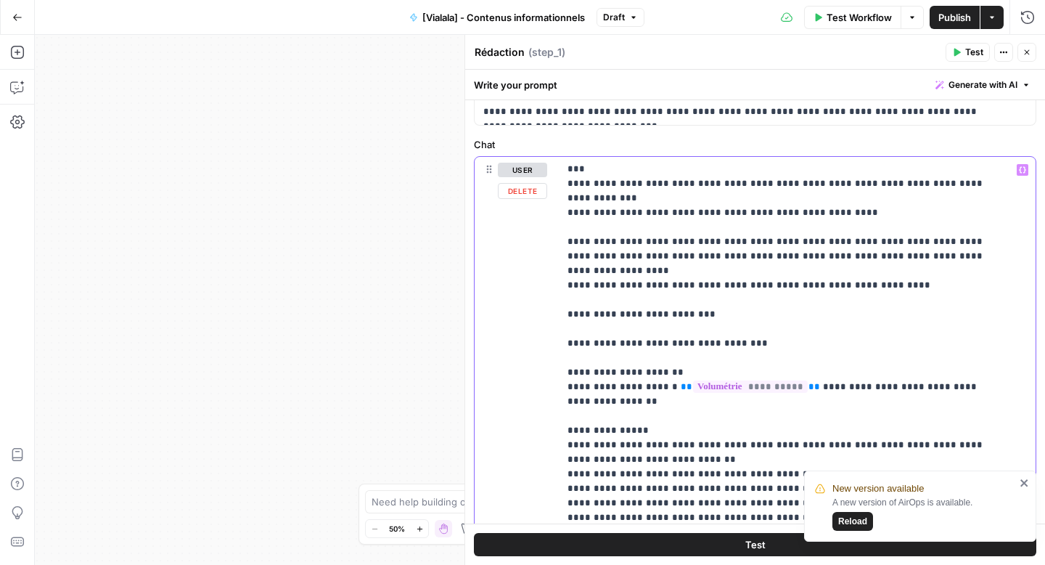
click at [562, 429] on div "**********" at bounding box center [792, 453] width 466 height 592
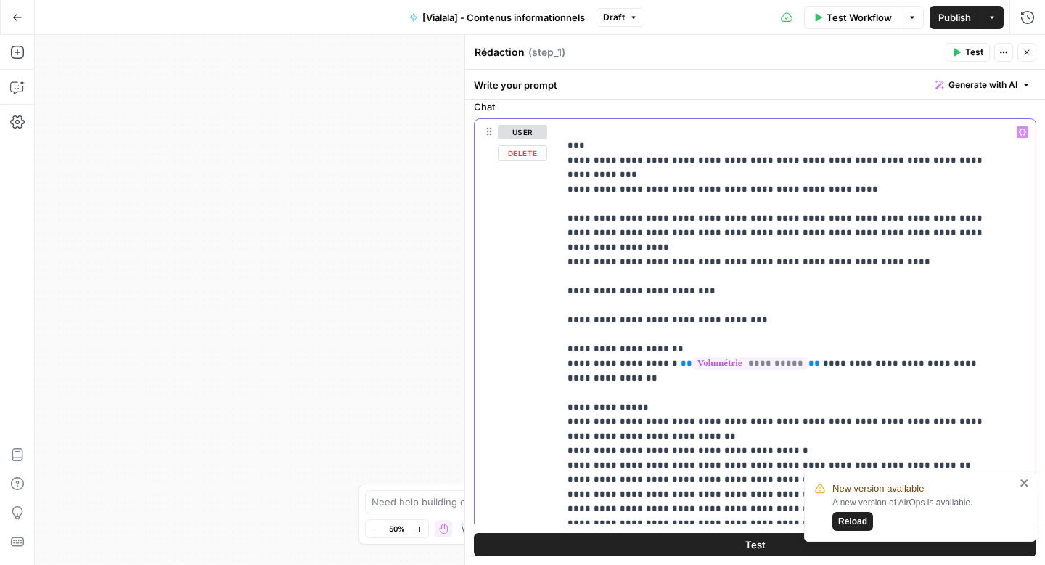
scroll to position [676, 0]
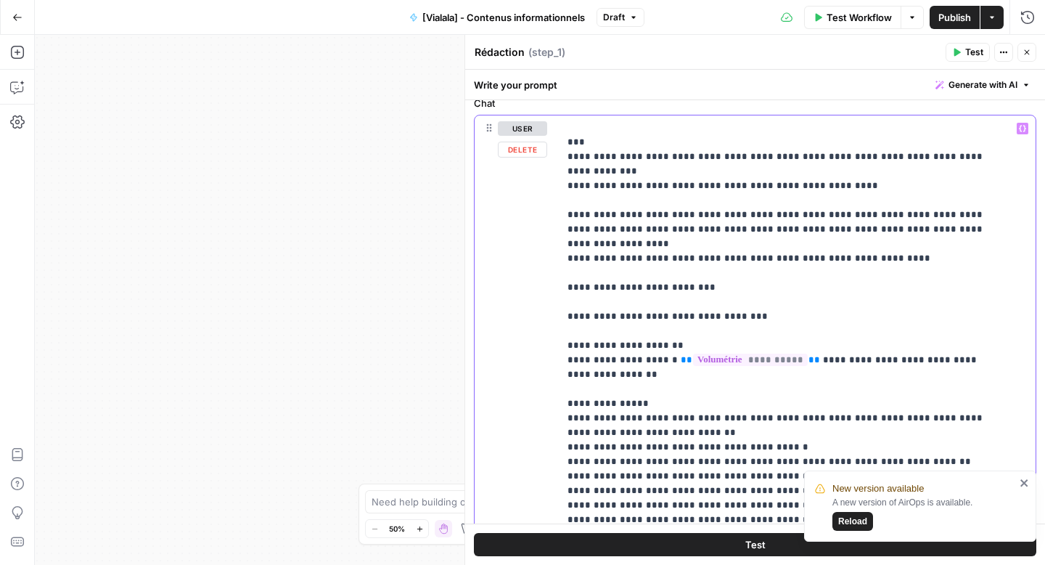
click at [963, 407] on p "**********" at bounding box center [787, 63] width 438 height 1278
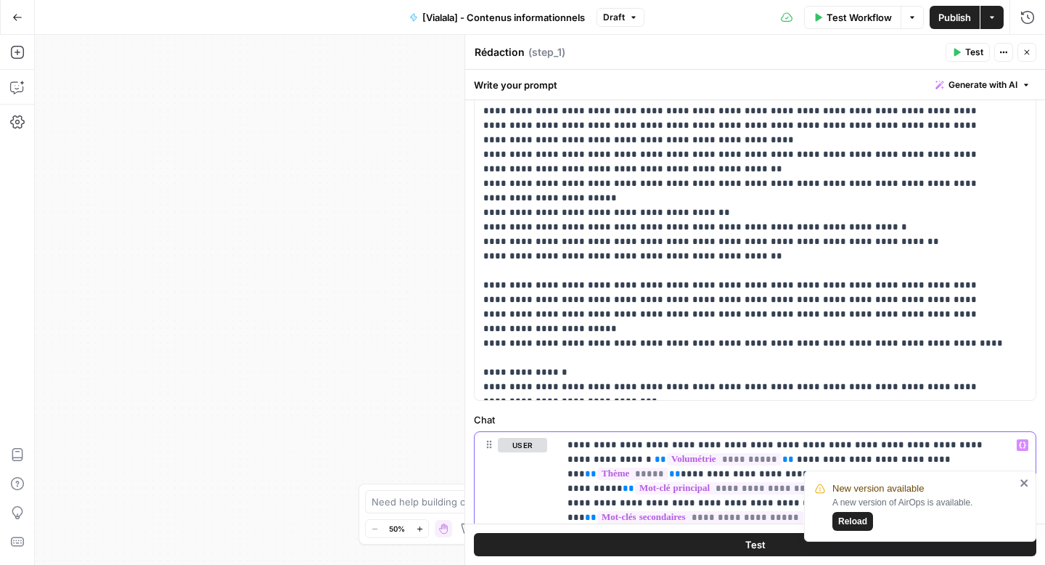
scroll to position [360, 0]
click at [1032, 20] on icon "button" at bounding box center [1028, 17] width 15 height 15
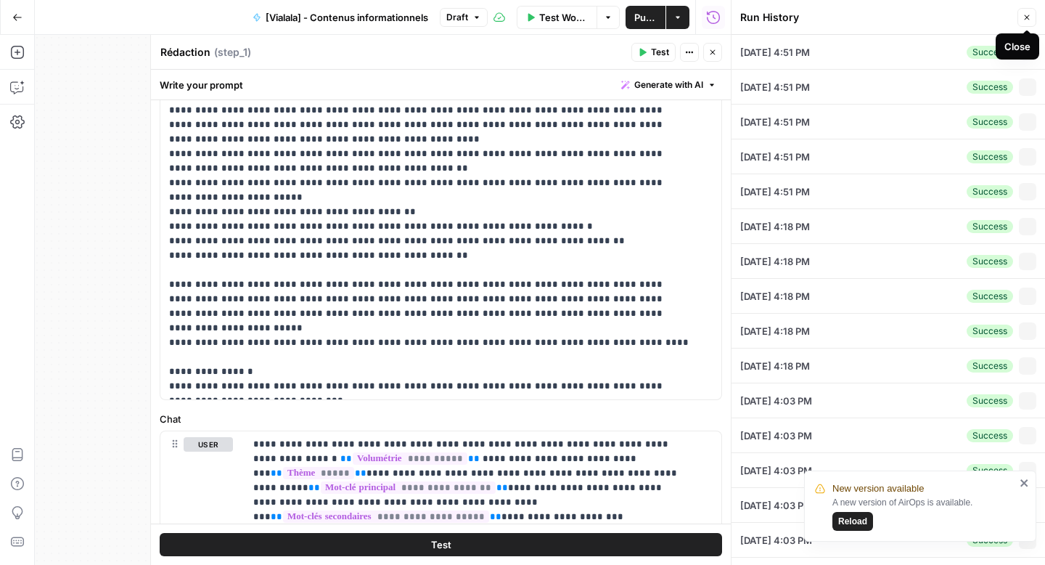
click at [1030, 23] on button "Close" at bounding box center [1027, 17] width 19 height 19
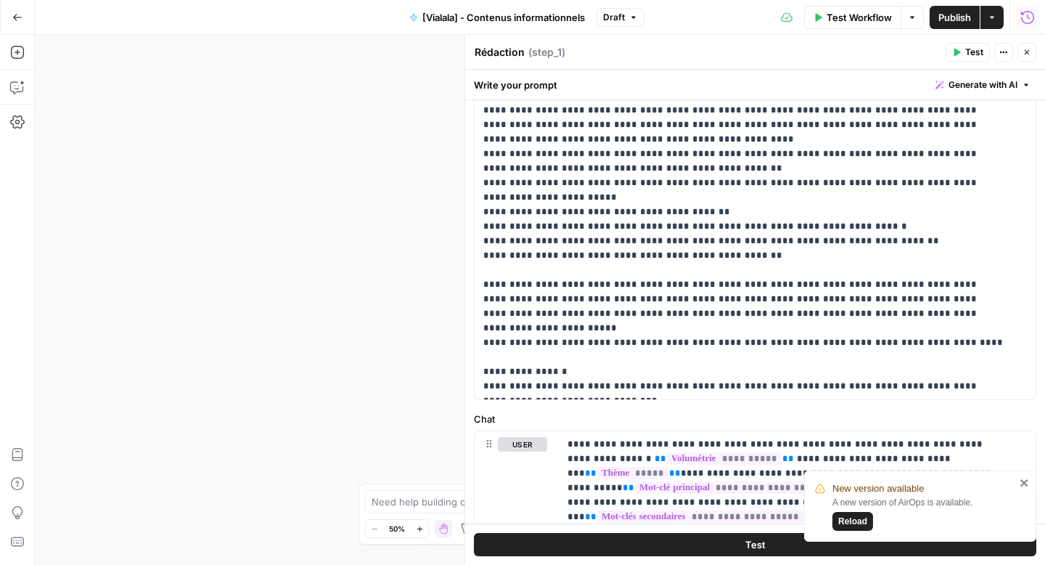
click at [302, 269] on div "Workflow Set Inputs Inputs Google Search Google Search Step 2 Output Expand Out…" at bounding box center [540, 300] width 1011 height 530
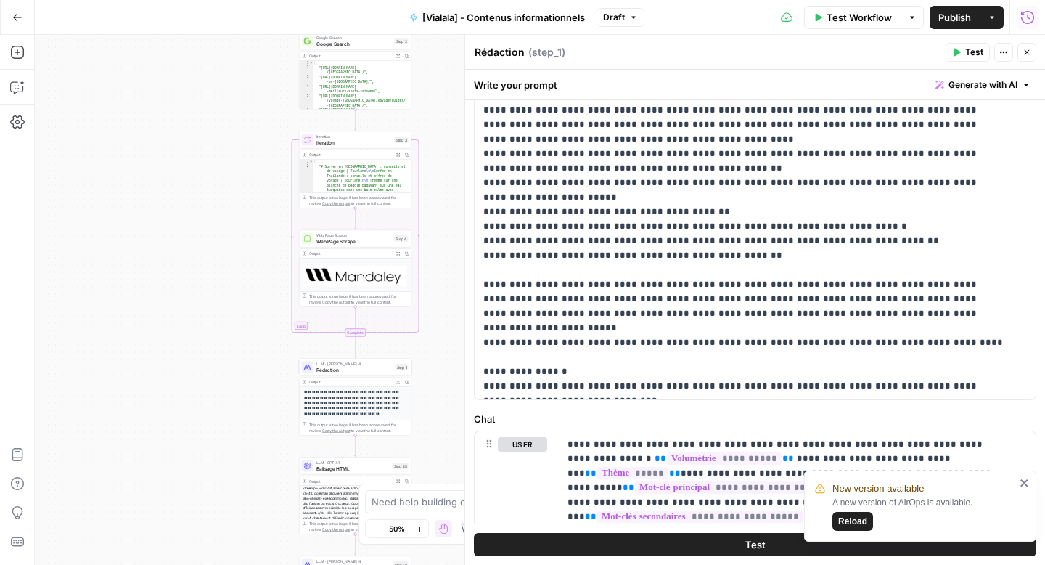
scroll to position [83, 0]
click at [401, 383] on button "Expand Output" at bounding box center [398, 382] width 9 height 9
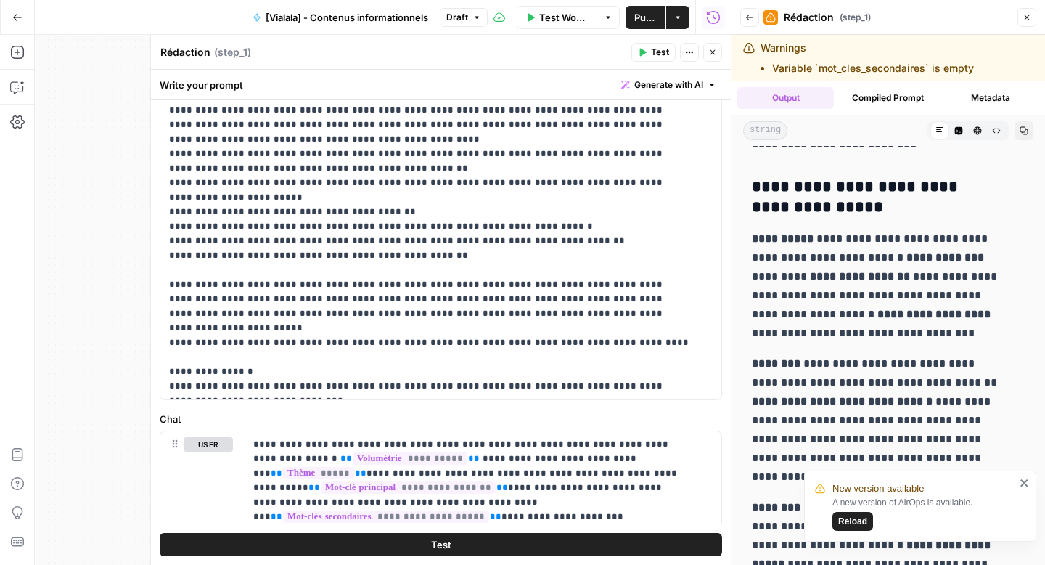
scroll to position [1243, 0]
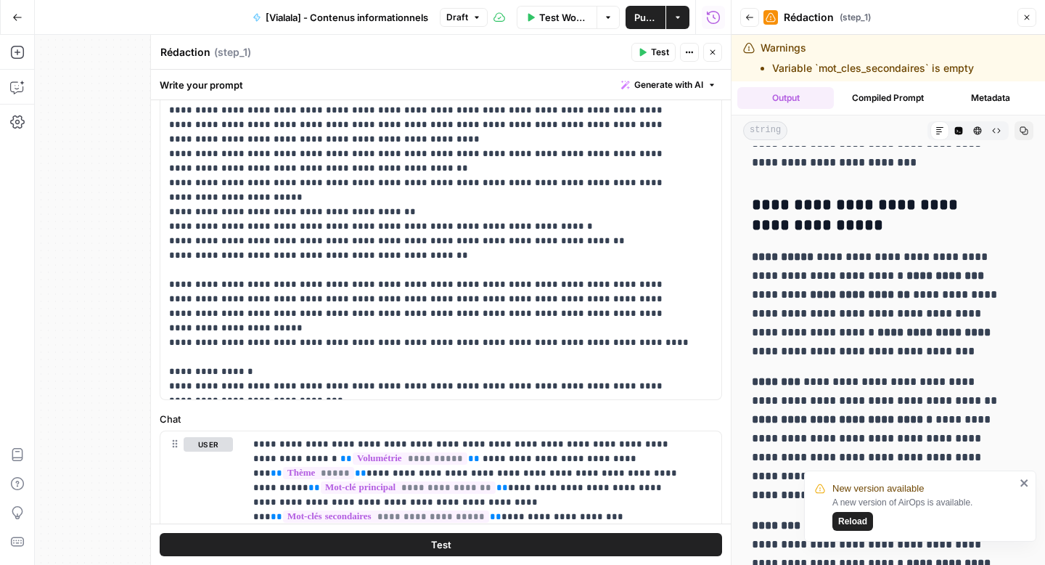
drag, startPoint x: 957, startPoint y: 433, endPoint x: 753, endPoint y: 204, distance: 306.5
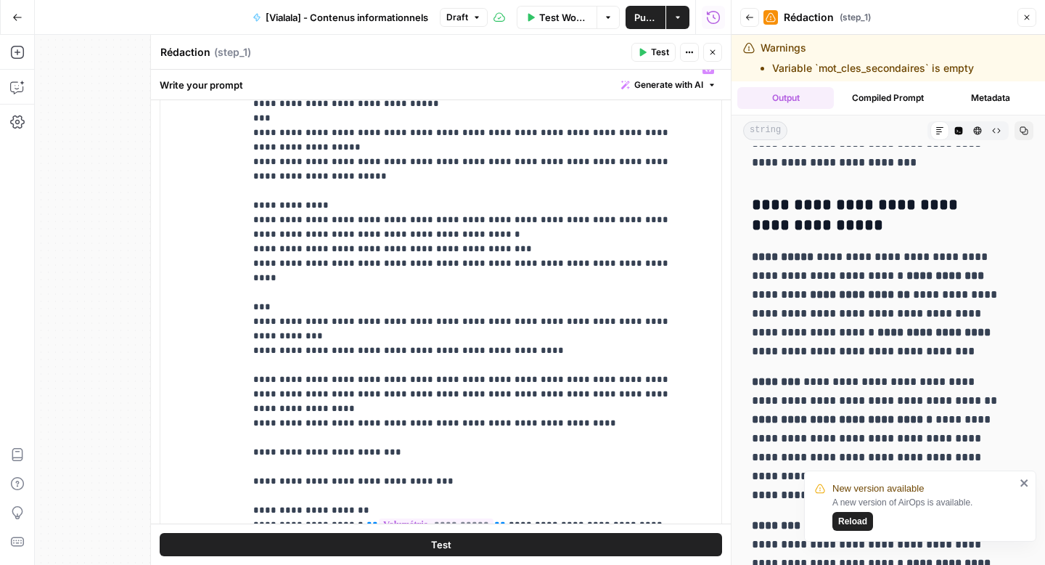
scroll to position [463, 0]
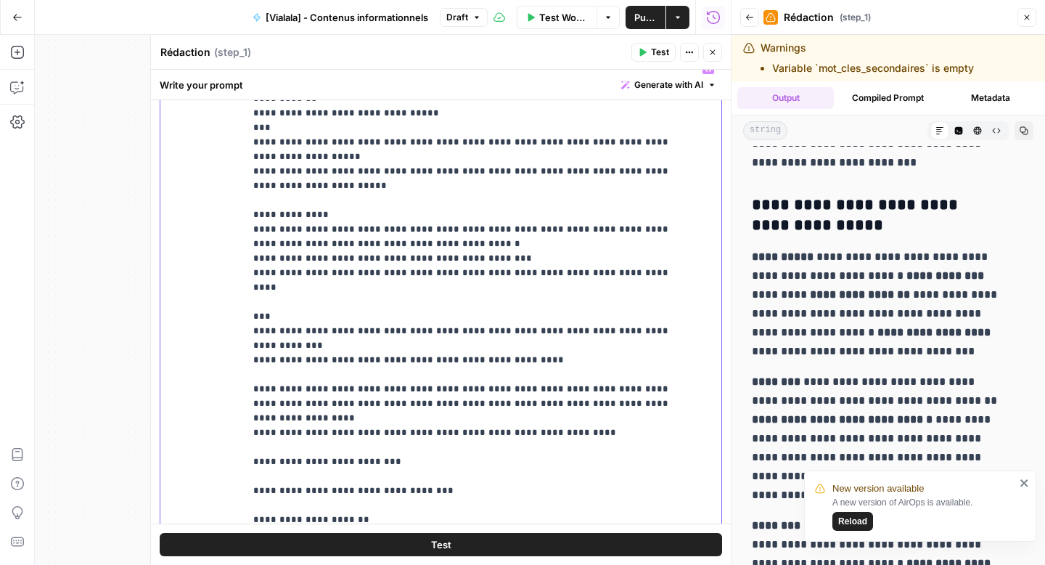
drag, startPoint x: 412, startPoint y: 291, endPoint x: 367, endPoint y: 291, distance: 44.3
click at [367, 291] on p "**********" at bounding box center [472, 251] width 438 height 1307
click at [259, 289] on p "**********" at bounding box center [472, 251] width 438 height 1307
click at [279, 306] on p "**********" at bounding box center [472, 251] width 438 height 1307
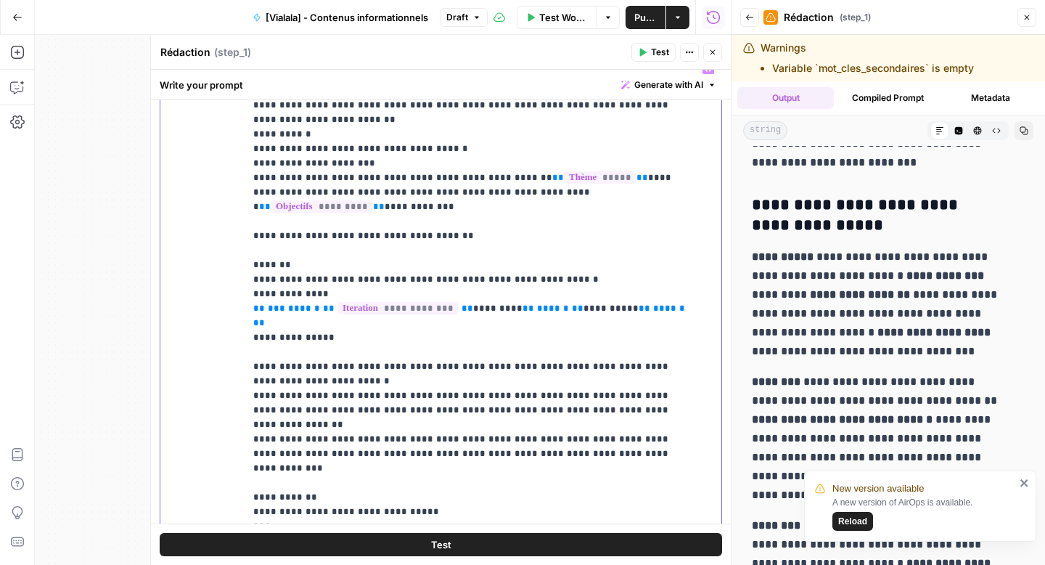
scroll to position [3, 0]
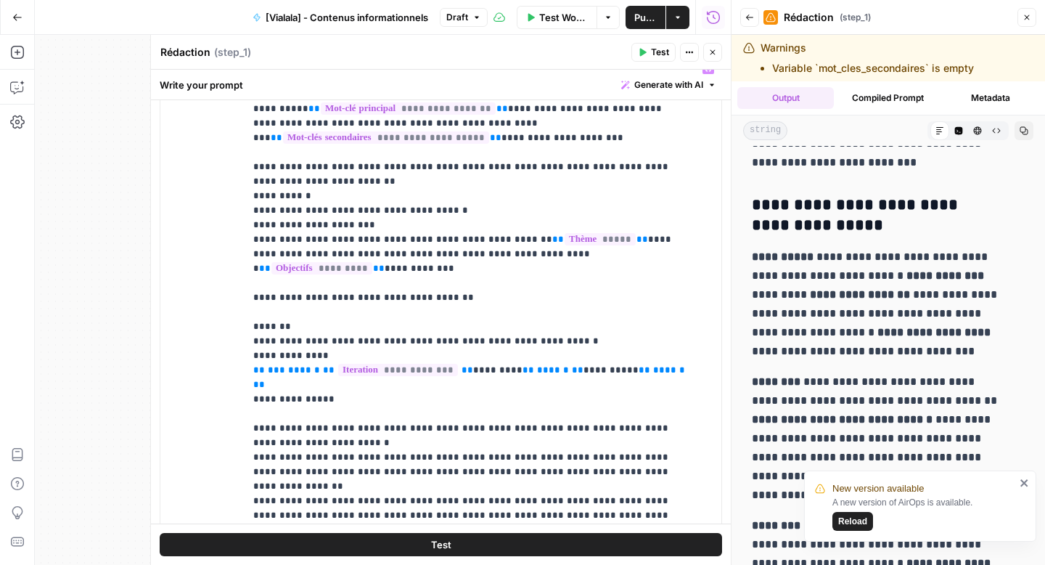
click at [1019, 23] on button "Close" at bounding box center [1027, 17] width 19 height 19
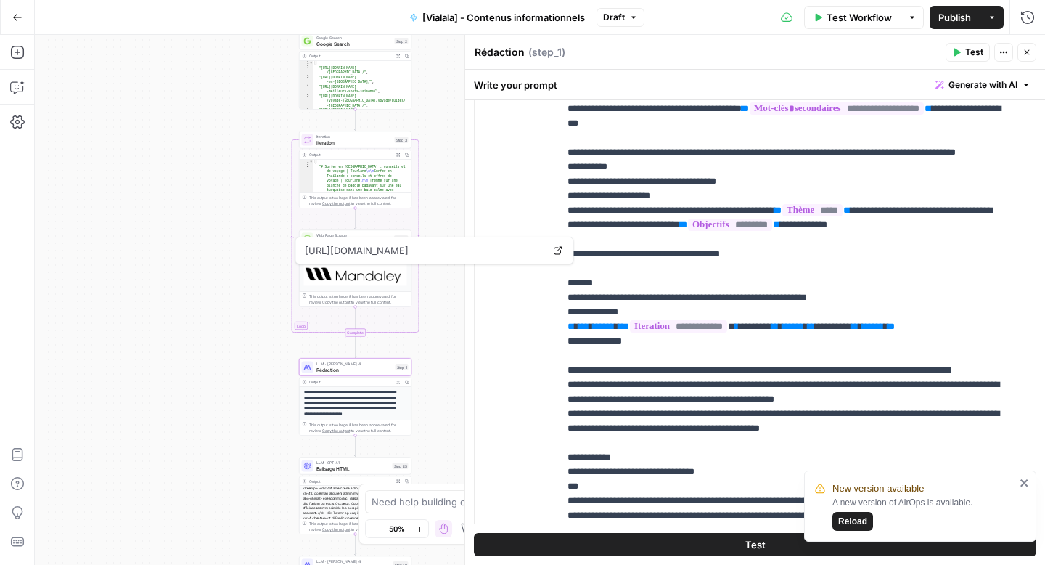
click at [237, 258] on div "Workflow Set Inputs Inputs Google Search Google Search Step 2 Output Expand Out…" at bounding box center [540, 300] width 1011 height 530
click at [333, 242] on span "Web Page Scrape" at bounding box center [355, 240] width 76 height 7
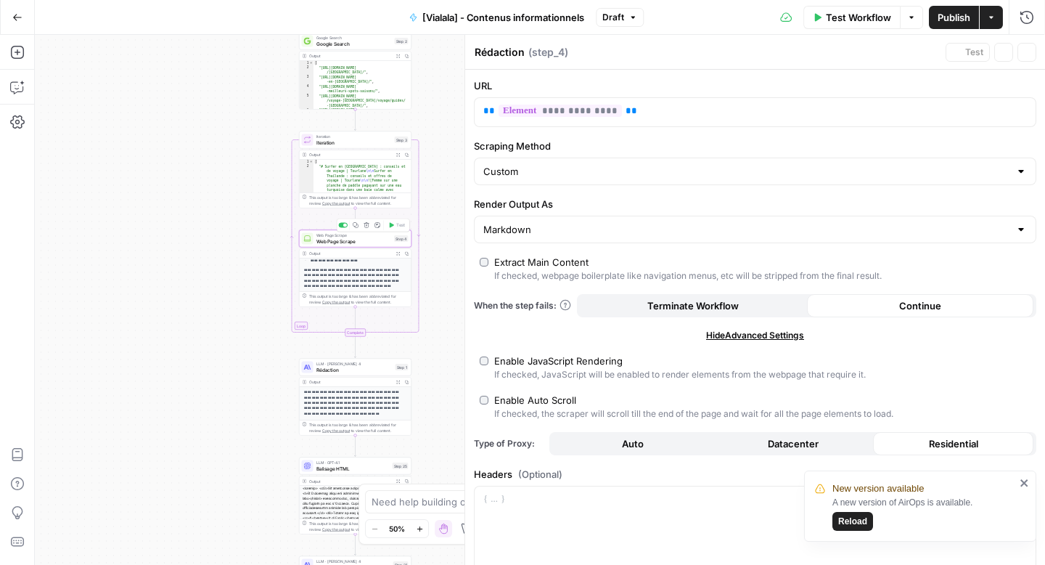
scroll to position [430, 0]
type textarea "Web Page Scrape"
click at [19, 53] on icon "button" at bounding box center [17, 52] width 15 height 15
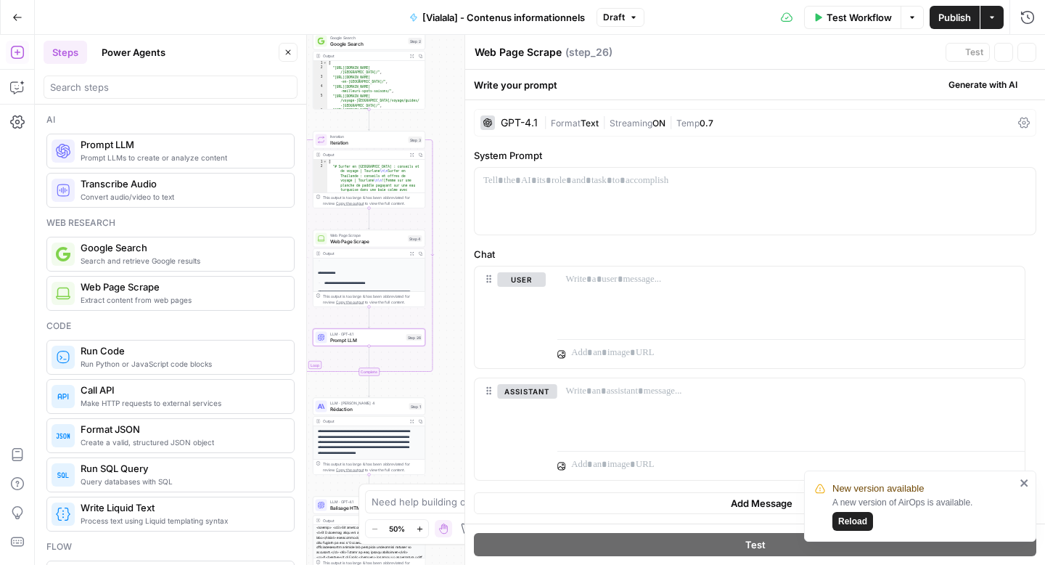
type textarea "Prompt LLM"
click at [605, 303] on div at bounding box center [797, 299] width 477 height 67
click at [1021, 131] on div "GPT-4.1 | Format Text | Streaming ON | Temp 0.7" at bounding box center [755, 123] width 563 height 28
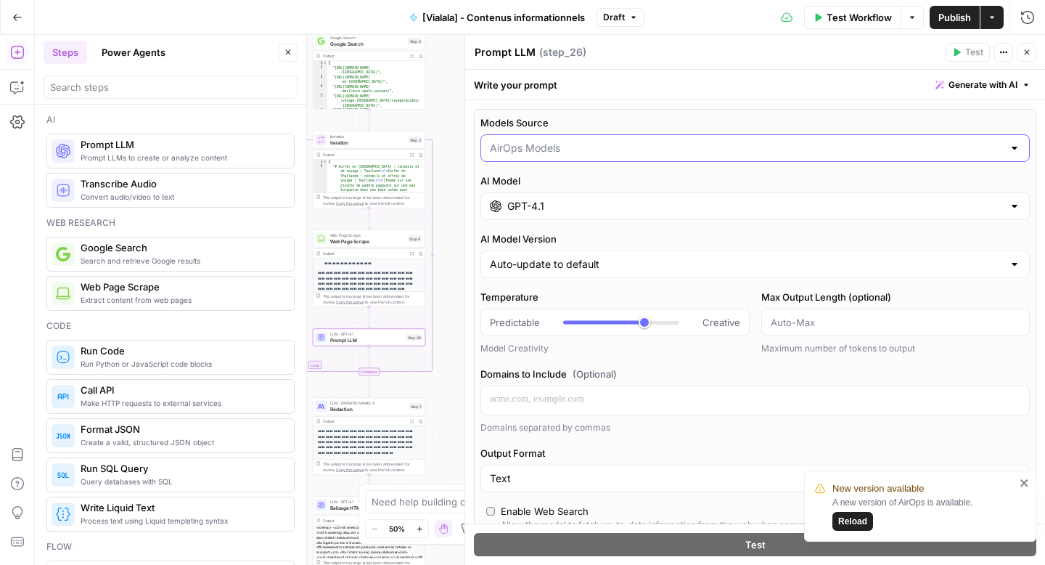
click at [655, 155] on input "Models Source" at bounding box center [746, 148] width 513 height 15
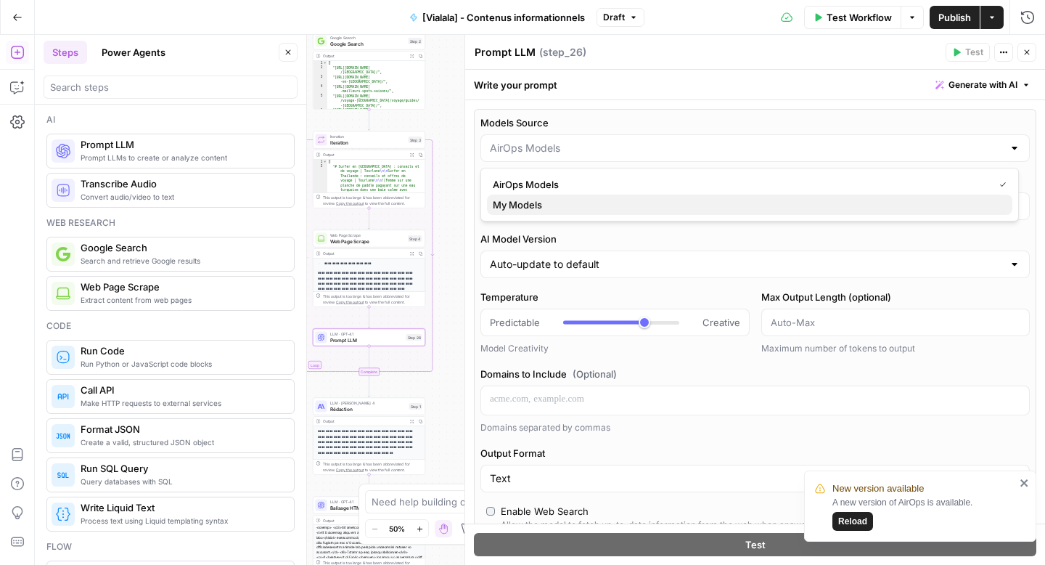
click at [621, 202] on span "My Models" at bounding box center [747, 204] width 508 height 15
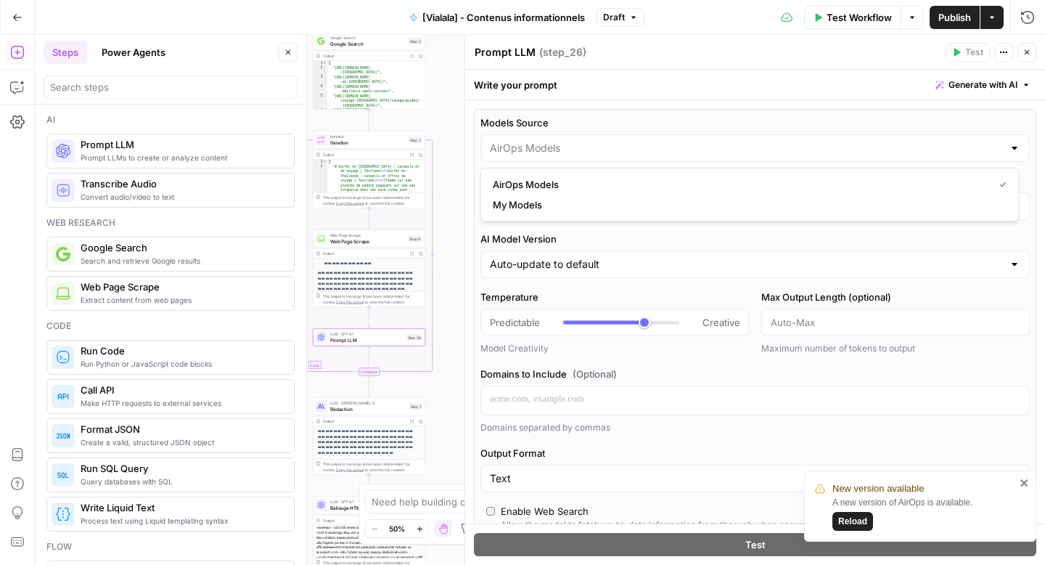
type input "My Models"
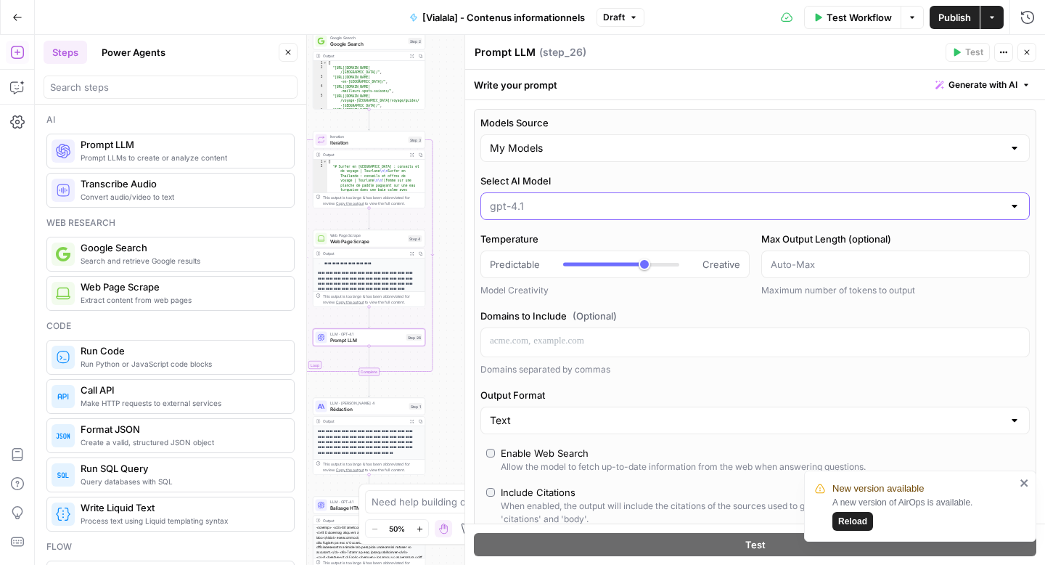
click at [613, 199] on input "Select AI Model" at bounding box center [746, 206] width 513 height 15
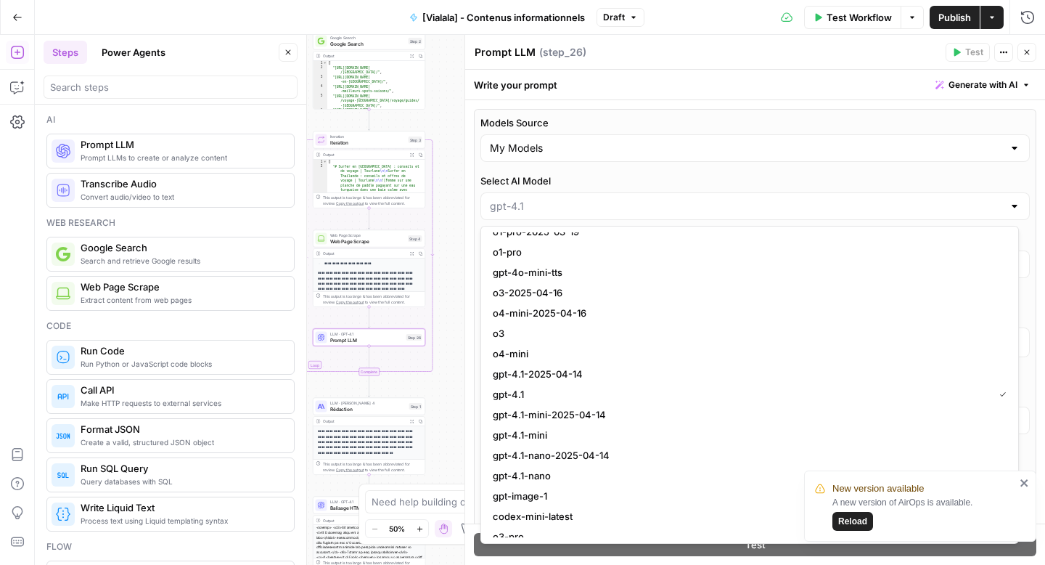
scroll to position [1066, 0]
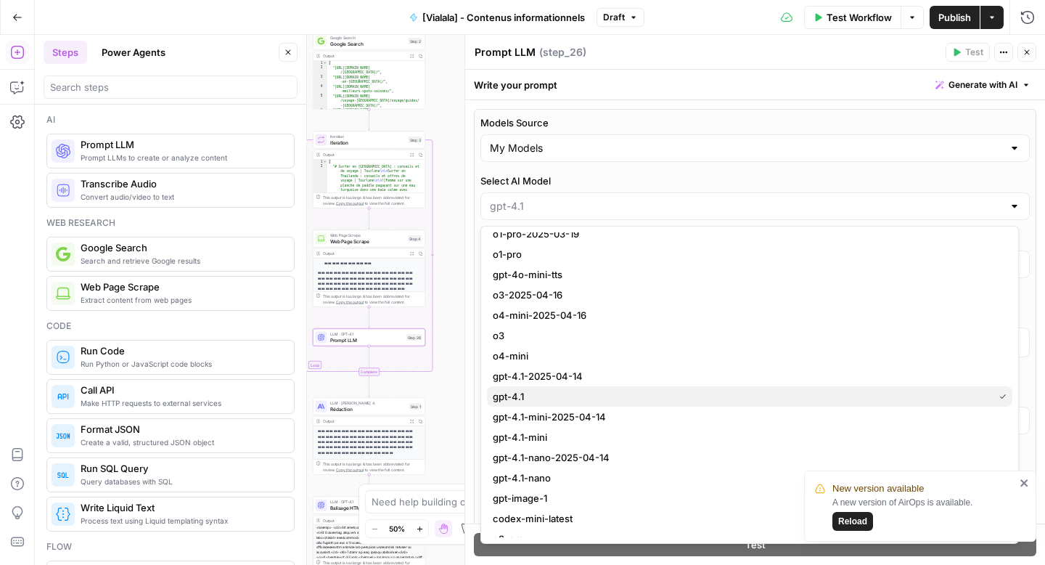
click at [534, 398] on span "gpt-4.1" at bounding box center [740, 396] width 495 height 15
type input "gpt-4.1"
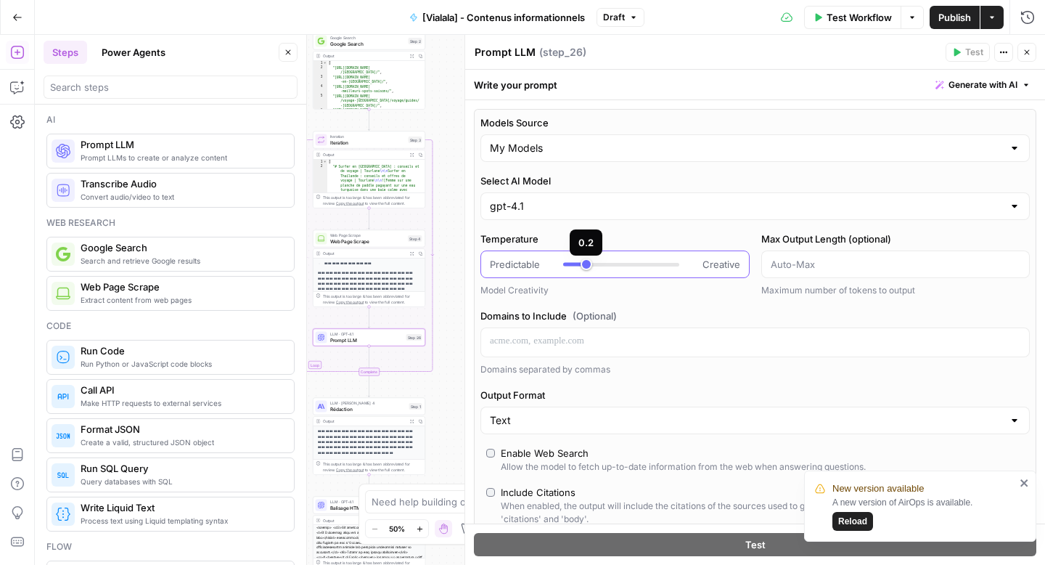
type input "*"
drag, startPoint x: 640, startPoint y: 271, endPoint x: 554, endPoint y: 274, distance: 85.7
click at [554, 274] on div "Predictable Creative" at bounding box center [615, 264] width 269 height 28
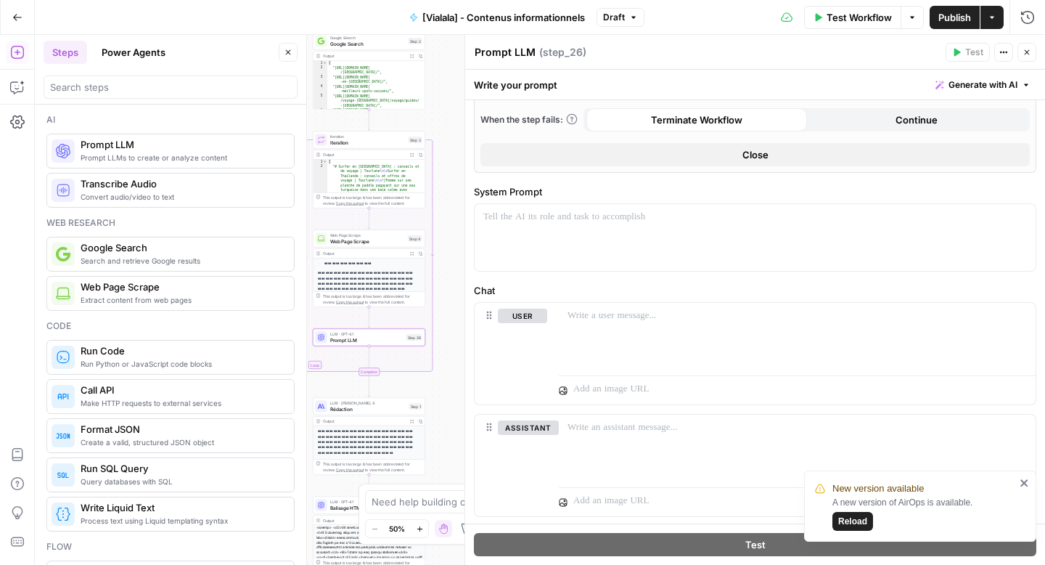
scroll to position [504, 0]
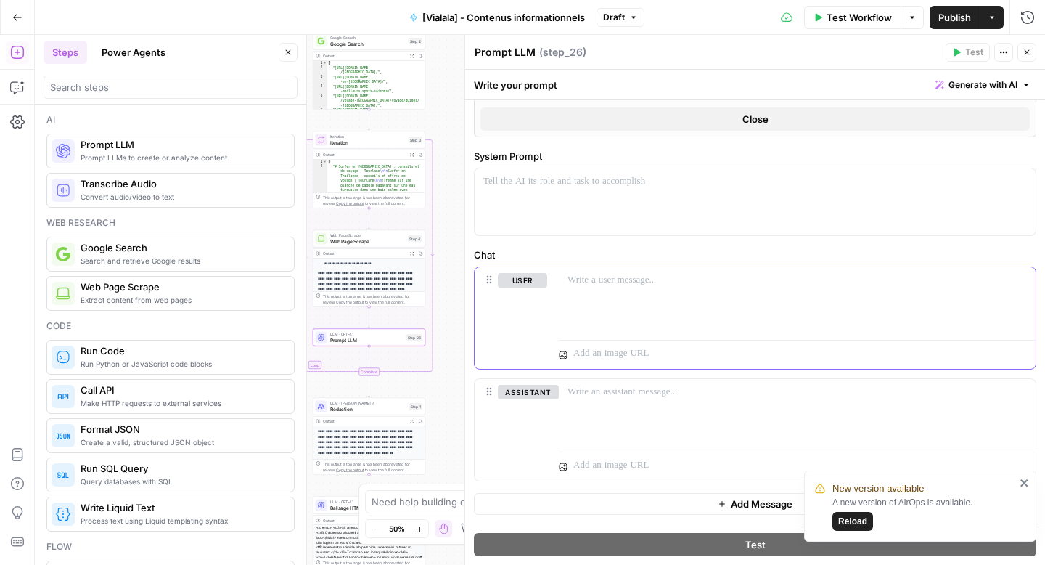
click at [648, 293] on div at bounding box center [797, 300] width 477 height 67
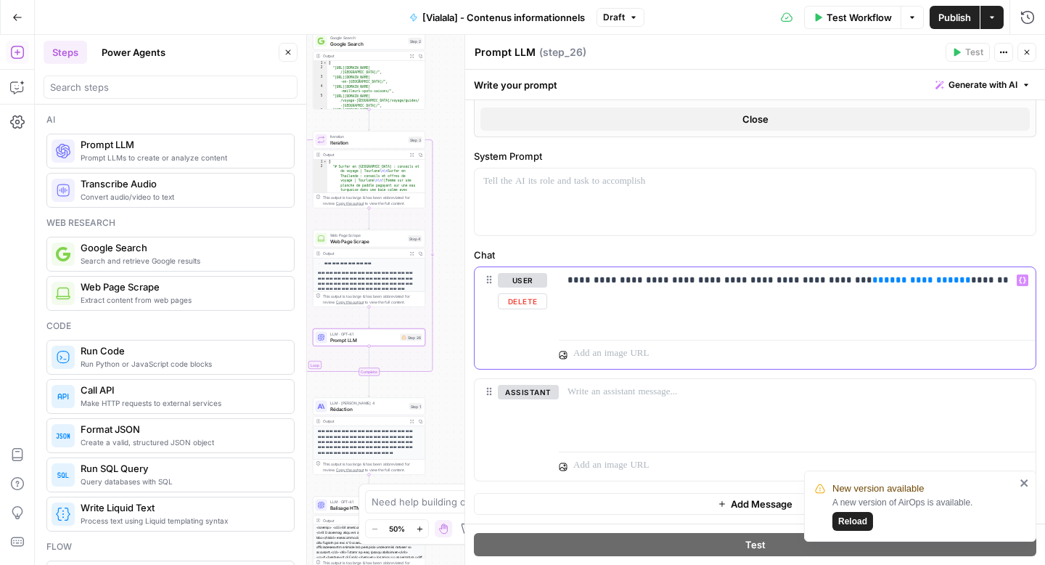
click at [884, 280] on span "**********" at bounding box center [922, 279] width 76 height 9
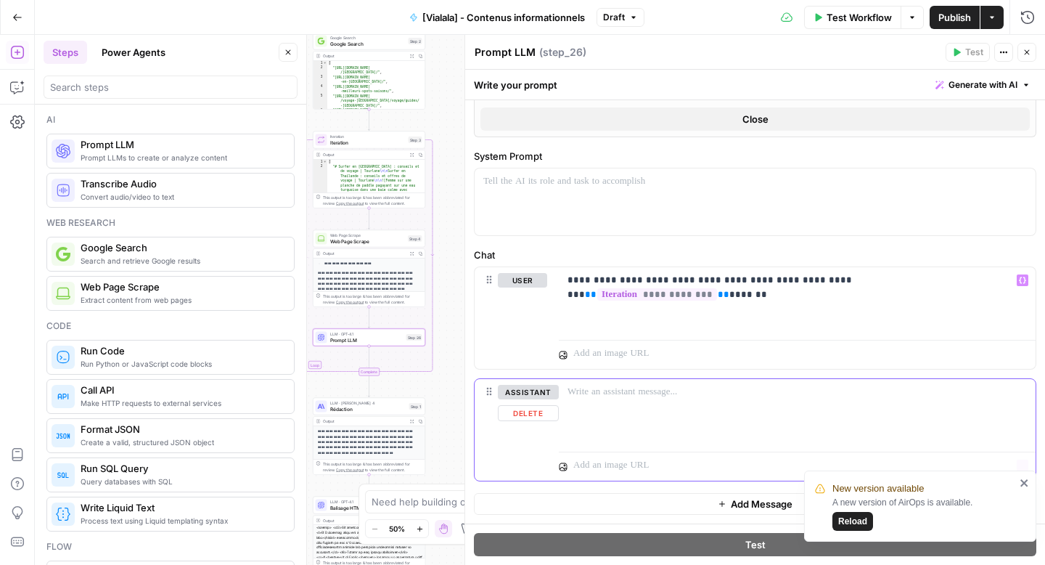
click at [762, 425] on div at bounding box center [797, 412] width 477 height 67
click at [825, 123] on button "Close" at bounding box center [756, 118] width 550 height 23
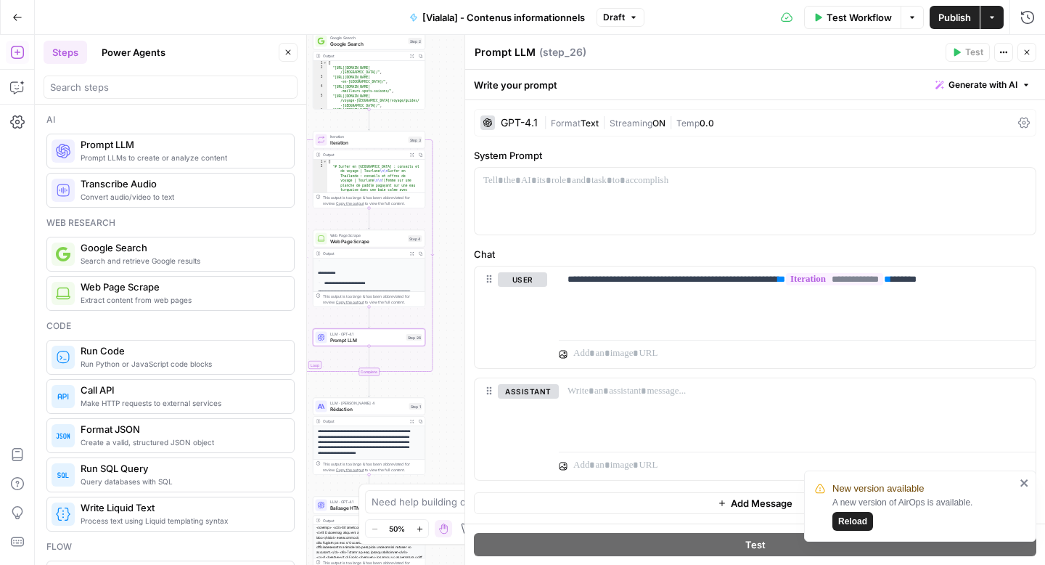
click at [1026, 481] on icon "close" at bounding box center [1024, 482] width 7 height 7
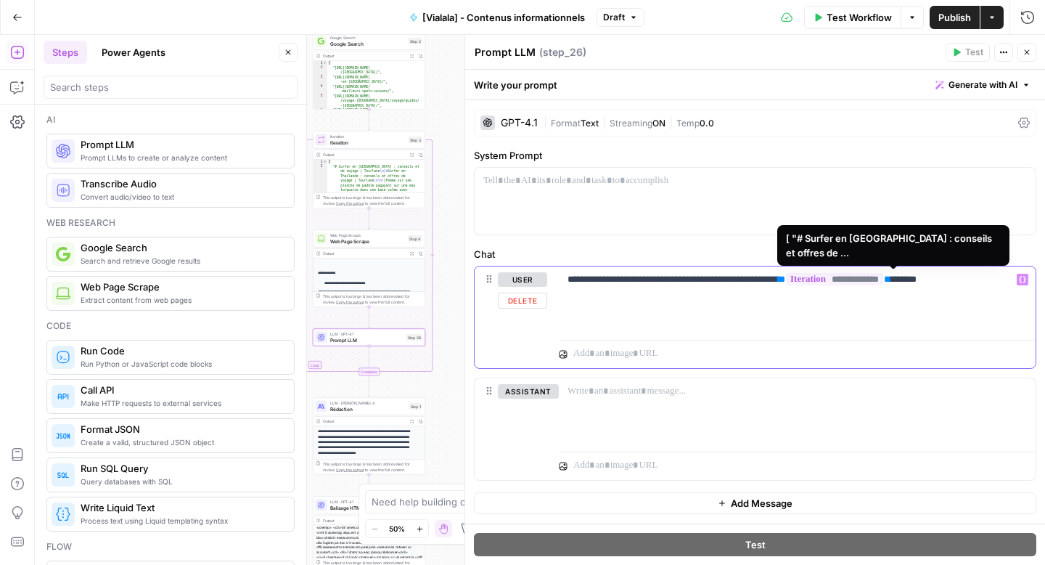
click at [884, 277] on span "**********" at bounding box center [834, 279] width 97 height 12
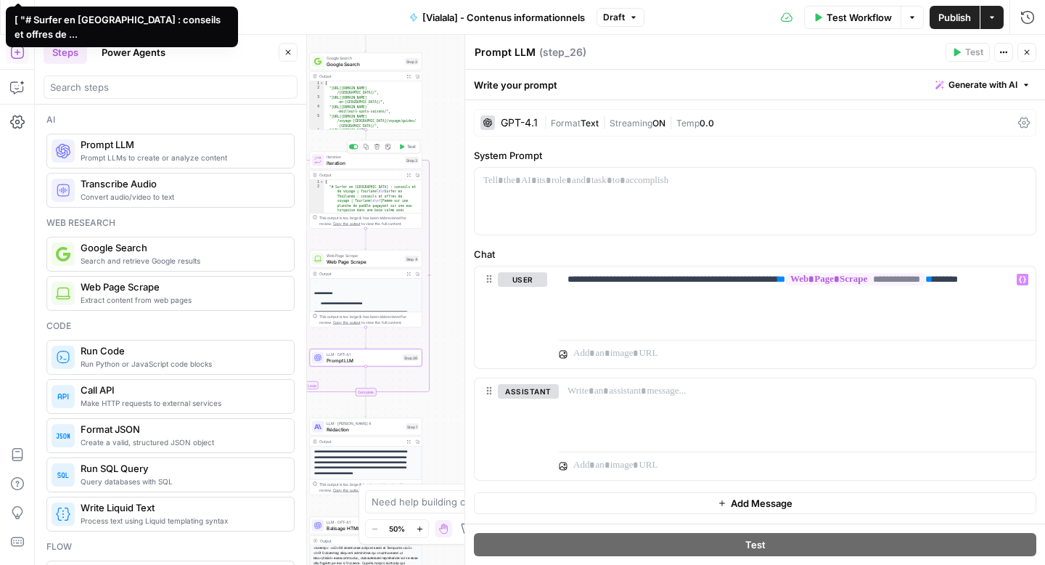
click at [407, 146] on span "Test" at bounding box center [411, 147] width 9 height 7
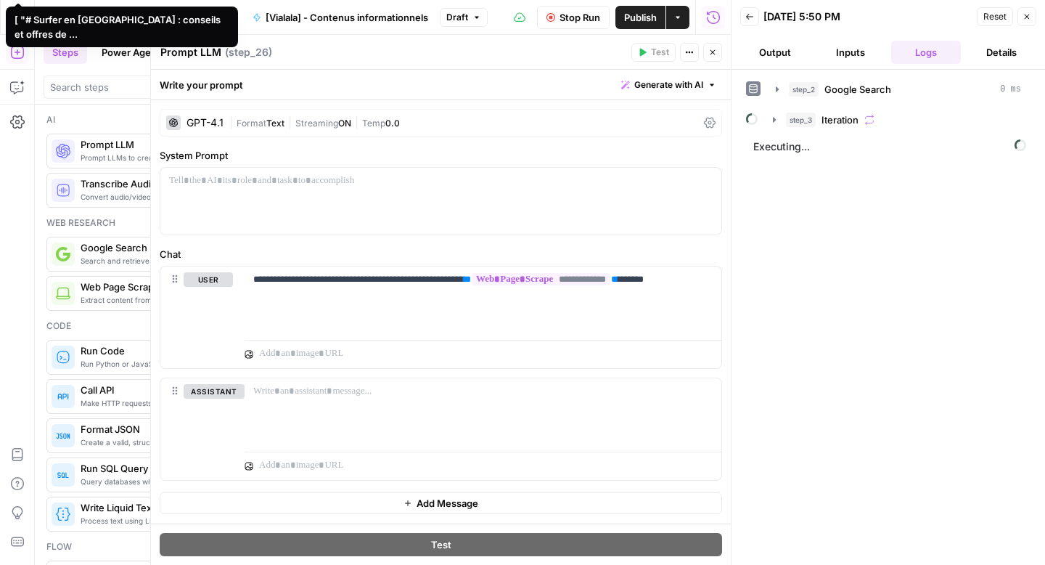
click at [709, 51] on icon "button" at bounding box center [713, 52] width 9 height 9
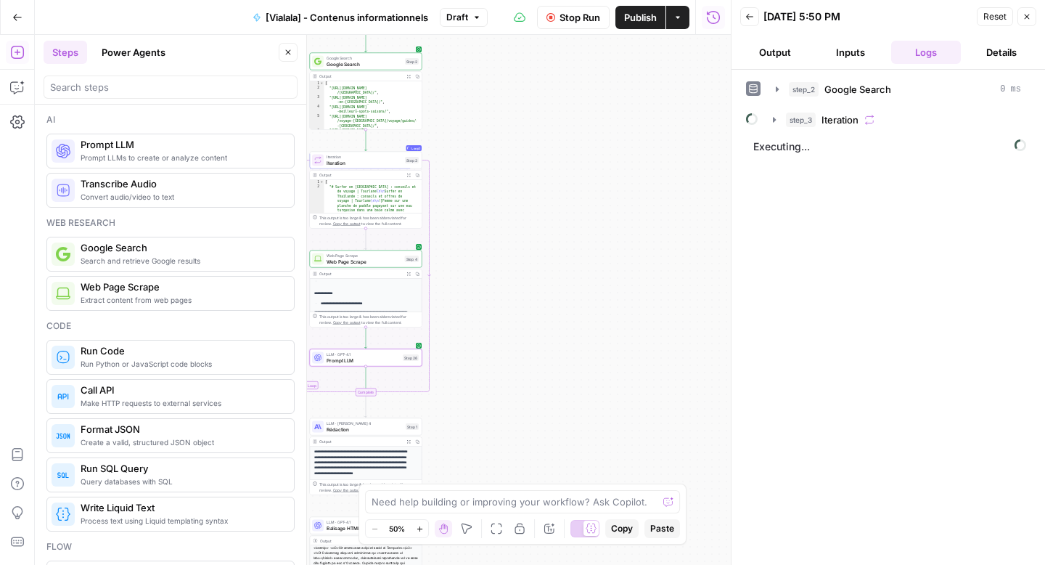
scroll to position [468, 0]
click at [367, 412] on icon "button" at bounding box center [366, 412] width 5 height 5
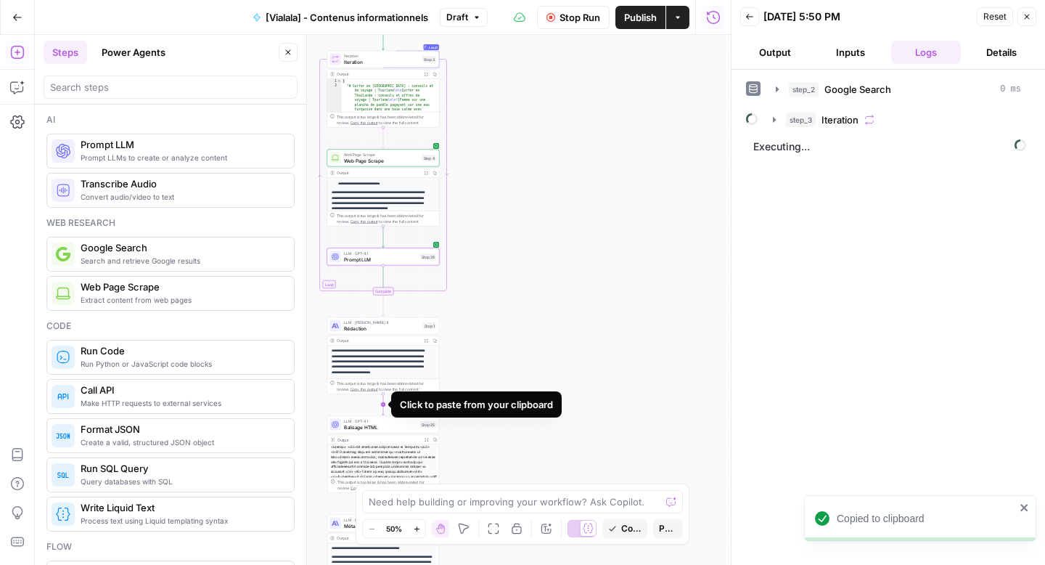
click at [385, 404] on icon "Edge from step_1 to step_25" at bounding box center [384, 404] width 2 height 21
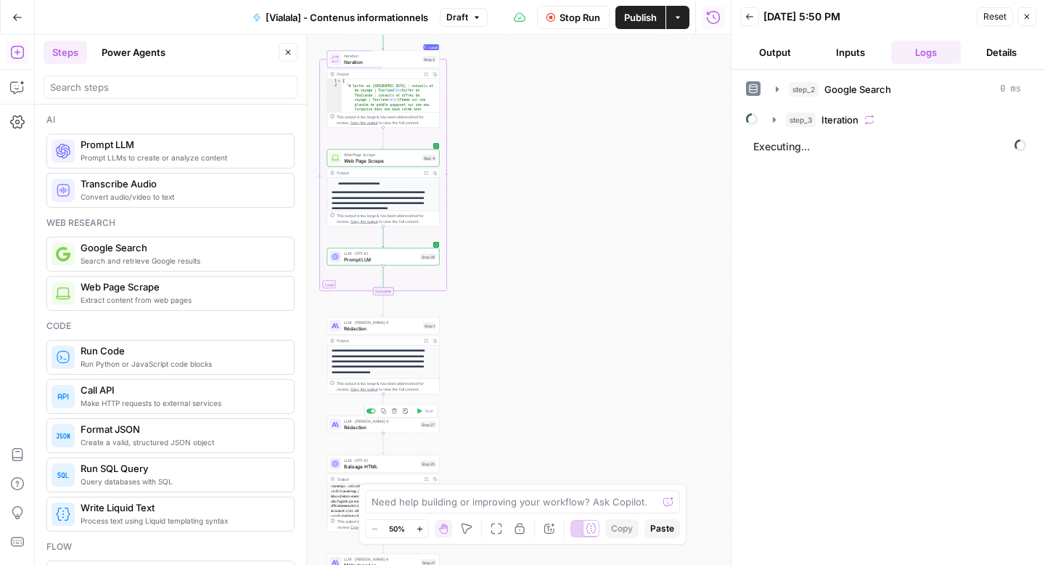
click at [371, 412] on div at bounding box center [371, 411] width 9 height 5
click at [375, 324] on span "LLM · [PERSON_NAME] 4" at bounding box center [382, 322] width 76 height 6
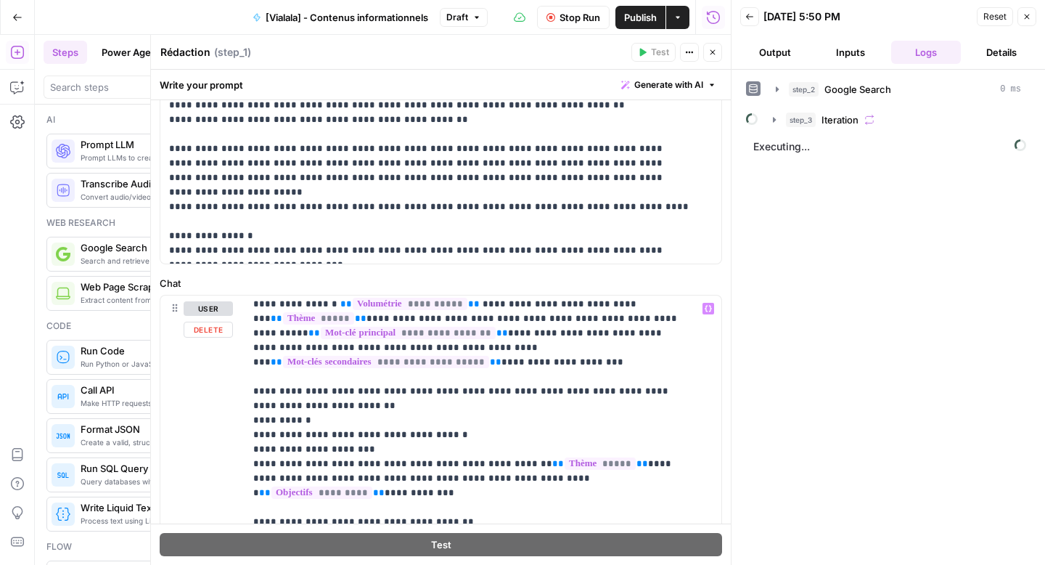
scroll to position [0, 0]
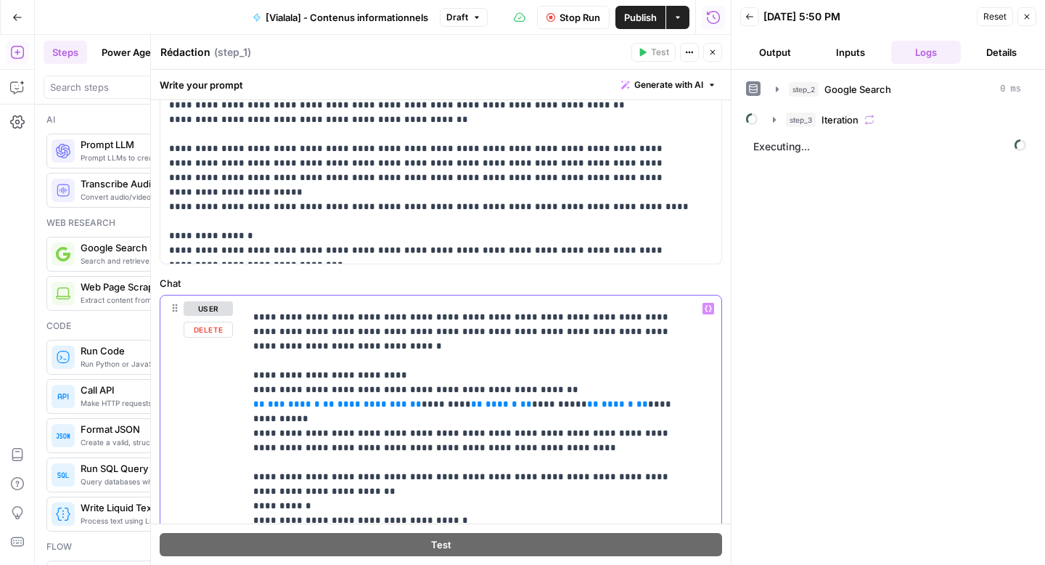
scroll to position [94, 0]
click at [352, 399] on span "**********" at bounding box center [373, 403] width 70 height 9
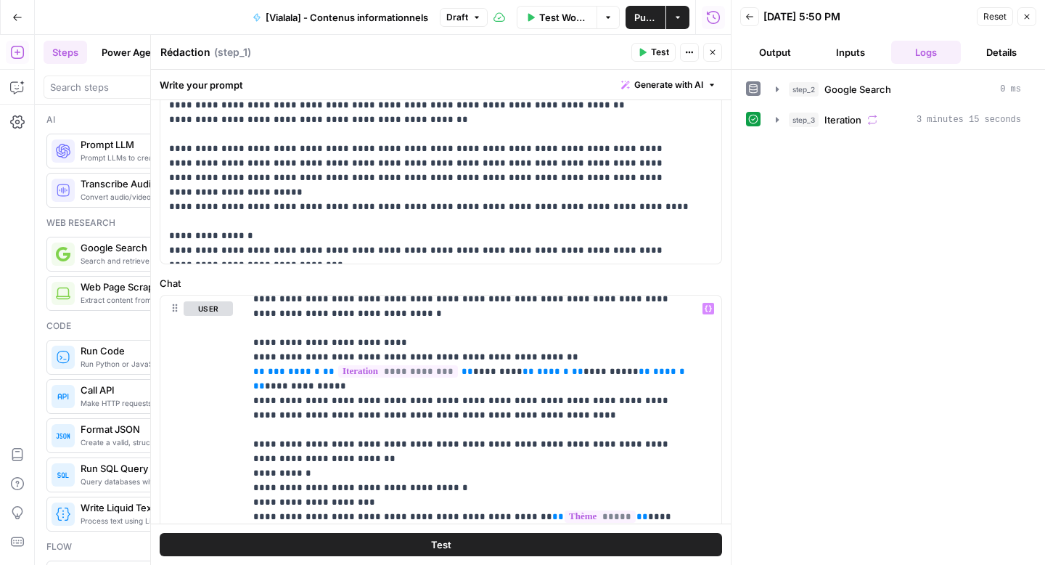
scroll to position [136, 0]
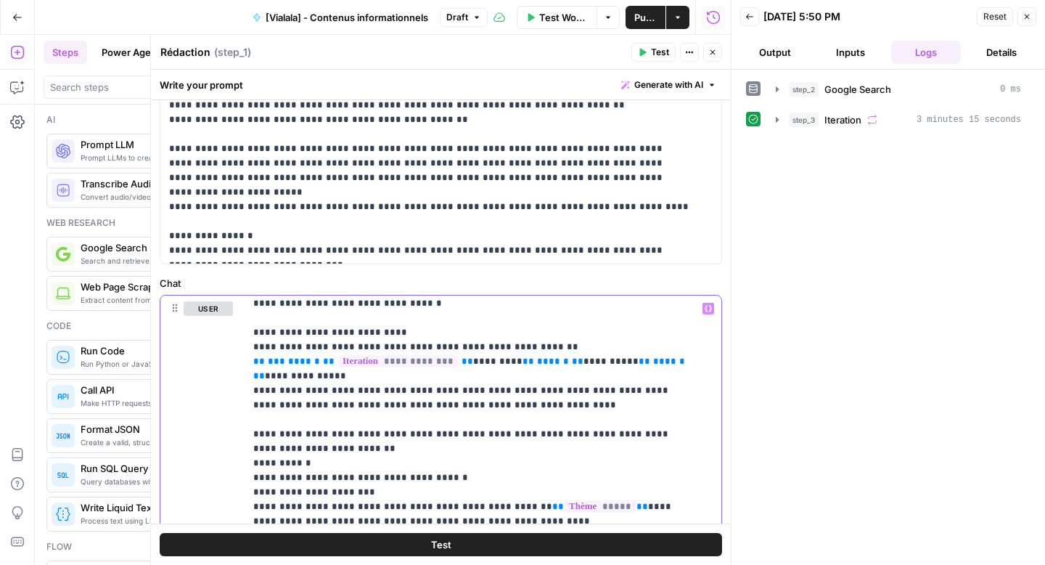
drag, startPoint x: 454, startPoint y: 391, endPoint x: 404, endPoint y: 391, distance: 50.8
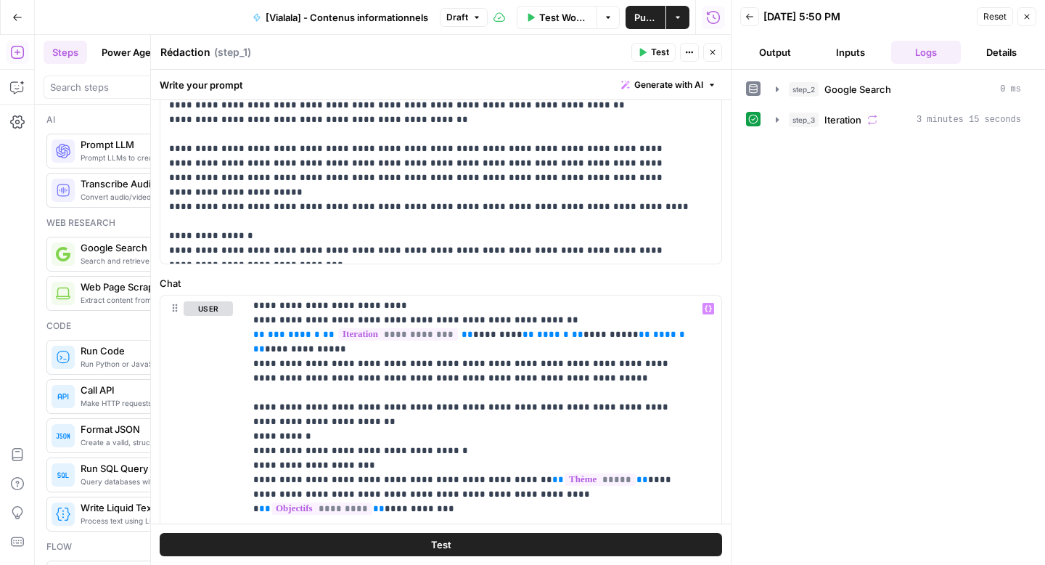
scroll to position [164, 0]
drag, startPoint x: 330, startPoint y: 391, endPoint x: 254, endPoint y: 391, distance: 75.5
drag, startPoint x: 411, startPoint y: 391, endPoint x: 370, endPoint y: 391, distance: 41.4
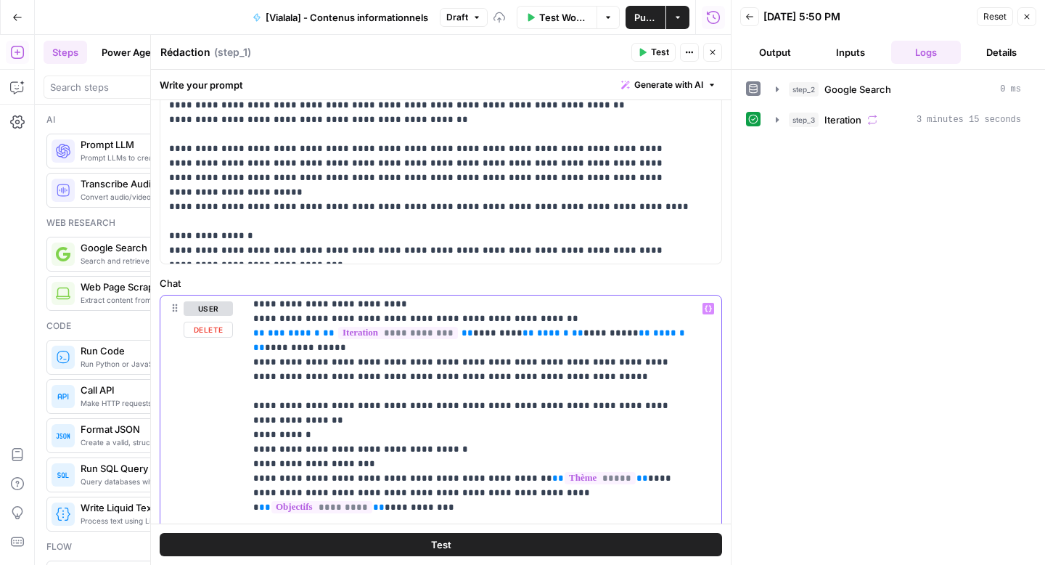
drag, startPoint x: 400, startPoint y: 405, endPoint x: 222, endPoint y: 404, distance: 177.9
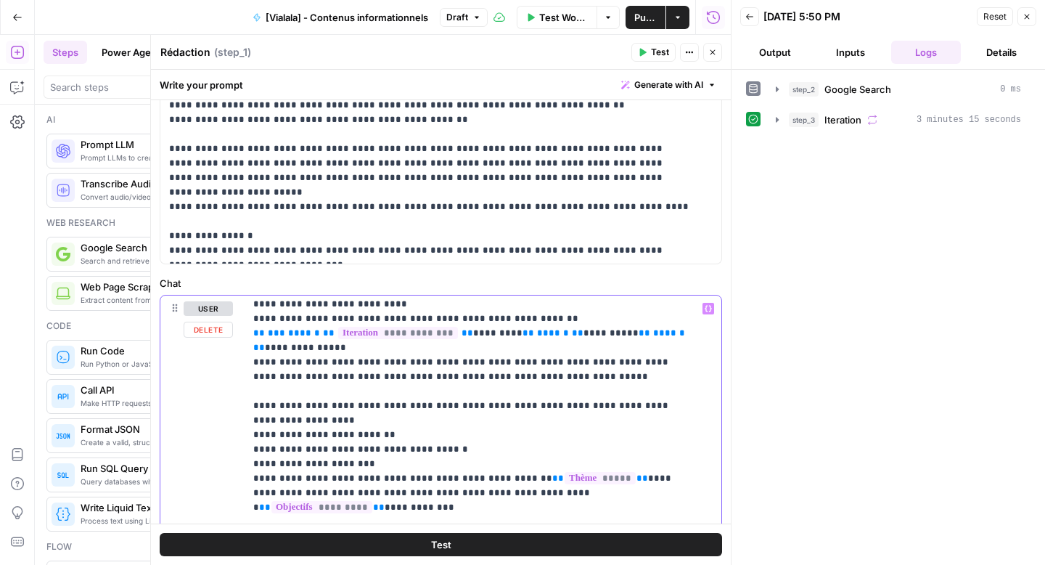
copy p "**********"
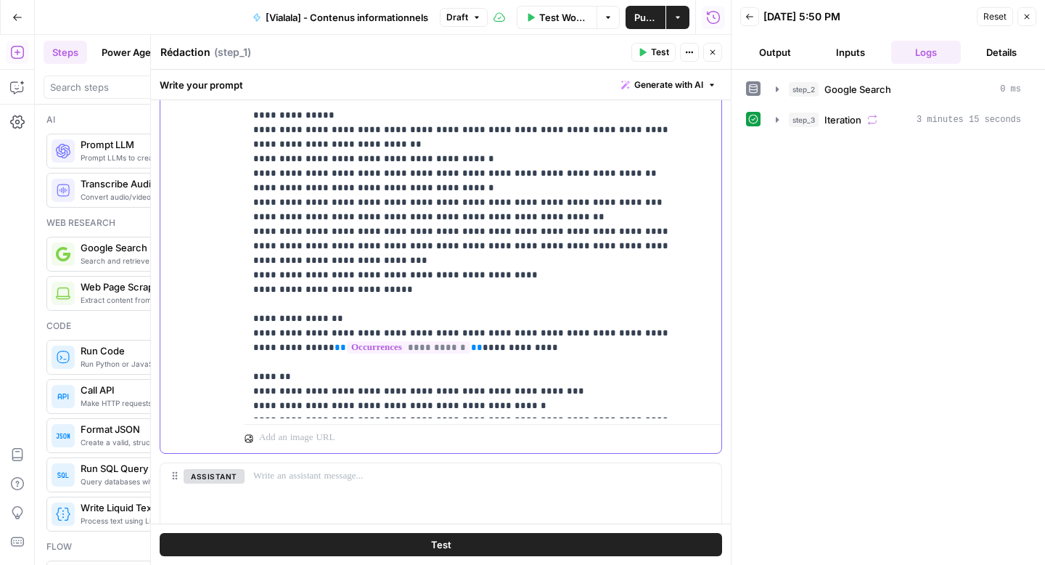
scroll to position [980, 0]
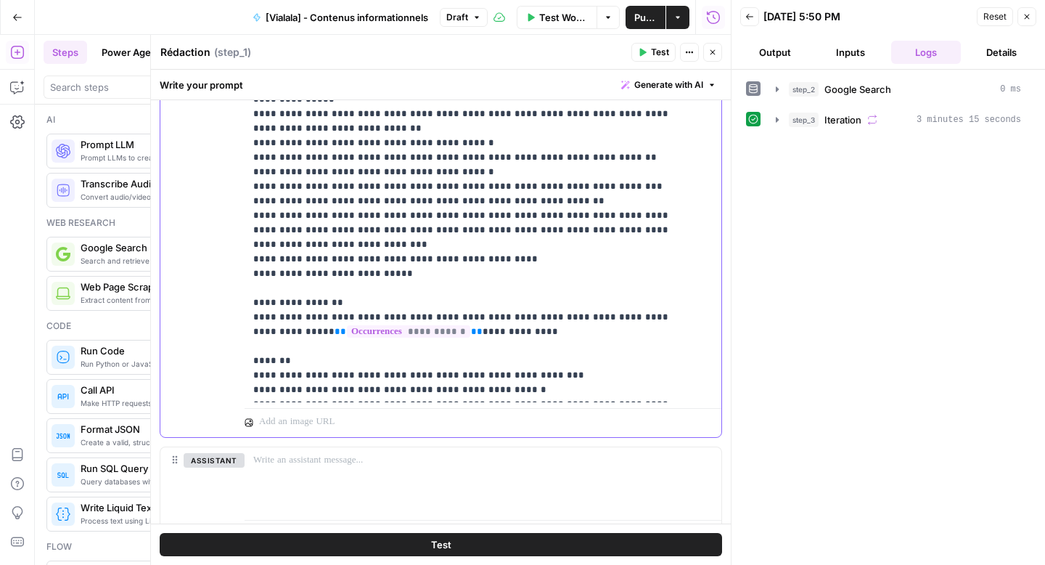
drag, startPoint x: 321, startPoint y: 316, endPoint x: 222, endPoint y: 314, distance: 98.7
click at [222, 314] on div "**********" at bounding box center [440, 124] width 561 height 626
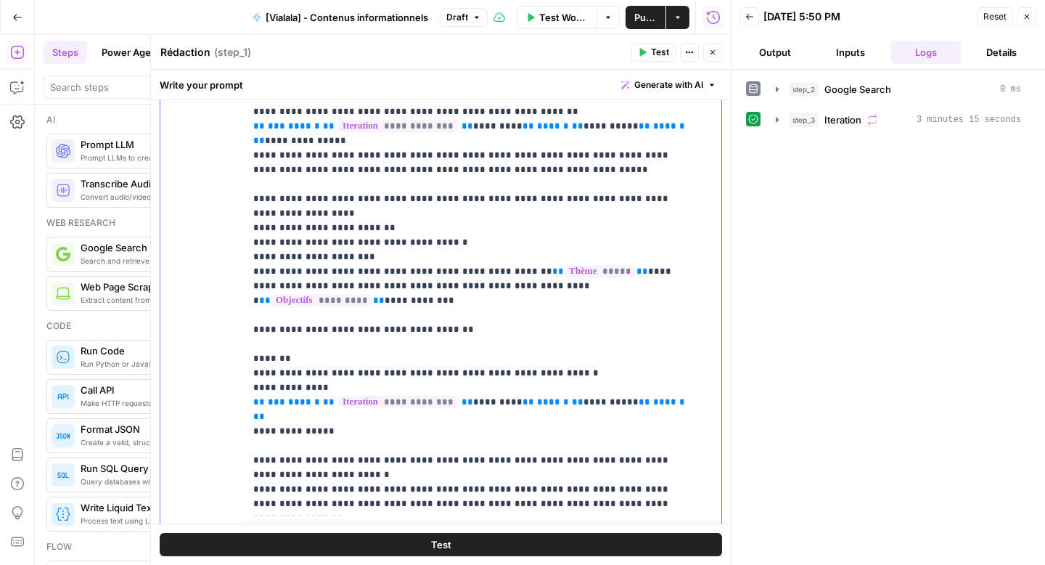
scroll to position [860, 0]
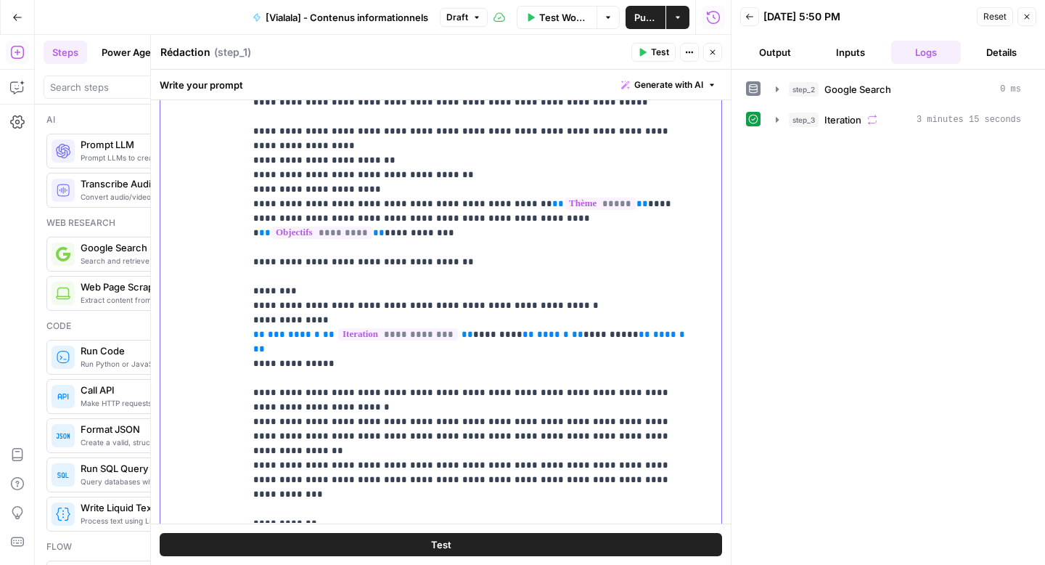
scroll to position [76, 0]
drag, startPoint x: 576, startPoint y: 409, endPoint x: 242, endPoint y: 258, distance: 365.9
click at [242, 258] on div "**********" at bounding box center [440, 245] width 561 height 626
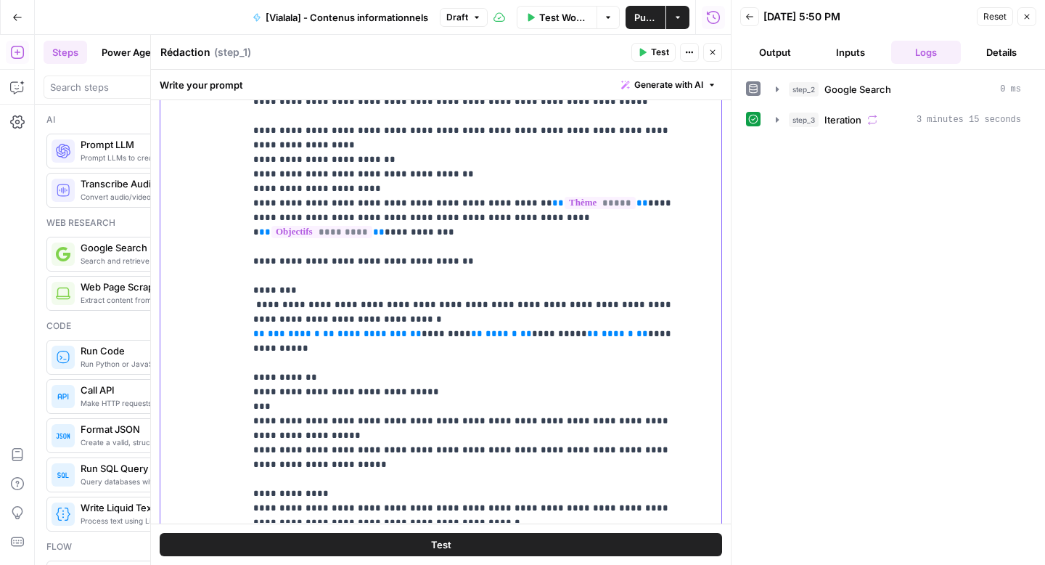
click at [353, 329] on span "**********" at bounding box center [373, 333] width 70 height 9
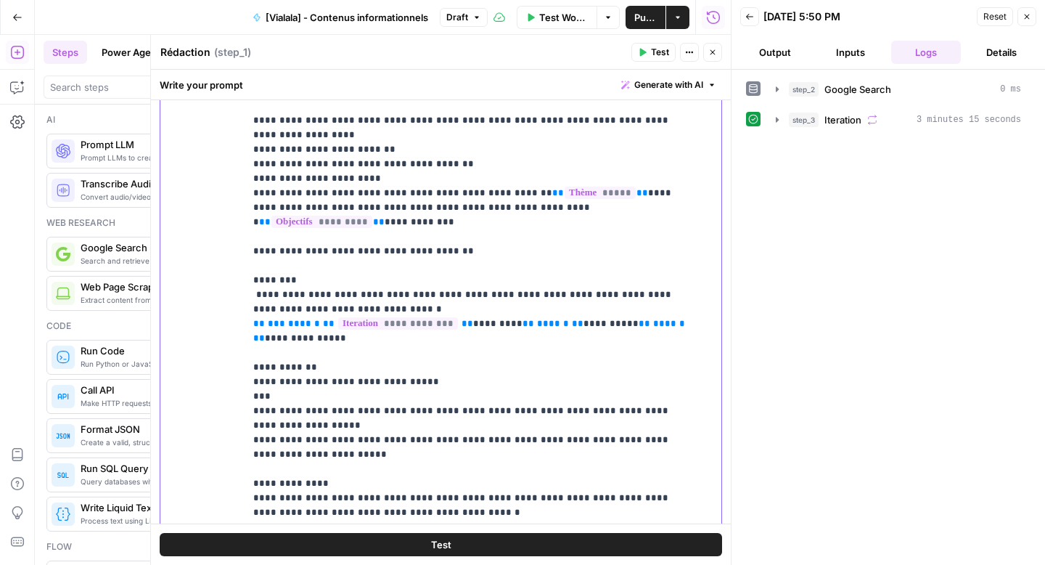
click at [270, 325] on p "**********" at bounding box center [472, 520] width 438 height 1336
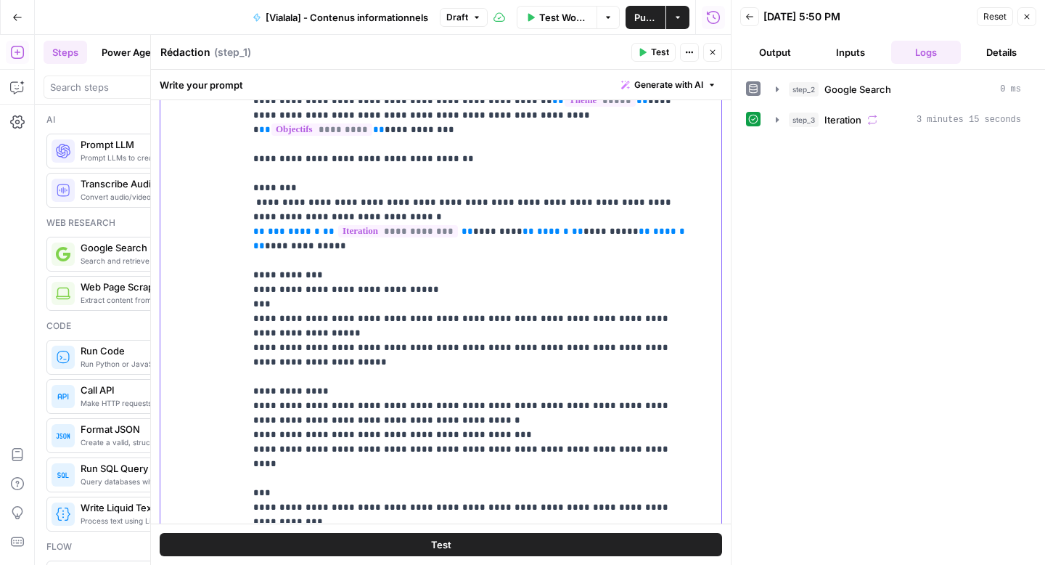
scroll to position [179, 0]
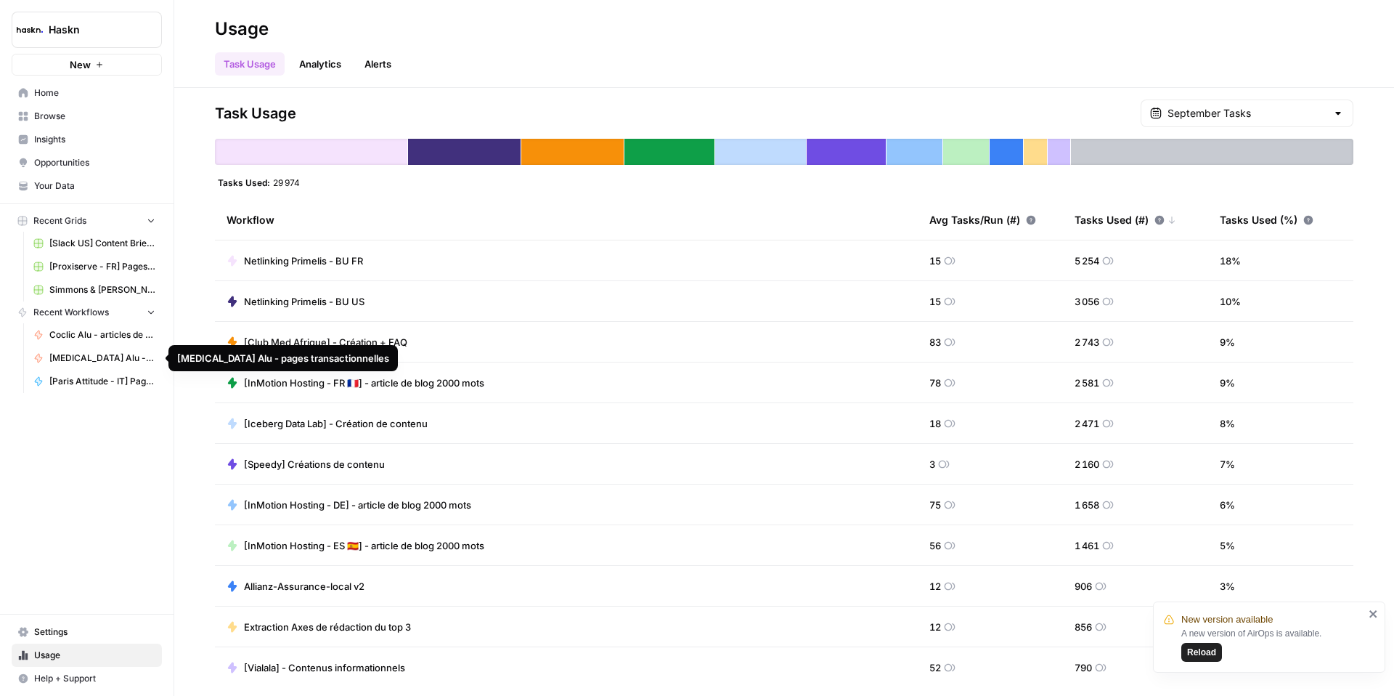
click at [66, 338] on span "Coclic Alu - articles de blog" at bounding box center [102, 334] width 106 height 13
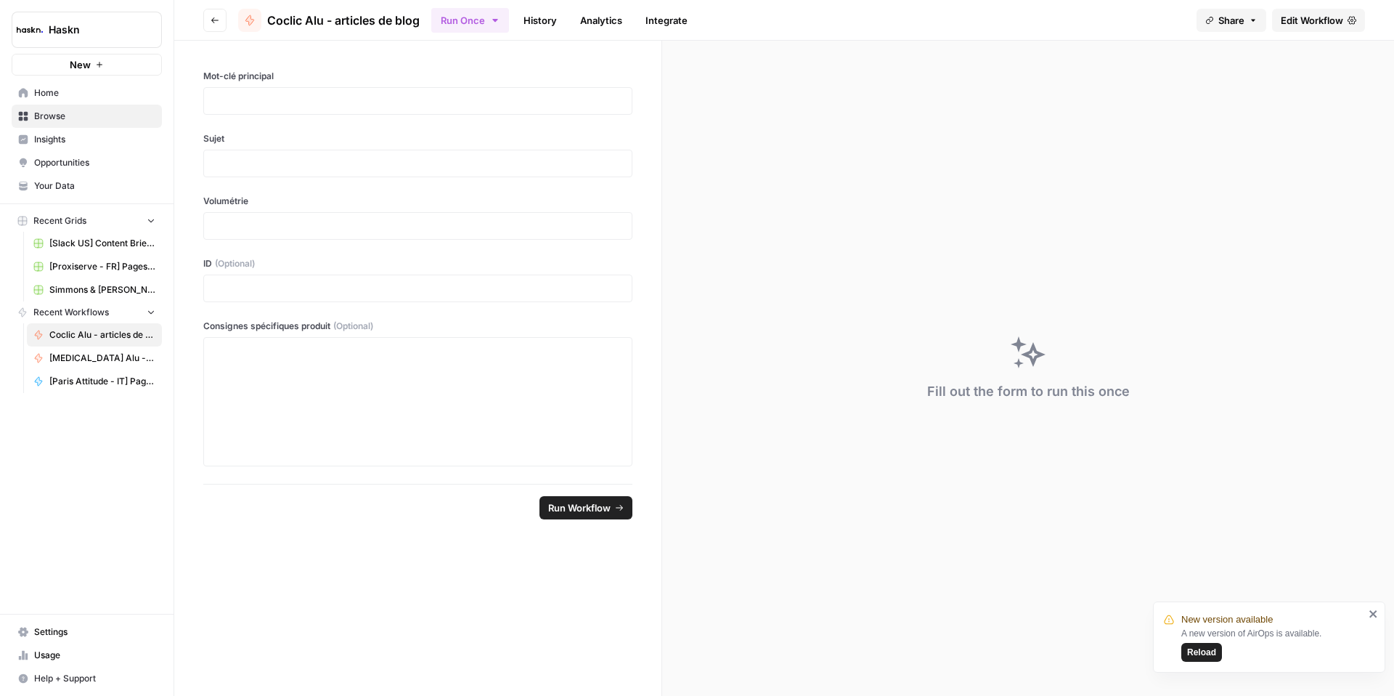
click at [1305, 19] on span "Edit Workflow" at bounding box center [1312, 20] width 62 height 15
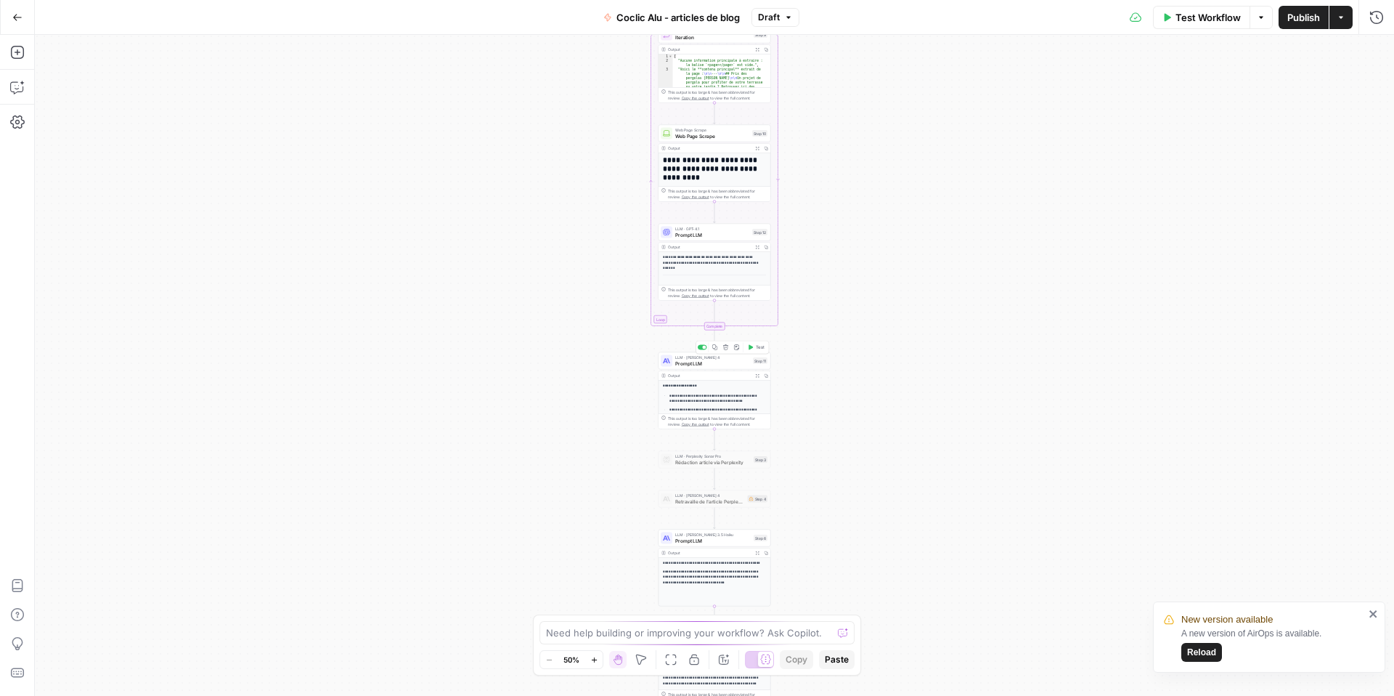
click at [682, 364] on span "Prompt LLM" at bounding box center [712, 362] width 75 height 7
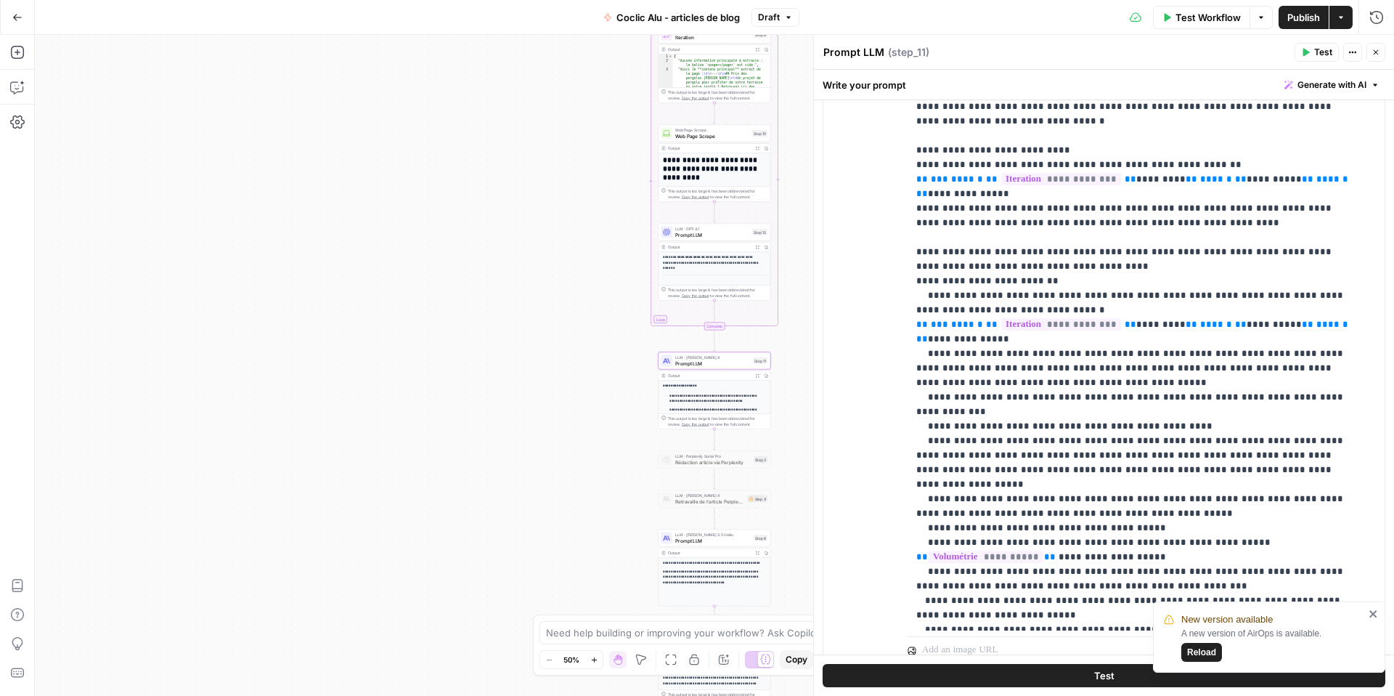
scroll to position [36, 0]
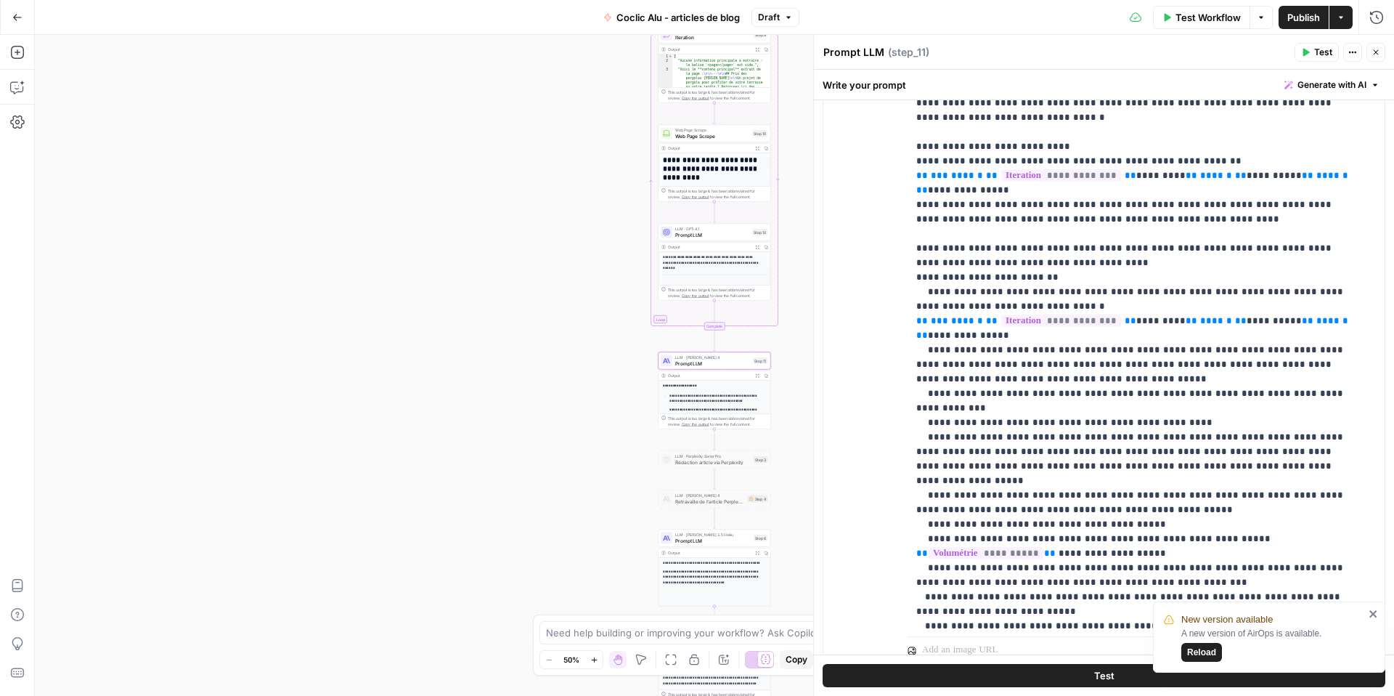
click at [688, 237] on span "Prompt LLM" at bounding box center [712, 234] width 74 height 7
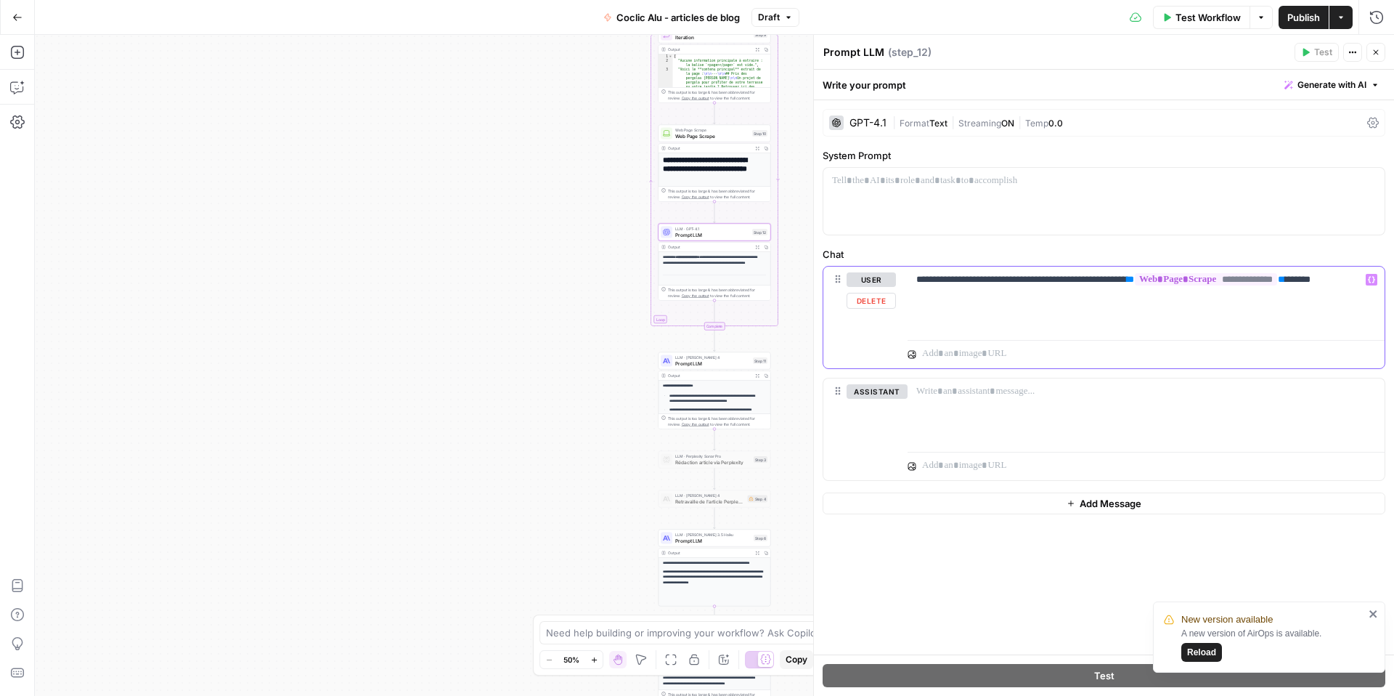
drag, startPoint x: 966, startPoint y: 298, endPoint x: 915, endPoint y: 277, distance: 55.0
click at [915, 277] on div "**********" at bounding box center [1146, 299] width 477 height 67
copy p "**********"
click at [1375, 125] on icon at bounding box center [1373, 123] width 12 height 12
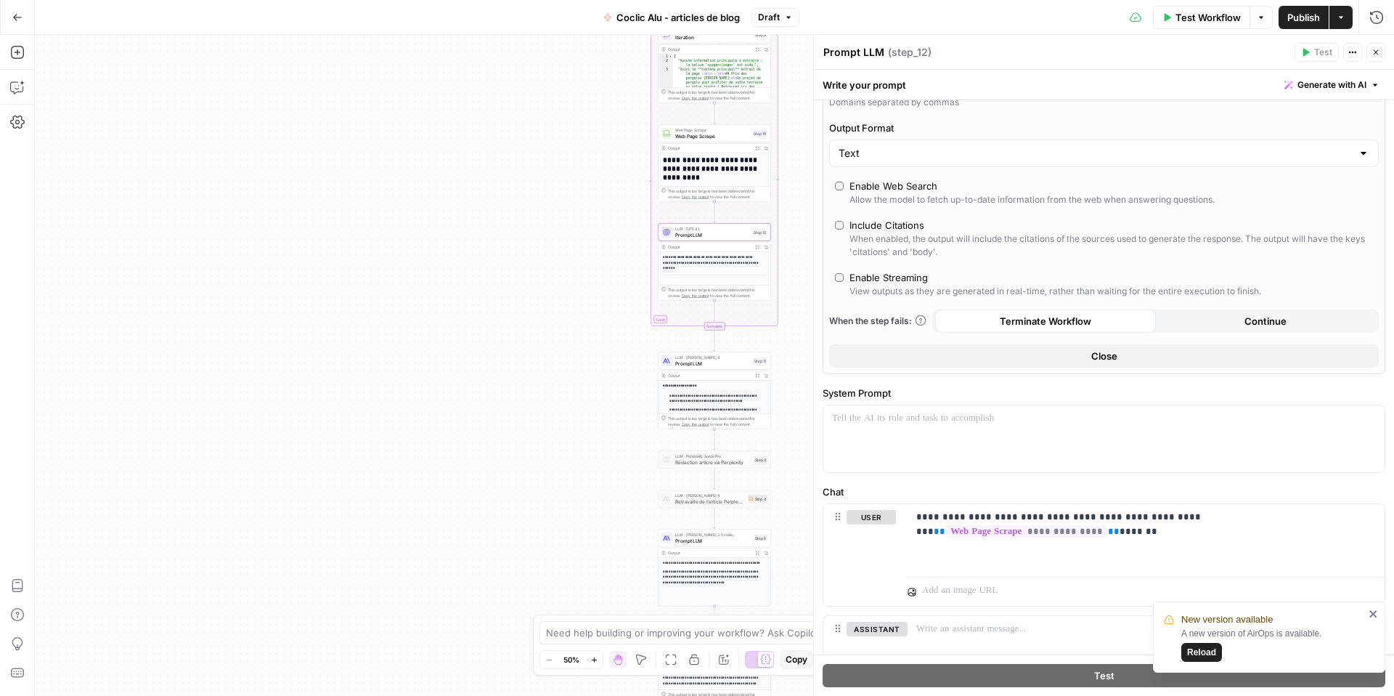
scroll to position [296, 0]
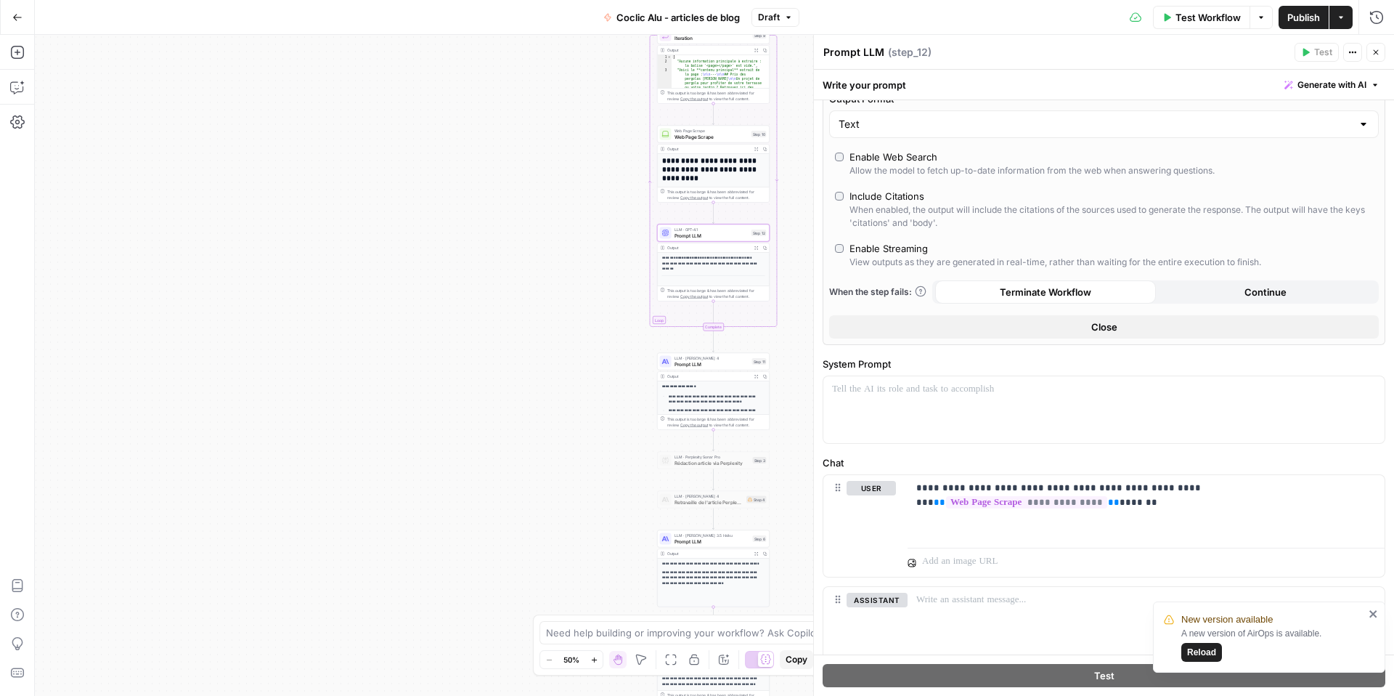
click at [693, 364] on span "Prompt LLM" at bounding box center [711, 363] width 75 height 7
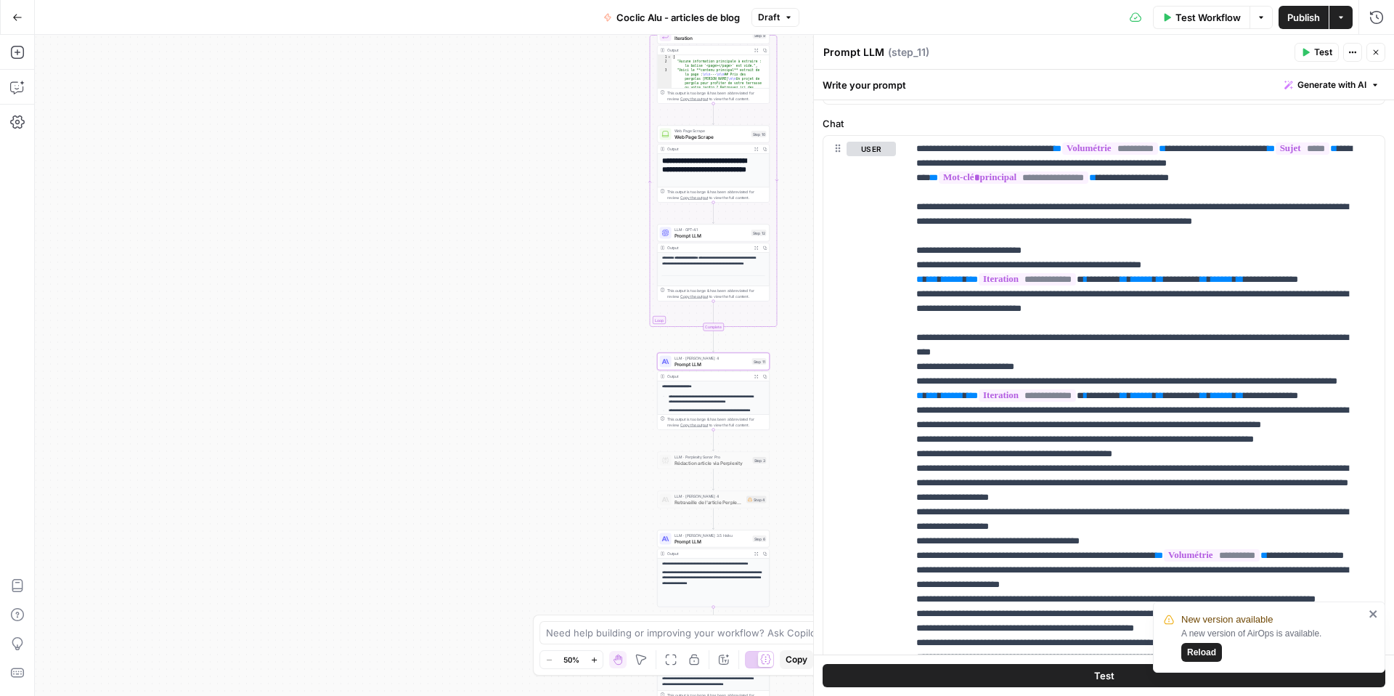
scroll to position [627, 0]
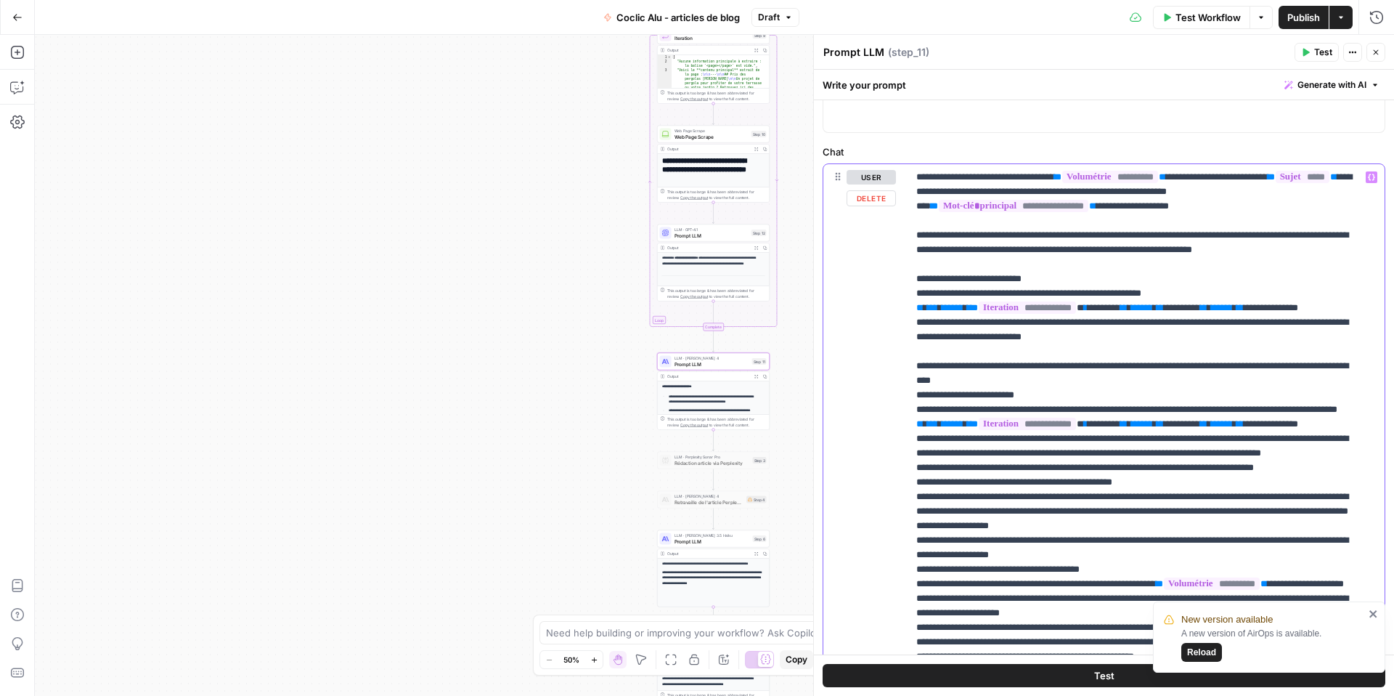
drag, startPoint x: 1120, startPoint y: 353, endPoint x: 910, endPoint y: 282, distance: 221.3
click at [910, 282] on div "**********" at bounding box center [1146, 460] width 477 height 592
click at [910, 235] on div "**********" at bounding box center [1146, 460] width 477 height 592
drag, startPoint x: 910, startPoint y: 235, endPoint x: 1126, endPoint y: 348, distance: 243.2
click at [1126, 348] on div "**********" at bounding box center [1146, 460] width 477 height 592
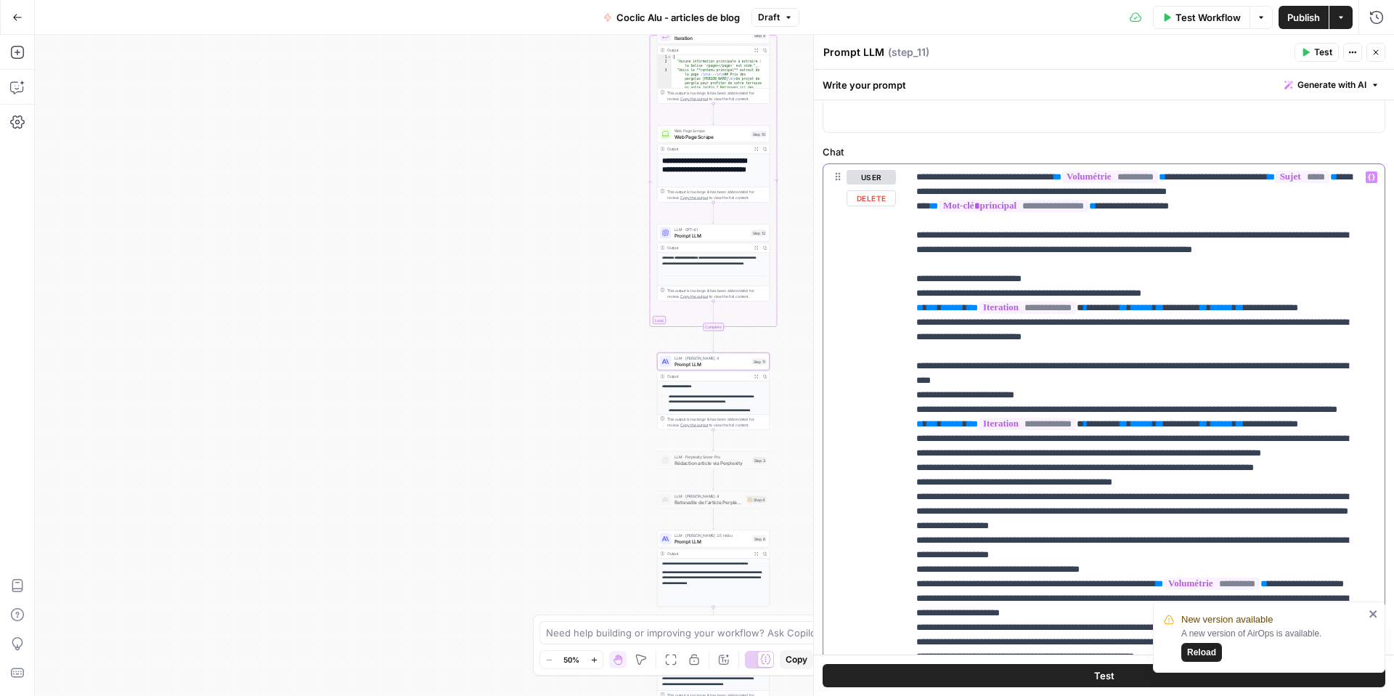
copy p "**********"
click at [696, 232] on span "Prompt LLM" at bounding box center [711, 235] width 74 height 7
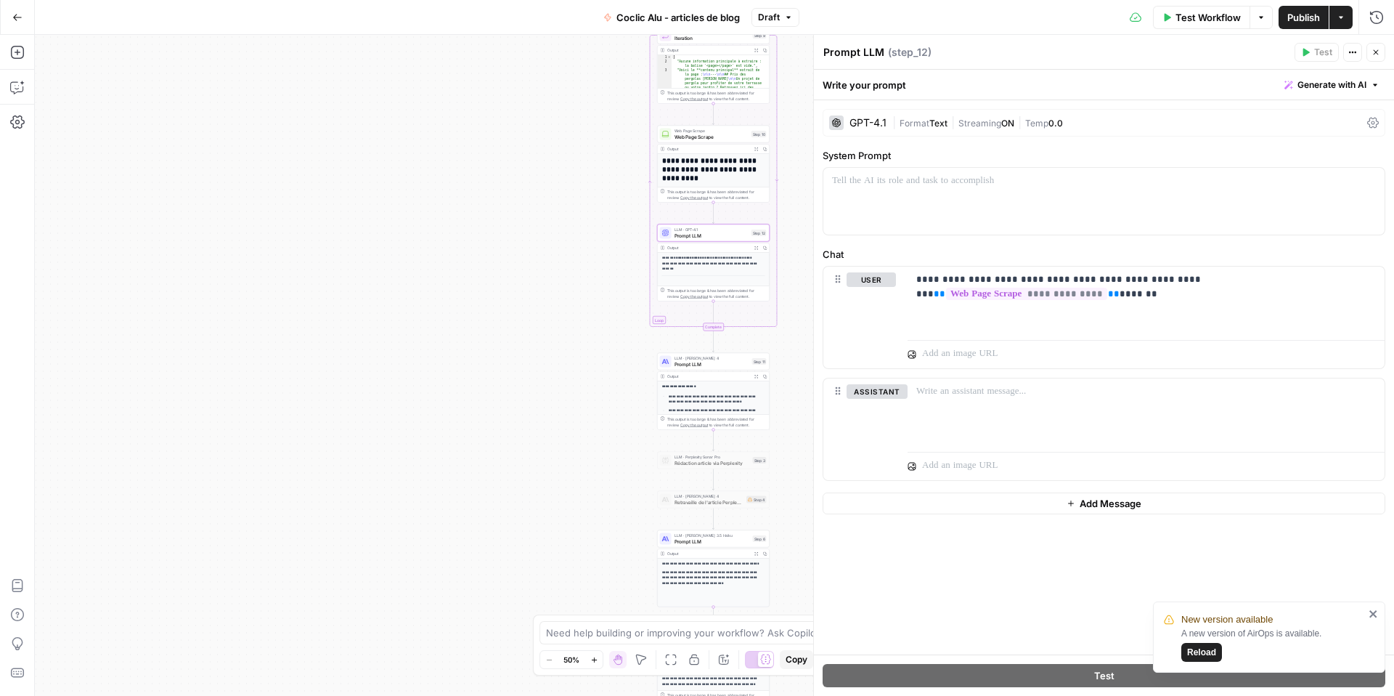
click at [756, 377] on icon "button" at bounding box center [756, 377] width 4 height 4
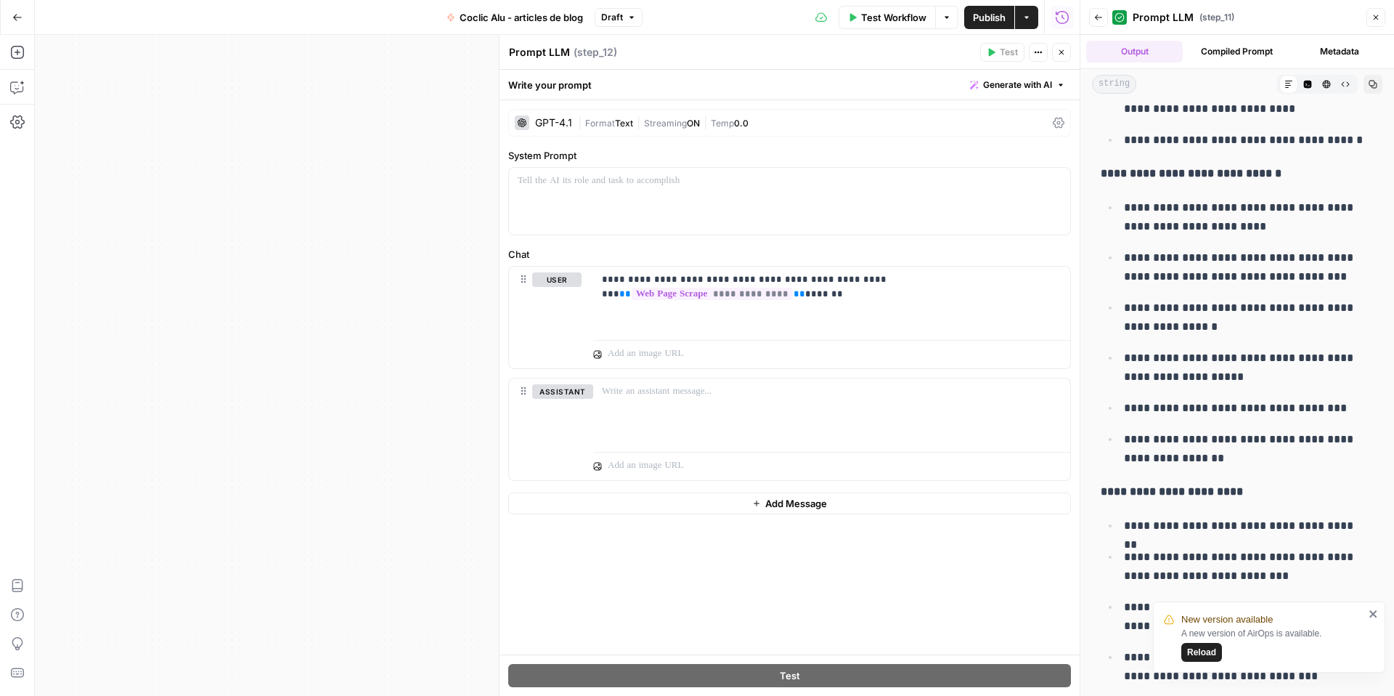
scroll to position [285, 0]
click at [1065, 50] on icon "button" at bounding box center [1061, 52] width 9 height 9
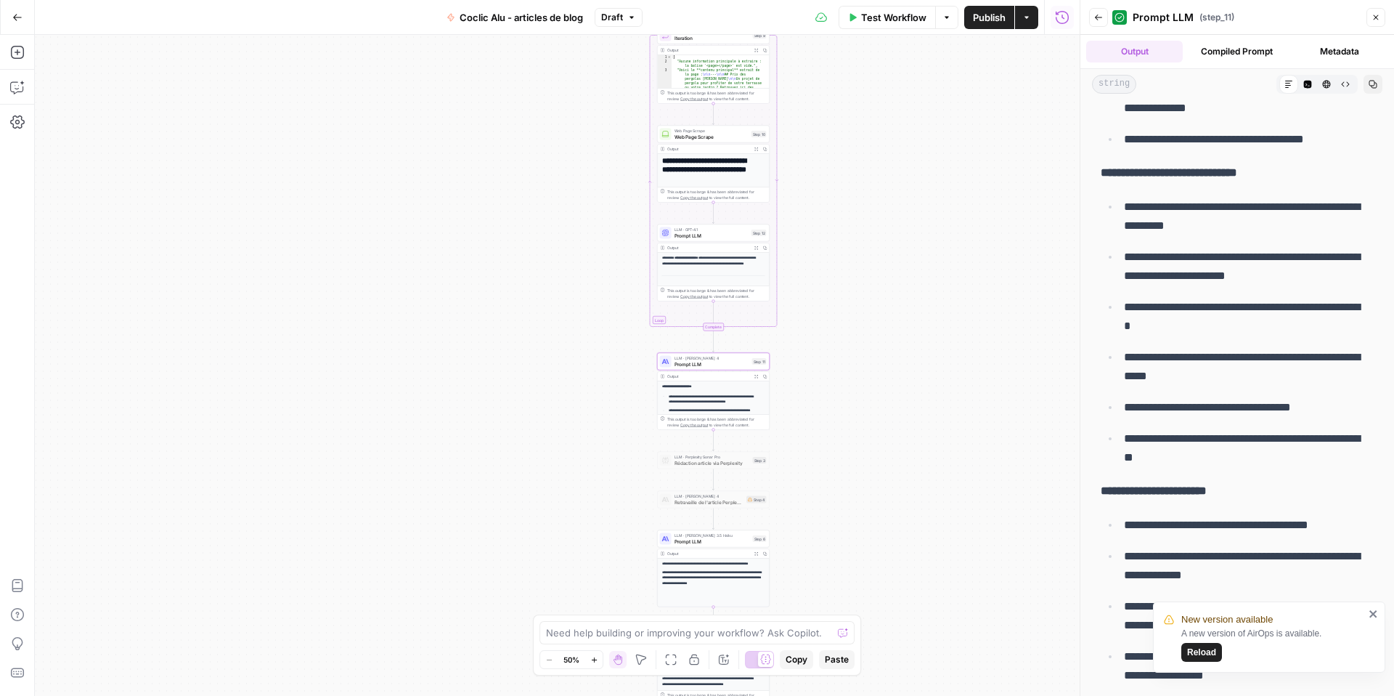
click at [690, 363] on span "Prompt LLM" at bounding box center [711, 363] width 75 height 7
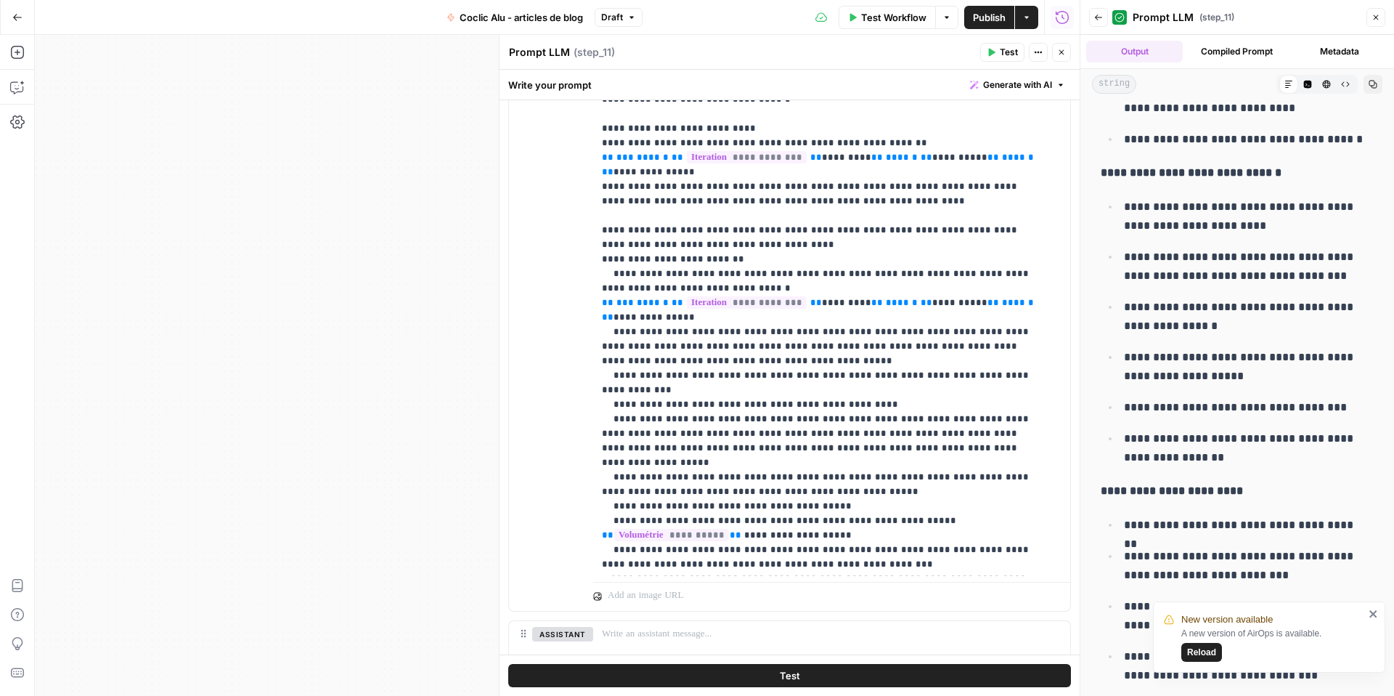
scroll to position [802, 0]
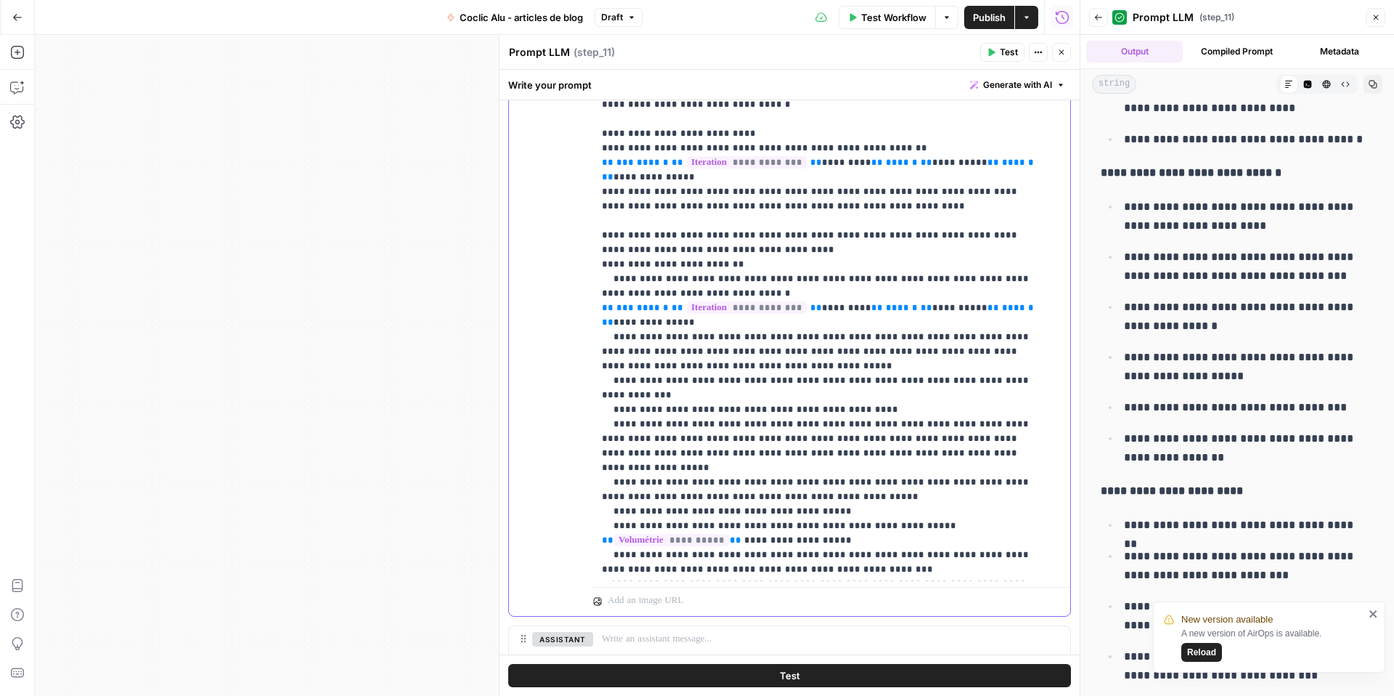
drag, startPoint x: 683, startPoint y: 298, endPoint x: 611, endPoint y: 256, distance: 84.3
click at [611, 256] on p "**********" at bounding box center [821, 344] width 438 height 697
copy p "**********"
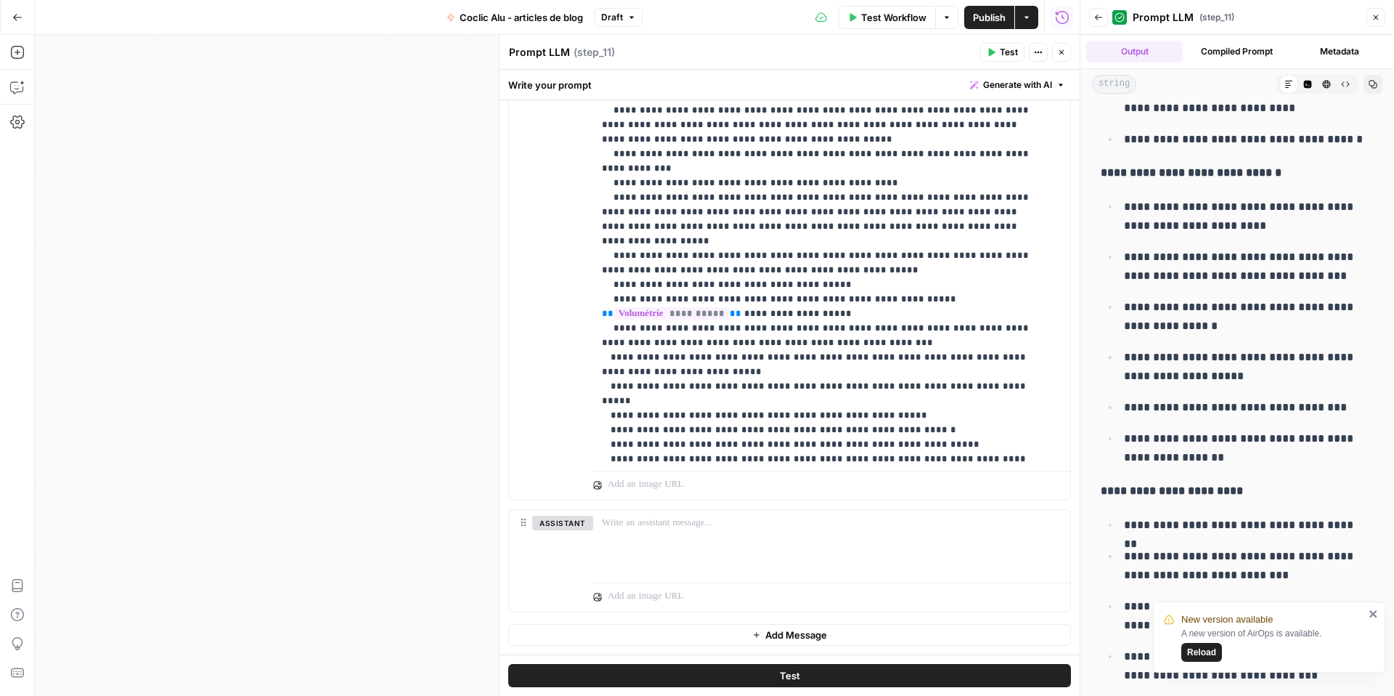
scroll to position [117, 0]
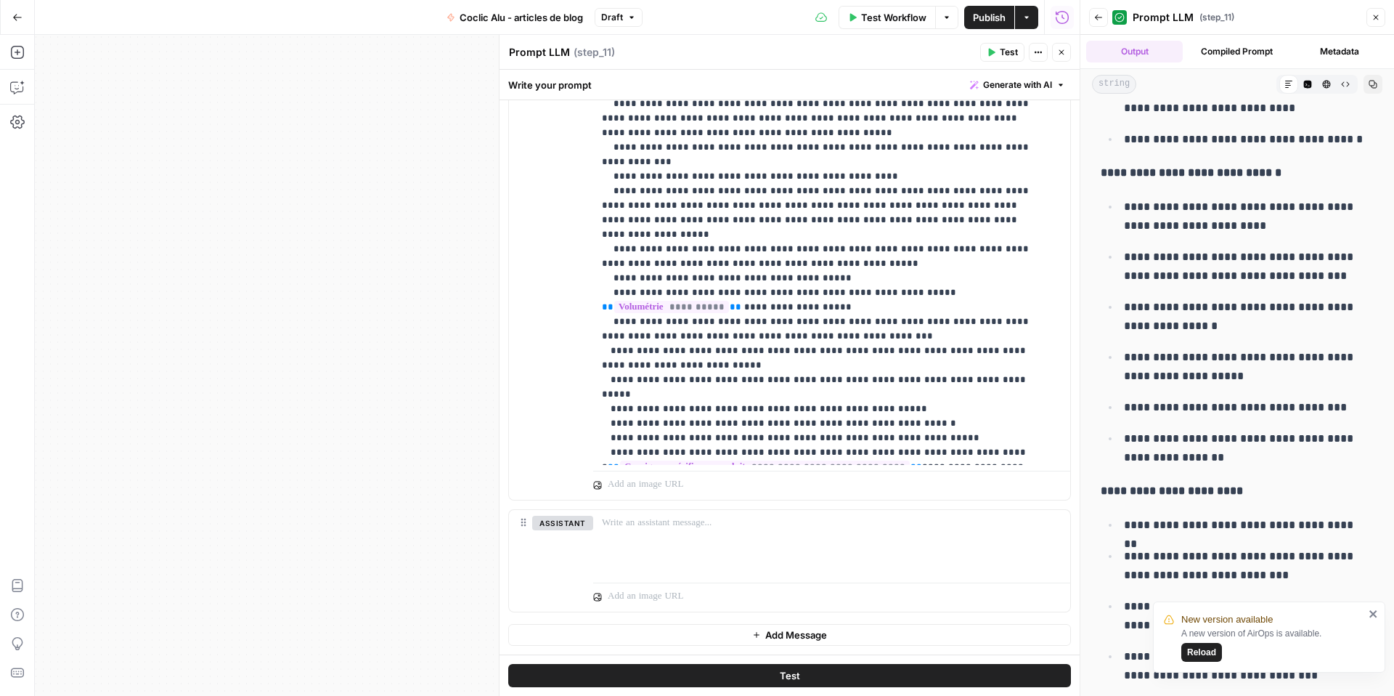
click at [13, 16] on icon "button" at bounding box center [17, 17] width 10 height 10
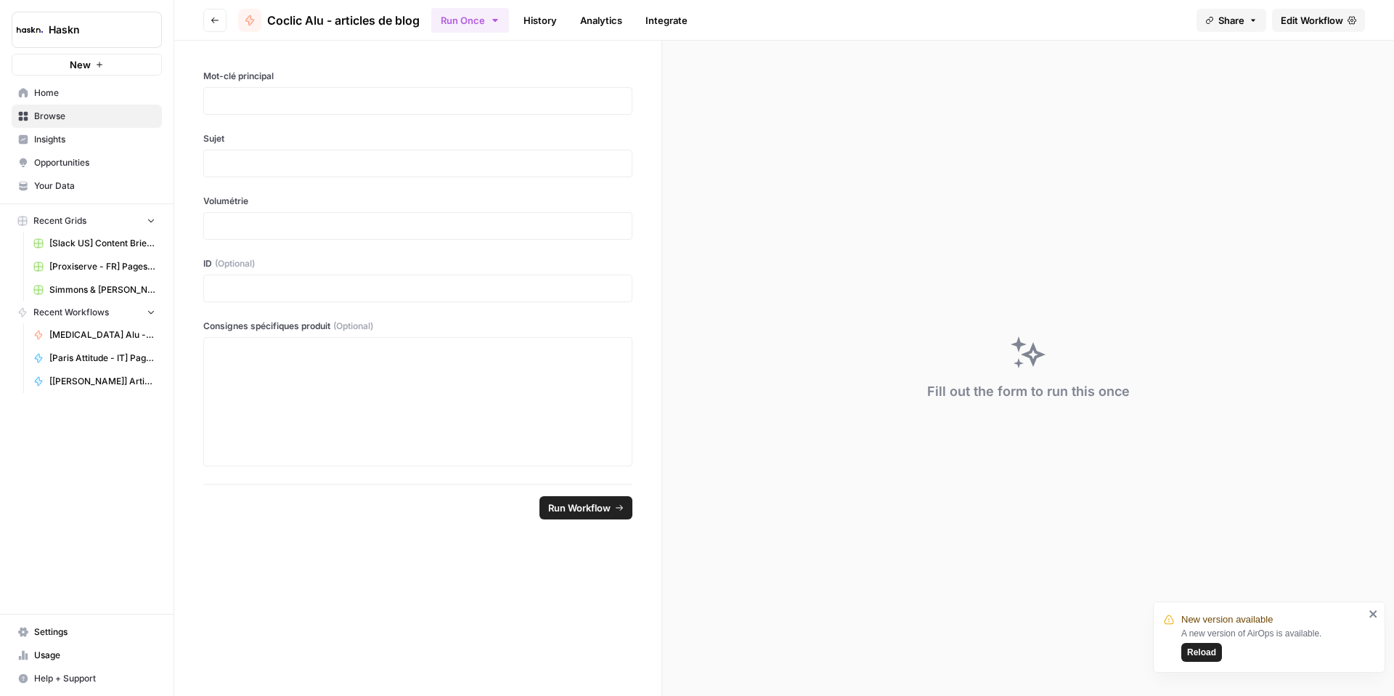
click at [84, 649] on span "Usage" at bounding box center [94, 654] width 121 height 13
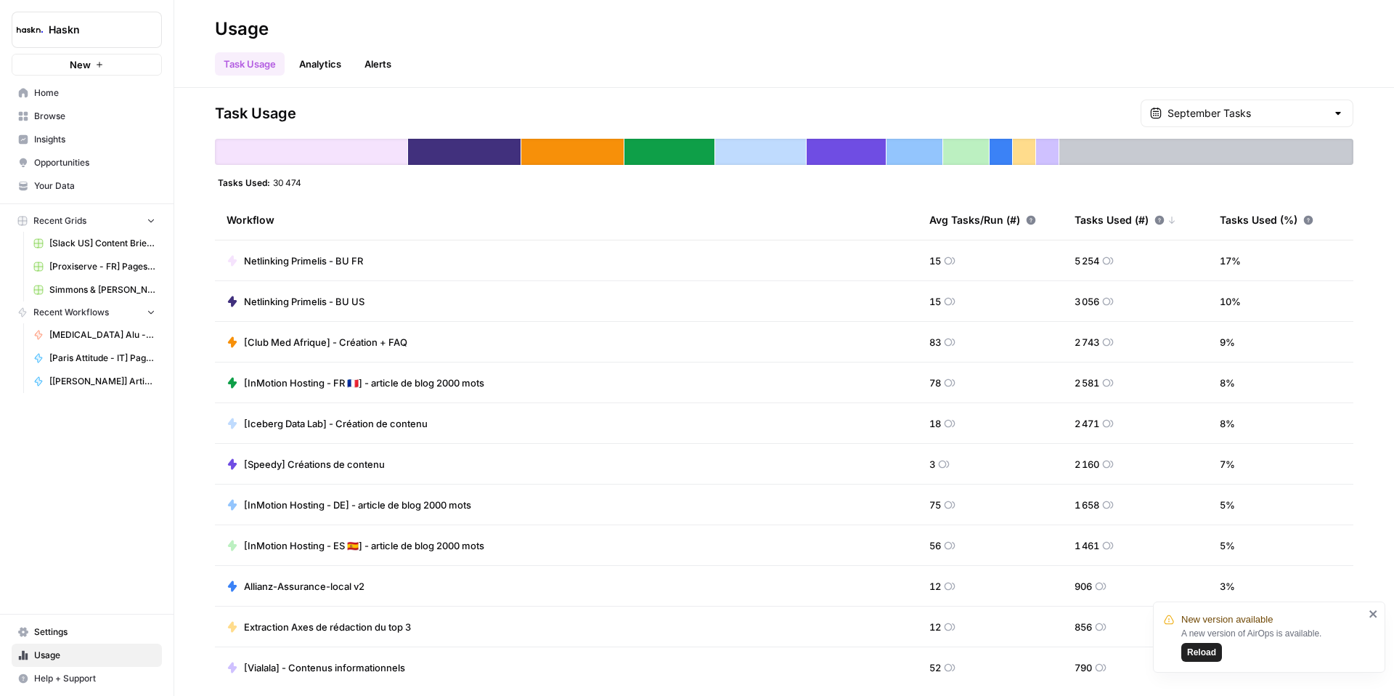
click at [305, 661] on span "[Vialala] - Contenus informationnels" at bounding box center [324, 667] width 161 height 15
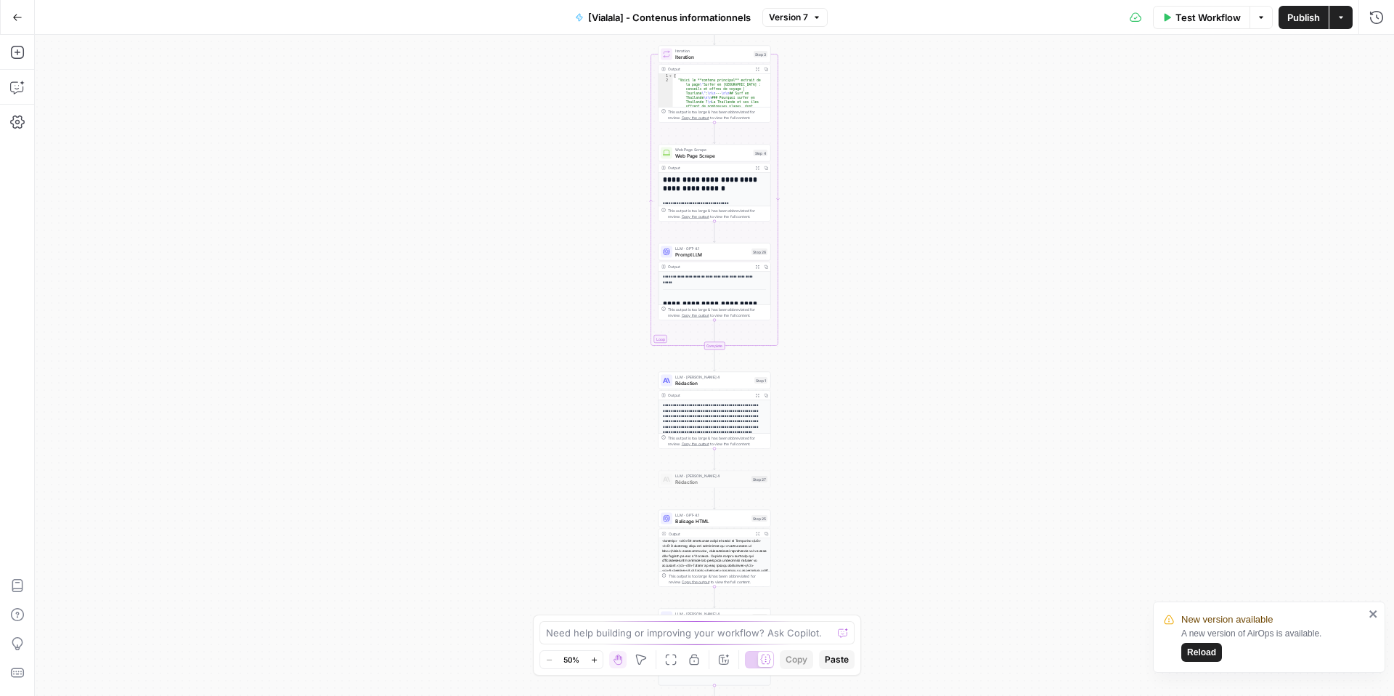
click at [812, 14] on span "button" at bounding box center [816, 17] width 9 height 9
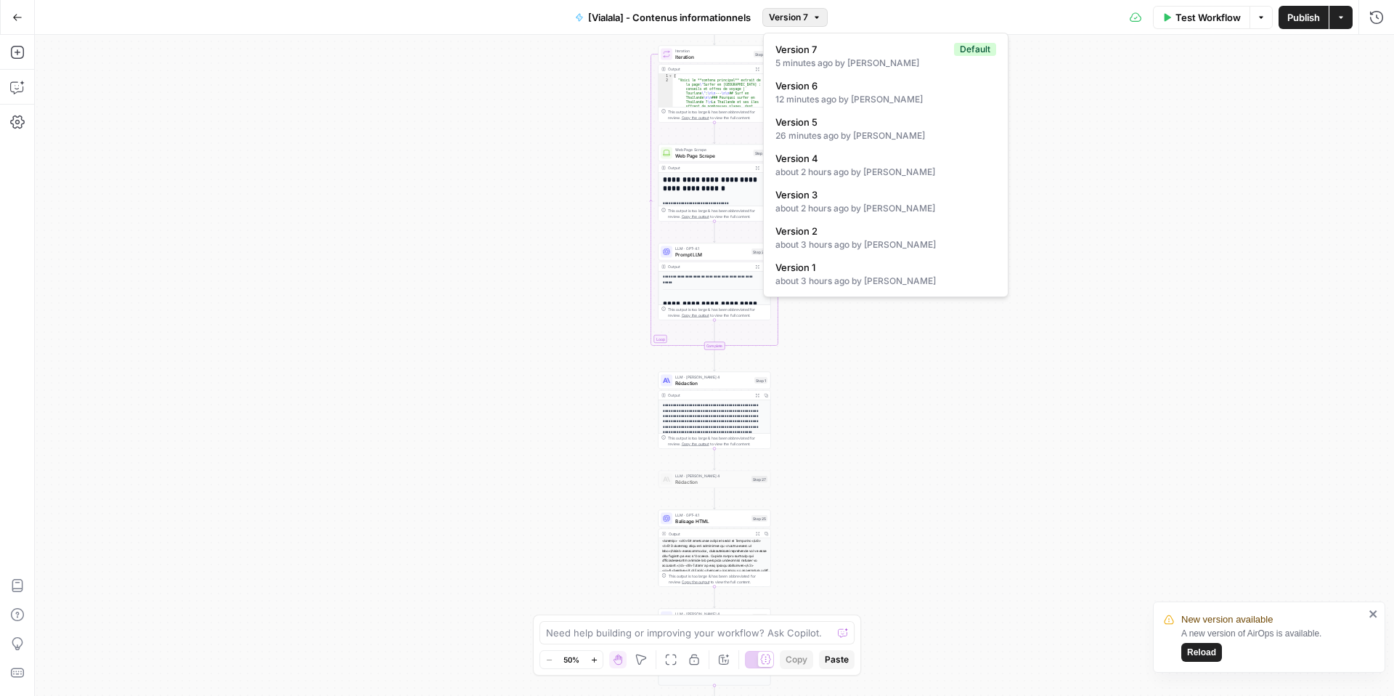
click at [688, 385] on span "Rédaction" at bounding box center [713, 382] width 76 height 7
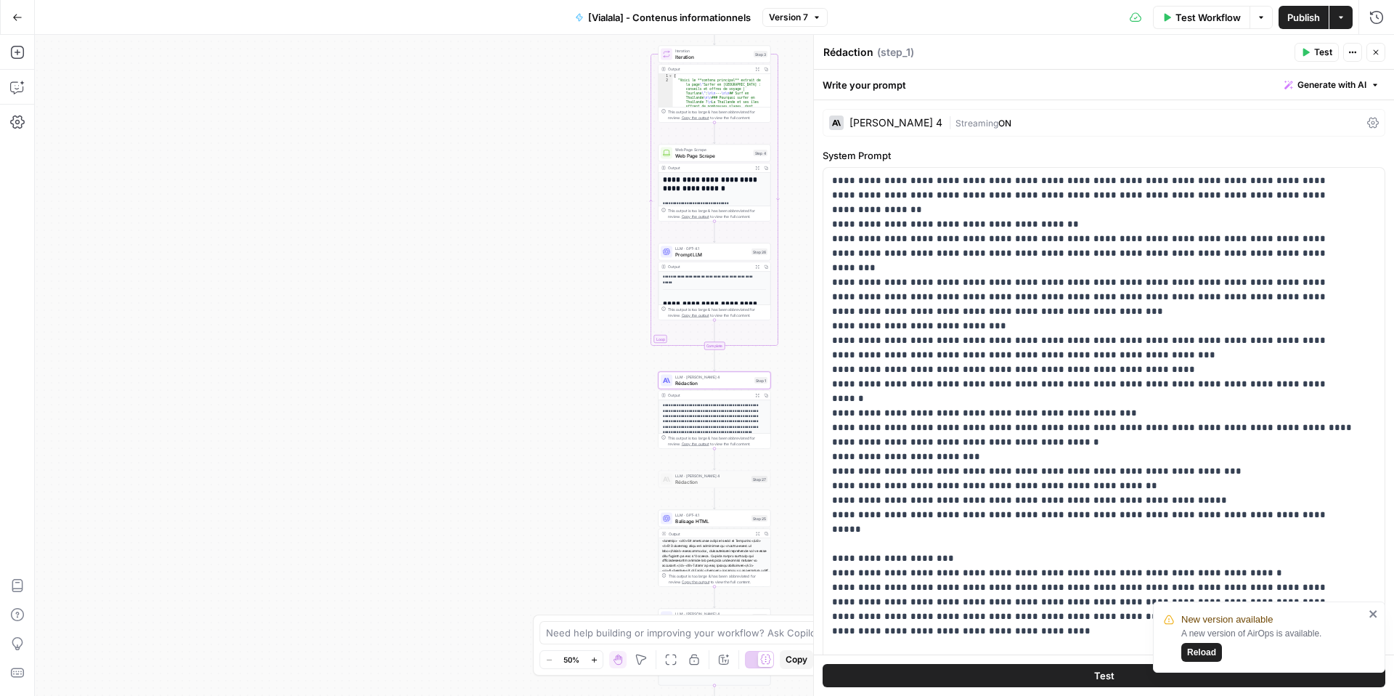
click at [757, 393] on icon "button" at bounding box center [757, 395] width 4 height 4
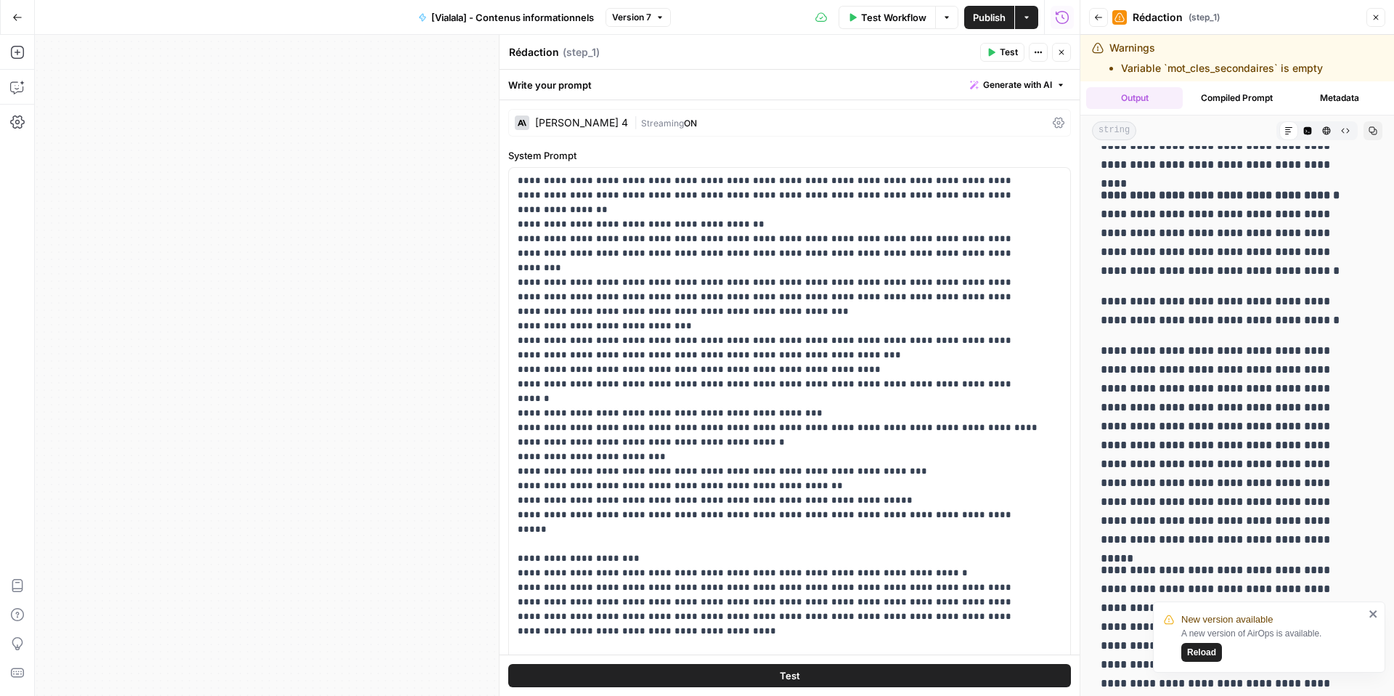
scroll to position [46, 0]
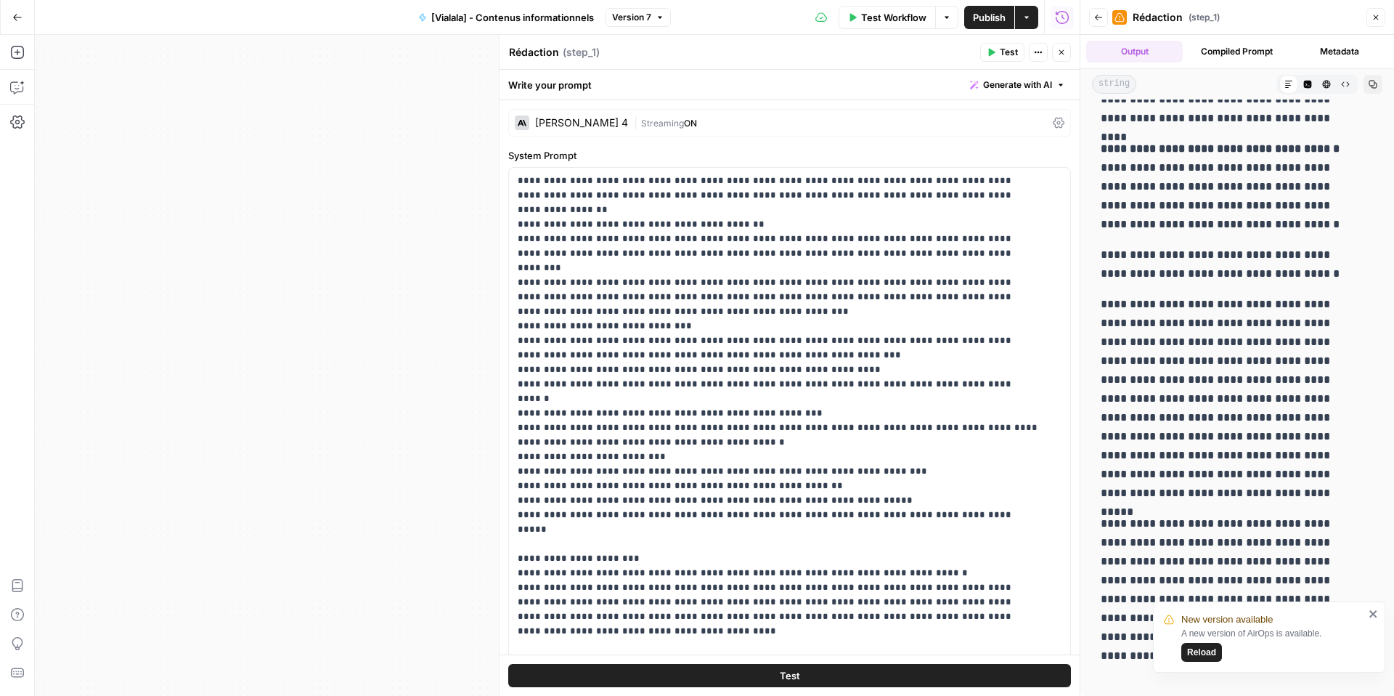
click at [1369, 85] on icon "button" at bounding box center [1373, 84] width 9 height 9
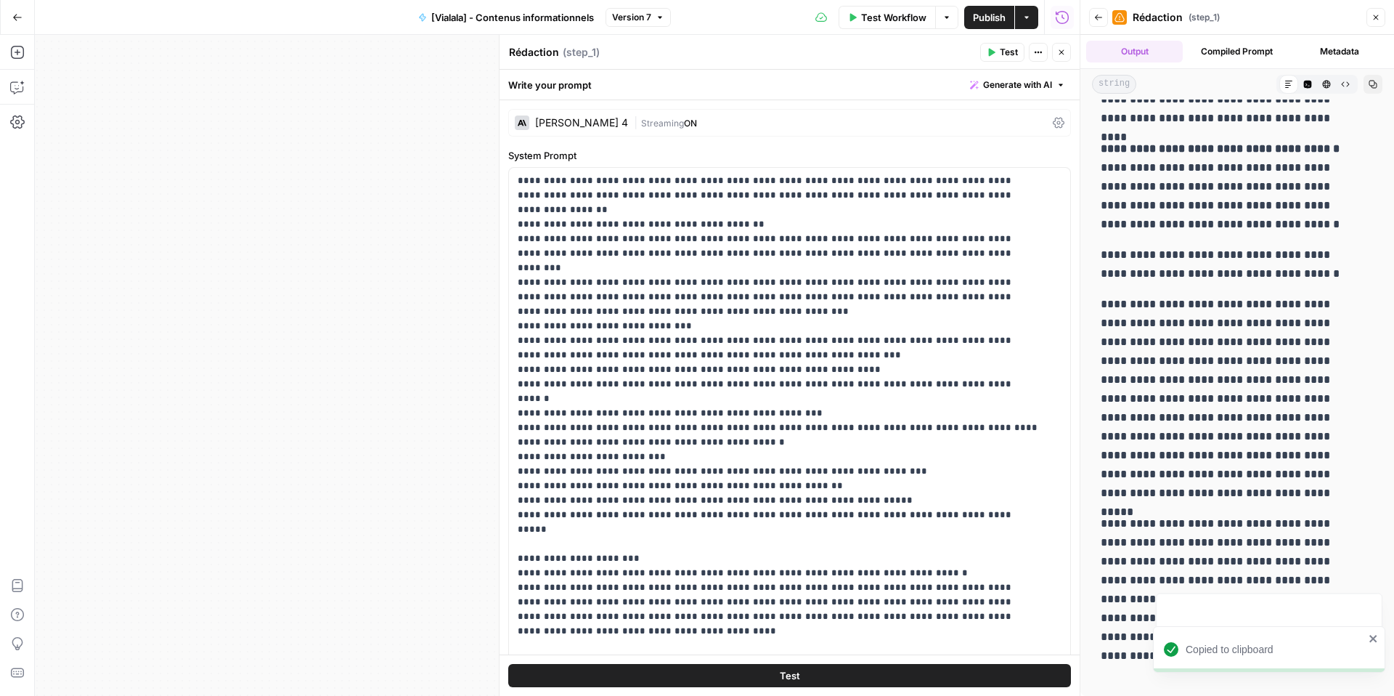
click at [18, 17] on icon "button" at bounding box center [17, 17] width 9 height 7
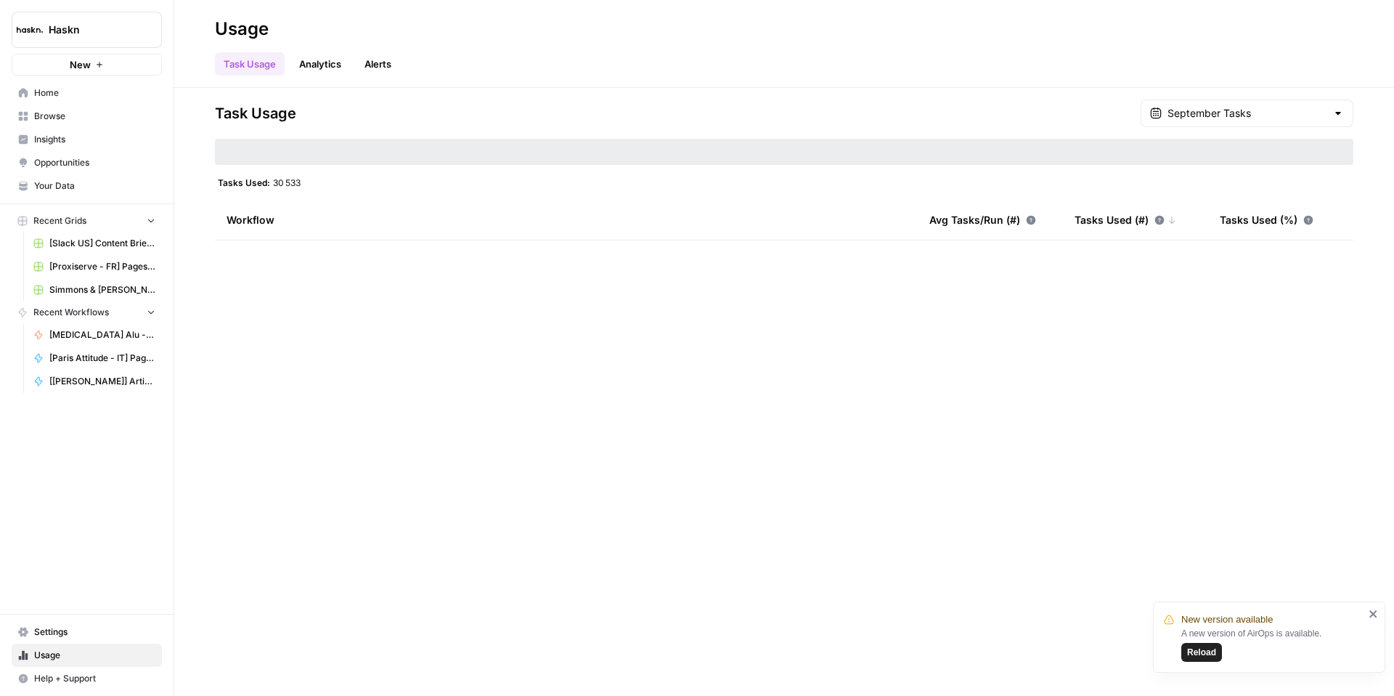
click at [76, 94] on span "Home" at bounding box center [94, 92] width 121 height 13
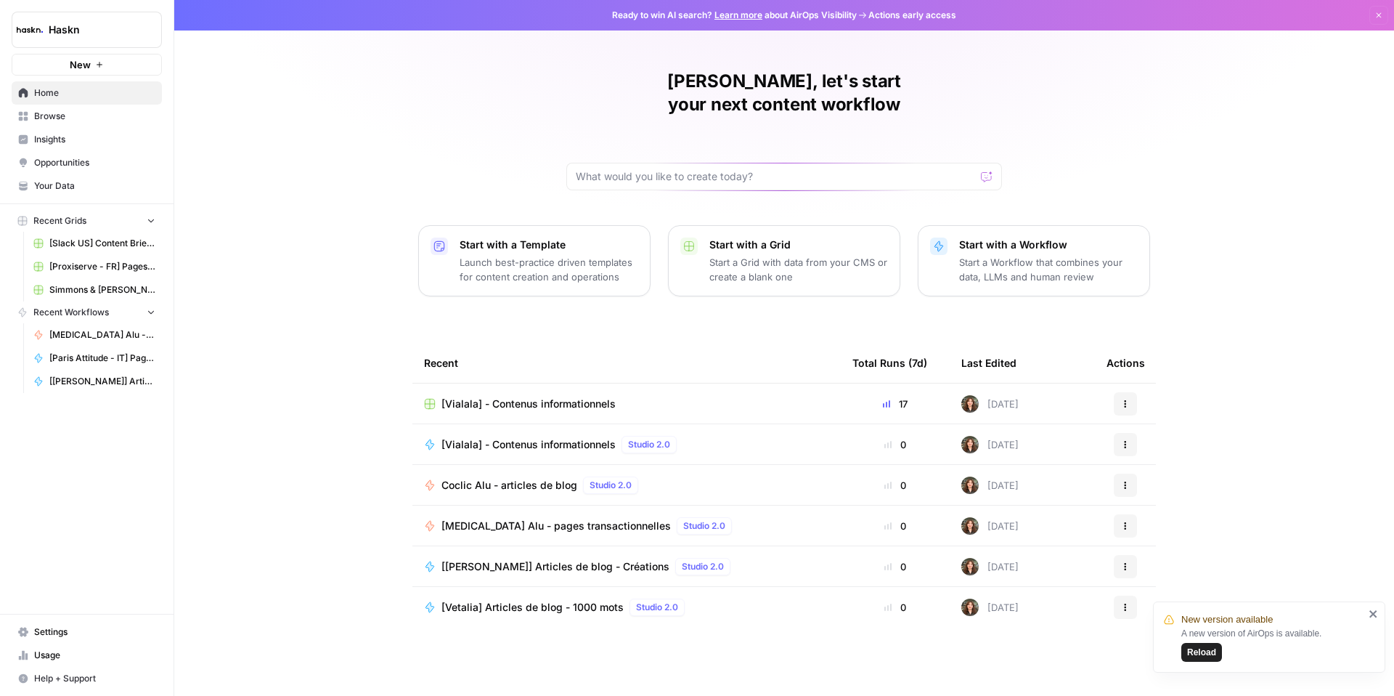
click at [102, 333] on span "Colic Alu - pages transactionnelles" at bounding box center [102, 334] width 106 height 13
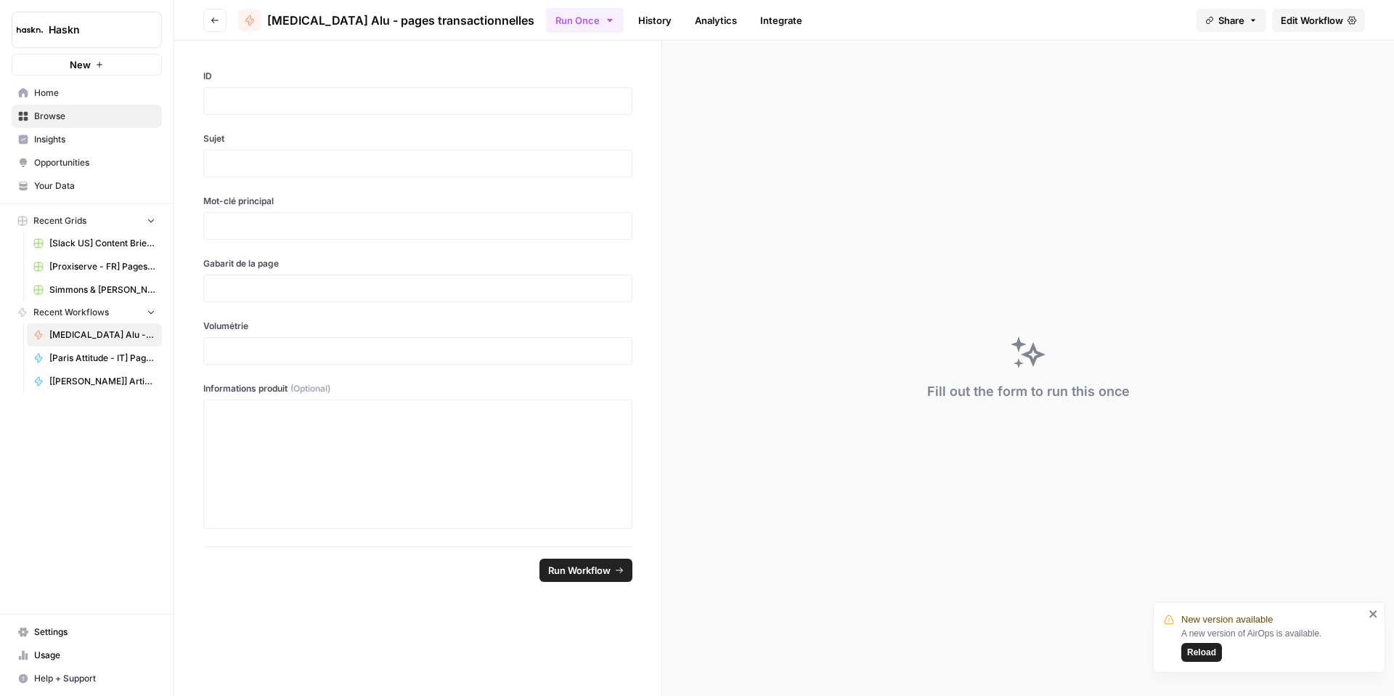
click at [1306, 18] on span "Edit Workflow" at bounding box center [1312, 20] width 62 height 15
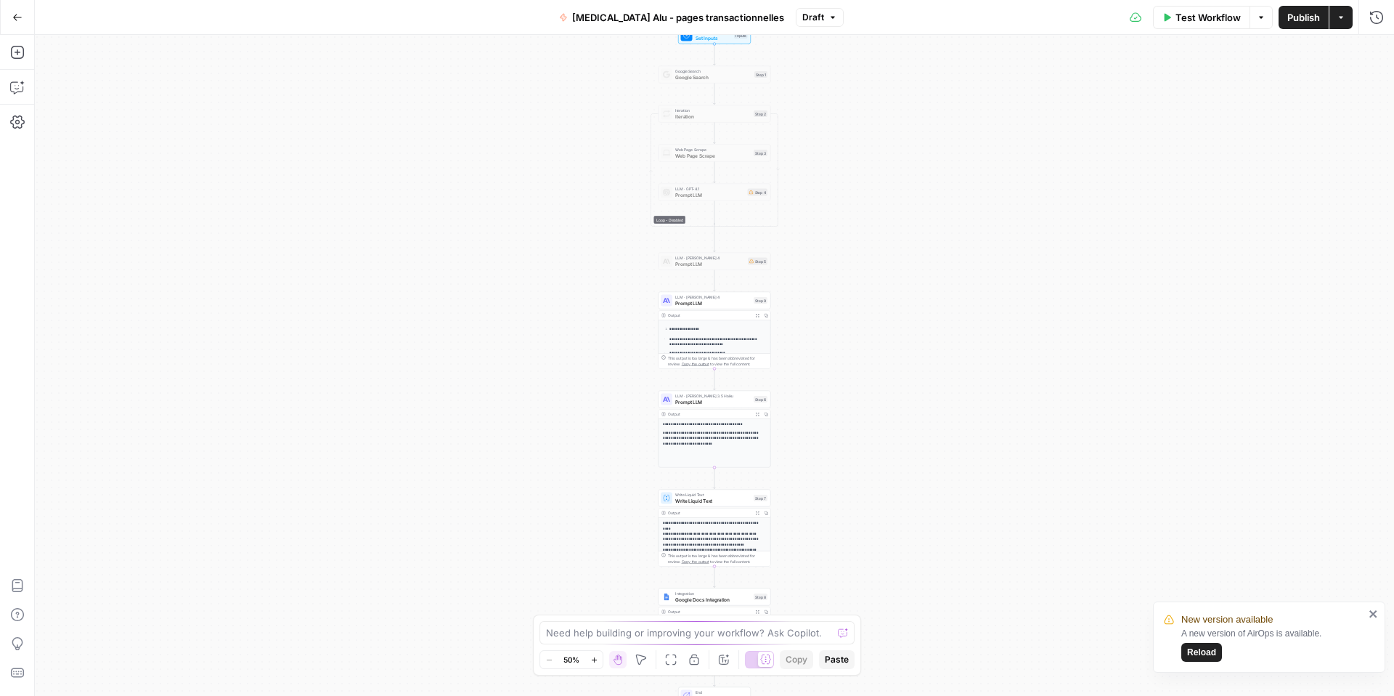
click at [688, 308] on div "LLM · Claude Sonnet 4 Prompt LLM Step 9 Copy step Delete step Add Note Test" at bounding box center [714, 300] width 113 height 17
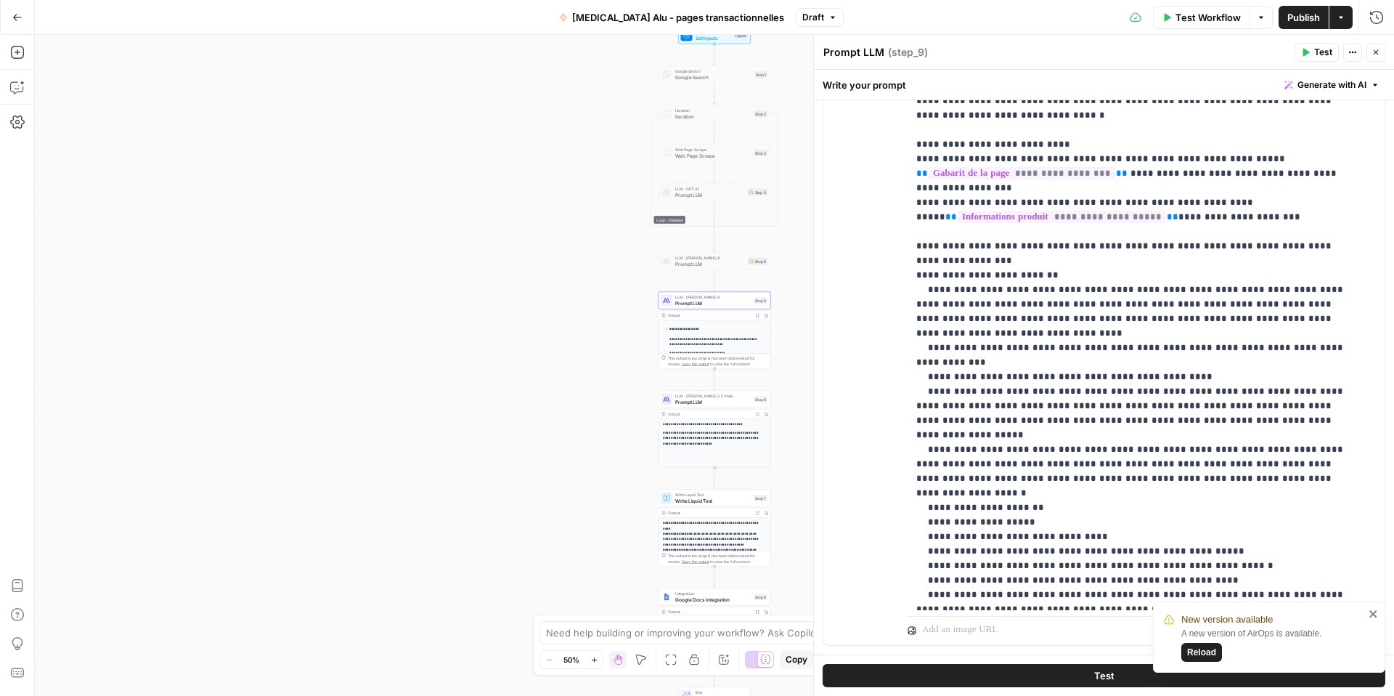
scroll to position [15, 0]
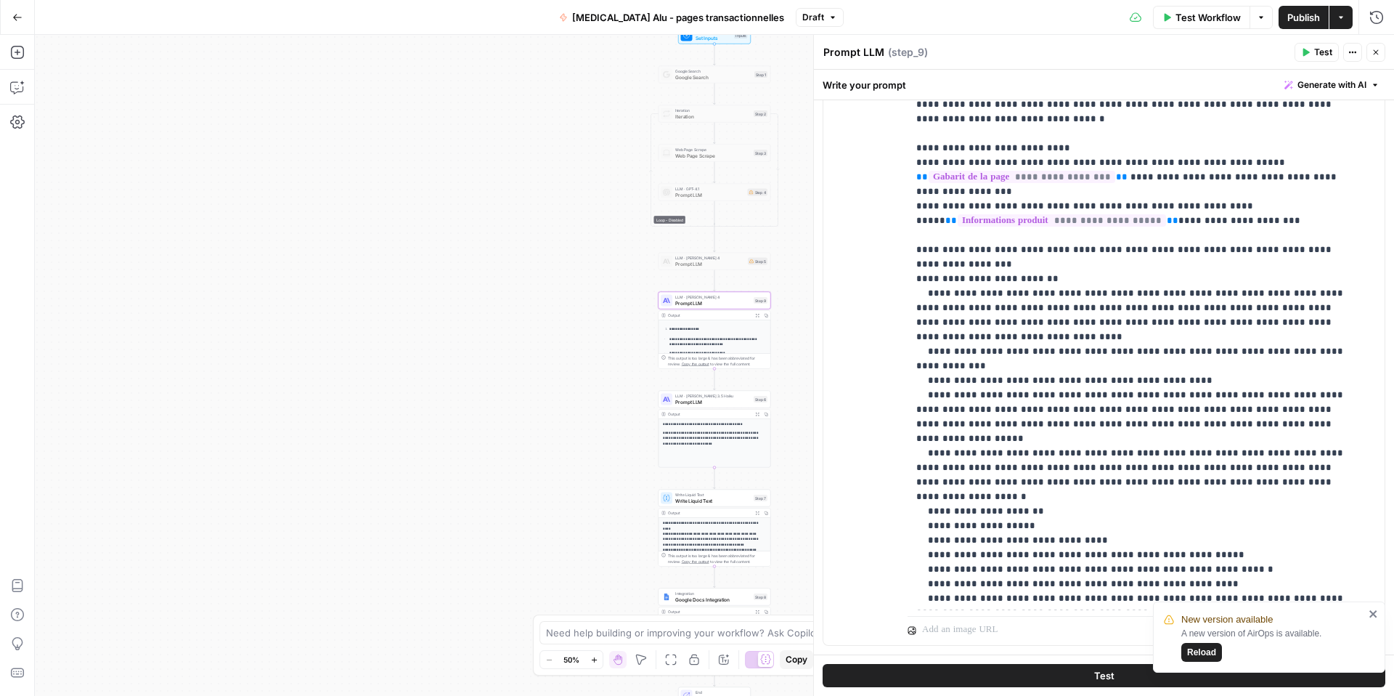
click at [756, 316] on icon "button" at bounding box center [757, 315] width 4 height 4
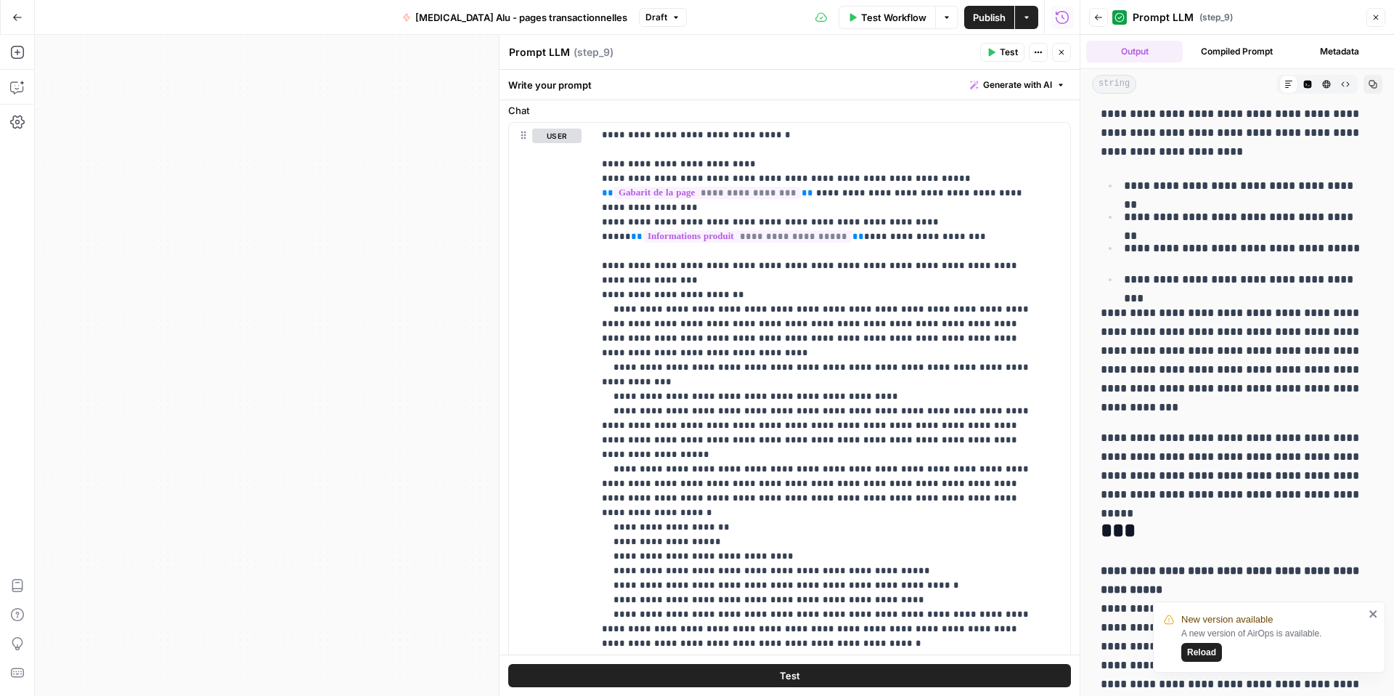
scroll to position [674, 0]
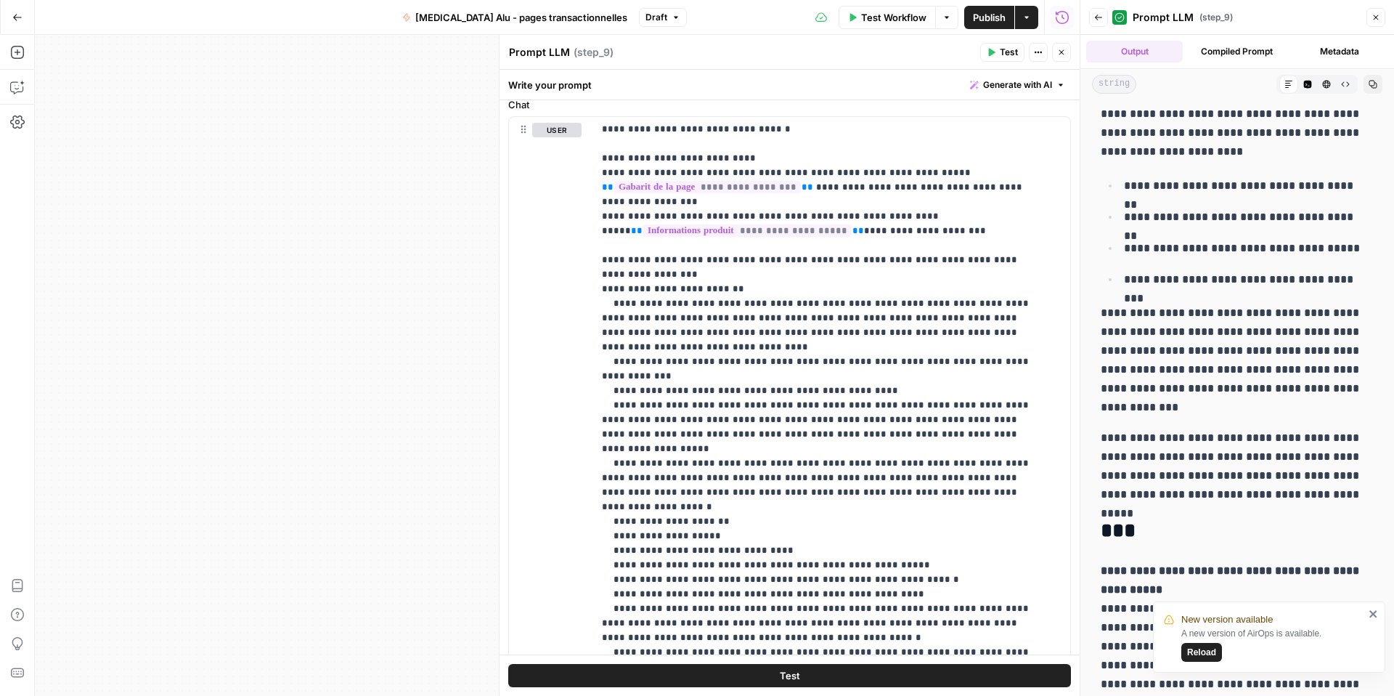
click at [16, 23] on button "Go Back" at bounding box center [17, 17] width 26 height 26
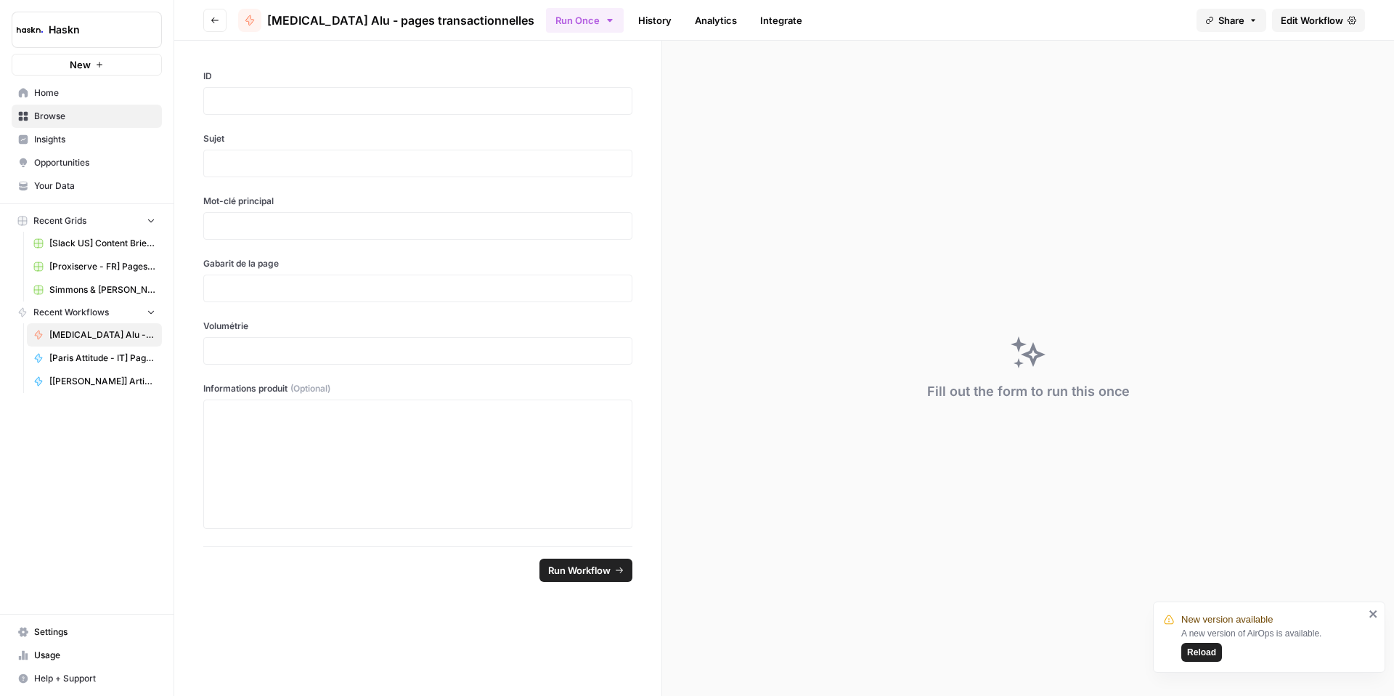
click at [213, 25] on button "Go back" at bounding box center [214, 20] width 23 height 23
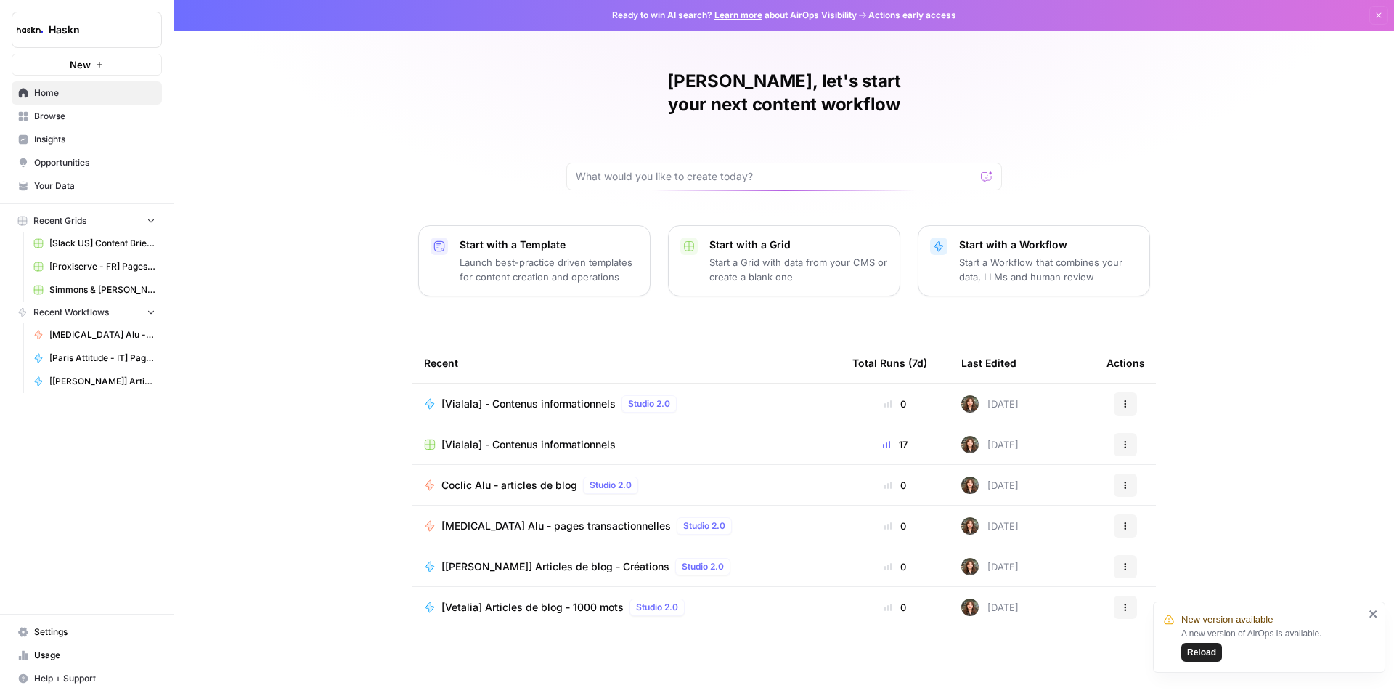
click at [59, 118] on span "Browse" at bounding box center [94, 116] width 121 height 13
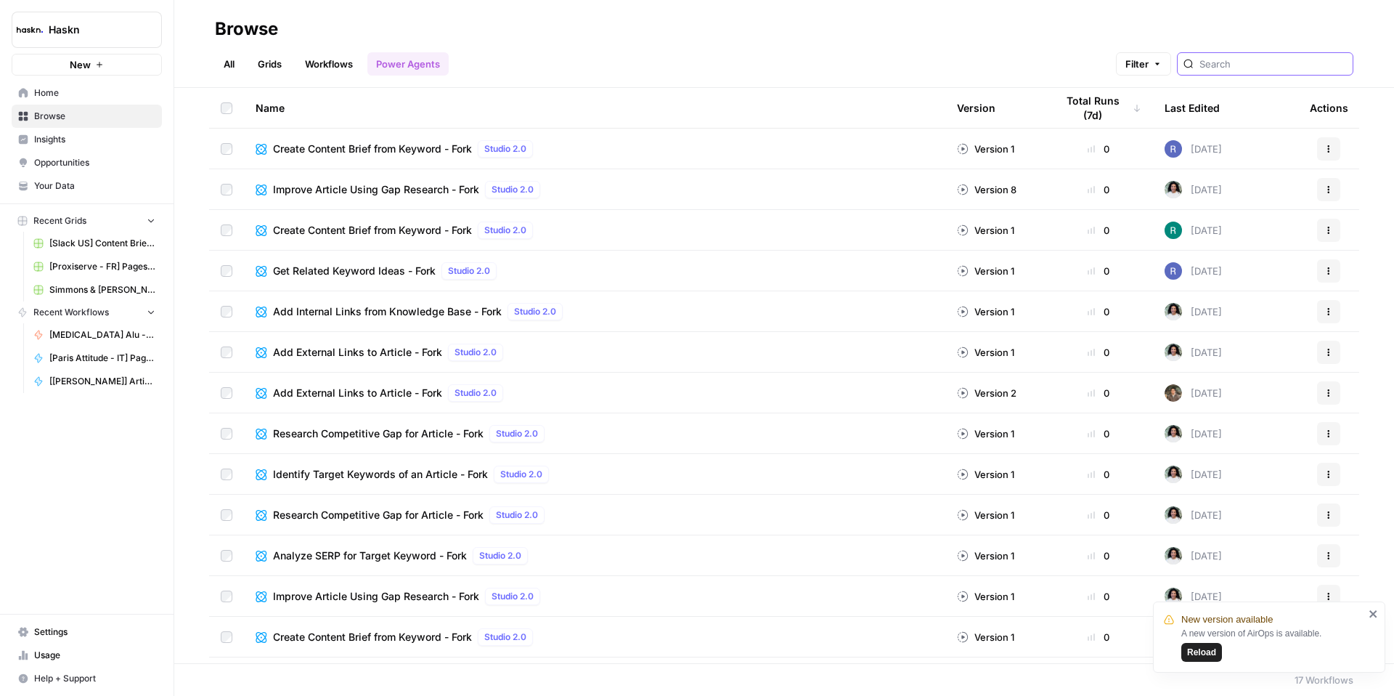
click at [1277, 62] on input "search" at bounding box center [1272, 64] width 147 height 15
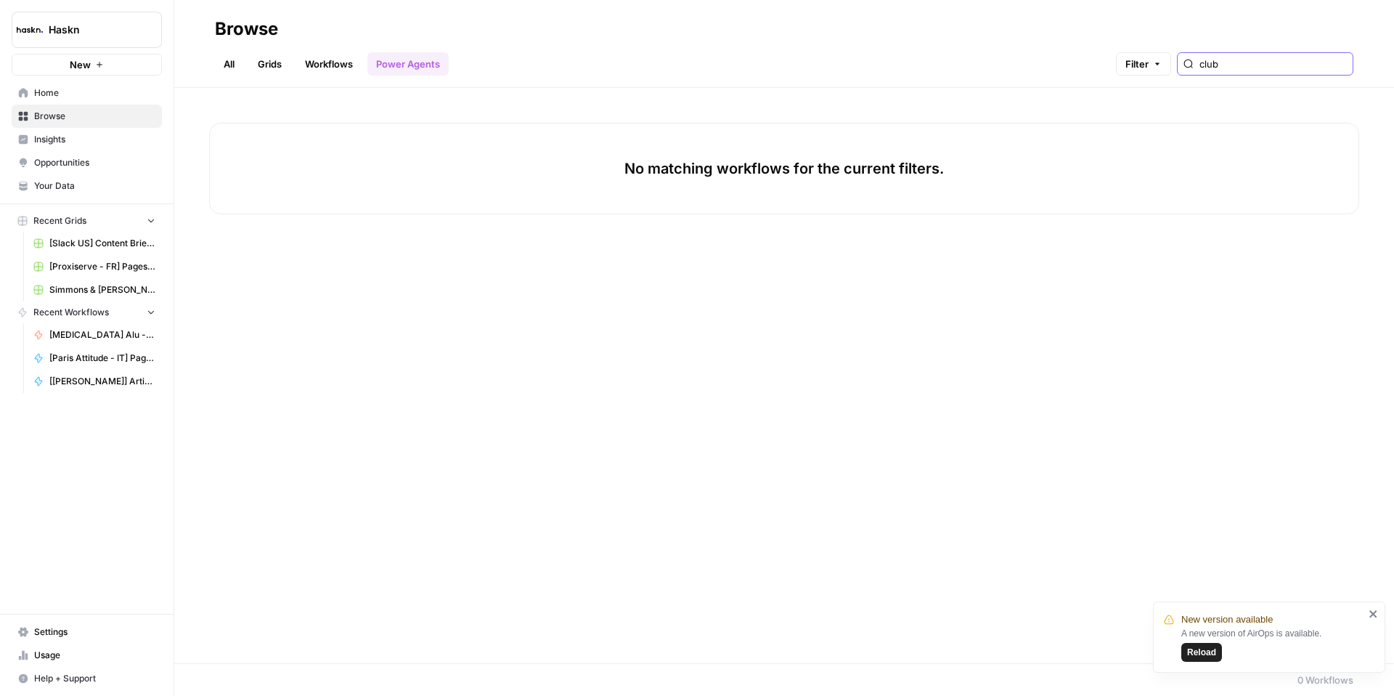
type input "club"
click at [240, 67] on link "All" at bounding box center [229, 63] width 28 height 23
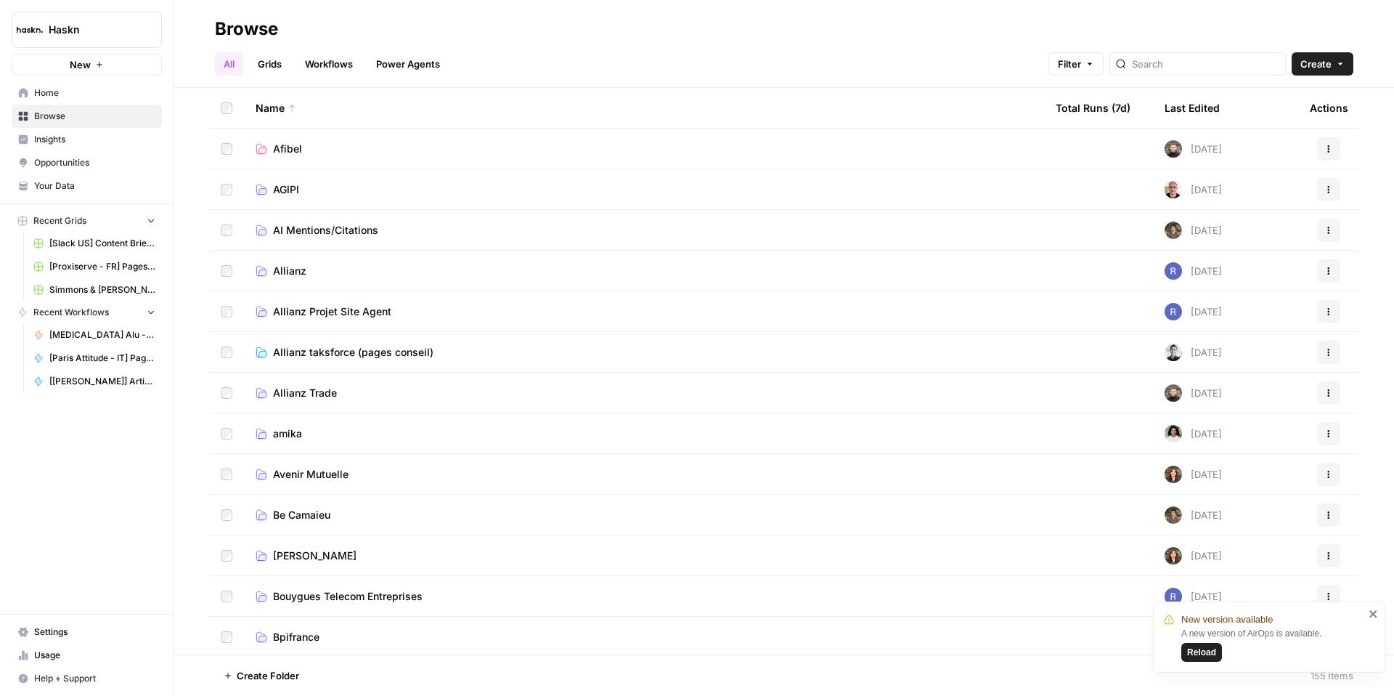
click at [1203, 73] on div at bounding box center [1197, 63] width 176 height 23
click at [1198, 69] on input "search" at bounding box center [1205, 64] width 147 height 15
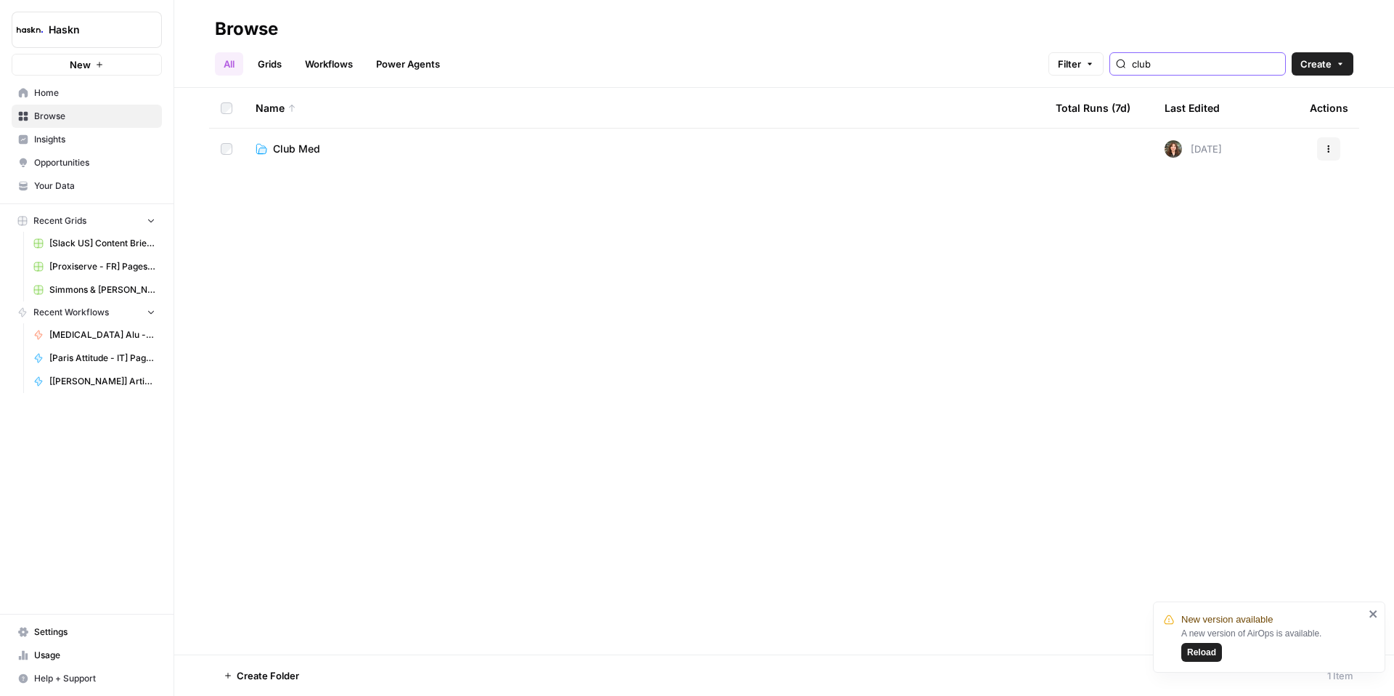
type input "club"
click at [521, 159] on td "Club Med" at bounding box center [644, 149] width 800 height 41
click at [286, 158] on td "Club Med" at bounding box center [644, 149] width 800 height 41
click at [291, 145] on span "Club Med" at bounding box center [296, 149] width 47 height 15
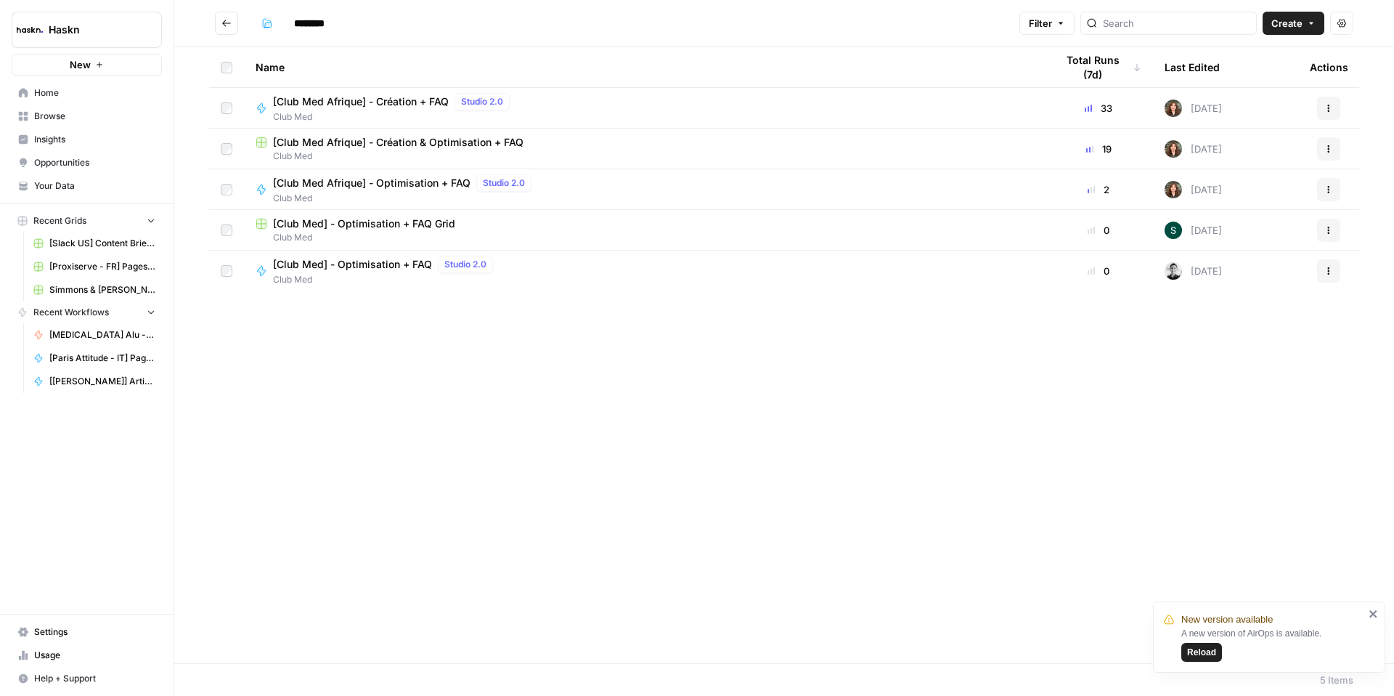
click at [328, 107] on span "[Club Med Afrique] - Création + FAQ" at bounding box center [361, 101] width 176 height 15
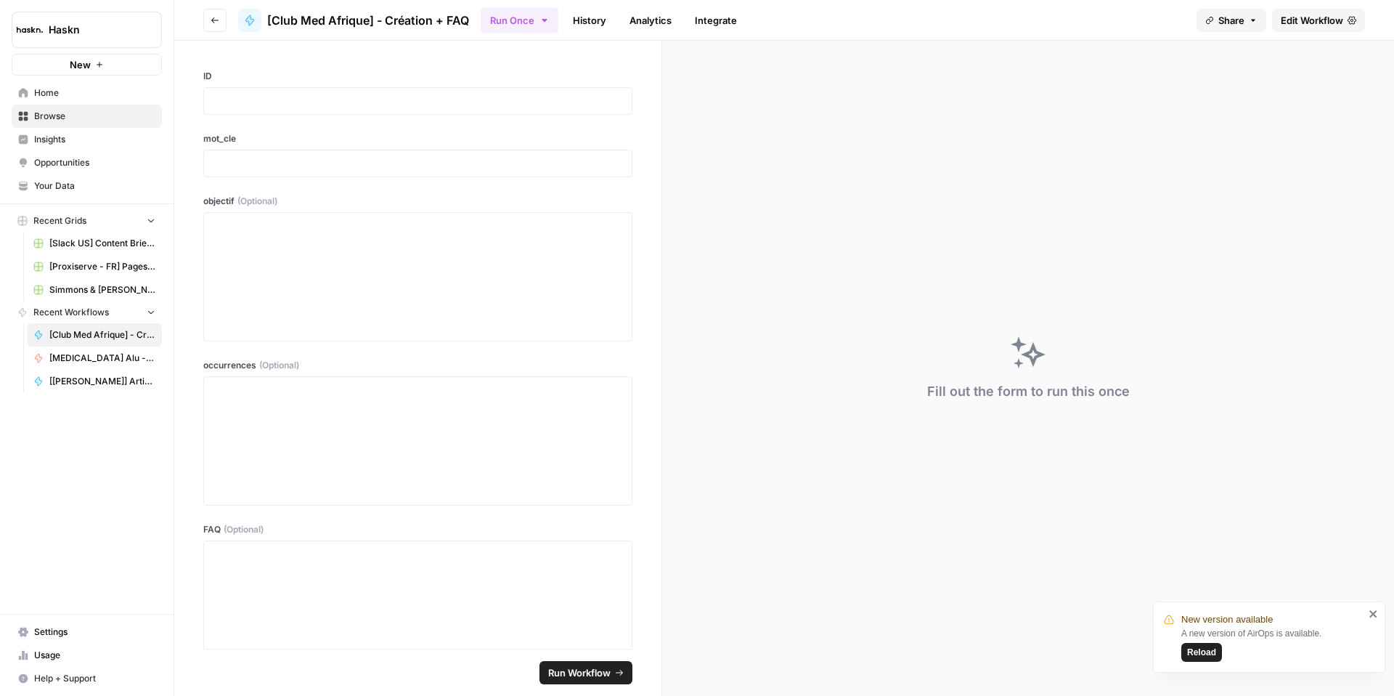
click at [1286, 25] on span "Edit Workflow" at bounding box center [1312, 20] width 62 height 15
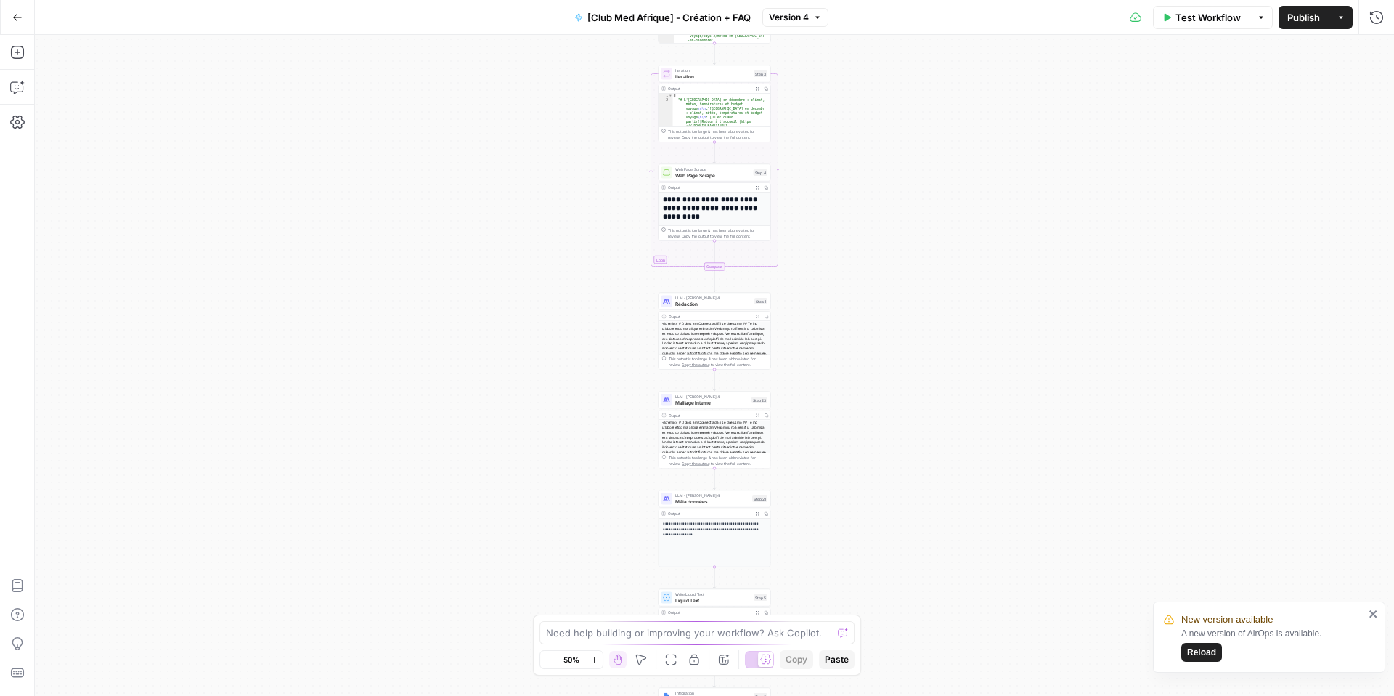
click at [699, 302] on span "Rédaction" at bounding box center [713, 303] width 76 height 7
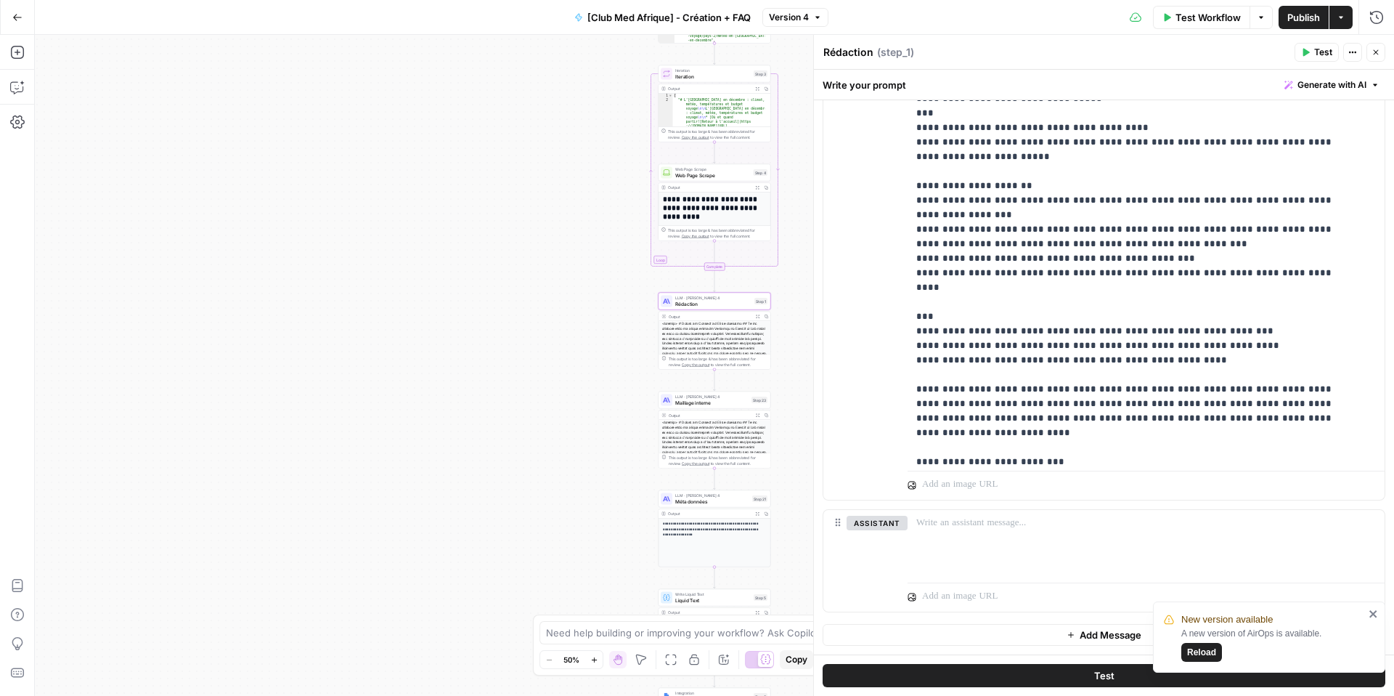
scroll to position [240, 0]
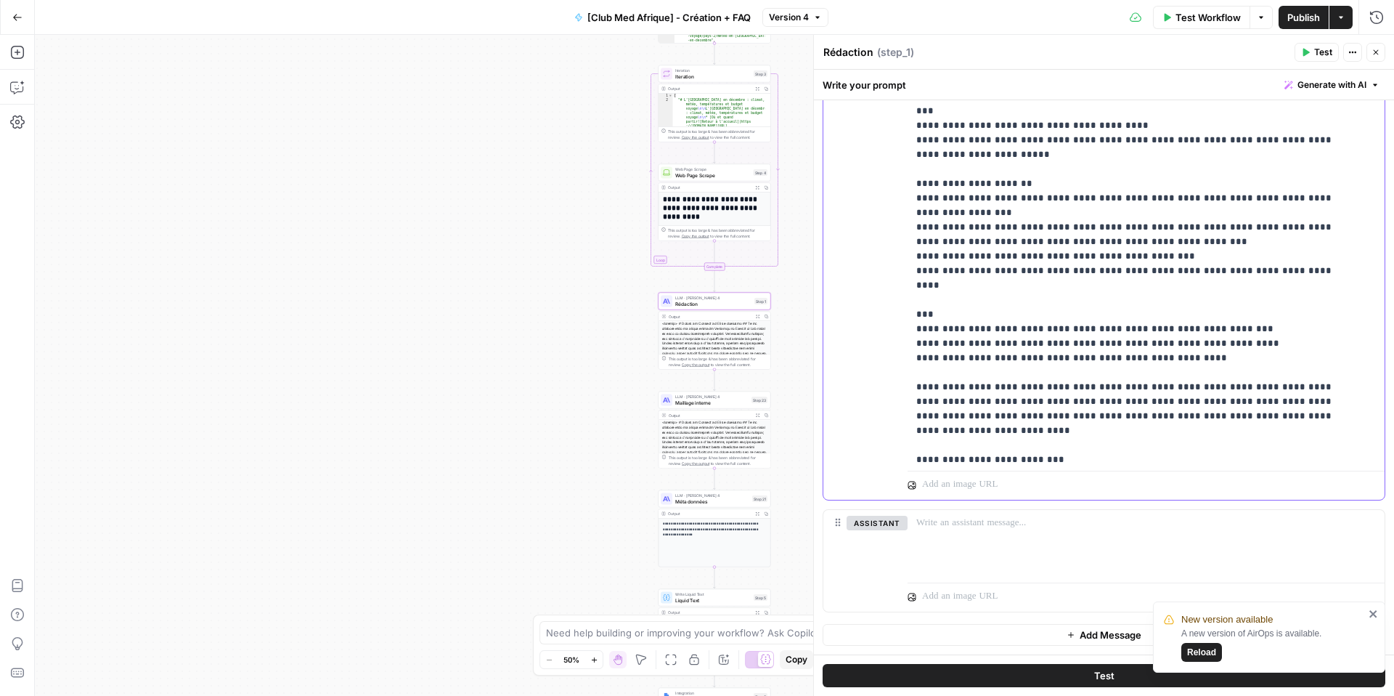
drag, startPoint x: 1246, startPoint y: 404, endPoint x: 918, endPoint y: 399, distance: 327.5
copy p "**********"
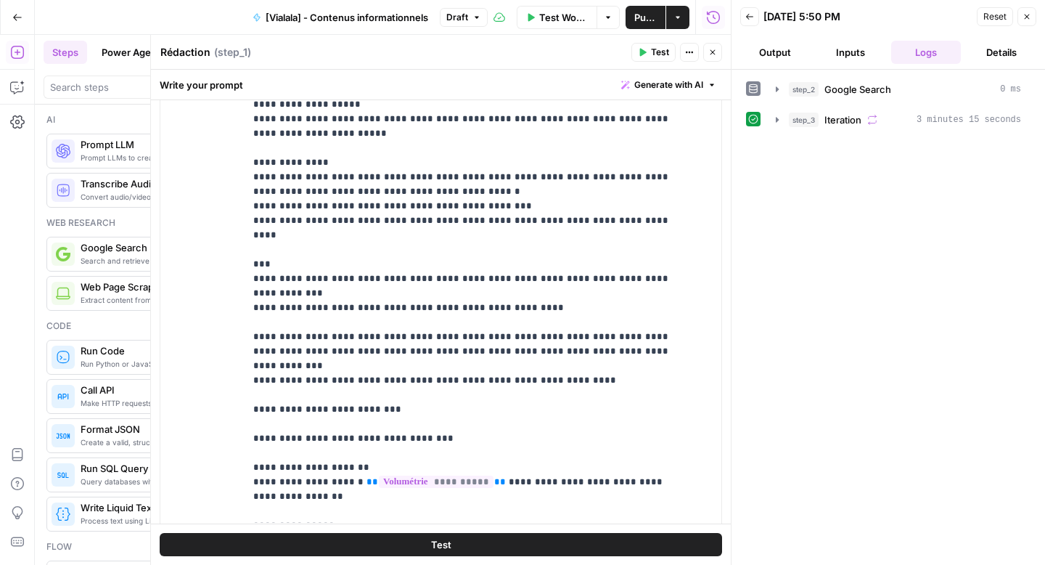
scroll to position [405, 0]
click at [271, 364] on p "**********" at bounding box center [472, 200] width 438 height 1336
click at [272, 422] on p "**********" at bounding box center [472, 200] width 438 height 1336
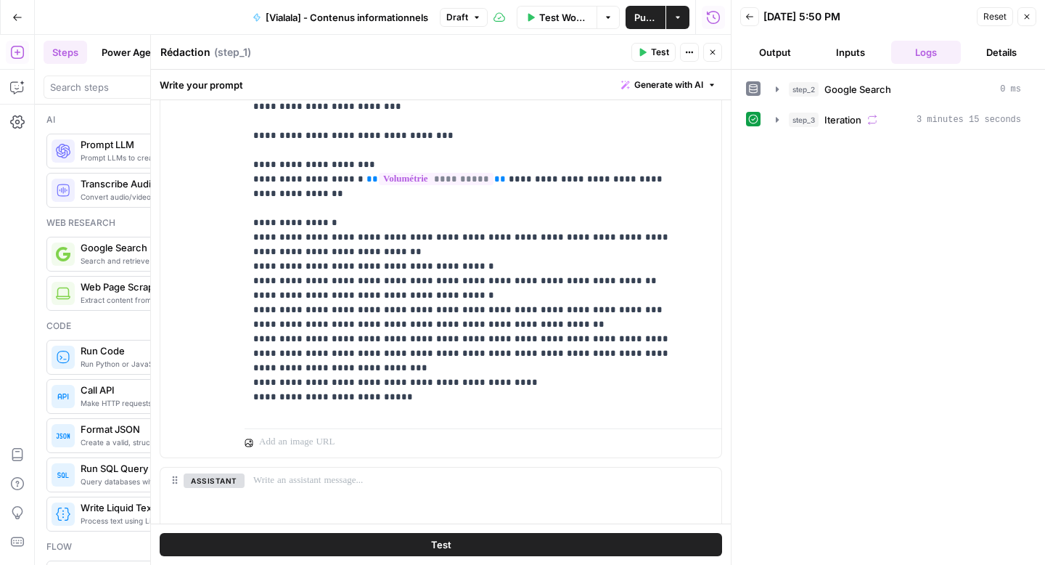
scroll to position [603, 0]
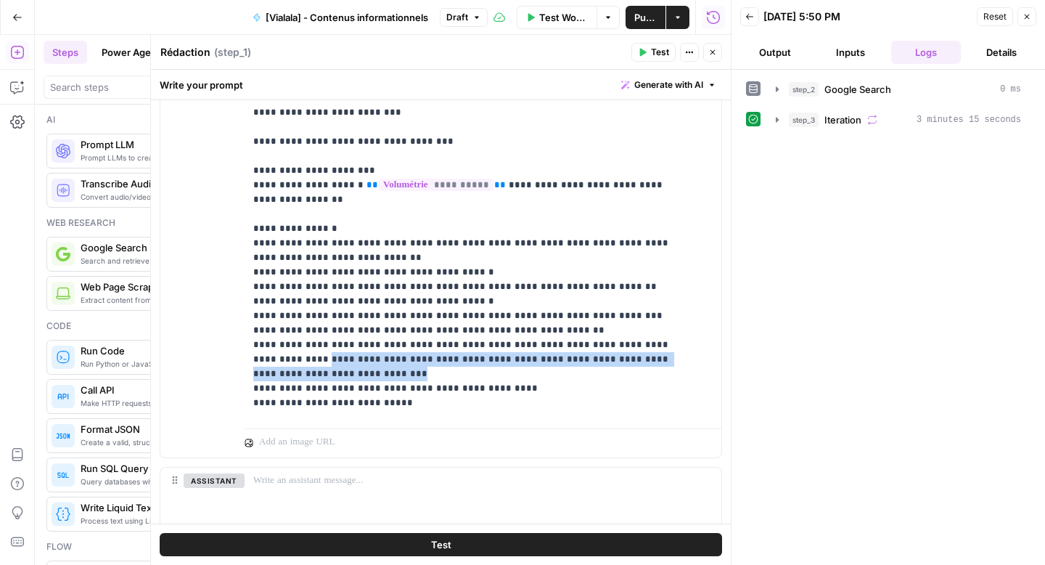
drag, startPoint x: 290, startPoint y: 272, endPoint x: 240, endPoint y: 261, distance: 51.3
click at [240, 261] on div "**********" at bounding box center [440, 145] width 561 height 626
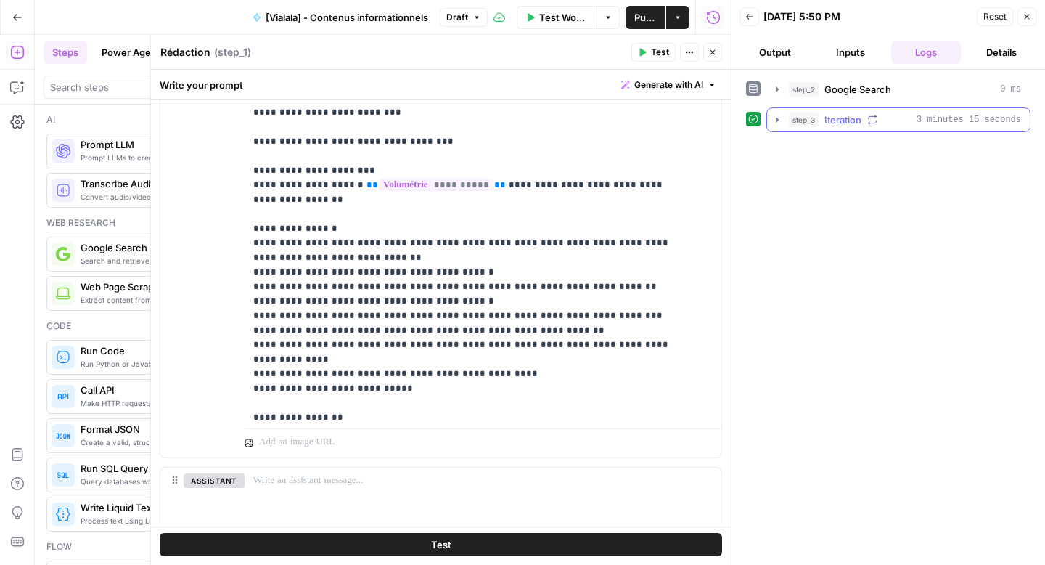
click at [772, 118] on icon "button" at bounding box center [778, 120] width 12 height 12
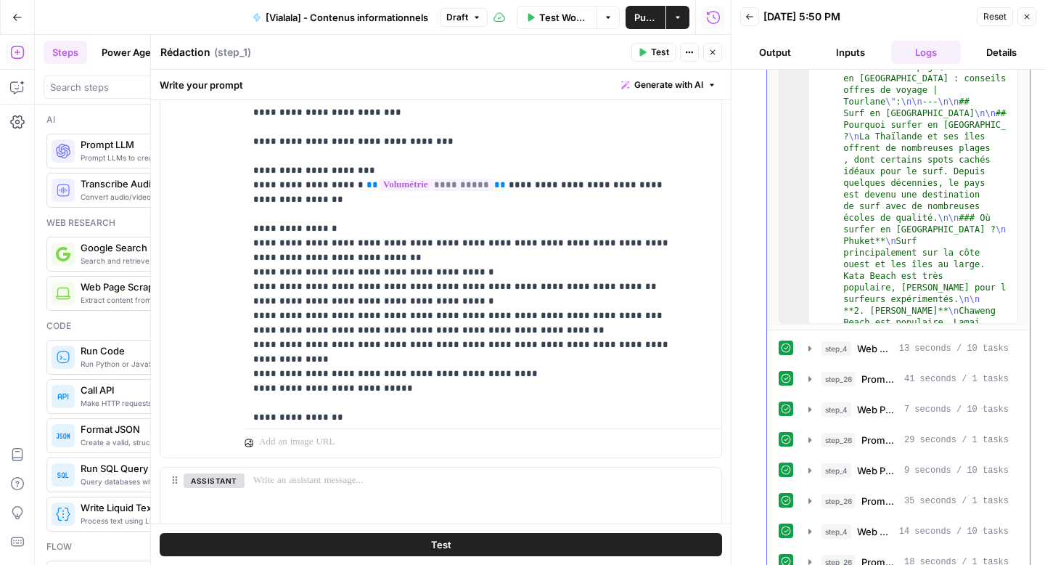
scroll to position [250, 0]
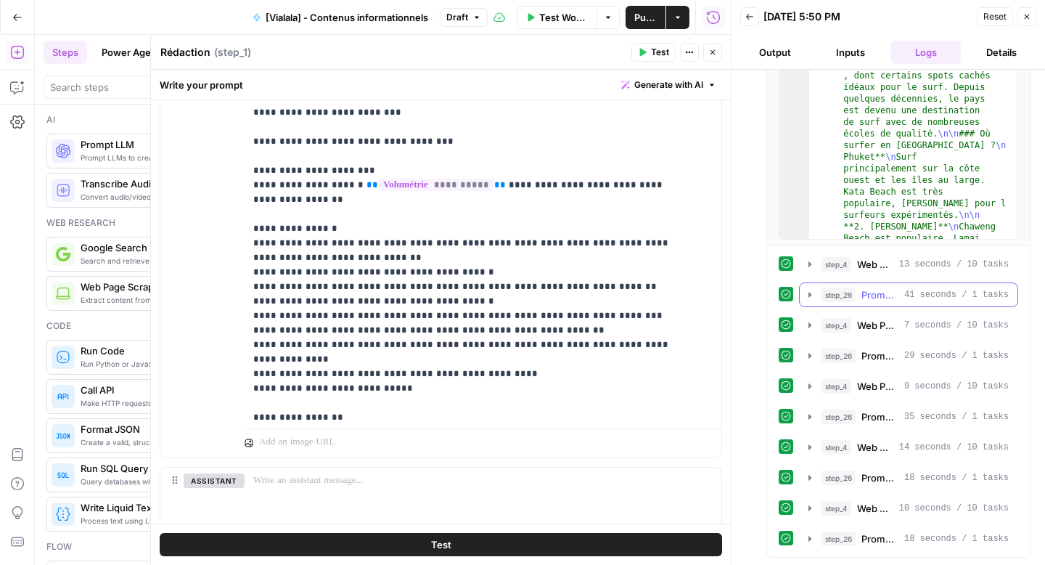
click at [870, 295] on span "Prompt LLM" at bounding box center [880, 294] width 37 height 15
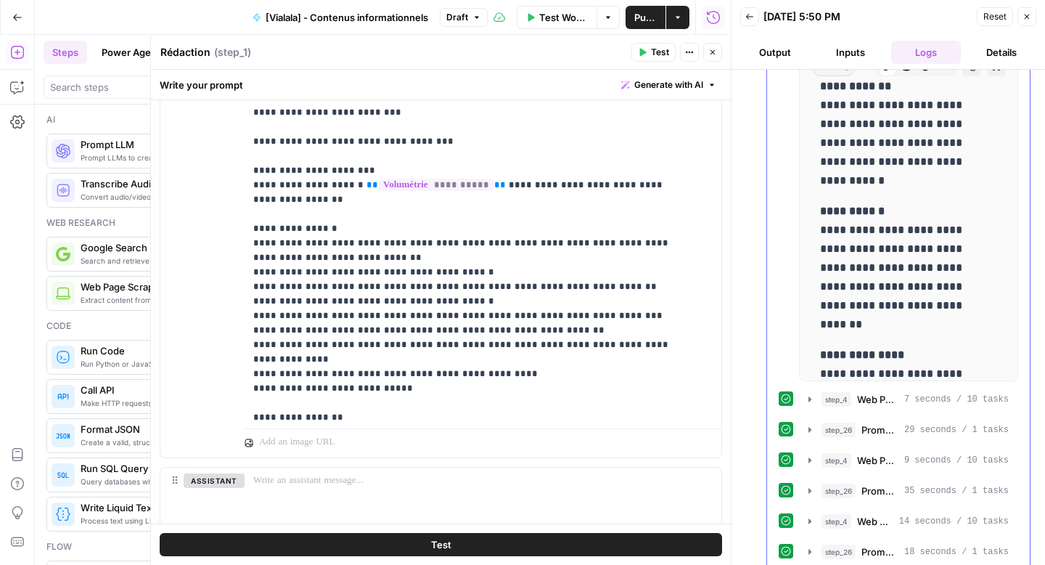
scroll to position [613, 0]
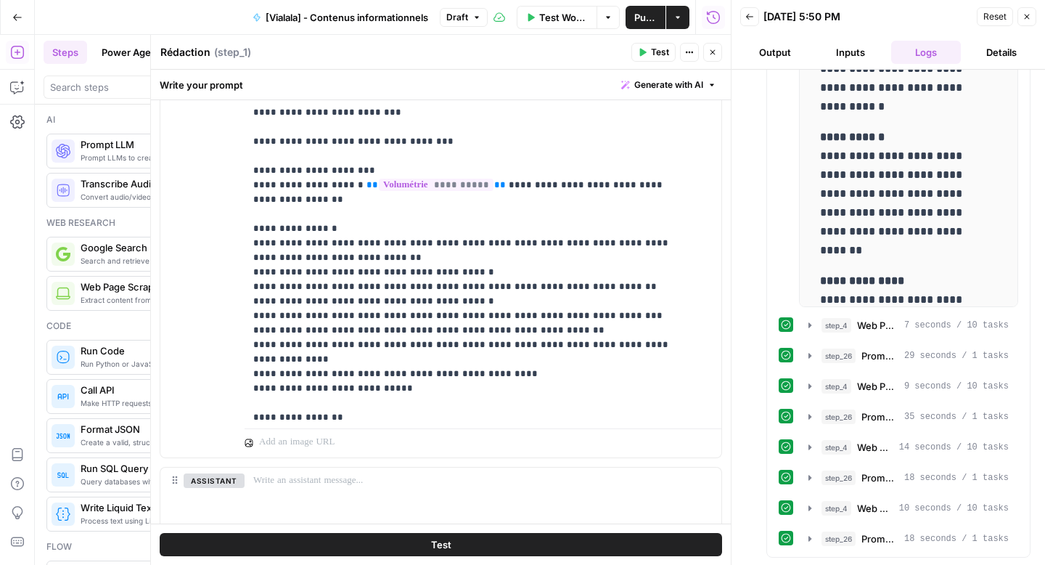
click at [385, 545] on button "Test" at bounding box center [441, 544] width 563 height 23
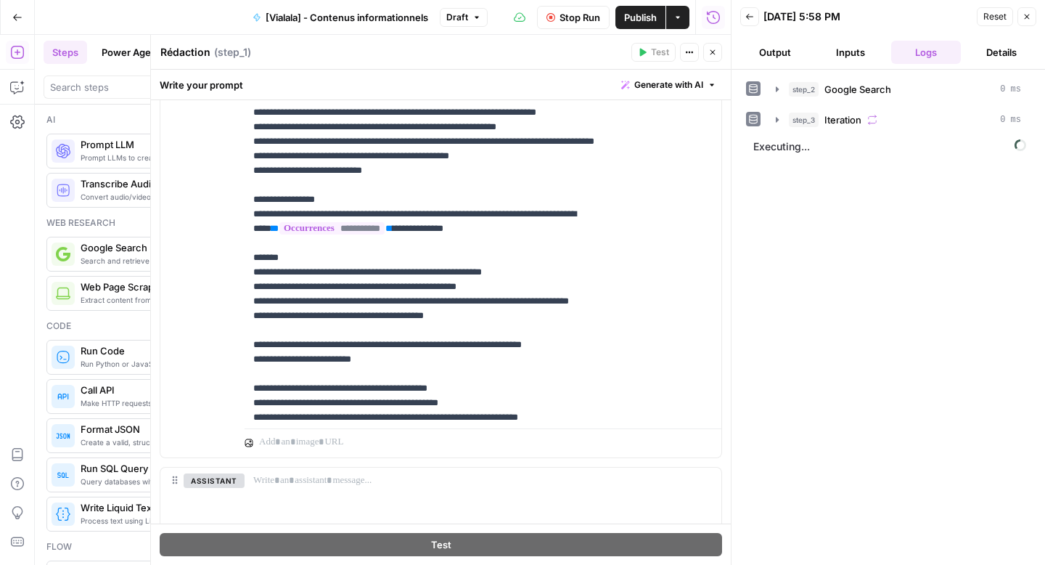
click at [790, 64] on header "Back 09/23/25 at 5:58 PM Reset Close Output Inputs Logs Details" at bounding box center [889, 35] width 314 height 70
click at [784, 54] on button "Output" at bounding box center [776, 52] width 70 height 23
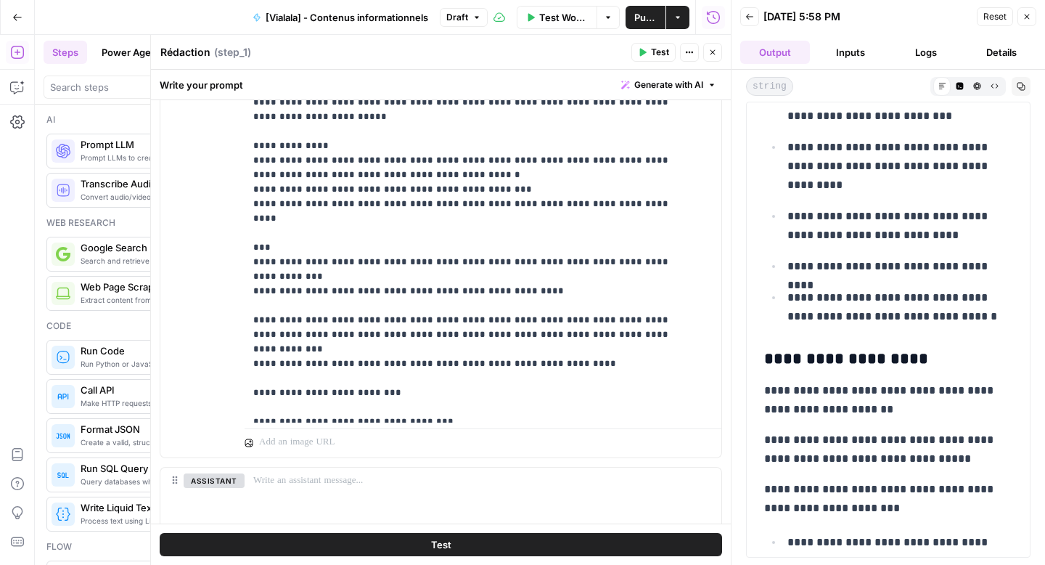
scroll to position [0, 0]
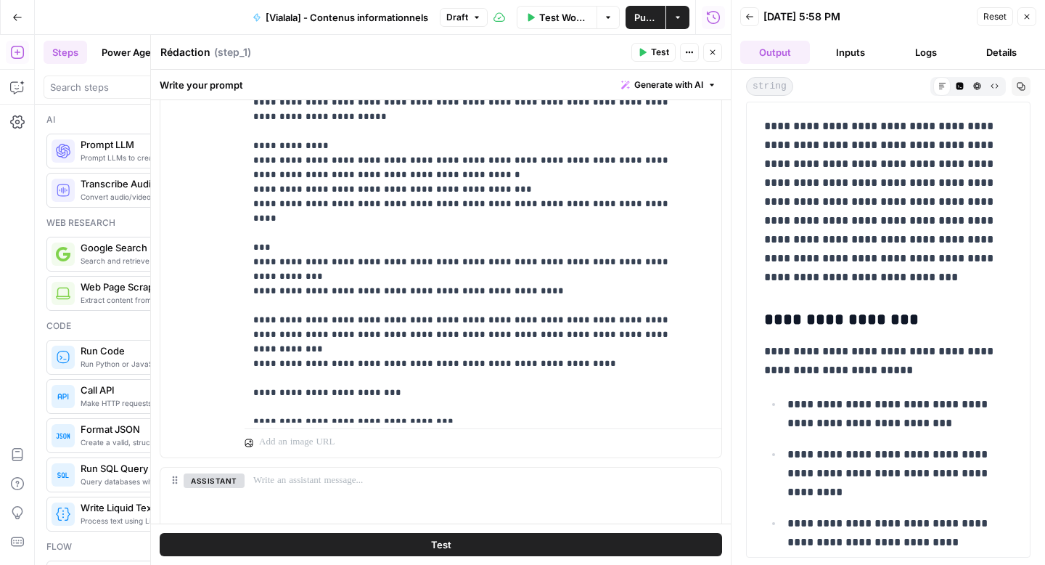
click at [937, 58] on button "Logs" at bounding box center [927, 52] width 70 height 23
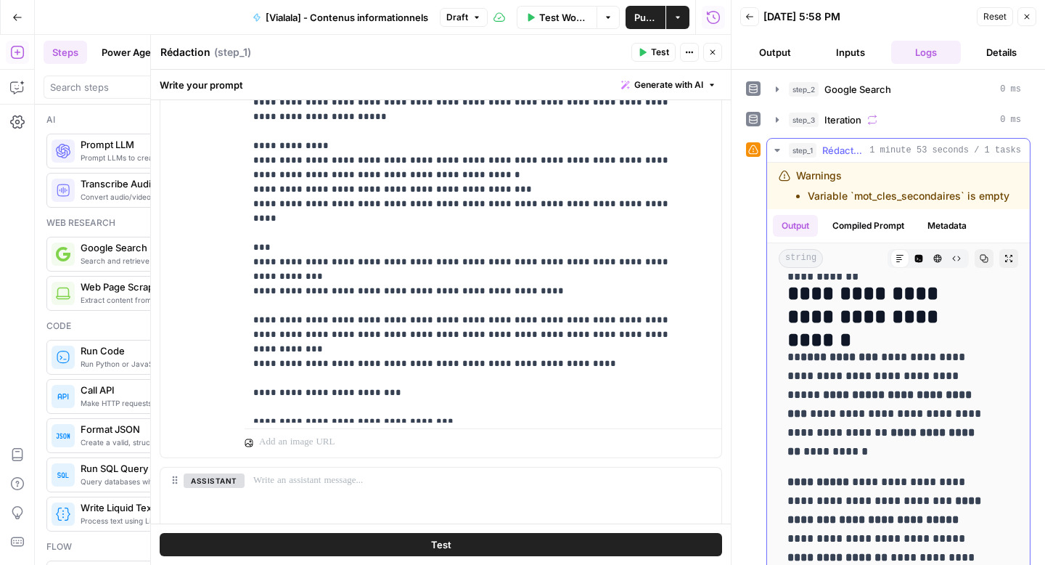
scroll to position [2739, 0]
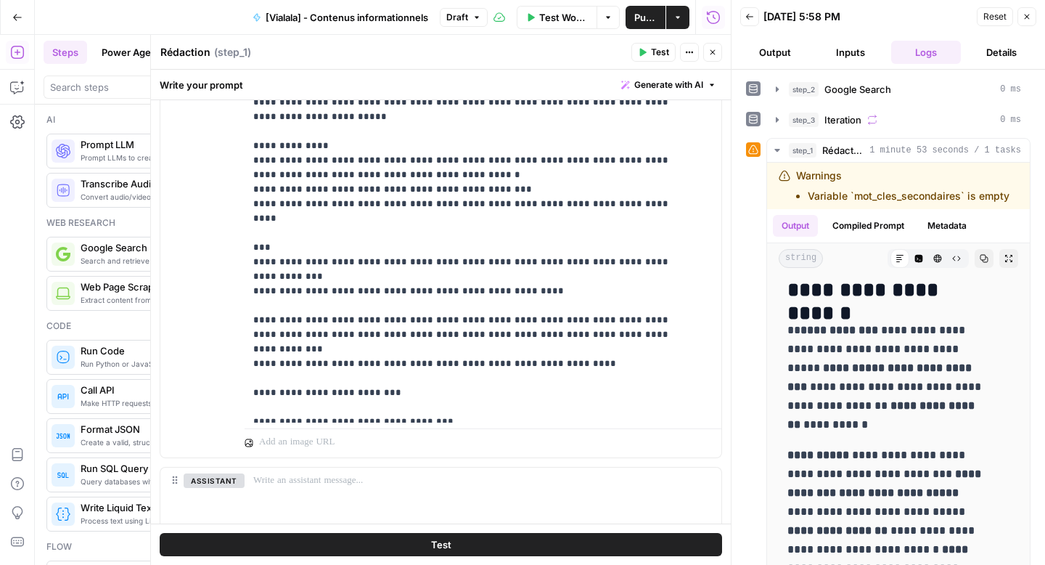
click at [642, 18] on span "Publish" at bounding box center [646, 17] width 23 height 15
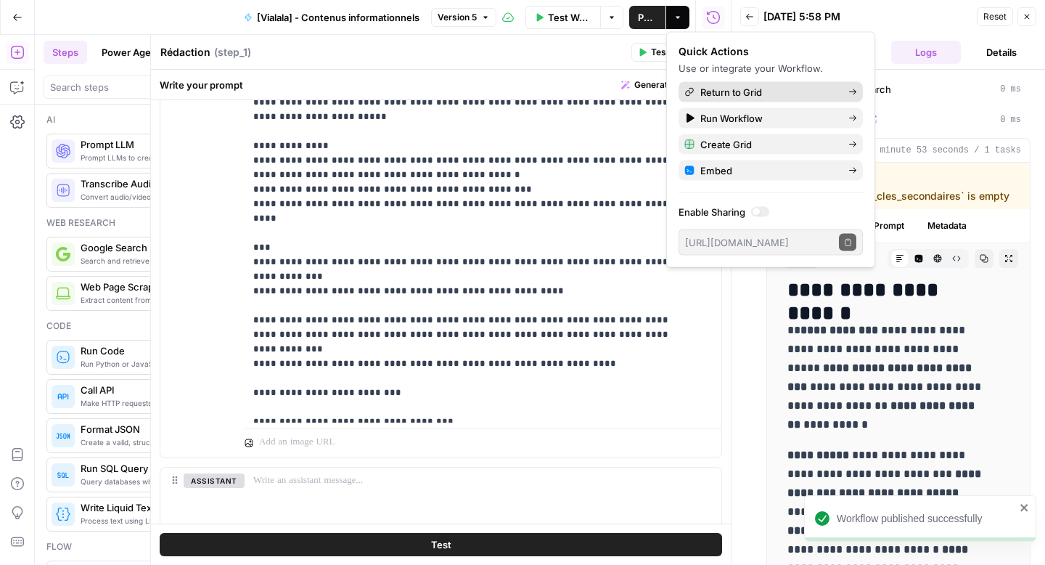
click at [711, 94] on span "Return to Grid" at bounding box center [769, 92] width 136 height 15
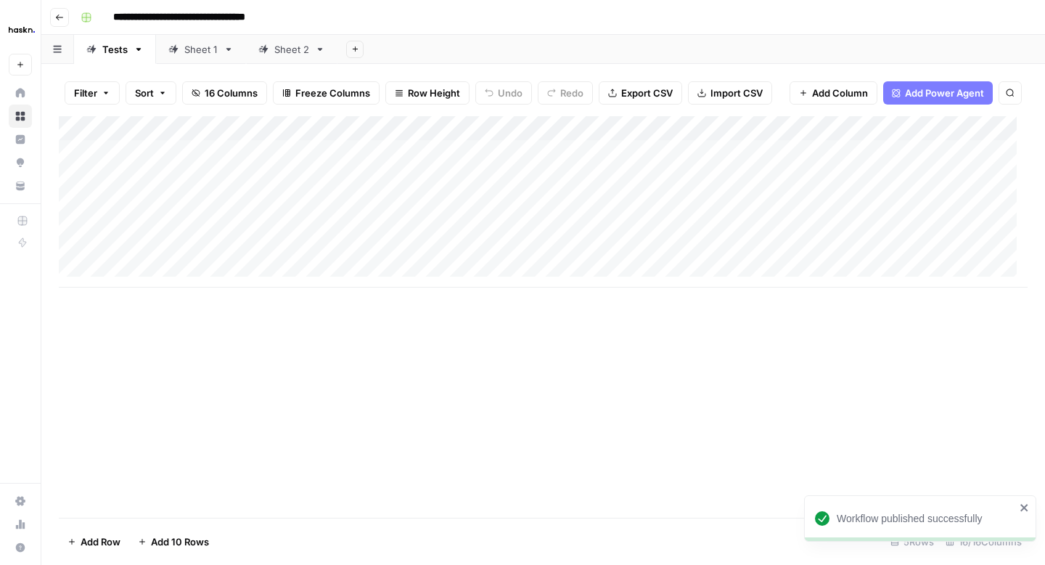
click at [359, 51] on button "Add Sheet" at bounding box center [354, 49] width 17 height 17
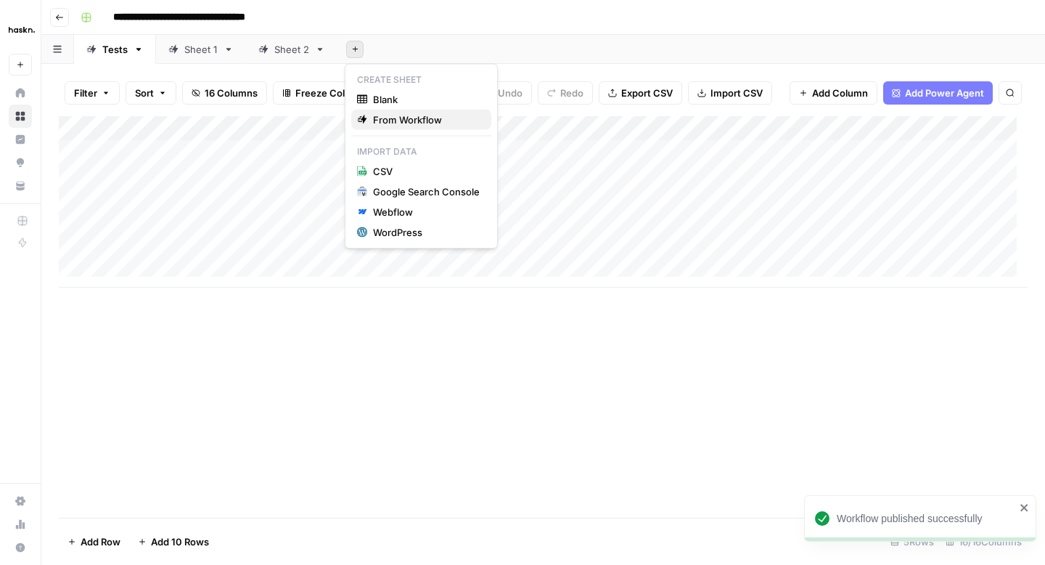
click at [391, 118] on span "From Workflow" at bounding box center [426, 120] width 107 height 15
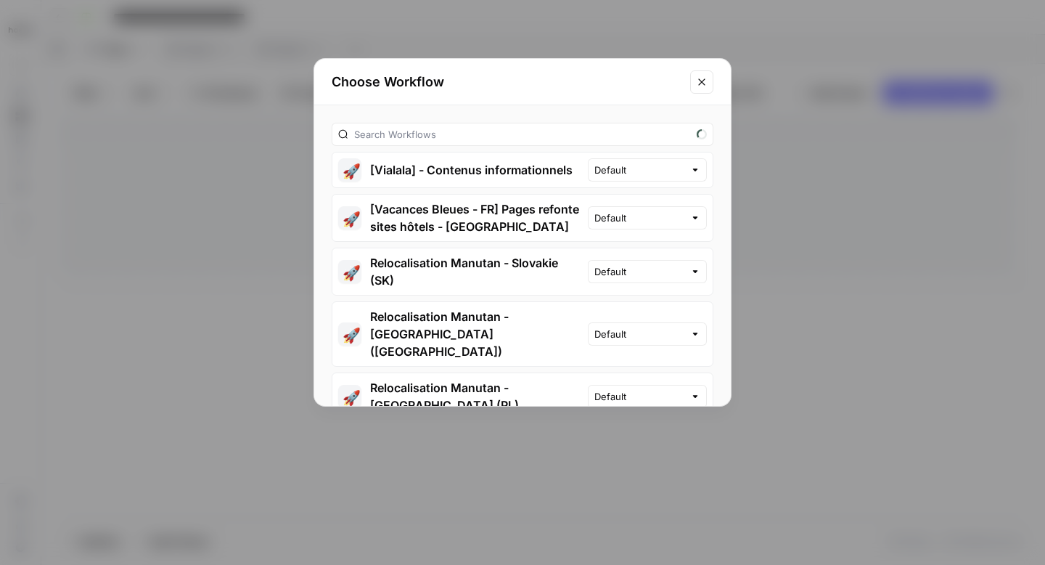
click at [675, 175] on div "Default" at bounding box center [647, 169] width 119 height 23
click at [655, 221] on span "Version 5" at bounding box center [645, 224] width 68 height 15
type input "Version 5"
click at [521, 172] on button "🚀 [Vialala] - Contenus informationnels" at bounding box center [461, 169] width 256 height 35
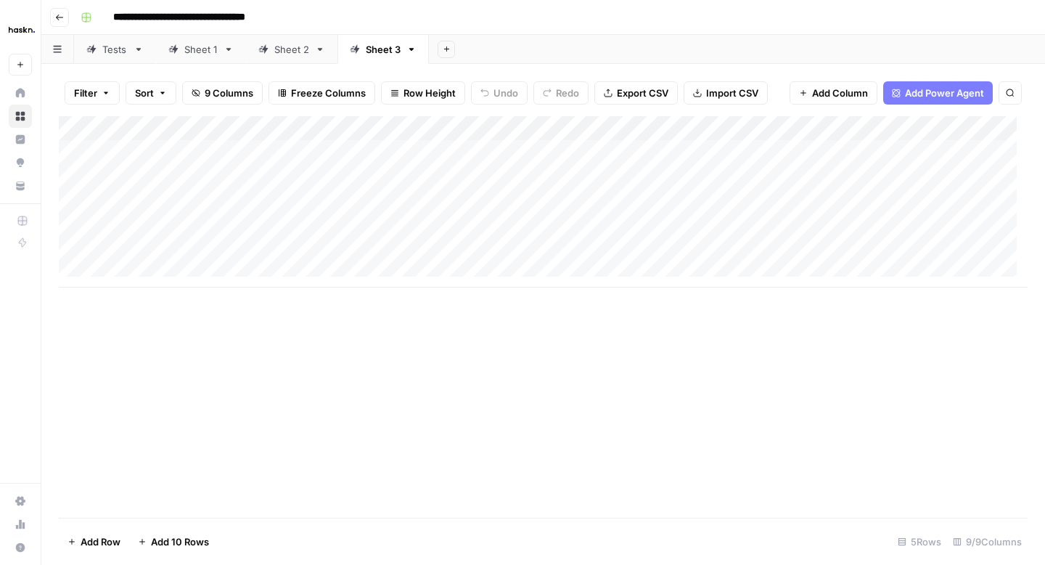
click at [288, 57] on link "Sheet 2" at bounding box center [291, 49] width 91 height 29
click at [152, 155] on div "Add Column" at bounding box center [543, 214] width 969 height 196
click at [825, 248] on div "Add Column" at bounding box center [543, 214] width 969 height 196
click at [391, 50] on div "Sheet 3" at bounding box center [383, 49] width 35 height 15
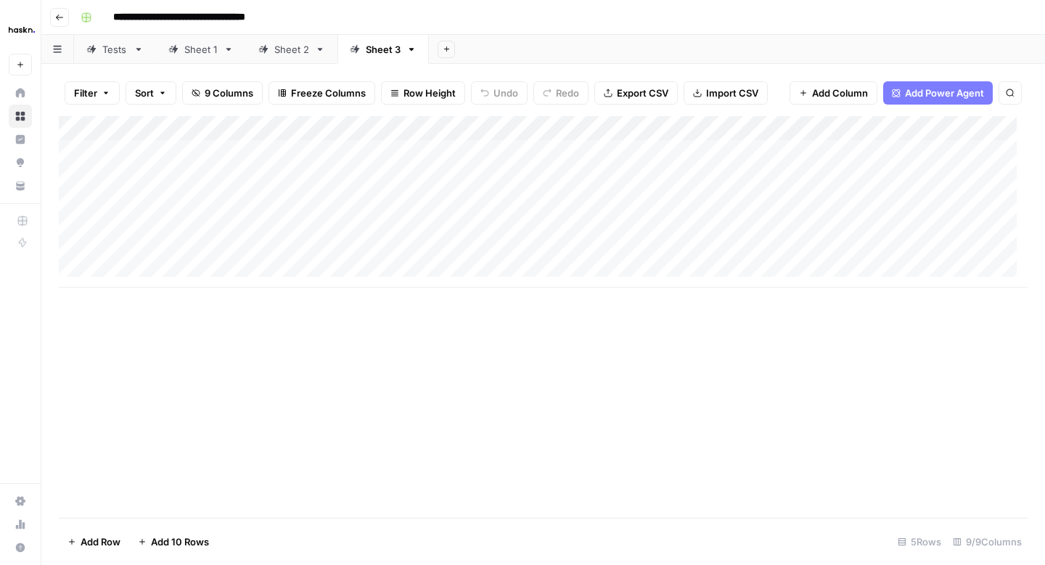
click at [227, 150] on div "Add Column" at bounding box center [543, 201] width 969 height 171
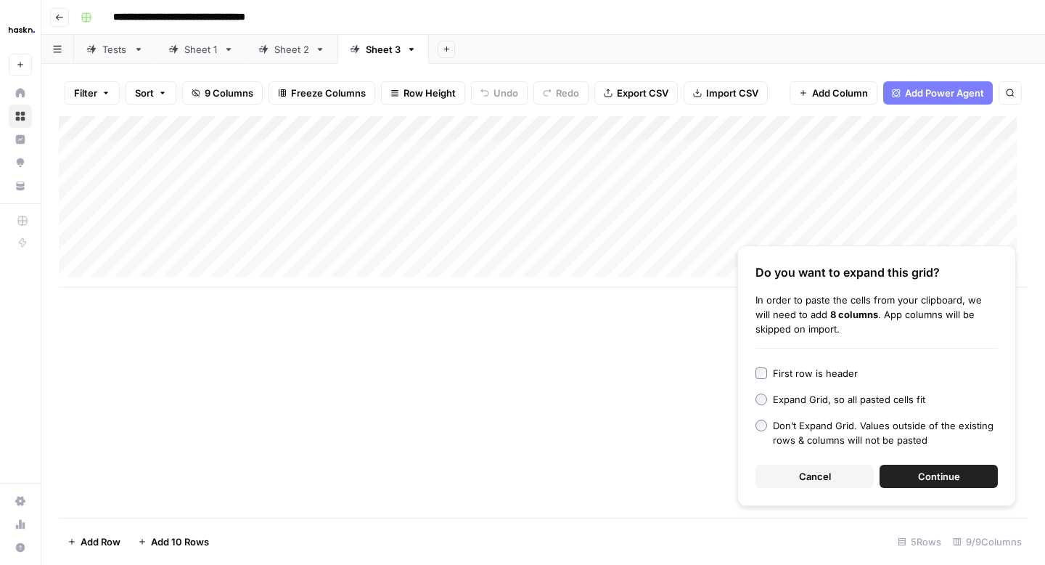
click at [908, 473] on button "Continue" at bounding box center [939, 476] width 118 height 23
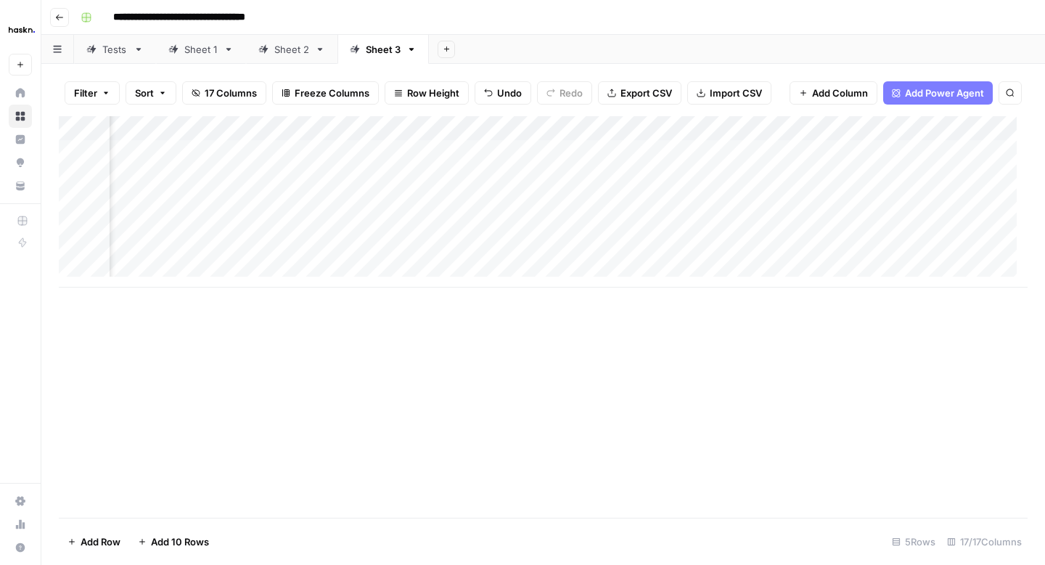
scroll to position [1, 1523]
click at [556, 131] on div "Add Column" at bounding box center [543, 201] width 969 height 171
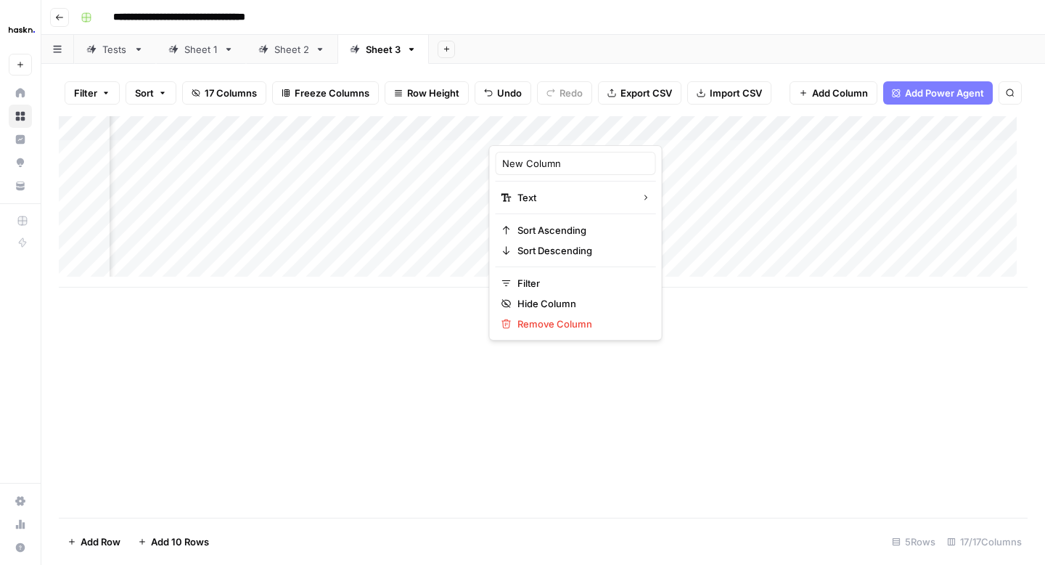
click at [854, 145] on div "Add Column" at bounding box center [543, 201] width 969 height 171
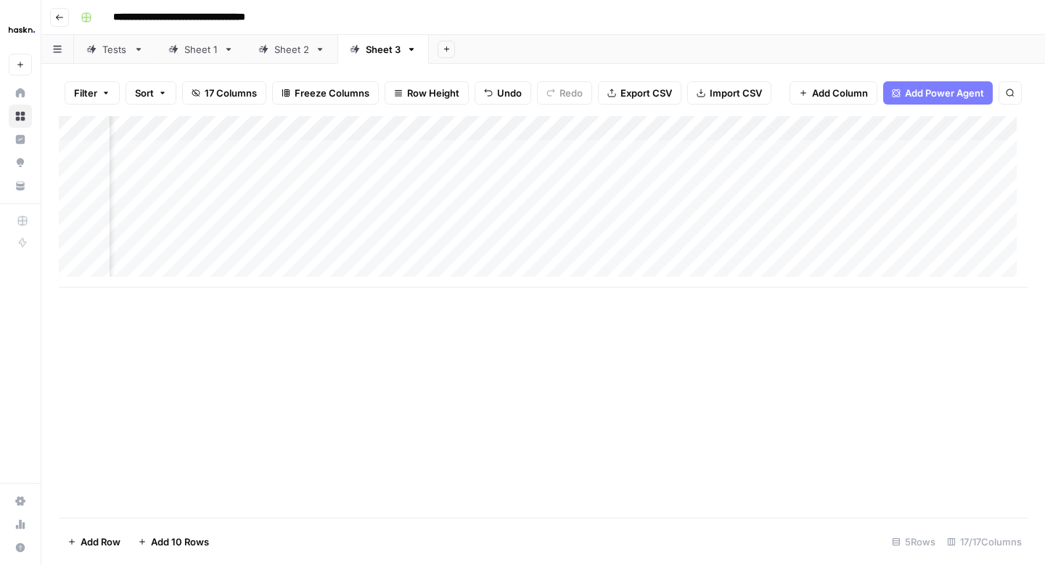
drag, startPoint x: 677, startPoint y: 129, endPoint x: 664, endPoint y: 134, distance: 13.8
click at [664, 134] on div "Add Column" at bounding box center [543, 201] width 969 height 171
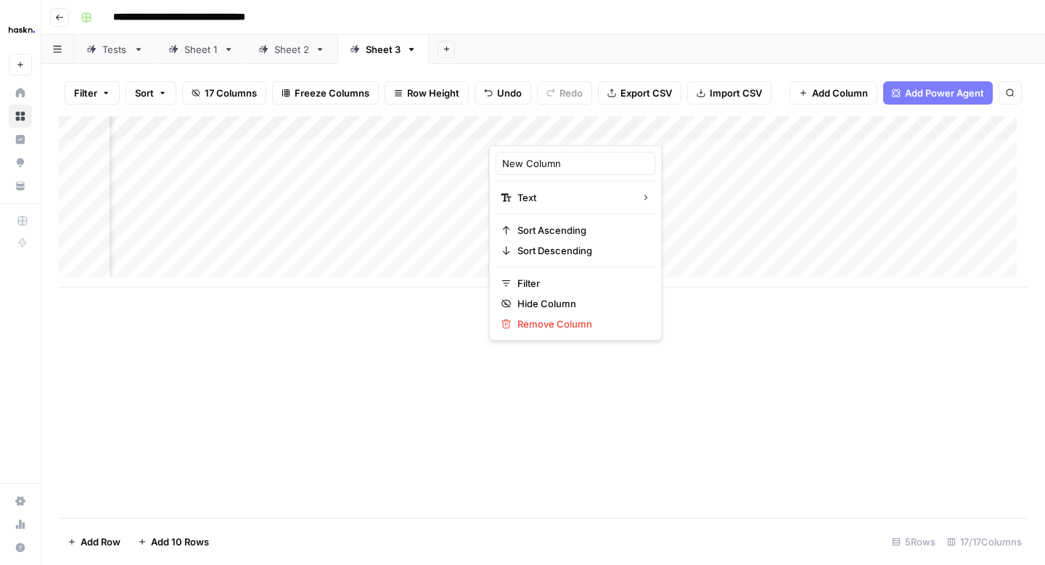
scroll to position [0, 0]
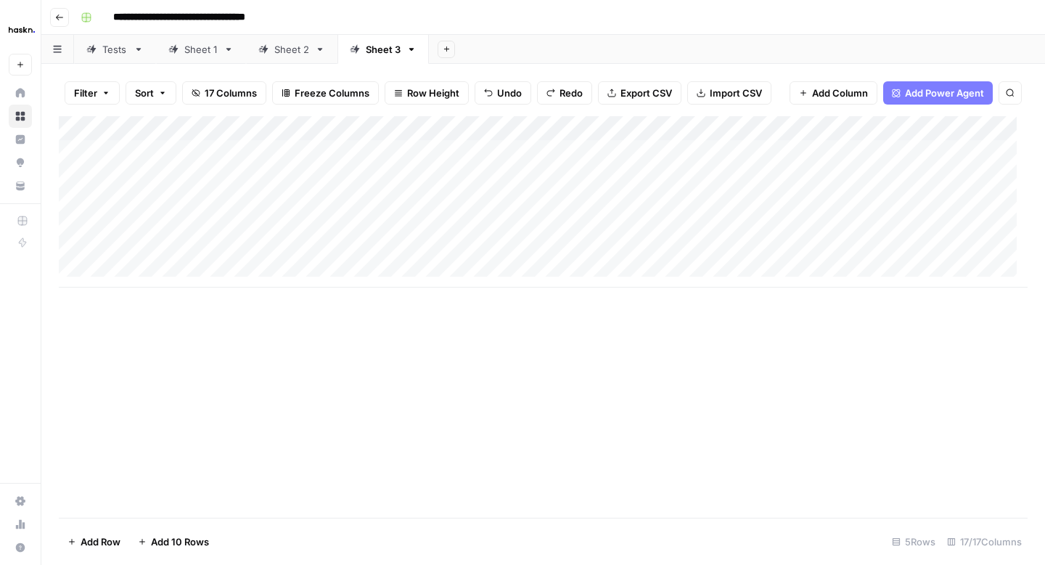
click at [292, 61] on link "Sheet 2" at bounding box center [291, 49] width 91 height 29
click at [232, 152] on div "Add Column" at bounding box center [543, 214] width 969 height 196
click at [409, 253] on div "Add Column" at bounding box center [543, 214] width 969 height 196
click at [391, 53] on div "Sheet 3" at bounding box center [383, 49] width 35 height 15
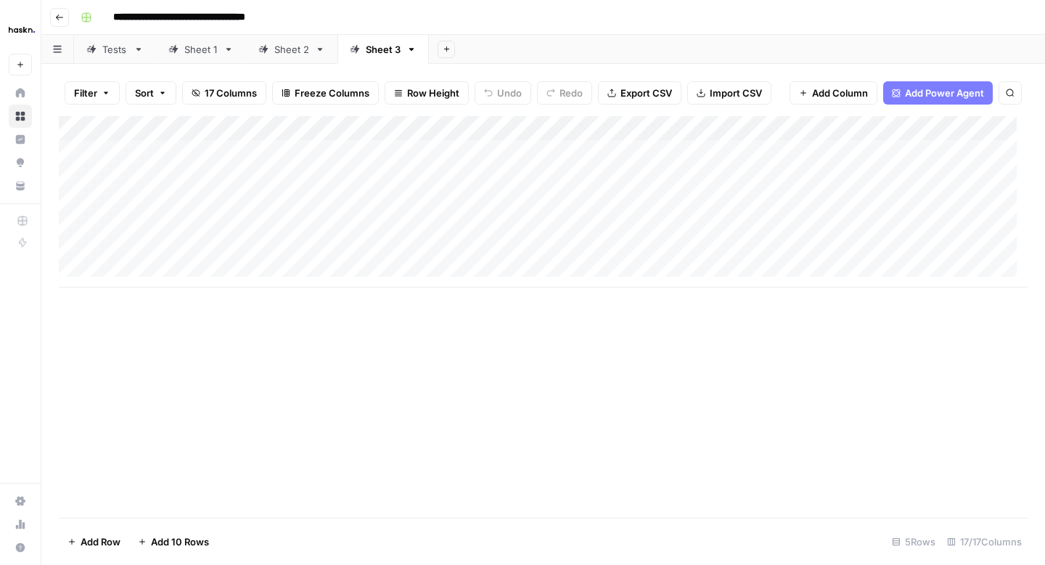
click at [192, 151] on div "Add Column" at bounding box center [543, 201] width 969 height 171
click at [688, 130] on div "Add Column" at bounding box center [543, 201] width 969 height 171
click at [408, 51] on icon "button" at bounding box center [412, 49] width 10 height 10
click at [441, 126] on span "Delete Sheet" at bounding box center [468, 130] width 70 height 15
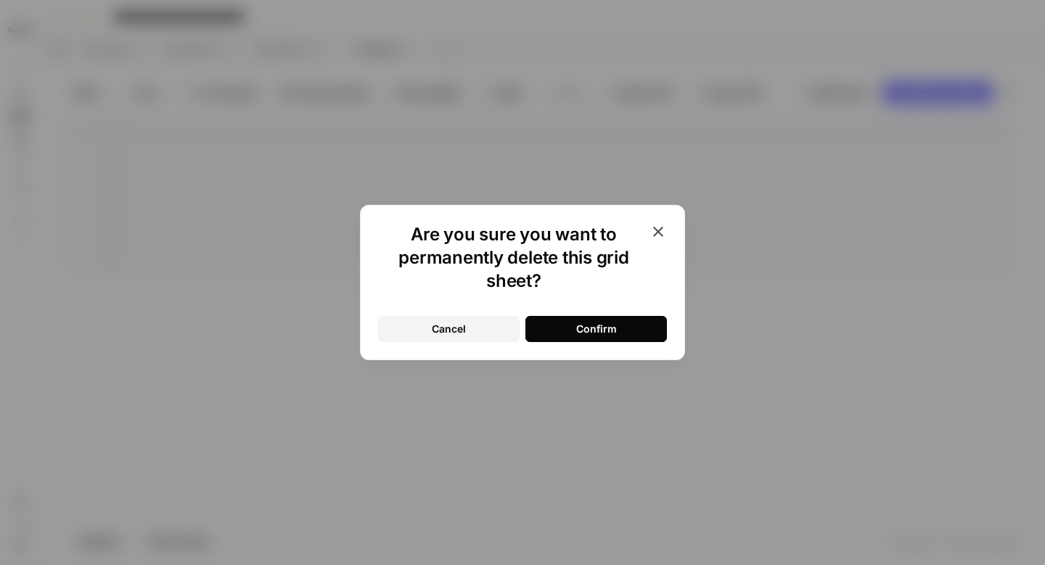
click at [537, 334] on button "Confirm" at bounding box center [597, 329] width 142 height 26
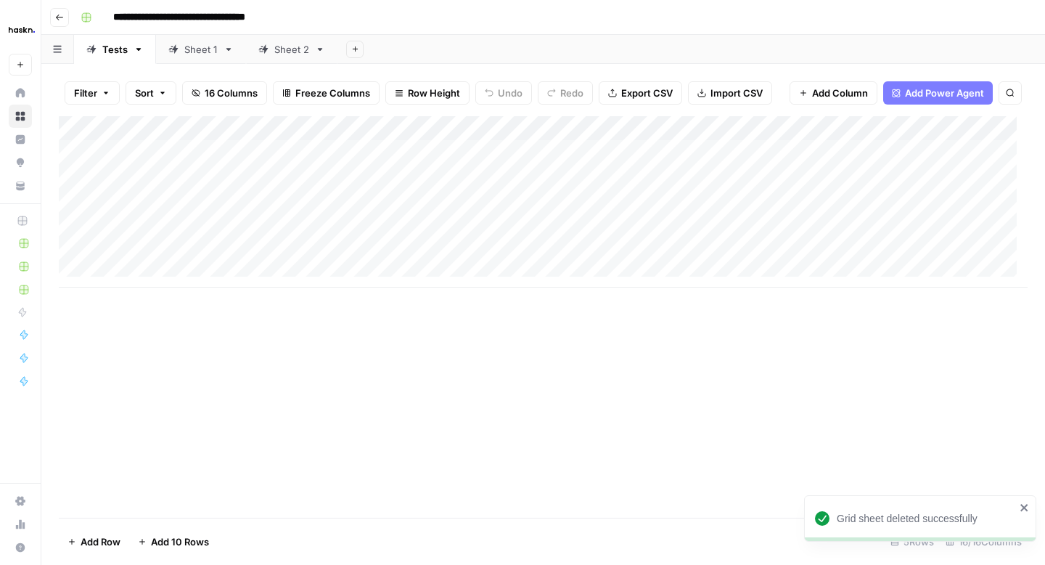
click at [354, 46] on icon "button" at bounding box center [354, 48] width 5 height 5
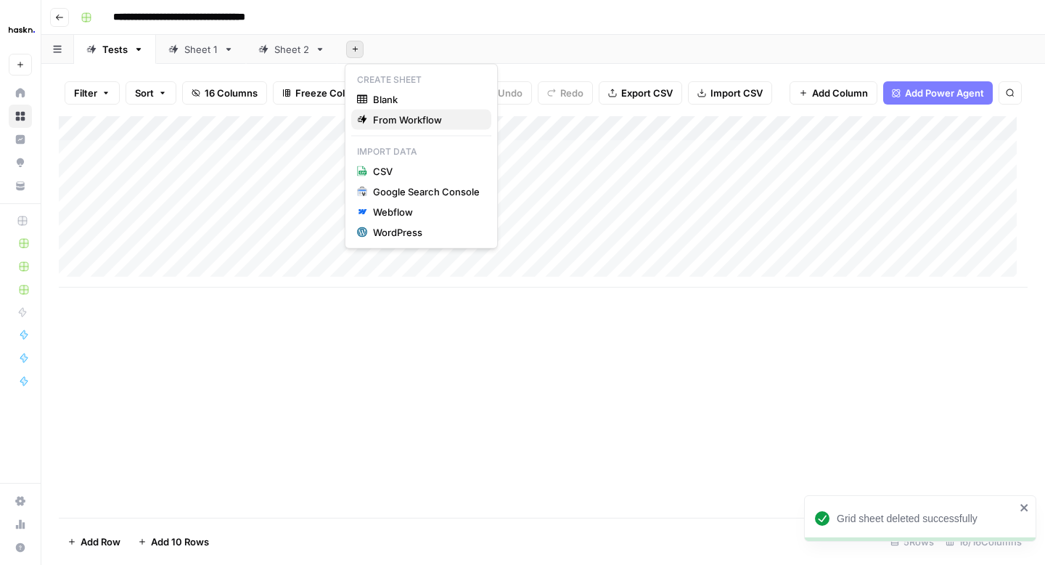
click at [380, 110] on button "From Workflow" at bounding box center [421, 120] width 140 height 20
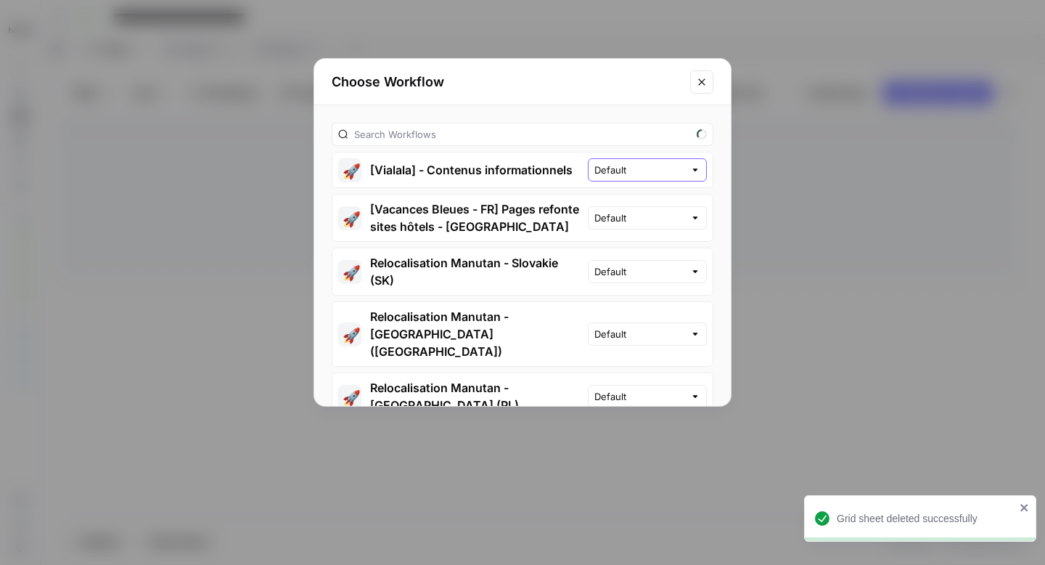
click at [648, 174] on input "Default" at bounding box center [640, 170] width 90 height 15
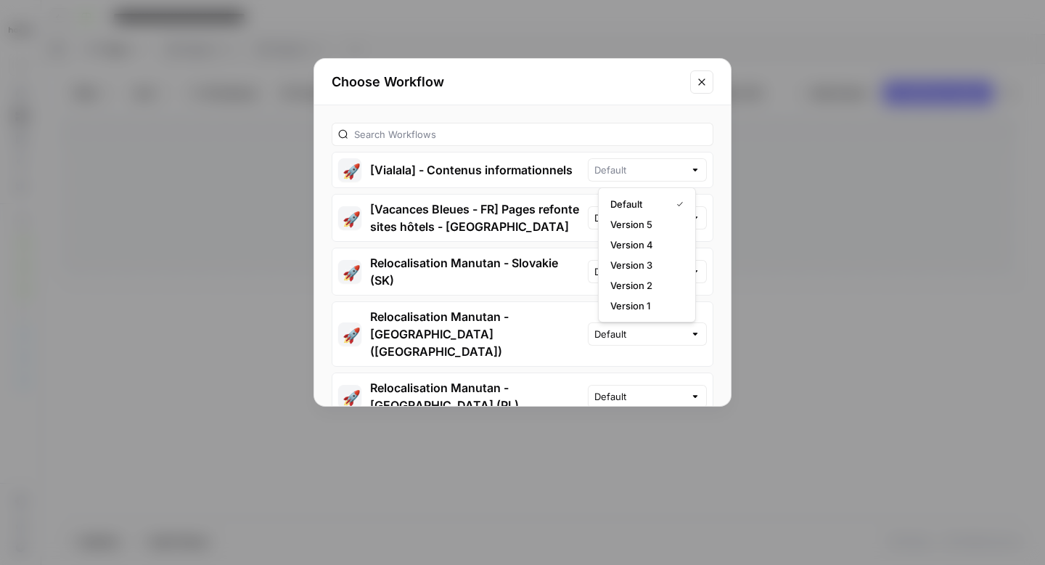
click at [650, 221] on span "Version 5" at bounding box center [645, 224] width 68 height 15
type input "Version 5"
click at [518, 170] on button "🚀 [Vialala] - Contenus informationnels" at bounding box center [461, 169] width 256 height 35
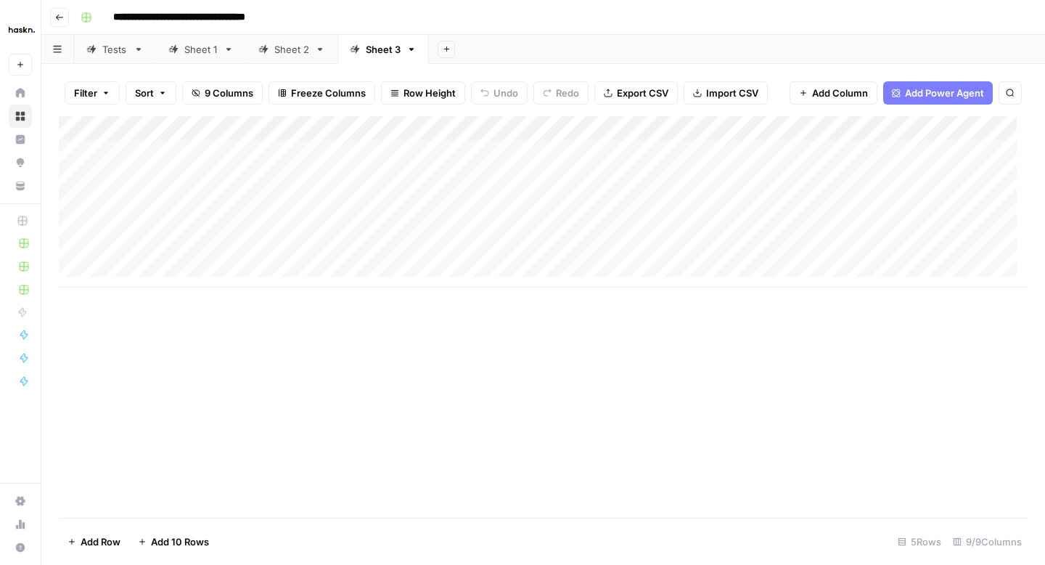
click at [199, 152] on div "Add Column" at bounding box center [543, 201] width 969 height 171
click at [835, 149] on div "Add Column" at bounding box center [543, 201] width 969 height 171
click at [820, 153] on div "Add Column" at bounding box center [543, 201] width 969 height 171
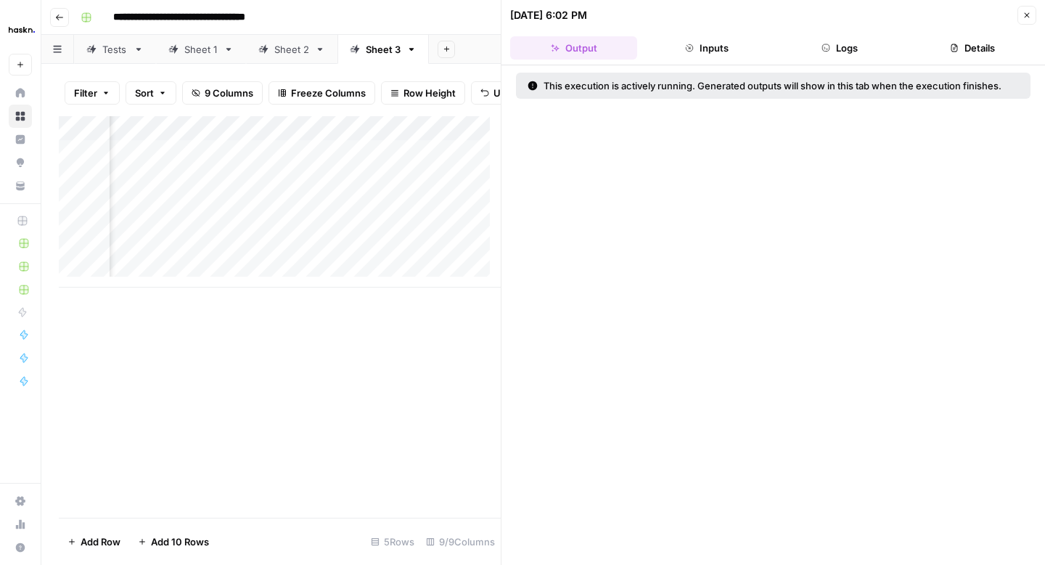
click at [704, 46] on button "Inputs" at bounding box center [706, 47] width 127 height 23
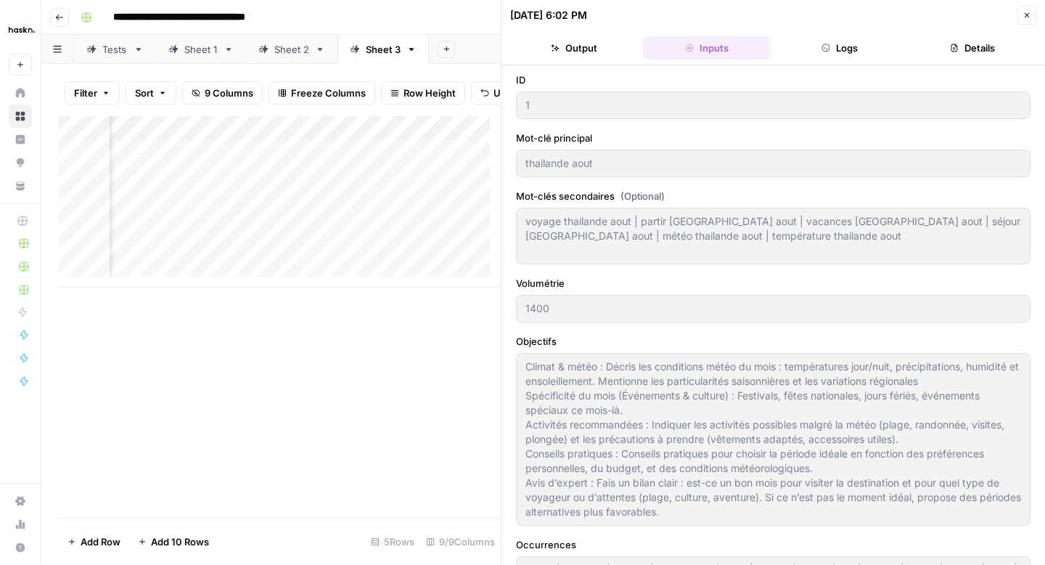
click at [846, 52] on button "Logs" at bounding box center [840, 47] width 127 height 23
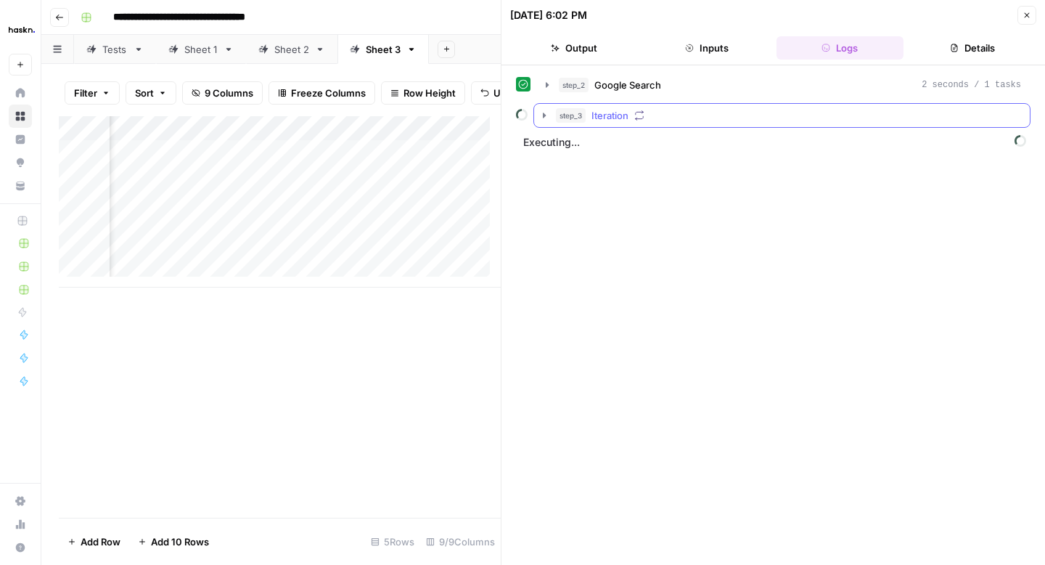
click at [545, 110] on icon "button" at bounding box center [545, 116] width 12 height 12
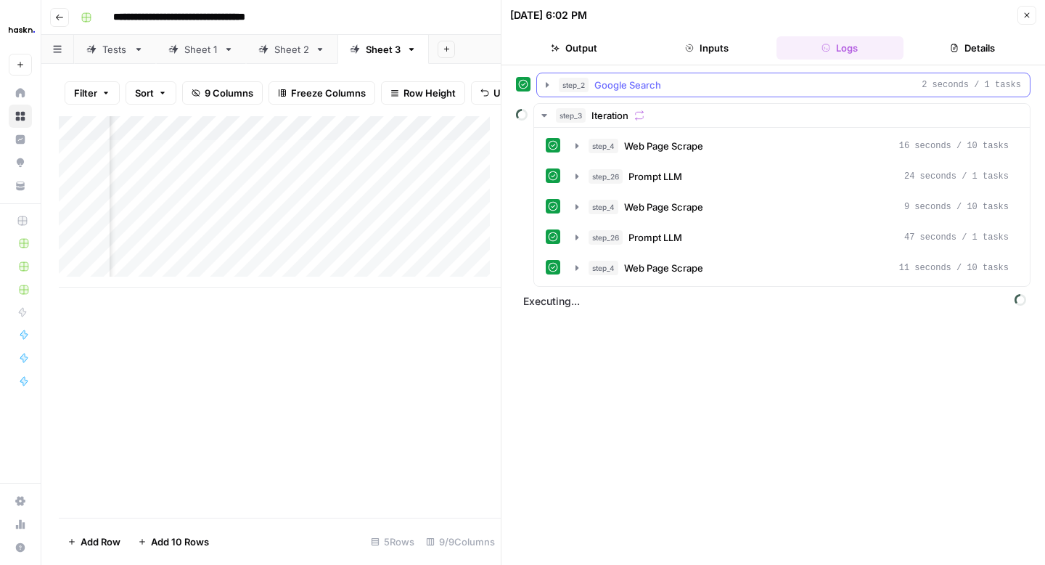
click at [546, 86] on icon "button" at bounding box center [547, 84] width 3 height 5
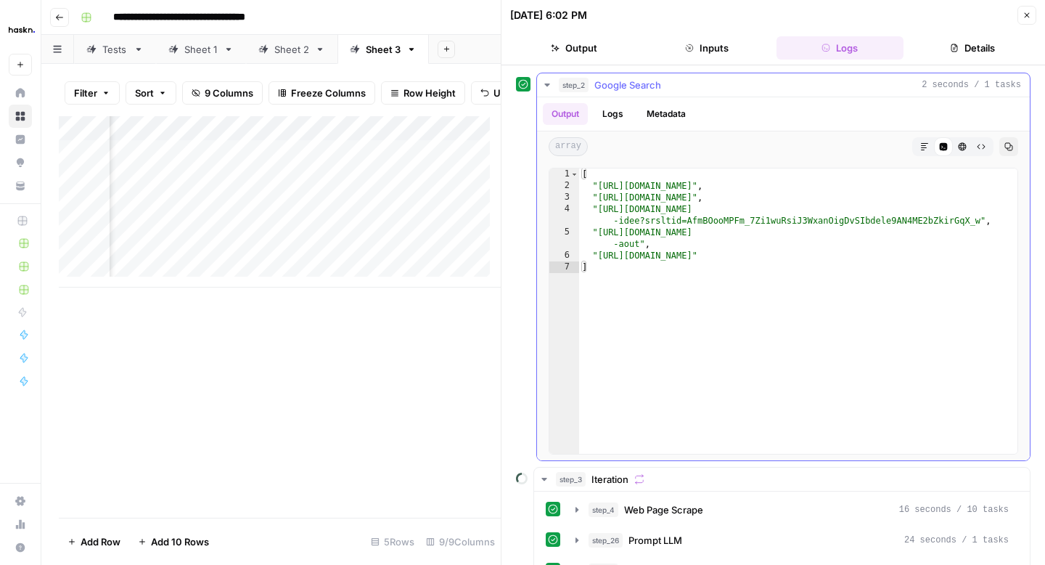
click at [546, 83] on icon "button" at bounding box center [548, 85] width 12 height 12
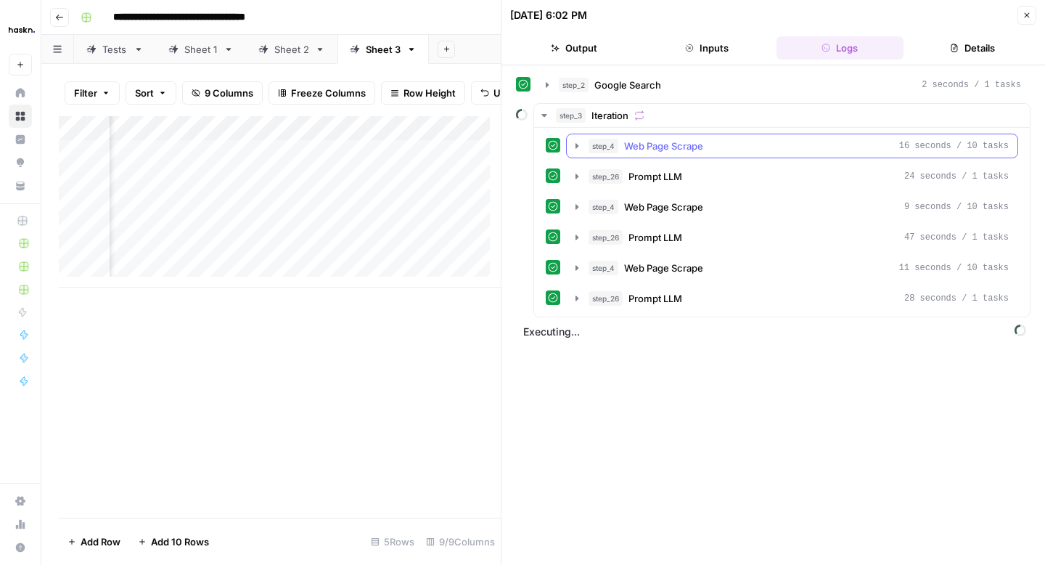
click at [574, 149] on icon "button" at bounding box center [577, 146] width 12 height 12
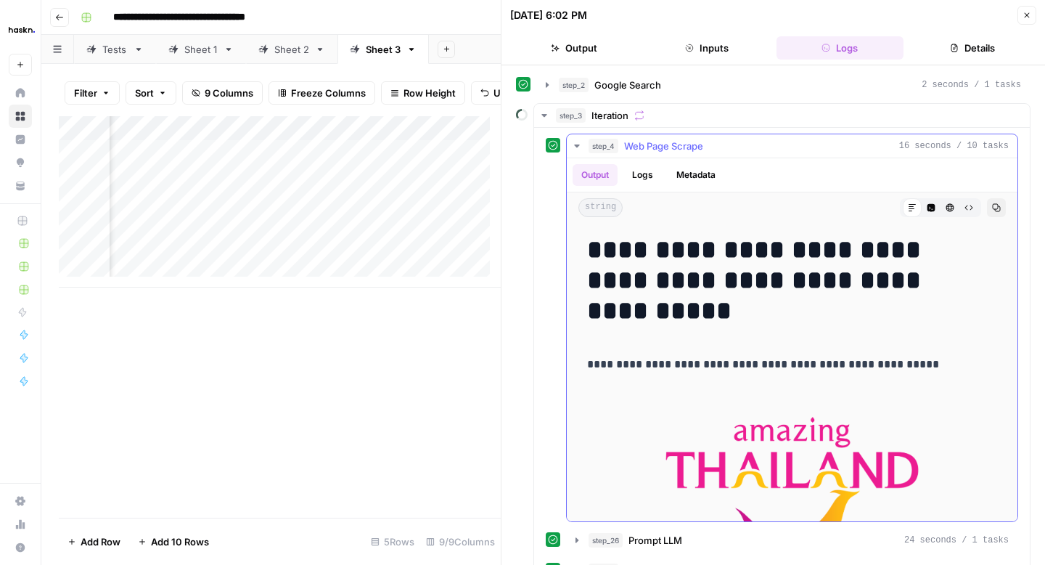
click at [574, 148] on icon "button" at bounding box center [577, 146] width 12 height 12
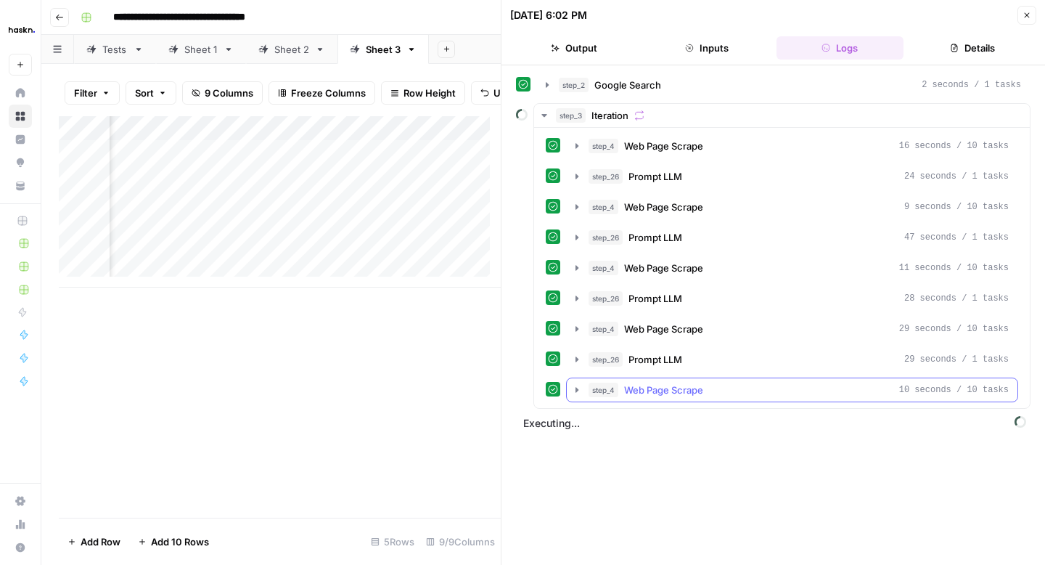
click at [578, 386] on icon "button" at bounding box center [577, 390] width 12 height 12
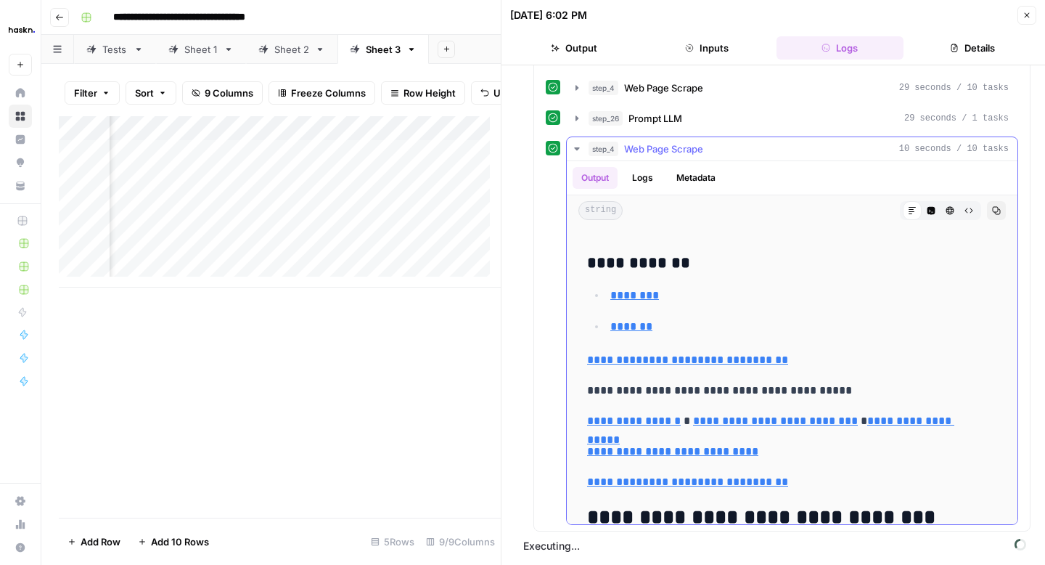
scroll to position [8209, 0]
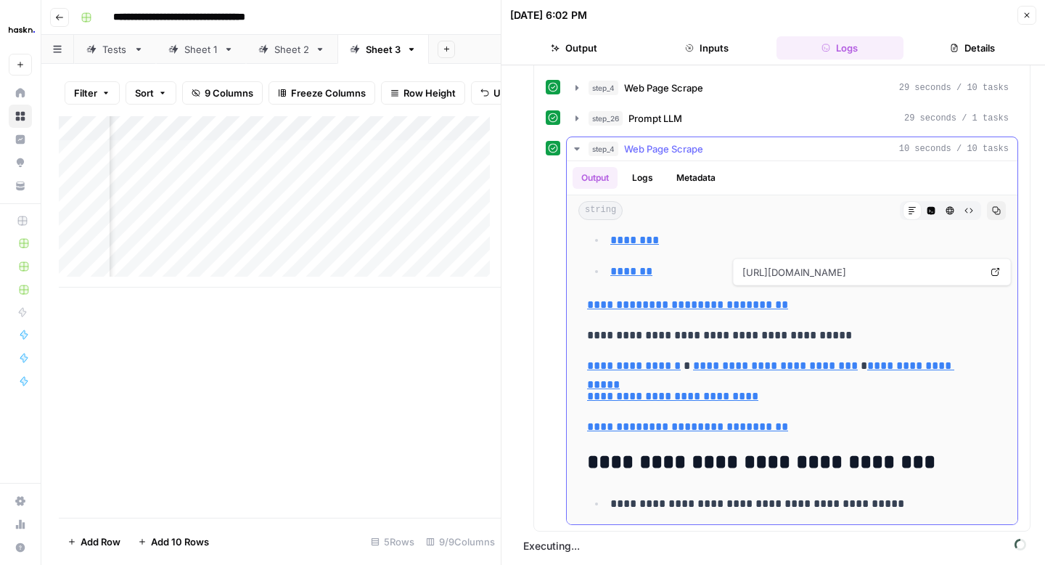
click at [574, 151] on icon "button" at bounding box center [577, 149] width 12 height 12
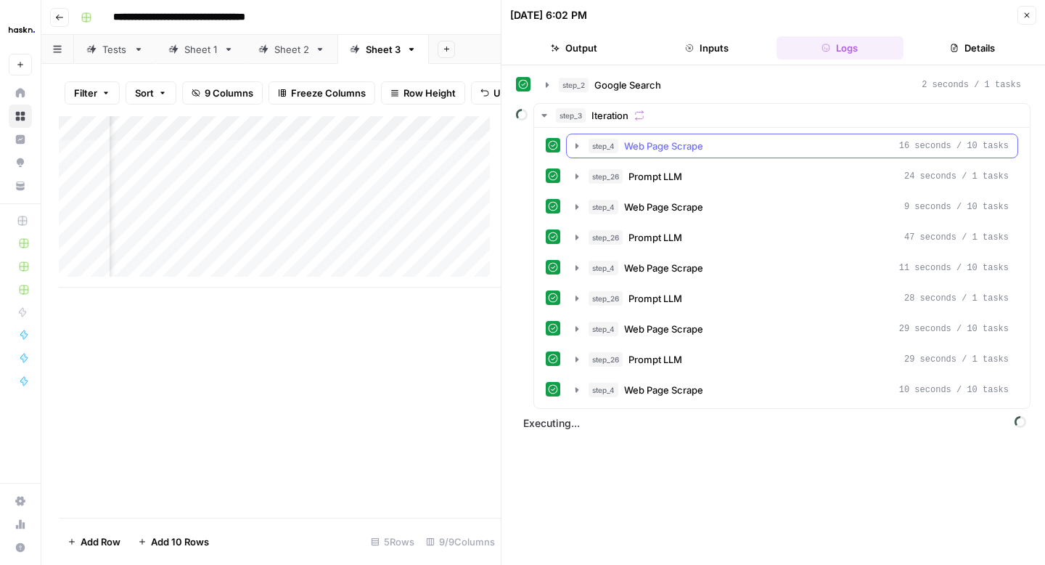
scroll to position [0, 0]
click at [576, 328] on icon "button" at bounding box center [577, 328] width 3 height 5
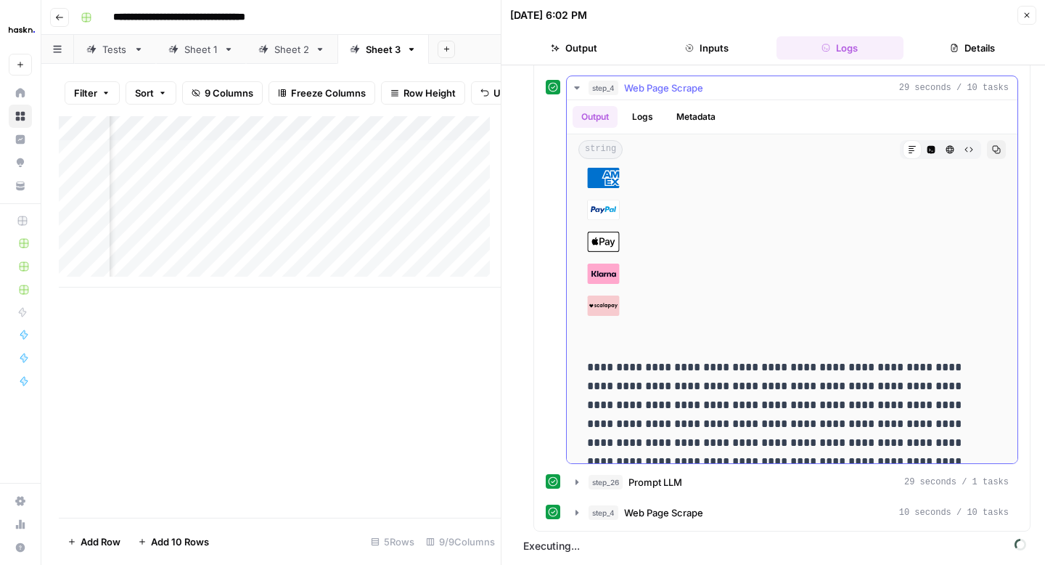
scroll to position [8237, 0]
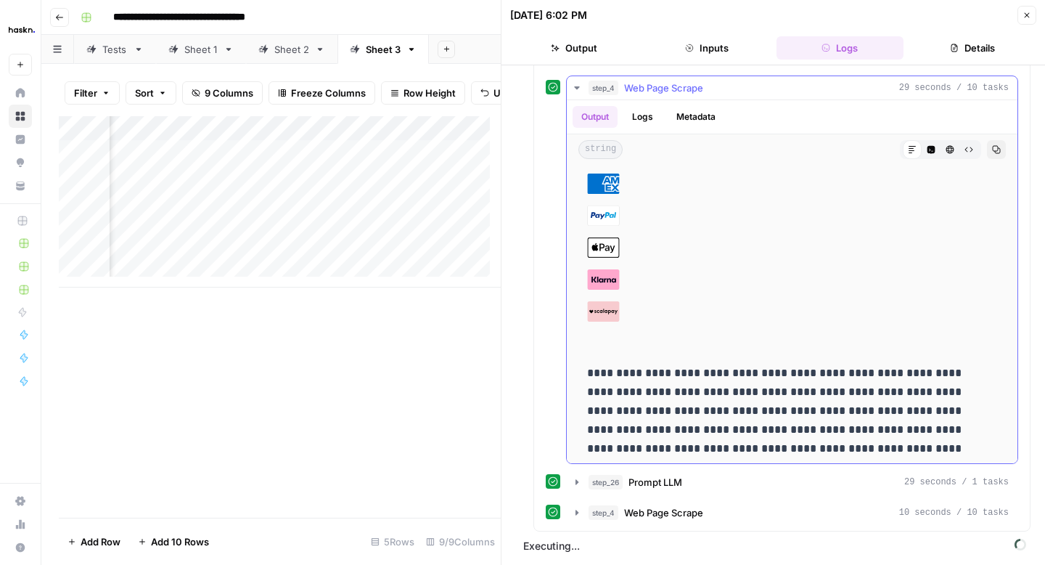
click at [578, 90] on icon "button" at bounding box center [577, 88] width 12 height 12
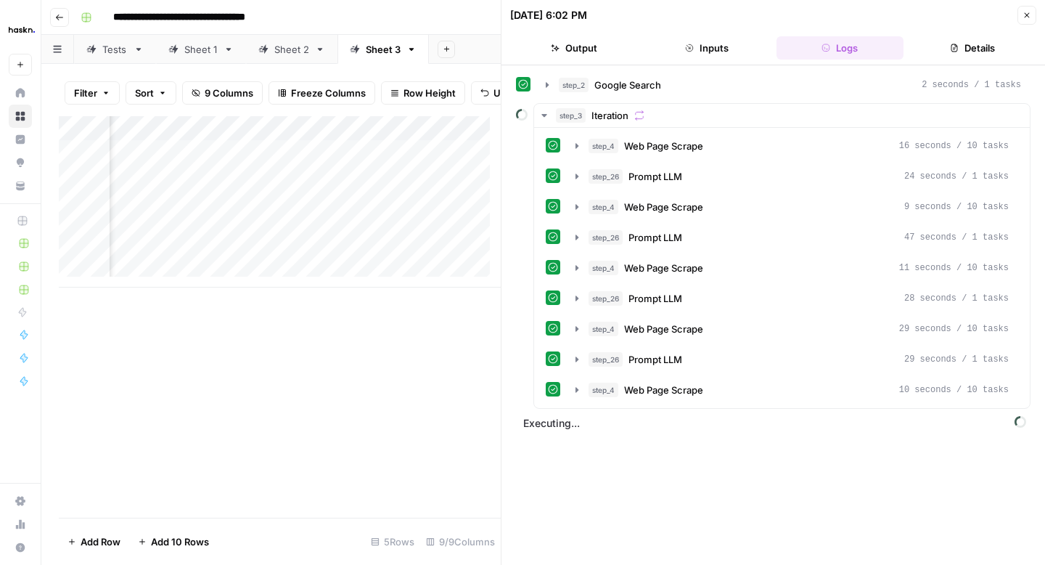
click at [1028, 17] on icon "button" at bounding box center [1027, 15] width 9 height 9
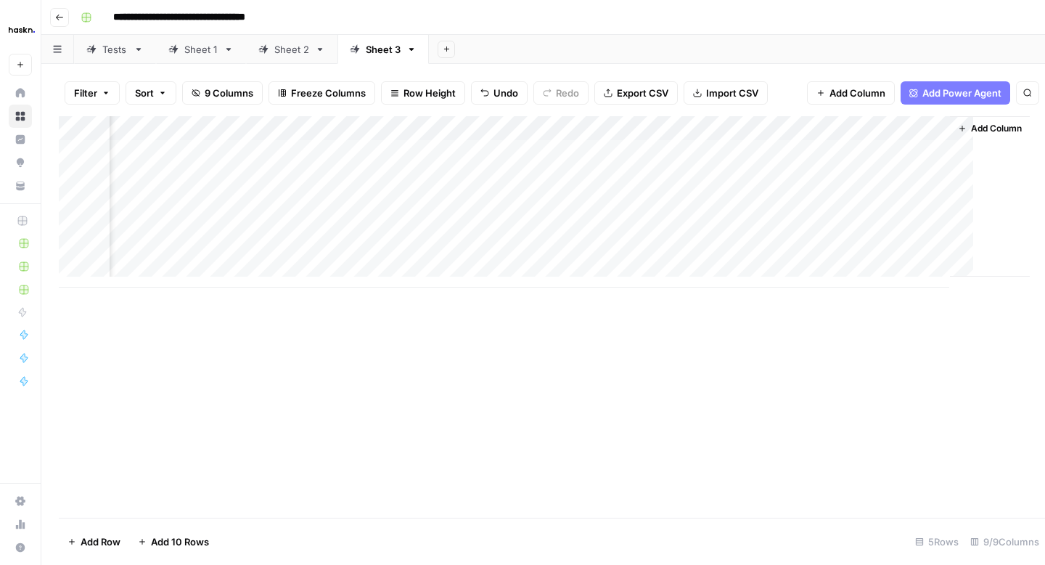
scroll to position [0, 1059]
click at [811, 152] on div "Add Column" at bounding box center [543, 201] width 969 height 171
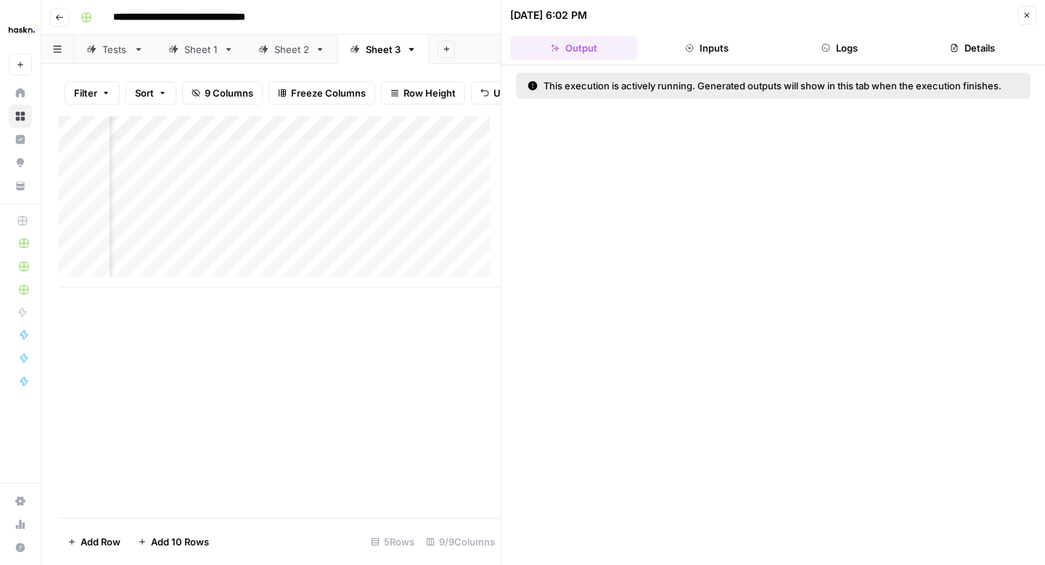
click at [825, 47] on icon "button" at bounding box center [826, 48] width 9 height 9
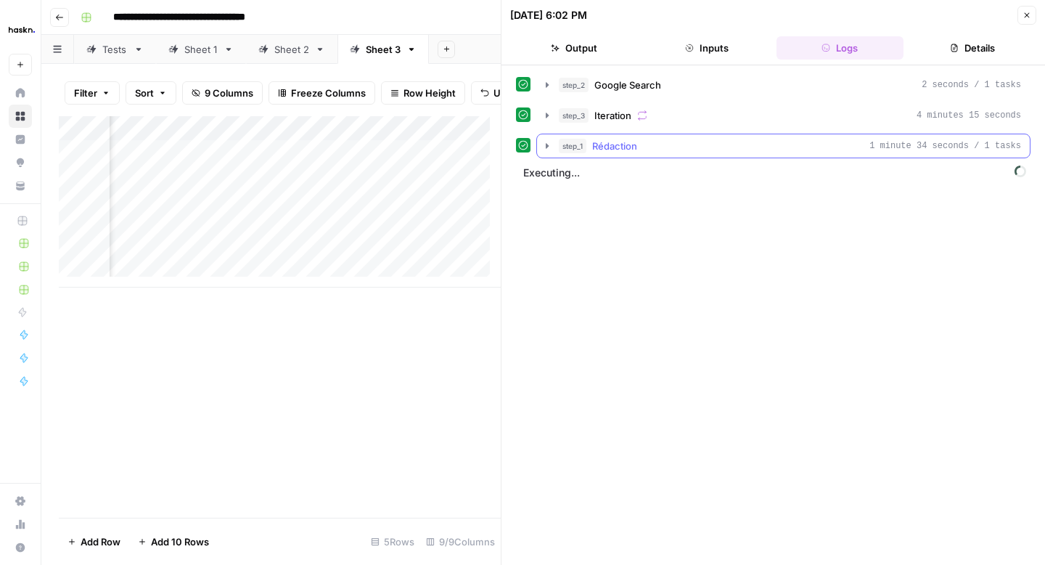
click at [546, 148] on icon "button" at bounding box center [548, 146] width 12 height 12
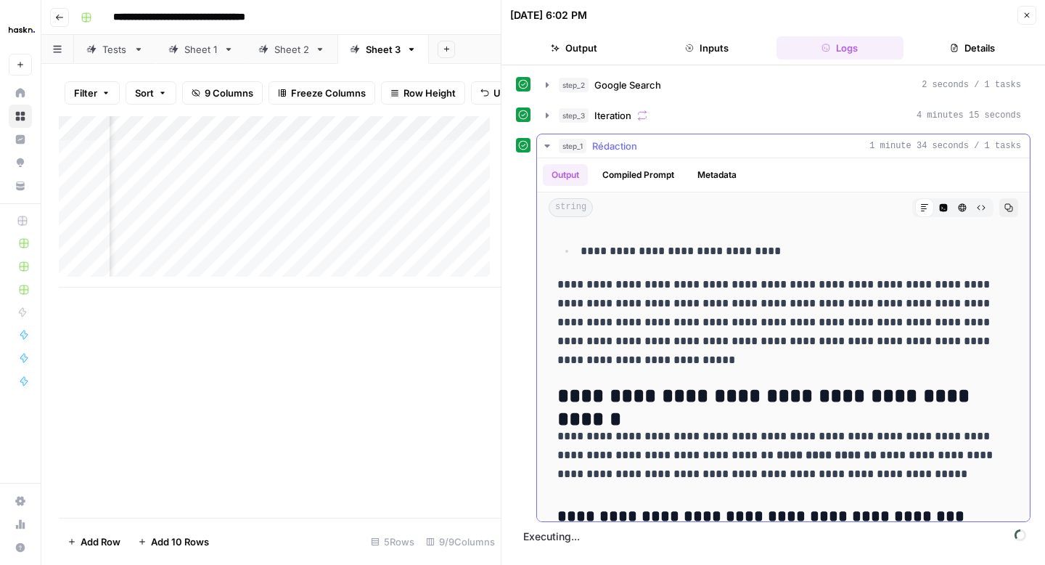
scroll to position [1005, 0]
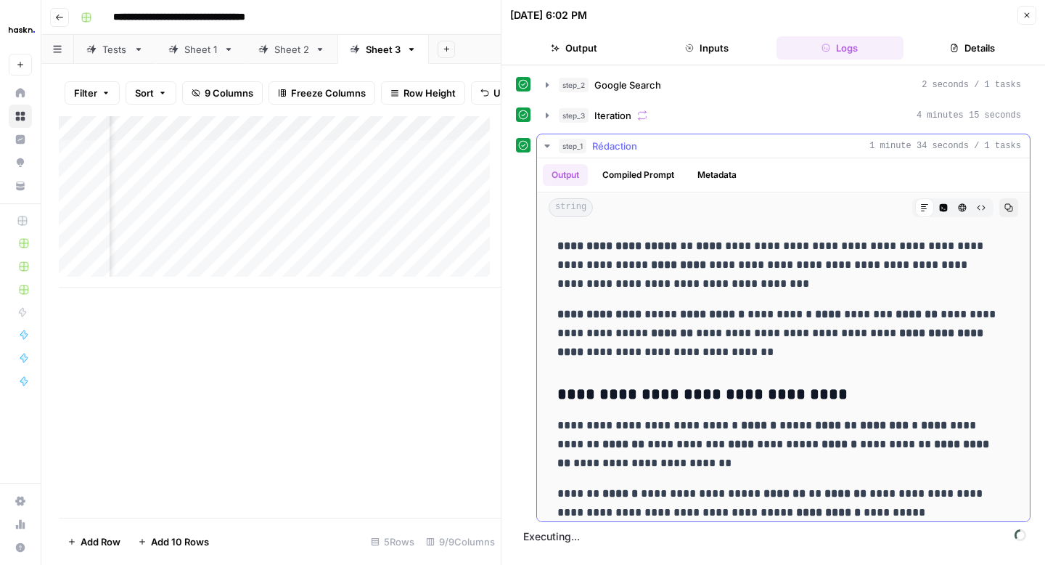
scroll to position [3971, 0]
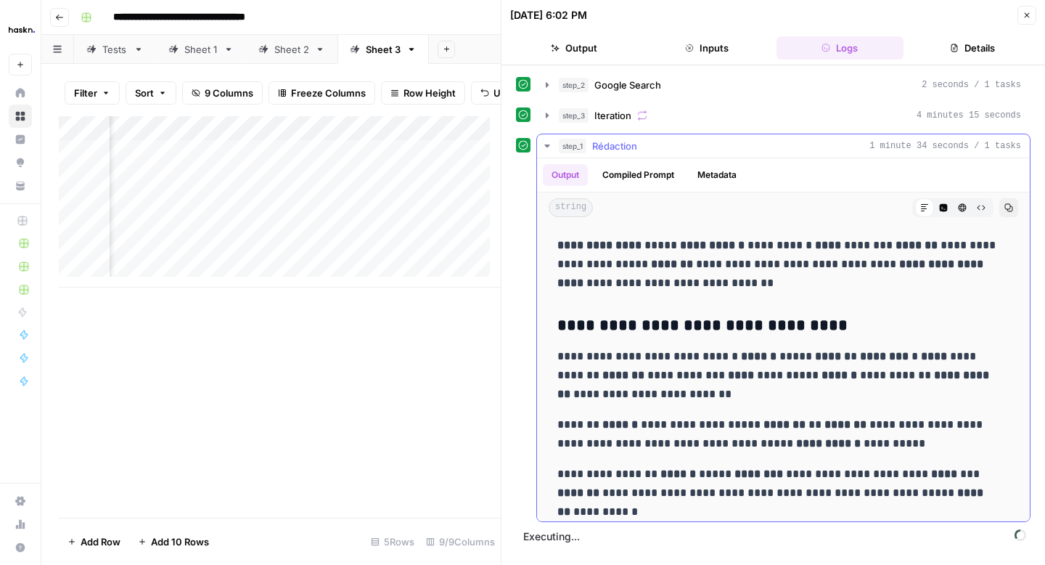
click at [547, 150] on icon "button" at bounding box center [548, 146] width 12 height 12
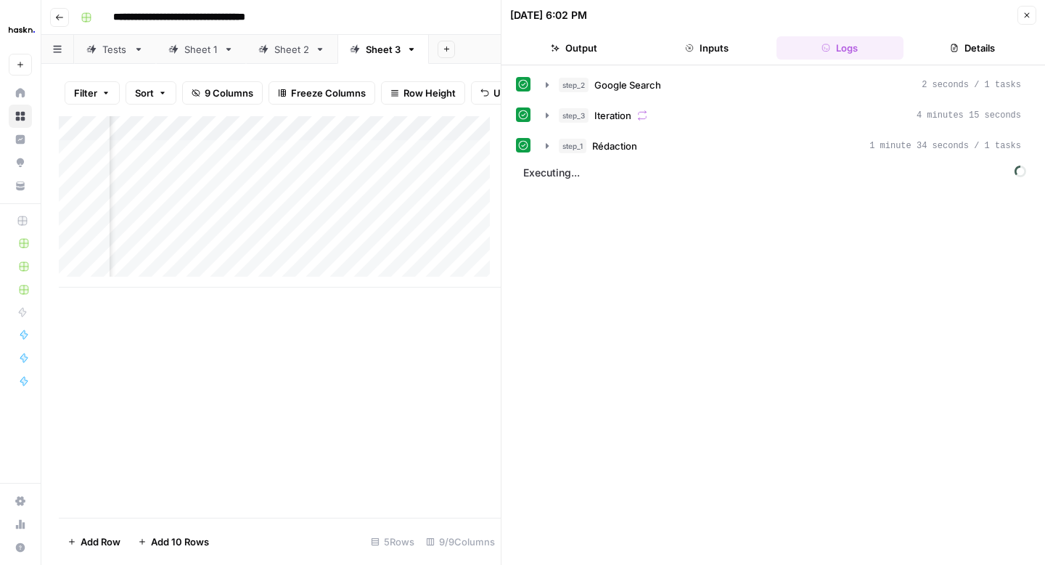
click at [1021, 22] on button "Close" at bounding box center [1027, 15] width 19 height 19
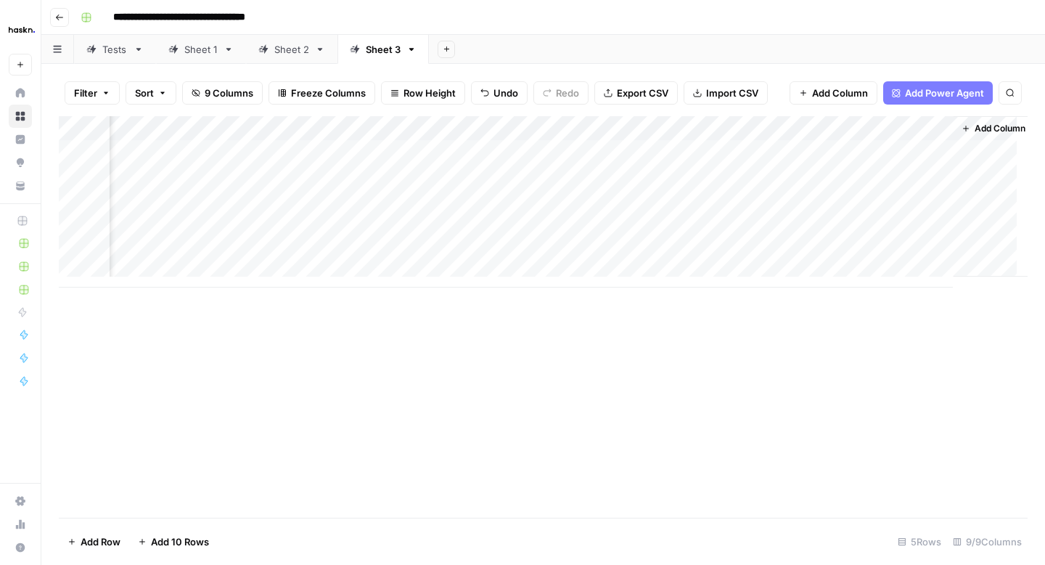
scroll to position [0, 1077]
click at [835, 150] on div "Add Column" at bounding box center [543, 201] width 969 height 171
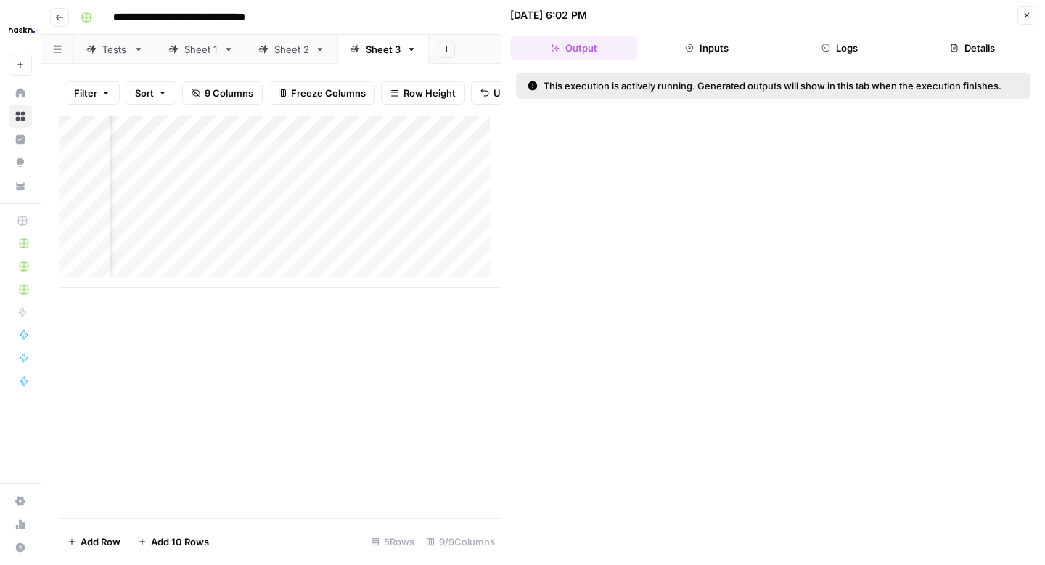
click at [719, 53] on button "Inputs" at bounding box center [706, 47] width 127 height 23
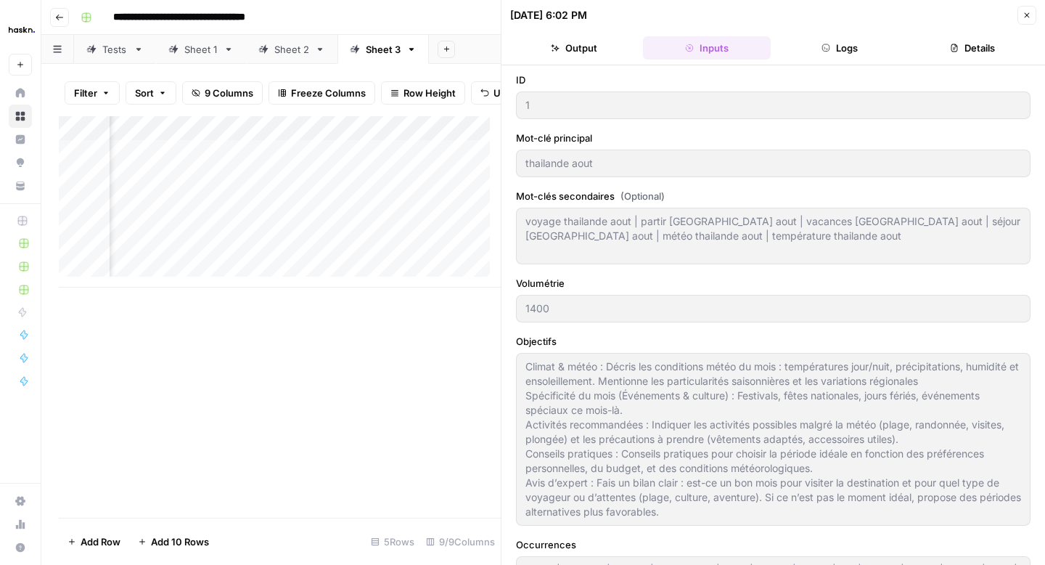
click at [815, 42] on button "Logs" at bounding box center [840, 47] width 127 height 23
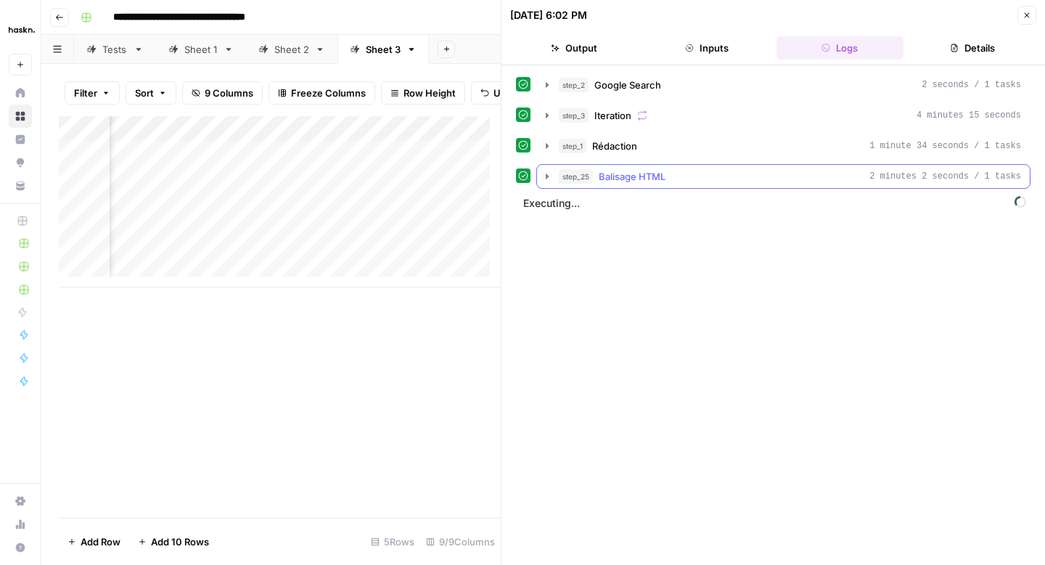
click at [549, 173] on icon "button" at bounding box center [548, 177] width 12 height 12
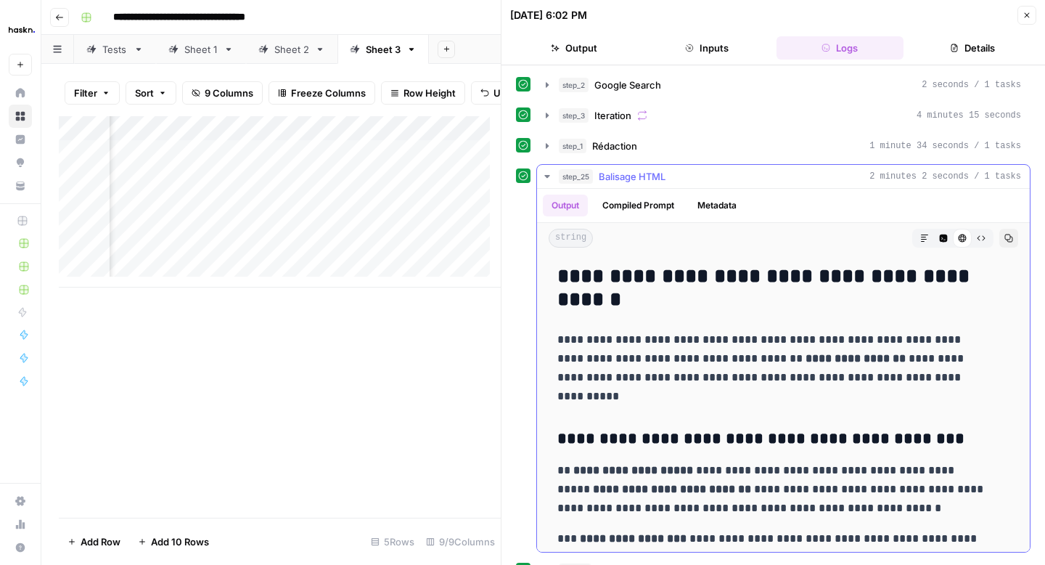
click at [977, 237] on icon "button" at bounding box center [981, 238] width 9 height 9
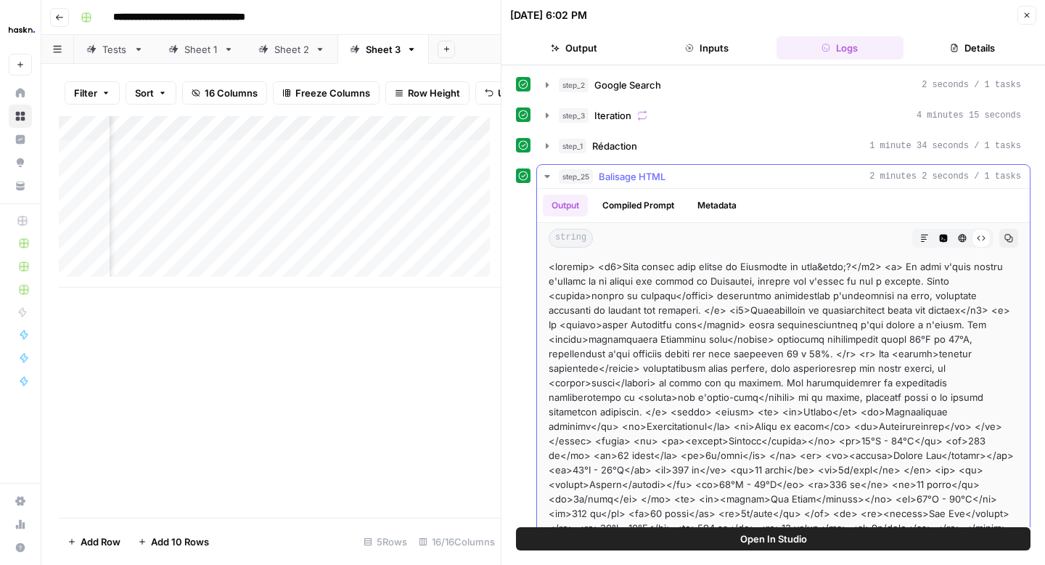
click at [546, 176] on icon "button" at bounding box center [547, 176] width 5 height 3
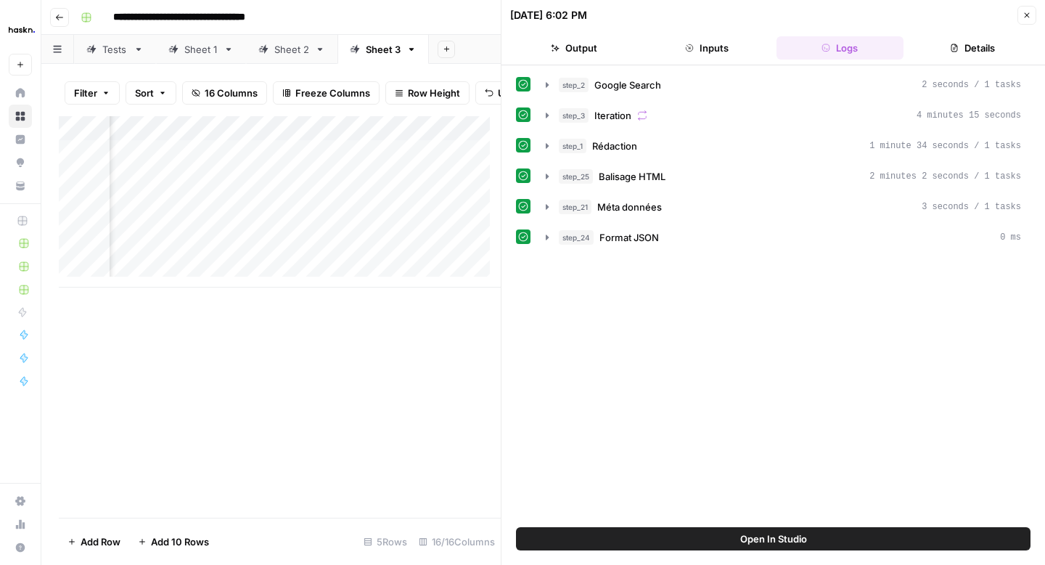
click at [1032, 9] on button "Close" at bounding box center [1027, 15] width 19 height 19
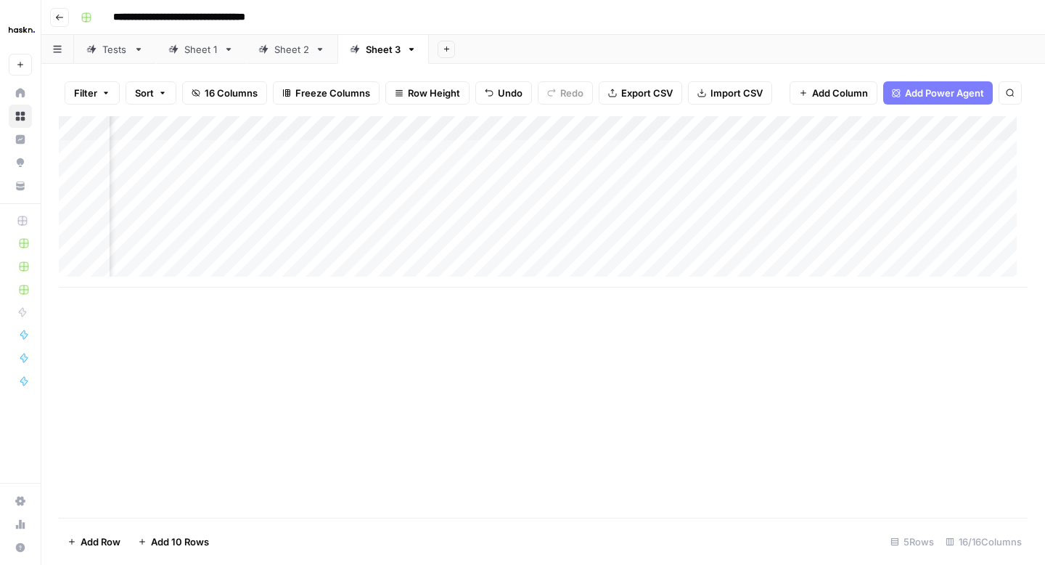
scroll to position [0, 1758]
click at [590, 150] on div "Add Column" at bounding box center [543, 201] width 969 height 171
click at [603, 188] on div "Add Column" at bounding box center [543, 201] width 969 height 171
click at [674, 150] on div "Add Column" at bounding box center [543, 201] width 969 height 171
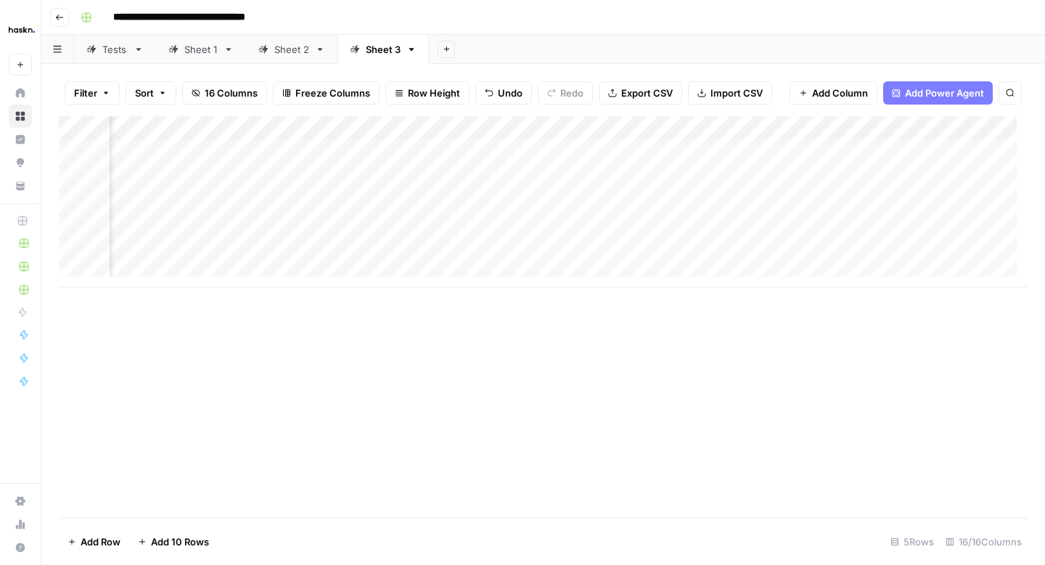
click at [674, 150] on div "Add Column" at bounding box center [543, 201] width 969 height 171
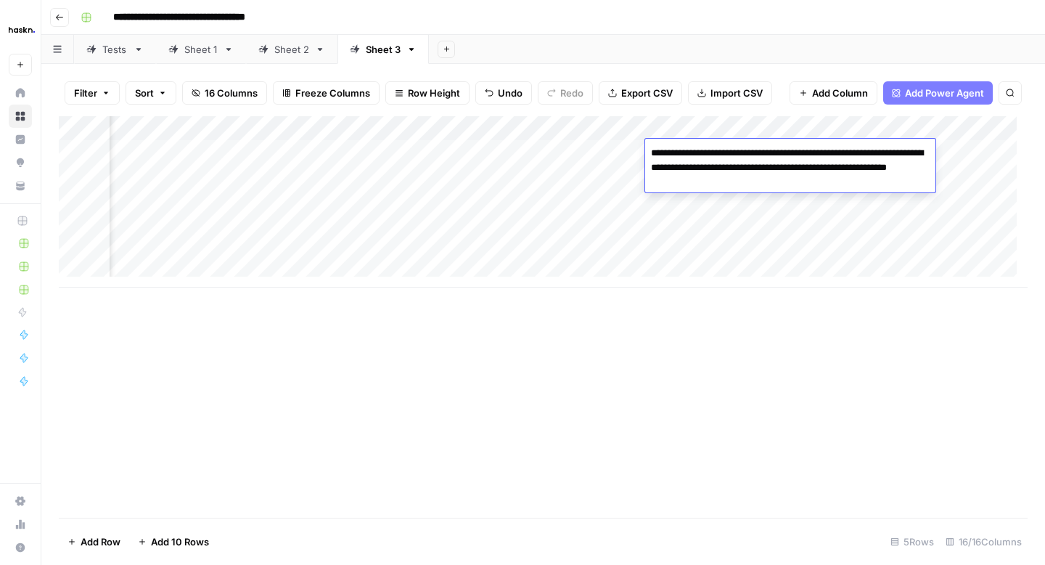
click at [680, 171] on textarea "**********" at bounding box center [790, 167] width 290 height 49
click at [807, 218] on div "Add Column" at bounding box center [543, 201] width 969 height 171
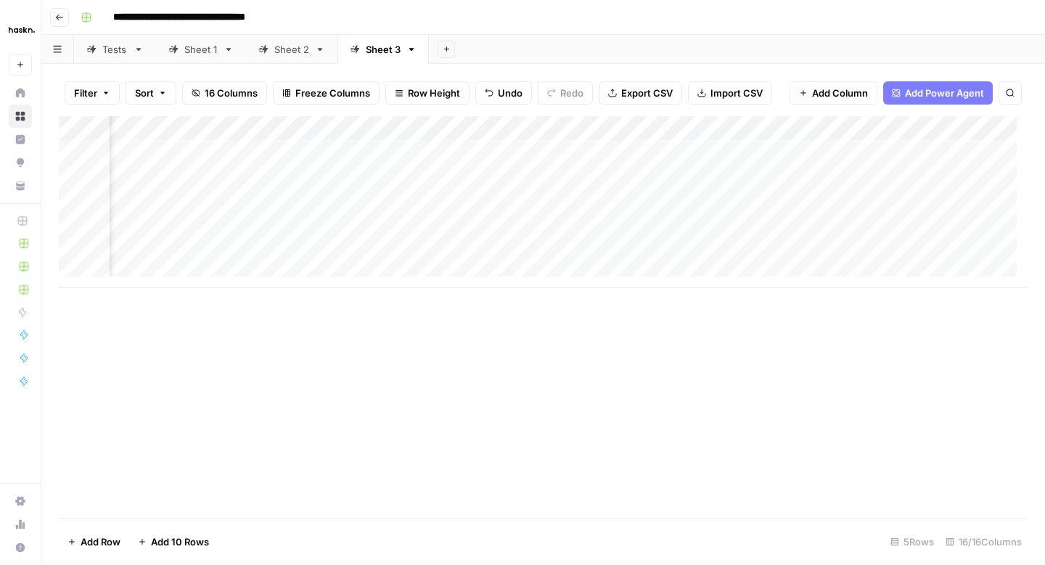
click at [807, 146] on div "Add Column" at bounding box center [543, 201] width 969 height 171
click at [556, 136] on div "Add Column" at bounding box center [543, 201] width 969 height 171
click at [556, 136] on div at bounding box center [580, 130] width 131 height 29
click at [672, 155] on div "Add Column" at bounding box center [543, 201] width 969 height 171
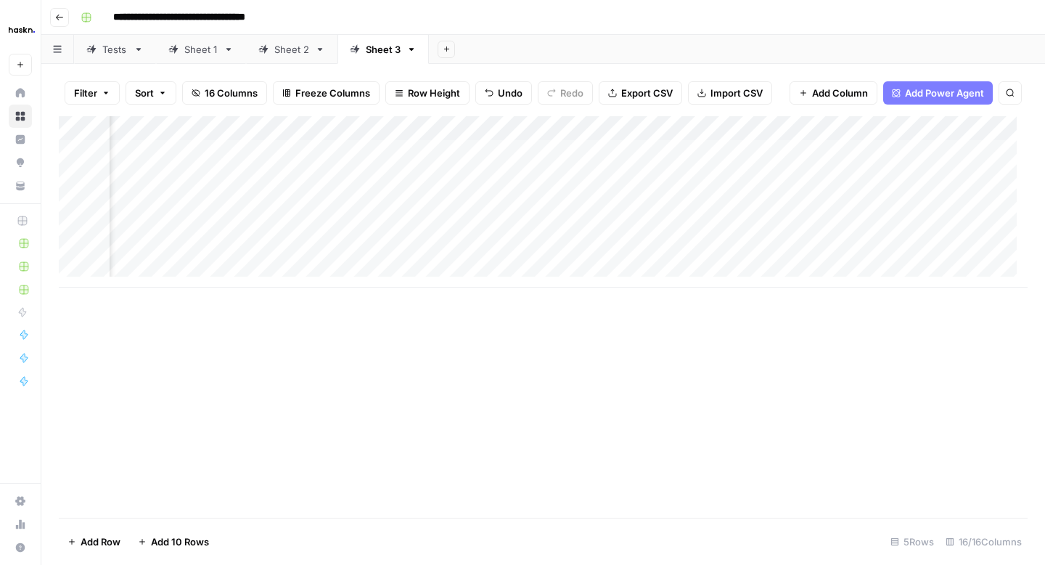
click at [604, 152] on div "Add Column" at bounding box center [543, 201] width 969 height 171
click at [857, 152] on div "Add Column" at bounding box center [543, 201] width 969 height 171
click at [854, 182] on div "Add Column" at bounding box center [543, 201] width 969 height 171
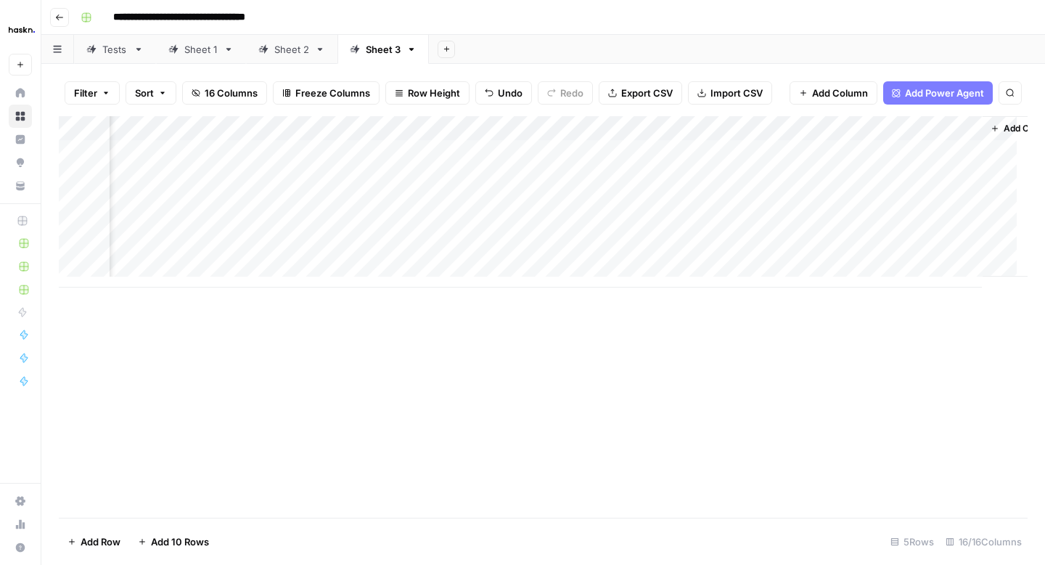
scroll to position [0, 1991]
click at [725, 153] on div "Add Column" at bounding box center [543, 201] width 969 height 171
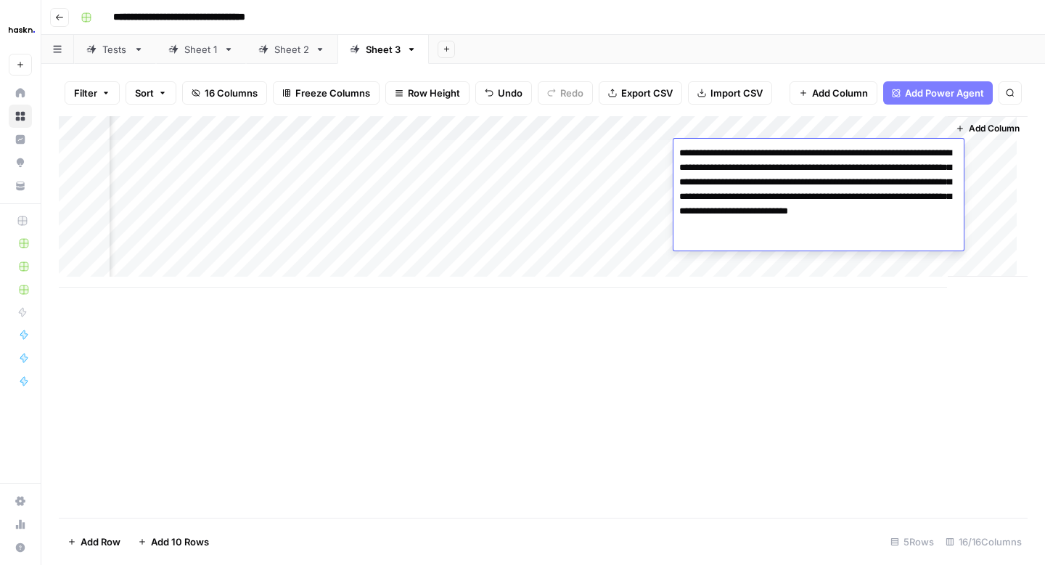
click at [625, 179] on div "Add Column" at bounding box center [543, 201] width 969 height 171
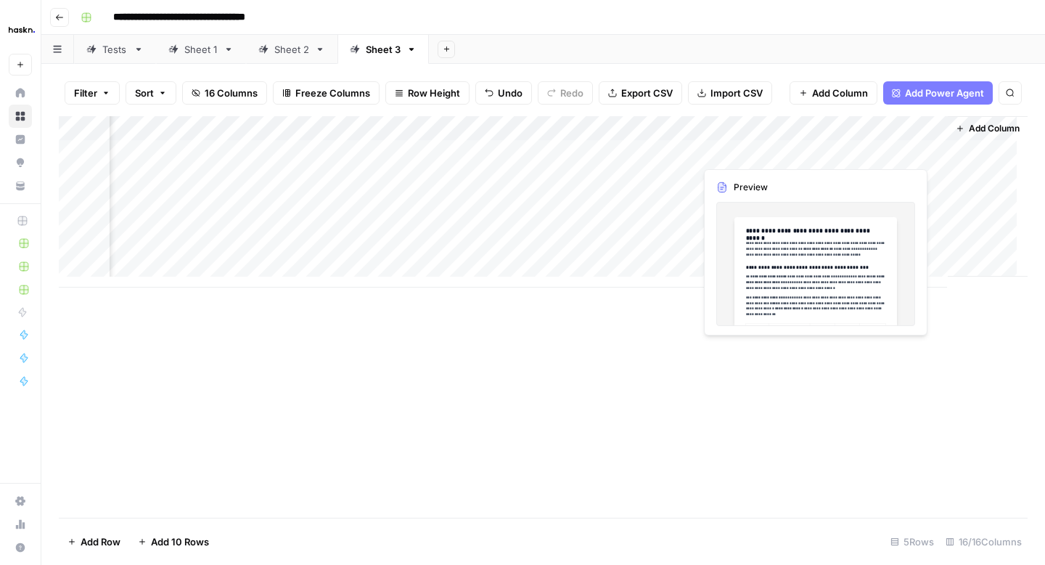
click at [868, 126] on div "Add Column" at bounding box center [543, 201] width 969 height 171
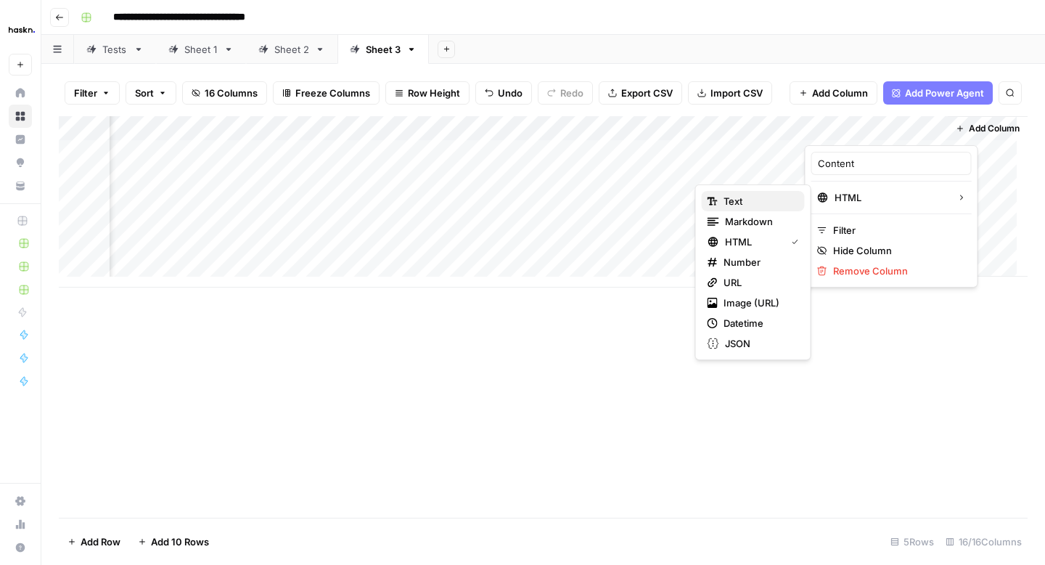
click at [794, 195] on div "Text" at bounding box center [753, 201] width 91 height 15
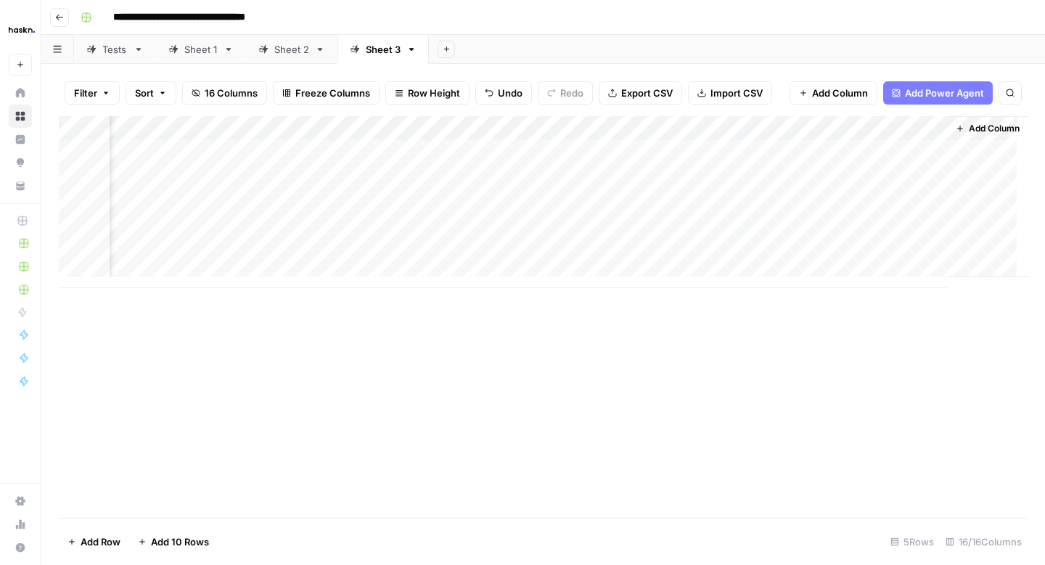
click at [831, 156] on div "Add Column" at bounding box center [543, 201] width 969 height 171
click at [486, 153] on div "Add Column" at bounding box center [543, 201] width 969 height 171
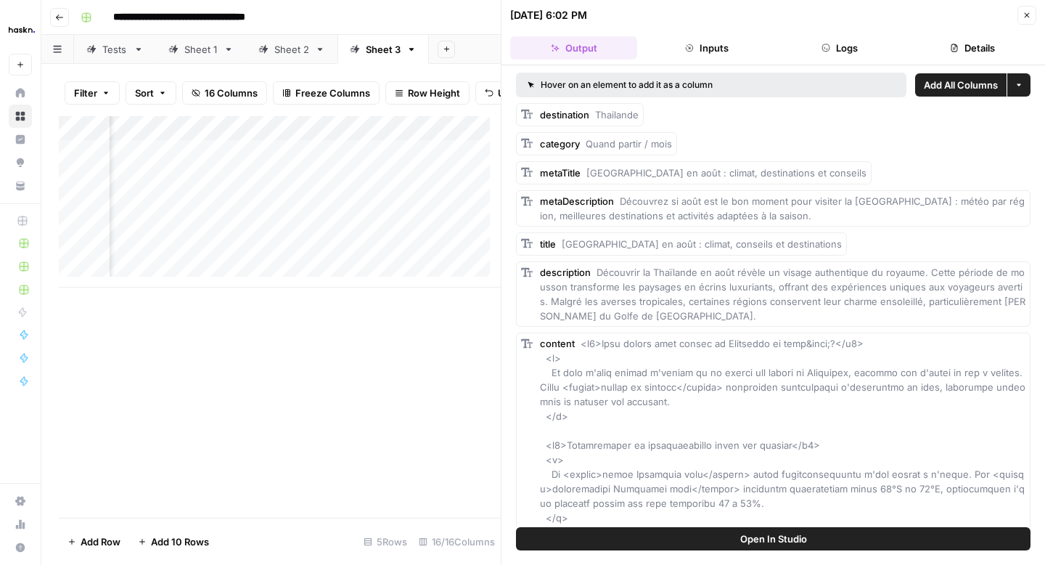
click at [823, 46] on icon "button" at bounding box center [826, 48] width 9 height 9
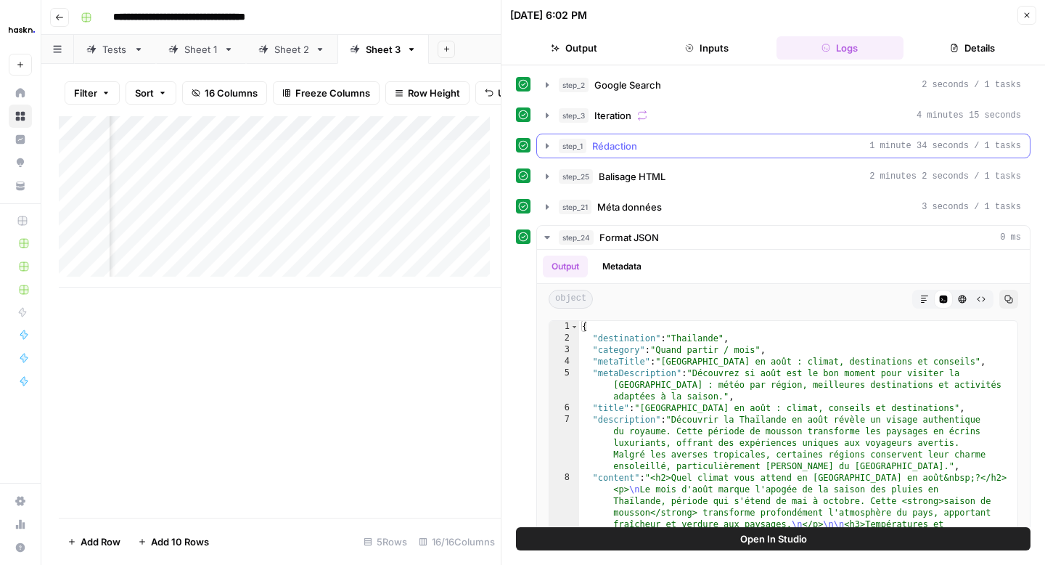
click at [548, 151] on icon "button" at bounding box center [548, 146] width 12 height 12
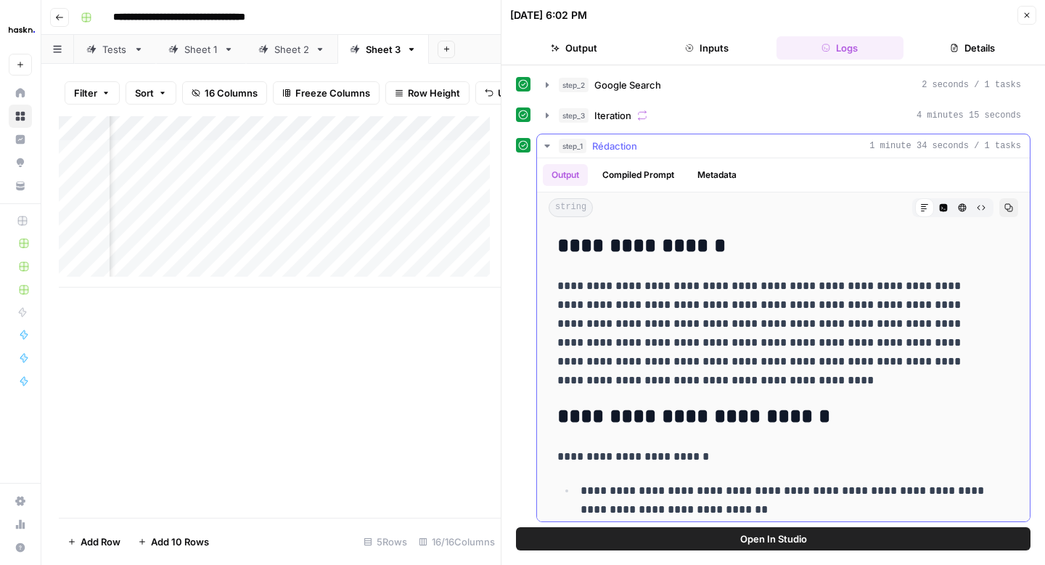
click at [653, 179] on button "Compiled Prompt" at bounding box center [638, 175] width 89 height 22
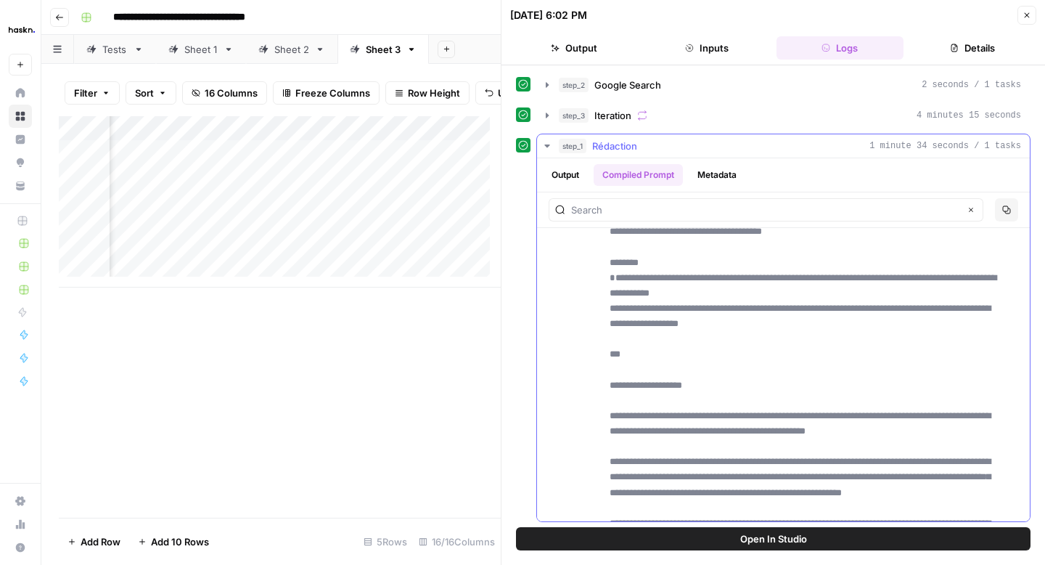
scroll to position [8563, 0]
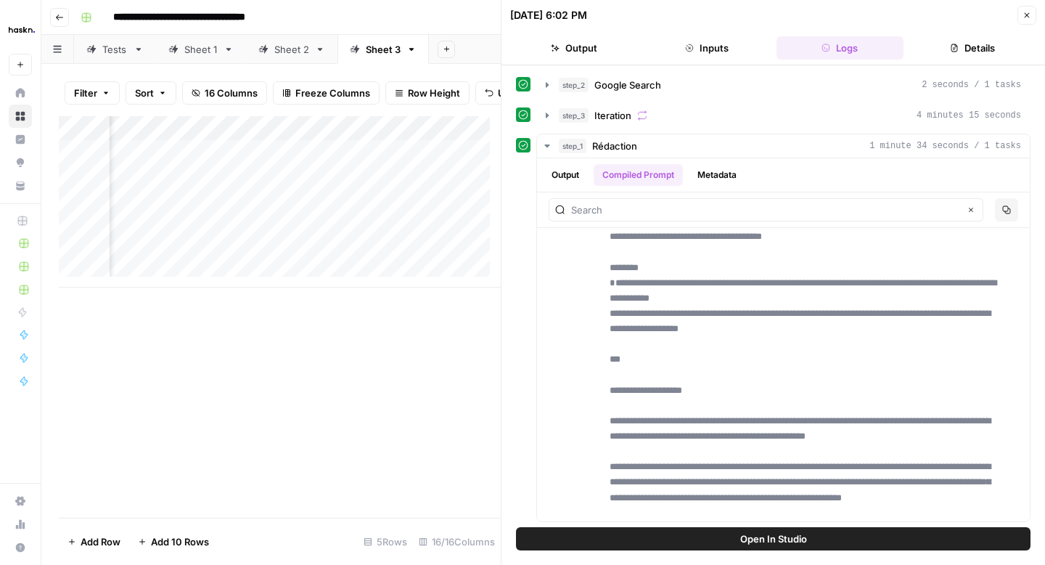
click at [1020, 15] on button "Close" at bounding box center [1027, 15] width 19 height 19
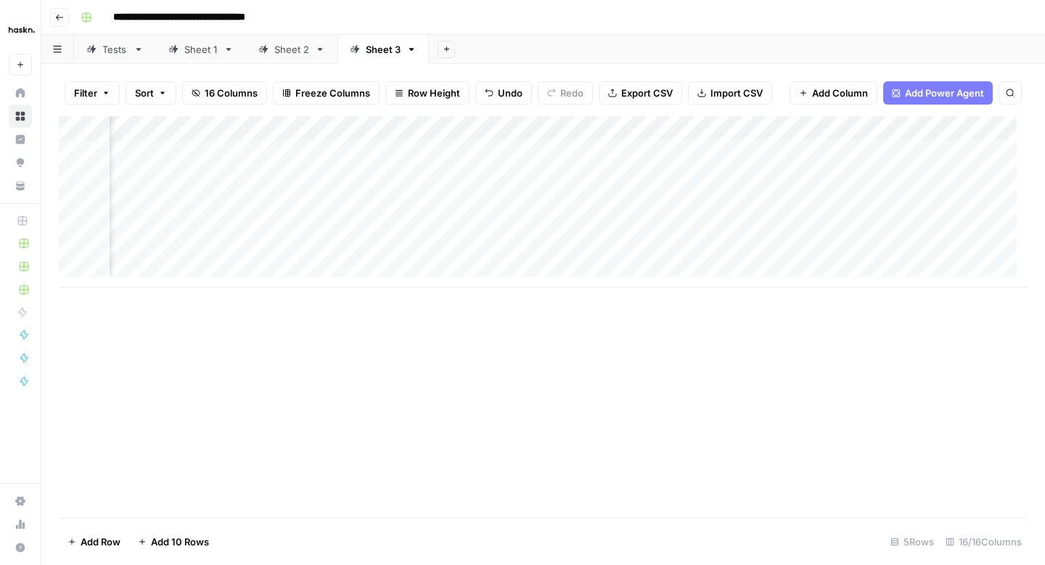
scroll to position [0, 1451]
click at [529, 154] on div "Add Column" at bounding box center [543, 201] width 969 height 171
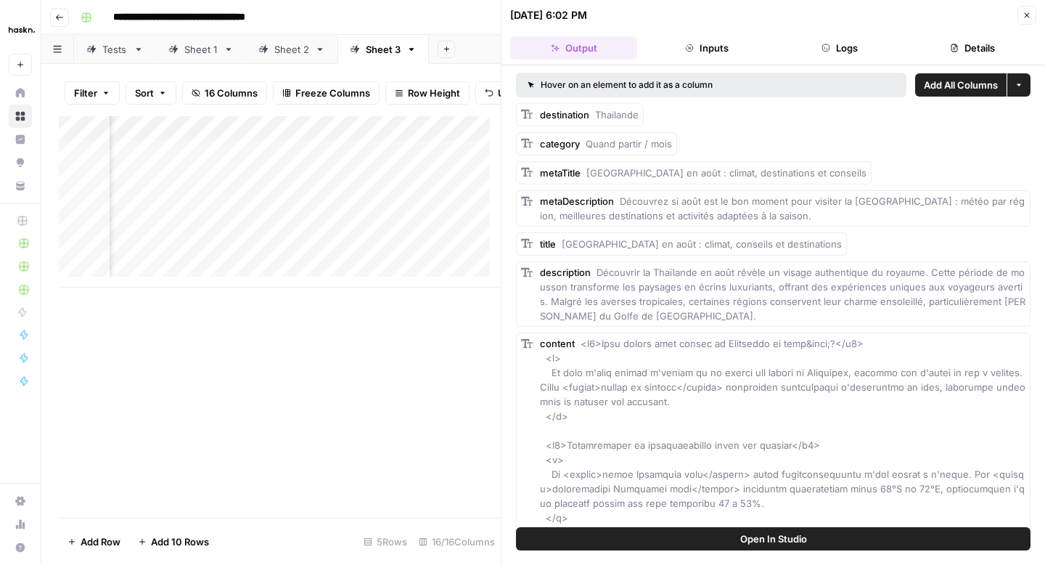
click at [842, 57] on button "Logs" at bounding box center [840, 47] width 127 height 23
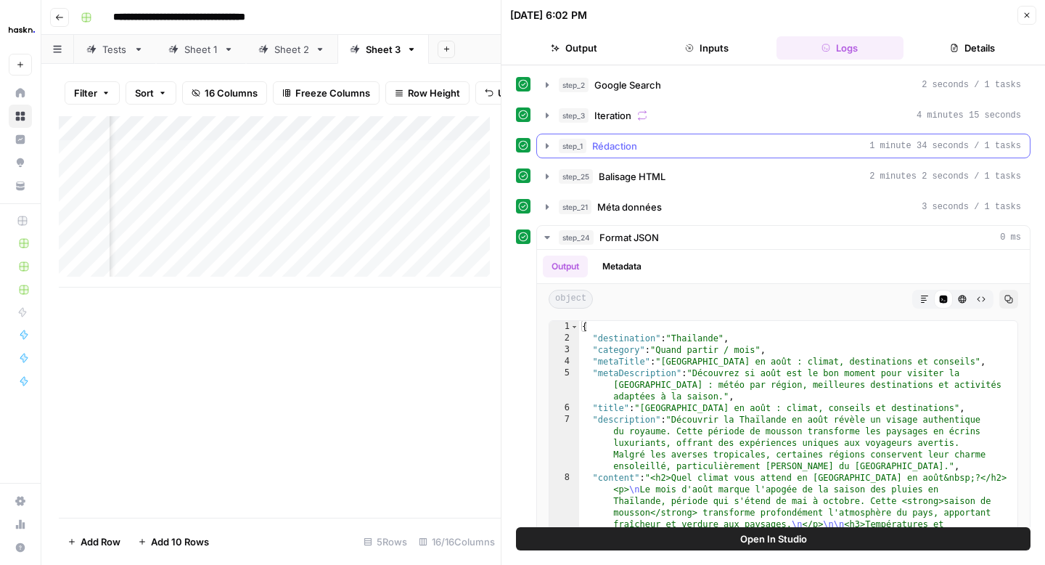
click at [545, 147] on icon "button" at bounding box center [548, 146] width 12 height 12
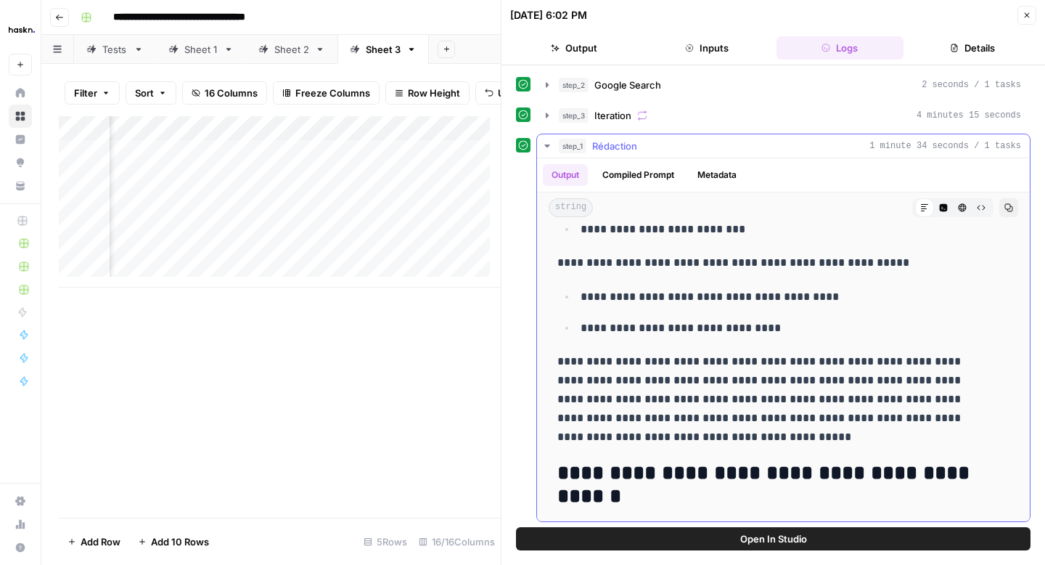
scroll to position [915, 0]
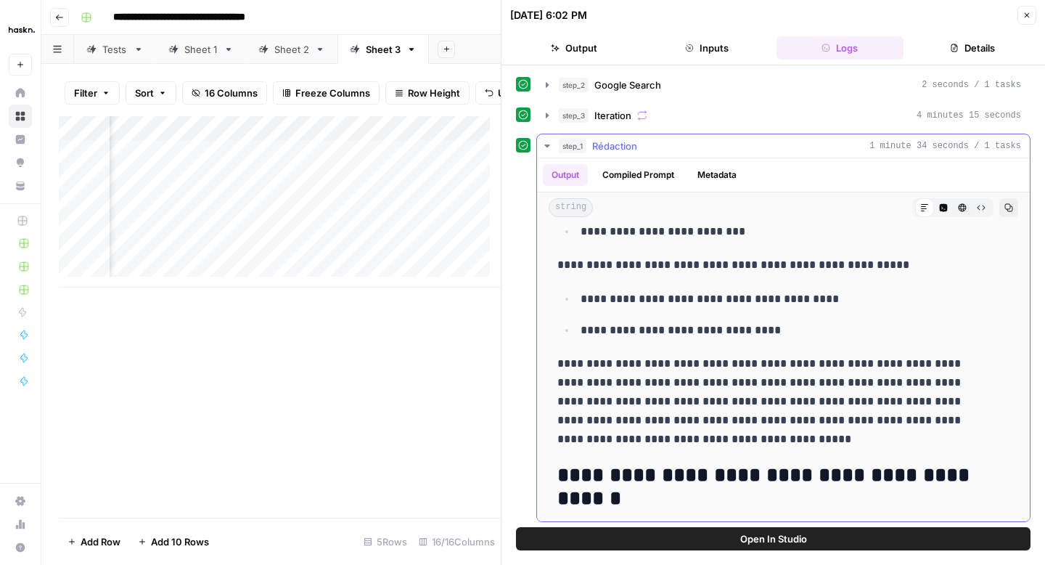
click at [977, 205] on icon "button" at bounding box center [981, 207] width 9 height 9
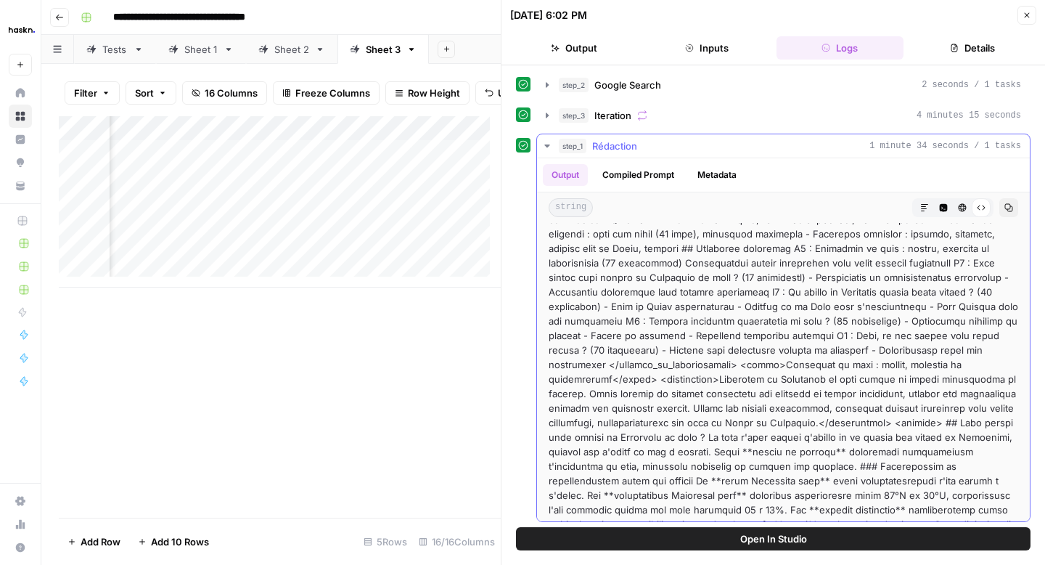
scroll to position [139, 0]
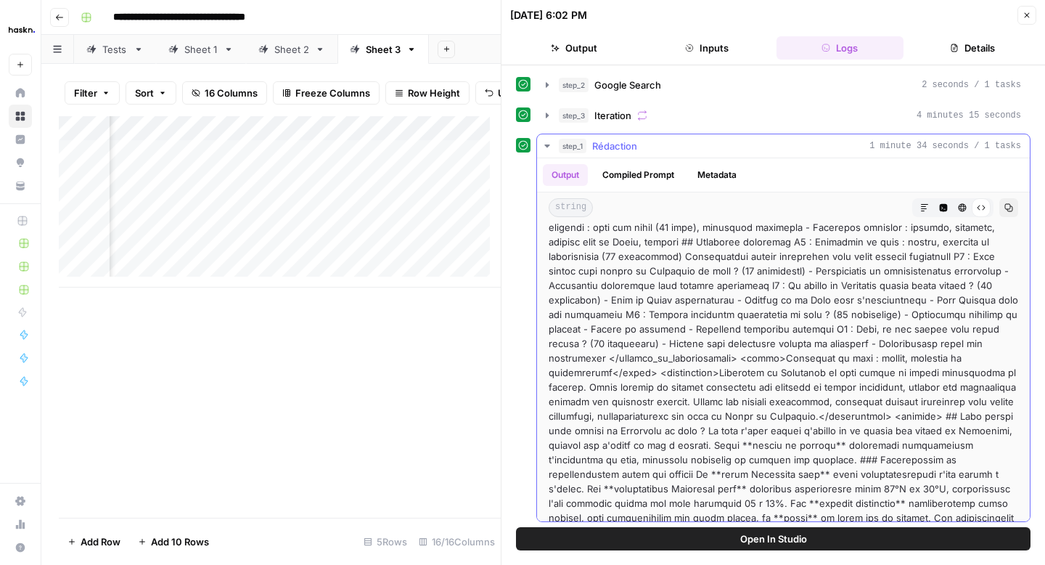
drag, startPoint x: 913, startPoint y: 359, endPoint x: 692, endPoint y: 374, distance: 221.2
copy div "[GEOGRAPHIC_DATA] en août : climat, conseils et destinations"
click at [1027, 17] on icon "button" at bounding box center [1027, 15] width 9 height 9
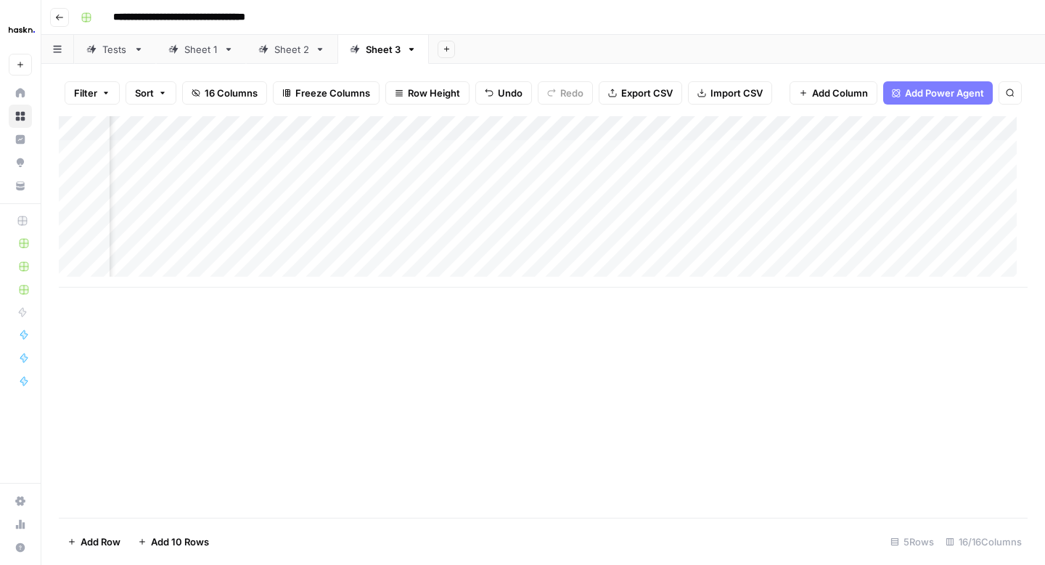
scroll to position [0, 1893]
click at [813, 154] on div "Add Column" at bounding box center [543, 201] width 969 height 171
click at [60, 18] on icon "button" at bounding box center [59, 17] width 9 height 9
click at [64, 20] on button "Go back" at bounding box center [59, 17] width 19 height 19
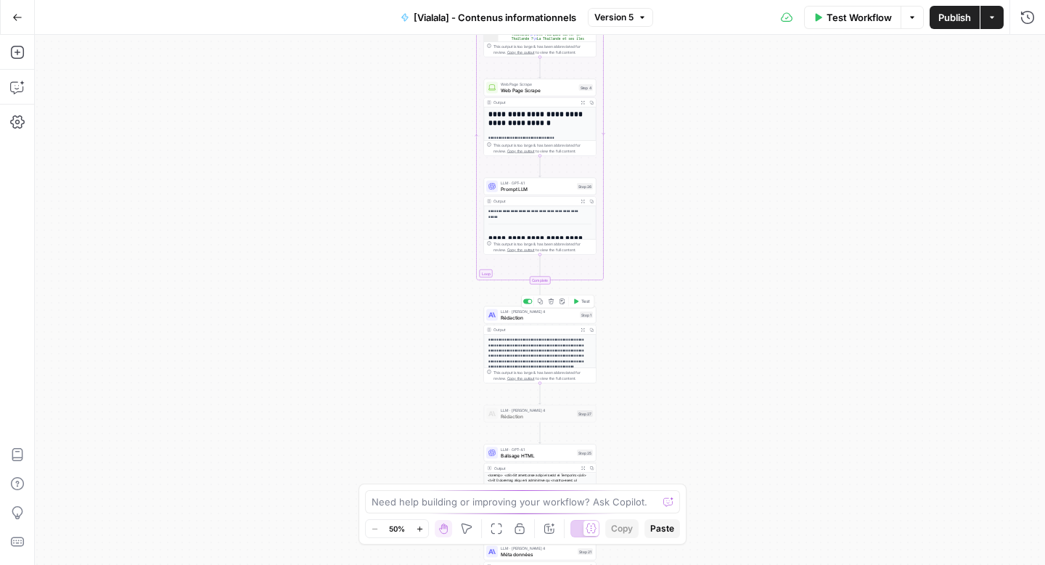
click at [520, 322] on div "LLM · [PERSON_NAME] 4 Rédaction Step 1 Copy step Delete step Add Note Test" at bounding box center [540, 314] width 113 height 17
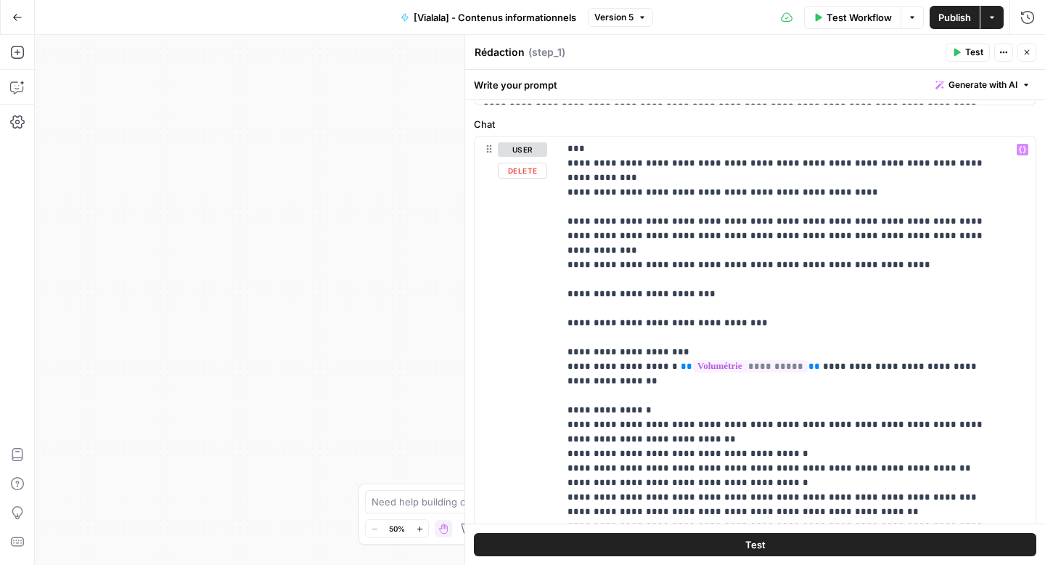
scroll to position [664, 0]
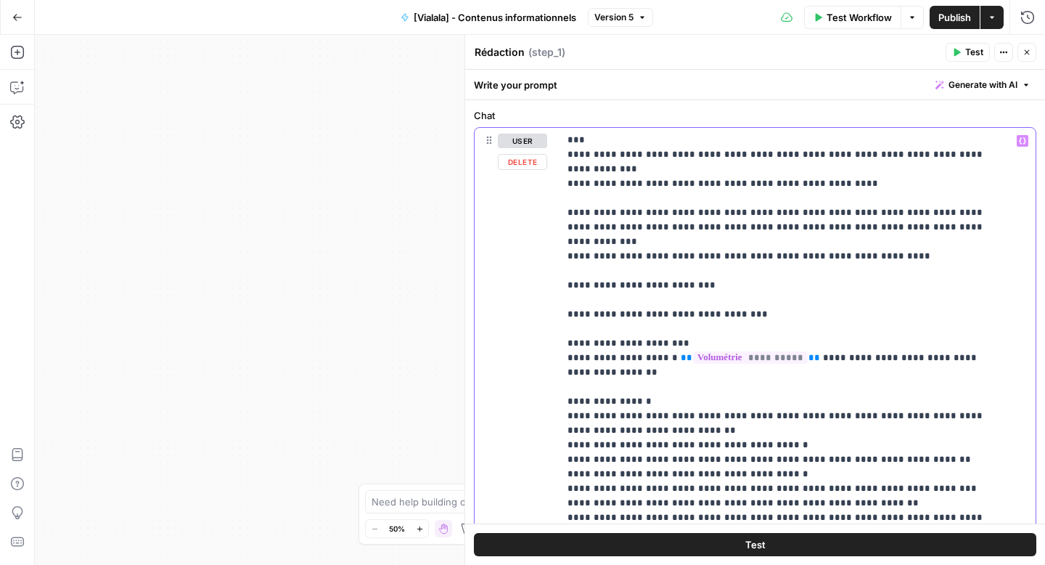
click at [681, 353] on span "**" at bounding box center [687, 357] width 12 height 9
click at [690, 258] on p "**********" at bounding box center [787, 60] width 438 height 1307
drag, startPoint x: 860, startPoint y: 258, endPoint x: 860, endPoint y: 272, distance: 13.8
click at [860, 272] on p "**********" at bounding box center [787, 60] width 438 height 1307
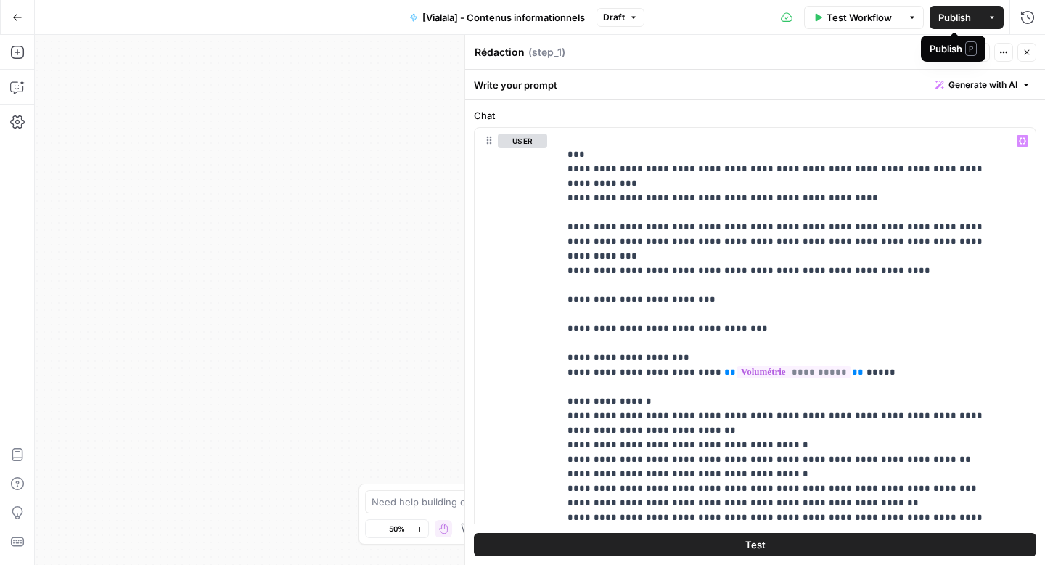
click at [946, 17] on span "Publish" at bounding box center [955, 17] width 33 height 15
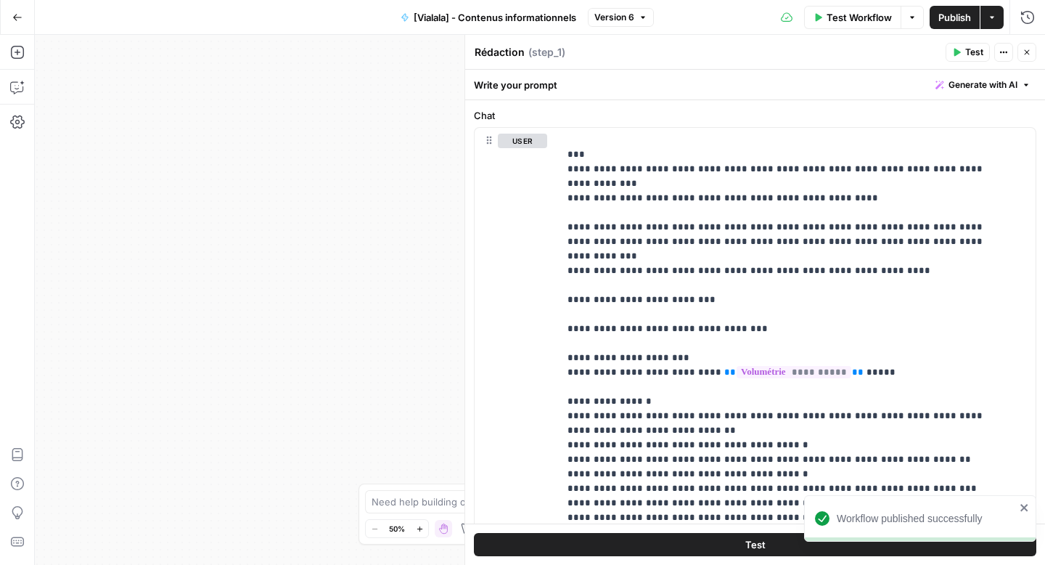
click at [580, 549] on button "Test" at bounding box center [755, 544] width 563 height 23
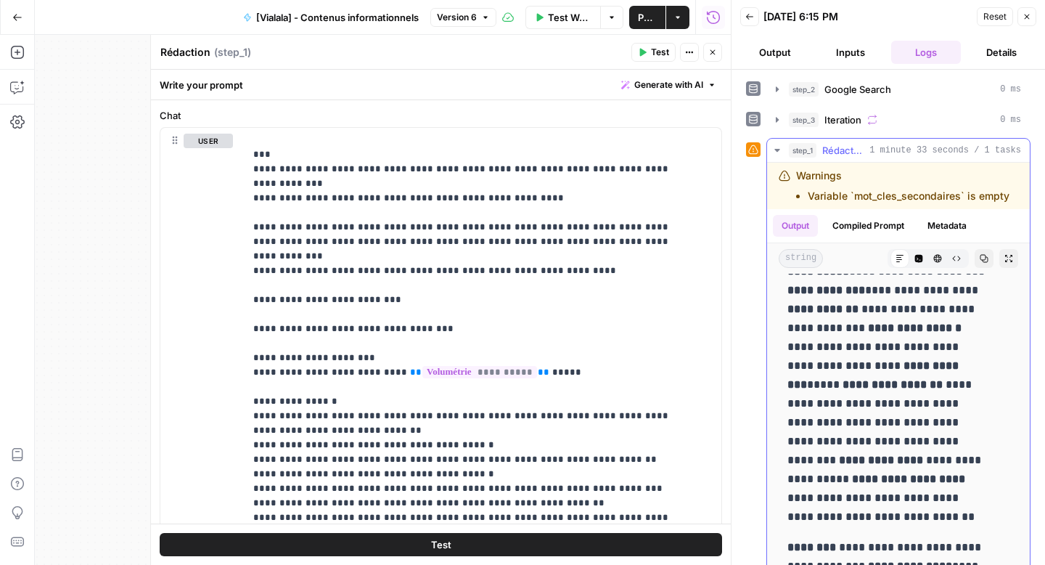
scroll to position [3242, 0]
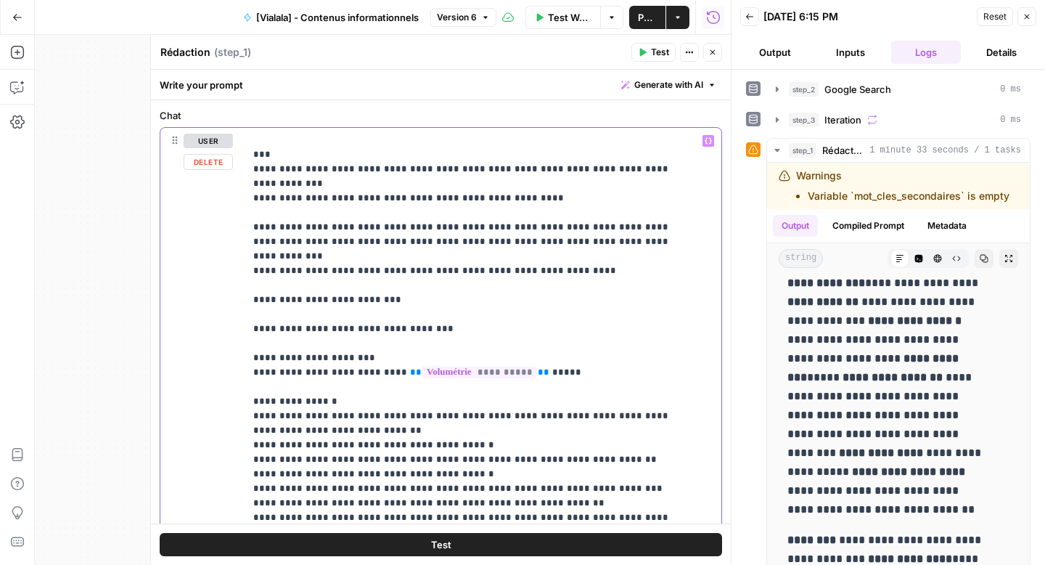
click at [647, 416] on p "**********" at bounding box center [472, 67] width 438 height 1292
drag, startPoint x: 630, startPoint y: 415, endPoint x: 518, endPoint y: 420, distance: 112.0
click at [518, 420] on p "**********" at bounding box center [472, 67] width 438 height 1292
click at [450, 416] on p "**********" at bounding box center [472, 67] width 438 height 1292
click at [665, 424] on p "**********" at bounding box center [472, 67] width 438 height 1292
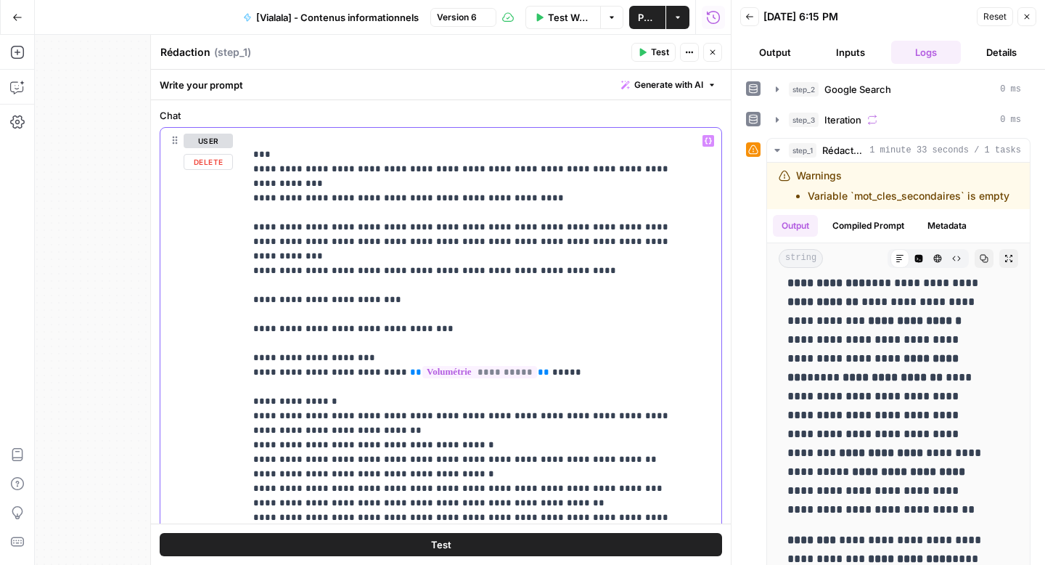
click at [654, 415] on p "**********" at bounding box center [472, 67] width 438 height 1292
click at [272, 441] on p "**********" at bounding box center [472, 81] width 438 height 1321
click at [345, 449] on p "**********" at bounding box center [472, 81] width 438 height 1321
click at [383, 539] on button "Test" at bounding box center [441, 544] width 563 height 23
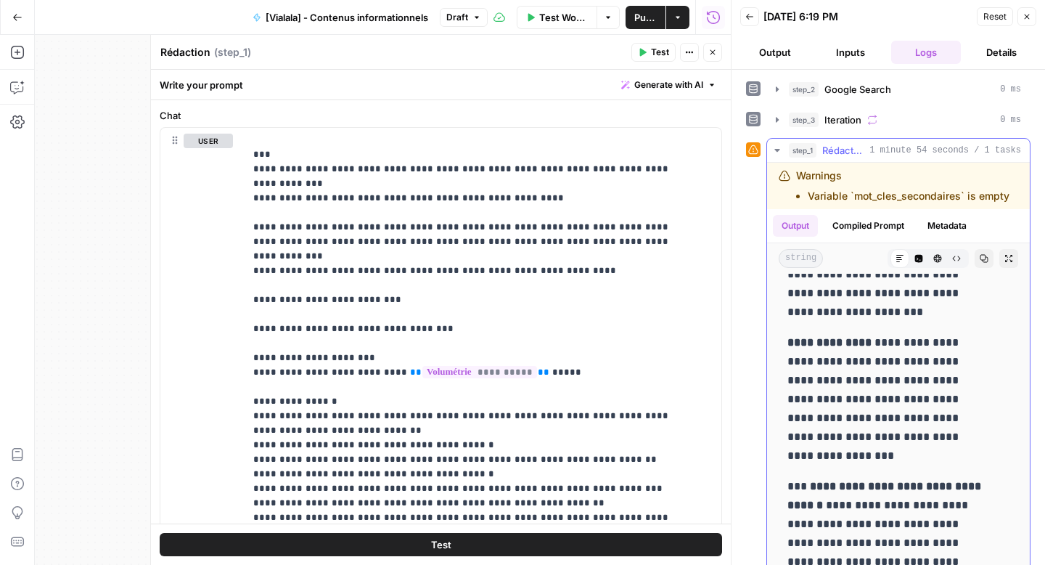
scroll to position [2399, 0]
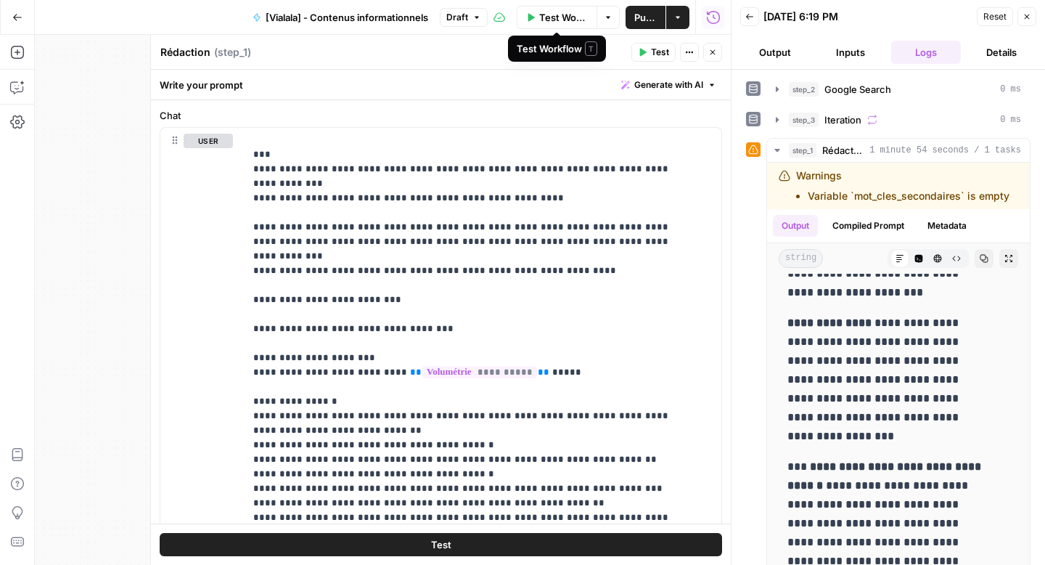
click at [635, 17] on span "Publish" at bounding box center [646, 17] width 23 height 15
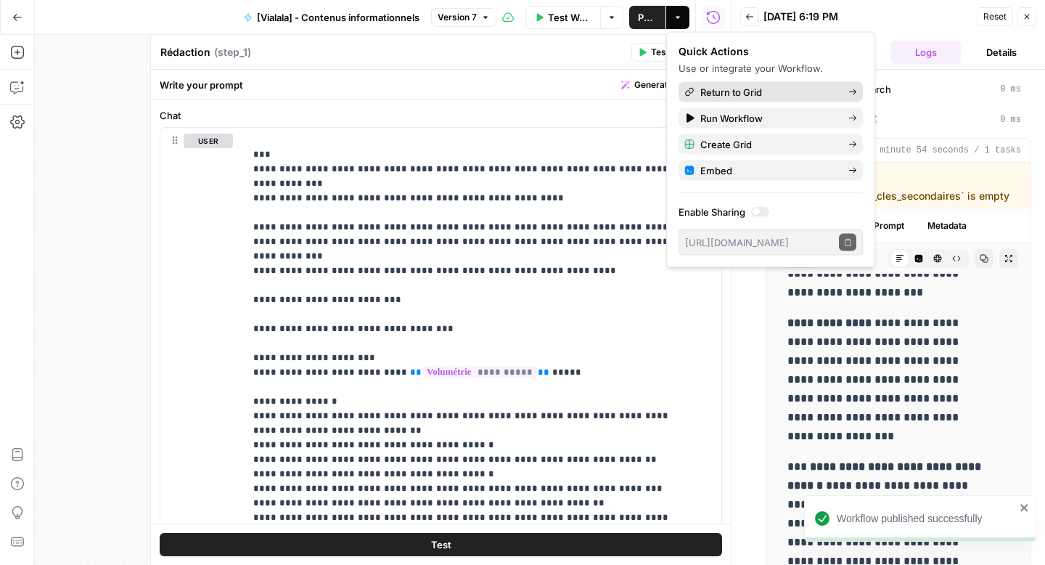
click at [713, 94] on span "Return to Grid" at bounding box center [769, 92] width 136 height 15
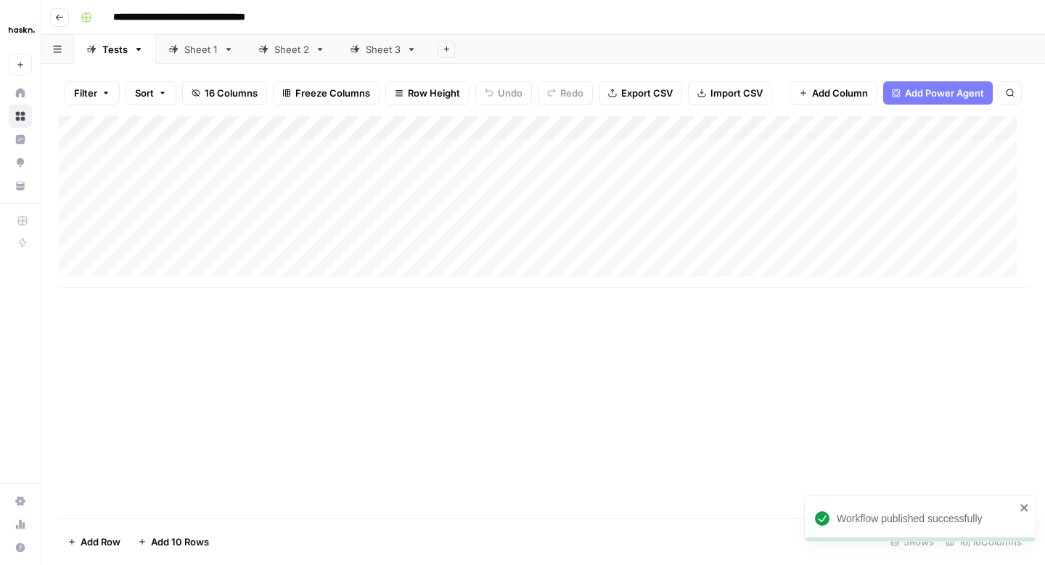
click at [282, 151] on div "Add Column" at bounding box center [543, 201] width 969 height 171
click at [419, 242] on div "Add Column" at bounding box center [543, 201] width 969 height 171
click at [444, 46] on icon "button" at bounding box center [447, 49] width 8 height 8
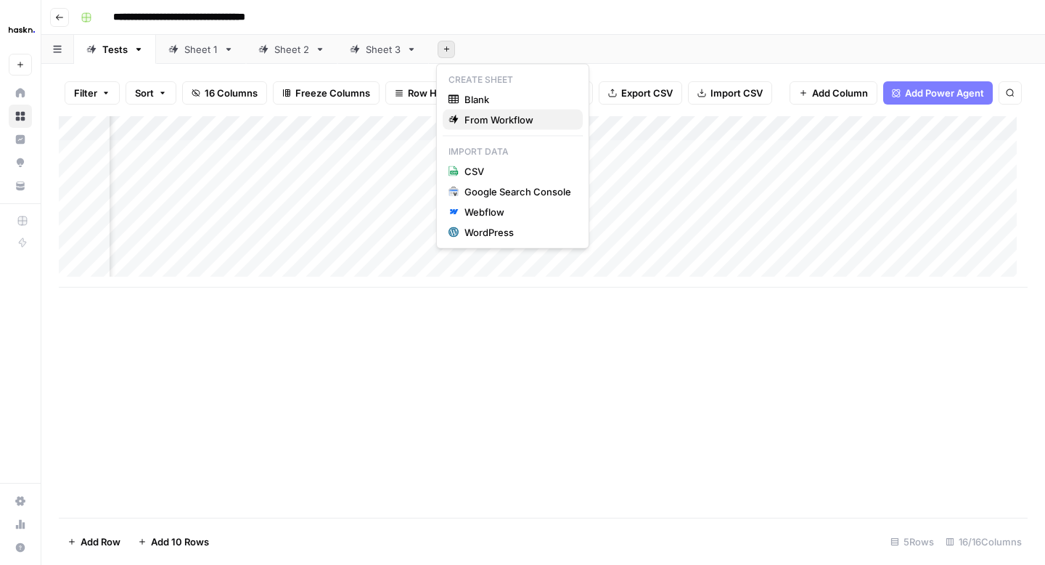
click at [470, 115] on span "From Workflow" at bounding box center [518, 120] width 107 height 15
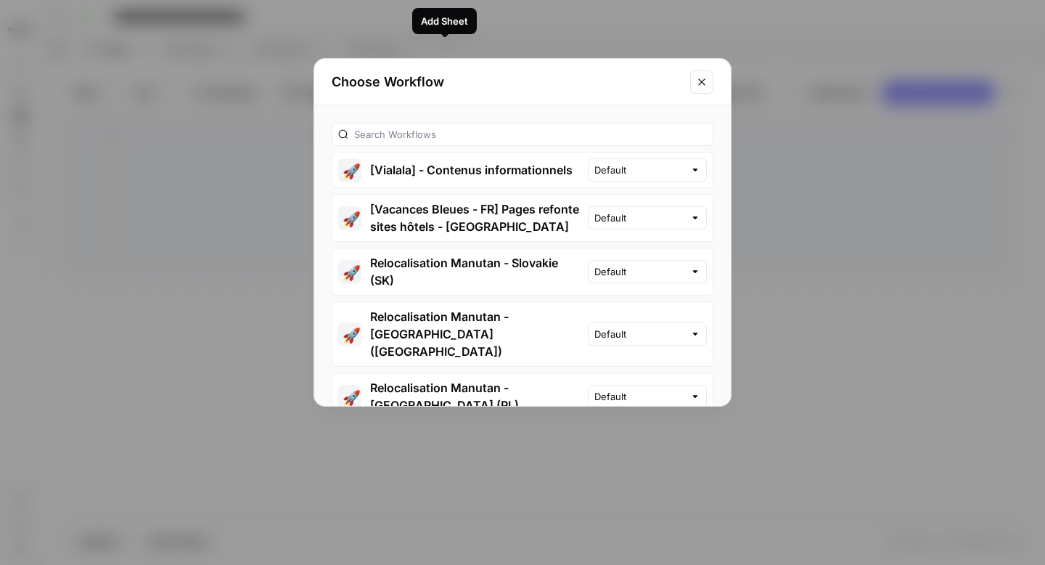
click at [456, 174] on button "🚀 [Vialala] - Contenus informationnels" at bounding box center [461, 169] width 256 height 35
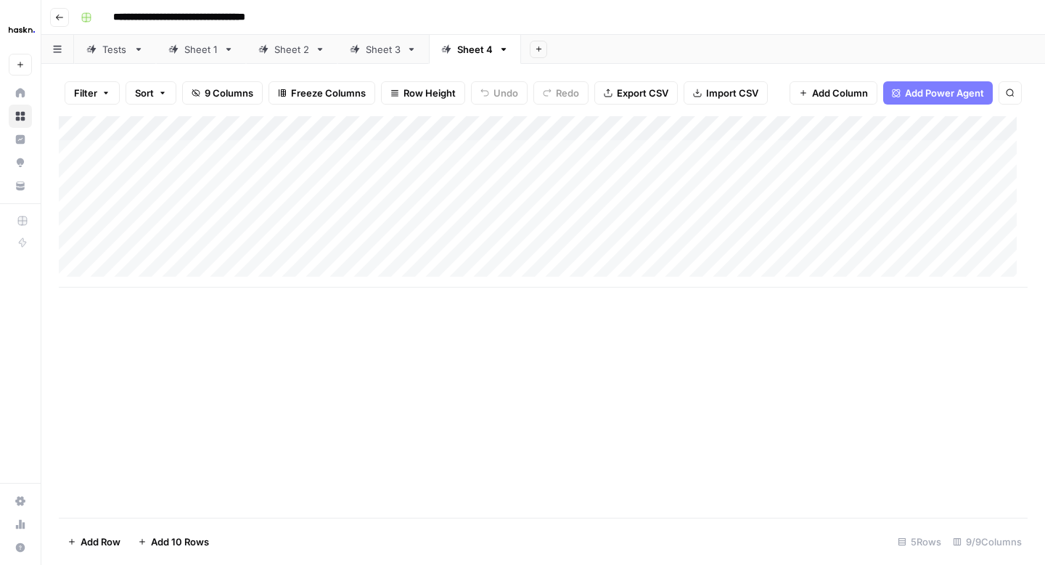
click at [229, 155] on div "Add Column" at bounding box center [543, 201] width 969 height 171
click at [834, 152] on div "Add Column" at bounding box center [543, 201] width 969 height 171
click at [736, 150] on div "Add Column" at bounding box center [543, 201] width 969 height 171
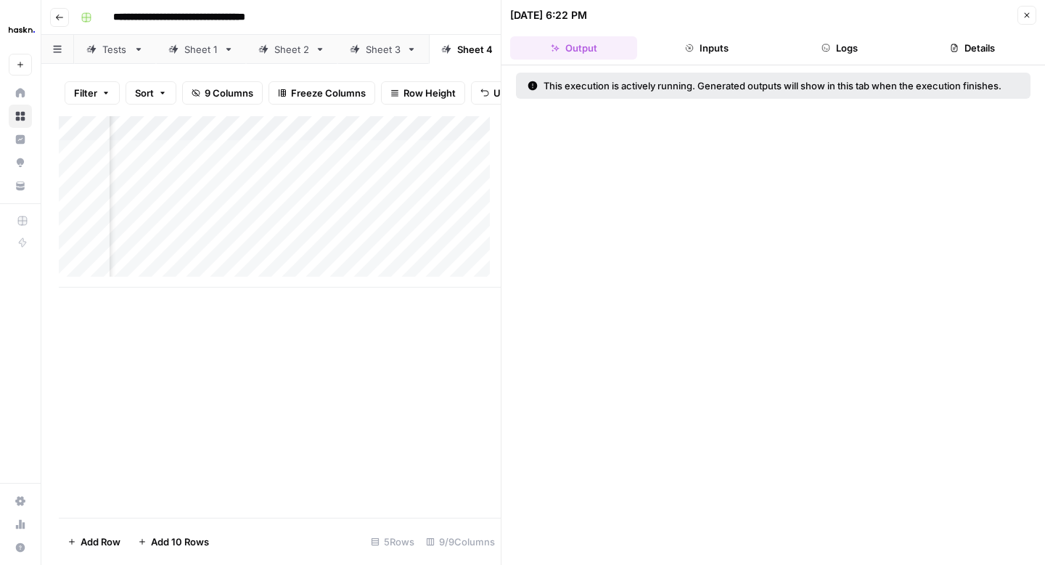
click at [824, 52] on button "Logs" at bounding box center [840, 47] width 127 height 23
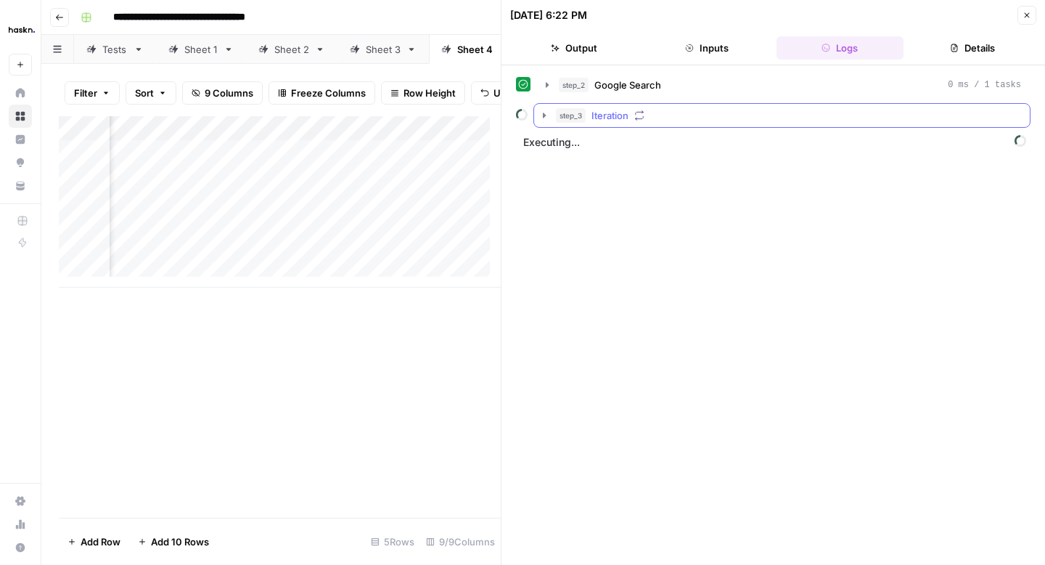
click at [543, 124] on button "step_3 Iteration" at bounding box center [782, 115] width 496 height 23
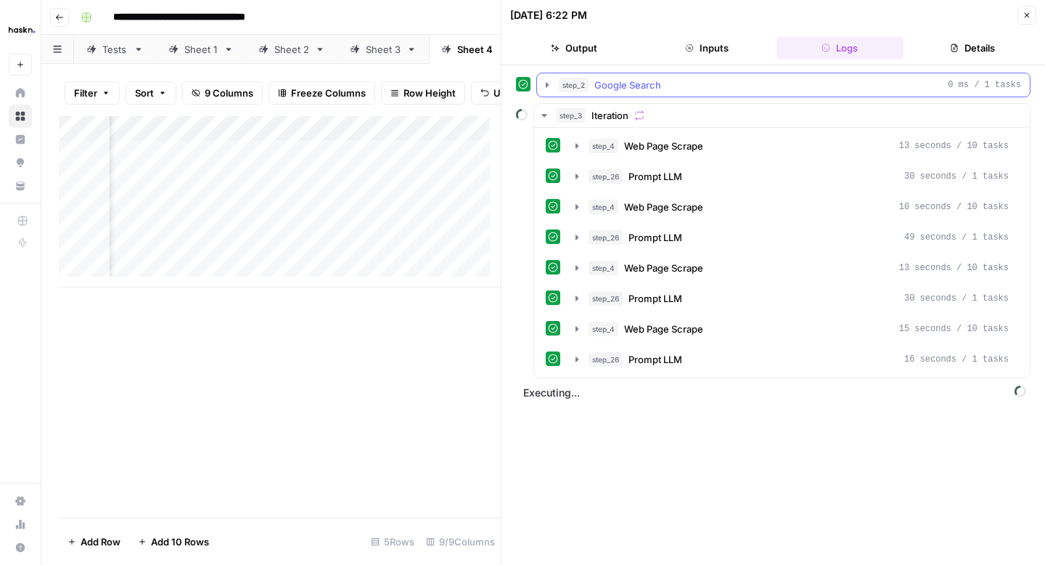
click at [551, 83] on icon "button" at bounding box center [548, 85] width 12 height 12
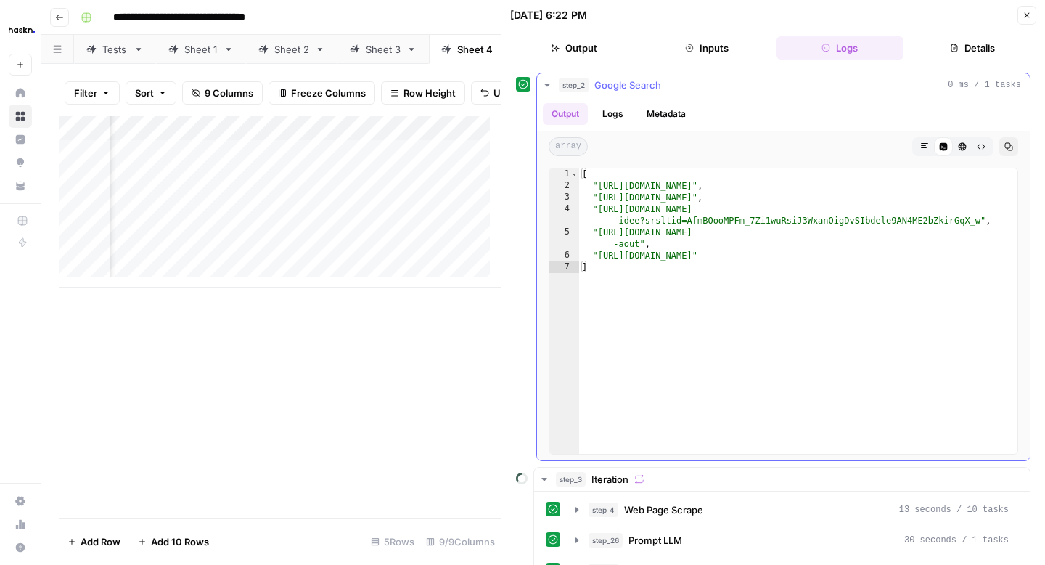
click at [550, 86] on icon "button" at bounding box center [548, 85] width 12 height 12
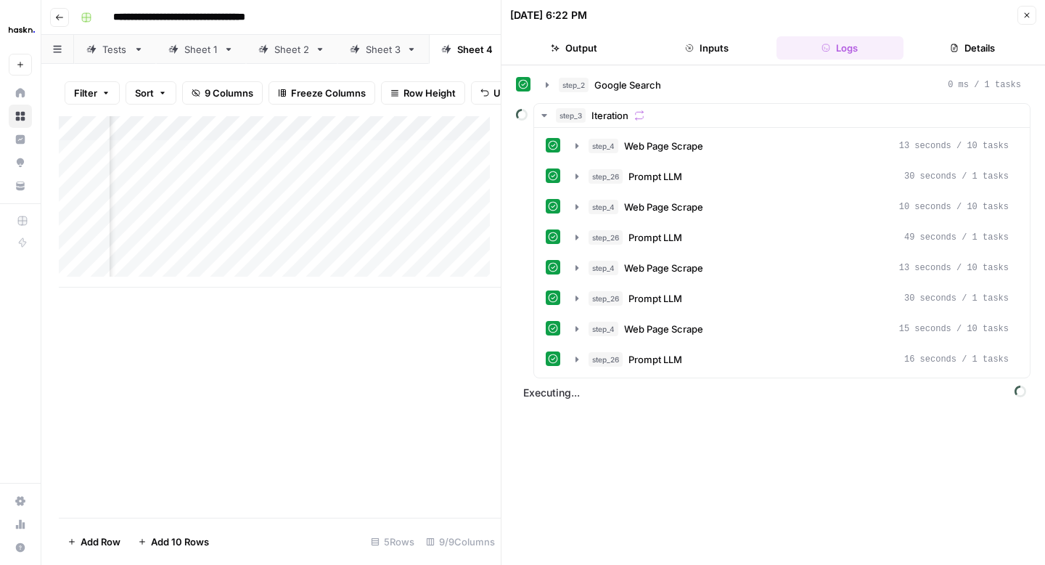
click at [1025, 18] on icon "button" at bounding box center [1027, 15] width 9 height 9
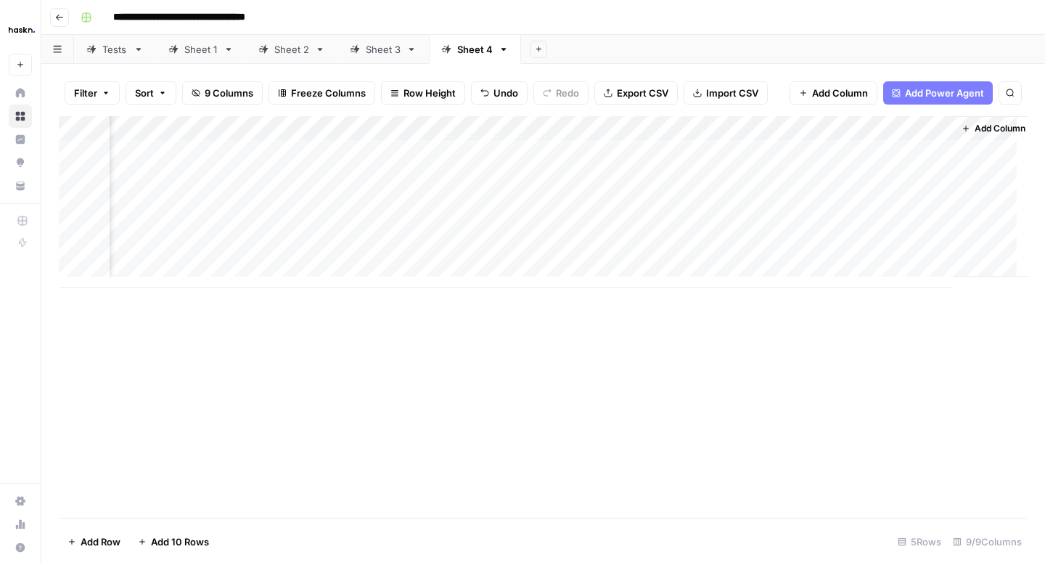
scroll to position [0, 1077]
click at [783, 150] on div "Add Column" at bounding box center [543, 201] width 969 height 171
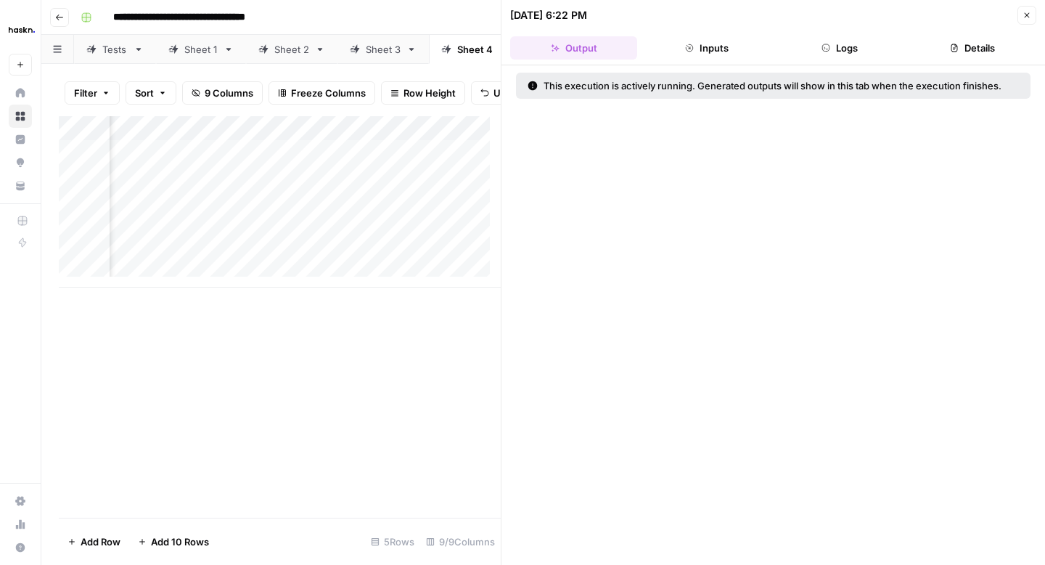
click at [823, 38] on button "Logs" at bounding box center [840, 47] width 127 height 23
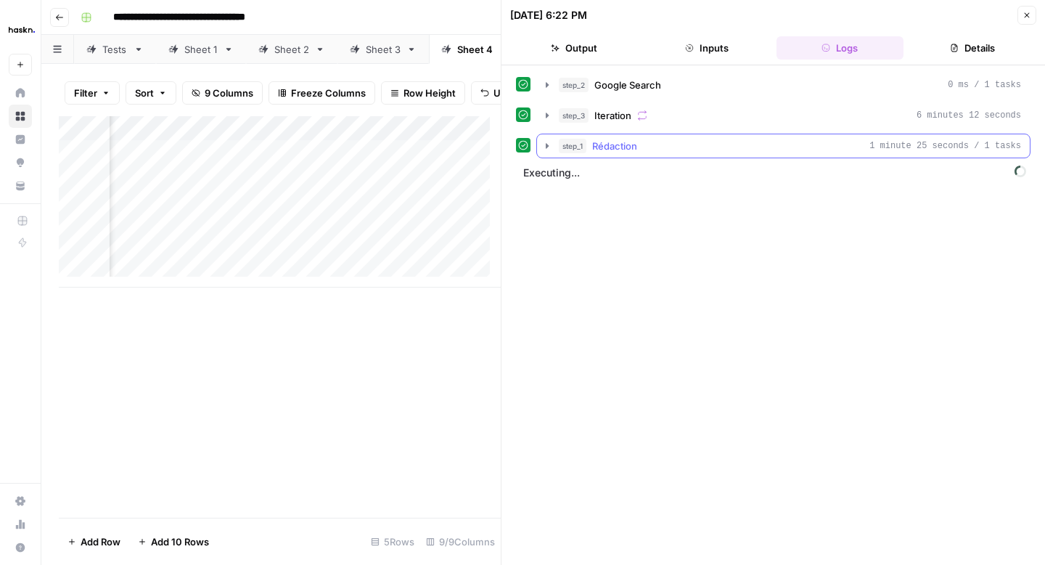
click at [547, 147] on icon "button" at bounding box center [547, 145] width 3 height 5
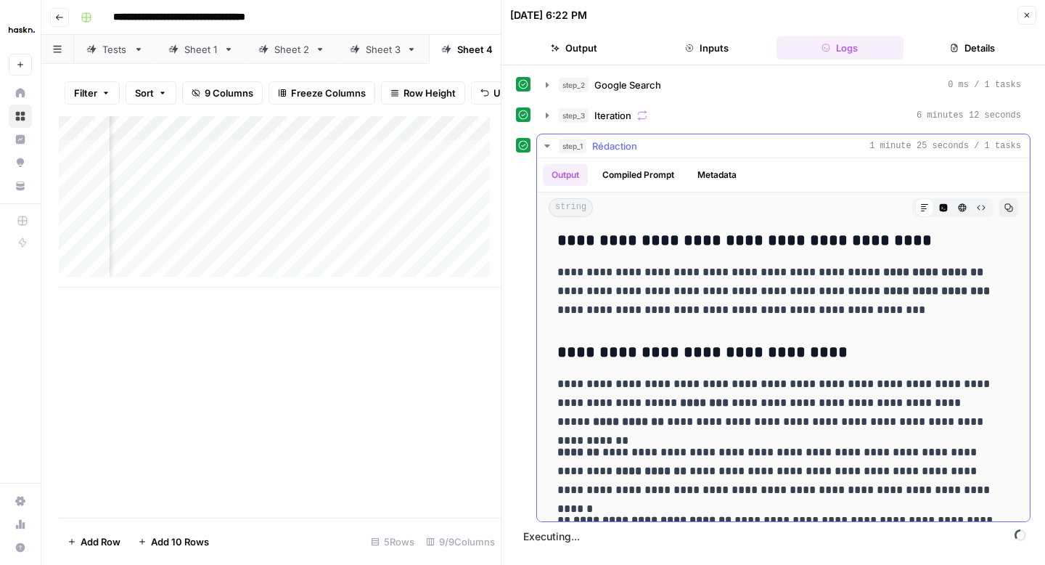
scroll to position [4676, 0]
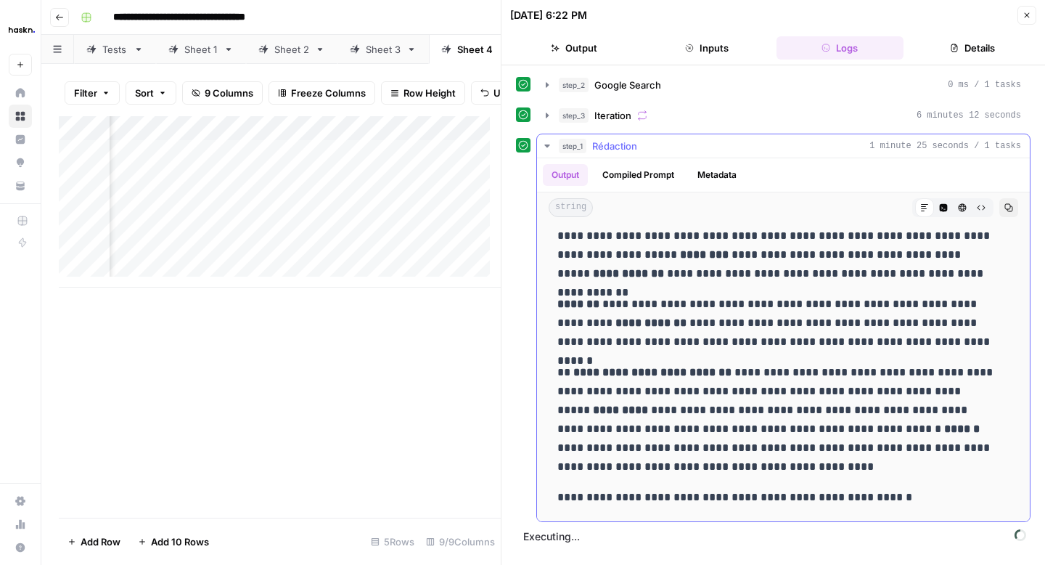
click at [1005, 204] on icon "button" at bounding box center [1009, 207] width 9 height 9
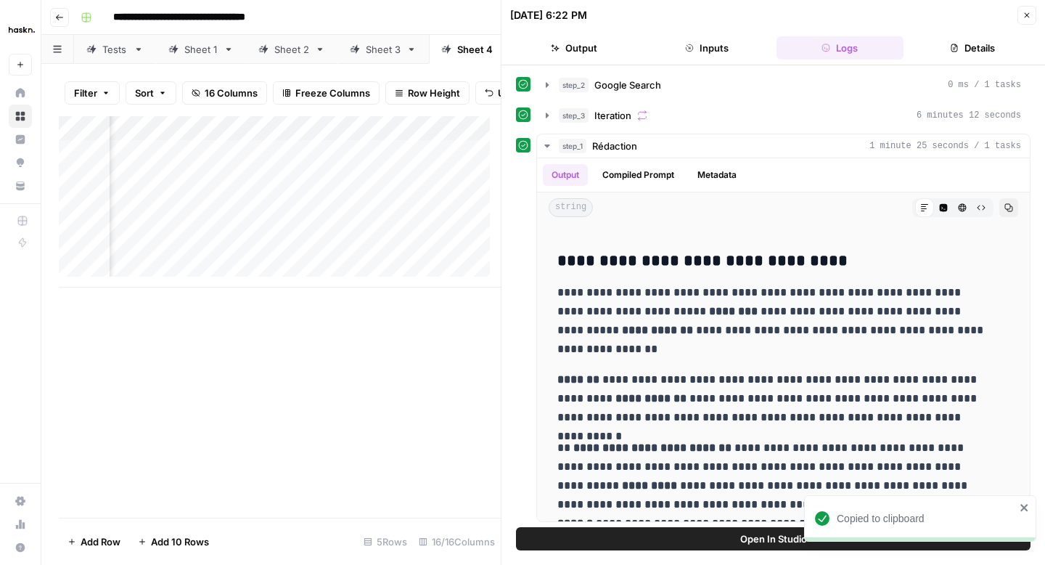
scroll to position [4733, 0]
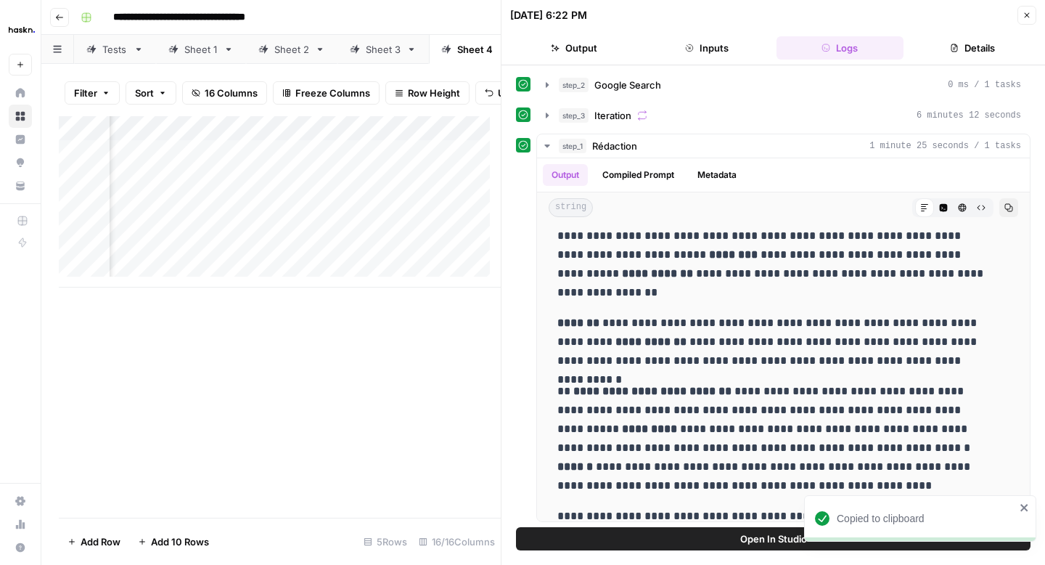
click at [1025, 17] on icon "button" at bounding box center [1027, 15] width 5 height 5
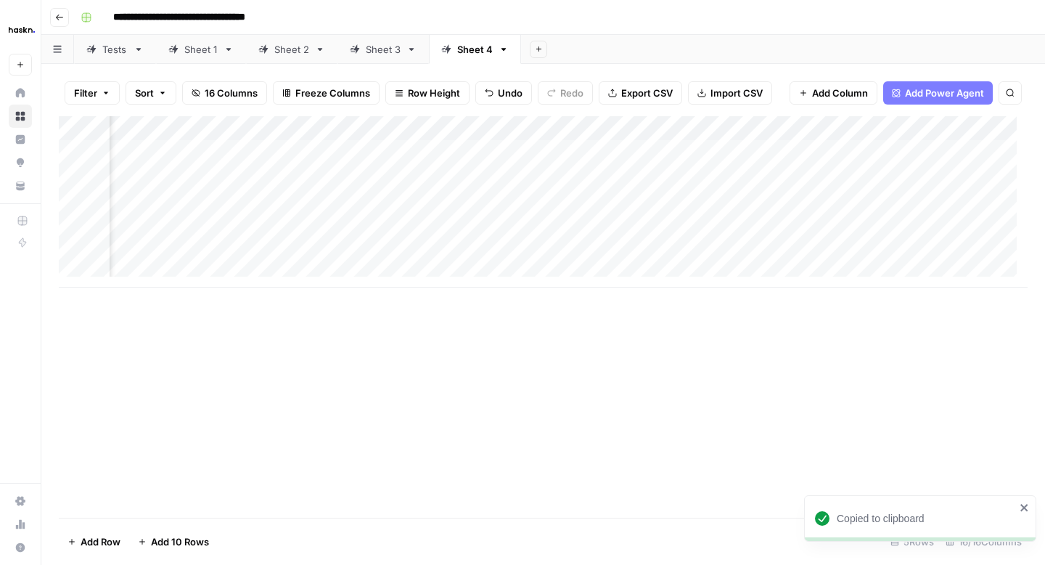
scroll to position [0, 1991]
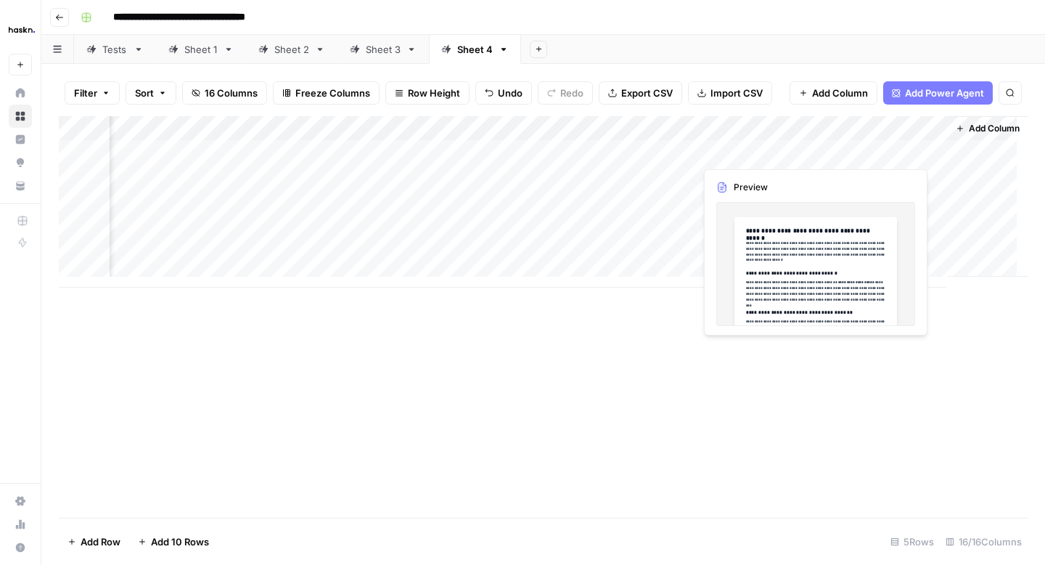
click at [843, 137] on div "Add Column" at bounding box center [543, 201] width 969 height 171
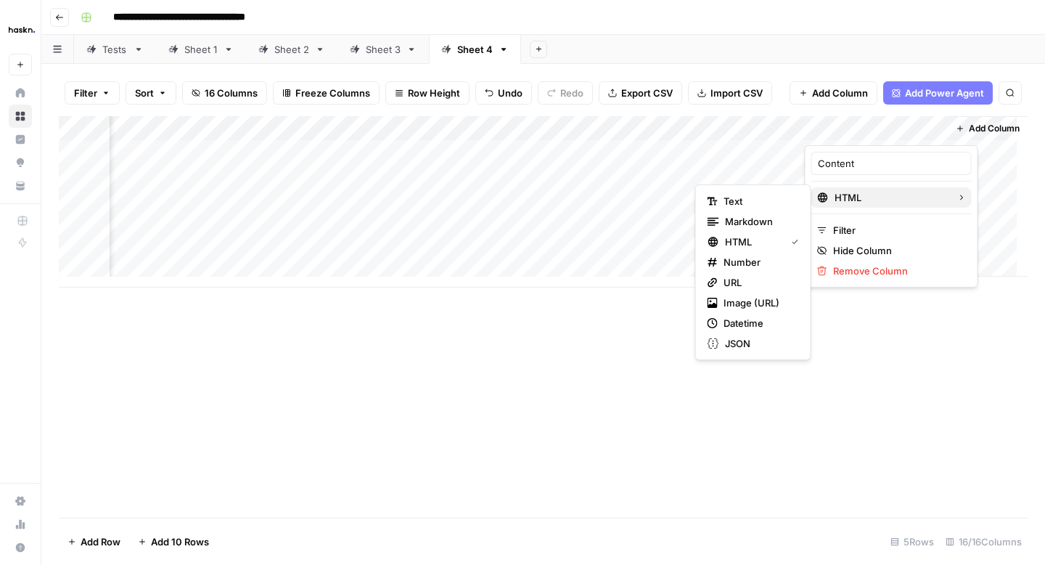
click at [841, 198] on span "HTML" at bounding box center [890, 197] width 111 height 15
click at [758, 201] on span "Text" at bounding box center [759, 201] width 70 height 15
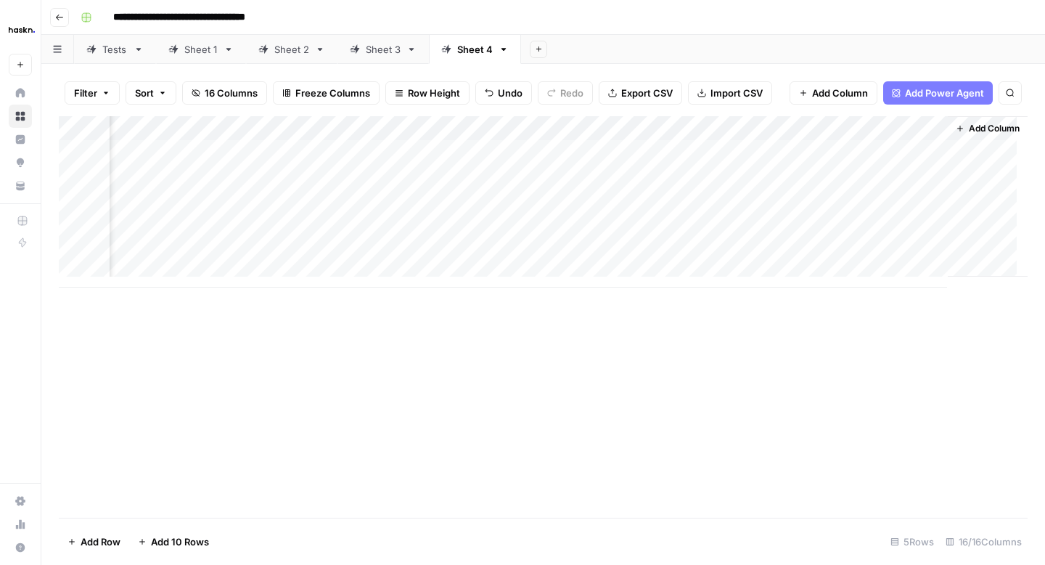
click at [839, 151] on div "Add Column" at bounding box center [543, 201] width 969 height 171
click at [57, 16] on icon "button" at bounding box center [59, 18] width 7 height 6
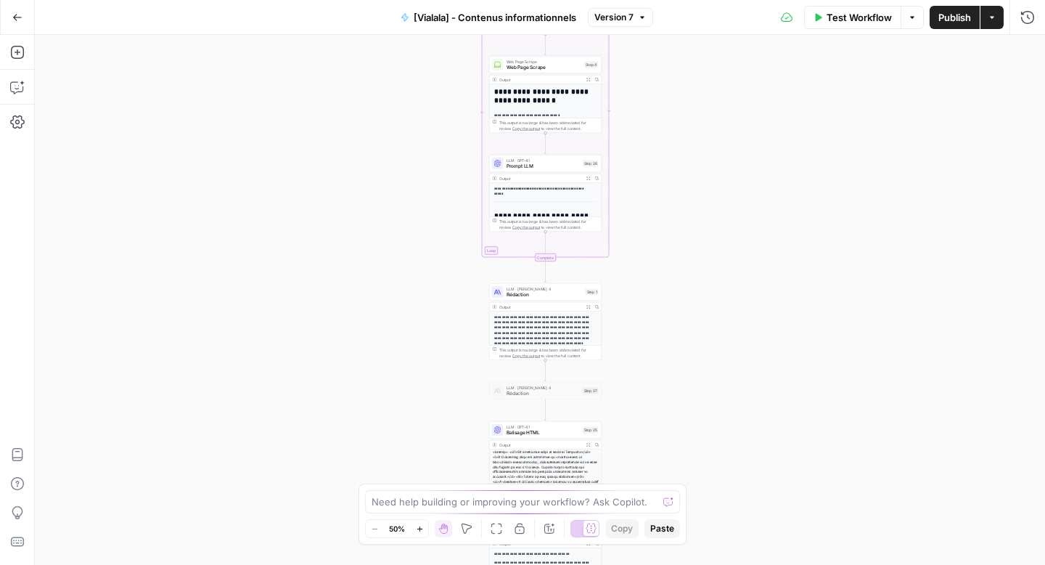
click at [515, 293] on span "Rédaction" at bounding box center [545, 294] width 76 height 7
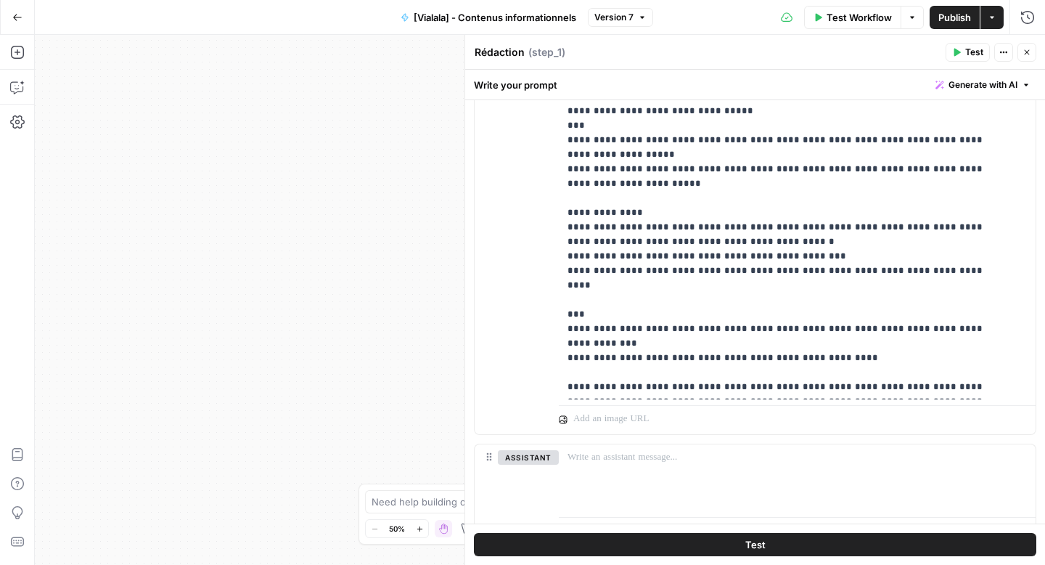
scroll to position [242, 0]
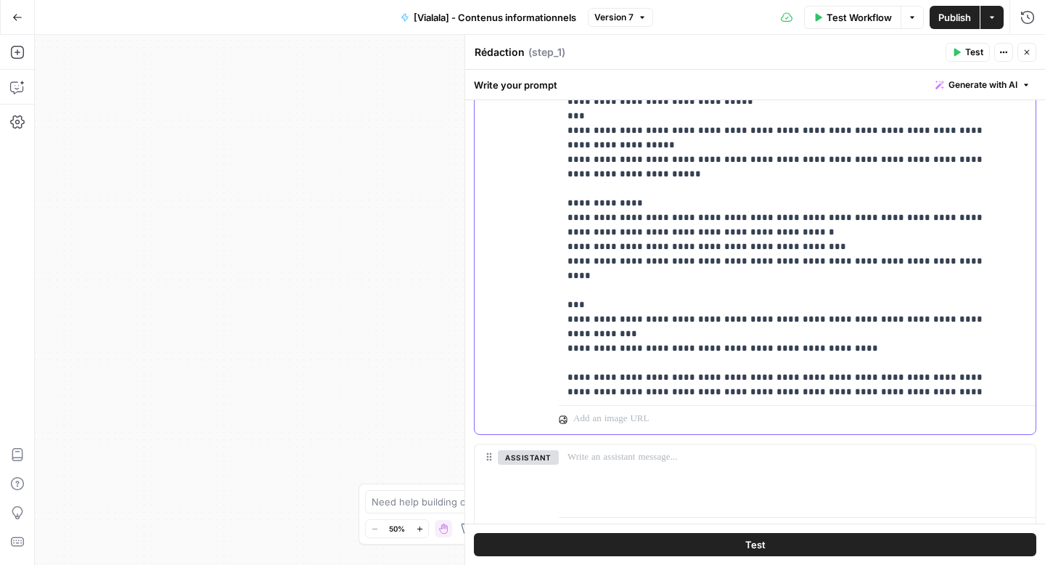
click at [717, 291] on p "**********" at bounding box center [787, 232] width 438 height 1321
click at [928, 293] on p "**********" at bounding box center [787, 240] width 438 height 1336
click at [753, 319] on p "**********" at bounding box center [787, 240] width 438 height 1336
click at [741, 285] on p "**********" at bounding box center [787, 240] width 438 height 1336
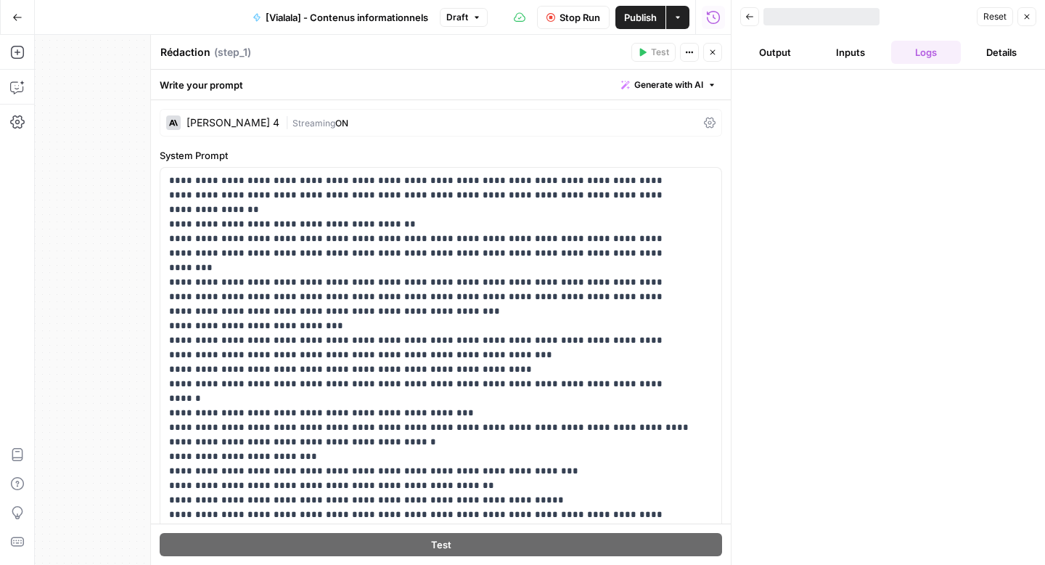
scroll to position [242, 0]
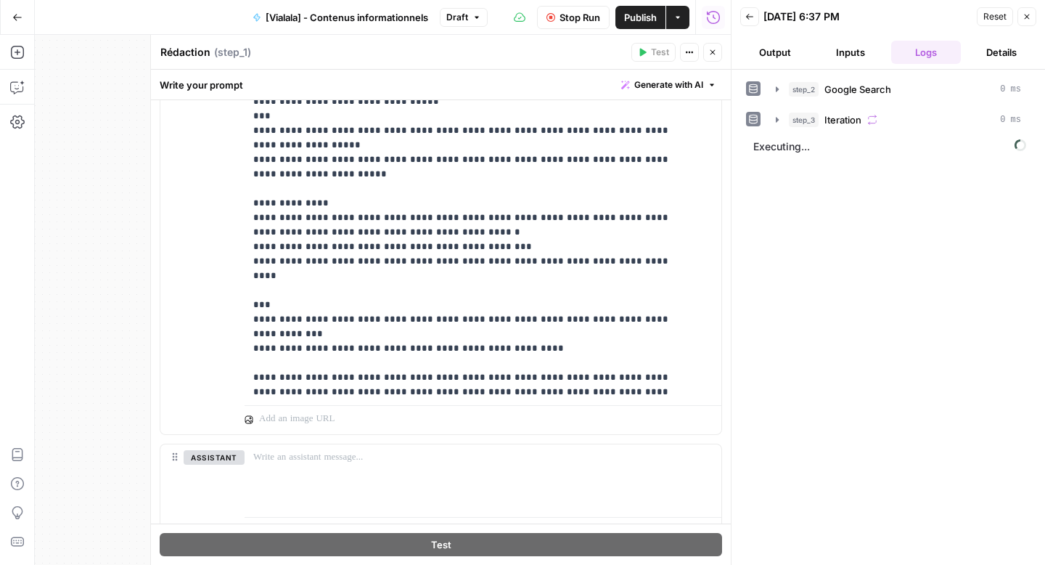
click at [784, 68] on header "Back [DATE] 6:37 PM Reset Close Output Inputs Logs Details" at bounding box center [889, 35] width 314 height 70
click at [784, 59] on button "Output" at bounding box center [776, 52] width 70 height 23
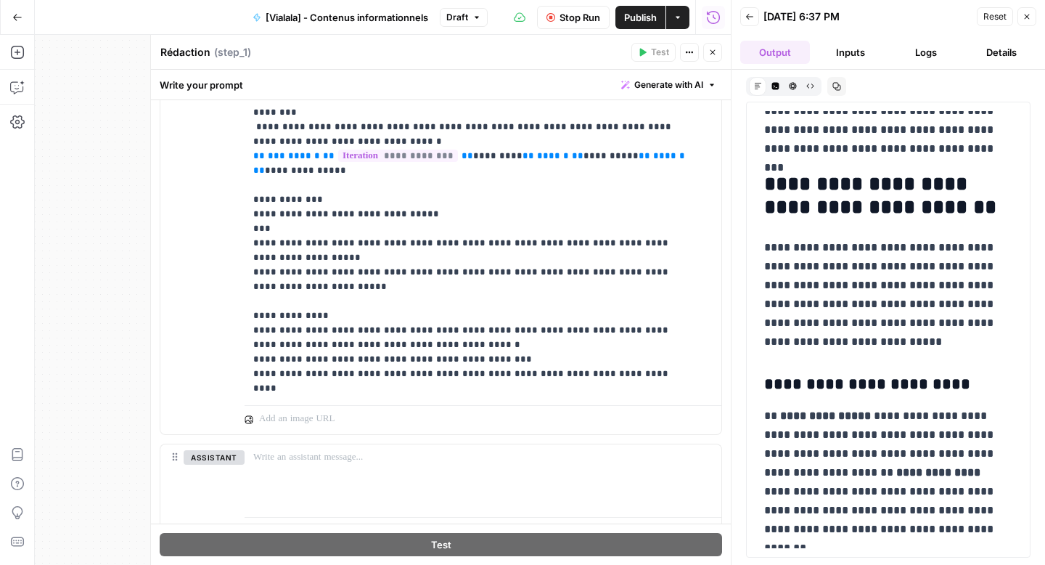
scroll to position [135, 0]
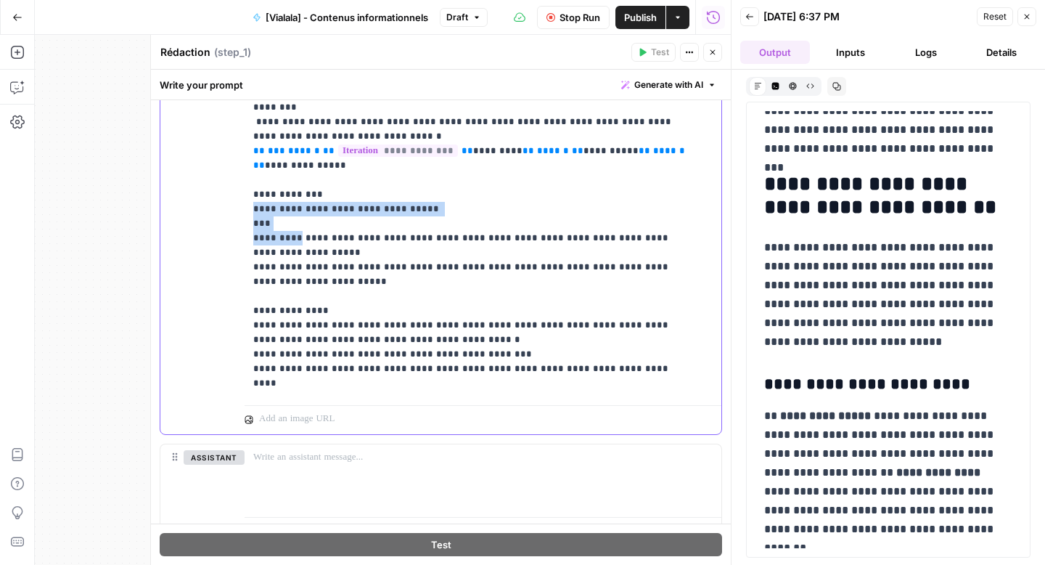
drag, startPoint x: 293, startPoint y: 195, endPoint x: 249, endPoint y: 171, distance: 50.7
click at [249, 171] on div "**********" at bounding box center [478, 104] width 466 height 592
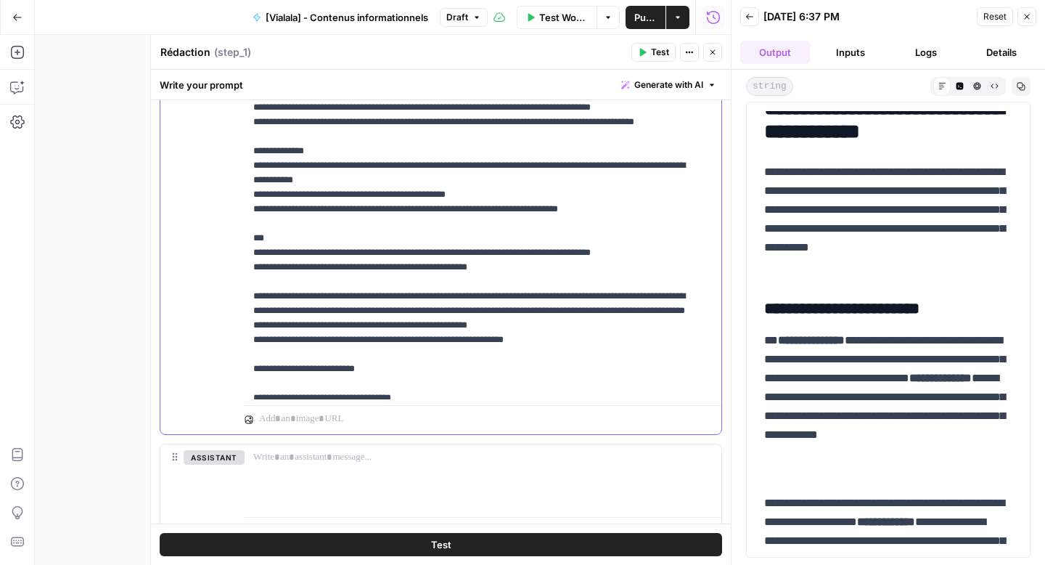
click at [250, 182] on div "**********" at bounding box center [478, 104] width 466 height 592
drag, startPoint x: 261, startPoint y: 221, endPoint x: 249, endPoint y: 220, distance: 11.6
click at [249, 220] on div "**********" at bounding box center [478, 104] width 466 height 592
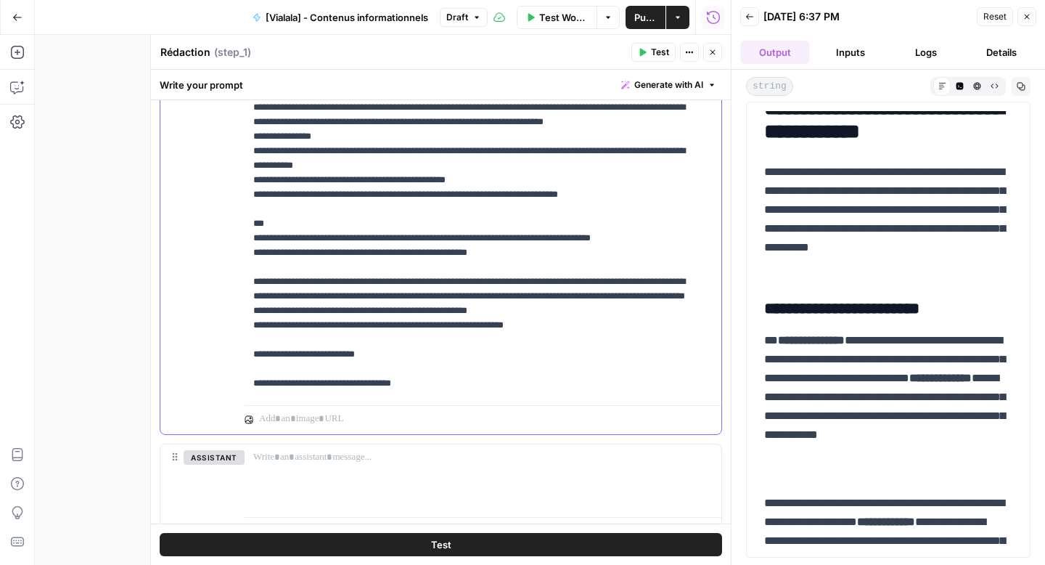
click at [259, 225] on p "**********" at bounding box center [472, 332] width 438 height 1307
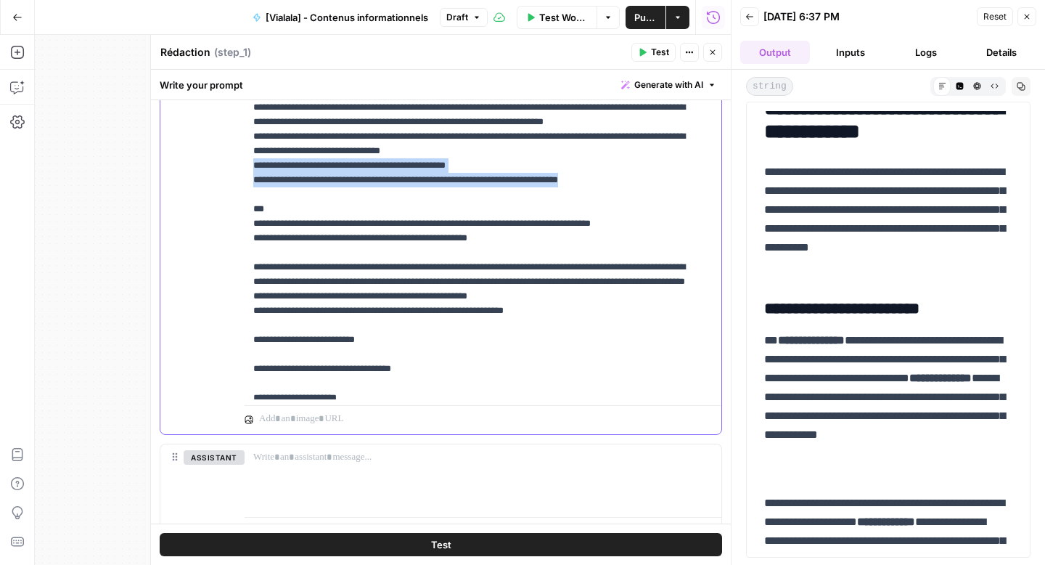
drag, startPoint x: 621, startPoint y: 257, endPoint x: 250, endPoint y: 242, distance: 370.5
click at [250, 242] on div "**********" at bounding box center [478, 104] width 466 height 592
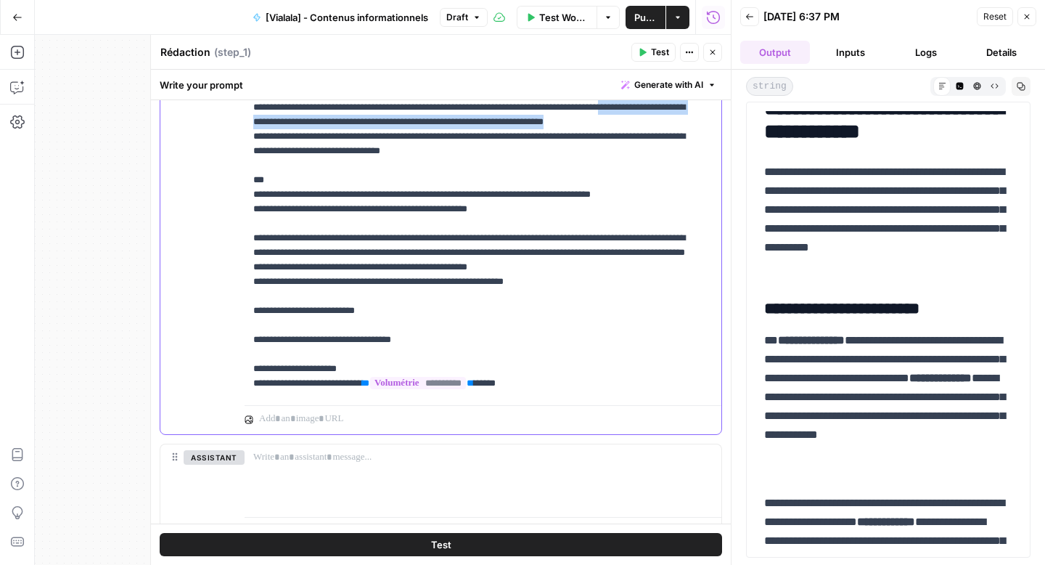
drag, startPoint x: 307, startPoint y: 196, endPoint x: 246, endPoint y: 184, distance: 62.1
click at [246, 184] on div "**********" at bounding box center [478, 104] width 466 height 592
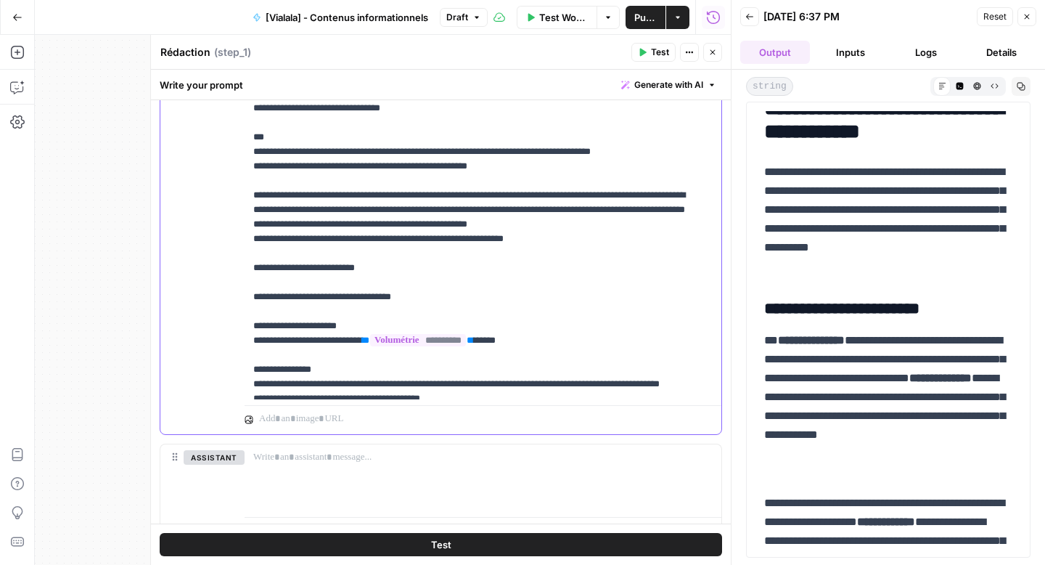
scroll to position [166, 0]
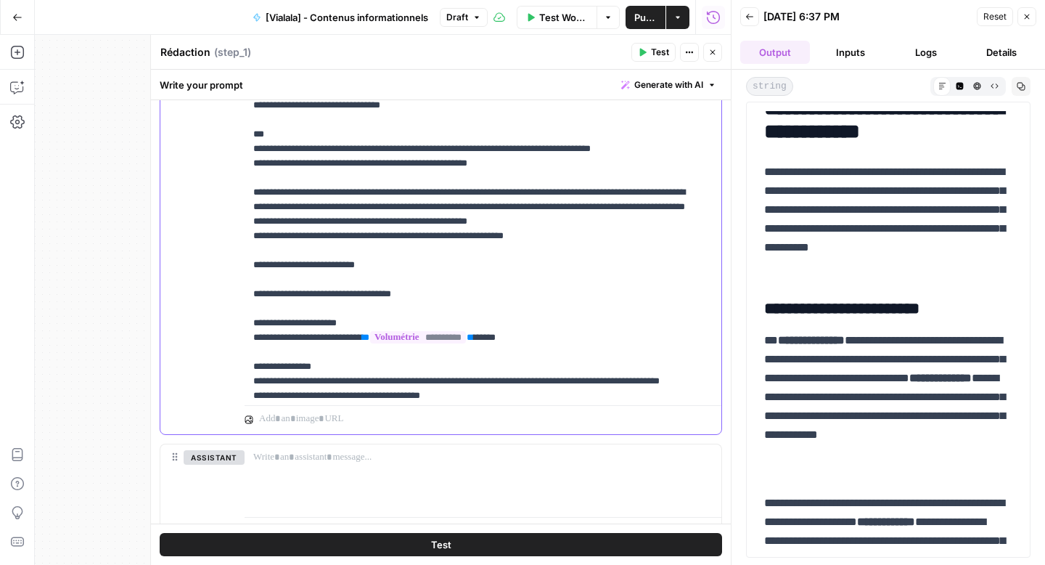
click at [260, 192] on p "**********" at bounding box center [472, 265] width 438 height 1234
drag, startPoint x: 294, startPoint y: 210, endPoint x: 245, endPoint y: 196, distance: 50.6
click at [245, 196] on div "**********" at bounding box center [478, 104] width 466 height 592
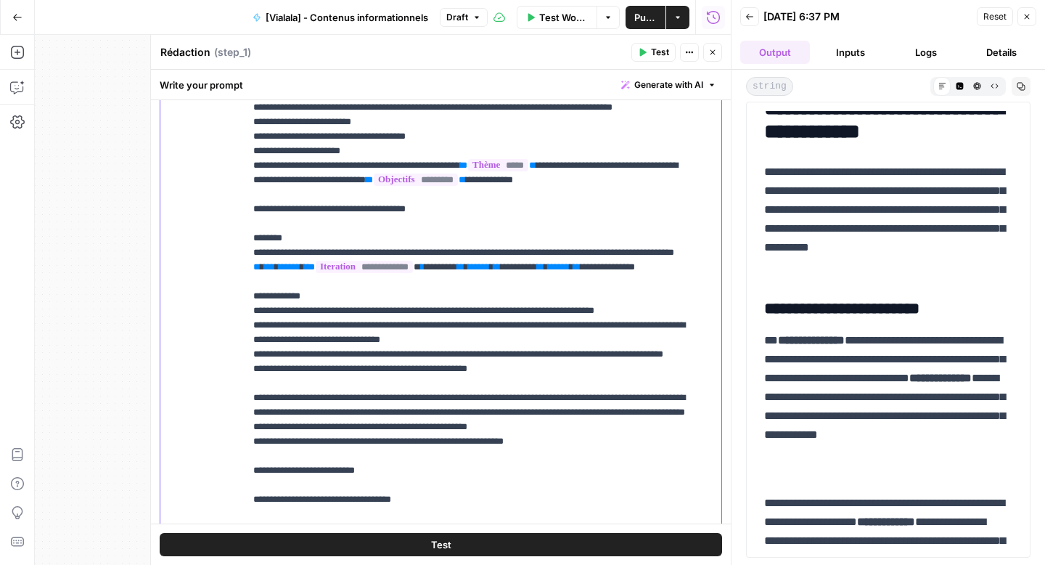
scroll to position [748, 0]
drag, startPoint x: 387, startPoint y: 180, endPoint x: 241, endPoint y: 171, distance: 146.2
click at [241, 171] on div "**********" at bounding box center [440, 357] width 561 height 626
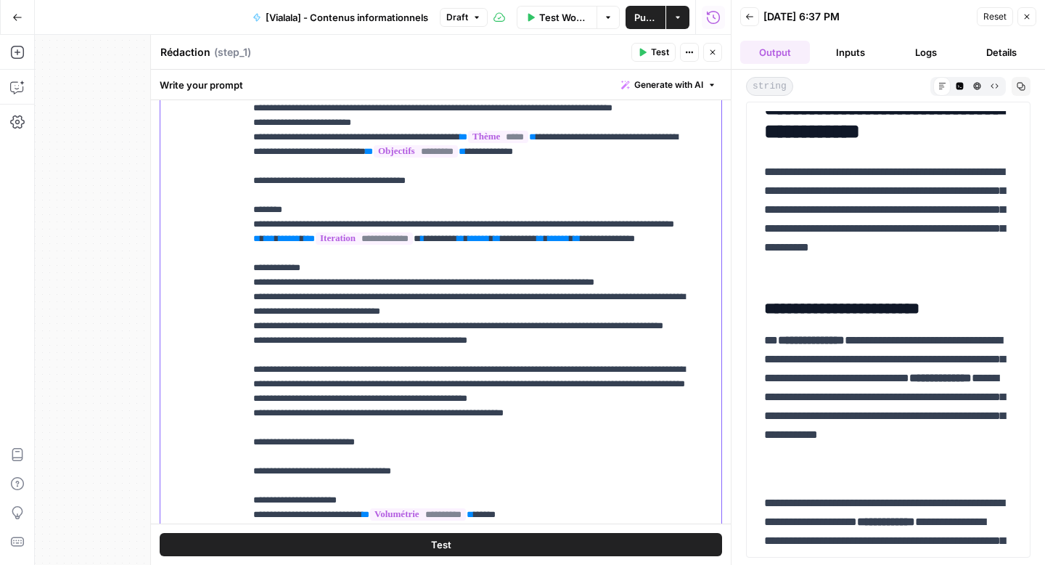
click at [254, 208] on p "**********" at bounding box center [472, 478] width 438 height 1191
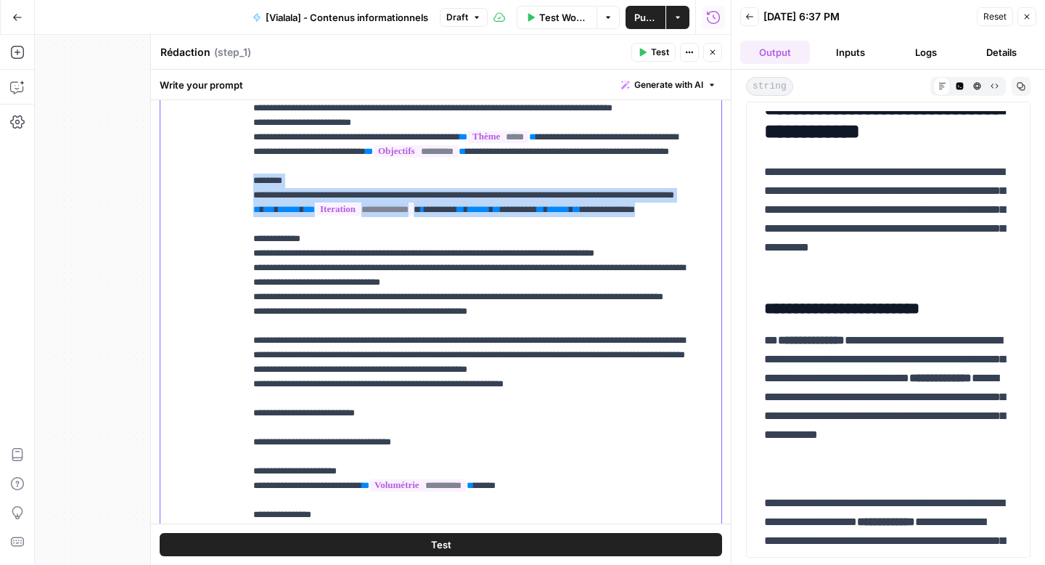
drag, startPoint x: 326, startPoint y: 284, endPoint x: 234, endPoint y: 227, distance: 108.6
click at [234, 227] on div "**********" at bounding box center [440, 357] width 561 height 626
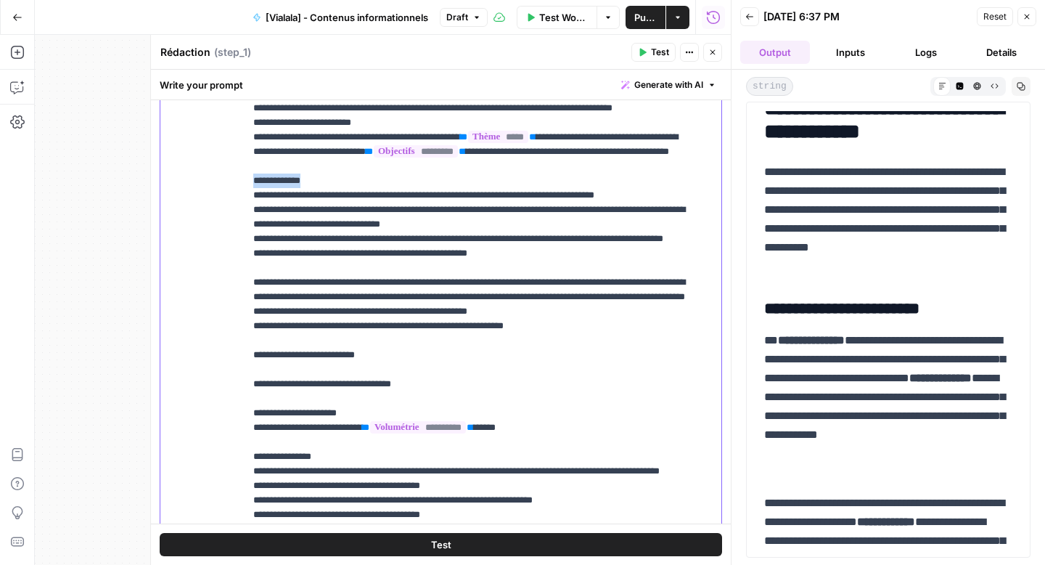
drag, startPoint x: 322, startPoint y: 228, endPoint x: 248, endPoint y: 227, distance: 73.3
click at [248, 227] on div "**********" at bounding box center [478, 340] width 466 height 592
click at [250, 169] on div "**********" at bounding box center [478, 340] width 466 height 592
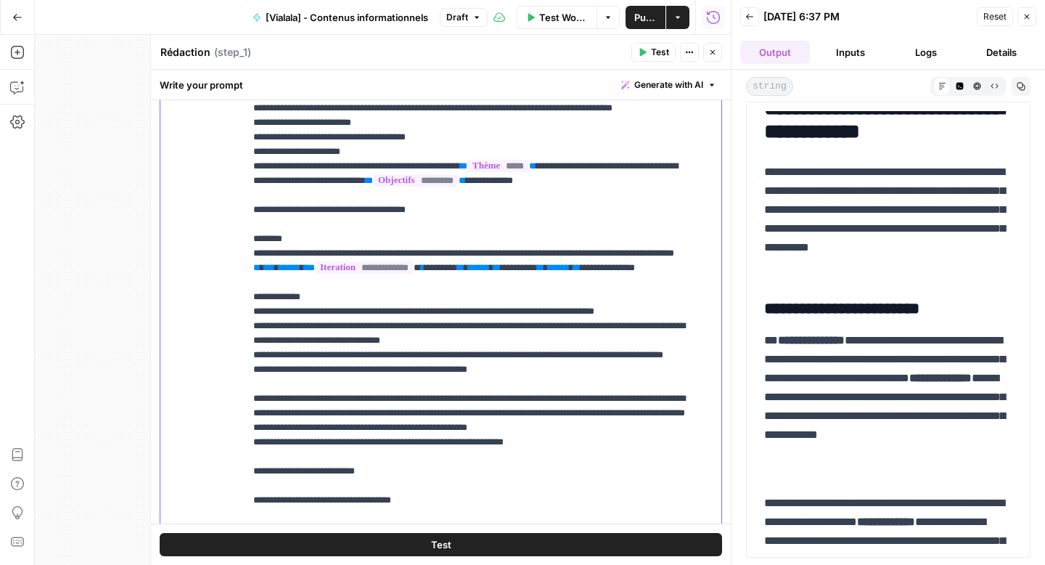
click at [273, 177] on p "**********" at bounding box center [472, 493] width 438 height 1220
drag, startPoint x: 274, startPoint y: 179, endPoint x: 269, endPoint y: 168, distance: 13.0
click at [269, 168] on p "**********" at bounding box center [472, 493] width 438 height 1220
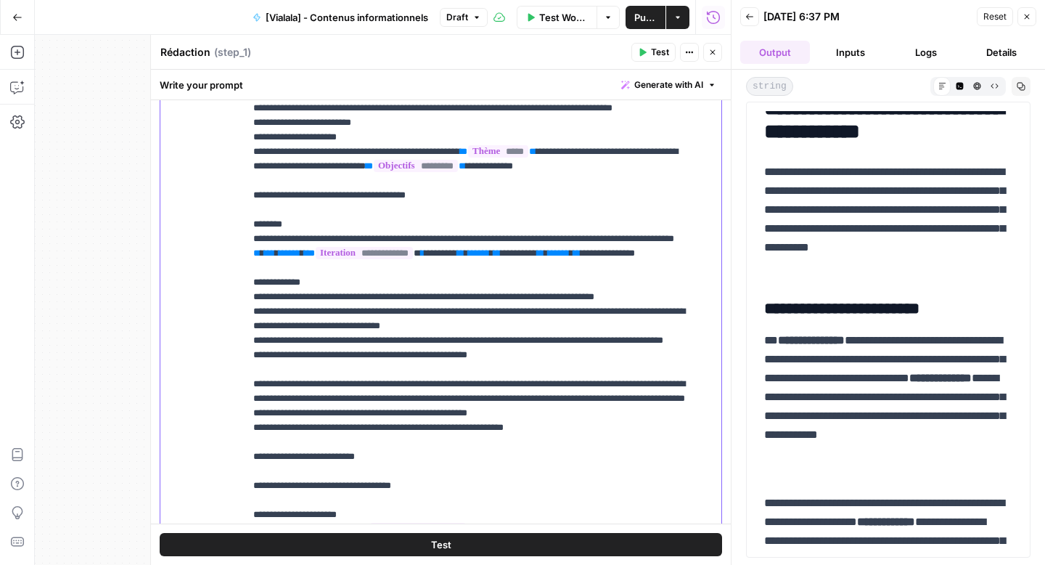
click at [250, 224] on div "**********" at bounding box center [478, 340] width 466 height 592
click at [286, 250] on p "**********" at bounding box center [472, 485] width 438 height 1205
click at [263, 270] on p "**********" at bounding box center [472, 485] width 438 height 1205
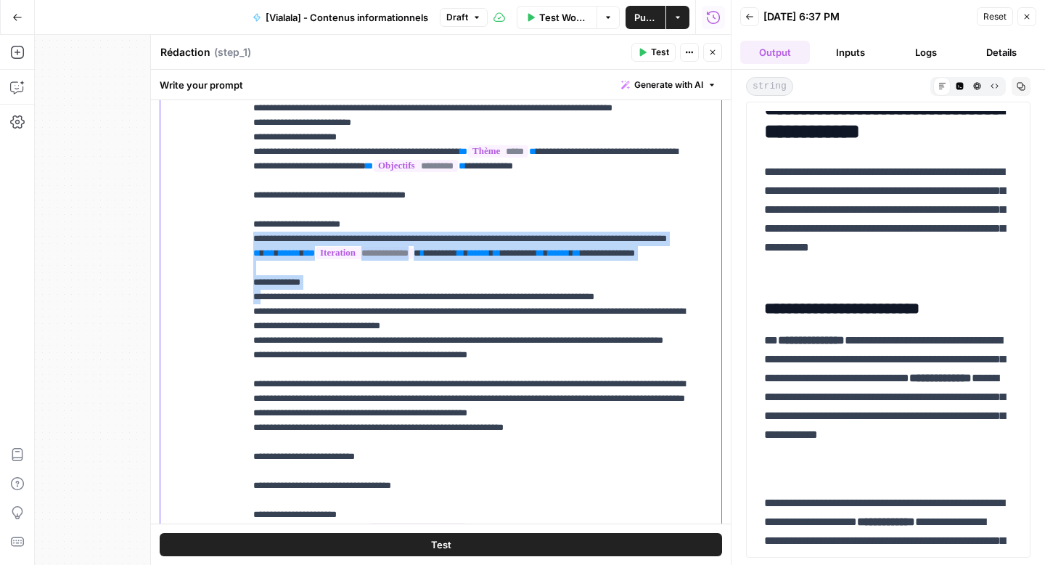
drag, startPoint x: 260, startPoint y: 356, endPoint x: 245, endPoint y: 272, distance: 85.5
click at [245, 272] on div "**********" at bounding box center [478, 340] width 466 height 592
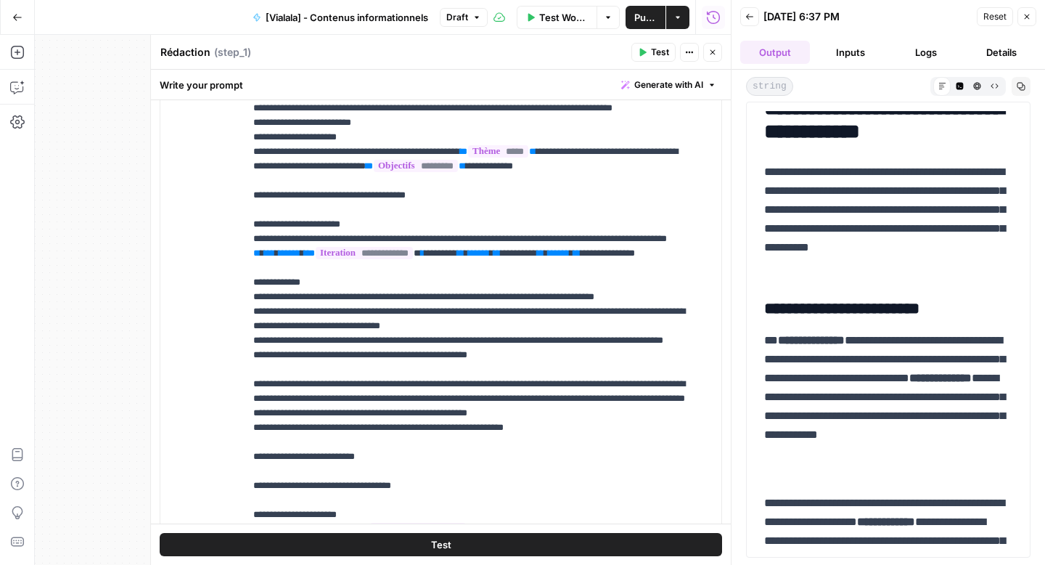
drag, startPoint x: 243, startPoint y: 356, endPoint x: 248, endPoint y: 338, distance: 19.4
click at [248, 338] on div "**********" at bounding box center [440, 357] width 561 height 626
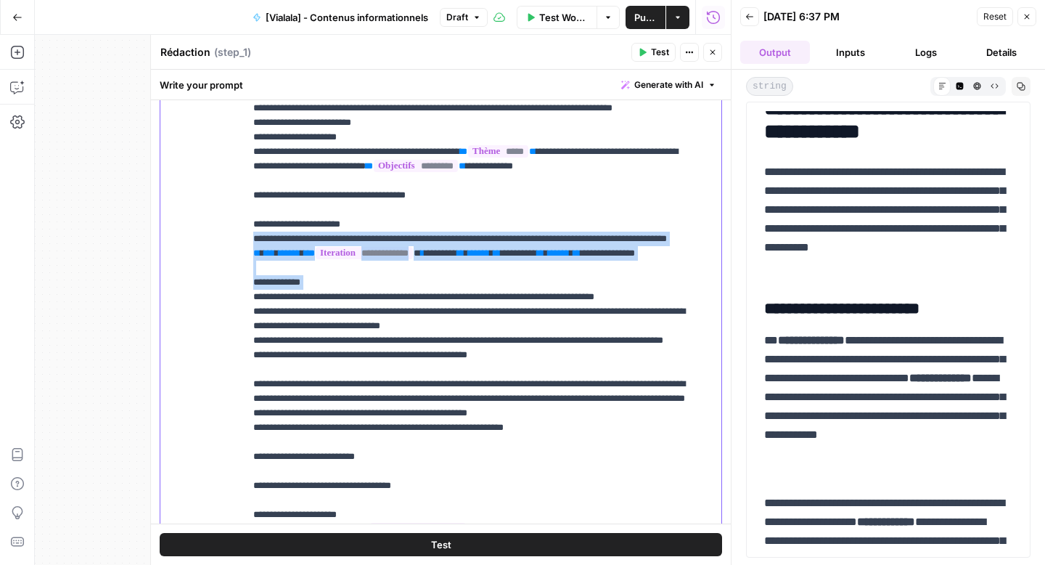
drag, startPoint x: 250, startPoint y: 355, endPoint x: 248, endPoint y: 272, distance: 83.5
click at [248, 272] on div "**********" at bounding box center [478, 340] width 466 height 592
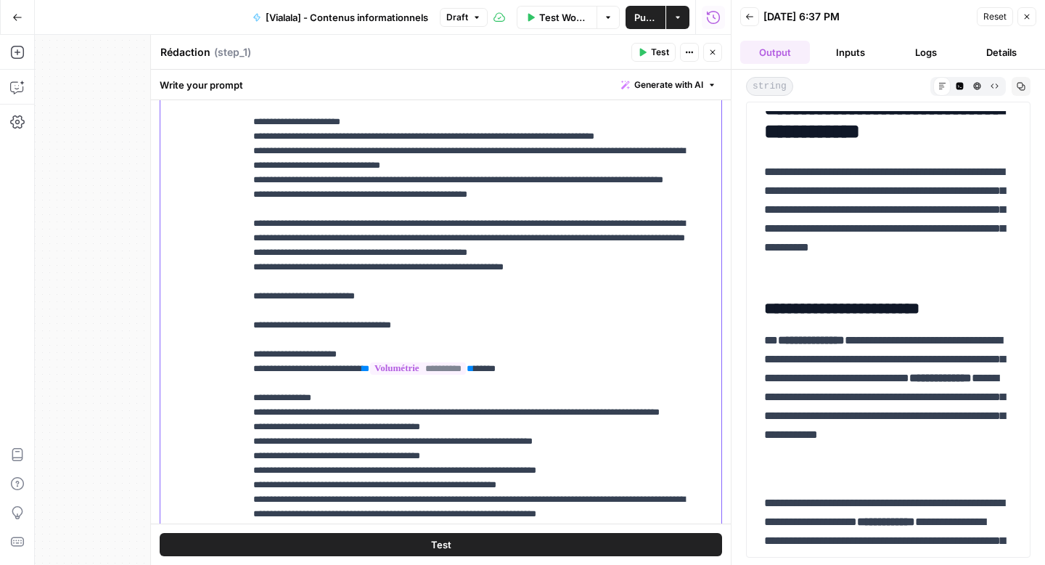
scroll to position [271, 0]
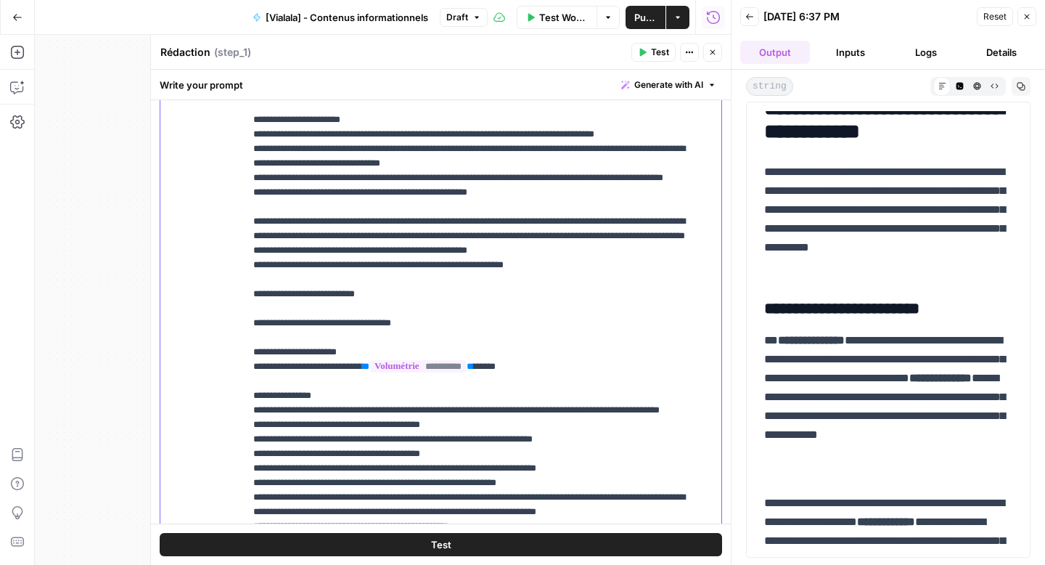
click at [288, 241] on p "**********" at bounding box center [472, 338] width 438 height 1118
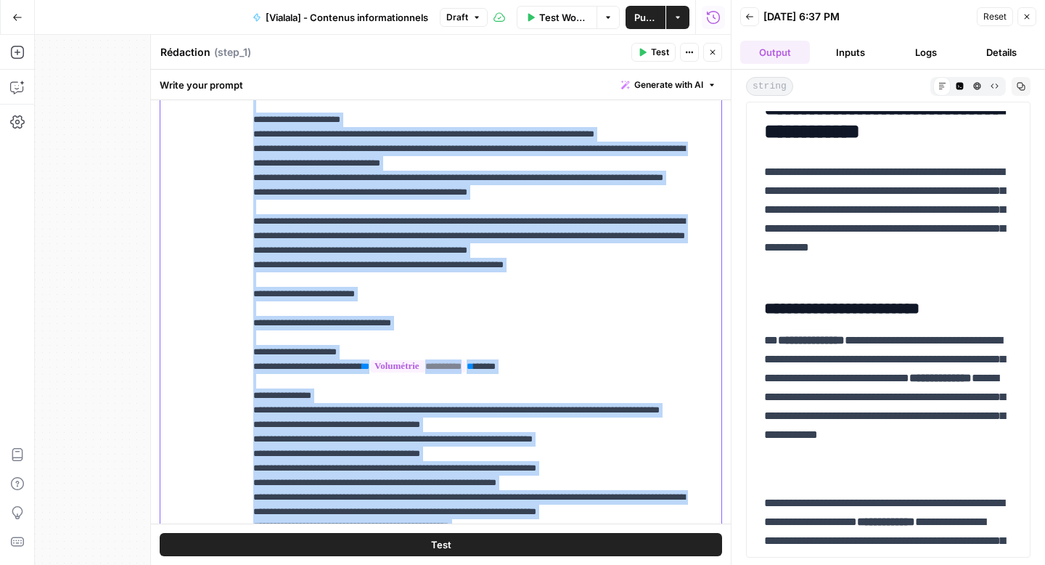
click at [288, 241] on p "**********" at bounding box center [472, 338] width 438 height 1118
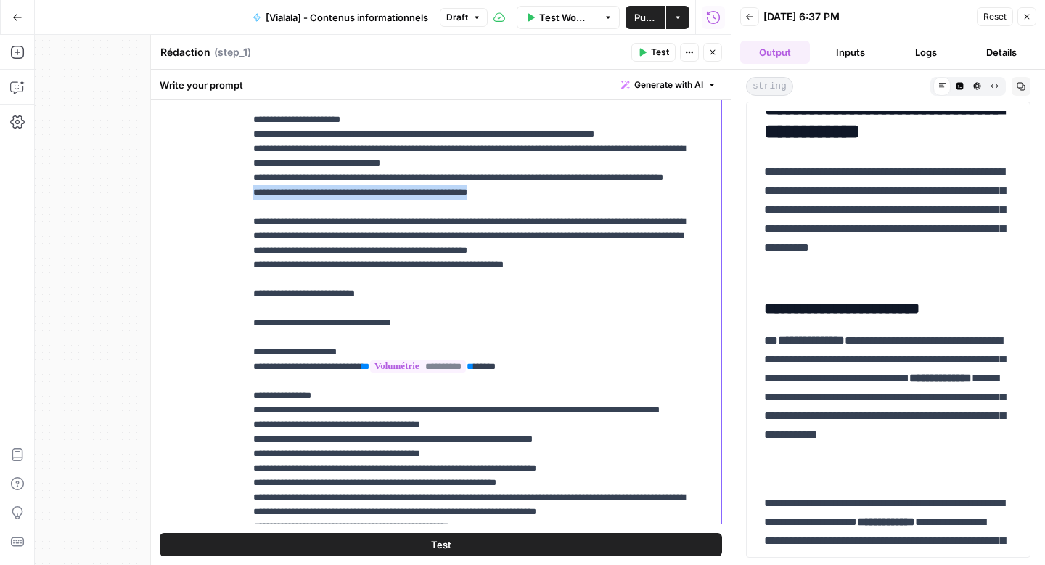
drag, startPoint x: 542, startPoint y: 238, endPoint x: 229, endPoint y: 233, distance: 312.9
click at [229, 233] on div "**********" at bounding box center [440, 357] width 561 height 626
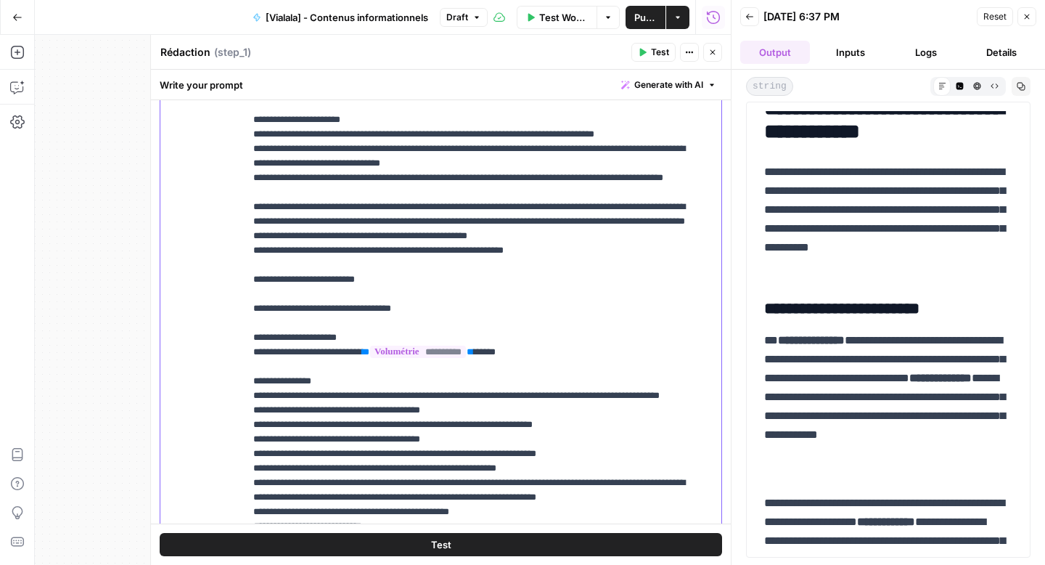
click at [253, 252] on div "**********" at bounding box center [478, 340] width 466 height 592
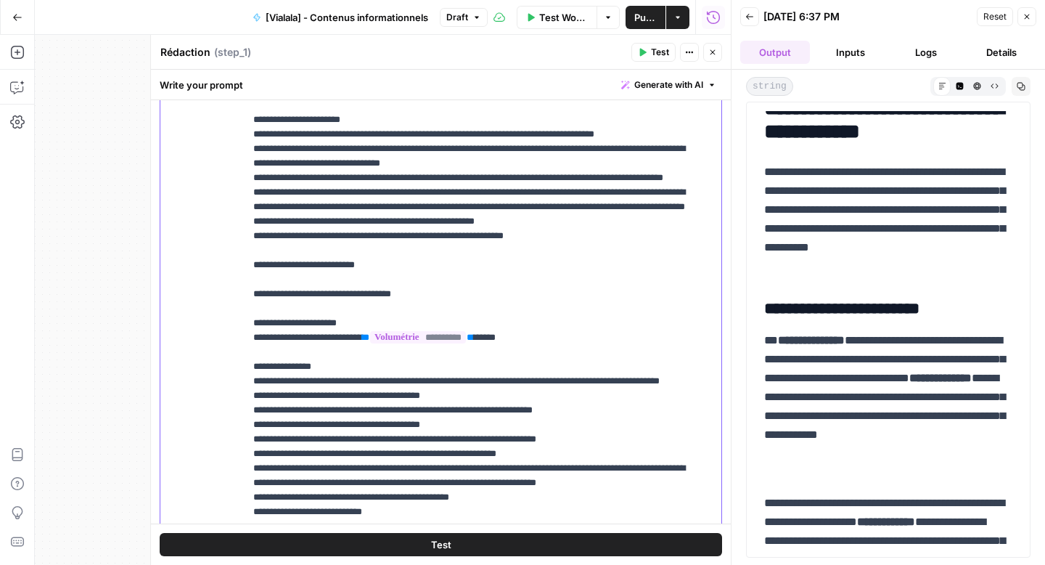
click at [248, 290] on div "**********" at bounding box center [478, 340] width 466 height 592
click at [257, 325] on p "**********" at bounding box center [472, 323] width 438 height 1089
drag, startPoint x: 256, startPoint y: 350, endPoint x: 254, endPoint y: 335, distance: 15.3
click at [254, 335] on p "**********" at bounding box center [472, 323] width 438 height 1089
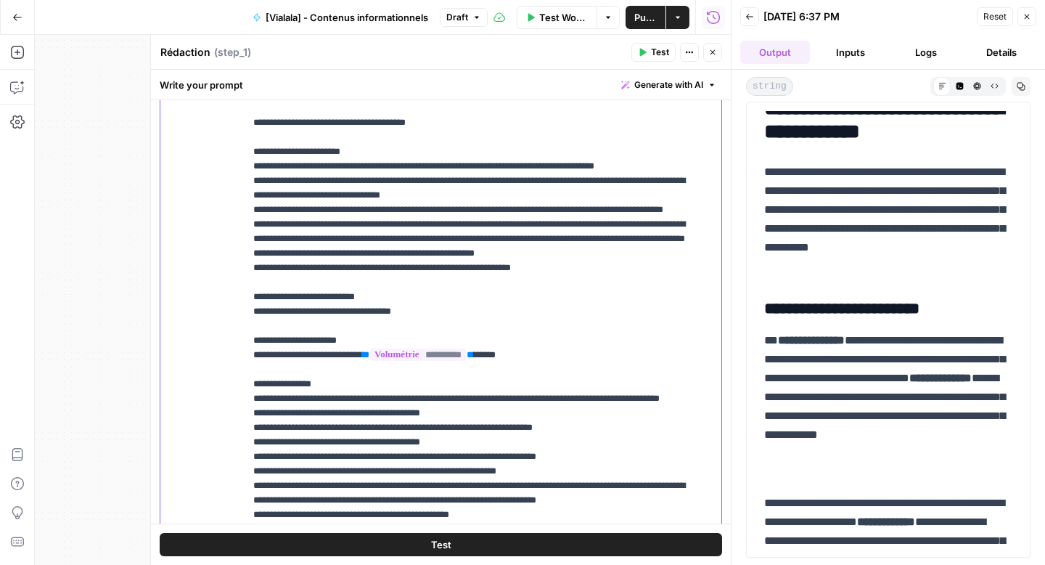
click at [249, 319] on div "**********" at bounding box center [478, 340] width 466 height 592
drag, startPoint x: 253, startPoint y: 357, endPoint x: 250, endPoint y: 325, distance: 32.1
click at [250, 325] on div "**********" at bounding box center [478, 340] width 466 height 592
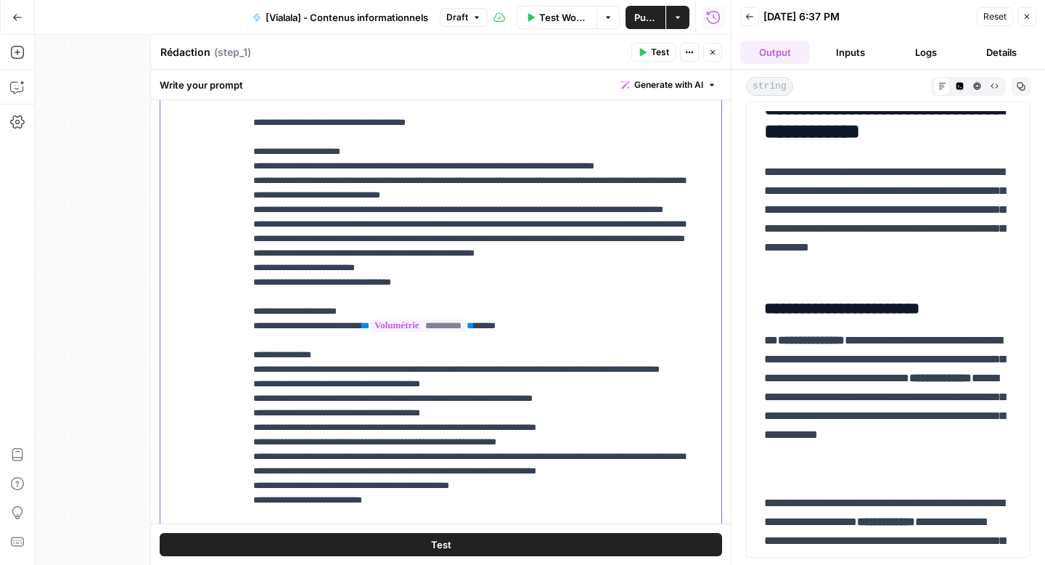
click at [269, 323] on p "**********" at bounding box center [472, 333] width 438 height 1045
click at [255, 331] on p "**********" at bounding box center [472, 333] width 438 height 1045
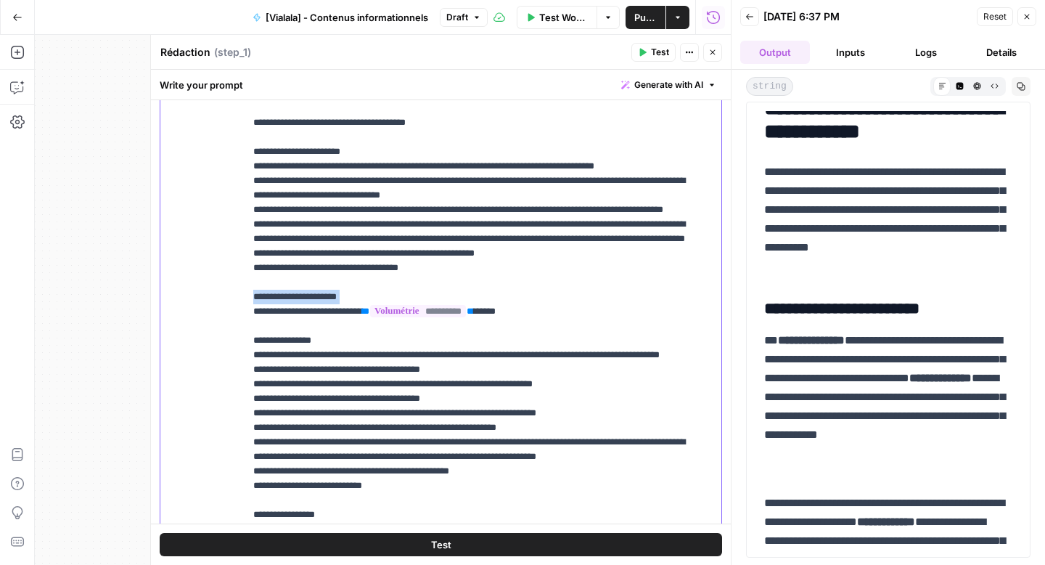
drag, startPoint x: 253, startPoint y: 369, endPoint x: 252, endPoint y: 354, distance: 15.3
click at [252, 354] on div "**********" at bounding box center [478, 340] width 466 height 592
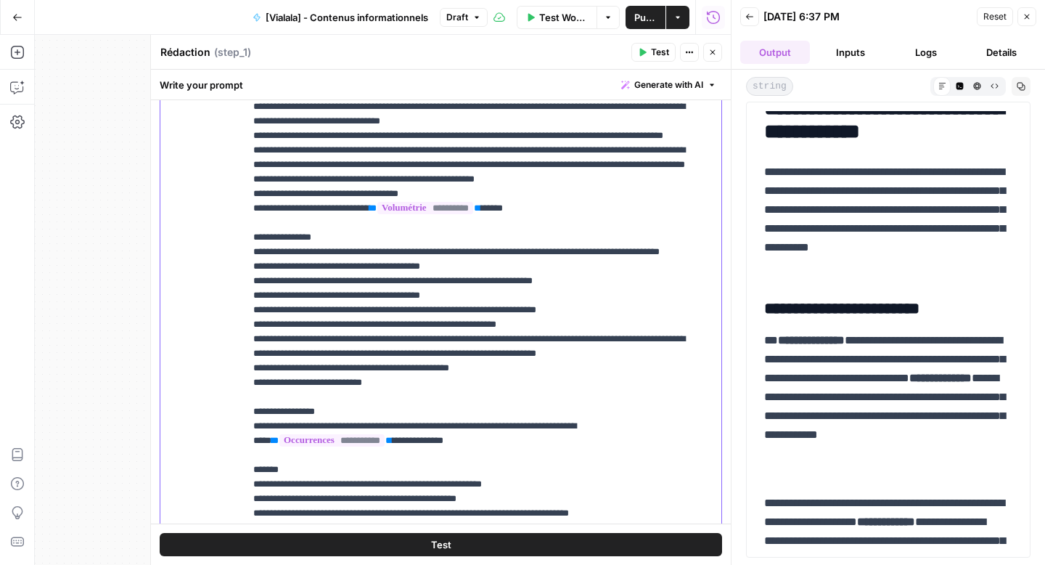
scroll to position [354, 0]
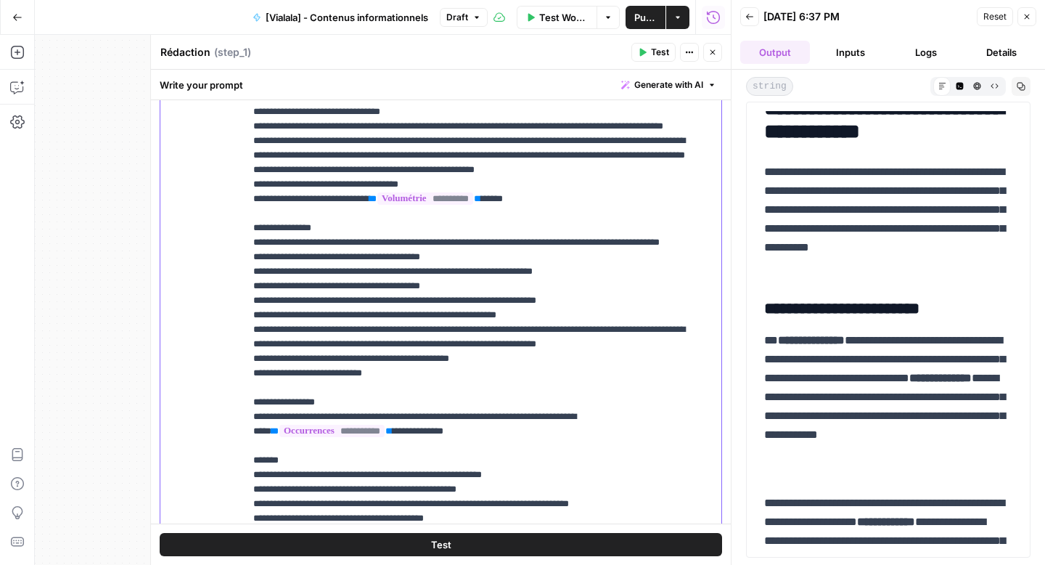
click at [264, 300] on p "**********" at bounding box center [472, 228] width 438 height 1002
drag, startPoint x: 262, startPoint y: 300, endPoint x: 251, endPoint y: 300, distance: 10.9
click at [251, 300] on div "**********" at bounding box center [478, 340] width 466 height 592
click at [261, 327] on p "**********" at bounding box center [472, 228] width 438 height 1002
click at [262, 343] on p "**********" at bounding box center [472, 228] width 438 height 1002
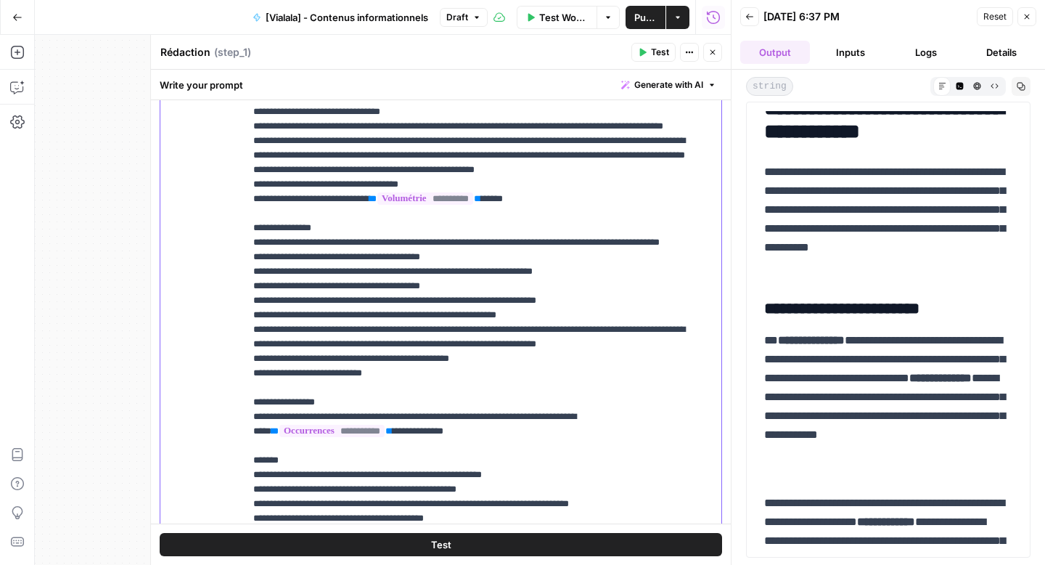
click at [264, 356] on p "**********" at bounding box center [472, 228] width 438 height 1002
drag, startPoint x: 260, startPoint y: 371, endPoint x: 252, endPoint y: 361, distance: 12.9
click at [252, 361] on div "**********" at bounding box center [478, 340] width 466 height 592
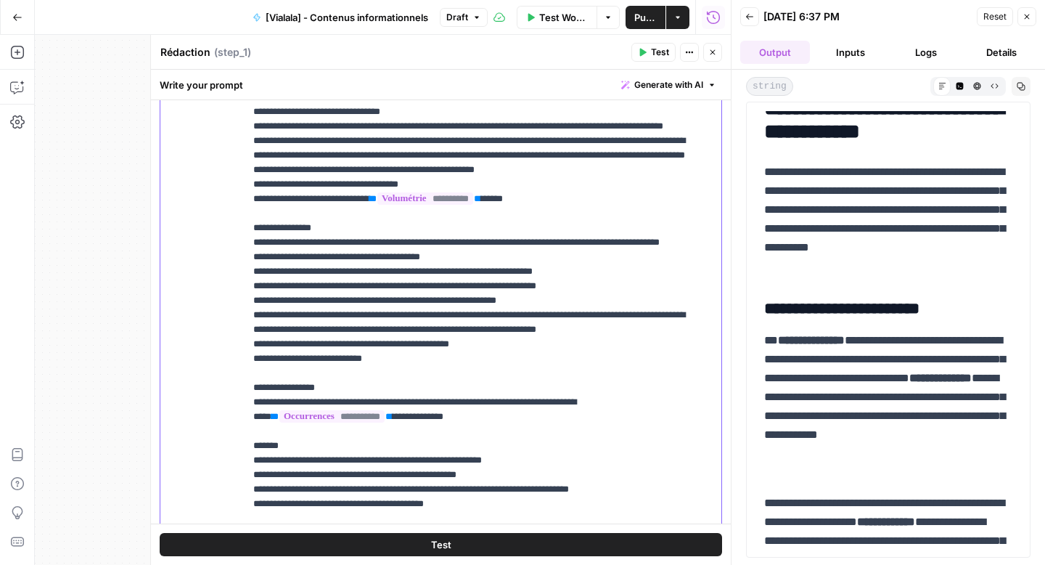
click at [261, 375] on p "**********" at bounding box center [472, 220] width 438 height 987
click at [261, 387] on p "**********" at bounding box center [472, 220] width 438 height 987
click at [260, 427] on p "**********" at bounding box center [472, 220] width 438 height 987
click at [263, 444] on p "**********" at bounding box center [472, 220] width 438 height 987
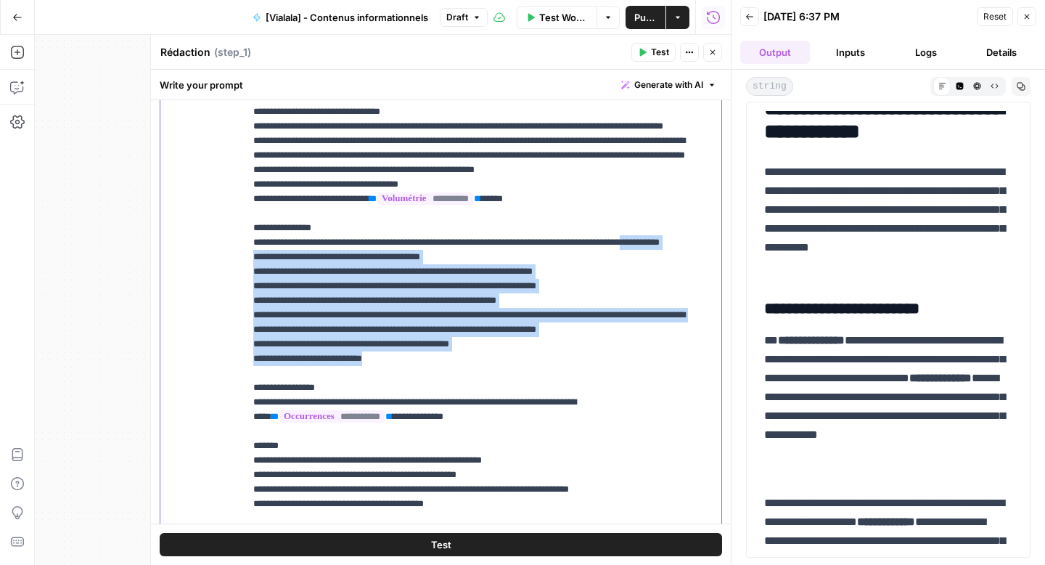
drag, startPoint x: 391, startPoint y: 448, endPoint x: 248, endPoint y: 310, distance: 198.7
click at [248, 310] on div "**********" at bounding box center [478, 340] width 466 height 592
click at [248, 303] on div "**********" at bounding box center [478, 340] width 466 height 592
copy p "**********"
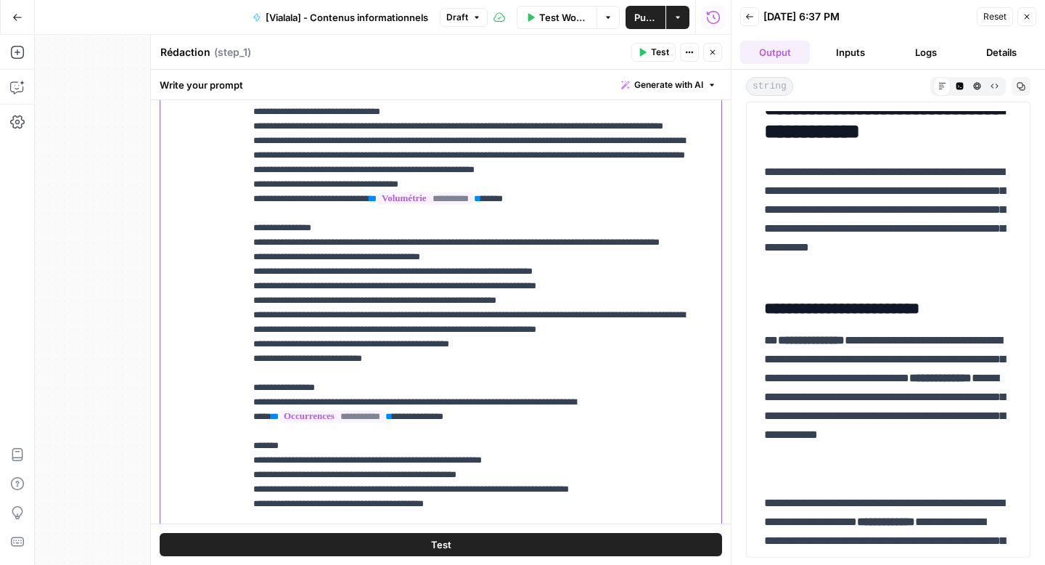
click at [438, 241] on p "**********" at bounding box center [472, 220] width 438 height 987
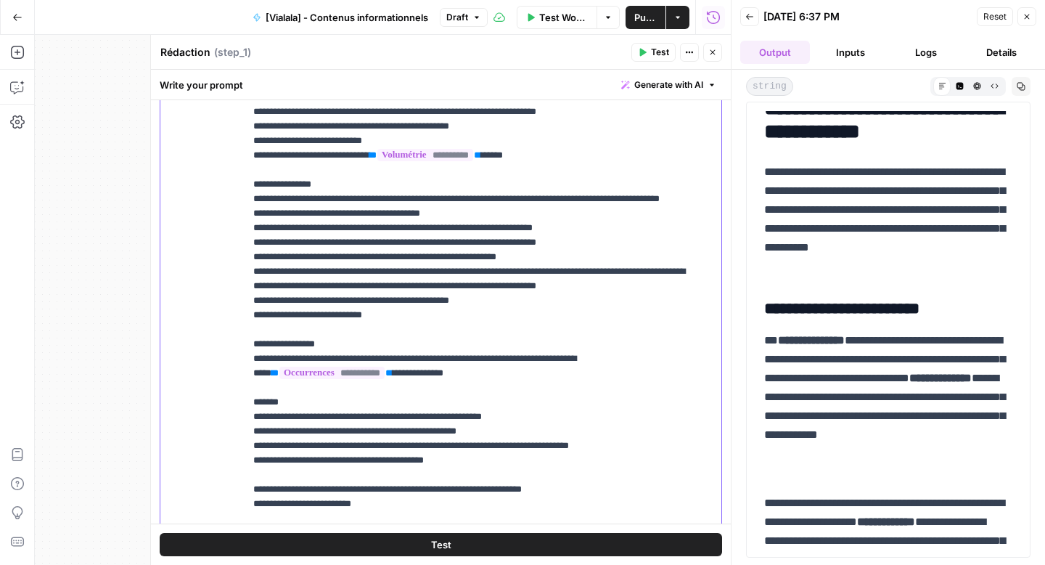
scroll to position [537, 0]
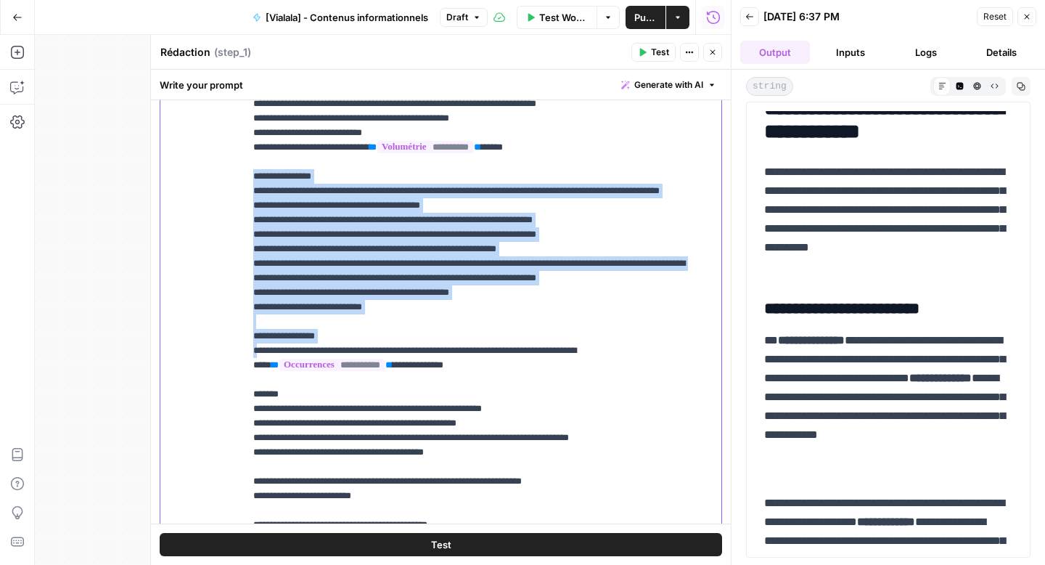
drag, startPoint x: 255, startPoint y: 466, endPoint x: 254, endPoint y: 269, distance: 197.5
click at [254, 269] on p "**********" at bounding box center [472, 118] width 438 height 1147
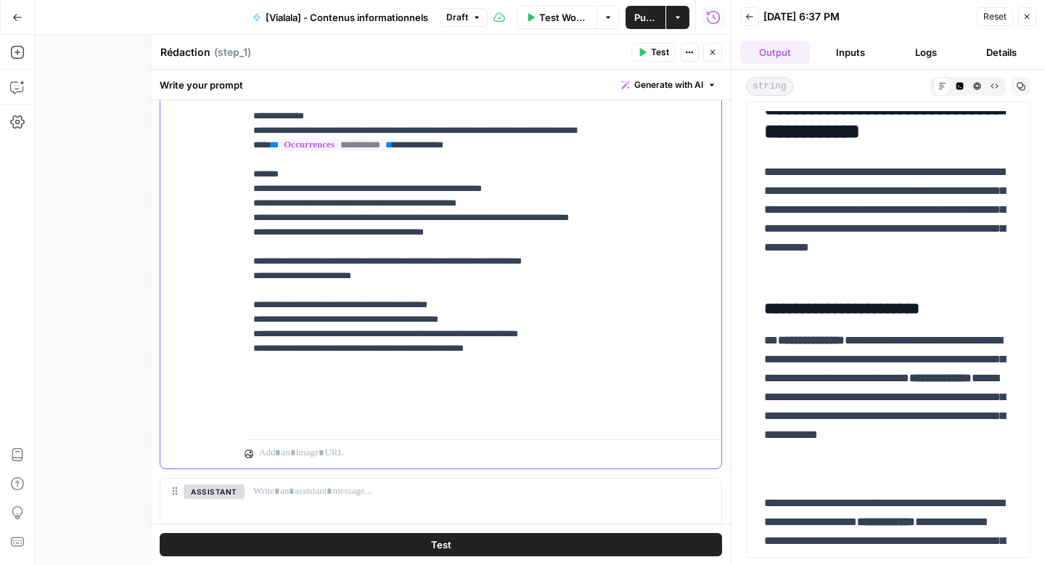
scroll to position [410, 0]
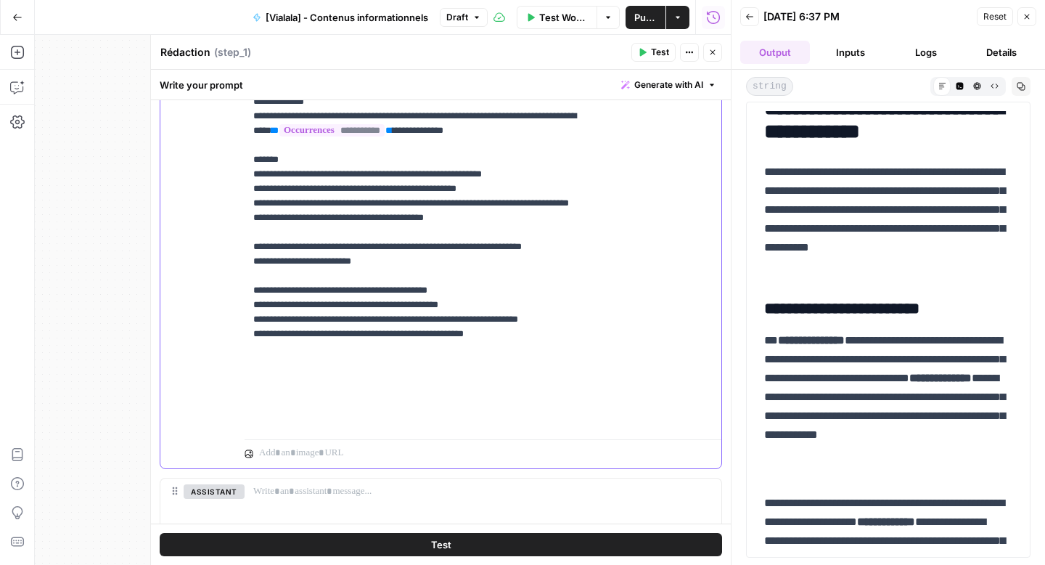
click at [337, 549] on button "Test" at bounding box center [441, 544] width 563 height 23
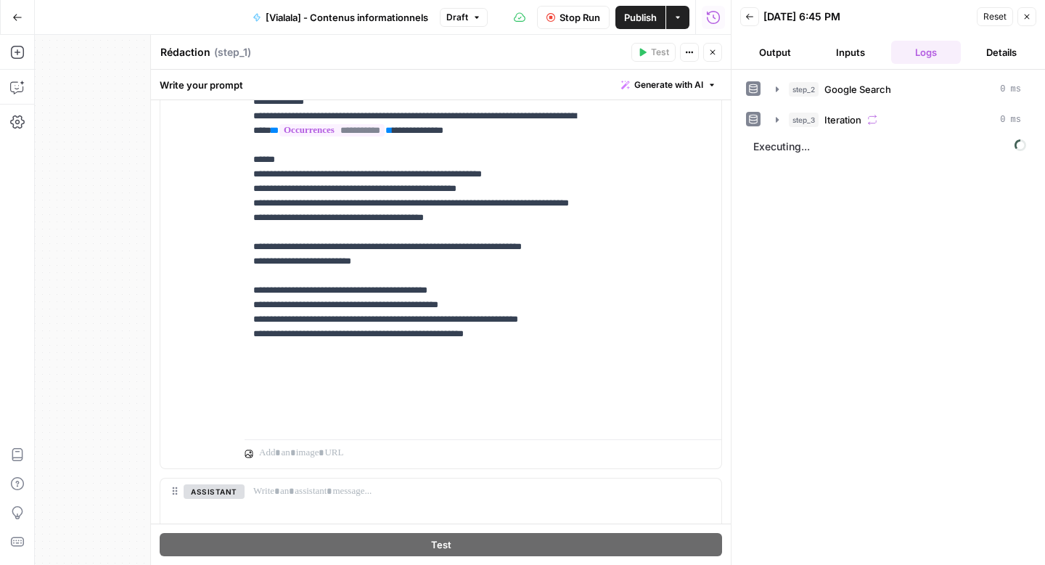
click at [756, 50] on button "Output" at bounding box center [776, 52] width 70 height 23
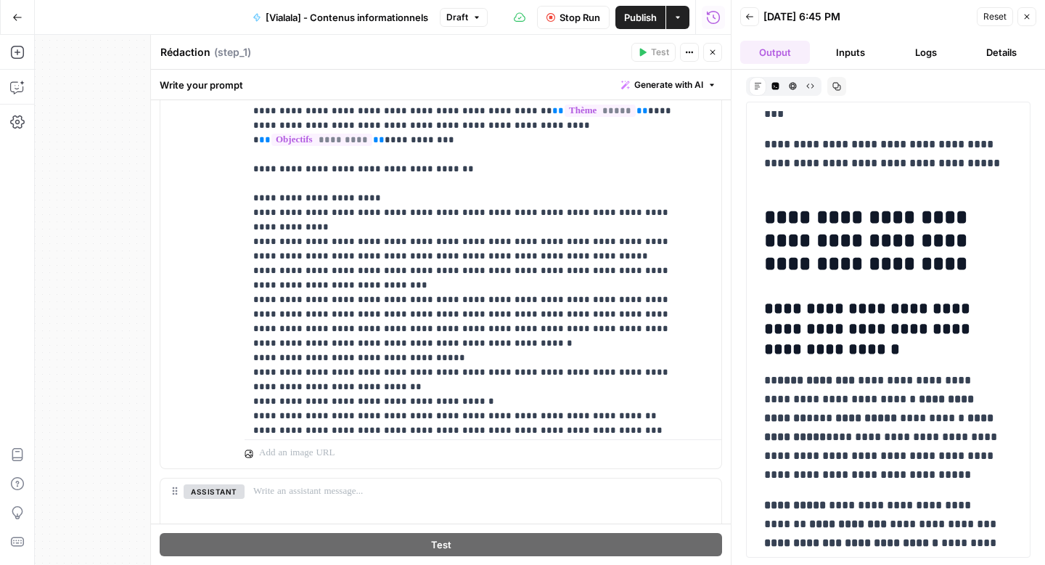
scroll to position [98, 0]
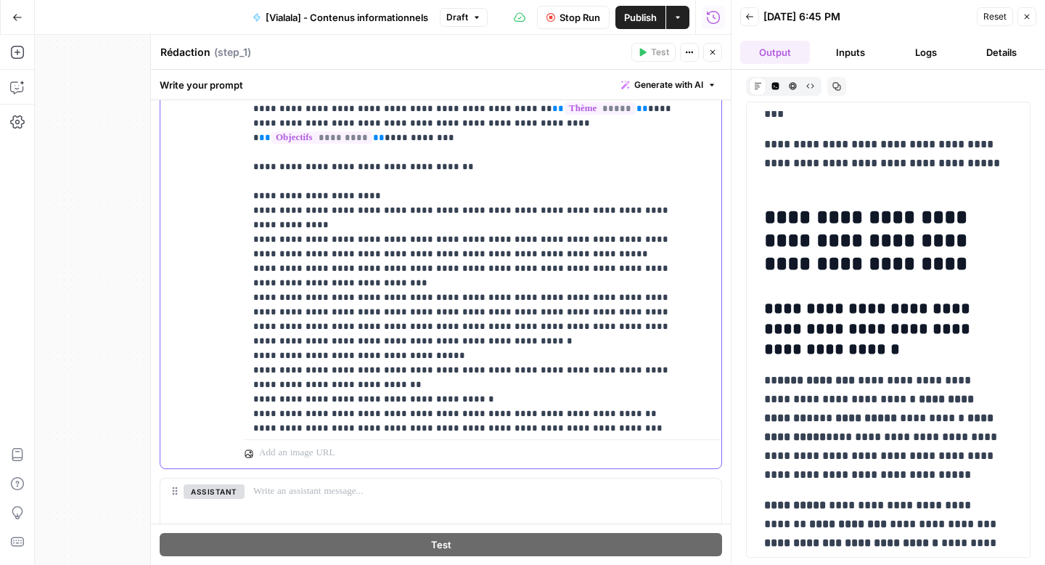
click at [296, 283] on p "**********" at bounding box center [472, 261] width 438 height 958
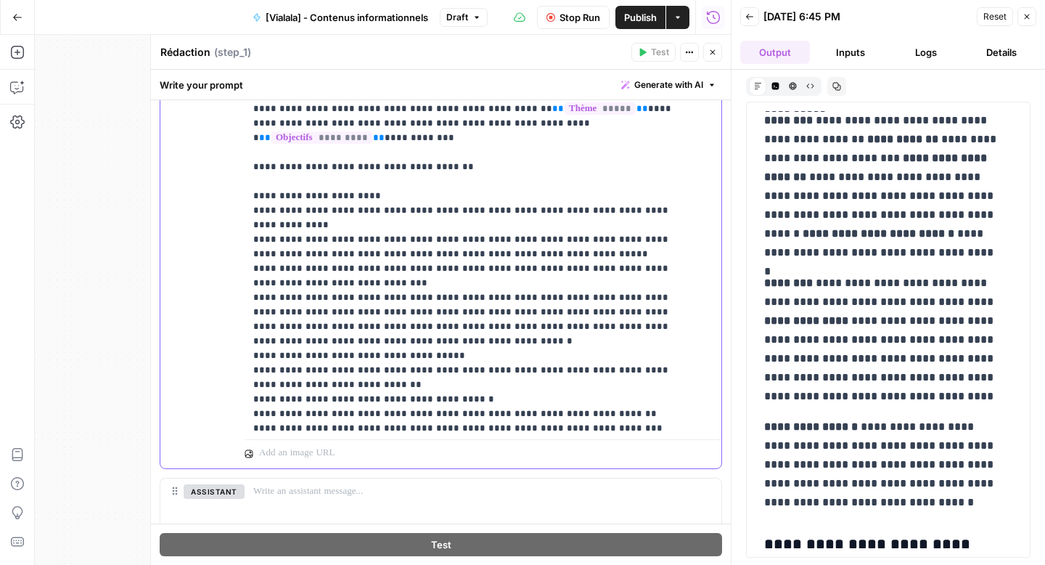
scroll to position [2860, 0]
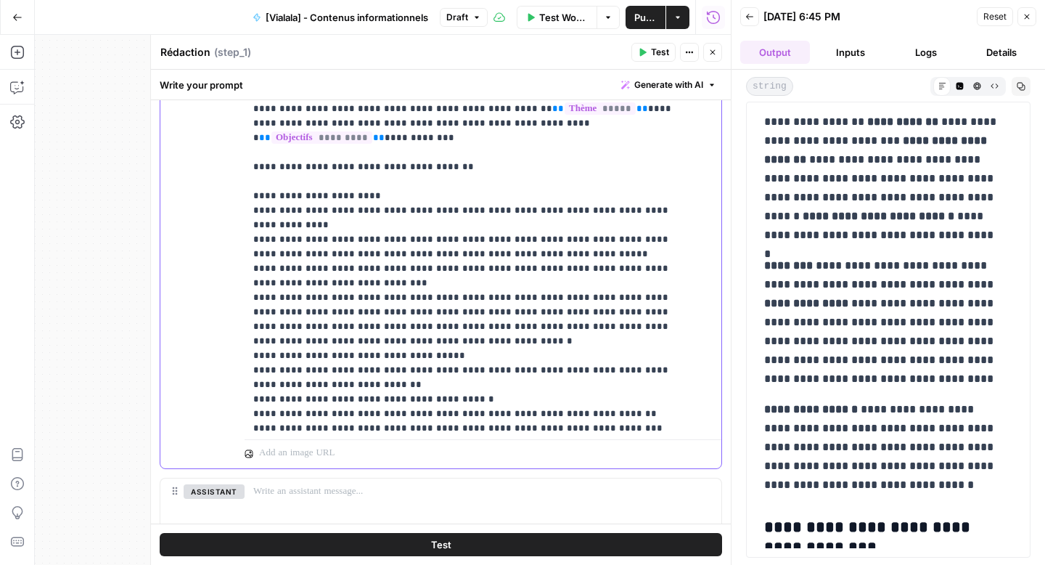
click at [584, 270] on p "**********" at bounding box center [472, 261] width 438 height 958
click at [555, 269] on p "**********" at bounding box center [472, 261] width 438 height 958
drag, startPoint x: 553, startPoint y: 265, endPoint x: 552, endPoint y: 275, distance: 10.2
click at [552, 275] on p "**********" at bounding box center [472, 261] width 438 height 958
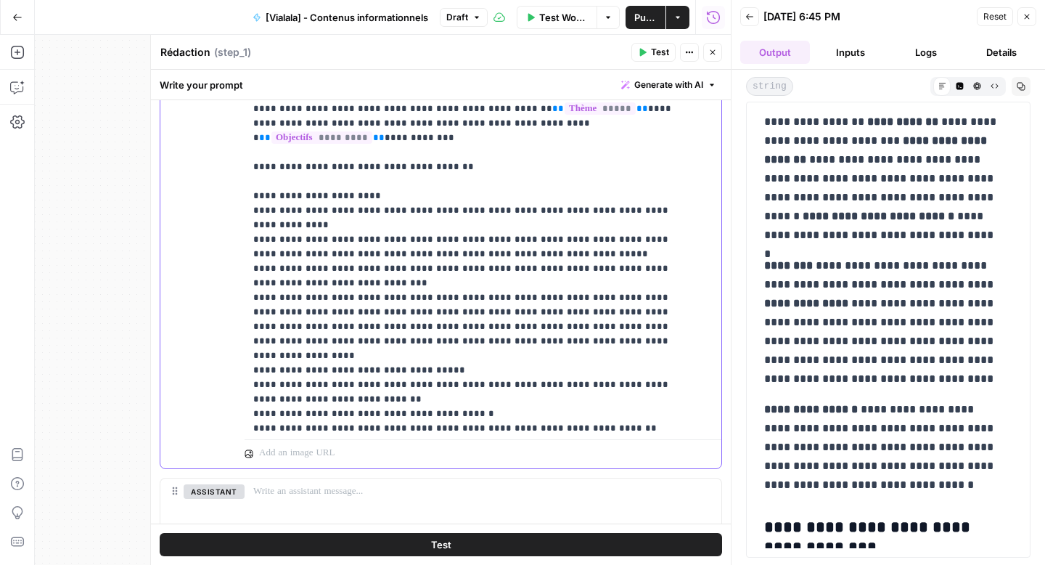
click at [564, 272] on p "**********" at bounding box center [472, 261] width 438 height 958
click at [563, 270] on p "**********" at bounding box center [472, 261] width 438 height 958
drag, startPoint x: 613, startPoint y: 269, endPoint x: 564, endPoint y: 269, distance: 49.4
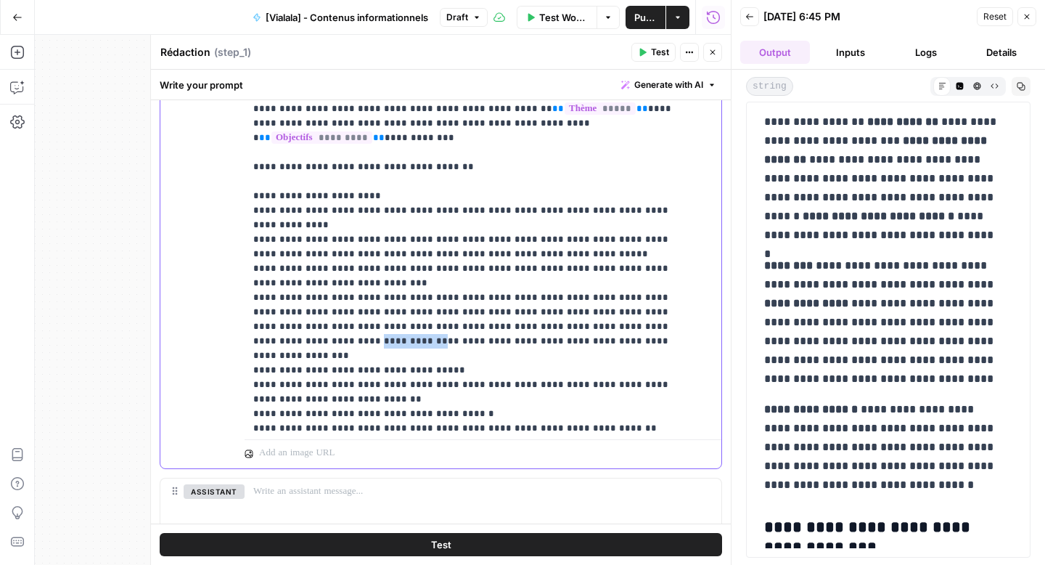
click at [564, 269] on p "**********" at bounding box center [472, 261] width 438 height 958
click at [454, 561] on div "Test" at bounding box center [441, 543] width 580 height 41
click at [456, 550] on button "Test" at bounding box center [441, 544] width 563 height 23
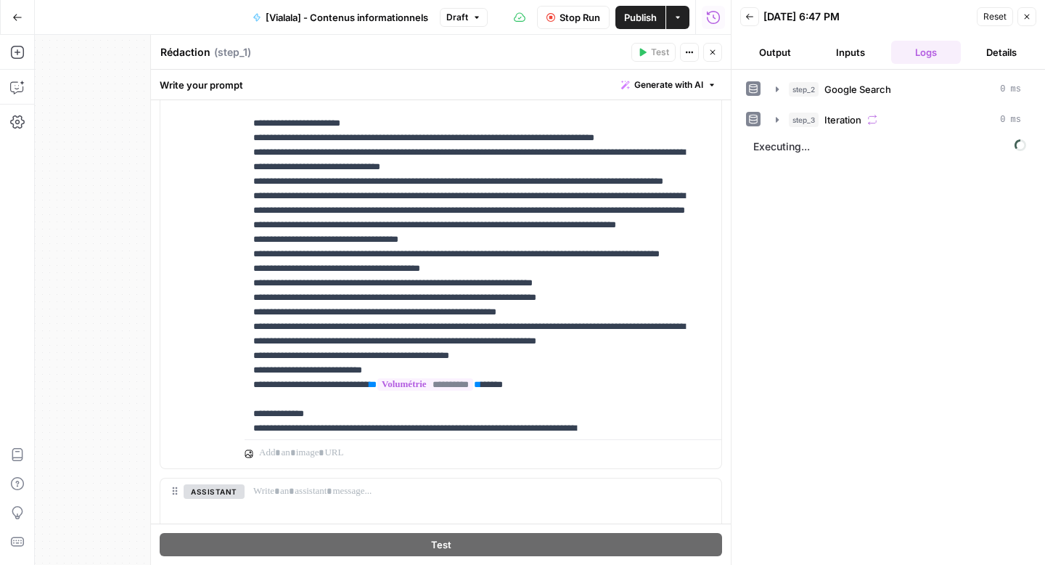
click at [783, 56] on button "Output" at bounding box center [776, 52] width 70 height 23
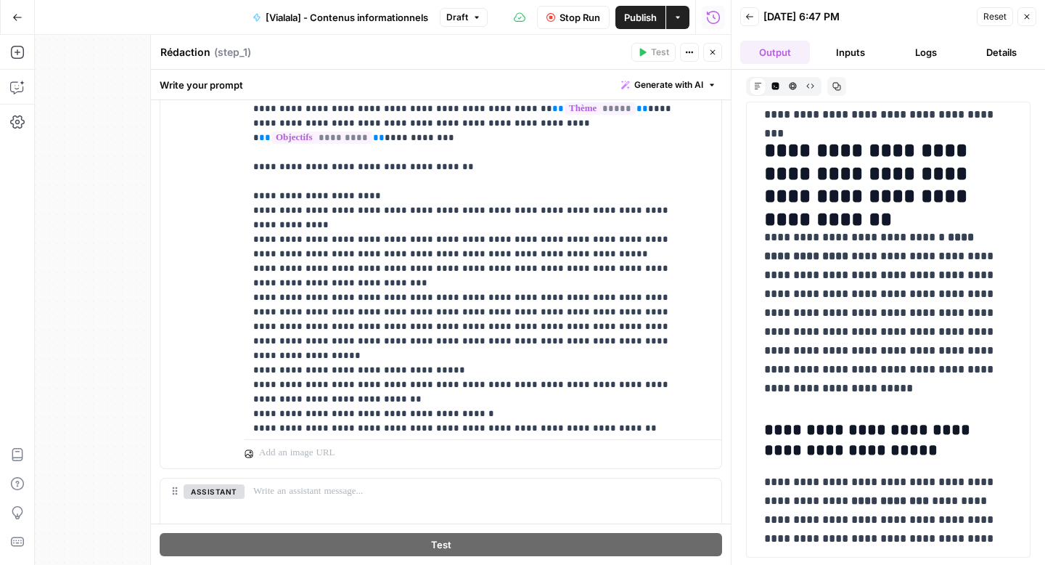
scroll to position [1732, 0]
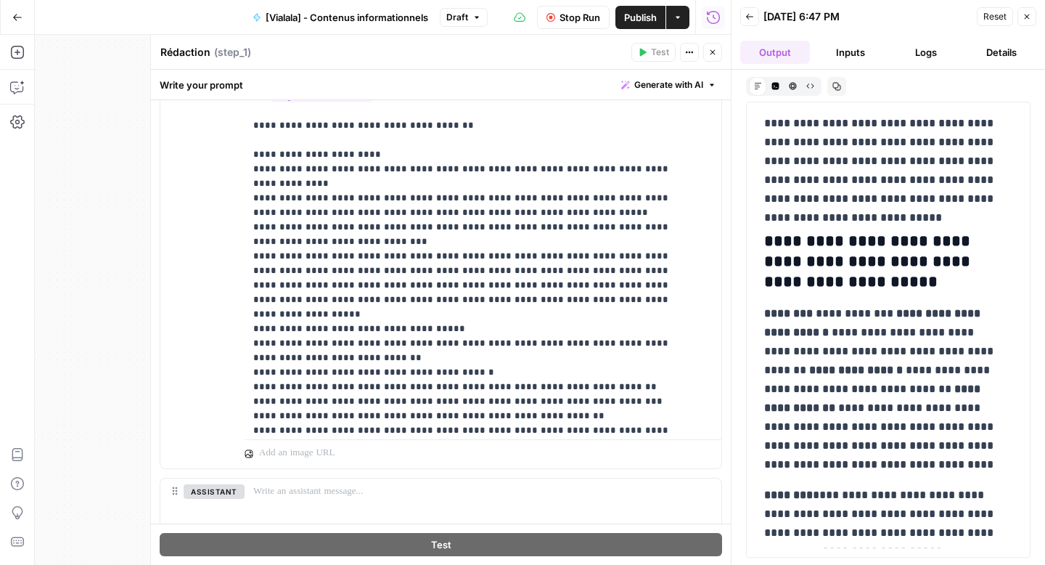
scroll to position [169, 0]
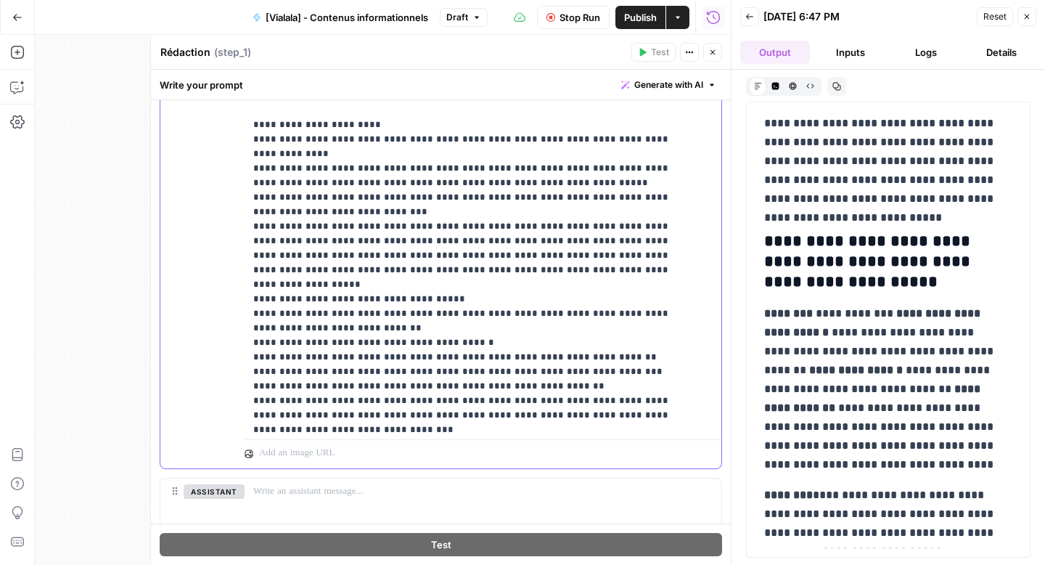
click at [253, 346] on p "**********" at bounding box center [472, 190] width 438 height 958
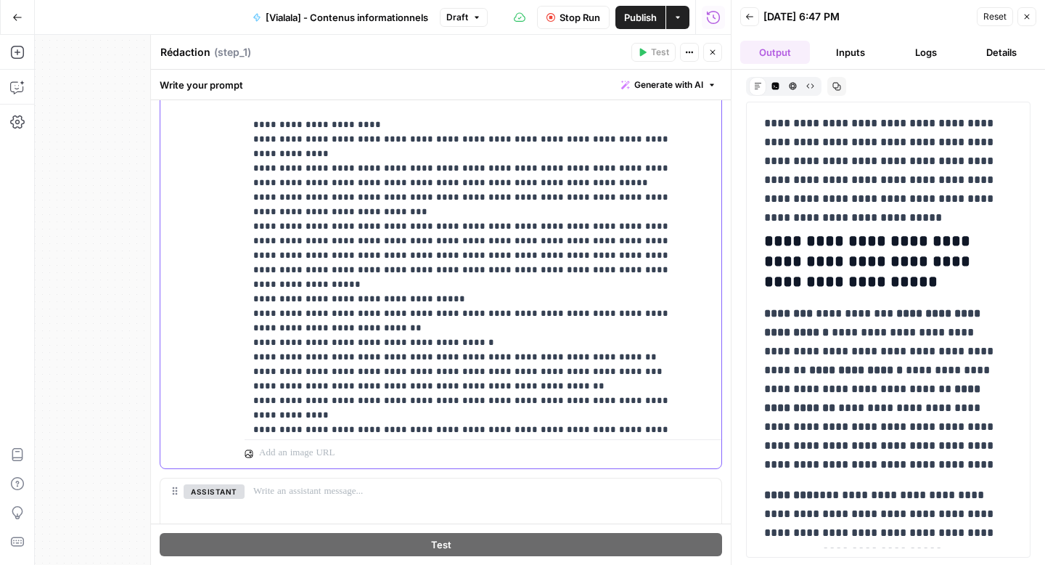
click at [444, 343] on p "**********" at bounding box center [472, 190] width 438 height 958
click at [441, 343] on p "**********" at bounding box center [472, 190] width 438 height 958
click at [614, 343] on p "**********" at bounding box center [472, 190] width 438 height 958
click at [610, 340] on p "**********" at bounding box center [472, 190] width 438 height 958
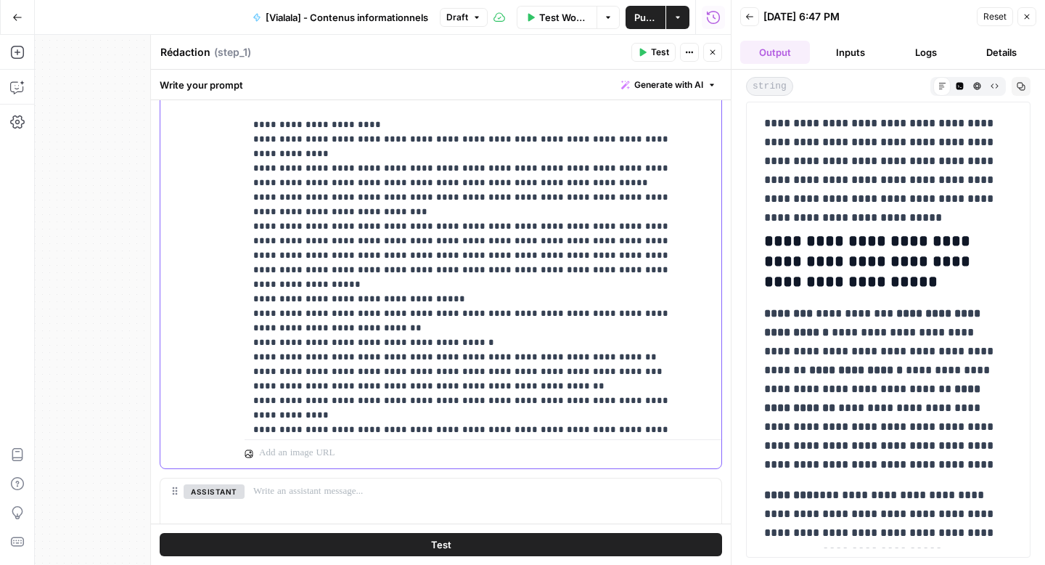
drag, startPoint x: 661, startPoint y: 343, endPoint x: 661, endPoint y: 351, distance: 8.0
click at [661, 351] on p "**********" at bounding box center [472, 190] width 438 height 958
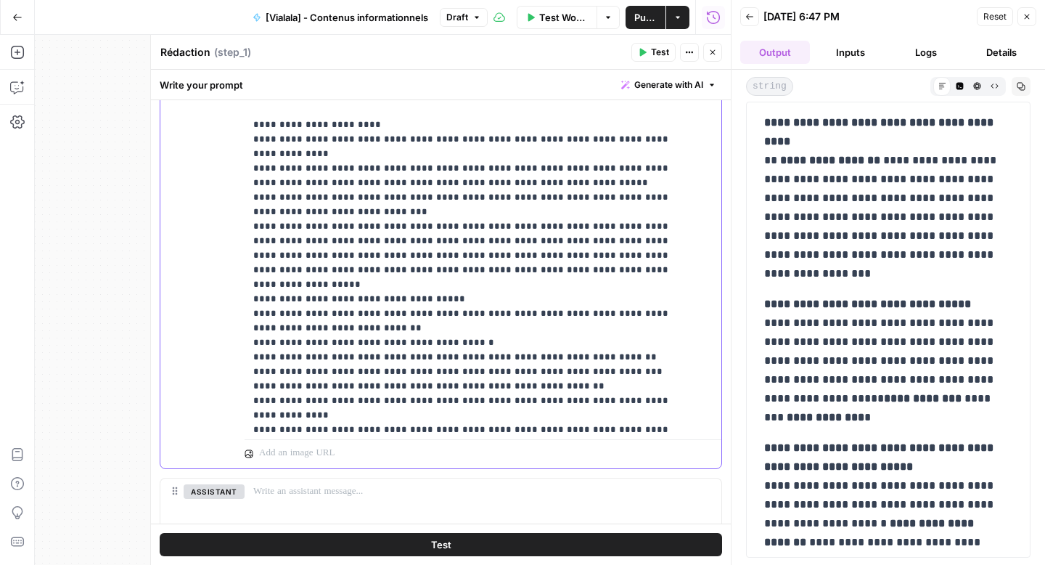
scroll to position [7812, 0]
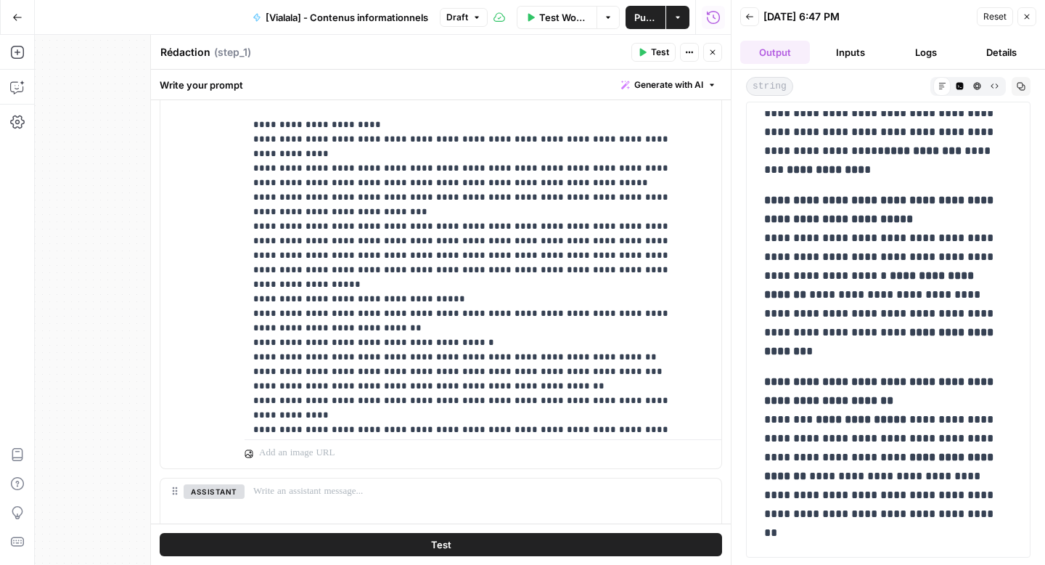
click at [1018, 89] on icon "button" at bounding box center [1021, 86] width 9 height 9
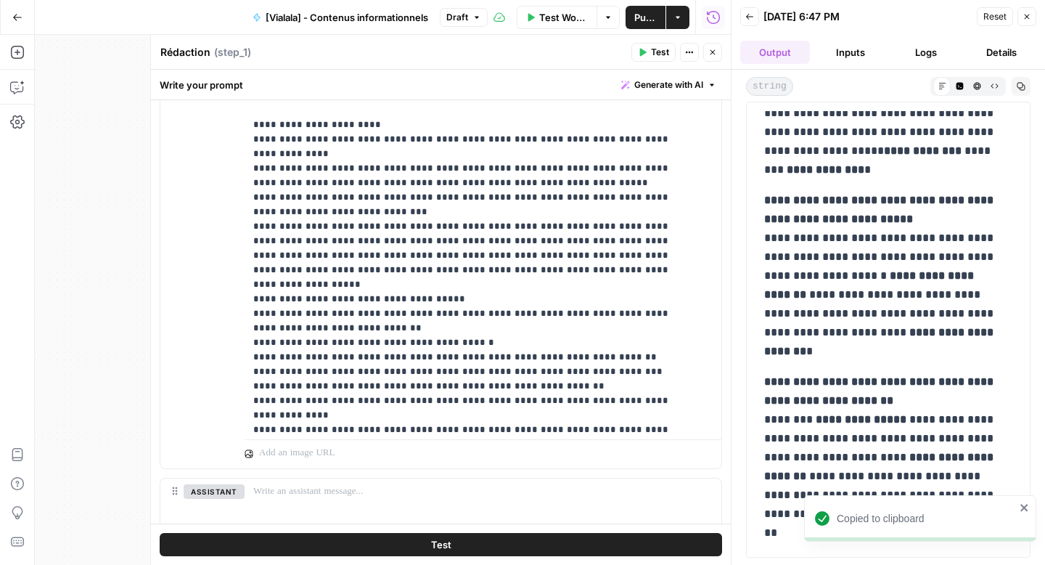
scroll to position [396, 0]
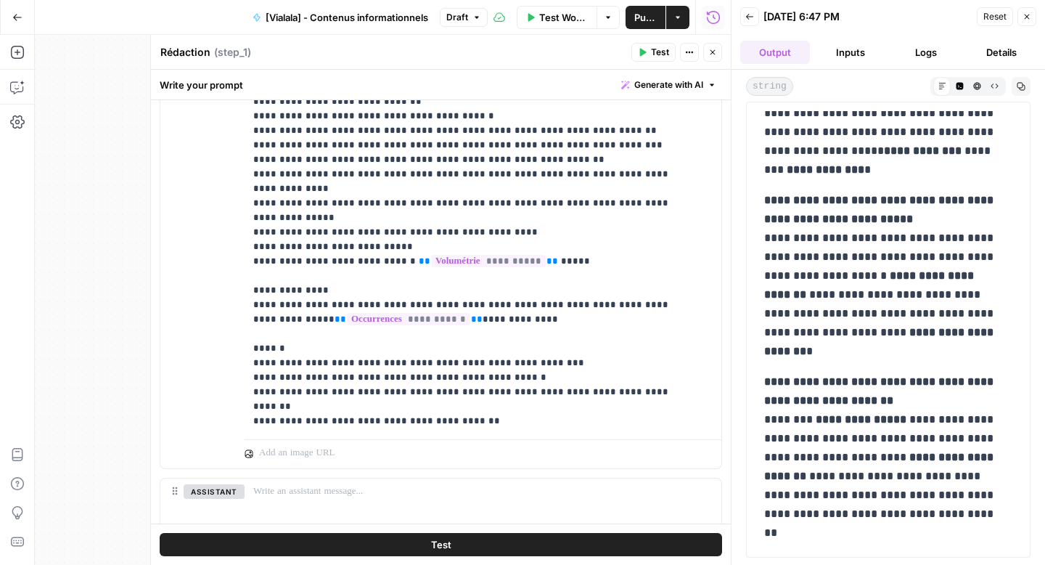
click at [989, 84] on button "Raw Output" at bounding box center [994, 85] width 17 height 17
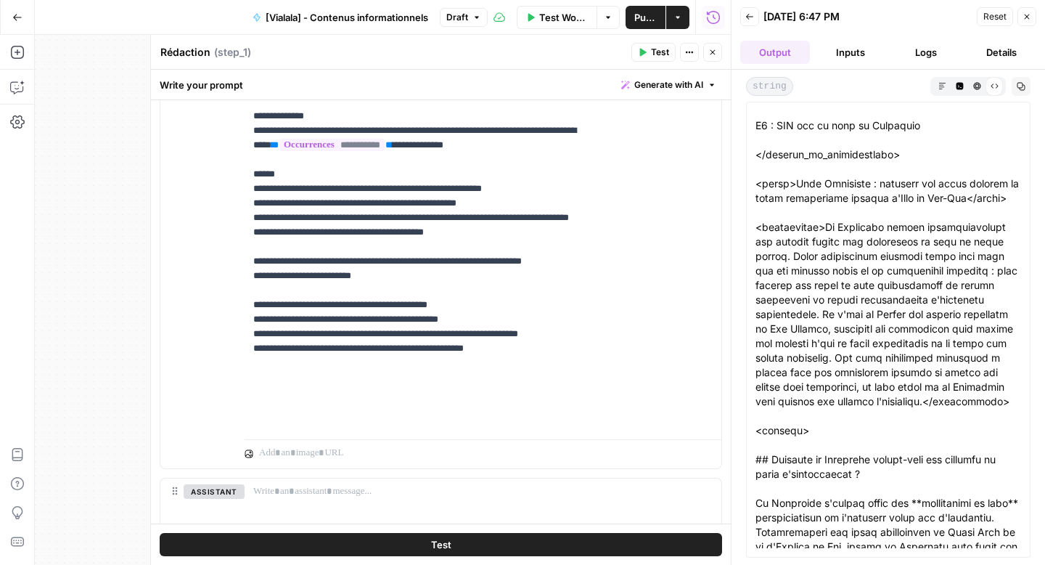
scroll to position [837, 0]
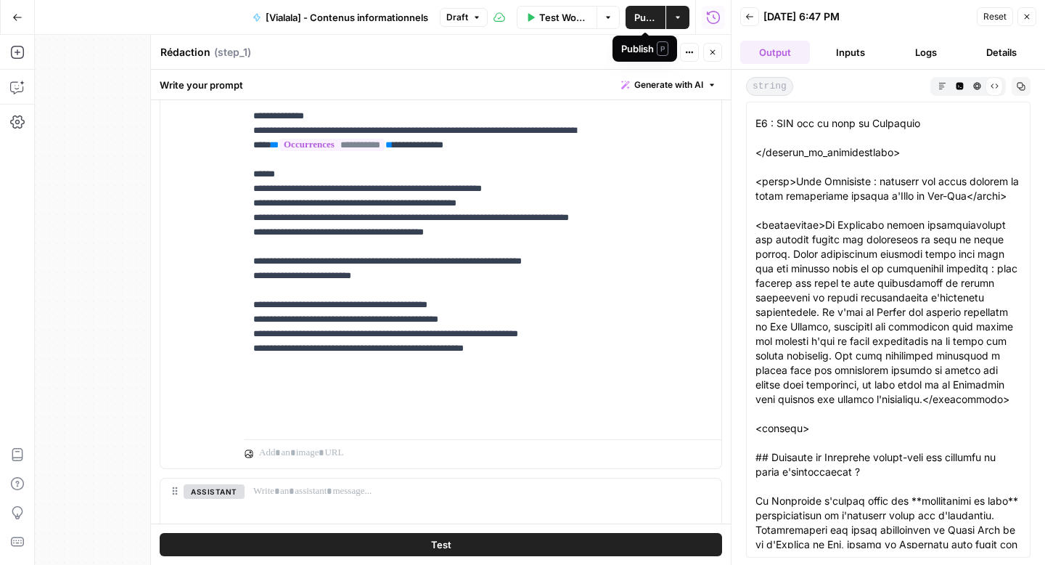
click at [651, 25] on button "Publish" at bounding box center [646, 17] width 40 height 23
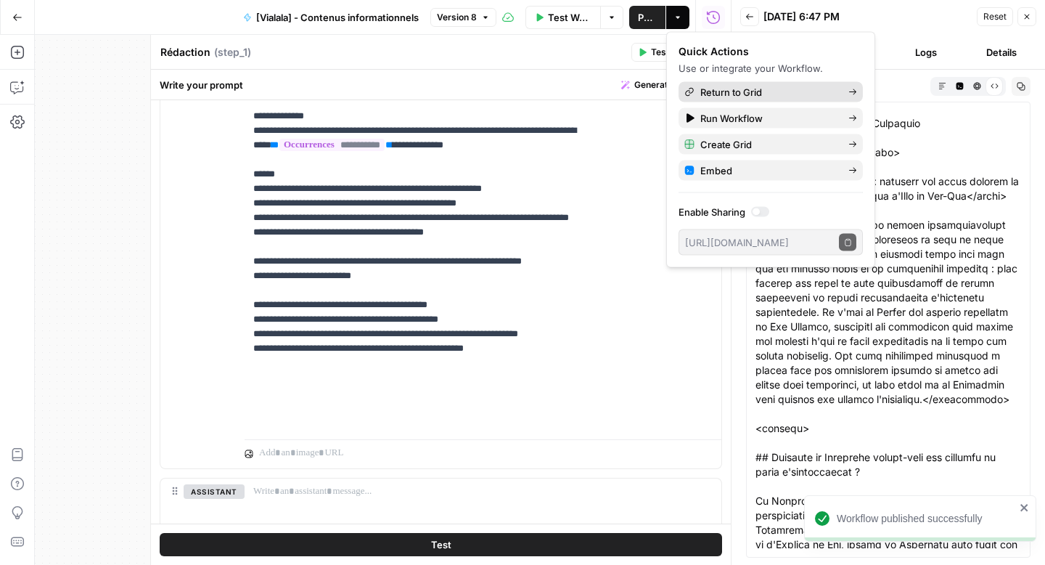
click at [701, 85] on span "Return to Grid" at bounding box center [769, 92] width 136 height 15
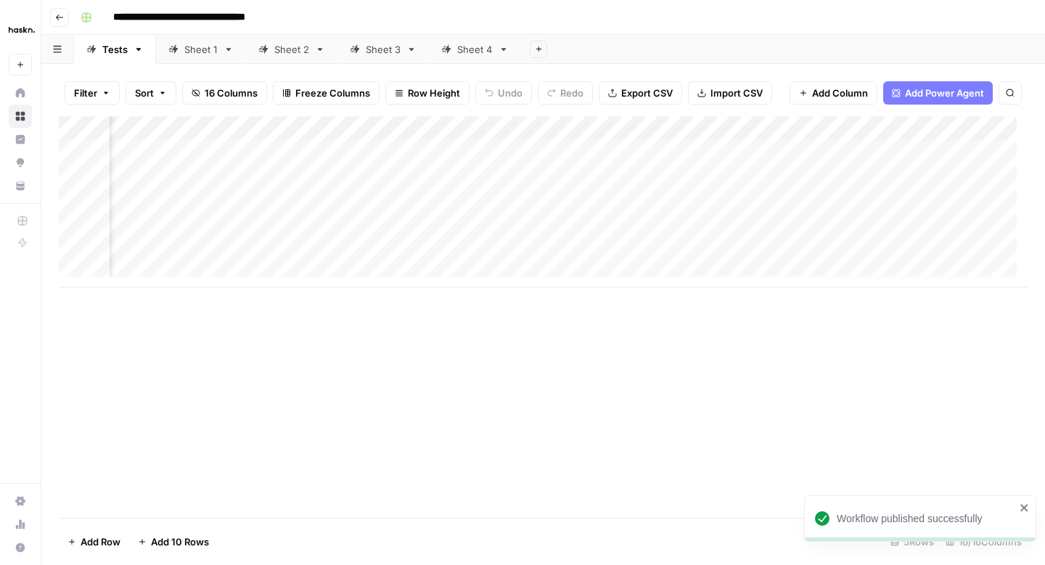
scroll to position [0, 1536]
click at [472, 54] on div "Sheet 4" at bounding box center [475, 49] width 36 height 15
click at [727, 129] on div "Add Column" at bounding box center [543, 201] width 969 height 171
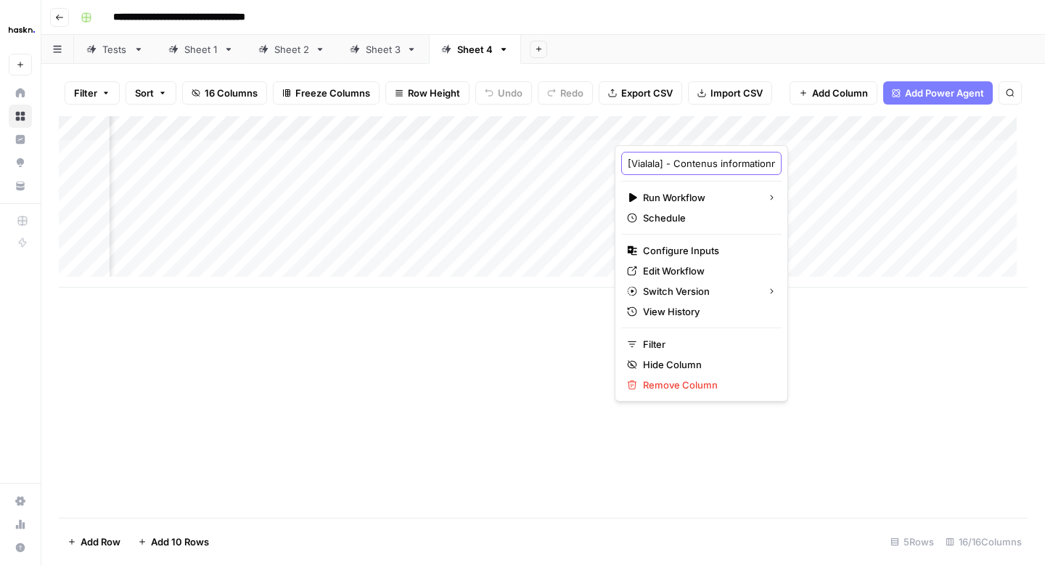
click at [666, 167] on input "[Vialala] - Contenus informationnels" at bounding box center [701, 163] width 147 height 15
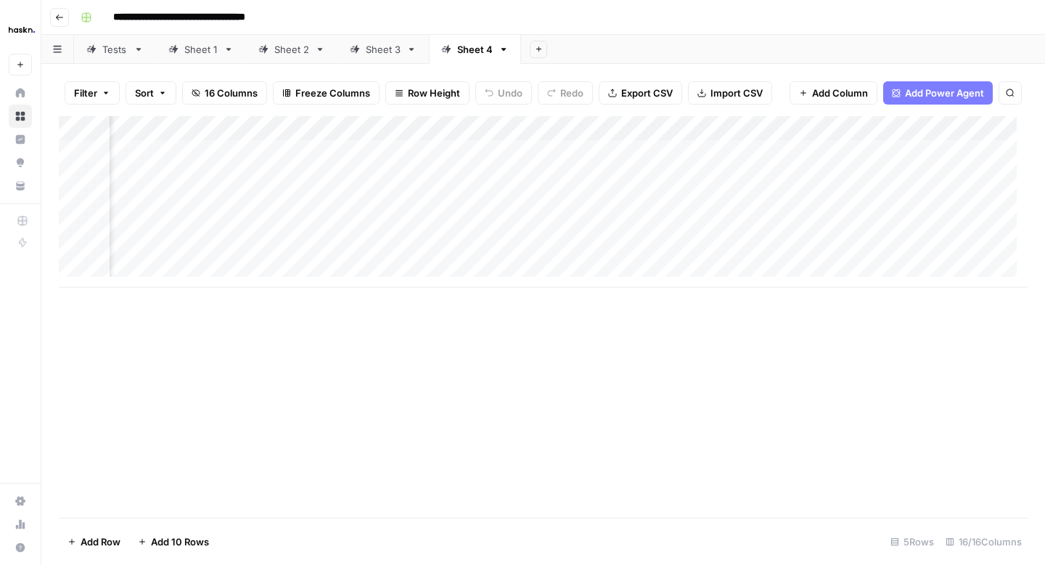
click at [680, 129] on div "Add Column" at bounding box center [543, 201] width 969 height 171
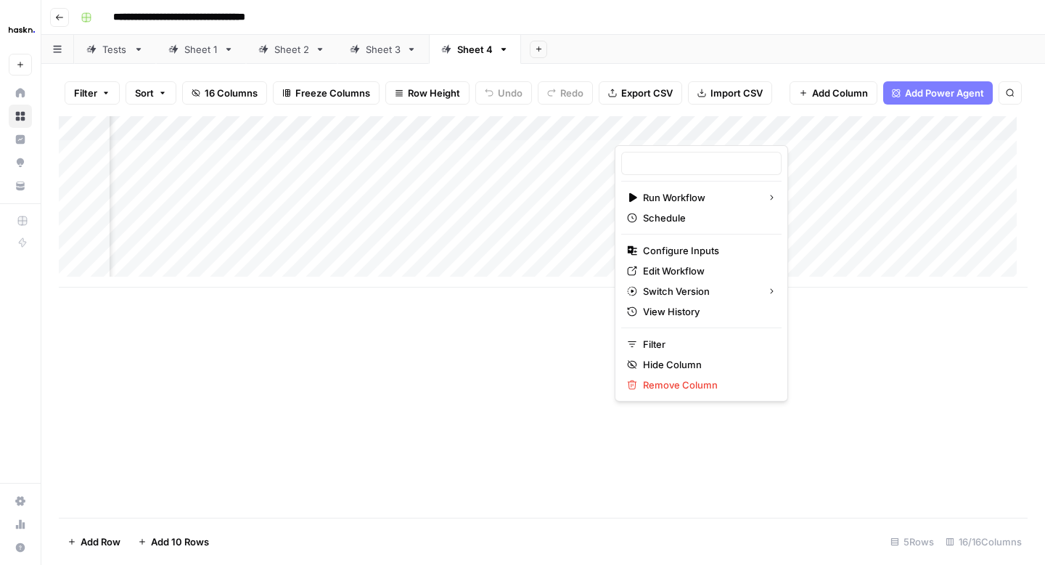
type input "[Vialala] - Contenus informationnels"
click at [662, 269] on span "Edit Workflow" at bounding box center [706, 271] width 127 height 15
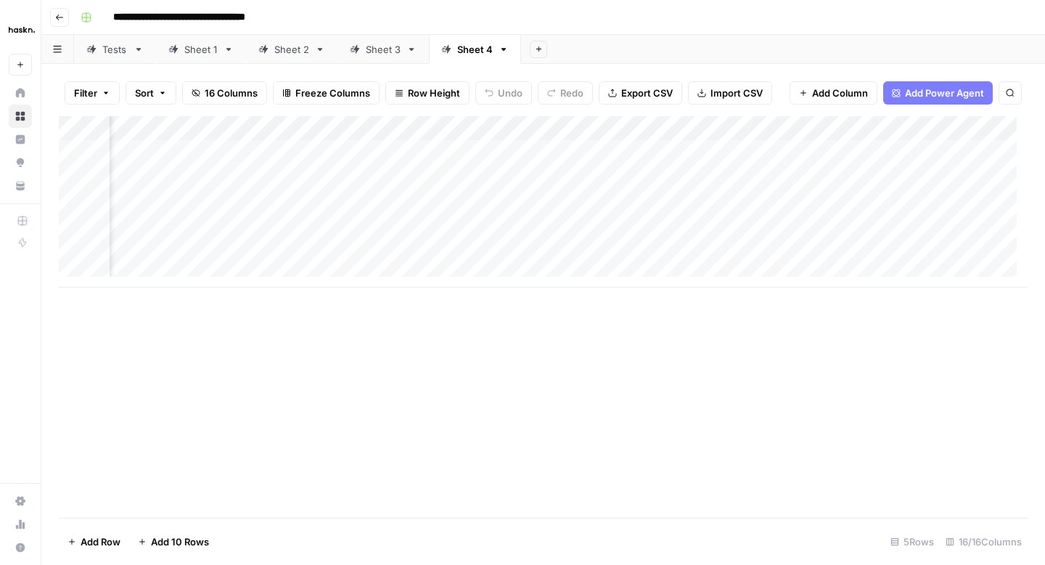
click at [720, 129] on div "Add Column" at bounding box center [543, 201] width 969 height 171
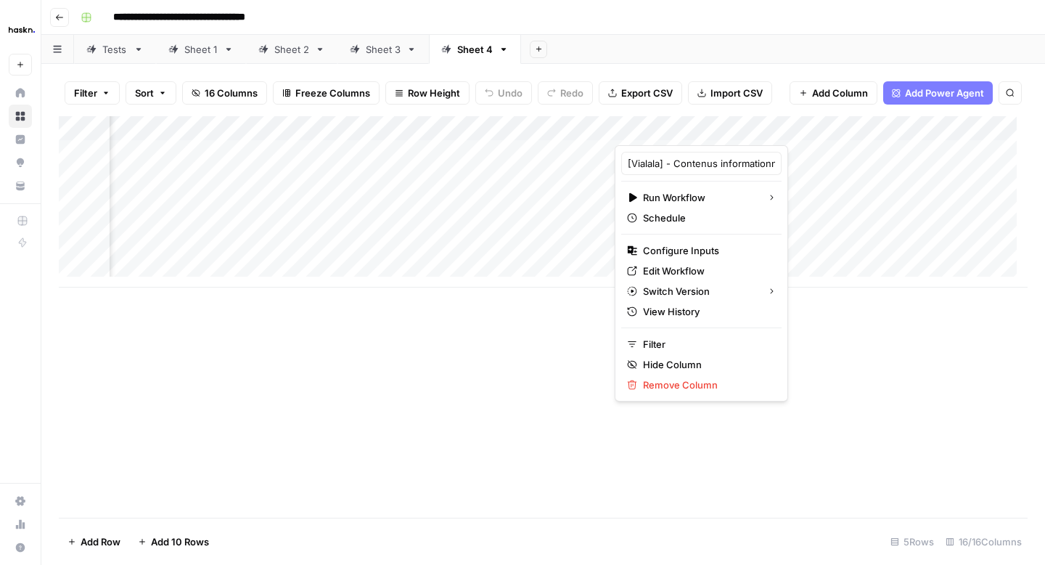
click at [779, 351] on div "Add Column" at bounding box center [543, 316] width 969 height 401
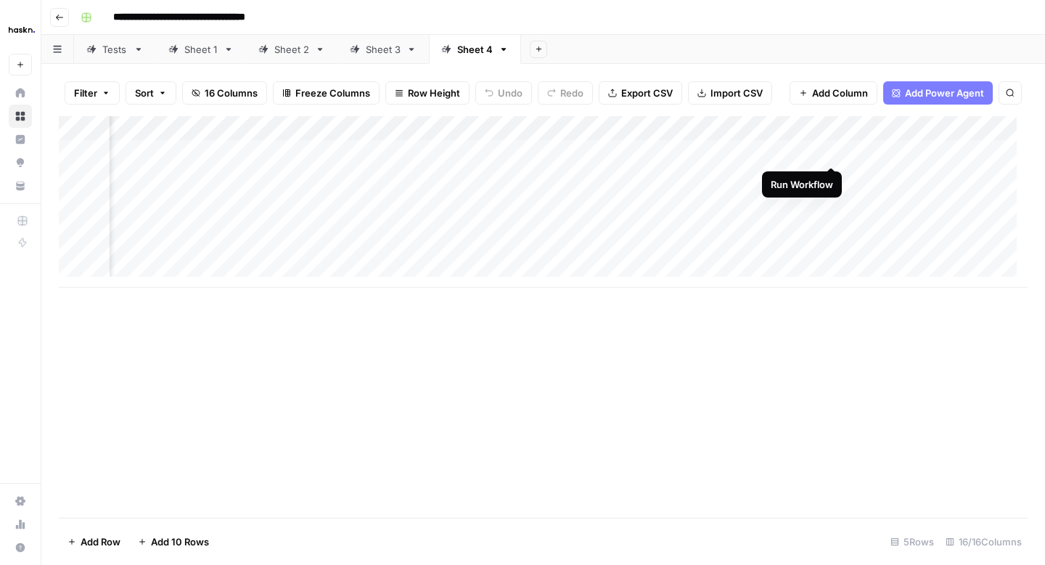
click at [828, 148] on div "Add Column" at bounding box center [543, 201] width 969 height 171
click at [529, 148] on div "Add Column" at bounding box center [543, 201] width 969 height 171
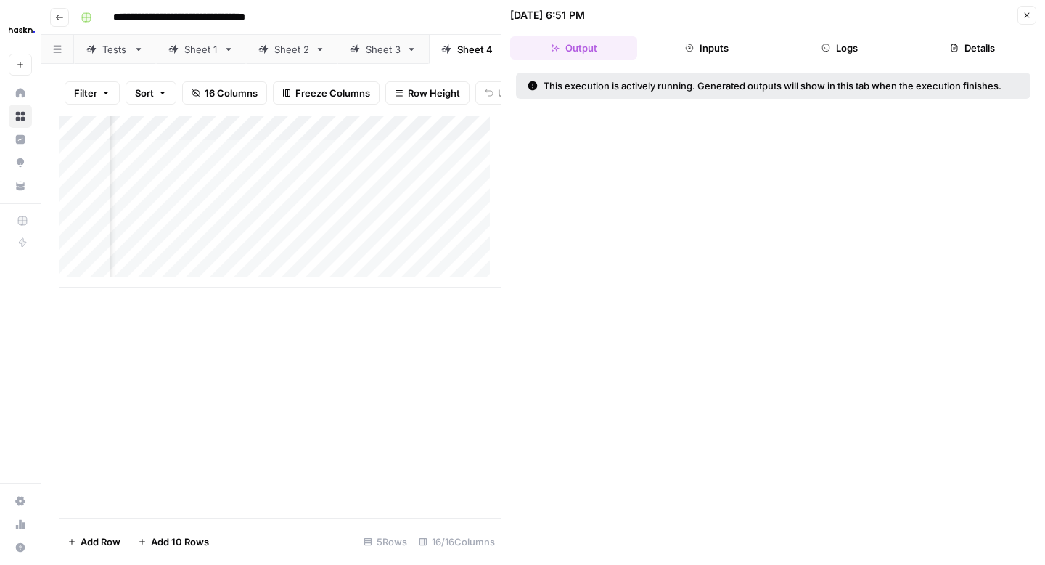
click at [729, 52] on button "Inputs" at bounding box center [706, 47] width 127 height 23
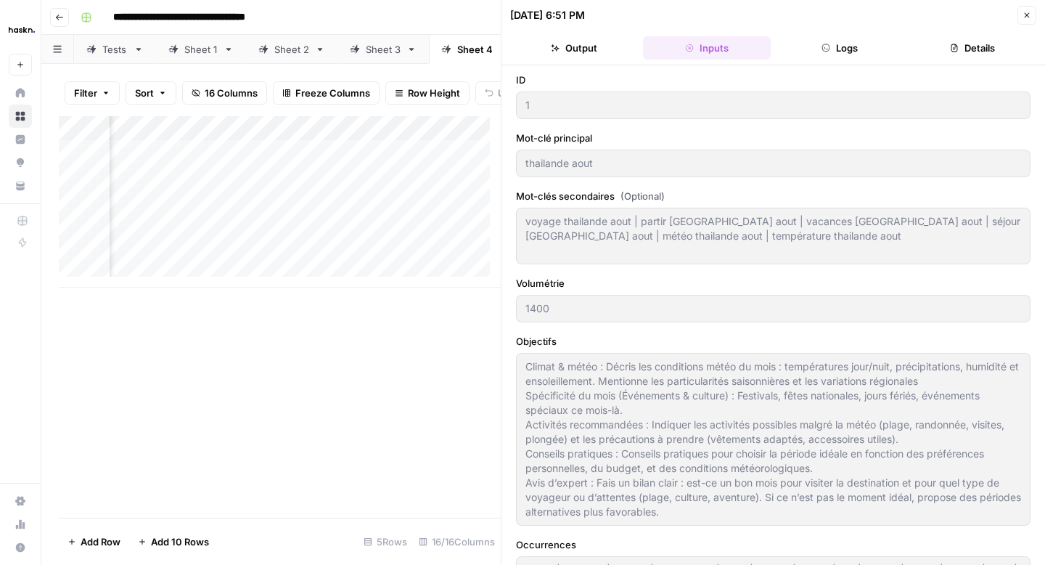
click at [809, 47] on button "Logs" at bounding box center [840, 47] width 127 height 23
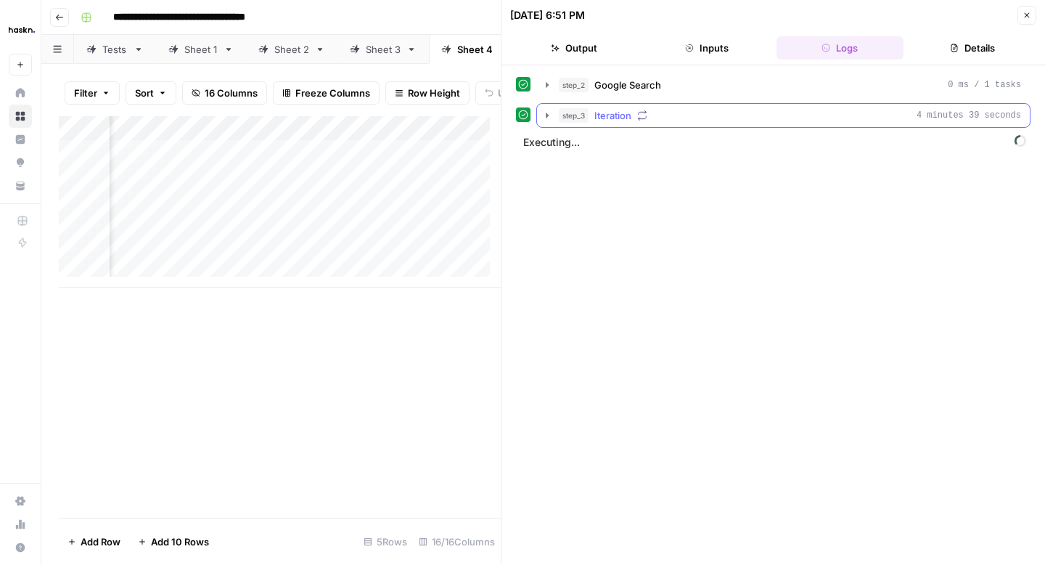
click at [548, 116] on icon "button" at bounding box center [548, 116] width 12 height 12
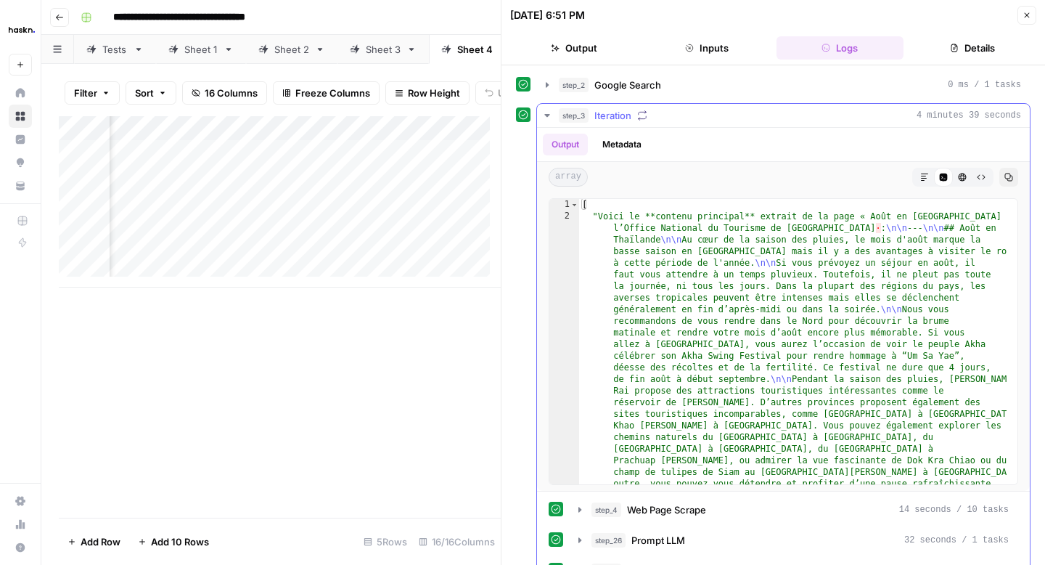
click at [547, 115] on icon "button" at bounding box center [547, 115] width 5 height 3
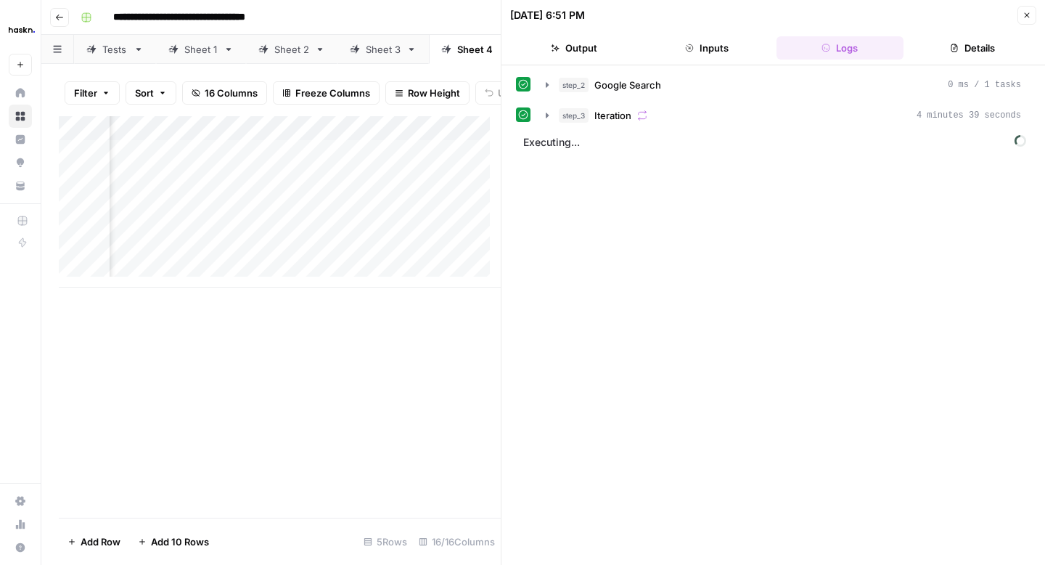
click at [586, 61] on header "09/23/25 at 6:51 PM Close Output Inputs Logs Details" at bounding box center [774, 32] width 544 height 65
click at [584, 57] on button "Output" at bounding box center [573, 47] width 127 height 23
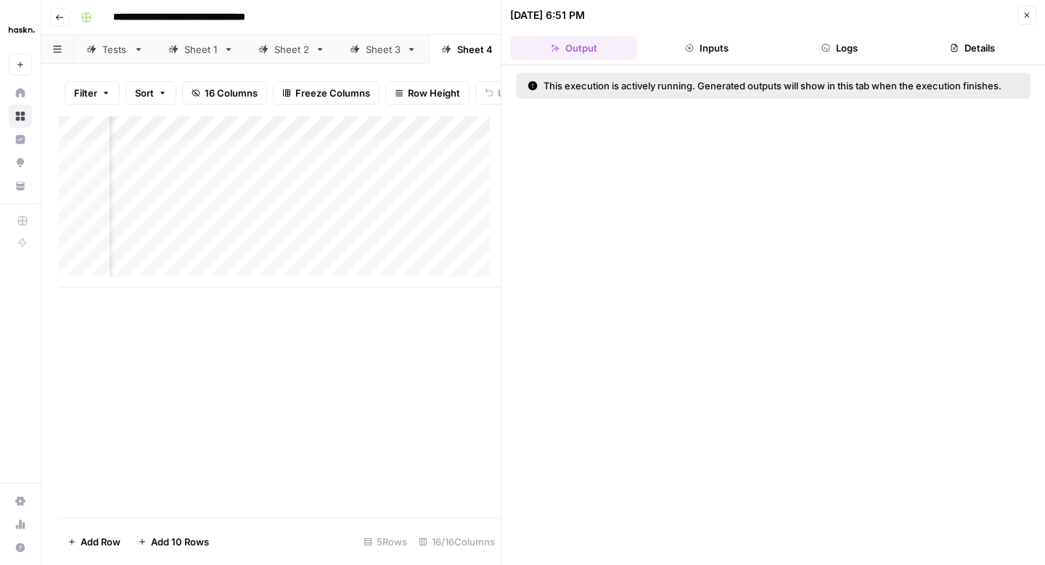
click at [661, 51] on button "Inputs" at bounding box center [706, 47] width 127 height 23
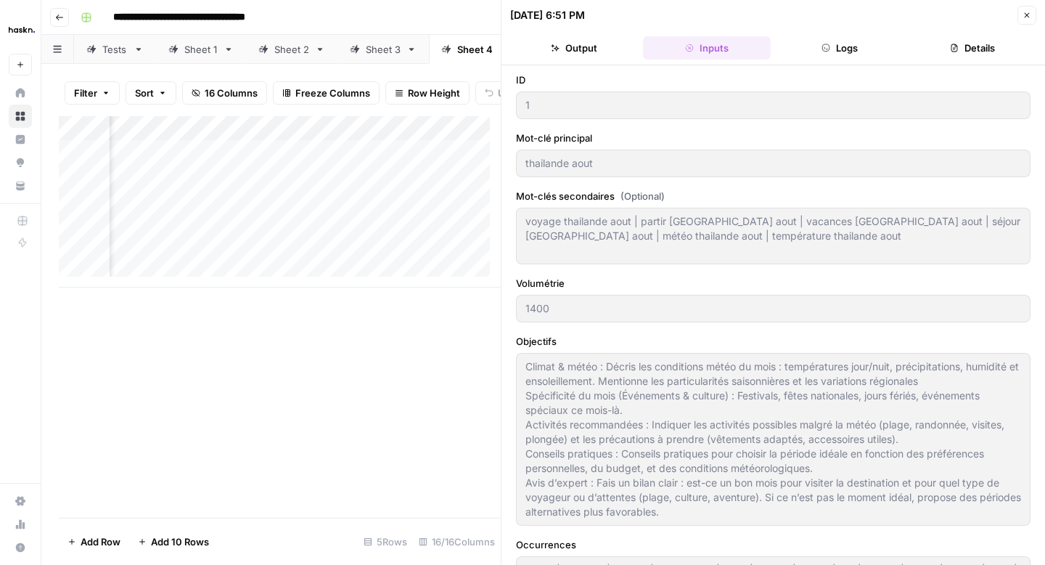
click at [851, 43] on button "Logs" at bounding box center [840, 47] width 127 height 23
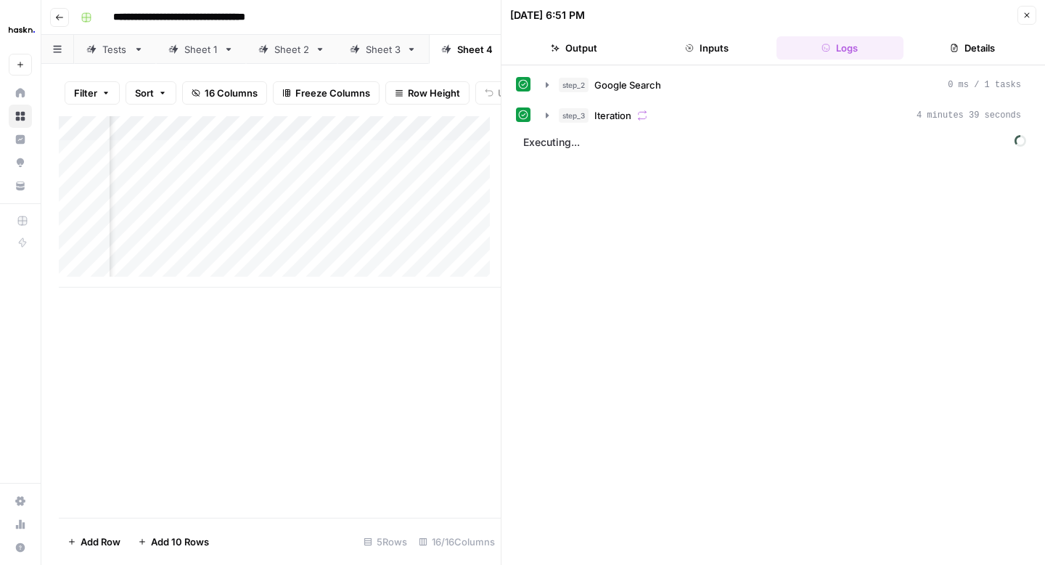
click at [579, 49] on button "Output" at bounding box center [573, 47] width 127 height 23
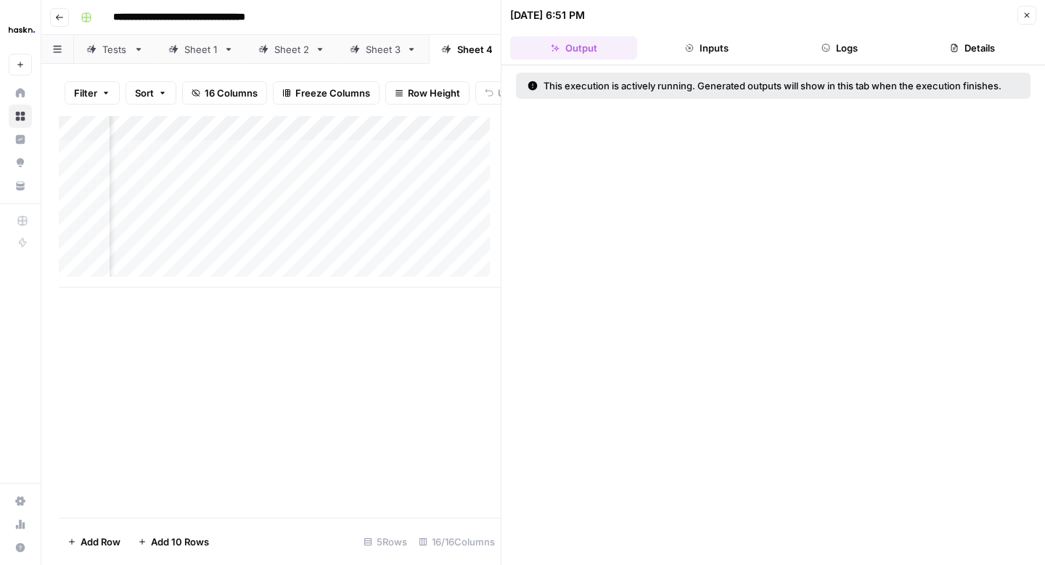
click at [813, 38] on button "Logs" at bounding box center [840, 47] width 127 height 23
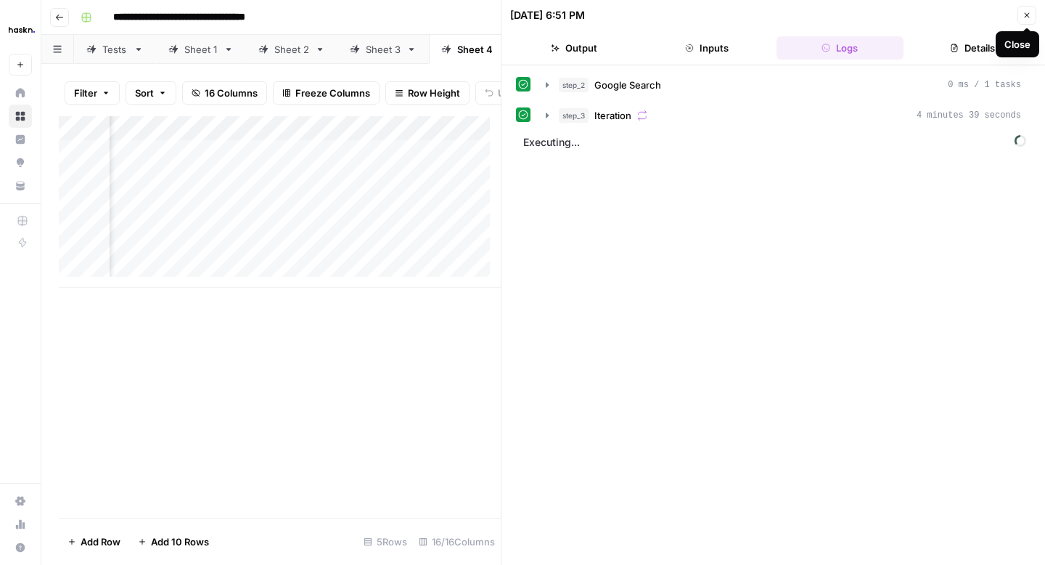
click at [1027, 14] on icon "button" at bounding box center [1027, 15] width 9 height 9
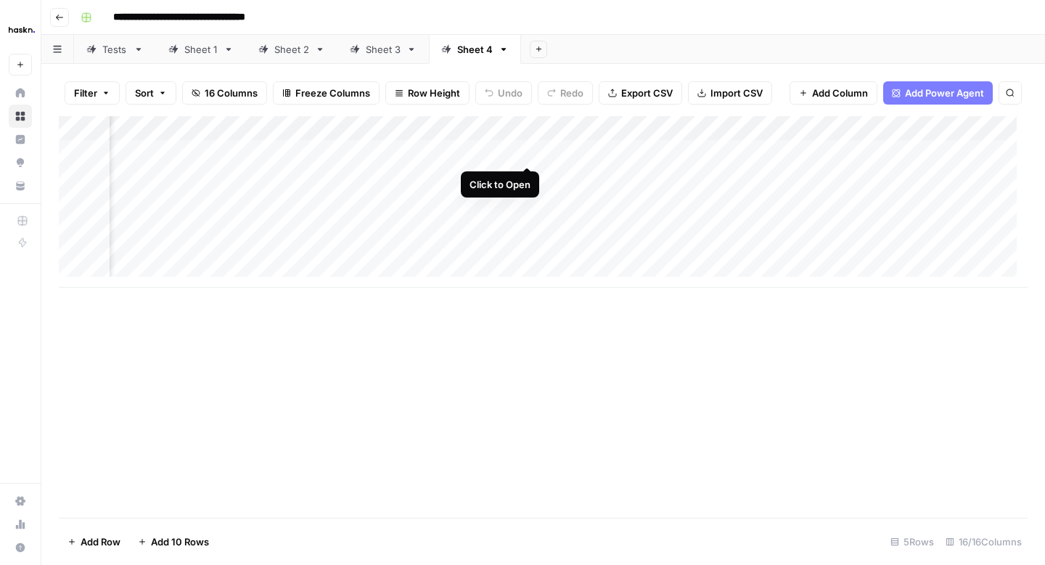
click at [526, 153] on div "Add Column" at bounding box center [543, 201] width 969 height 171
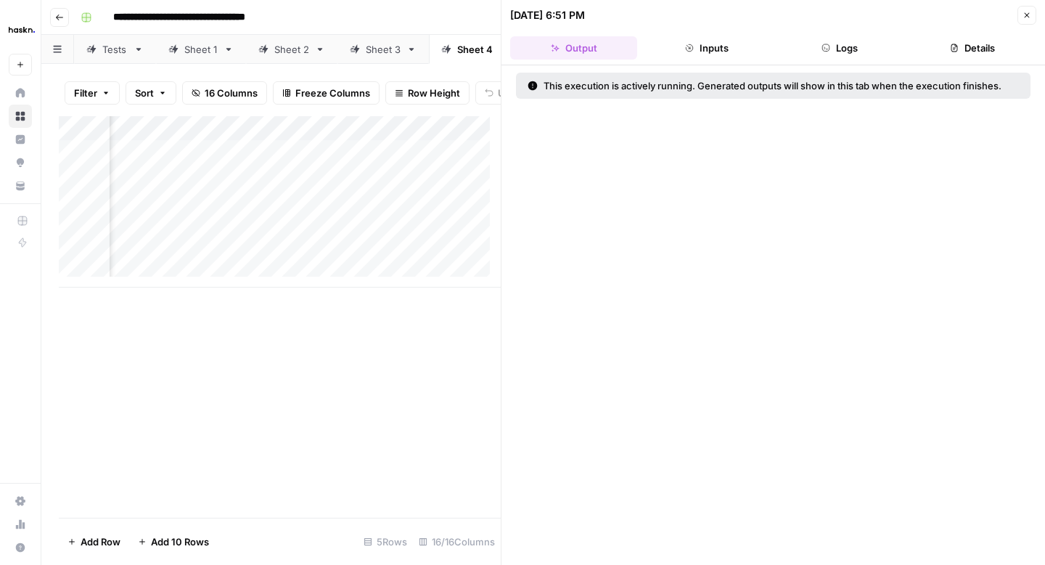
click at [861, 49] on button "Logs" at bounding box center [840, 47] width 127 height 23
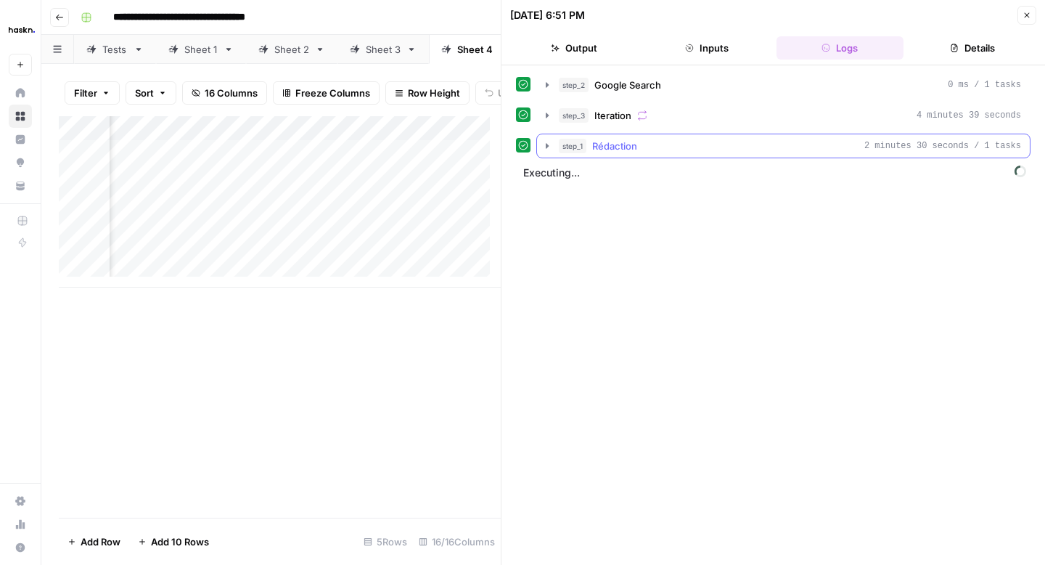
click at [547, 147] on icon "button" at bounding box center [548, 146] width 12 height 12
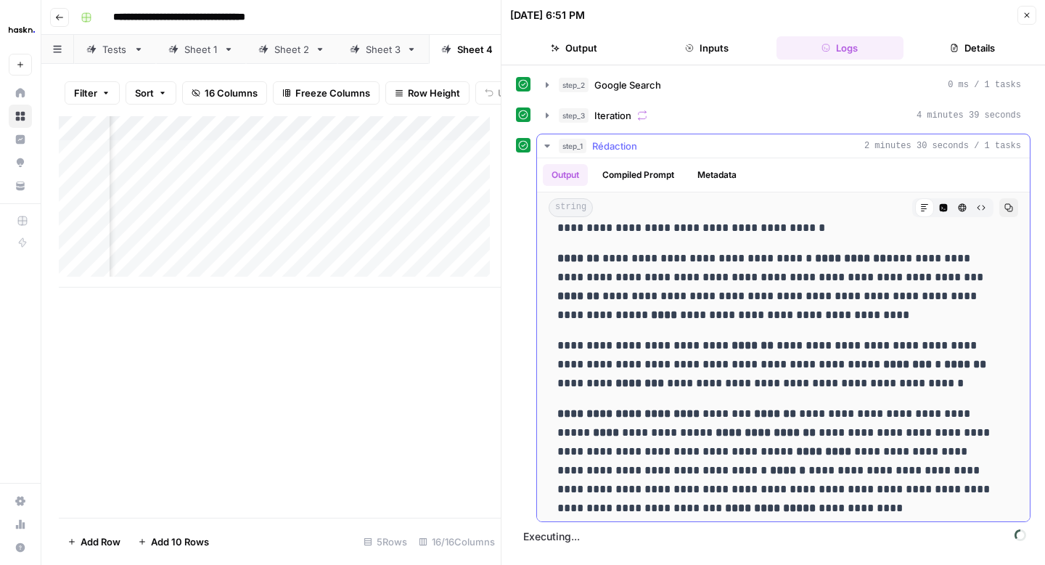
scroll to position [6663, 0]
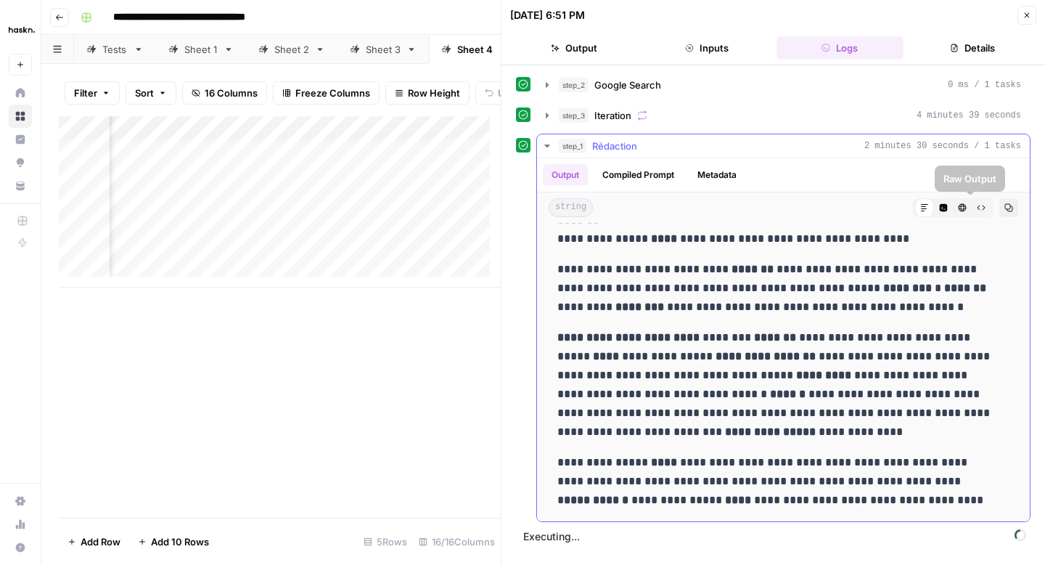
click at [1000, 209] on button "Copy" at bounding box center [1009, 207] width 19 height 19
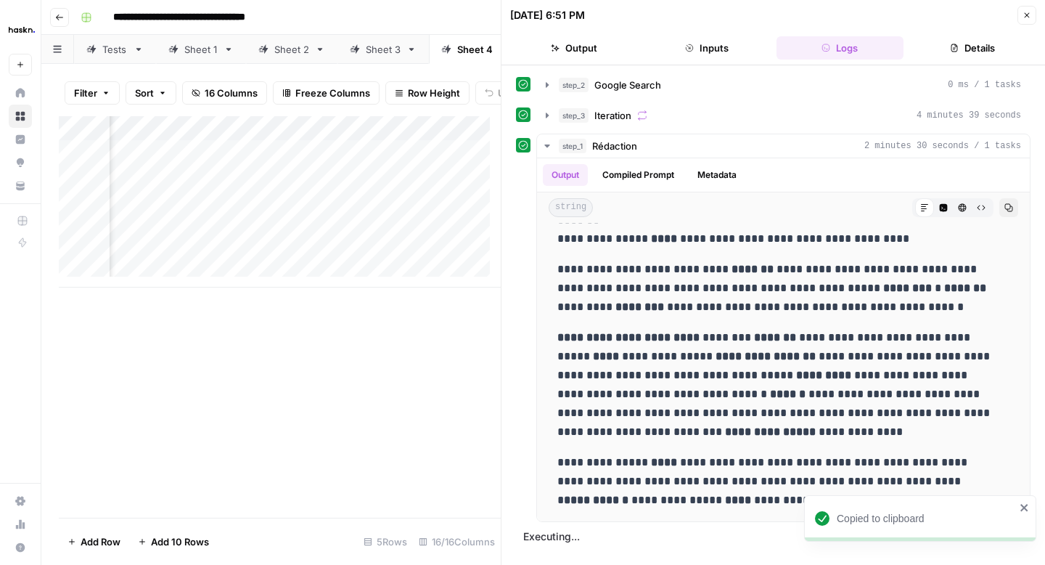
scroll to position [6795, 0]
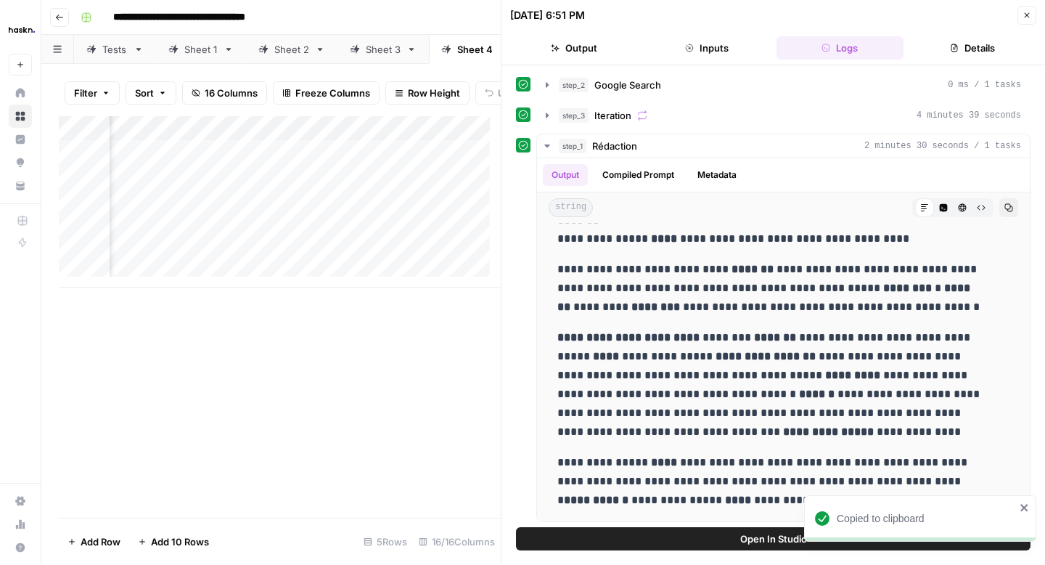
click at [1023, 16] on icon "button" at bounding box center [1027, 15] width 9 height 9
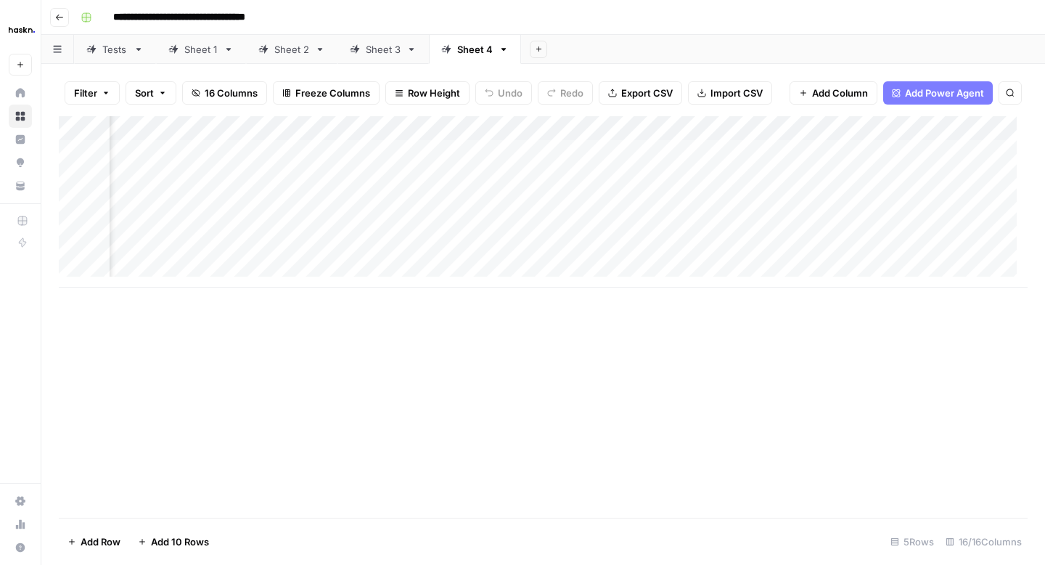
scroll to position [0, 1991]
click at [829, 155] on div "Add Column" at bounding box center [543, 201] width 969 height 171
click at [319, 129] on div "Add Column" at bounding box center [543, 201] width 969 height 171
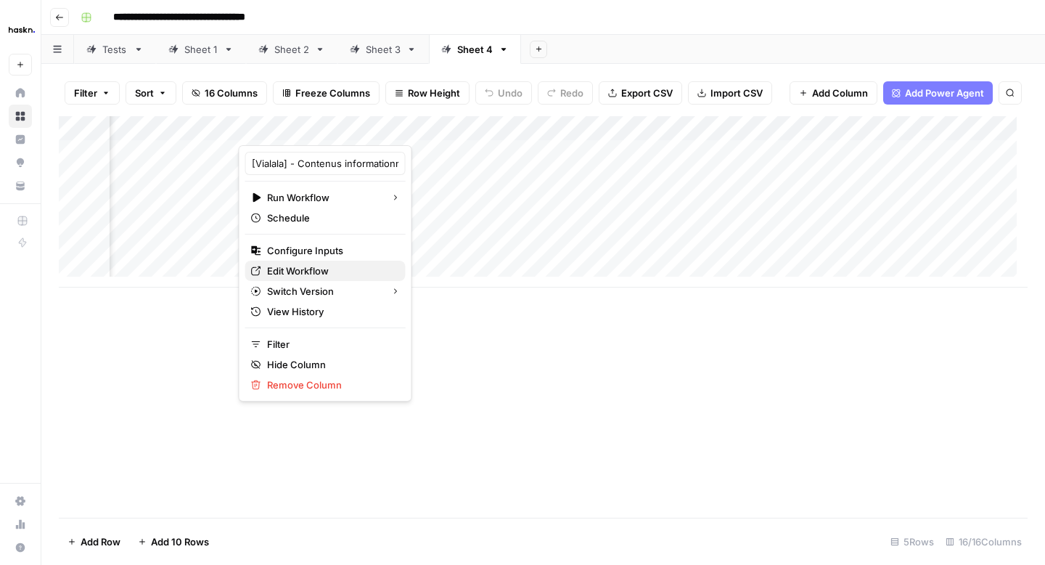
click at [294, 265] on span "Edit Workflow" at bounding box center [330, 271] width 127 height 15
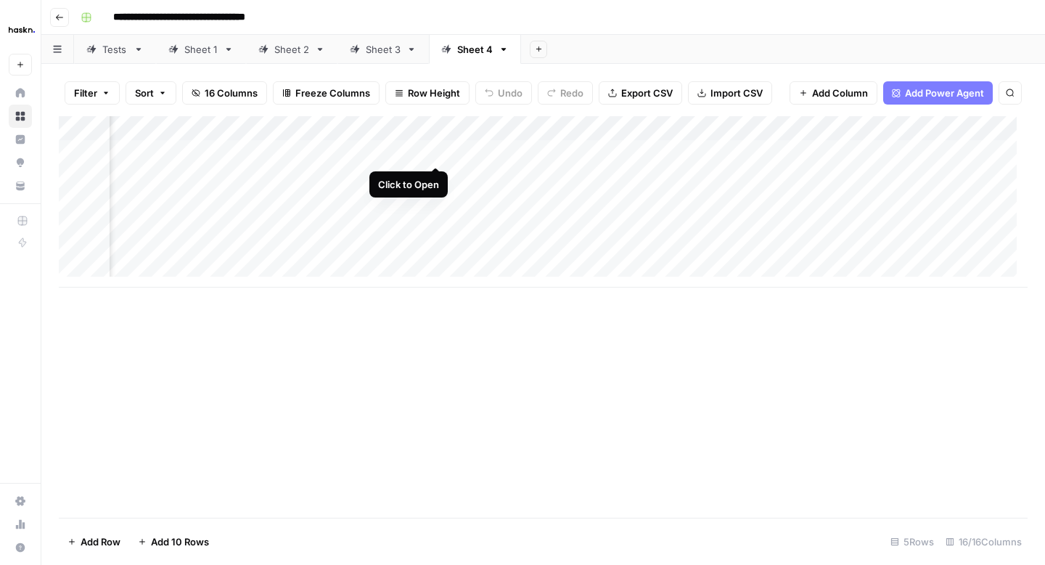
click at [433, 153] on div "Add Column" at bounding box center [543, 201] width 969 height 171
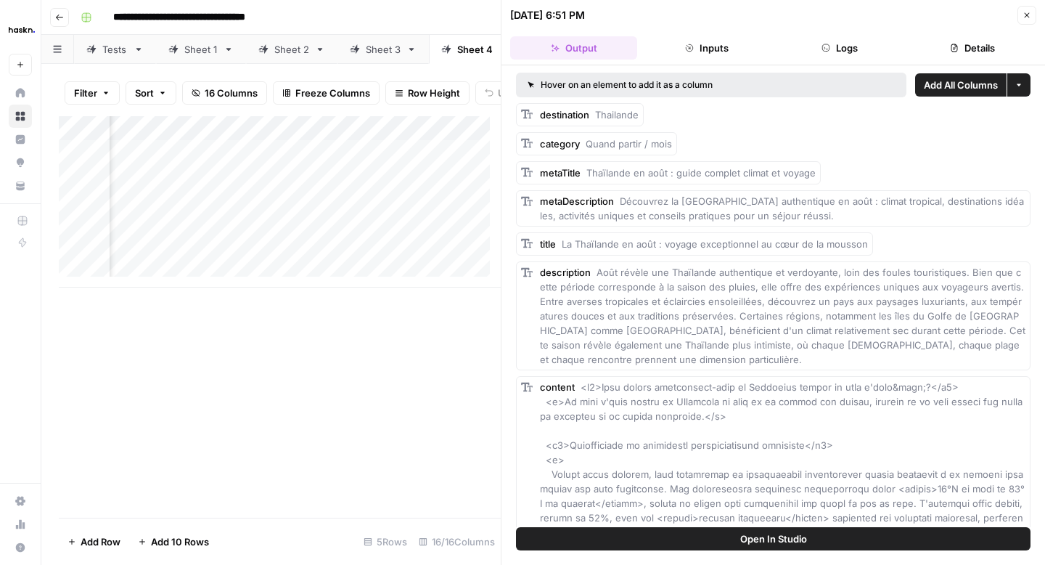
click at [825, 49] on icon "button" at bounding box center [826, 48] width 9 height 9
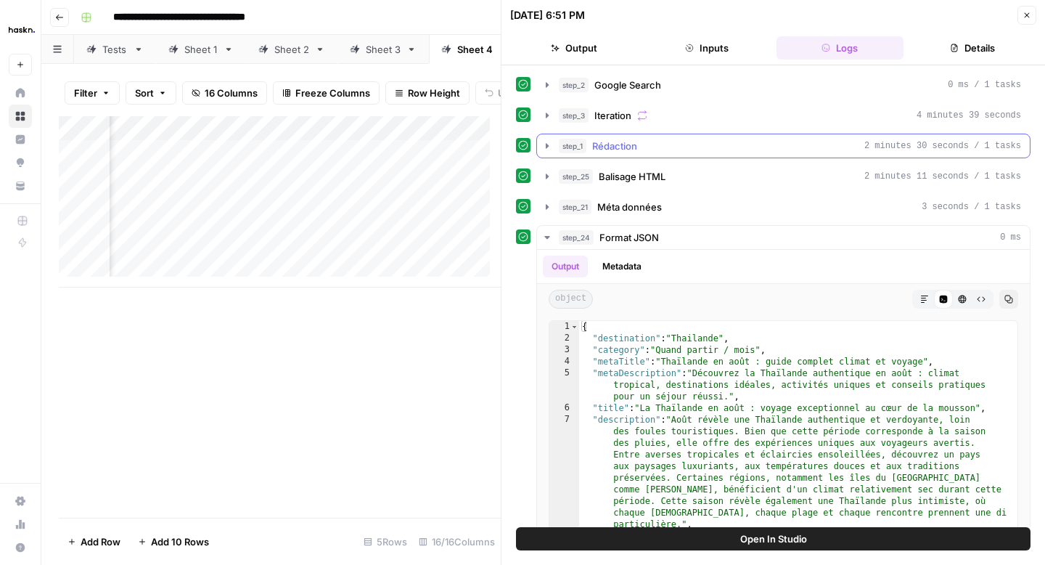
click at [542, 148] on icon "button" at bounding box center [548, 146] width 12 height 12
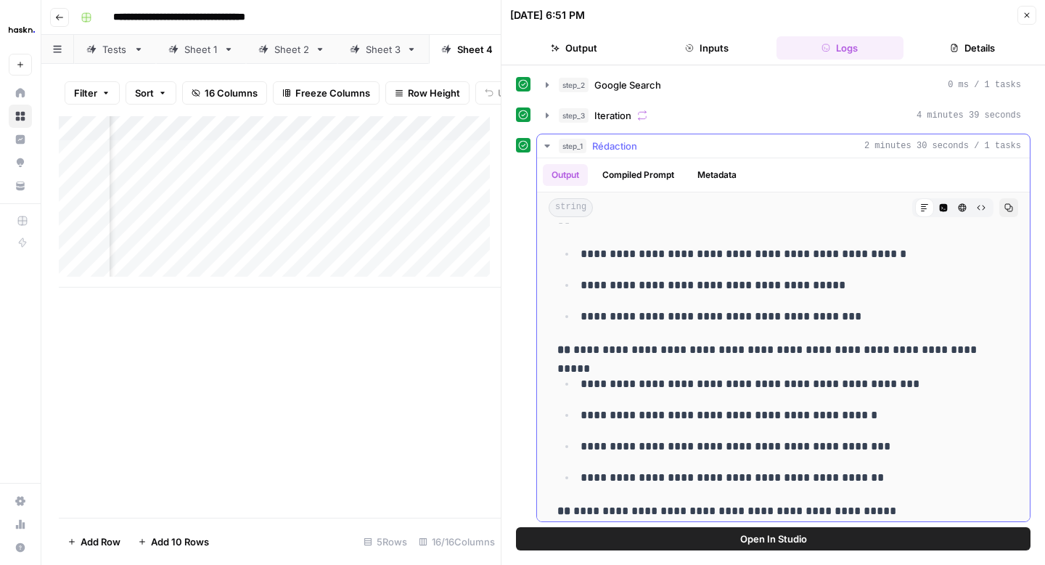
scroll to position [616, 0]
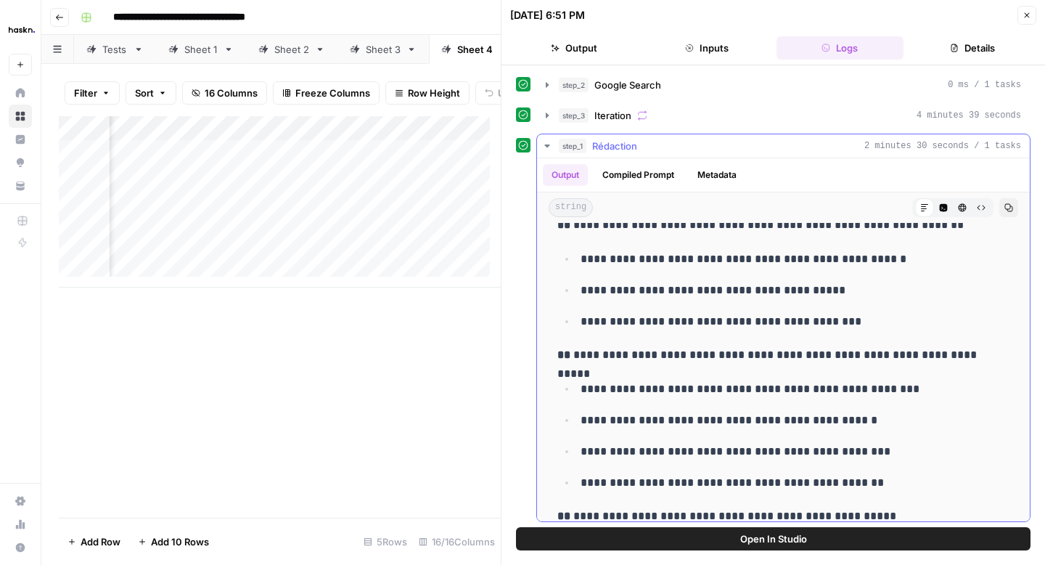
click at [545, 142] on icon "button" at bounding box center [548, 146] width 12 height 12
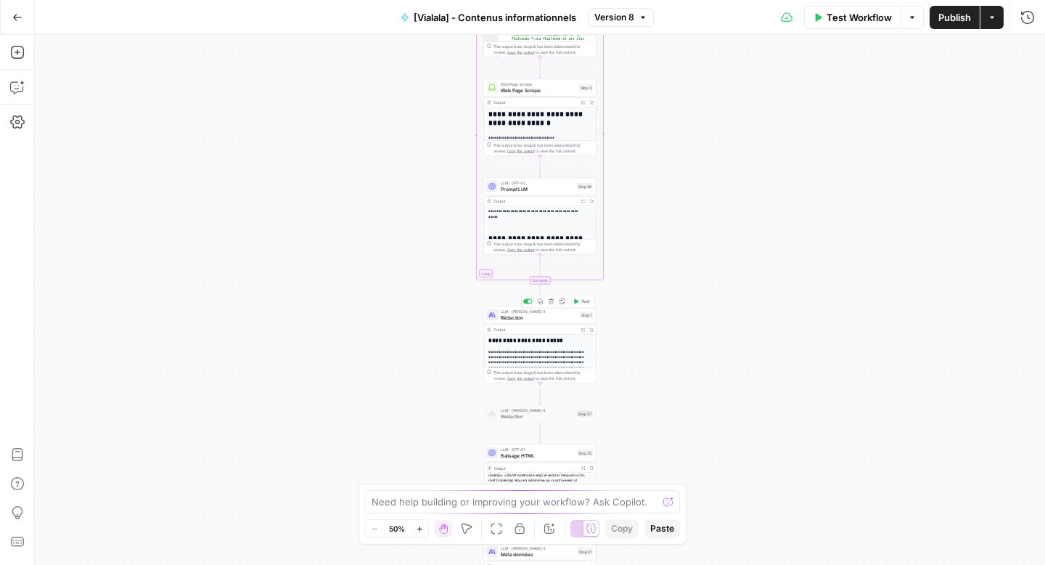
click at [523, 314] on span "Rédaction" at bounding box center [539, 317] width 76 height 7
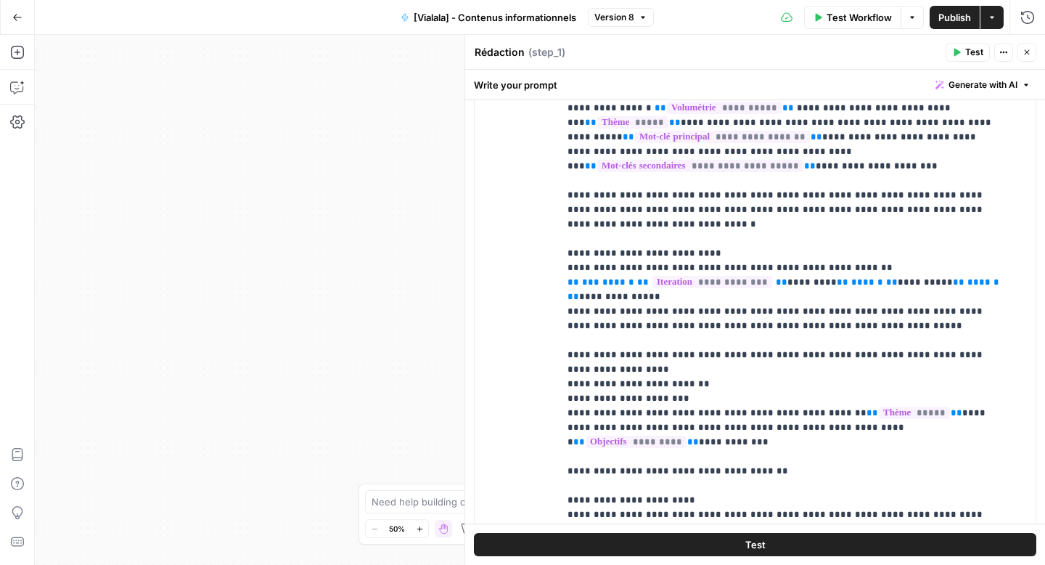
scroll to position [747, 0]
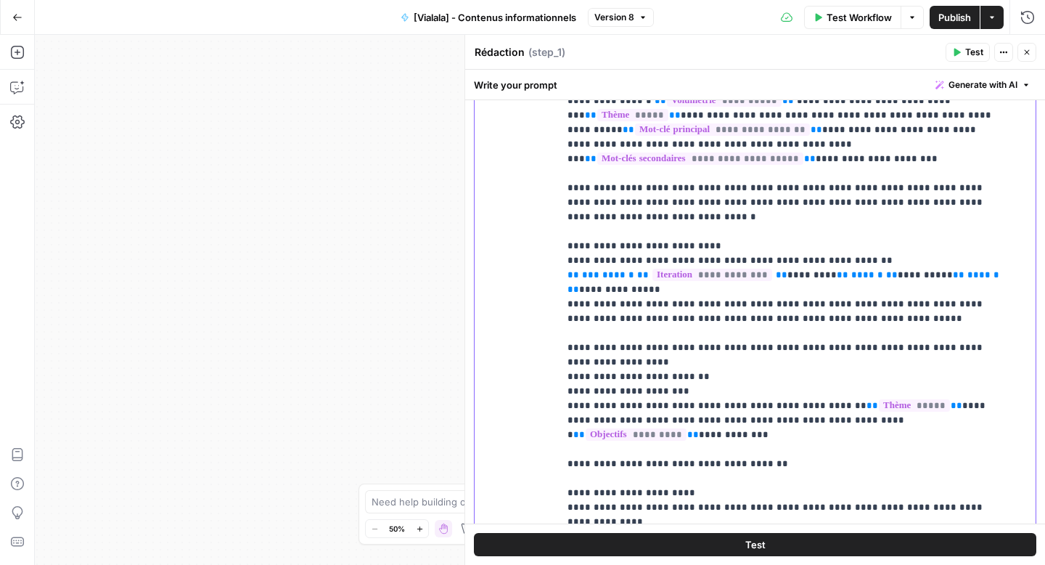
click at [969, 375] on p "**********" at bounding box center [787, 536] width 438 height 973
drag, startPoint x: 968, startPoint y: 378, endPoint x: 736, endPoint y: 397, distance: 232.4
click at [736, 397] on p "**********" at bounding box center [787, 536] width 438 height 973
click at [746, 547] on span "Test" at bounding box center [756, 544] width 20 height 15
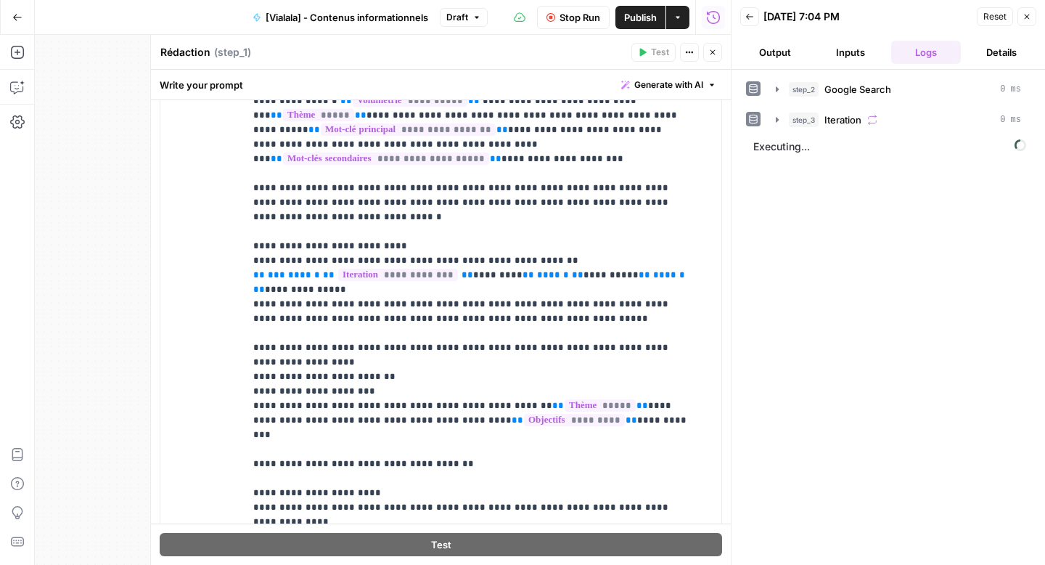
click at [775, 48] on button "Output" at bounding box center [776, 52] width 70 height 23
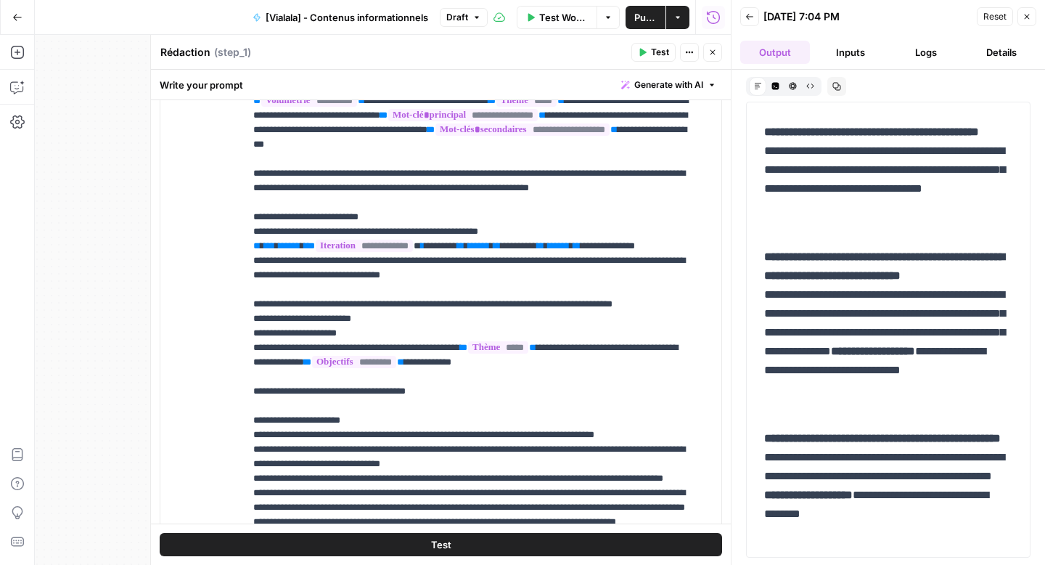
scroll to position [7452, 0]
click at [1016, 83] on button "Copy" at bounding box center [1021, 86] width 19 height 19
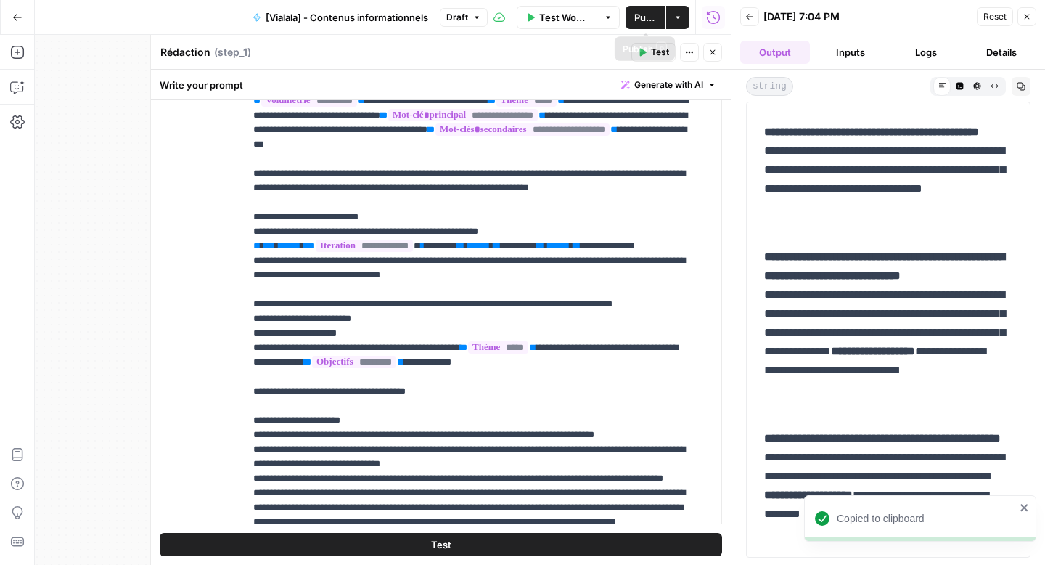
click at [635, 17] on span "Publish" at bounding box center [646, 17] width 23 height 15
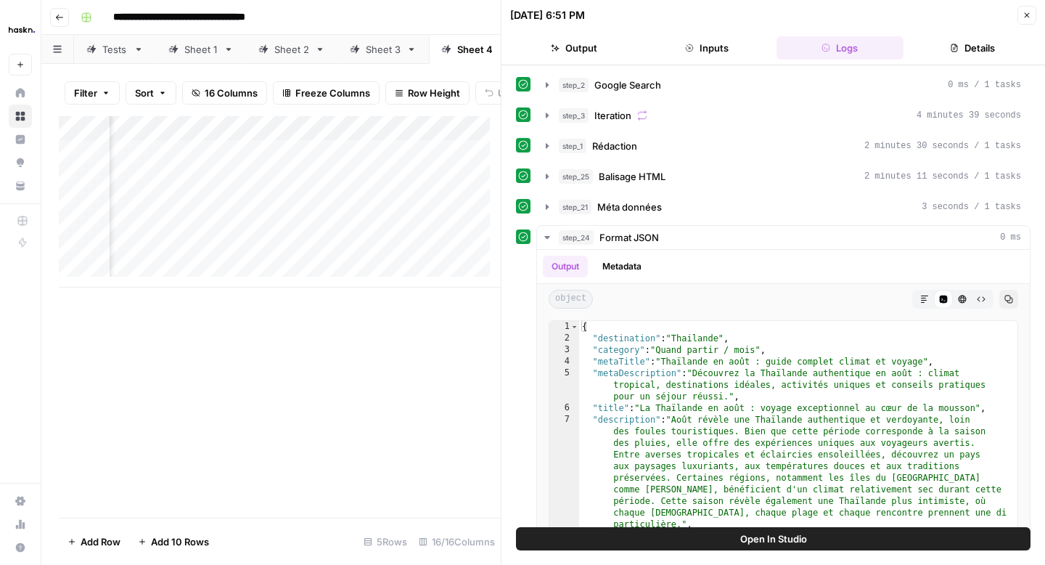
scroll to position [0, 1543]
click at [457, 162] on div "Add Column" at bounding box center [280, 201] width 442 height 171
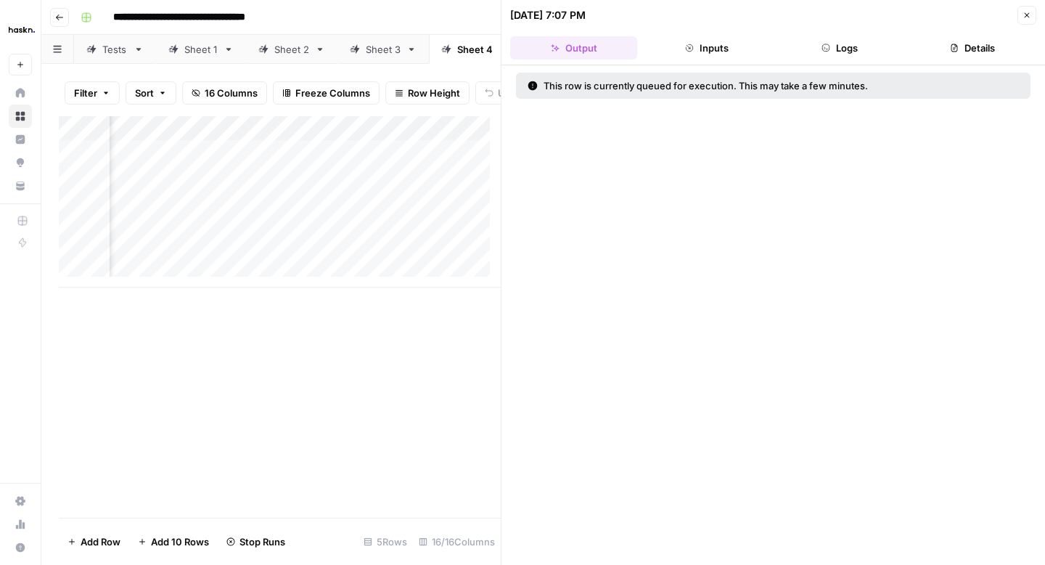
scroll to position [0, 1746]
click at [151, 261] on div "Add Column" at bounding box center [280, 201] width 442 height 171
